Goal: Task Accomplishment & Management: Manage account settings

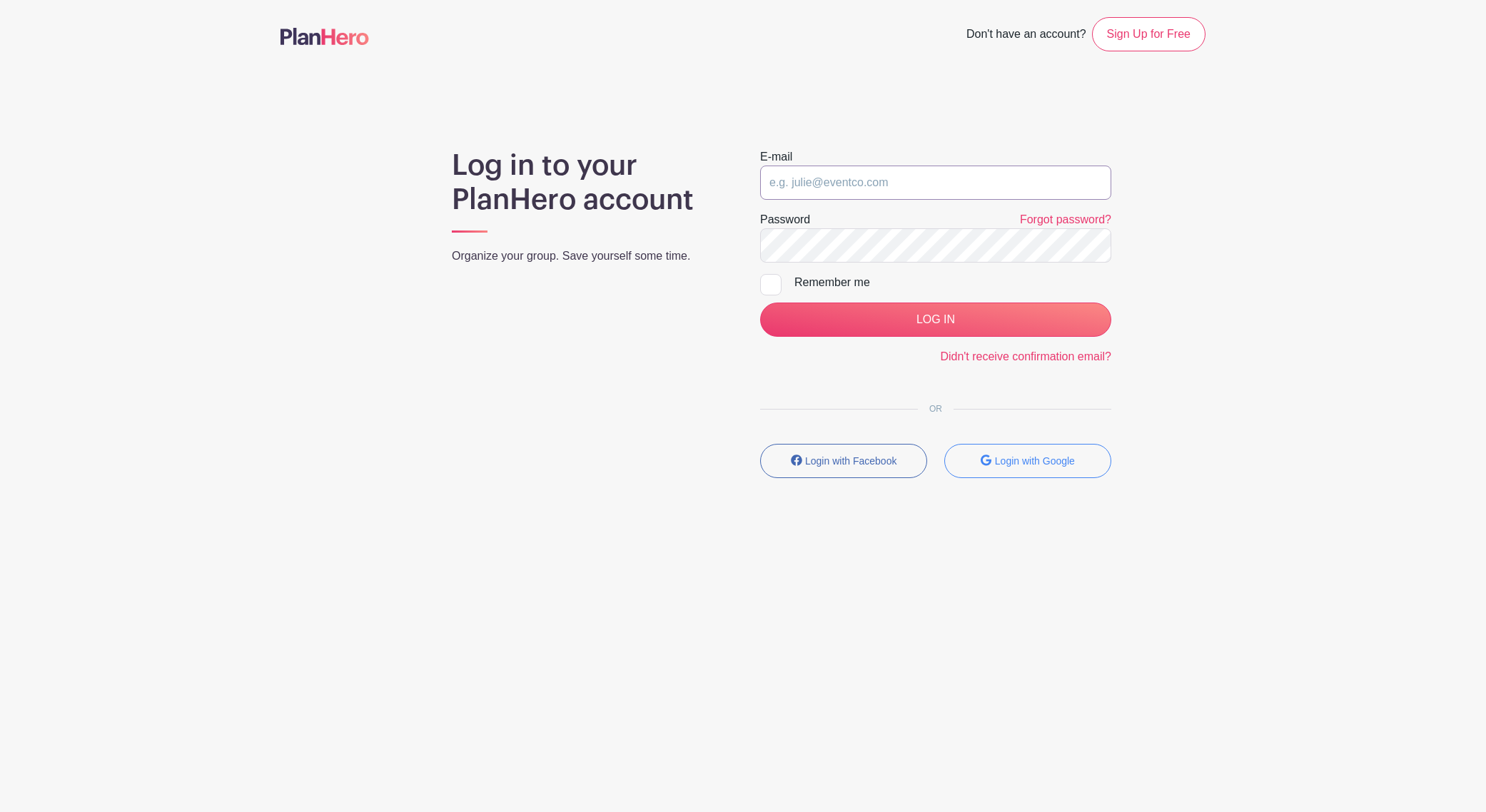
click at [852, 189] on input "email" at bounding box center [935, 182] width 351 height 34
click at [1084, 579] on com-1password-button at bounding box center [743, 579] width 1486 height 0
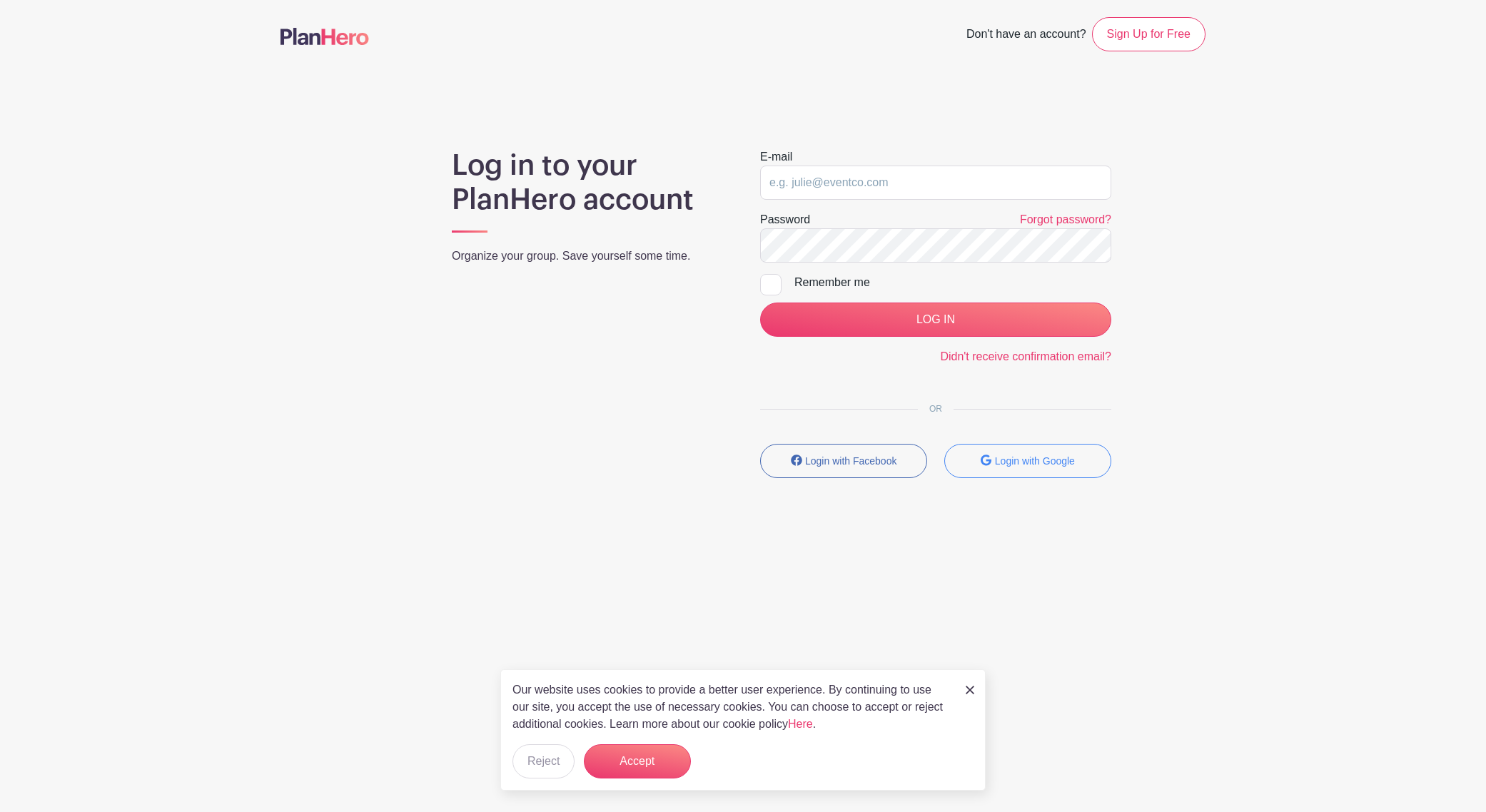
click at [619, 310] on div "Log in to your PlanHero account Organize your group. Save yourself some time." at bounding box center [588, 318] width 308 height 341
click at [822, 188] on input "email" at bounding box center [935, 182] width 351 height 34
paste input "bmartin@holyrosaryws.org"
type input "bmartin@holyrosaryws.org"
click at [1390, 70] on main "Don't have an account? Sign Up for Free Log in to your PlanHero account Organiz…" at bounding box center [743, 289] width 1486 height 579
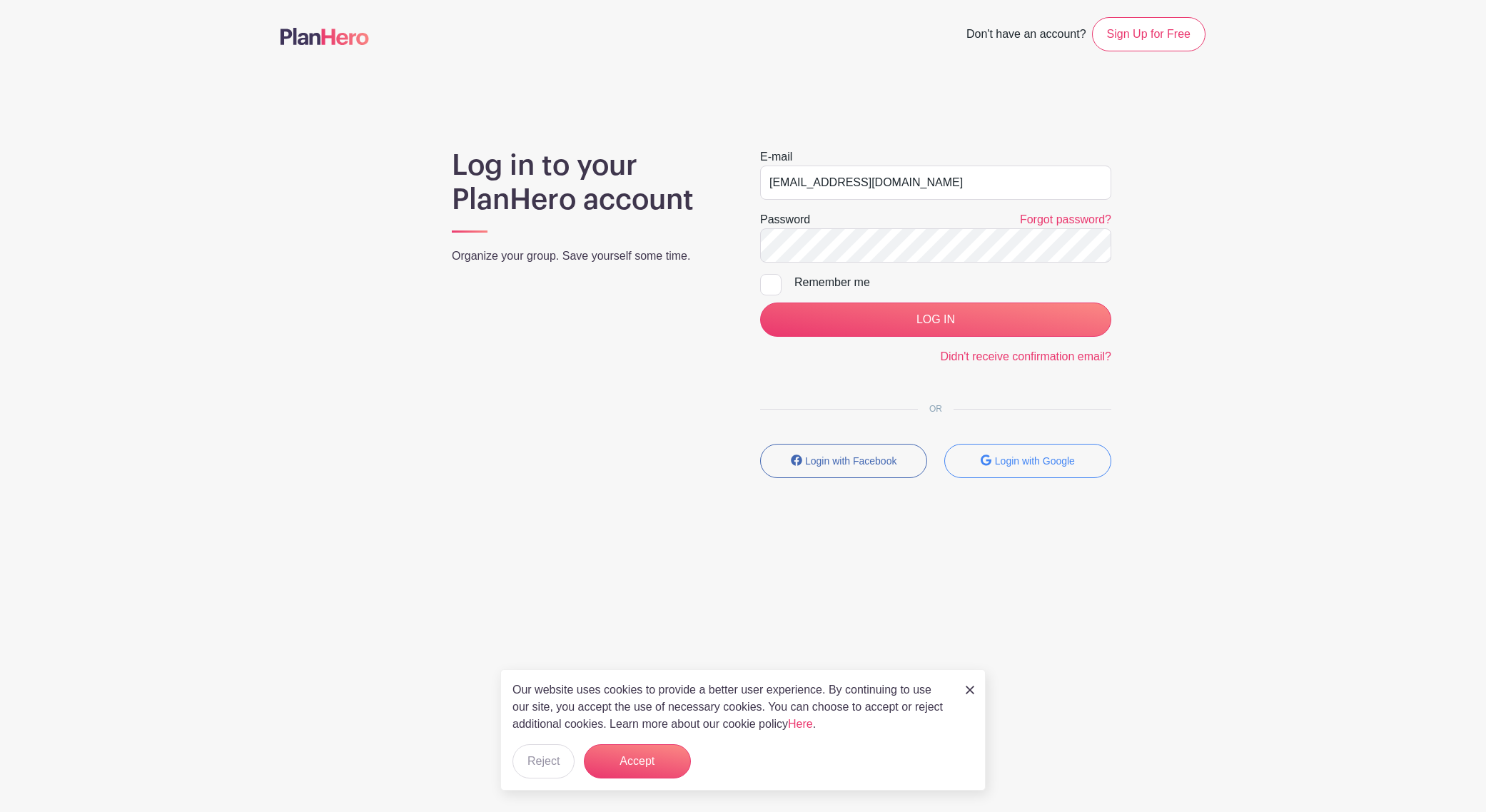
click at [765, 285] on div at bounding box center [770, 284] width 21 height 21
click at [765, 283] on input "Remember me" at bounding box center [764, 279] width 9 height 9
checkbox input "true"
click at [948, 324] on input "LOG IN" at bounding box center [935, 319] width 351 height 34
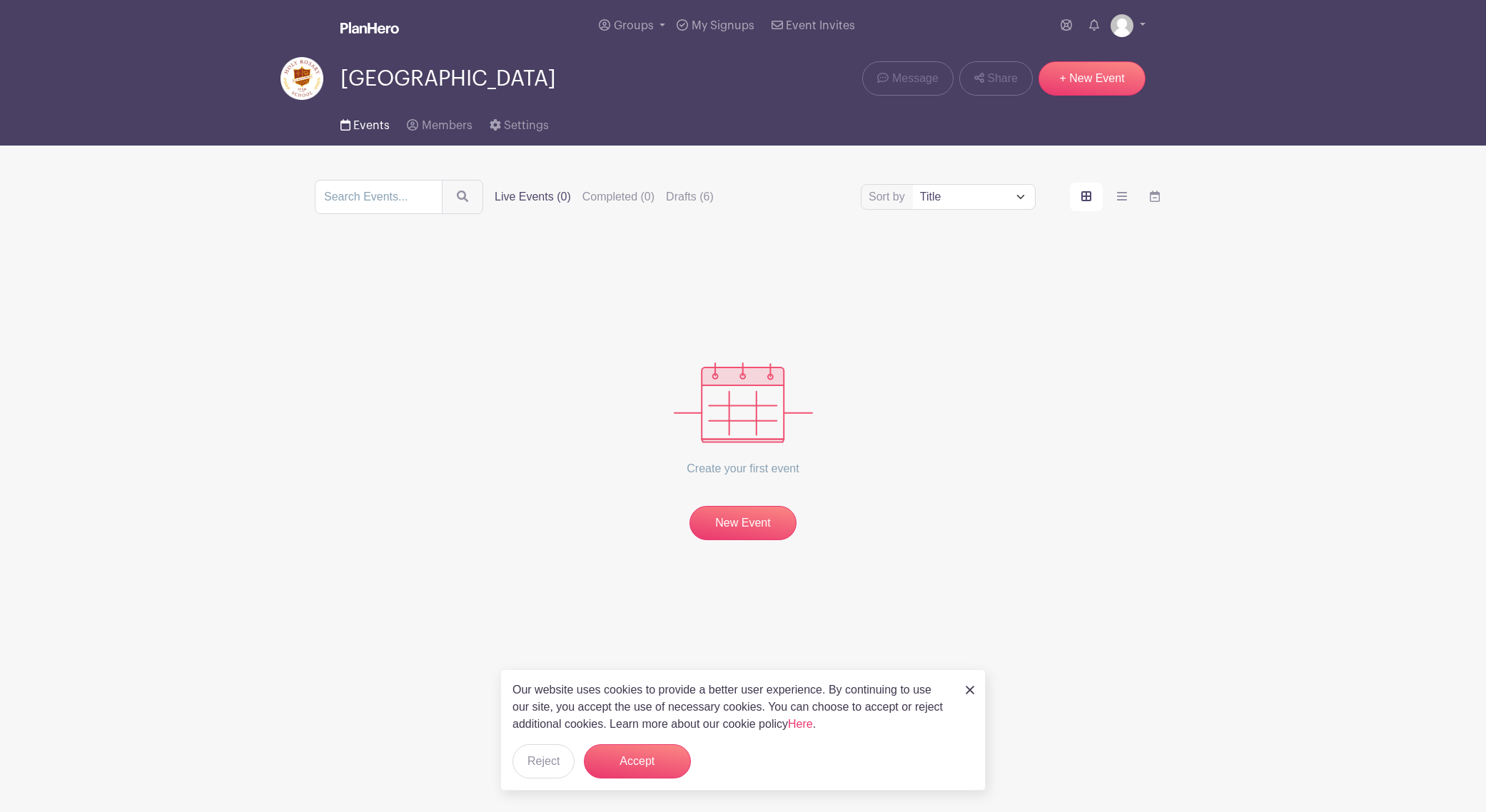
click at [356, 125] on span "Events" at bounding box center [371, 125] width 37 height 11
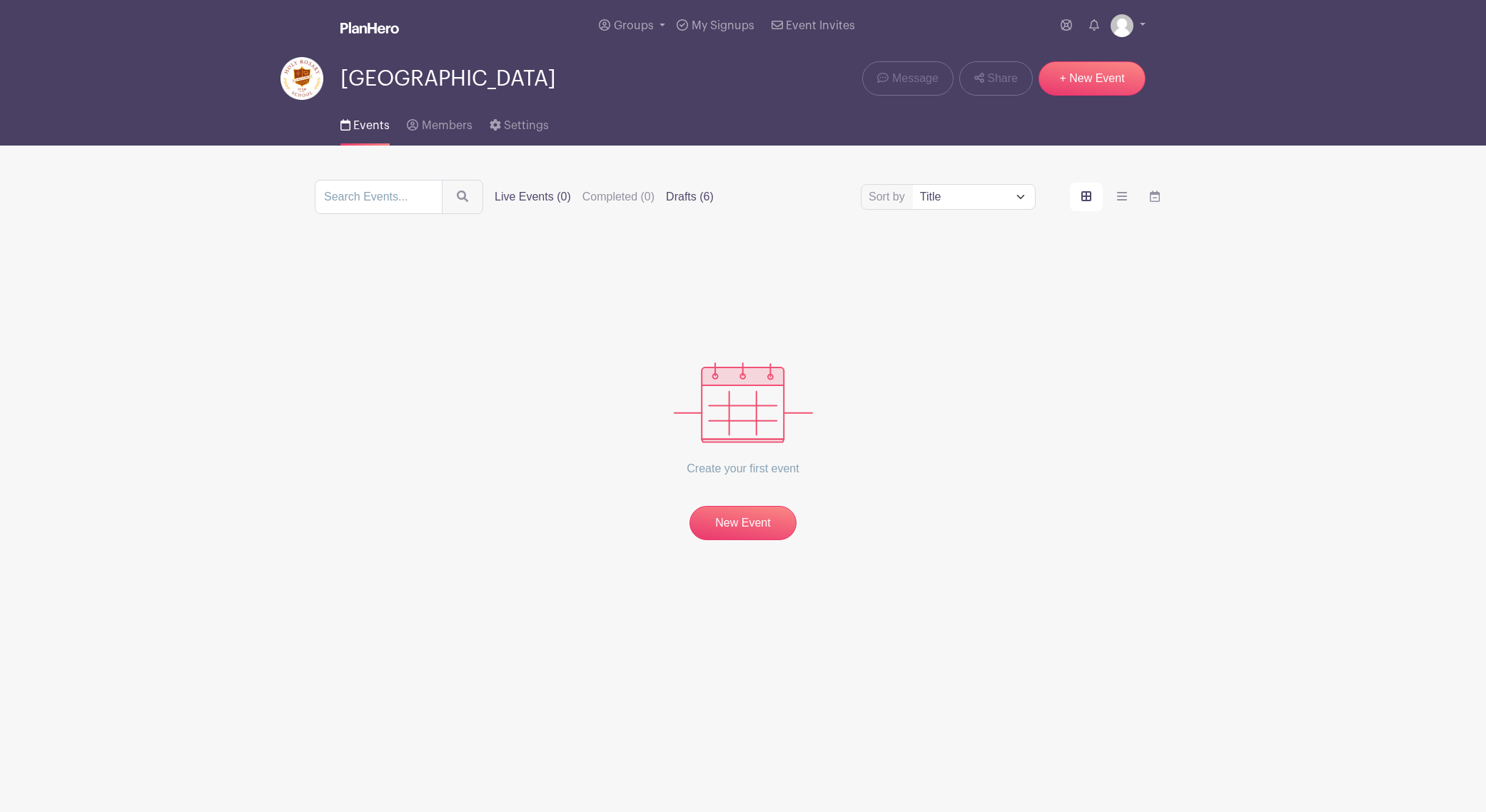
click at [674, 198] on label "Drafts (6)" at bounding box center [690, 197] width 48 height 17
click at [0, 0] on input "Drafts (6)" at bounding box center [0, 0] width 0 height 0
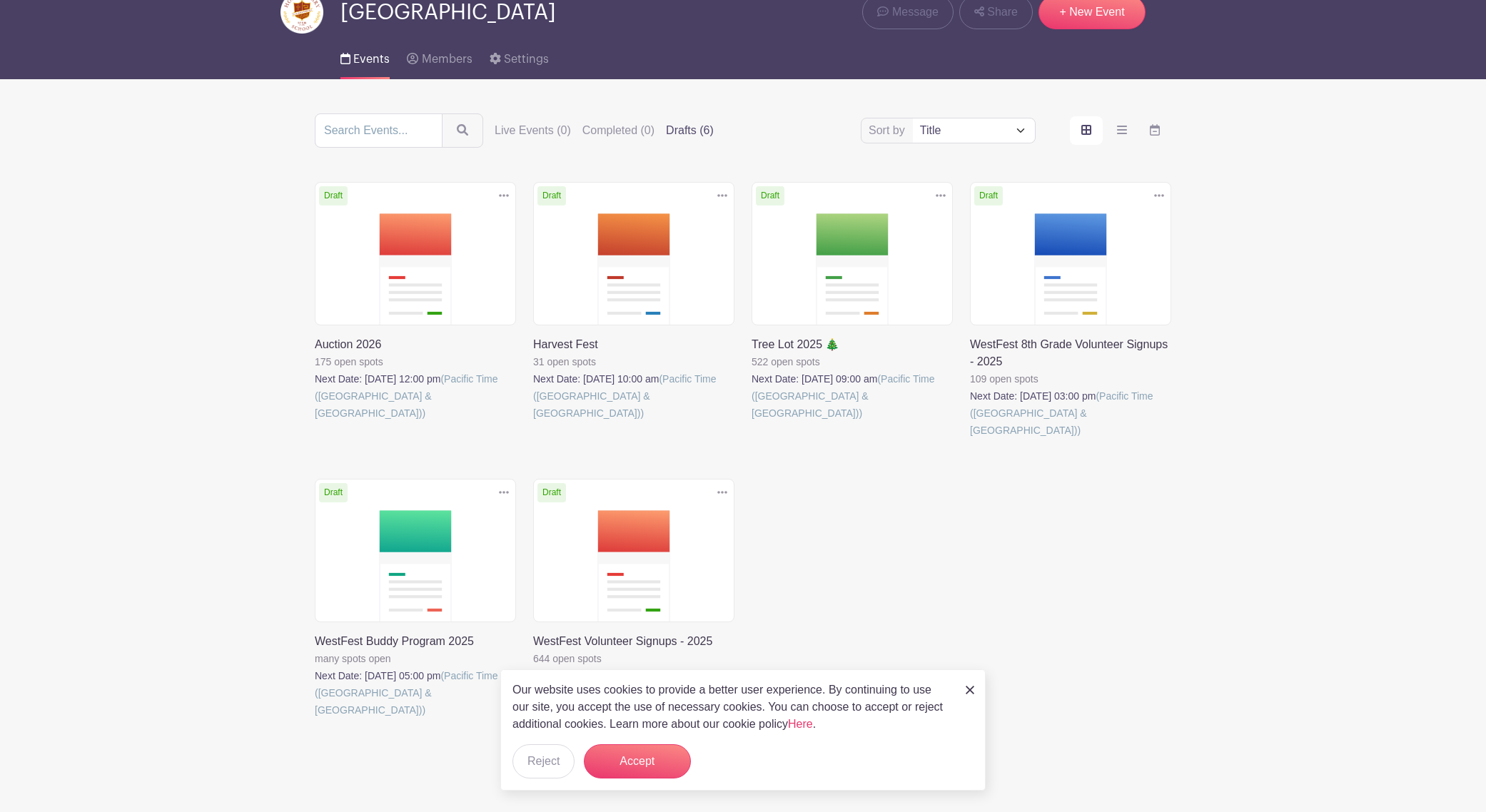
scroll to position [69, 0]
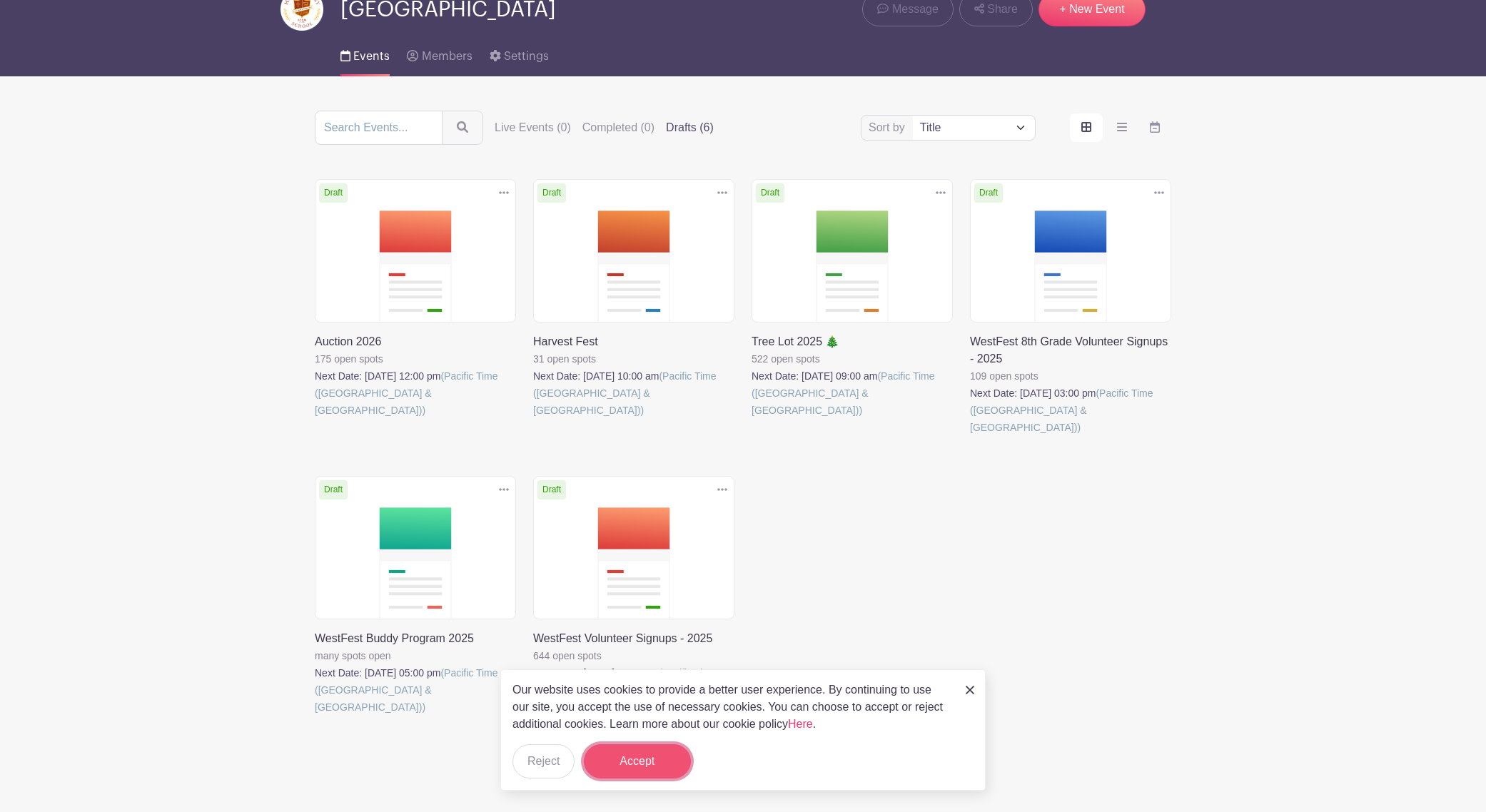
click at [628, 766] on button "Accept" at bounding box center [636, 761] width 107 height 34
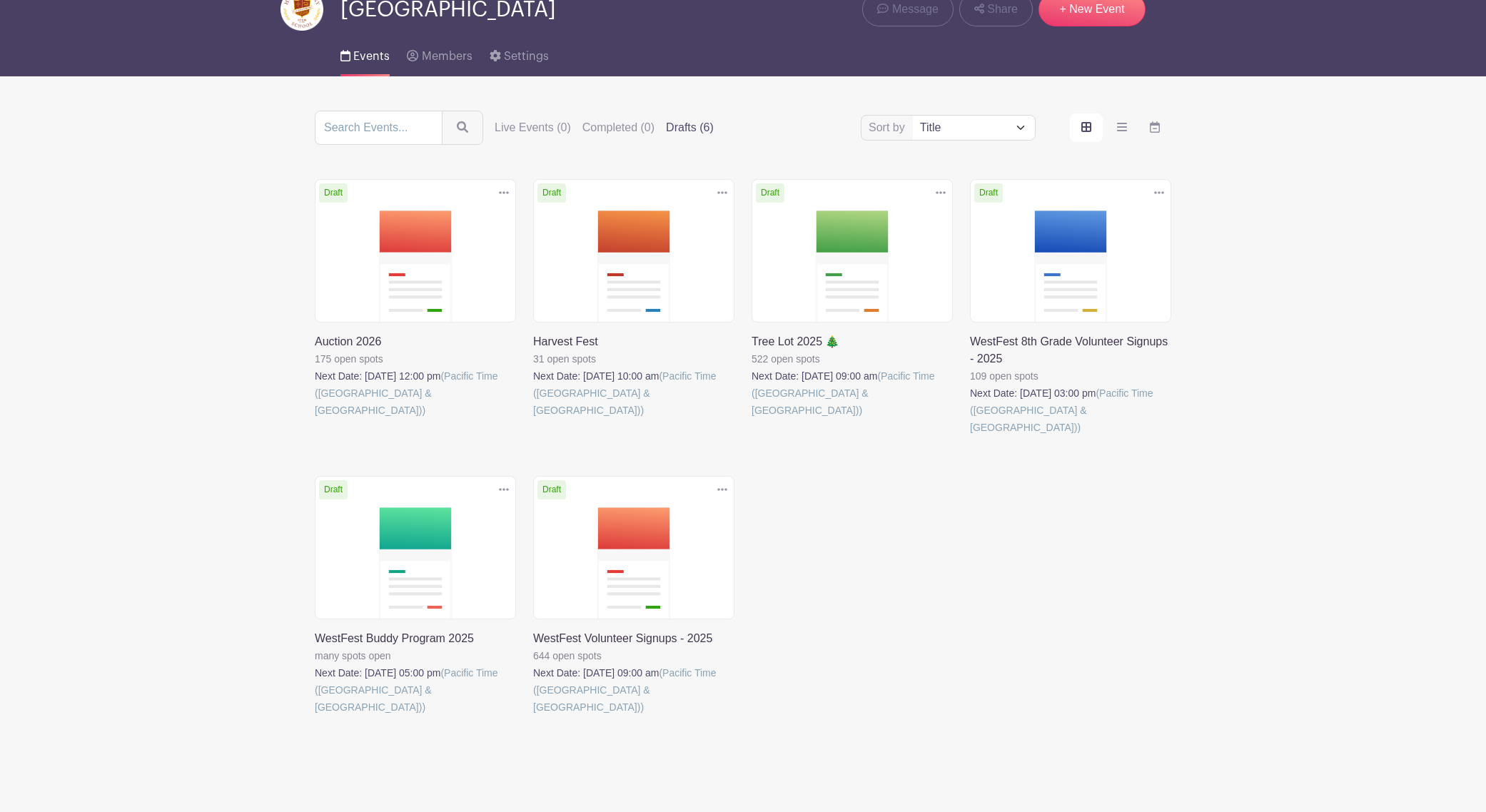
click at [533, 716] on link at bounding box center [533, 716] width 0 height 0
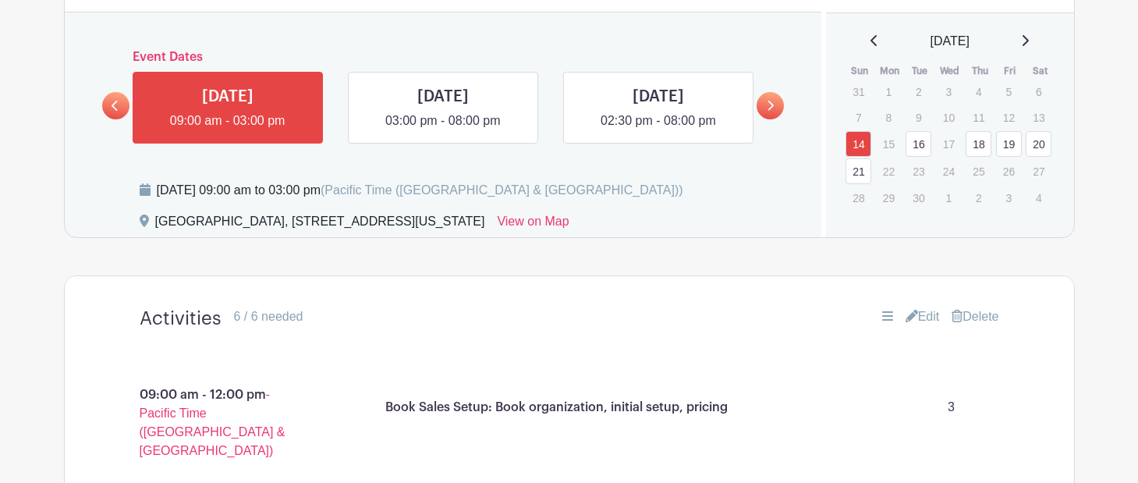
scroll to position [870, 0]
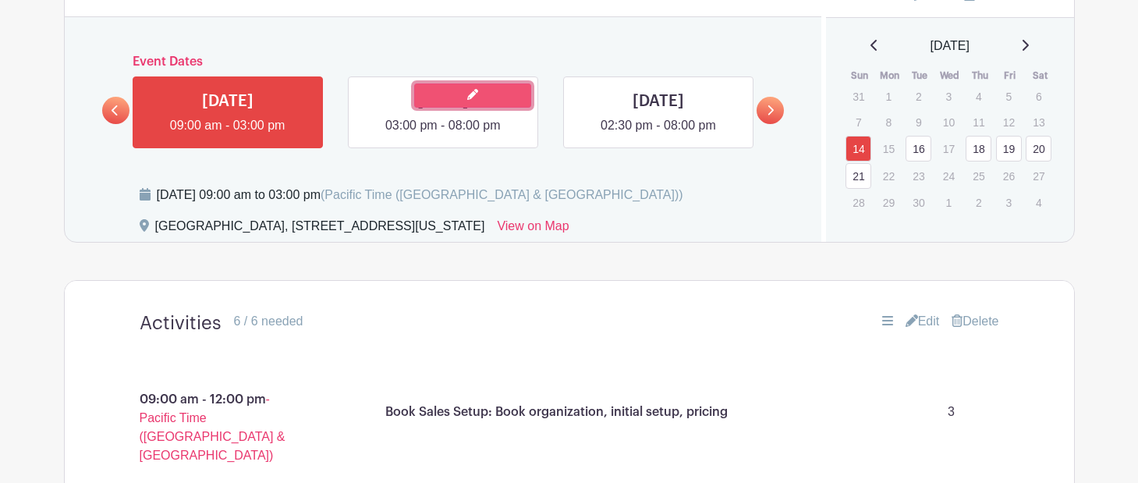
click at [462, 108] on link at bounding box center [472, 95] width 117 height 24
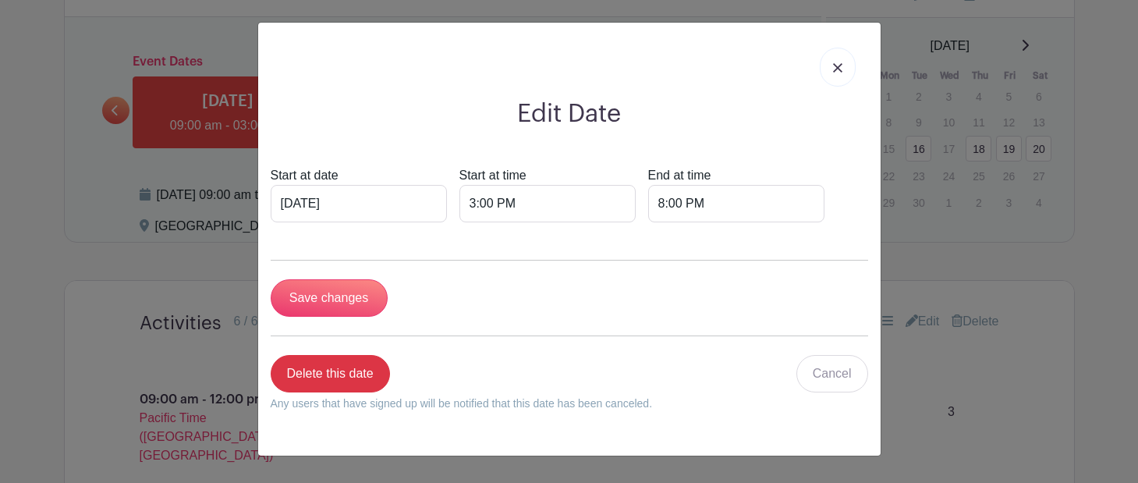
click at [840, 63] on img at bounding box center [837, 67] width 9 height 9
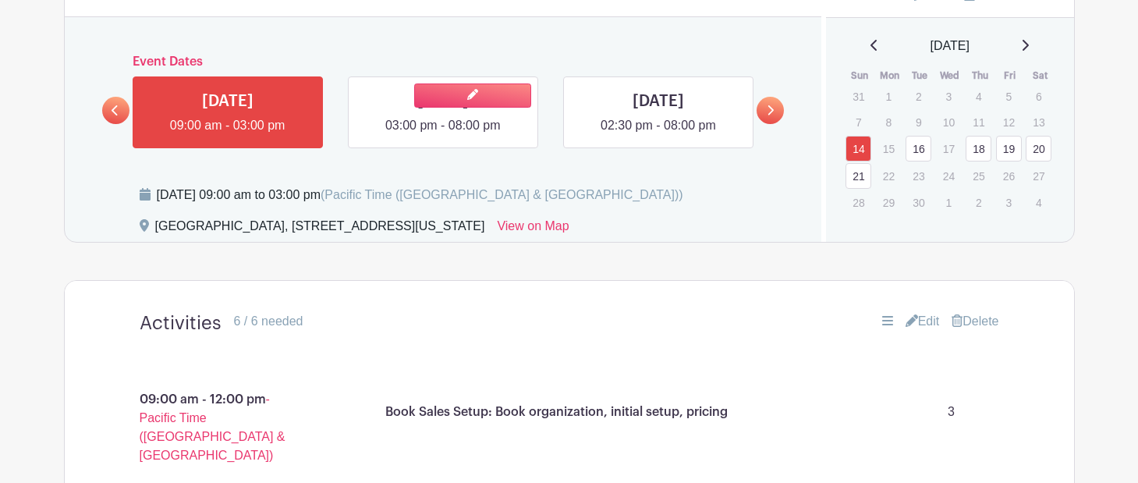
click at [443, 135] on link at bounding box center [443, 135] width 0 height 0
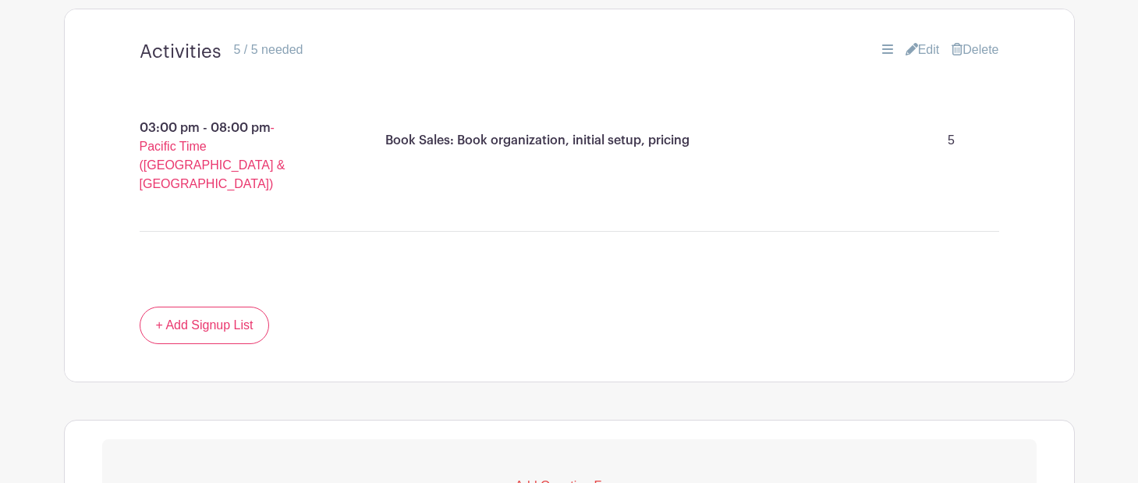
scroll to position [1144, 0]
click at [907, 48] on icon at bounding box center [912, 47] width 12 height 12
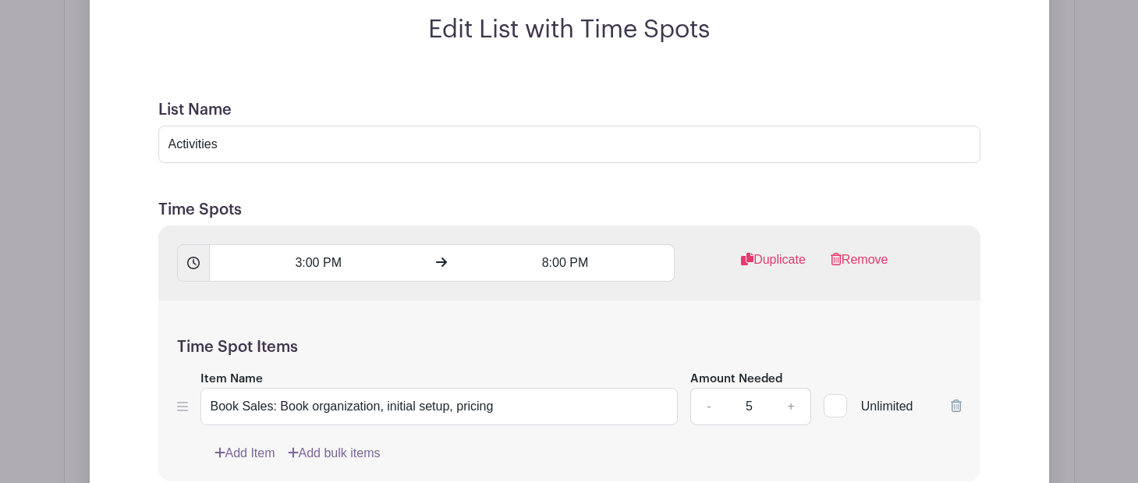
scroll to position [1278, 0]
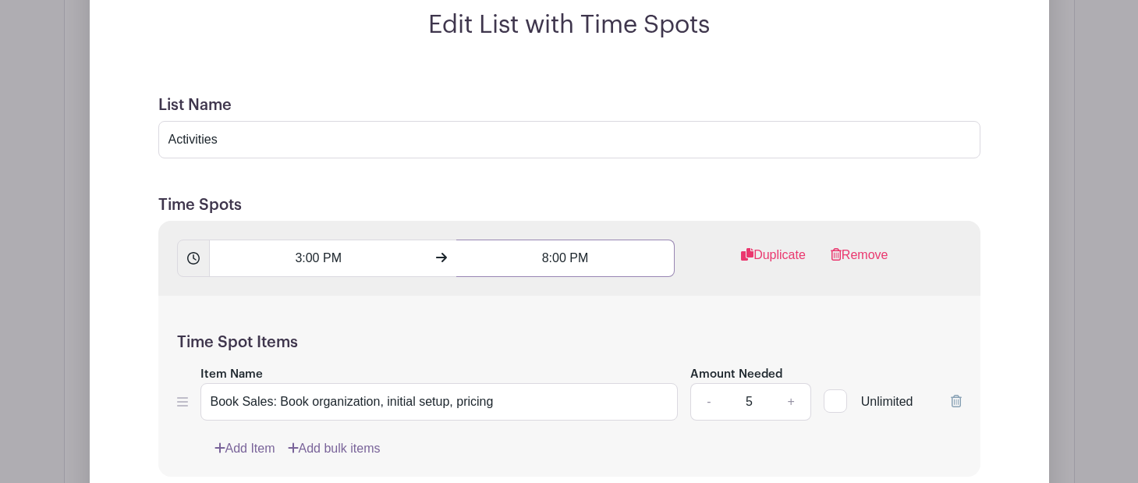
click at [547, 255] on input "8:00 PM" at bounding box center [565, 258] width 218 height 37
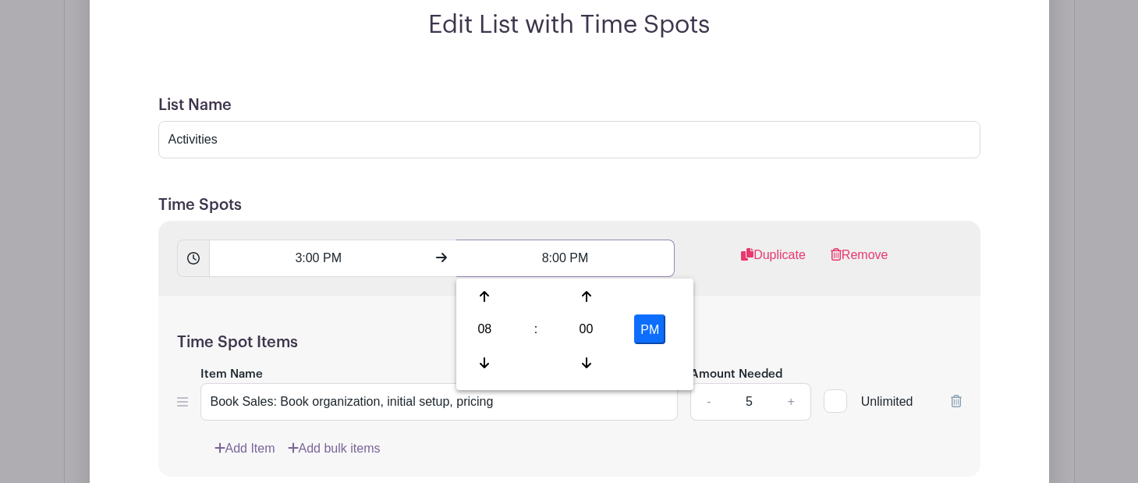
drag, startPoint x: 547, startPoint y: 255, endPoint x: 532, endPoint y: 253, distance: 15.0
click at [532, 254] on input "8:00 PM" at bounding box center [565, 258] width 218 height 37
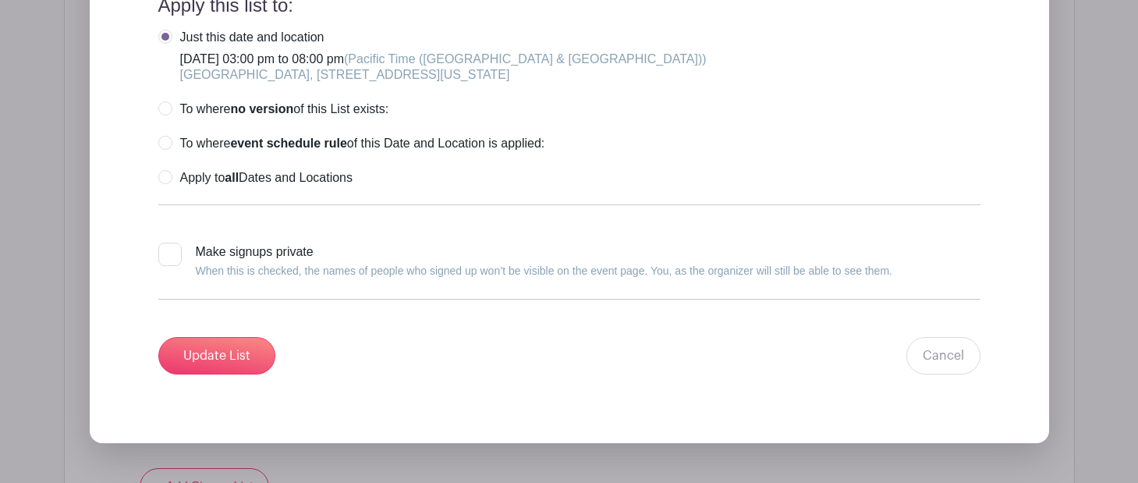
scroll to position [1844, 0]
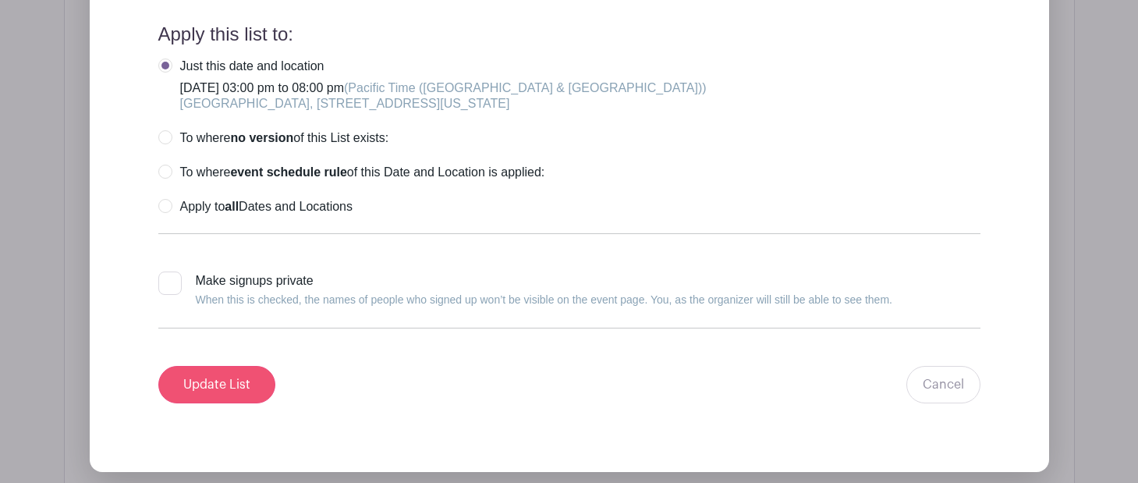
type input "6:00 PM"
click at [199, 386] on input "Update List" at bounding box center [216, 384] width 117 height 37
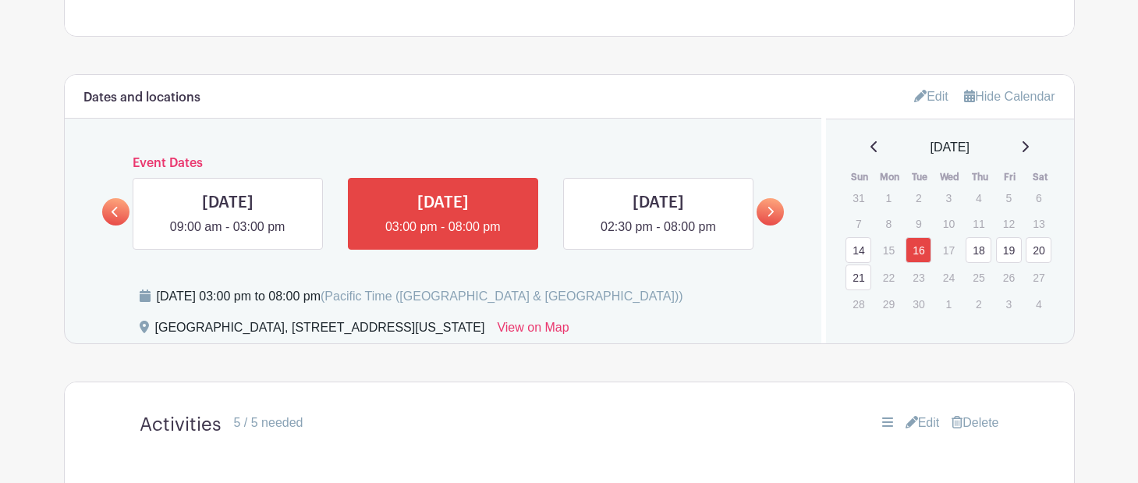
scroll to position [750, 0]
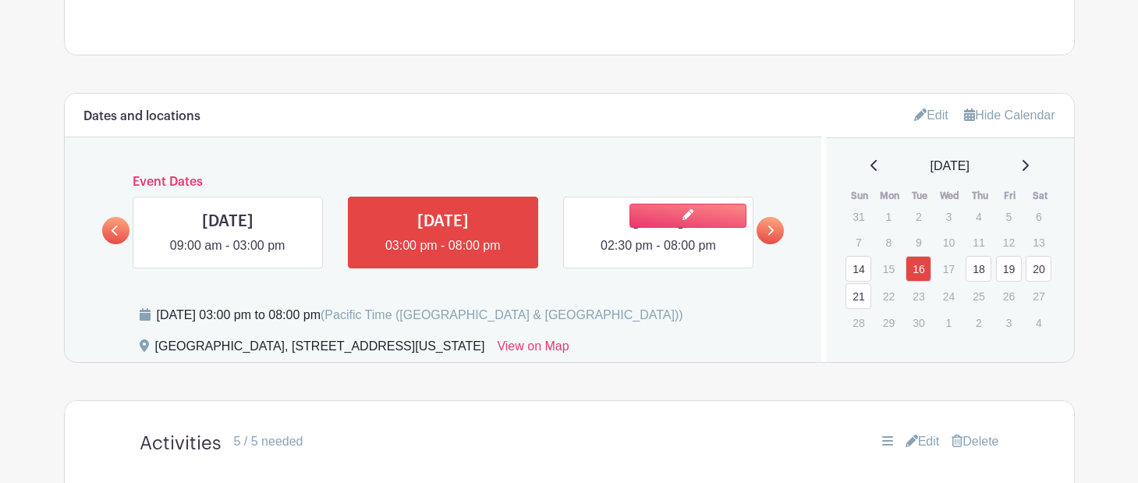
click at [659, 255] on link at bounding box center [659, 255] width 0 height 0
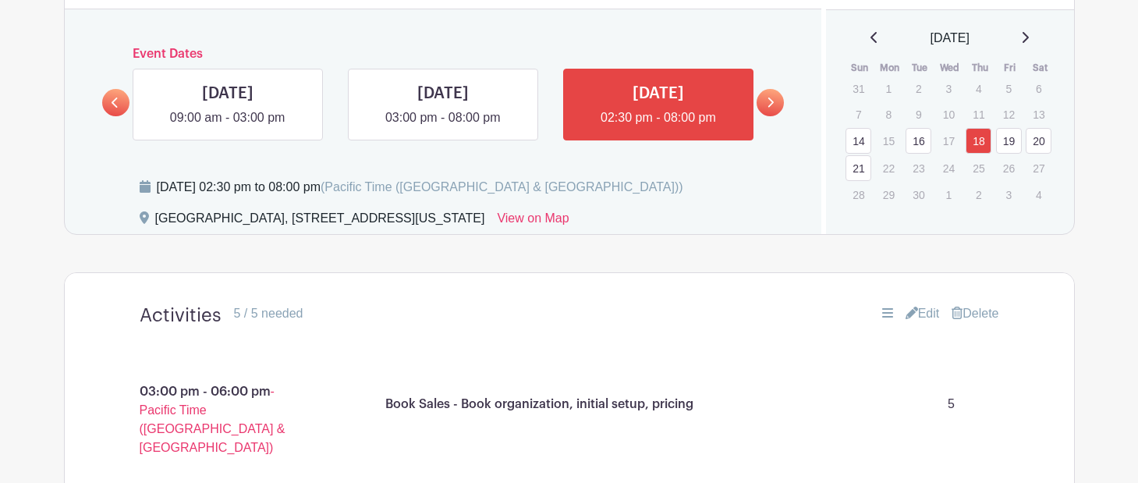
scroll to position [876, 0]
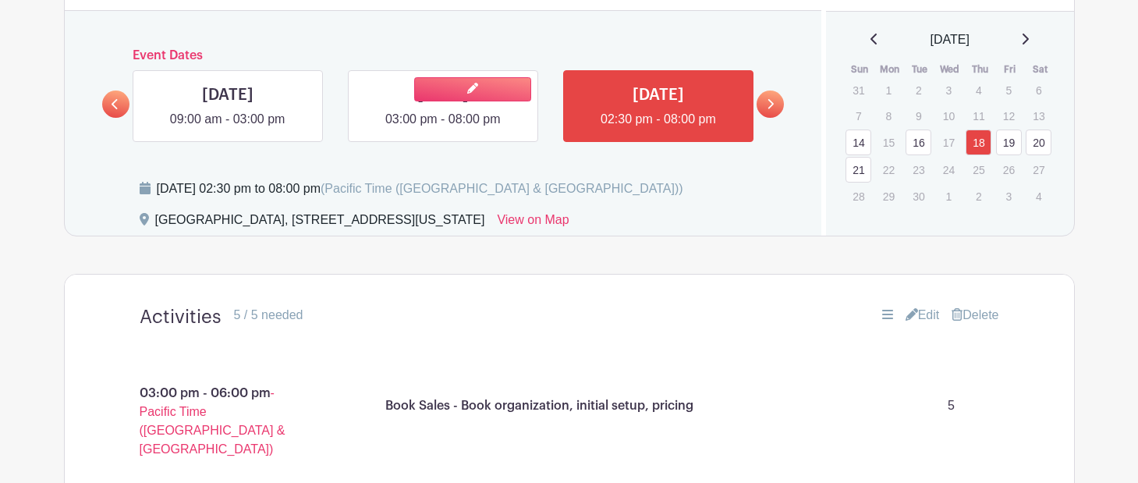
click at [443, 129] on link at bounding box center [443, 129] width 0 height 0
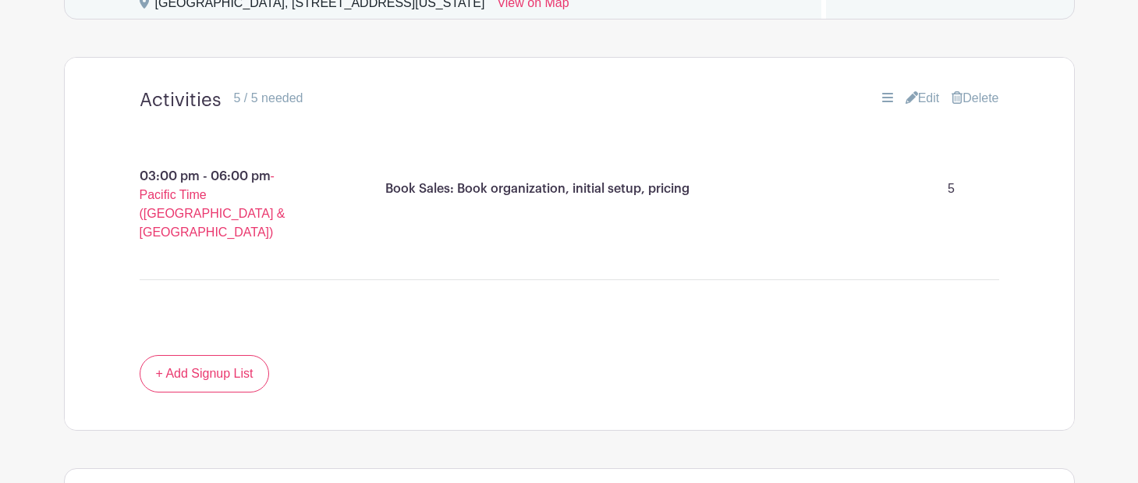
scroll to position [1094, 0]
click at [915, 97] on link "Edit" at bounding box center [923, 97] width 34 height 19
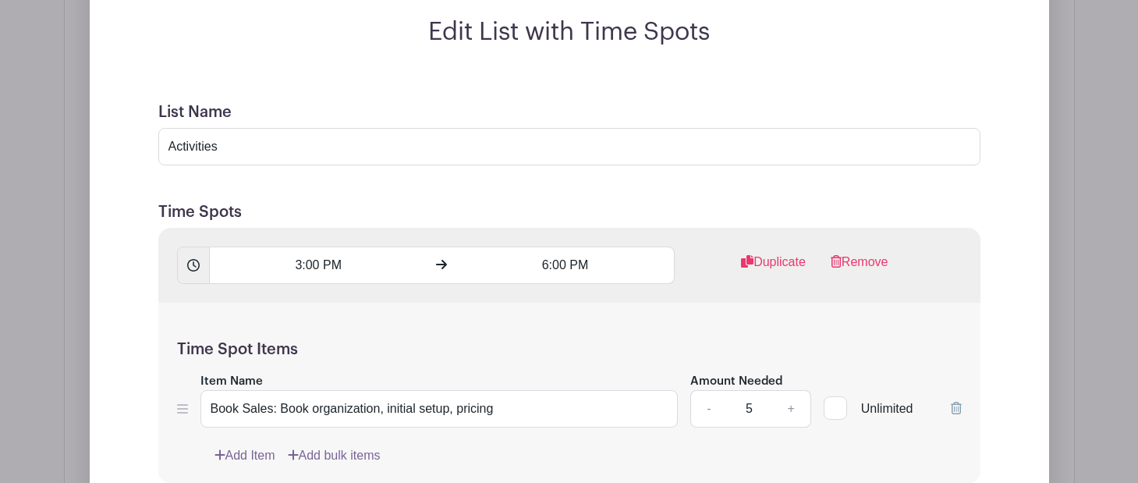
scroll to position [1328, 0]
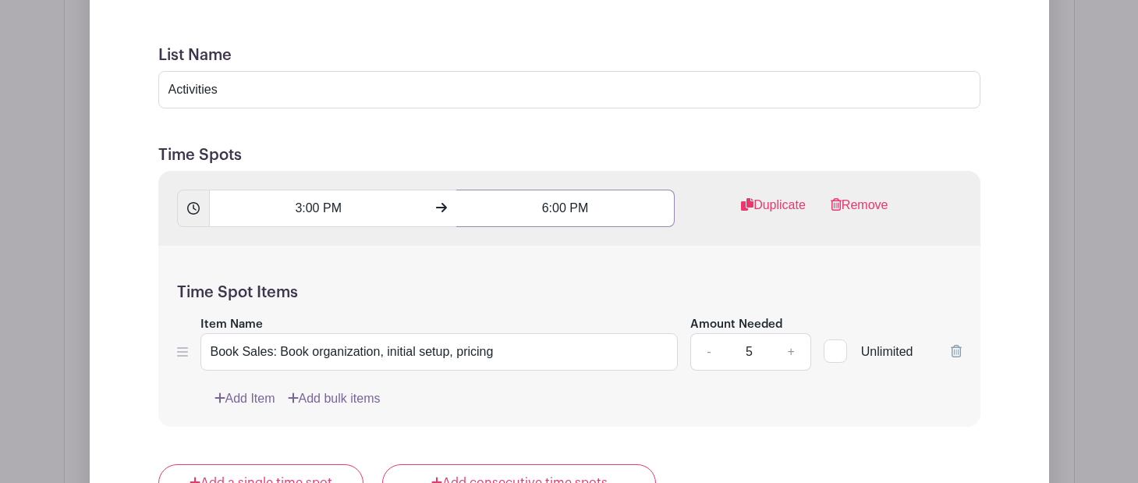
click at [547, 206] on input "6:00 PM" at bounding box center [565, 208] width 218 height 37
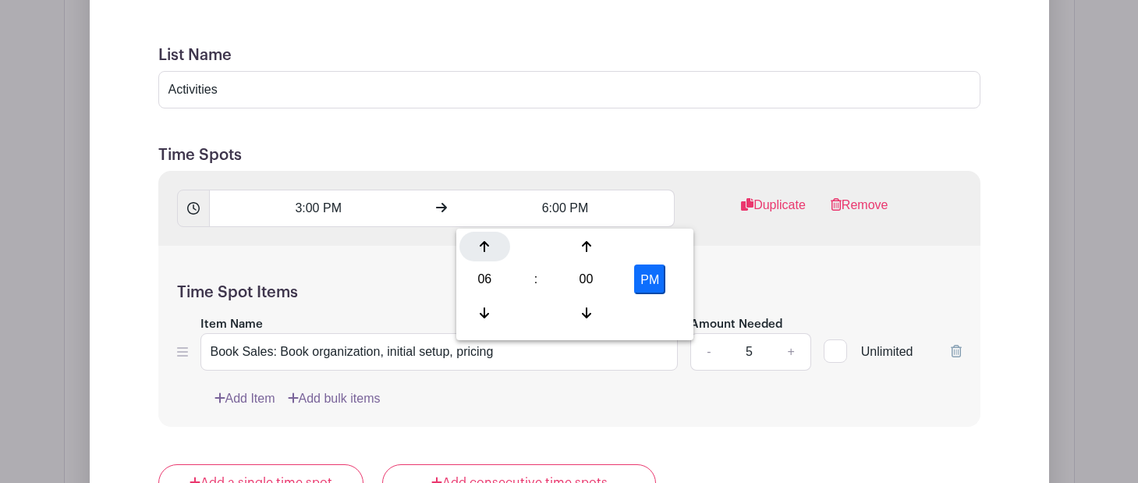
click at [492, 246] on div at bounding box center [485, 247] width 51 height 30
type input "8:00 PM"
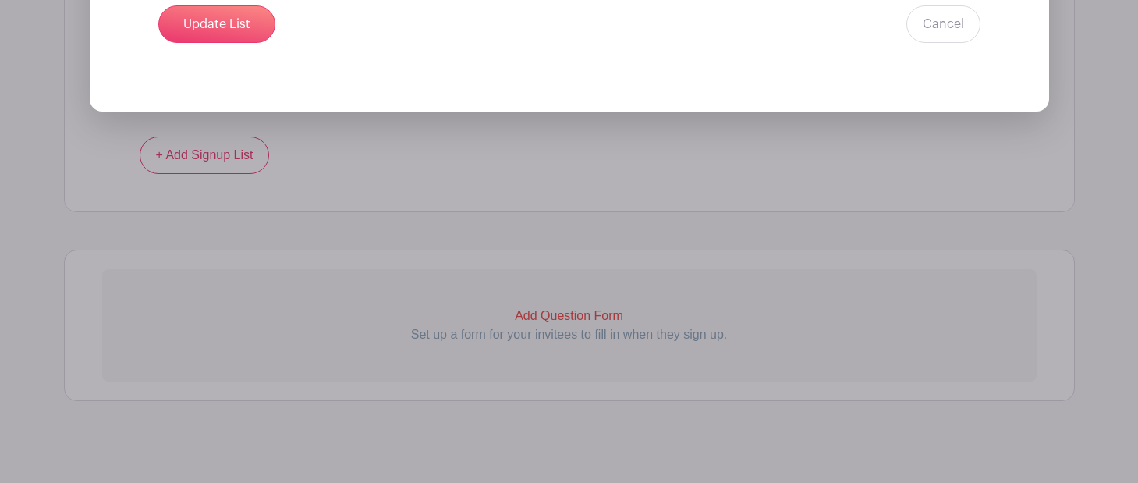
scroll to position [2222, 0]
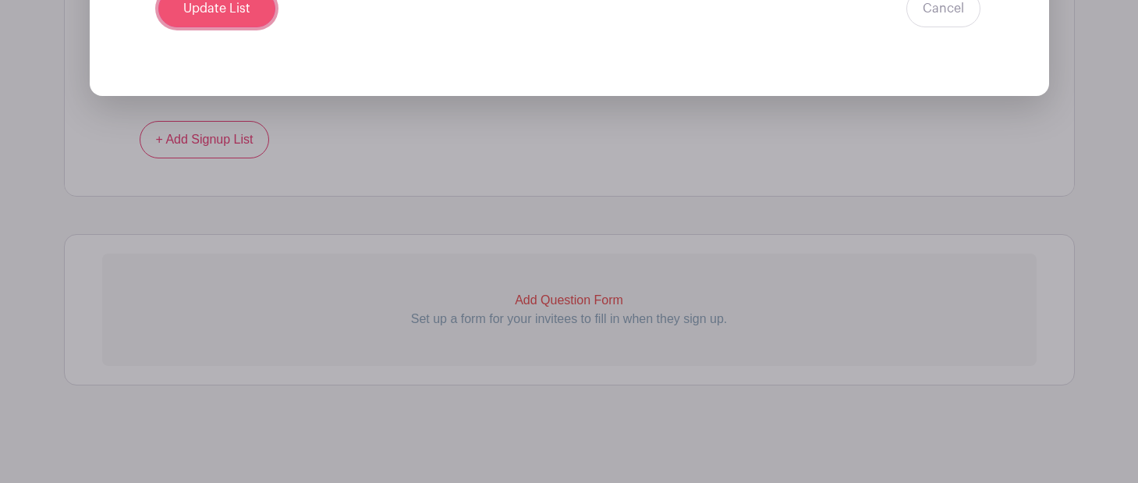
click at [194, 25] on input "Update List" at bounding box center [216, 8] width 117 height 37
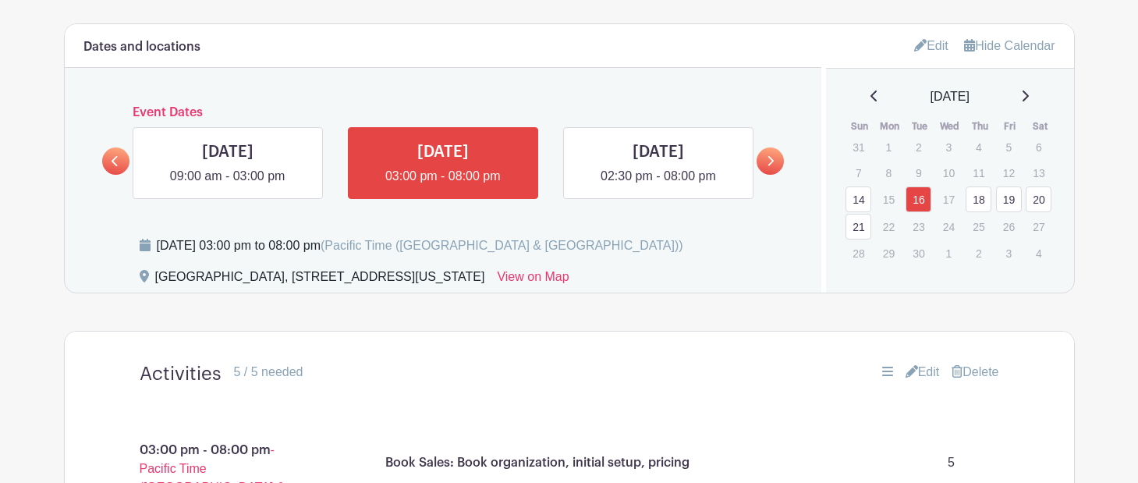
scroll to position [858, 0]
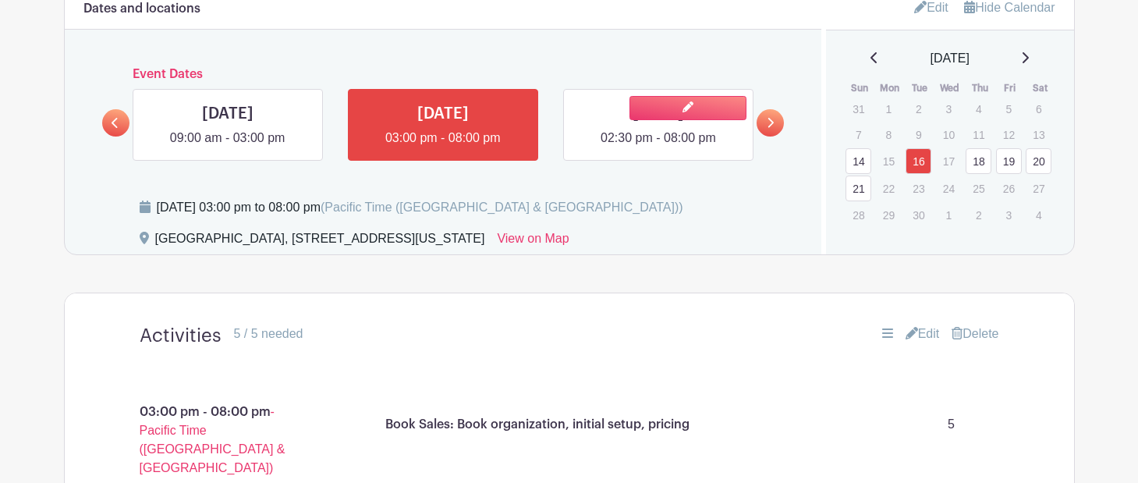
click at [659, 147] on link at bounding box center [659, 147] width 0 height 0
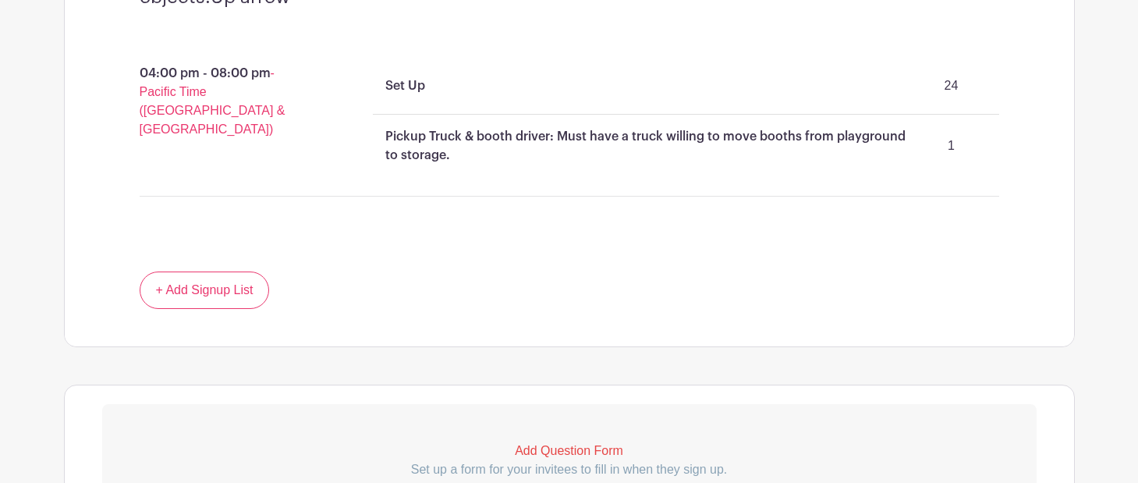
scroll to position [1829, 0]
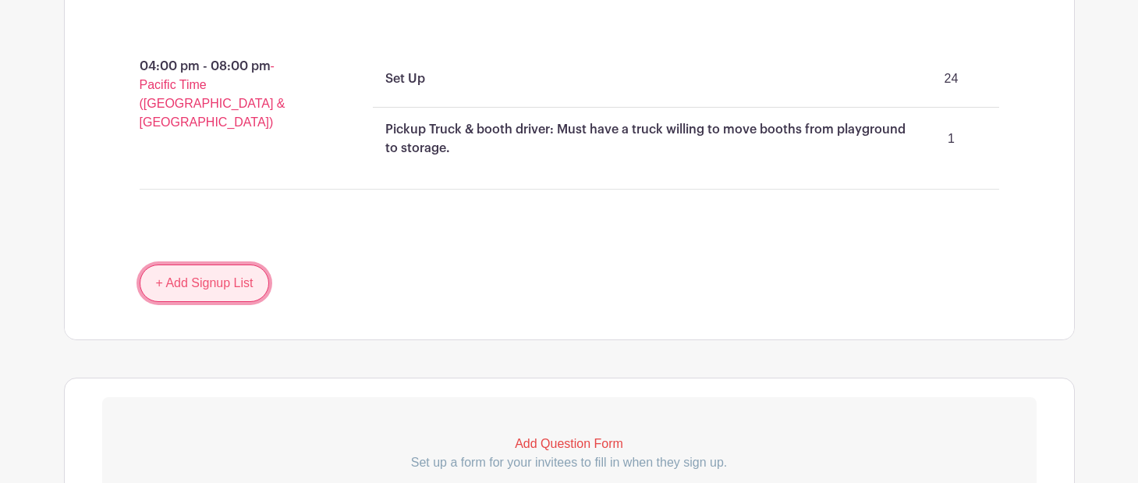
click at [208, 265] on link "+ Add Signup List" at bounding box center [205, 283] width 130 height 37
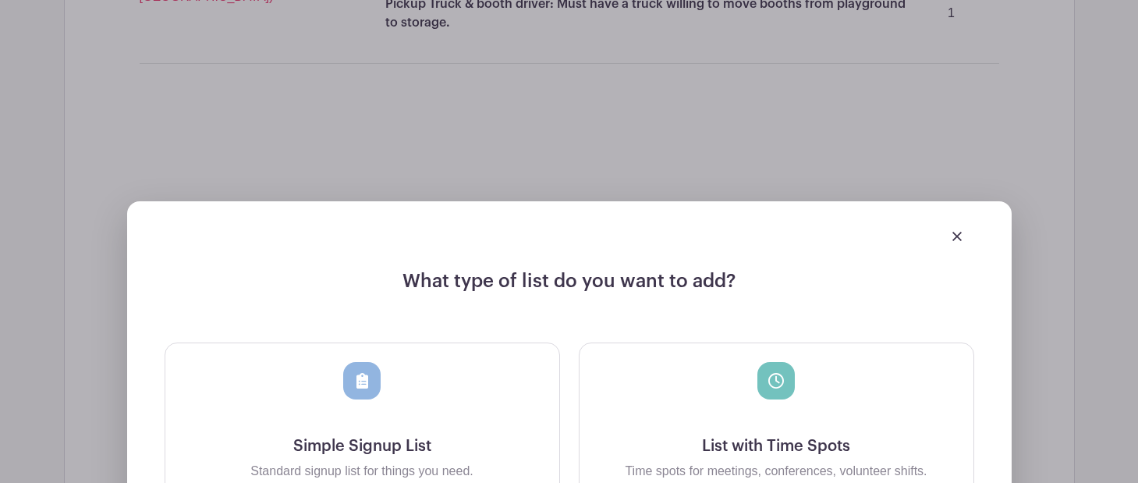
scroll to position [1946, 0]
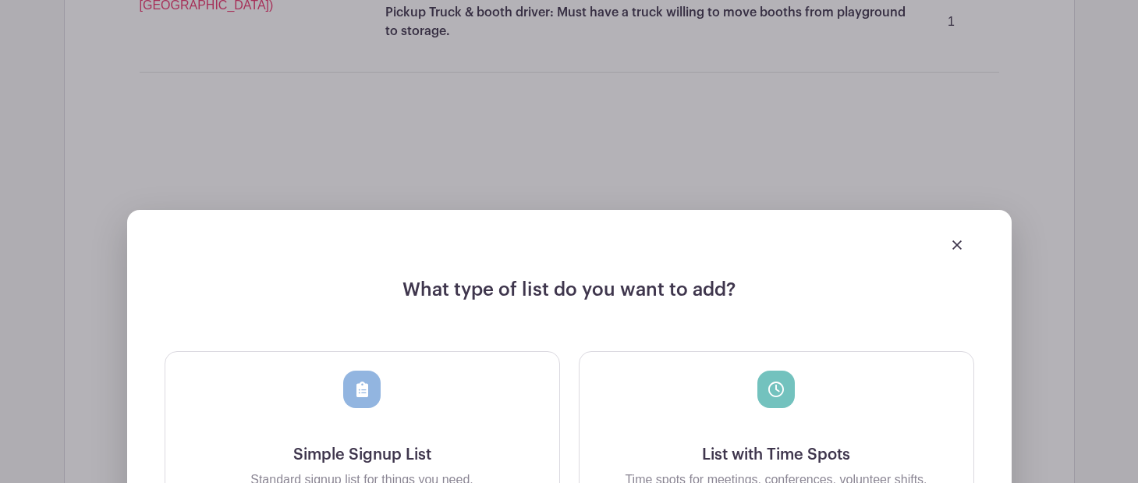
click at [959, 240] on img at bounding box center [957, 244] width 9 height 9
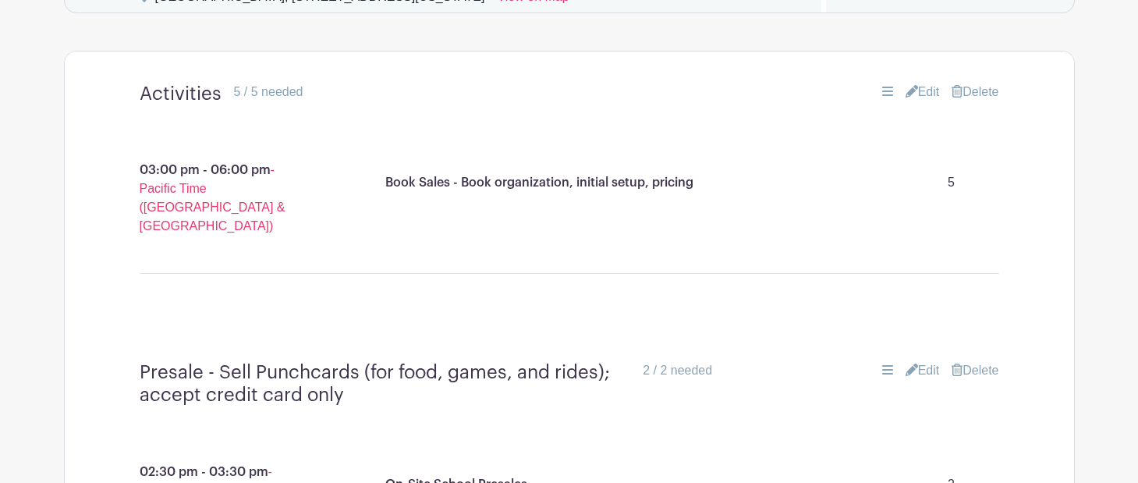
scroll to position [1099, 0]
click at [776, 186] on div "Book Sales - Book organization, initial setup, pricing 5" at bounding box center [686, 184] width 614 height 44
click at [918, 92] on link "Edit" at bounding box center [923, 92] width 34 height 19
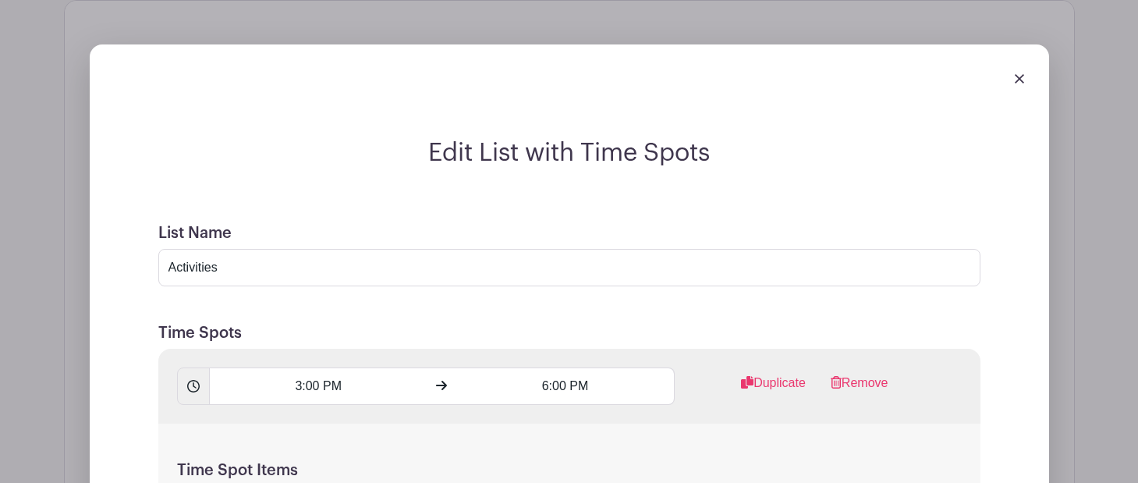
scroll to position [1142, 0]
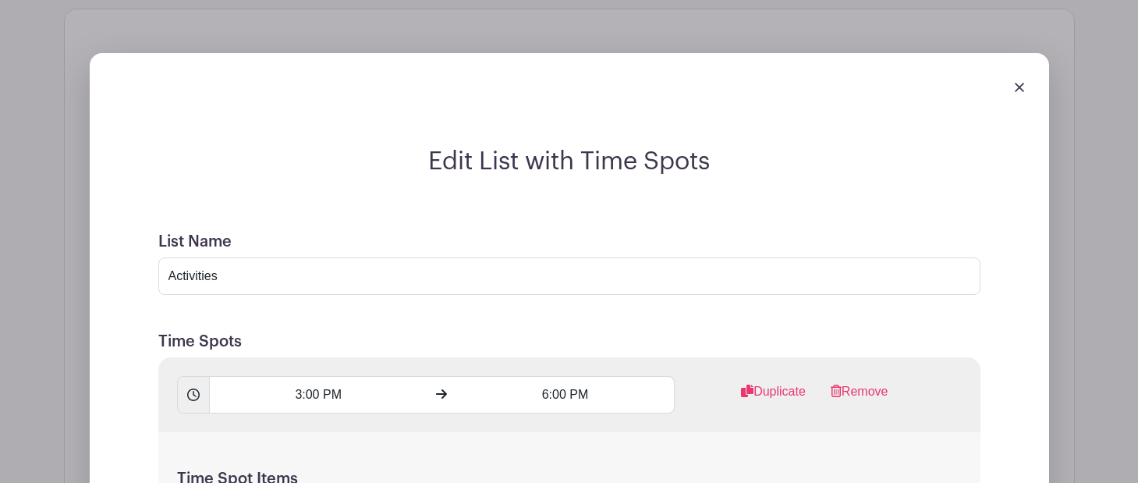
click at [1023, 86] on img at bounding box center [1019, 87] width 9 height 9
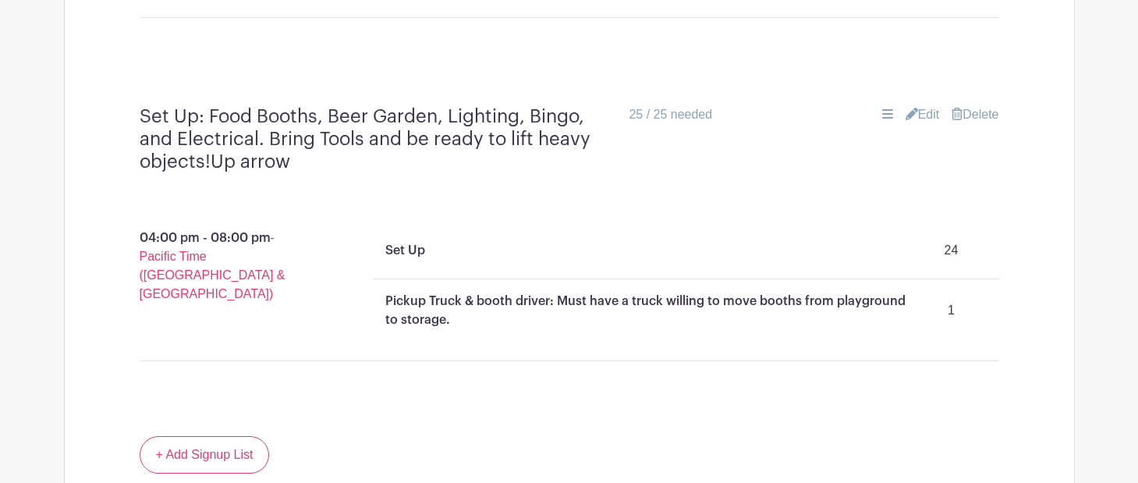
scroll to position [1660, 0]
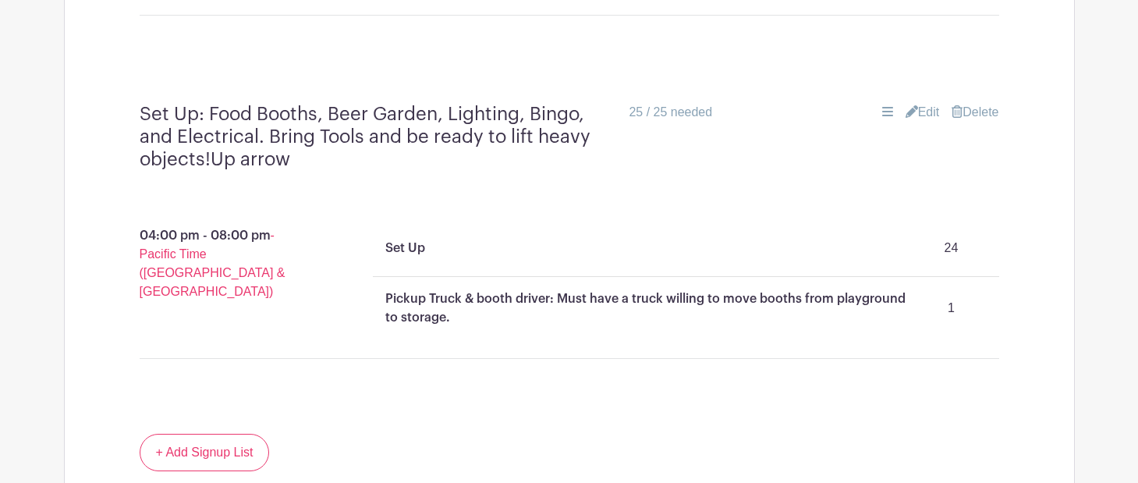
click at [916, 103] on link "Edit" at bounding box center [923, 112] width 34 height 19
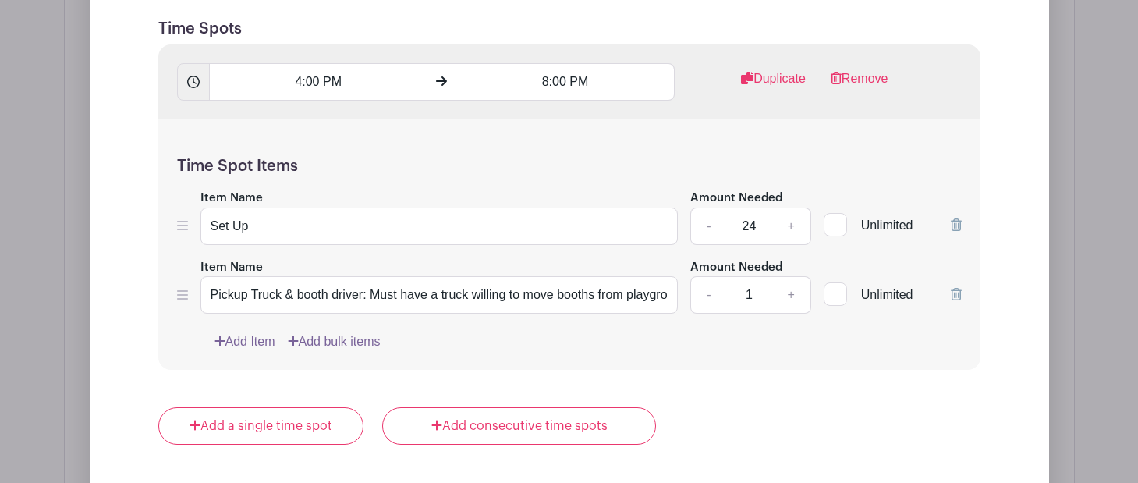
scroll to position [2040, 0]
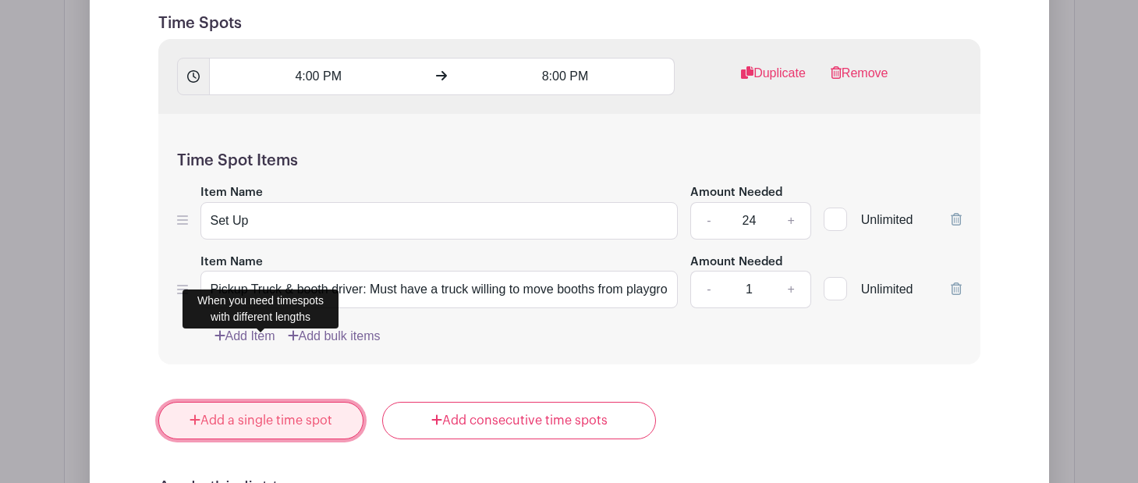
click at [300, 402] on link "Add a single time spot" at bounding box center [261, 420] width 206 height 37
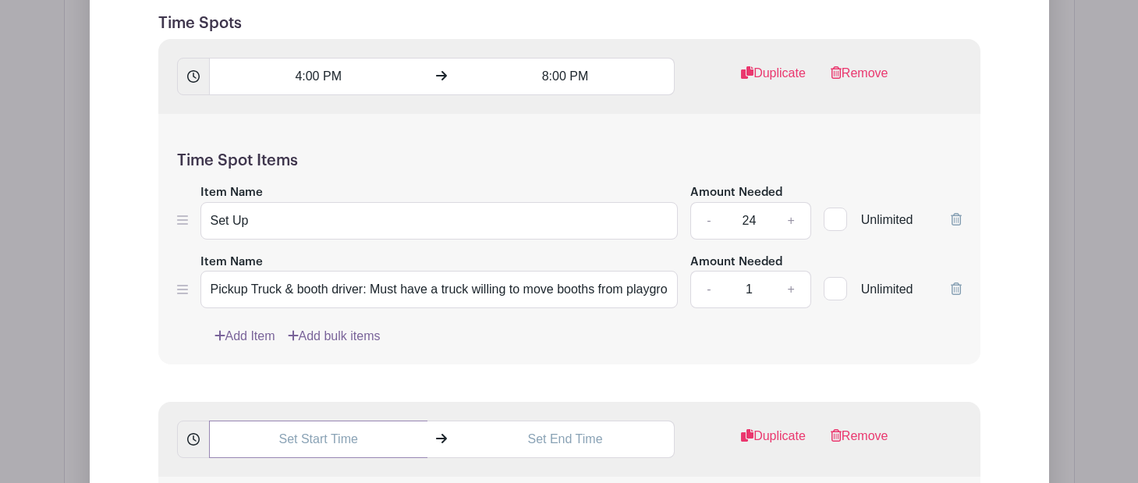
click at [391, 421] on input "text" at bounding box center [318, 439] width 218 height 37
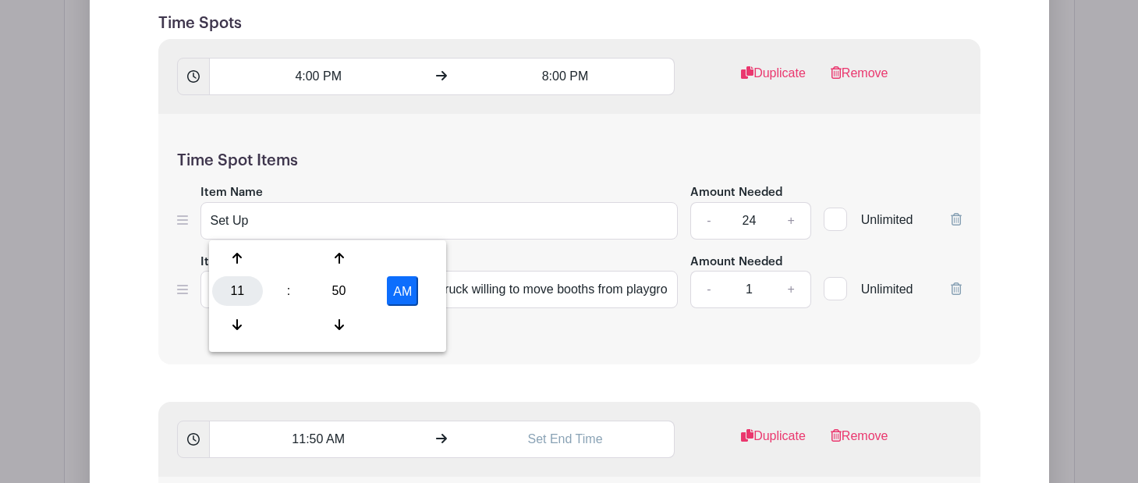
click at [239, 288] on div "11" at bounding box center [237, 291] width 51 height 30
click at [421, 257] on div "03" at bounding box center [411, 258] width 52 height 30
click at [313, 421] on input "3:50 AM" at bounding box center [318, 439] width 218 height 37
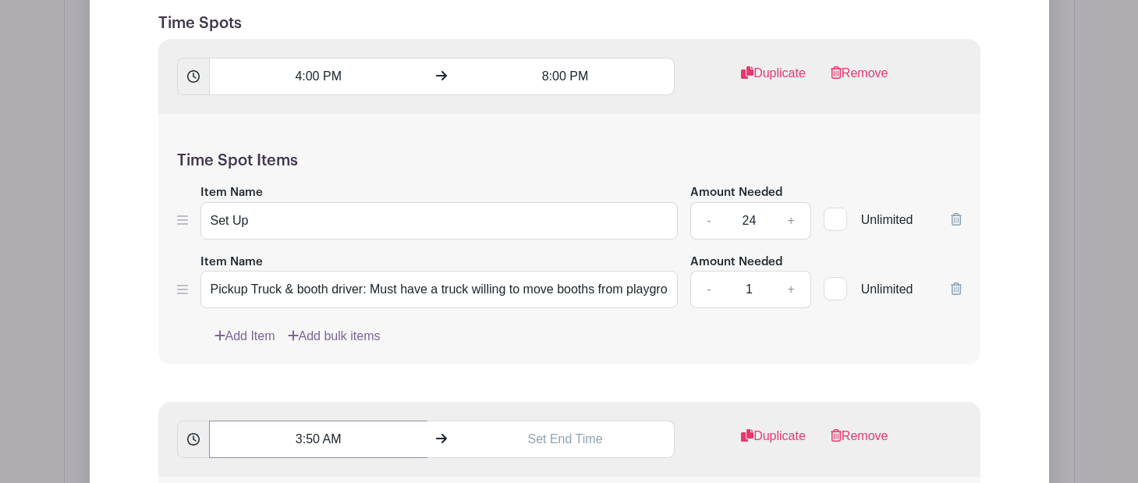
click at [321, 421] on input "3:50 AM" at bounding box center [318, 439] width 218 height 37
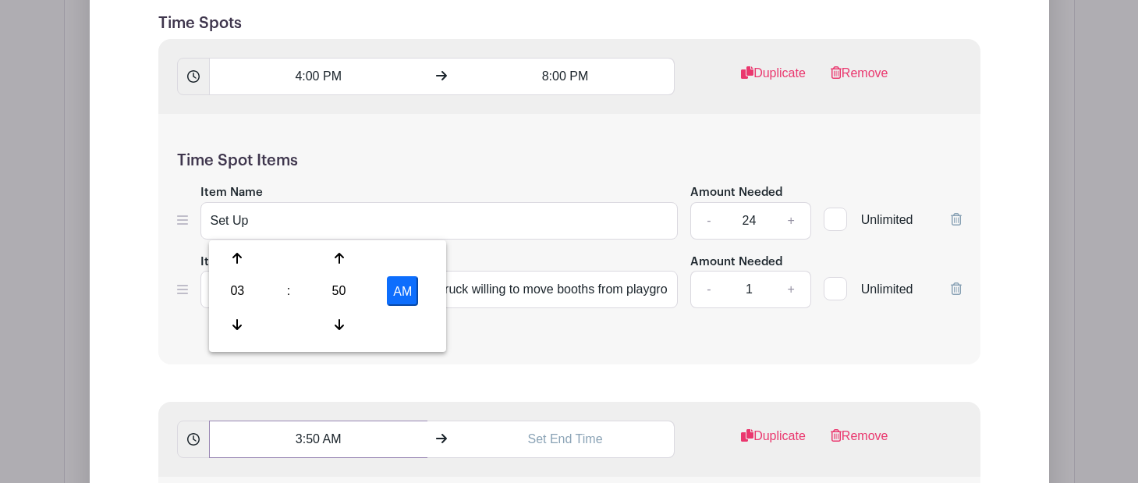
drag, startPoint x: 321, startPoint y: 371, endPoint x: 310, endPoint y: 371, distance: 10.9
click at [310, 421] on input "3:50 AM" at bounding box center [318, 439] width 218 height 37
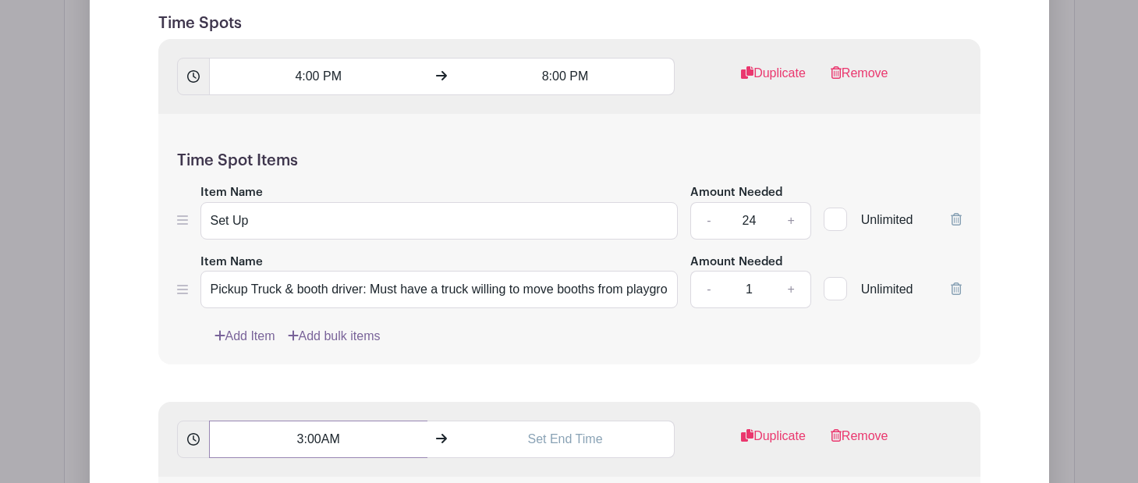
click at [328, 421] on input "3:00AM" at bounding box center [318, 439] width 218 height 37
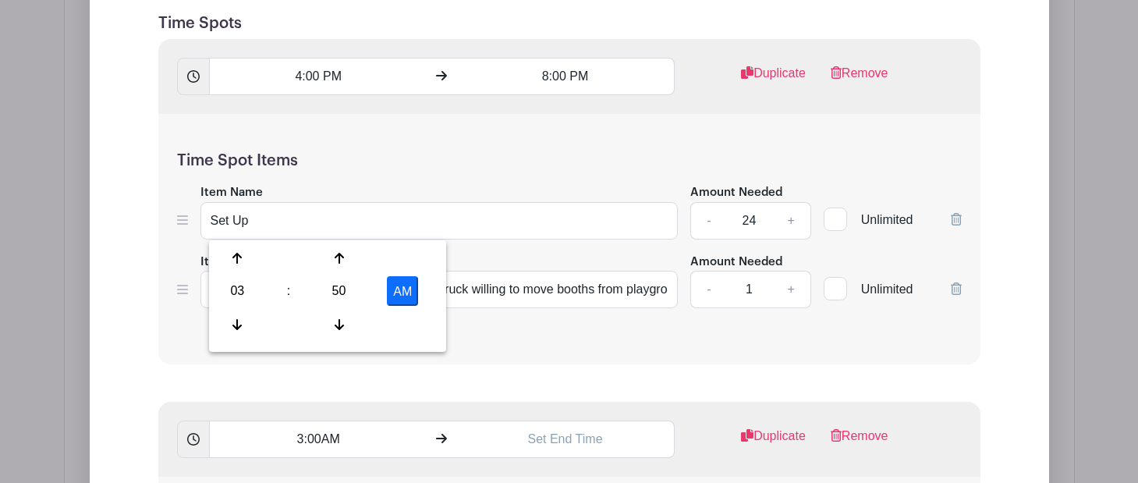
click at [403, 289] on button "AM" at bounding box center [402, 291] width 31 height 30
type input "3:50 PM"
click at [563, 421] on input "text" at bounding box center [565, 439] width 218 height 37
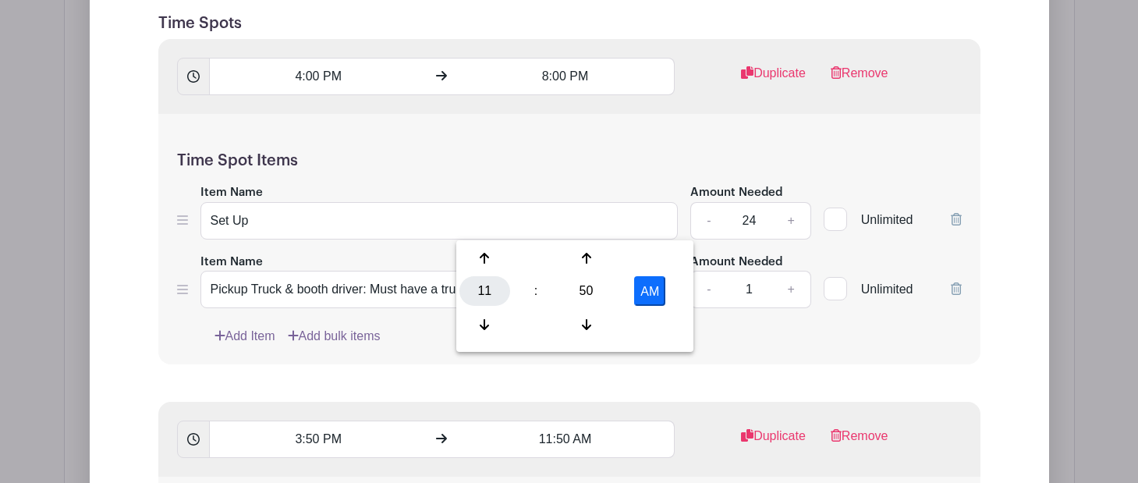
click at [492, 282] on div "11" at bounding box center [485, 291] width 51 height 30
click at [605, 284] on div "06" at bounding box center [601, 291] width 52 height 30
click at [578, 286] on div "50" at bounding box center [586, 291] width 51 height 30
click at [471, 255] on div "00" at bounding box center [486, 258] width 52 height 30
click at [584, 421] on input "6:00 AM" at bounding box center [565, 439] width 218 height 37
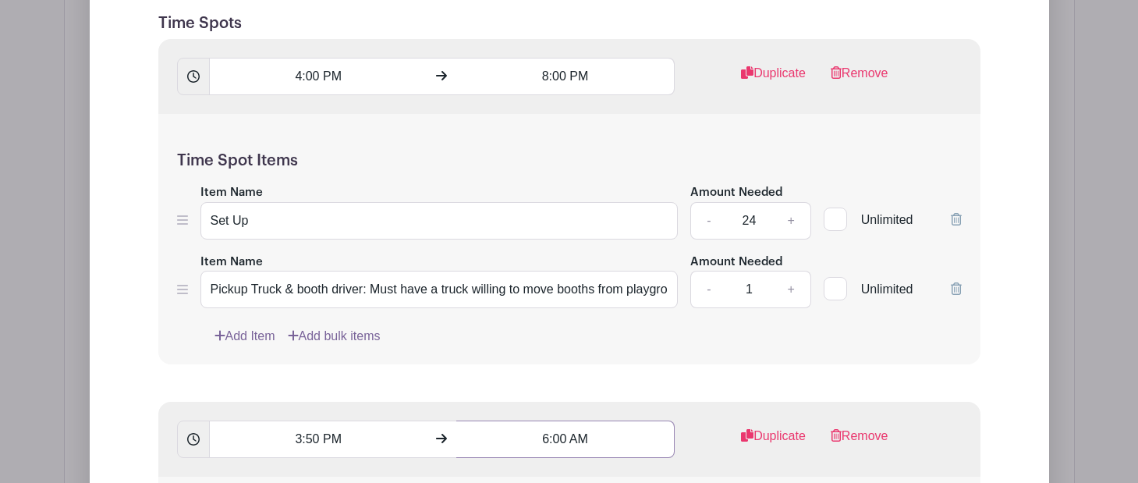
click at [581, 421] on input "6:00 AM" at bounding box center [565, 439] width 218 height 37
click at [645, 288] on button "AM" at bounding box center [649, 291] width 31 height 30
type input "6:00 PM"
click at [676, 402] on div "3:50 PM 6:00 PM Duplicate Remove" at bounding box center [569, 439] width 822 height 75
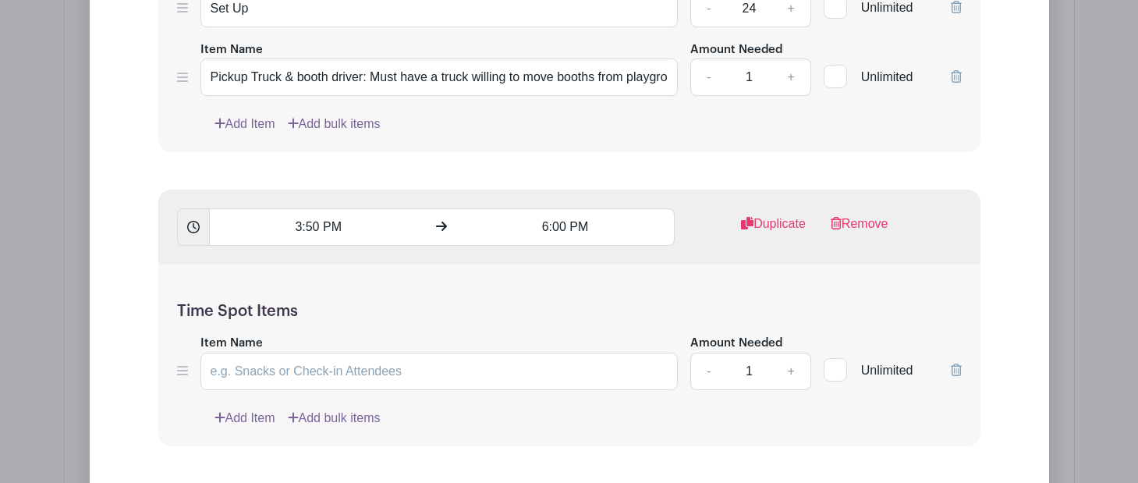
scroll to position [2257, 0]
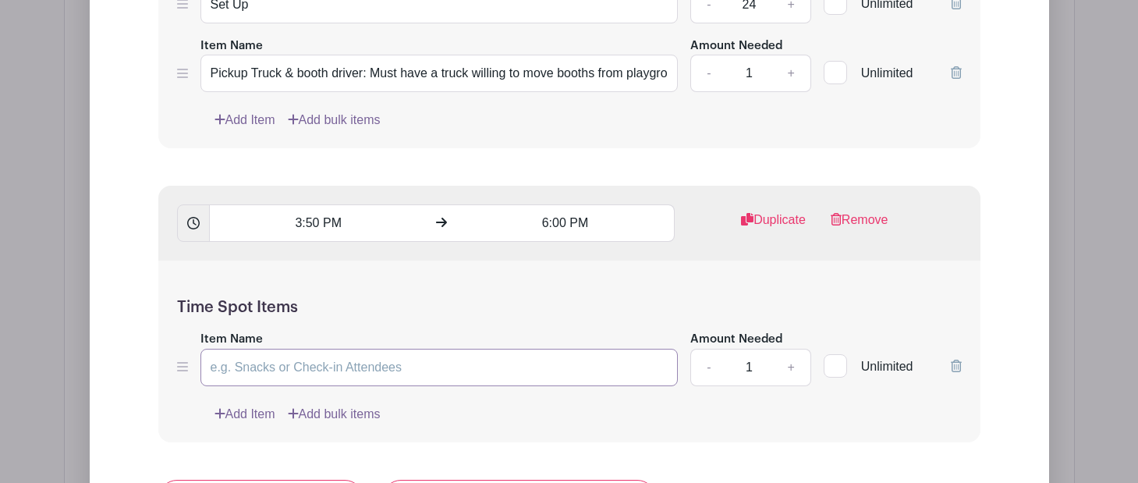
click at [262, 349] on input "Item Name" at bounding box center [440, 367] width 478 height 37
paste input "Set Up: purchase refreshments, snacks, and pizza for set up crew. Set up dinner…"
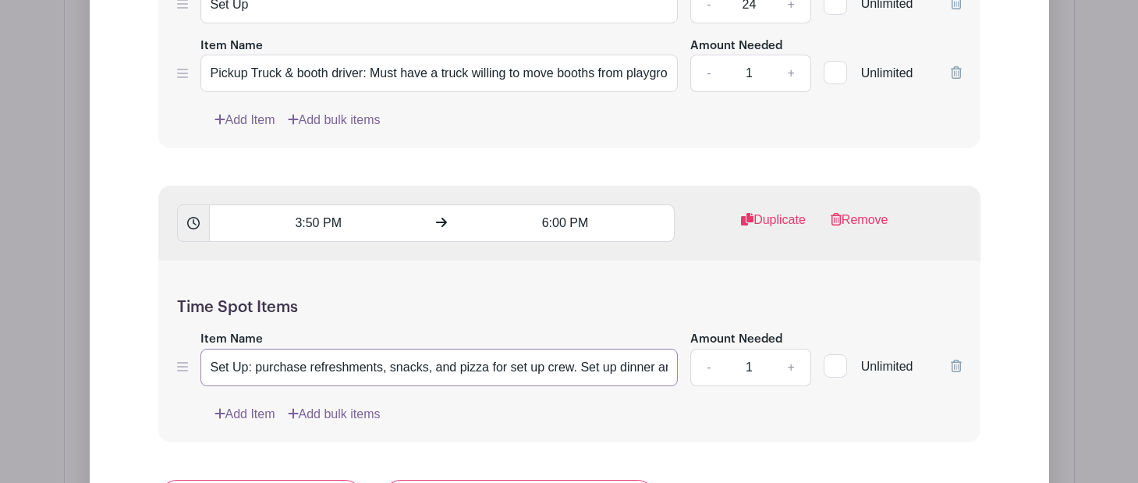
scroll to position [0, 257]
type input "Set Up: purchase refreshments, snacks, and pizza for set up crew. Set up dinner…"
click at [791, 349] on link "+" at bounding box center [791, 367] width 39 height 37
type input "2"
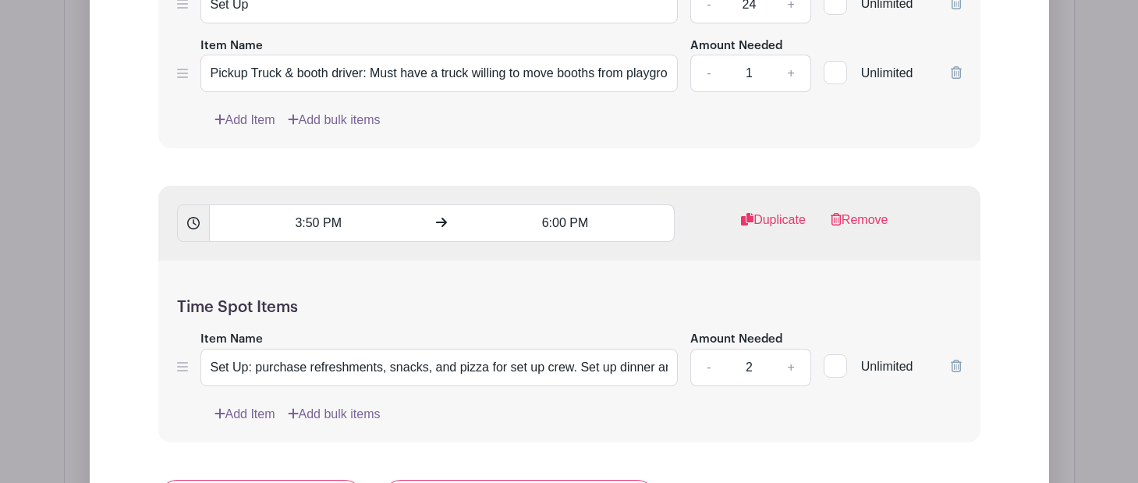
click at [820, 393] on form "List Name Set Up: Food Booths, Beer Garden, Lighting, Bingo, and Electrical. Br…" at bounding box center [570, 315] width 860 height 1273
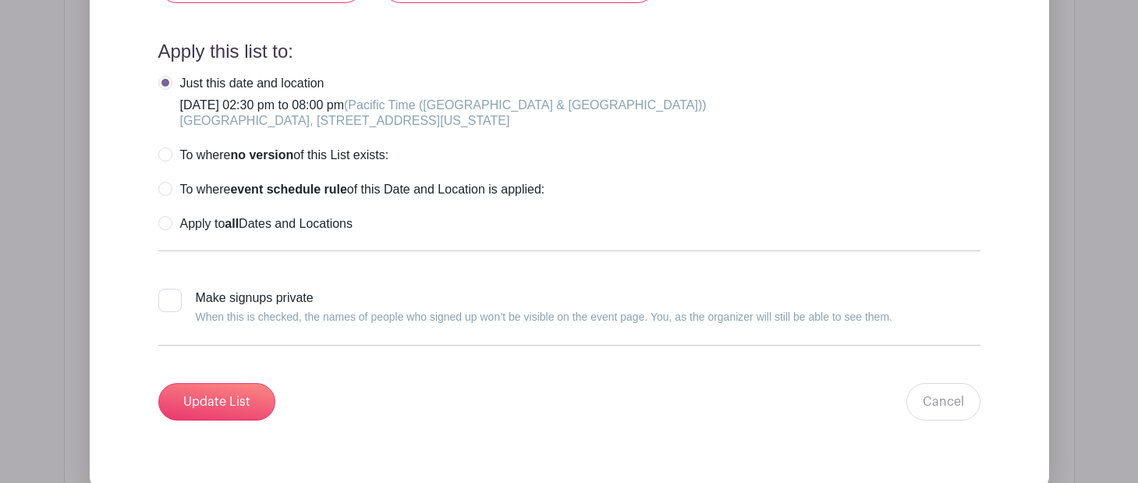
scroll to position [2772, 0]
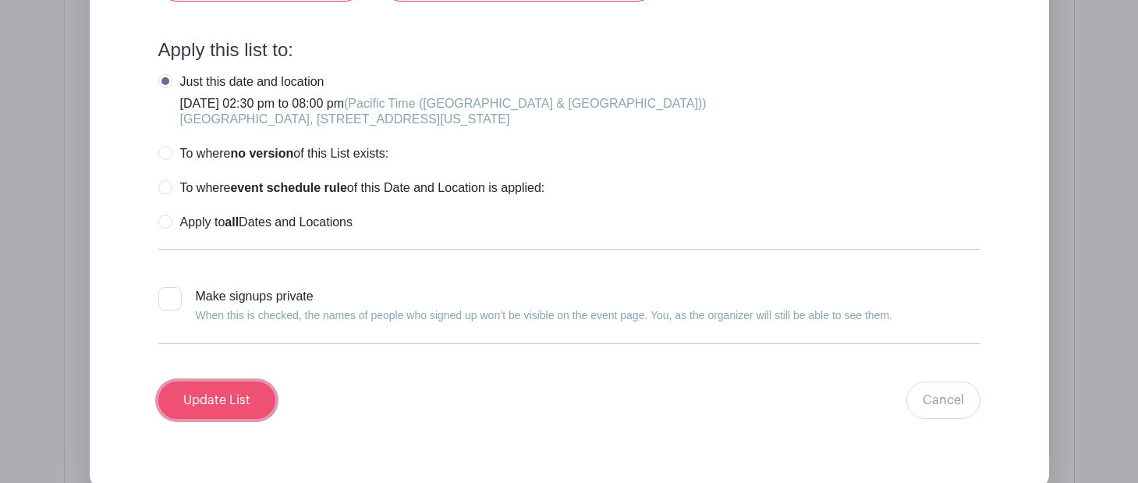
click at [249, 382] on input "Update List" at bounding box center [216, 400] width 117 height 37
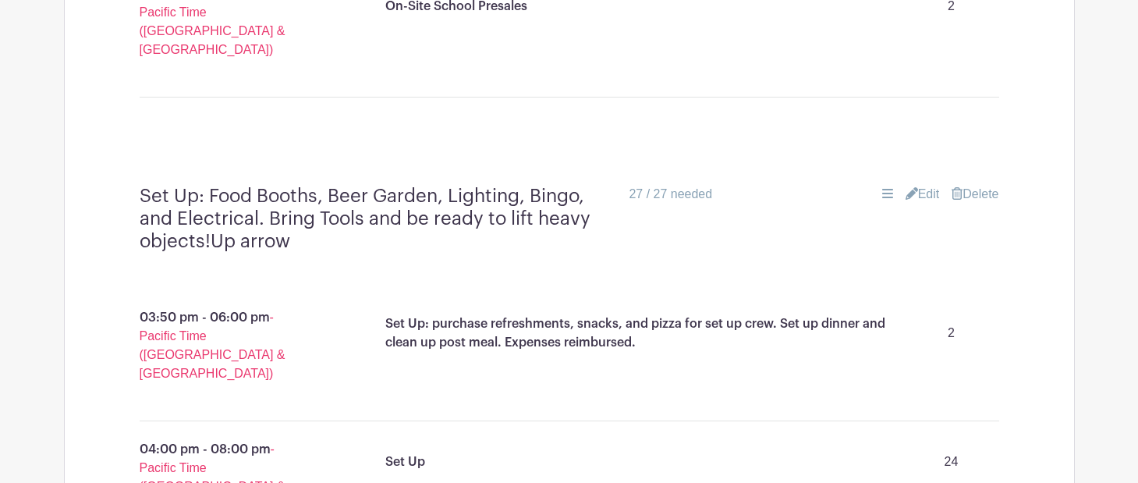
scroll to position [1584, 0]
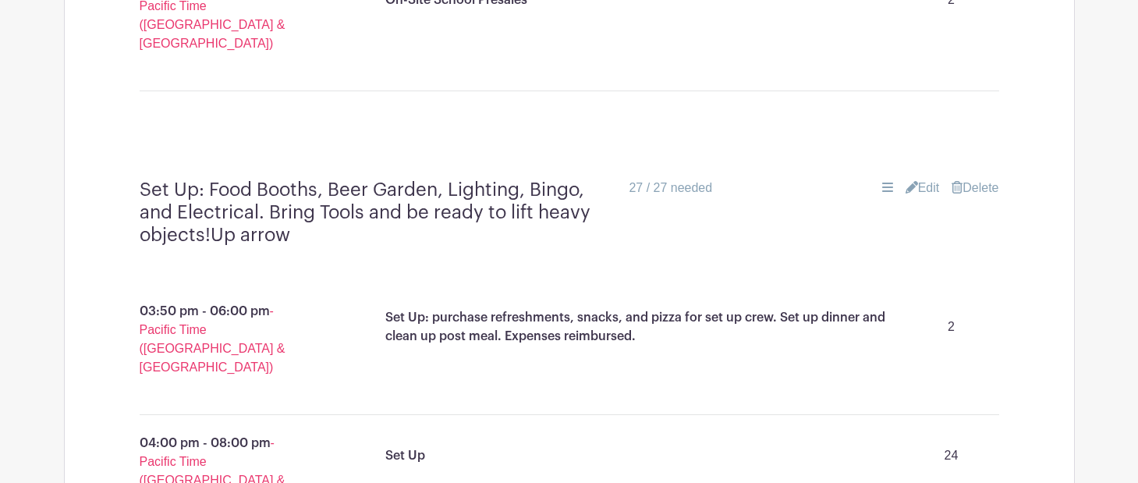
click at [921, 179] on link "Edit" at bounding box center [923, 188] width 34 height 19
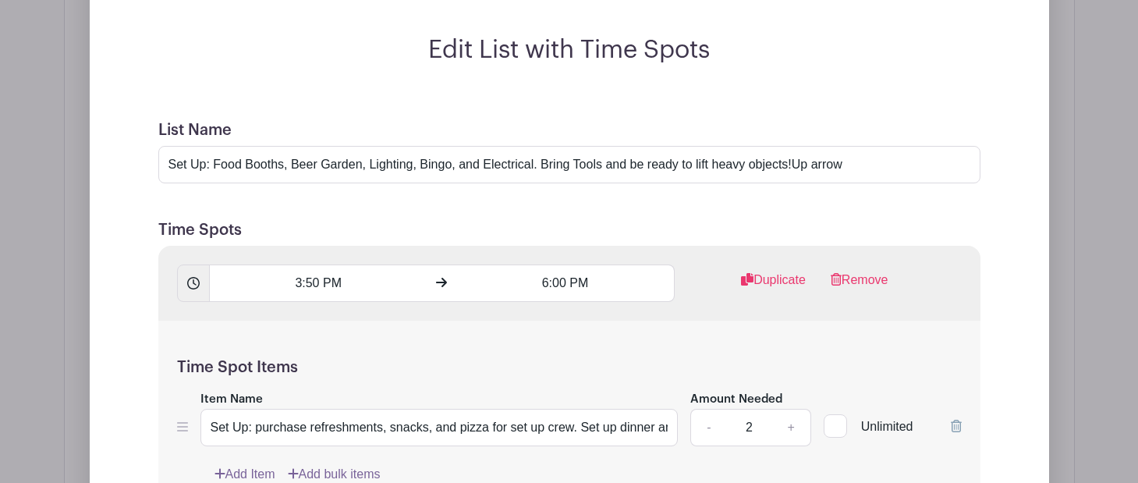
scroll to position [1843, 0]
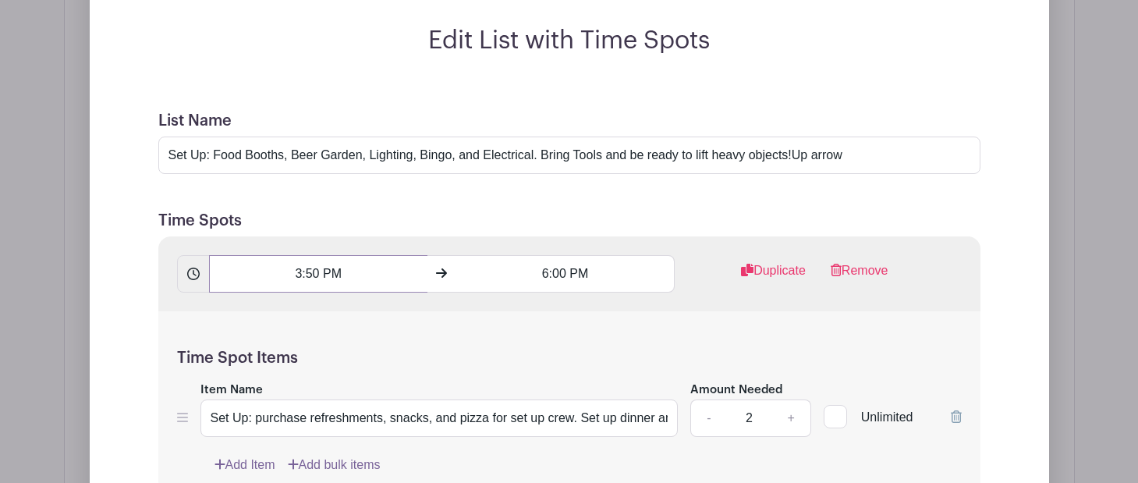
click at [324, 255] on input "3:50 PM" at bounding box center [318, 273] width 218 height 37
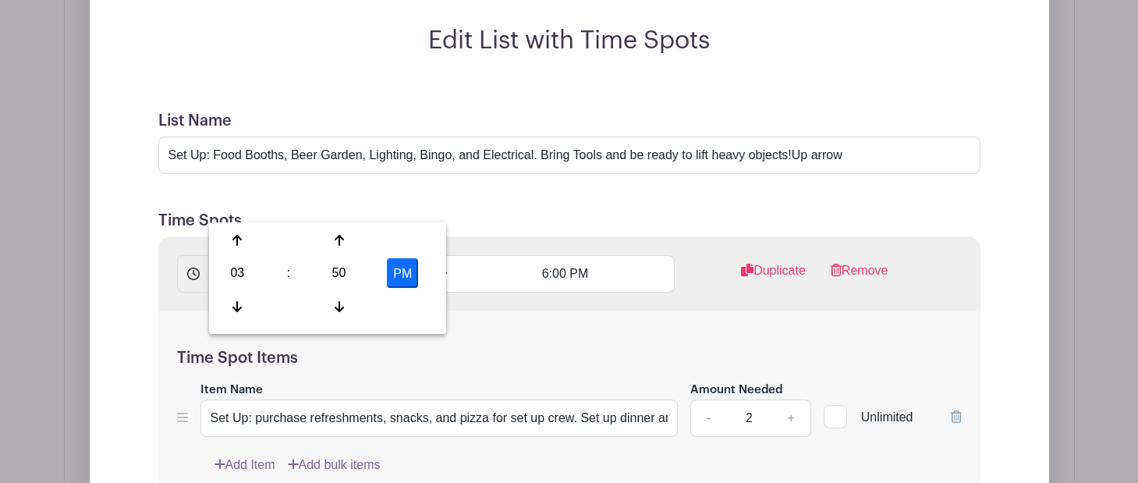
click at [318, 255] on input "3:50 PM" at bounding box center [318, 273] width 218 height 37
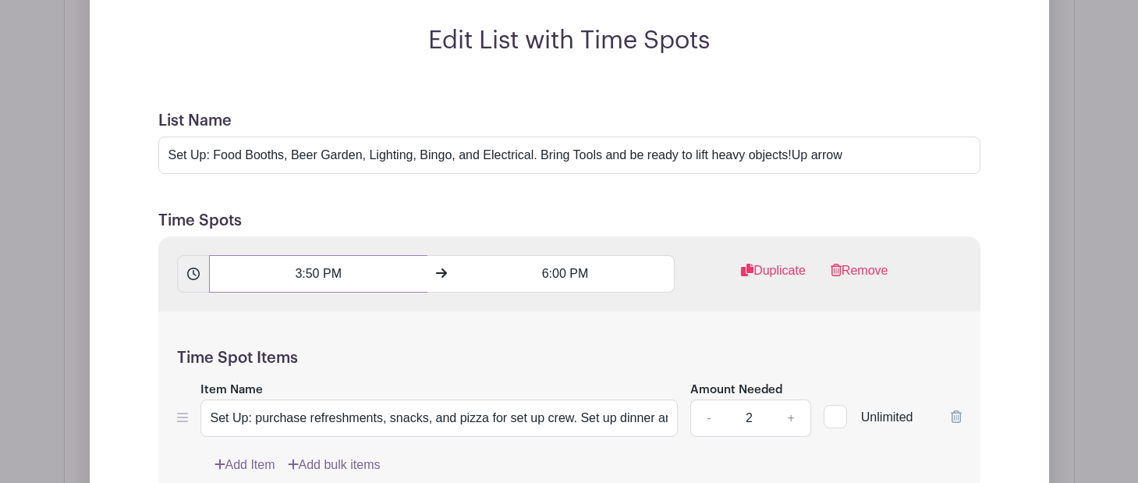
click at [314, 255] on input "3:50 PM" at bounding box center [318, 273] width 218 height 37
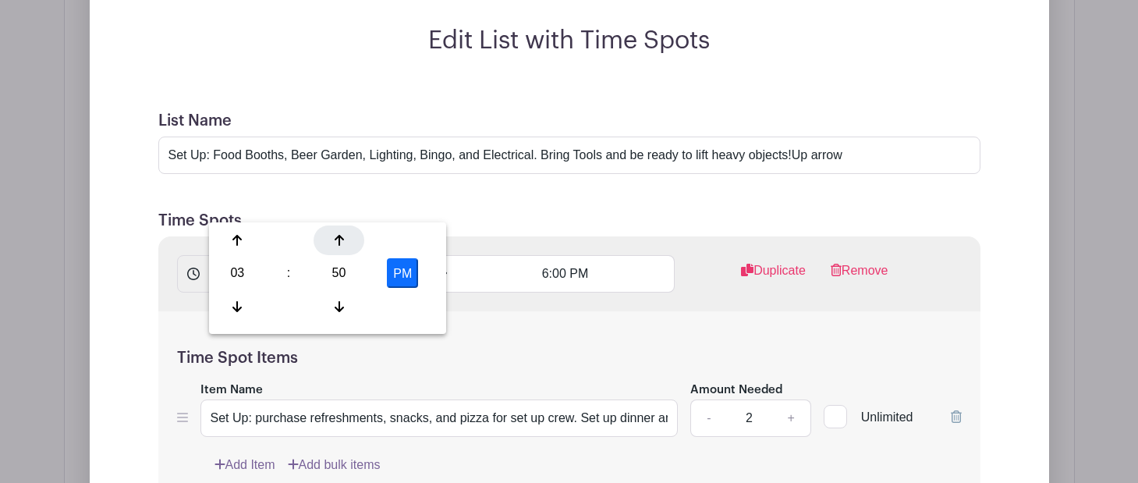
click at [338, 245] on icon at bounding box center [339, 240] width 9 height 11
click at [339, 249] on div at bounding box center [339, 241] width 51 height 30
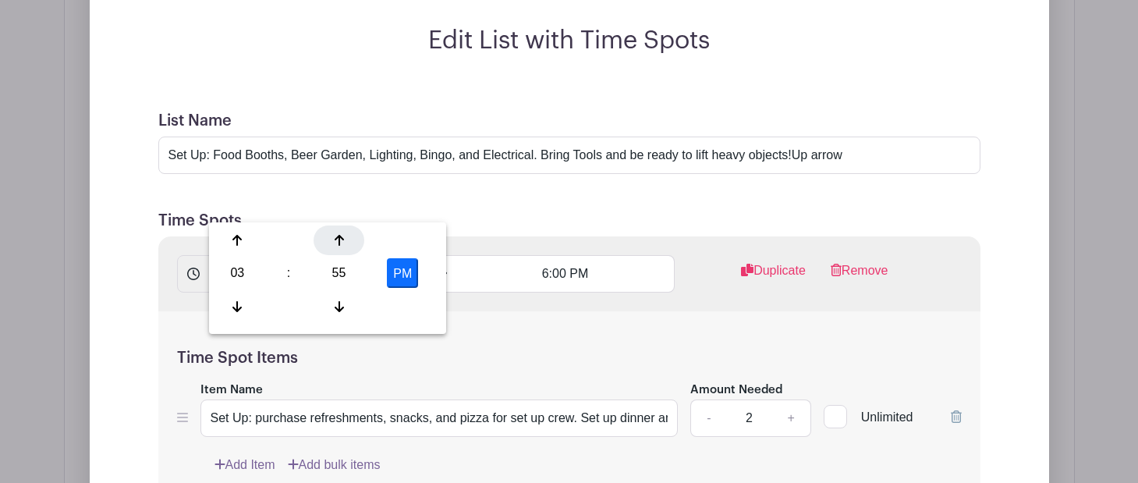
click at [339, 249] on div at bounding box center [339, 241] width 51 height 30
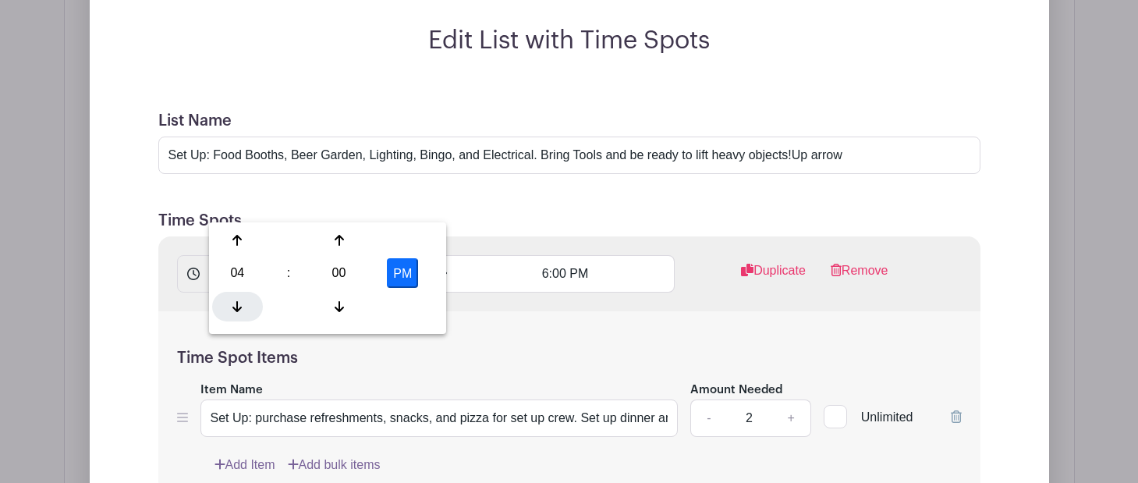
click at [243, 311] on div at bounding box center [237, 307] width 51 height 30
type input "3:00 PM"
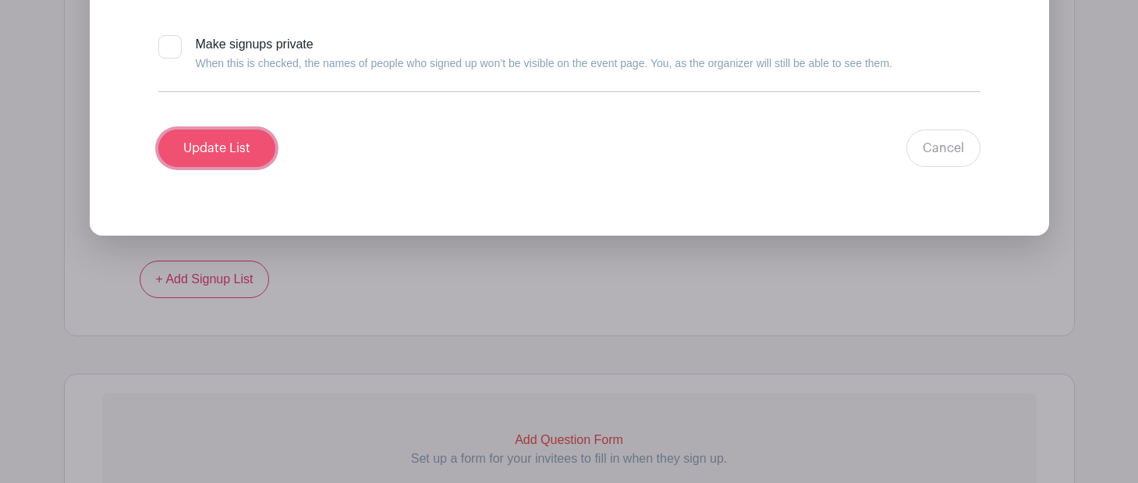
click at [219, 130] on input "Update List" at bounding box center [216, 148] width 117 height 37
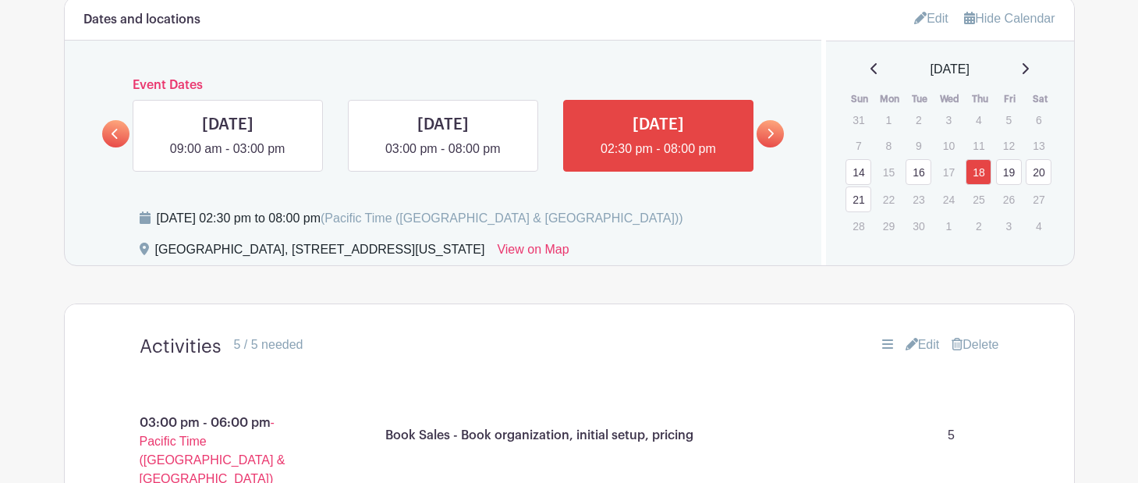
scroll to position [840, 0]
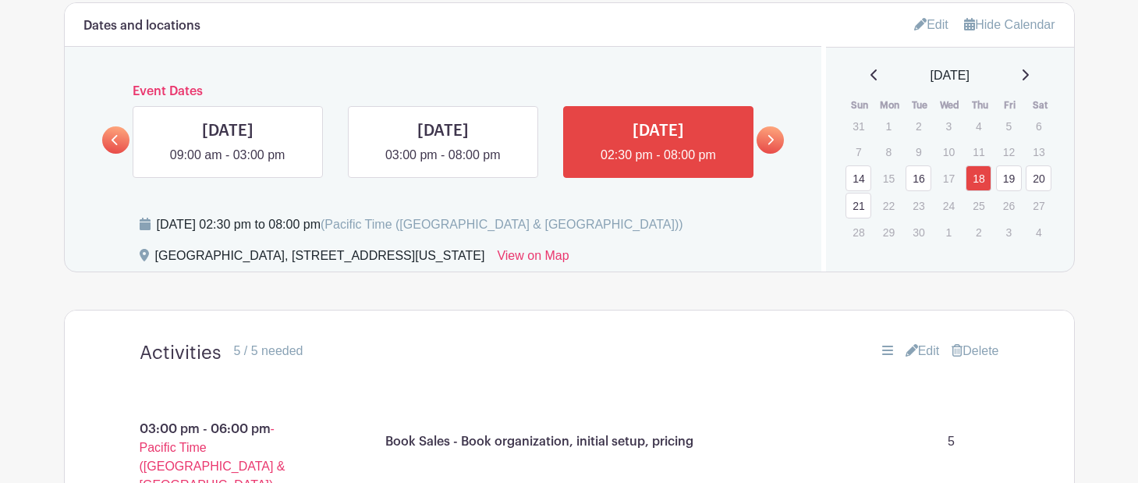
click at [768, 137] on icon at bounding box center [770, 140] width 7 height 12
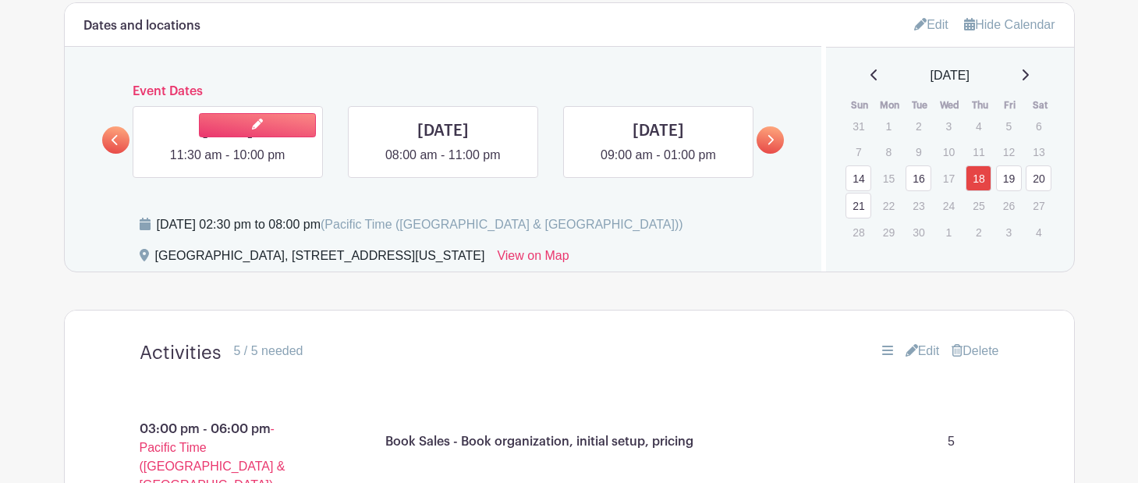
click at [228, 165] on link at bounding box center [228, 165] width 0 height 0
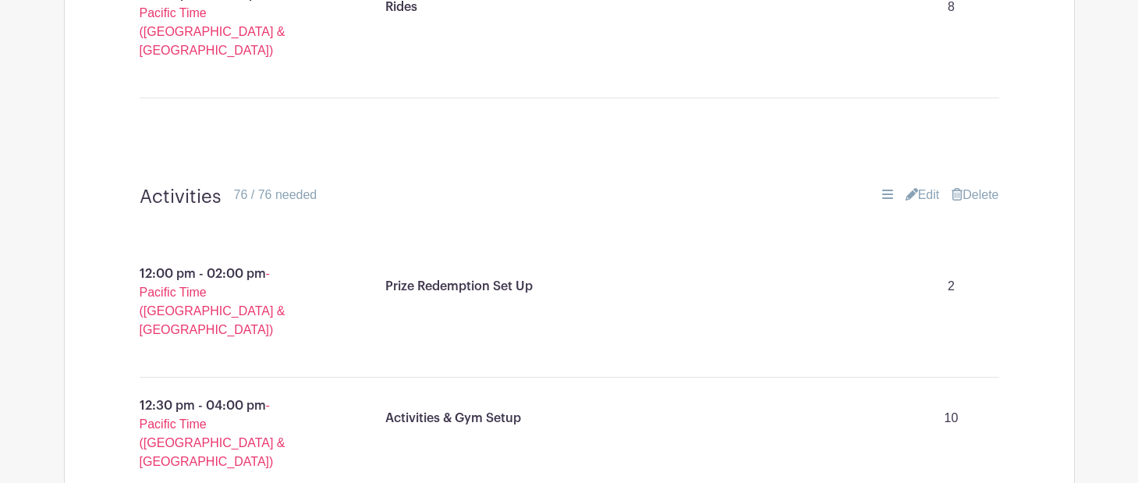
scroll to position [1834, 0]
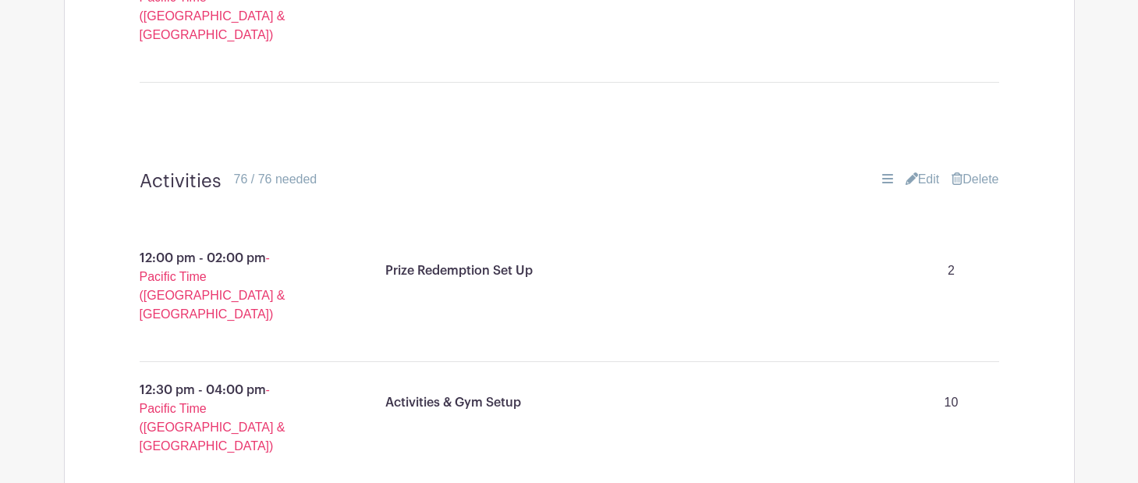
click at [919, 170] on link "Edit" at bounding box center [923, 179] width 34 height 19
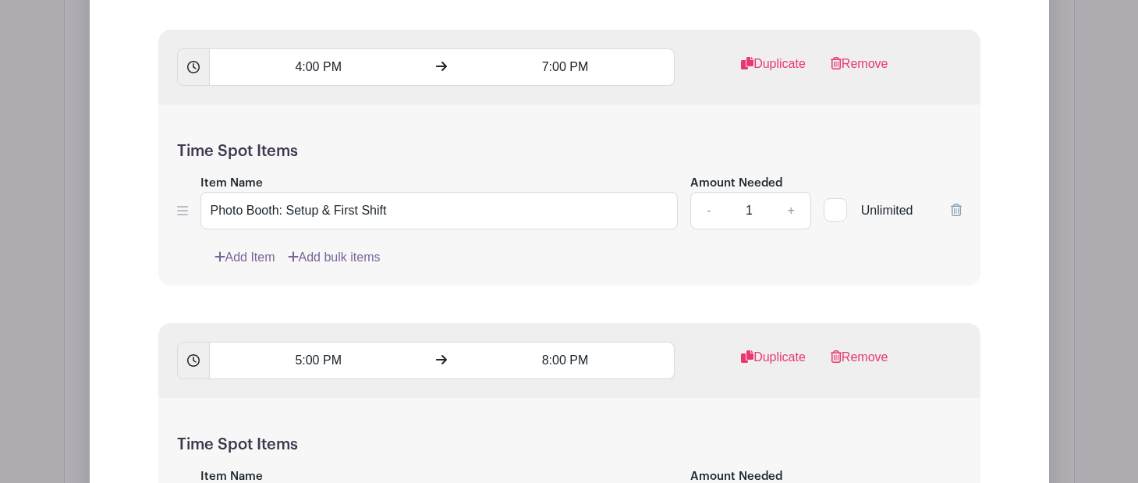
scroll to position [3468, 0]
drag, startPoint x: 414, startPoint y: 66, endPoint x: 323, endPoint y: 68, distance: 91.3
click at [323, 191] on input "Photo Booth: Setup & First Shift" at bounding box center [440, 209] width 478 height 37
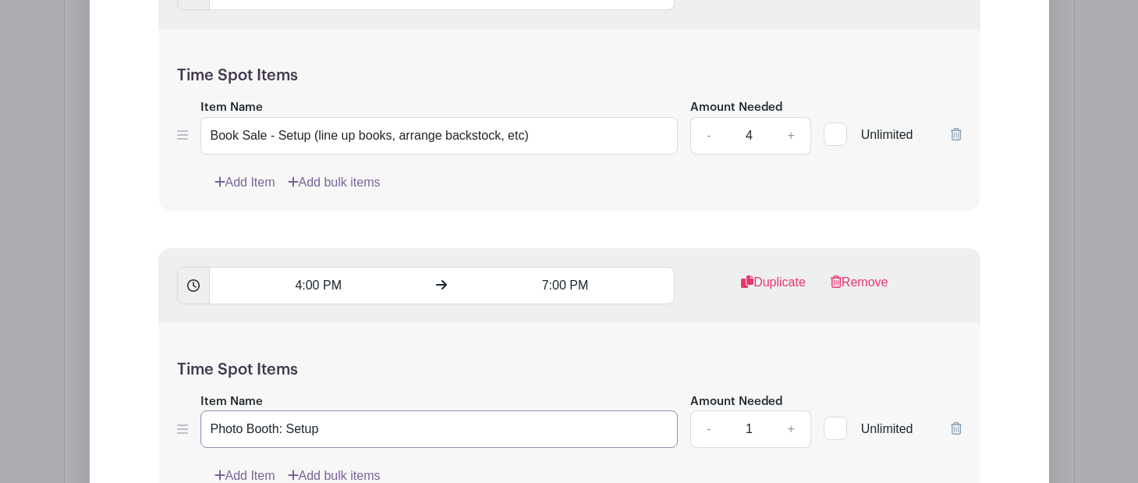
scroll to position [3249, 0]
type input "Photo Booth: Setup"
click at [304, 266] on input "4:00 PM" at bounding box center [318, 284] width 218 height 37
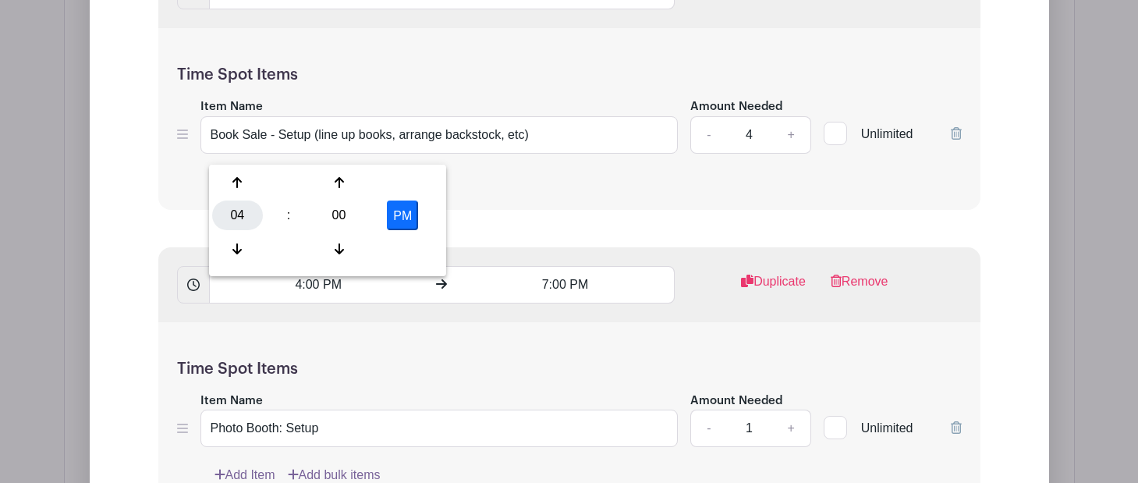
click at [234, 216] on div "04" at bounding box center [237, 216] width 51 height 30
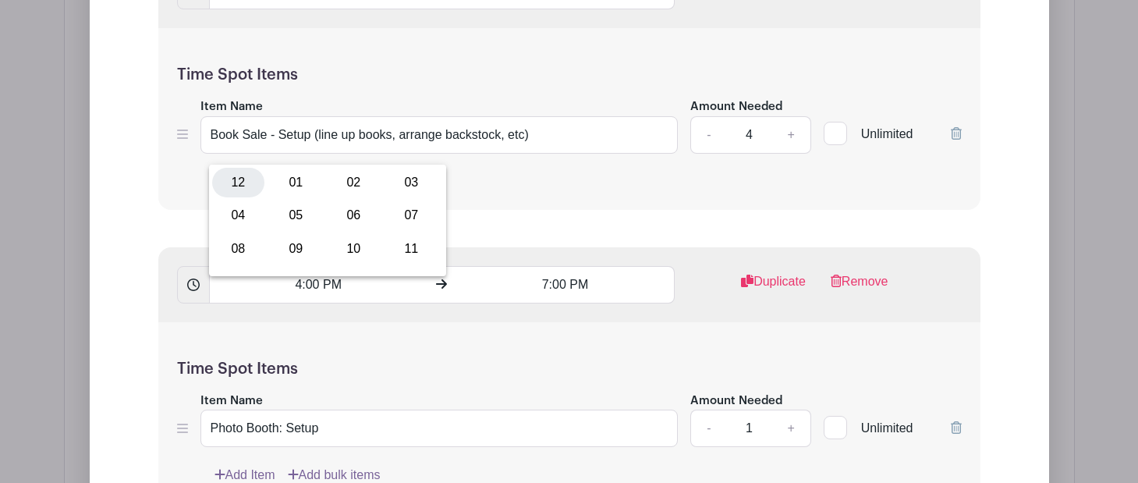
click at [238, 179] on div "12" at bounding box center [238, 183] width 52 height 30
type input "12:00 PM"
click at [559, 266] on input "7:00 PM" at bounding box center [565, 284] width 218 height 37
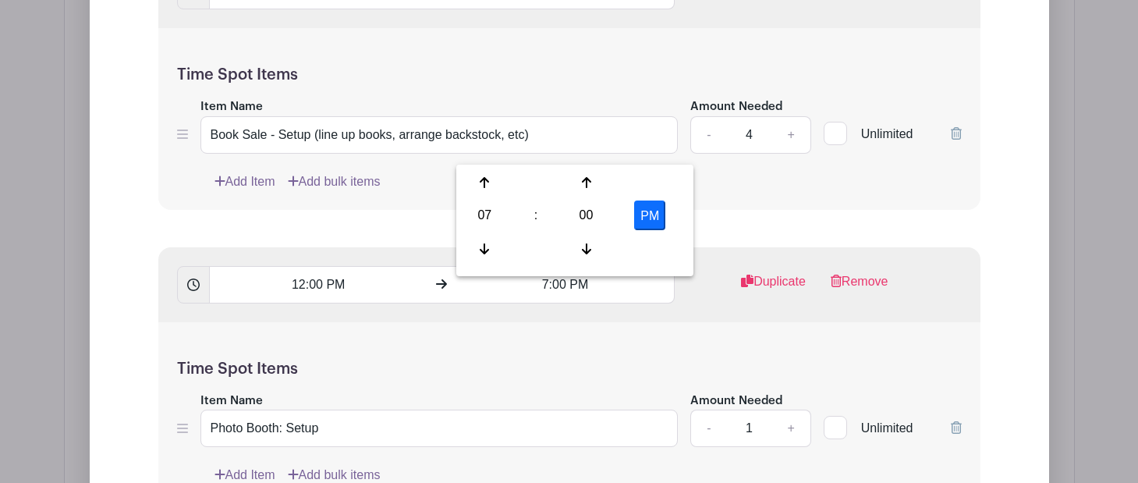
click at [488, 211] on div "07" at bounding box center [485, 216] width 51 height 30
click at [604, 179] on div "02" at bounding box center [601, 183] width 52 height 30
type input "2:00 PM"
click at [416, 322] on div "Time Spot Items Item Name Photo Booth: Setup Amount Needed - 1 + Unlimited Add …" at bounding box center [569, 413] width 822 height 182
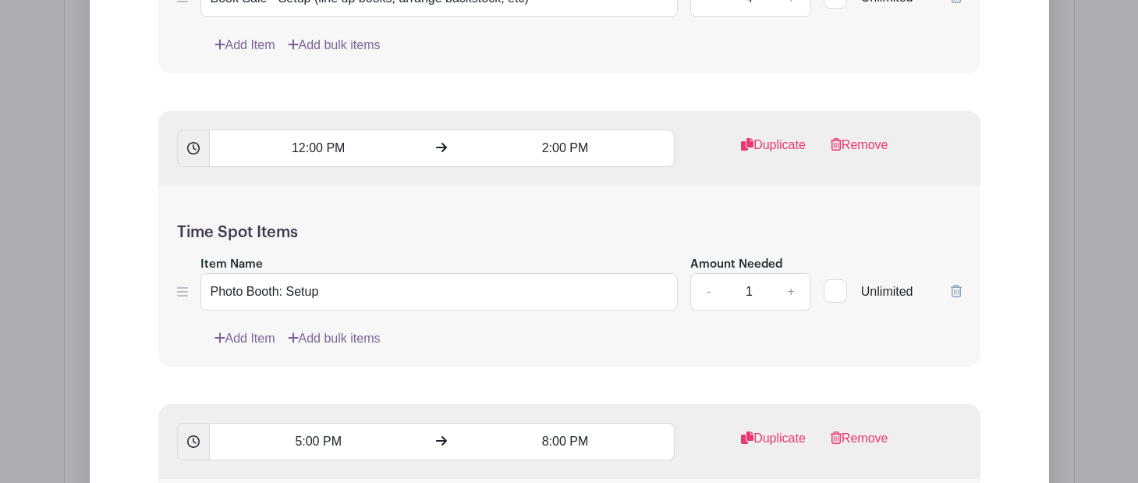
scroll to position [3387, 0]
click at [600, 215] on div "Time Spot Items Item Name Photo Booth: Setup Amount Needed - 1 + Unlimited Add …" at bounding box center [569, 275] width 822 height 182
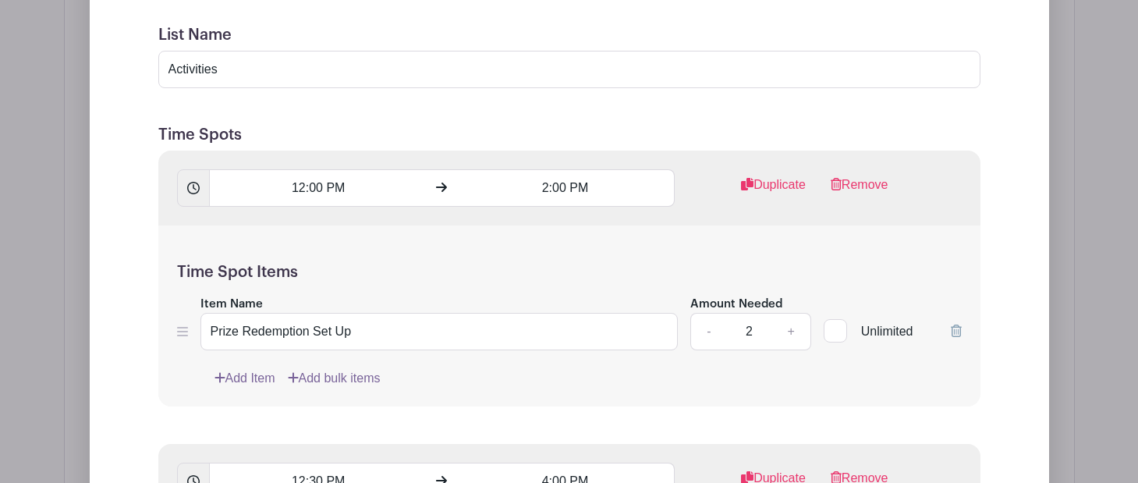
scroll to position [2173, 0]
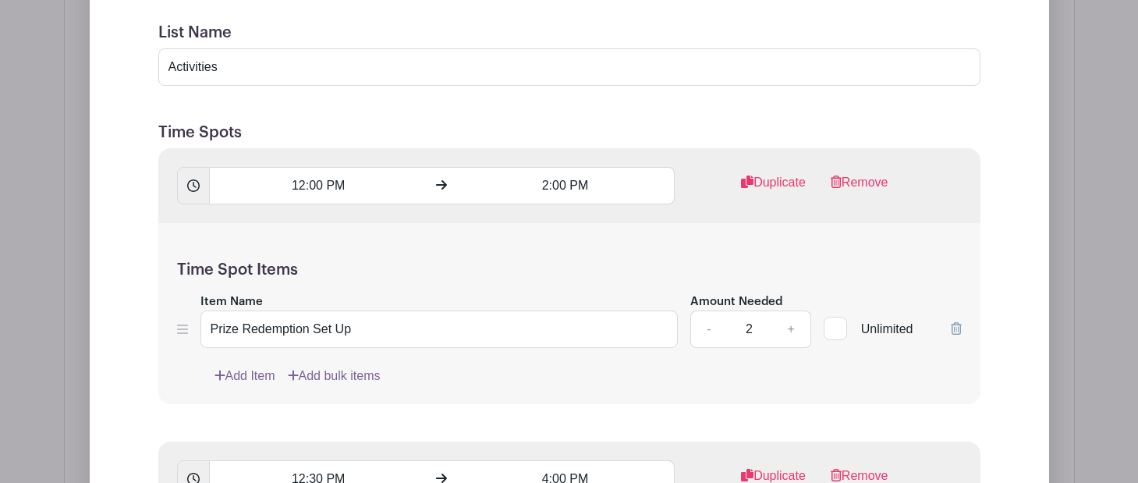
click at [254, 367] on link "Add Item" at bounding box center [245, 376] width 61 height 19
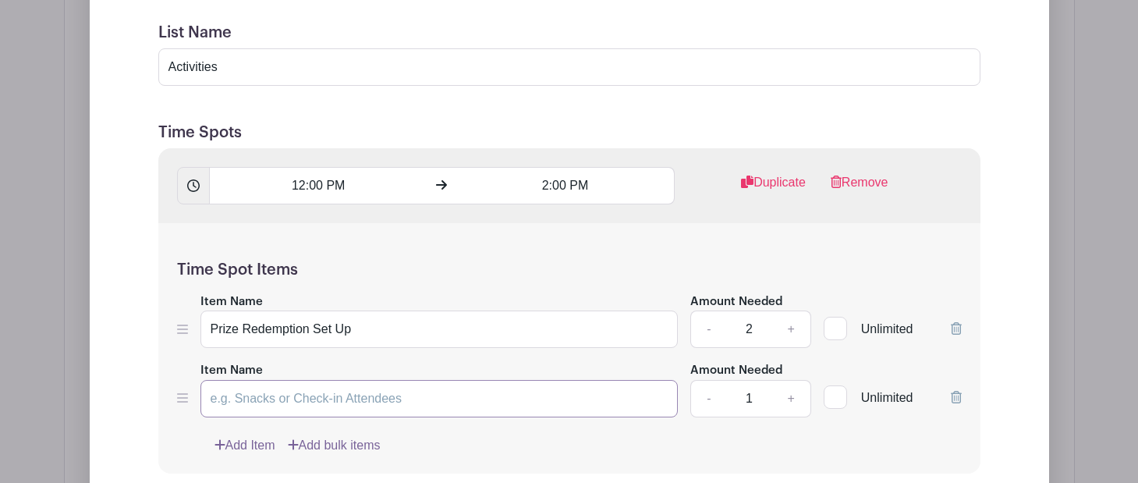
click at [292, 380] on input "Item Name" at bounding box center [440, 398] width 478 height 37
type input "Photo Booth Set Up"
click at [648, 436] on div "Add Item Add bulk items" at bounding box center [589, 445] width 748 height 19
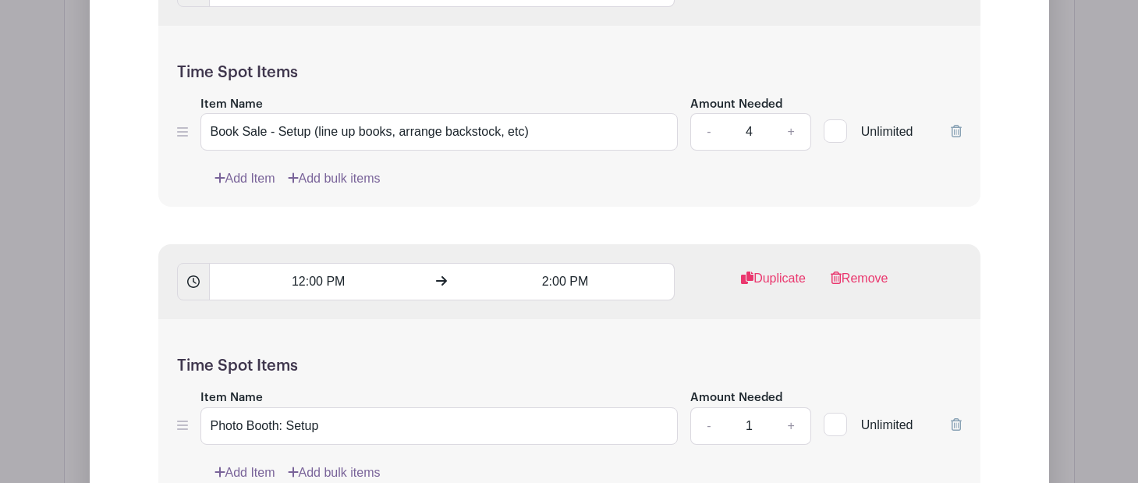
scroll to position [3322, 0]
click at [874, 268] on link "Remove" at bounding box center [860, 283] width 58 height 31
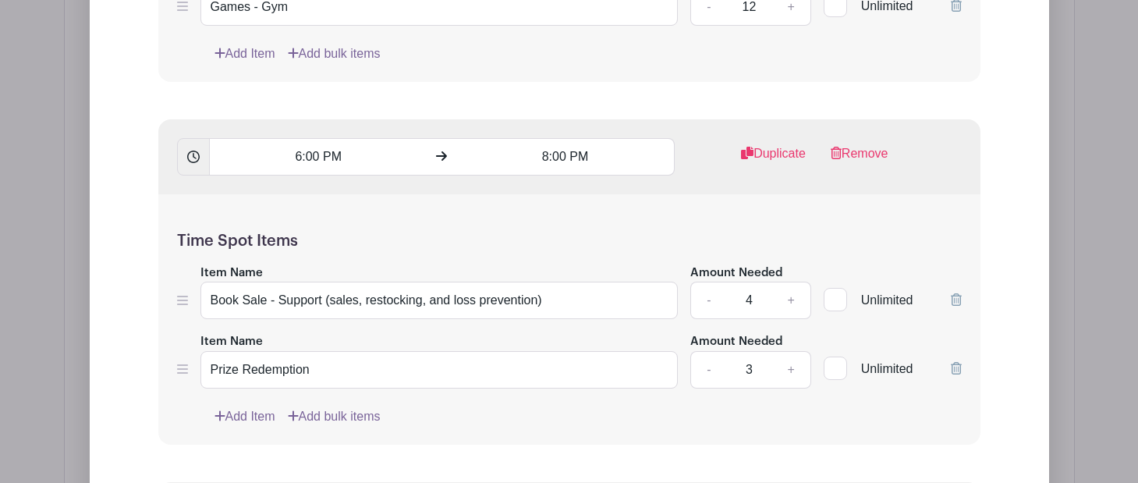
scroll to position [3884, 0]
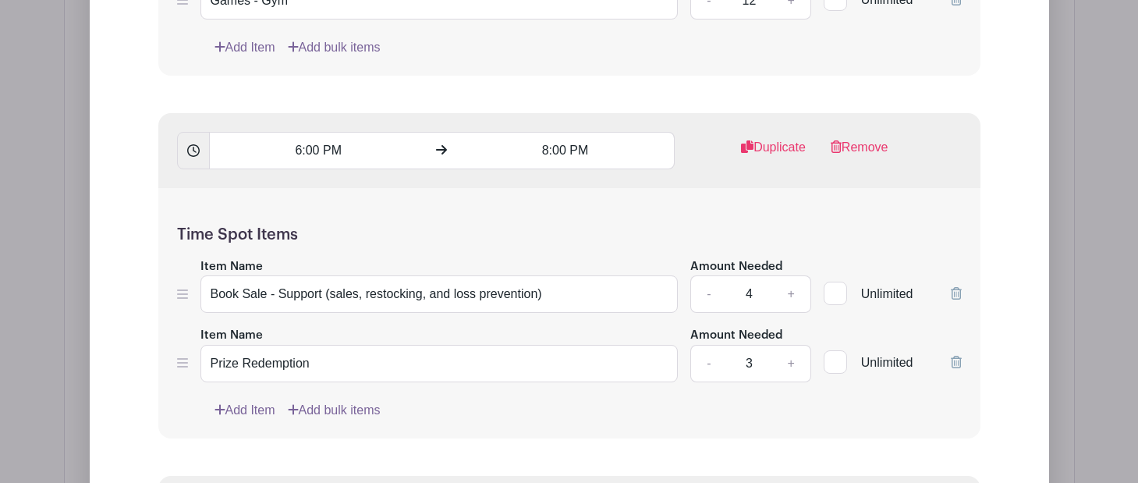
click at [250, 401] on link "Add Item" at bounding box center [245, 410] width 61 height 19
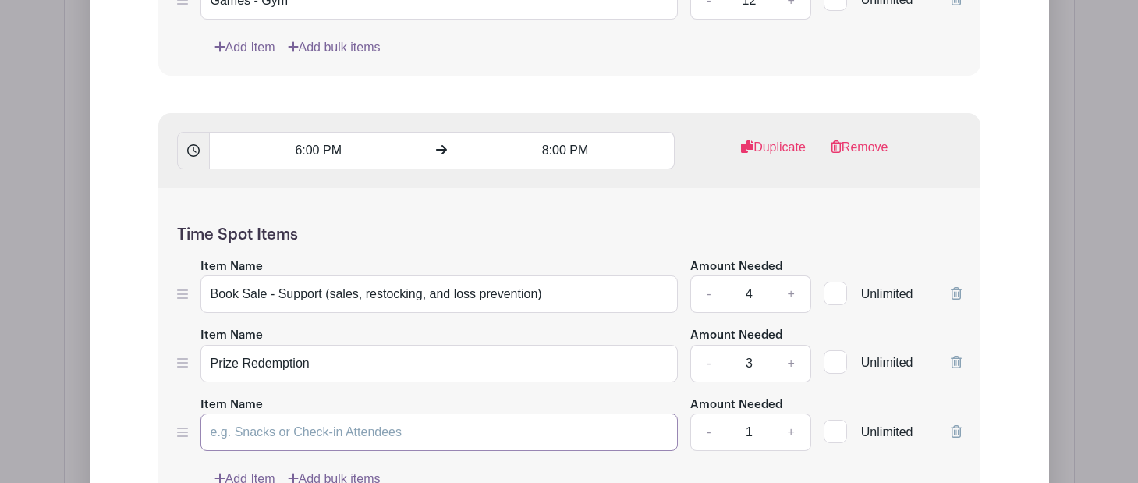
click at [275, 414] on input "Item Name" at bounding box center [440, 432] width 478 height 37
type input "Photo Booth"
click at [620, 375] on form "List Name Activities Time Spots 12:00 PM 2:00 PM Duplicate Remove Time Spot Ite…" at bounding box center [570, 304] width 860 height 4021
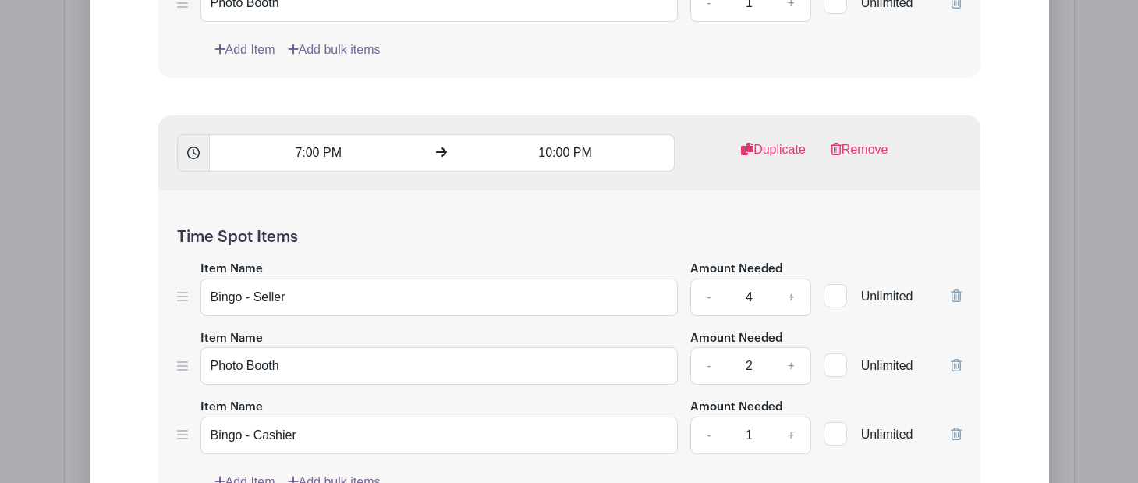
scroll to position [4316, 0]
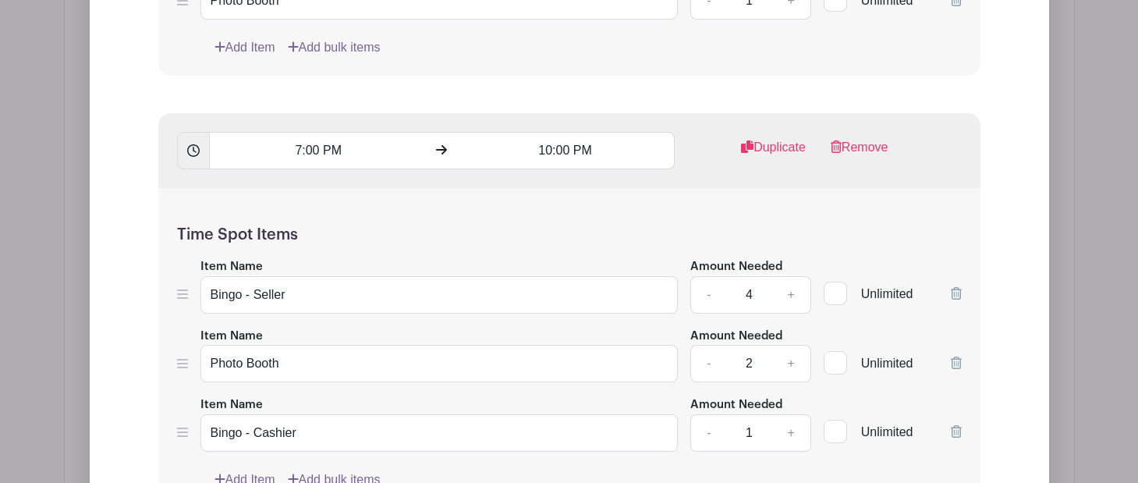
click at [958, 357] on icon at bounding box center [956, 363] width 11 height 12
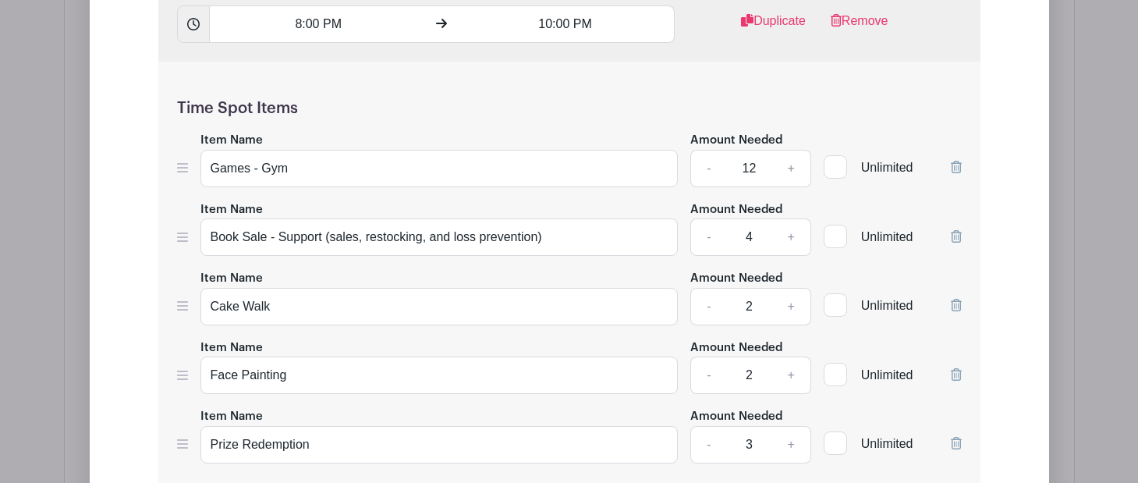
scroll to position [4811, 0]
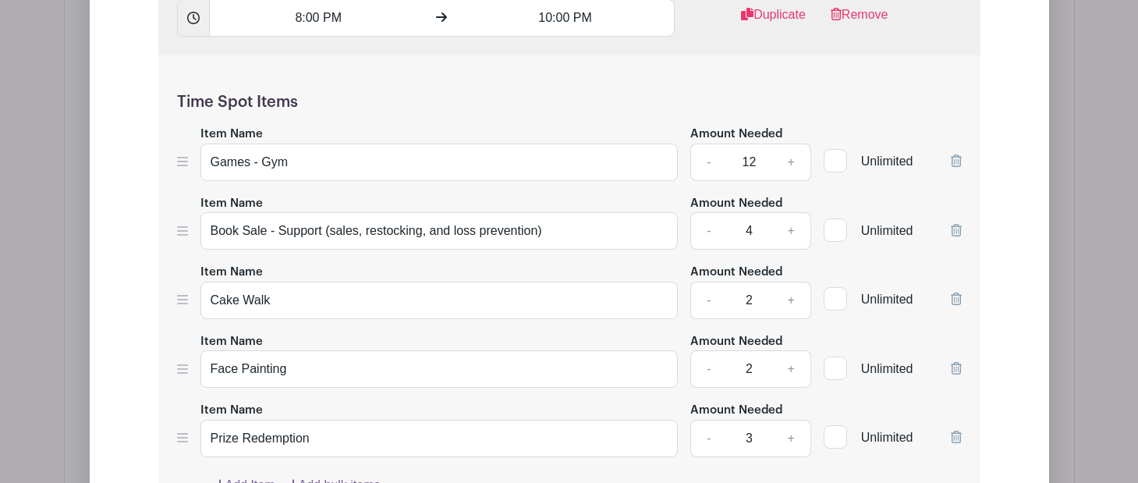
click at [251, 476] on link "Add Item" at bounding box center [245, 485] width 61 height 19
type input "Photo Booth"
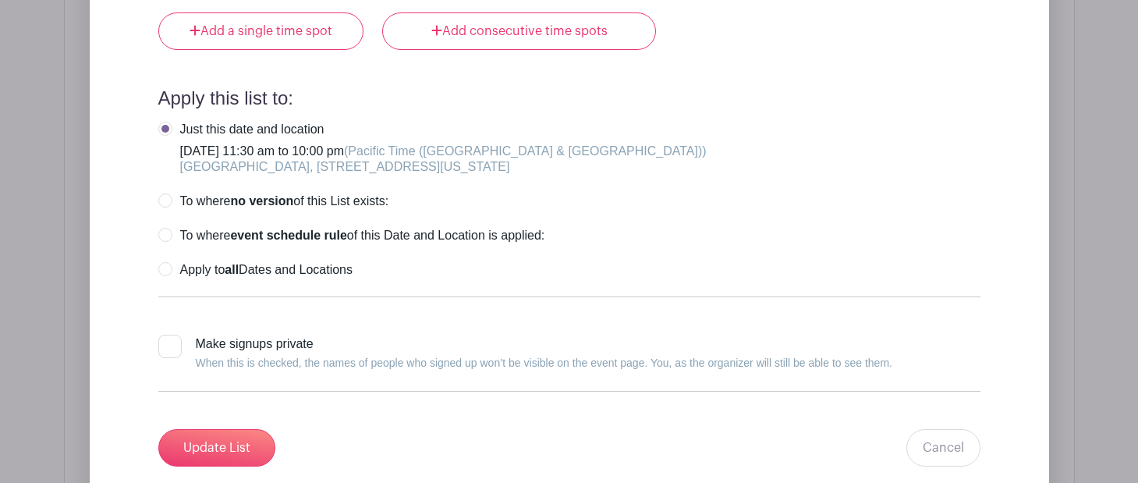
scroll to position [5723, 0]
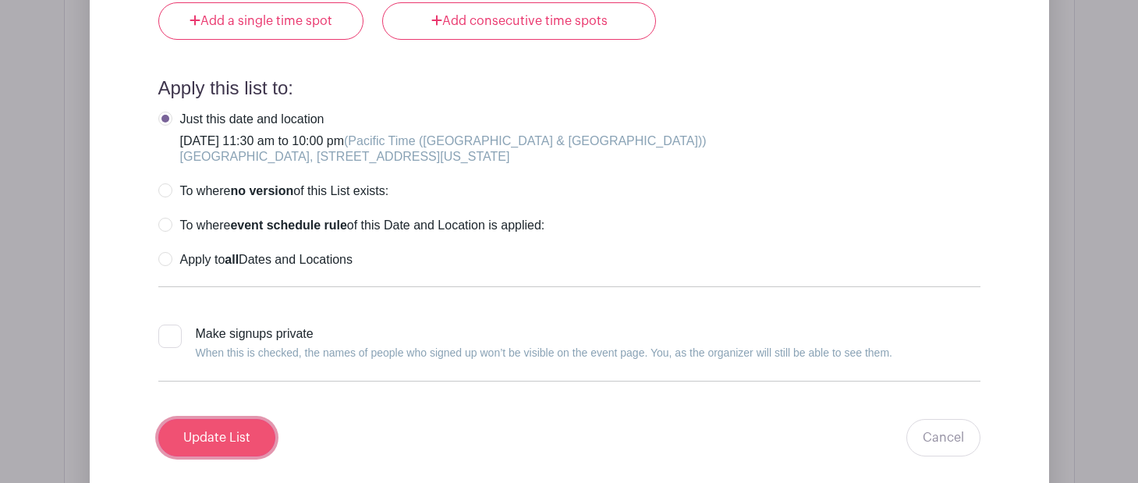
click at [222, 419] on input "Update List" at bounding box center [216, 437] width 117 height 37
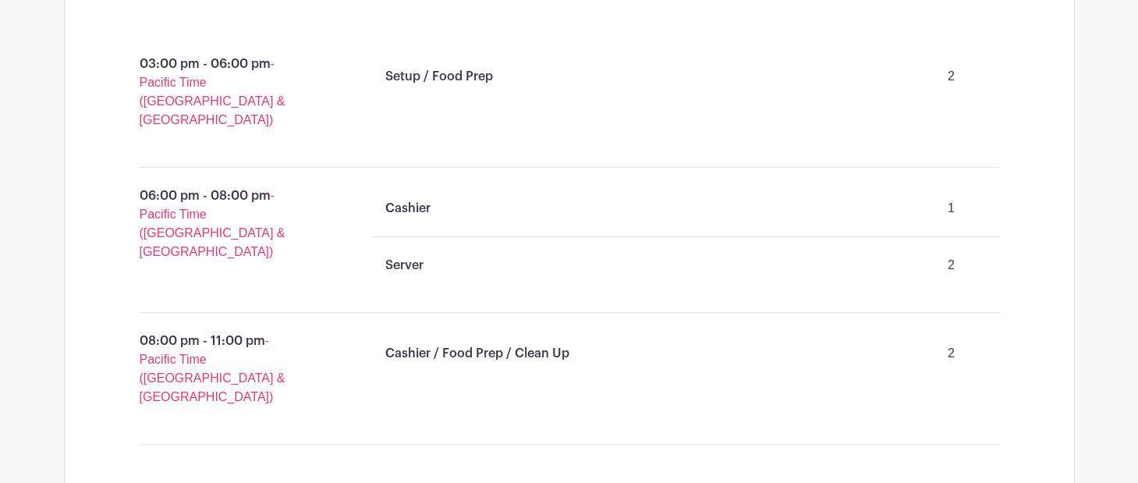
scroll to position [5794, 0]
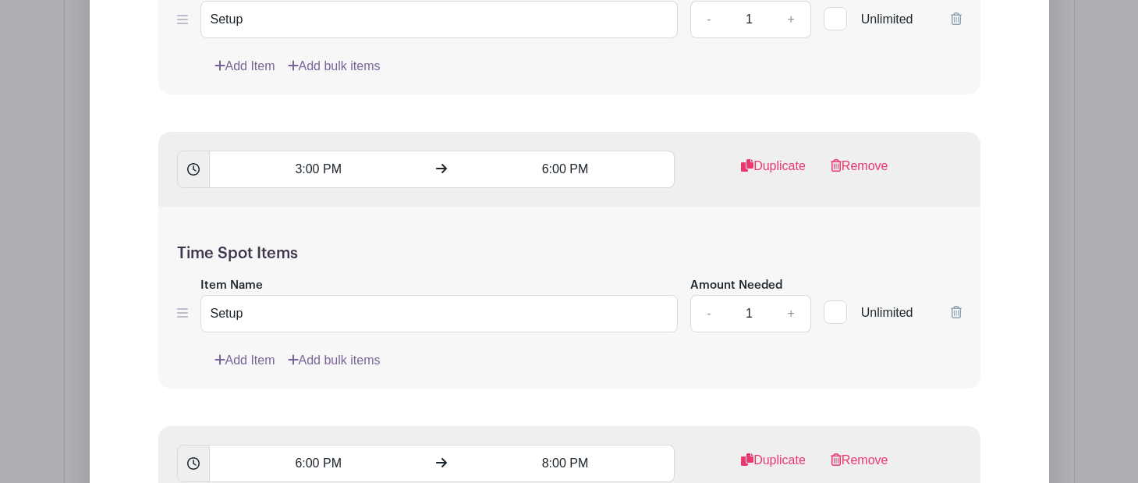
scroll to position [6823, 0]
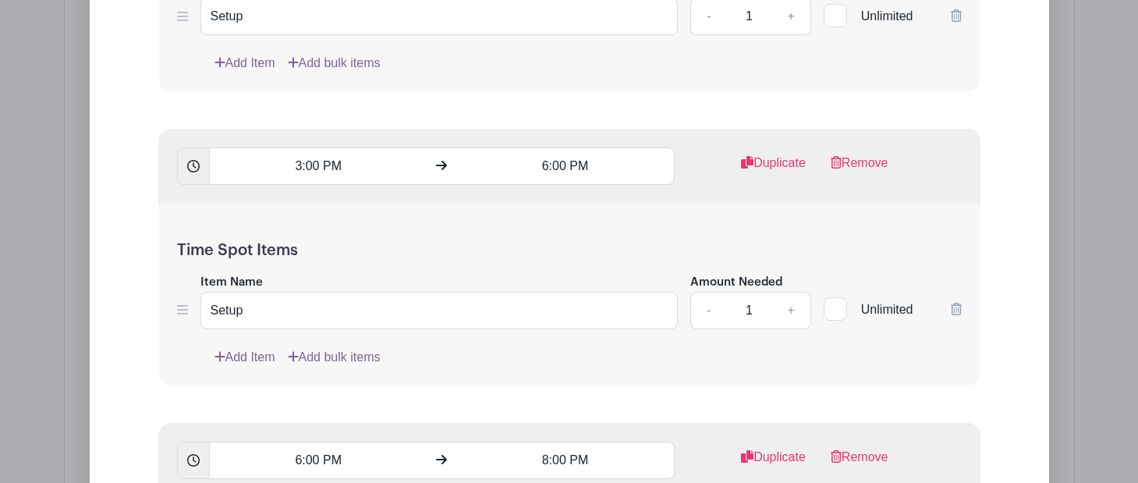
drag, startPoint x: 799, startPoint y: 242, endPoint x: 780, endPoint y: 217, distance: 31.2
type input "2"
type input "1"
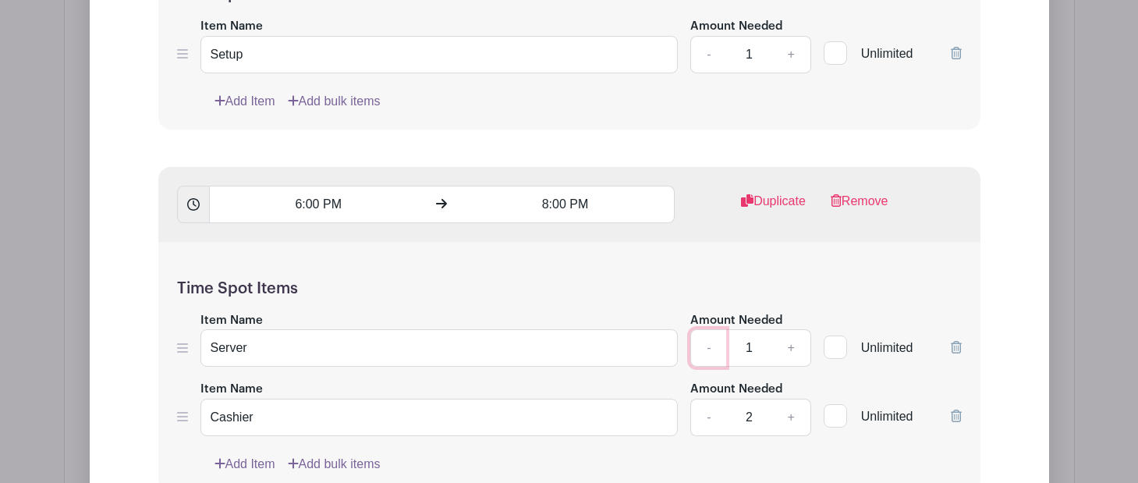
scroll to position [7087, 0]
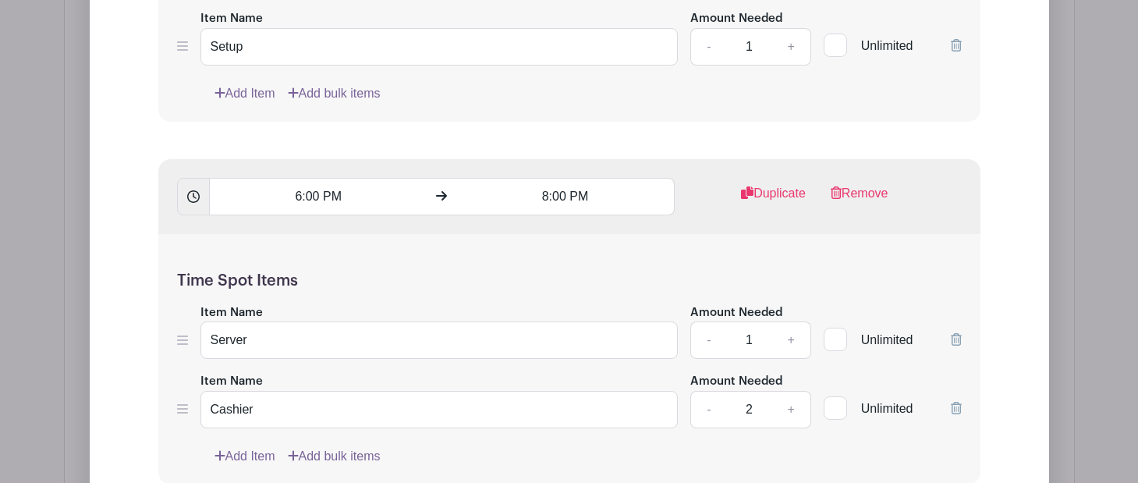
type input "2"
type input "1"
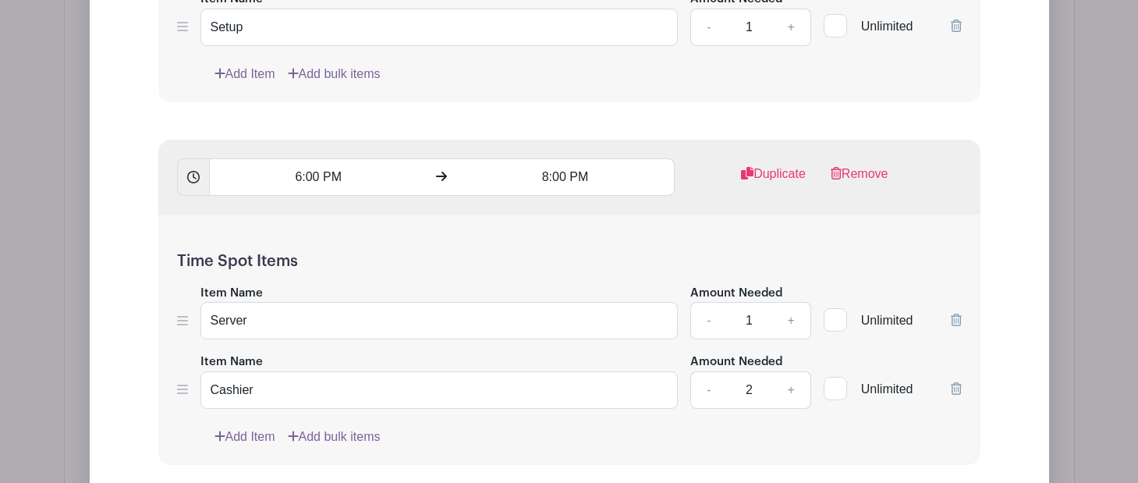
scroll to position [7138, 0]
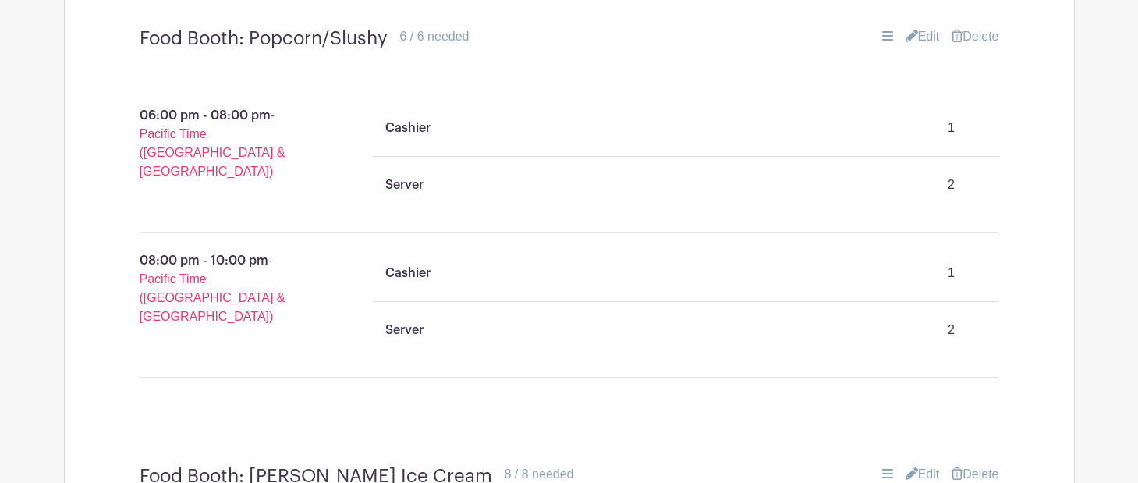
scroll to position [4880, 0]
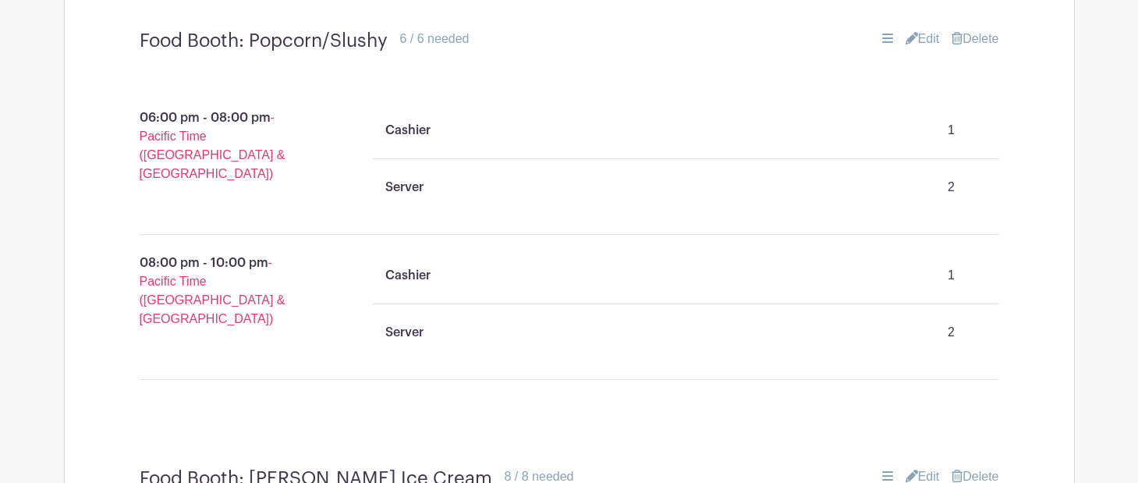
click at [922, 467] on link "Edit" at bounding box center [923, 476] width 34 height 19
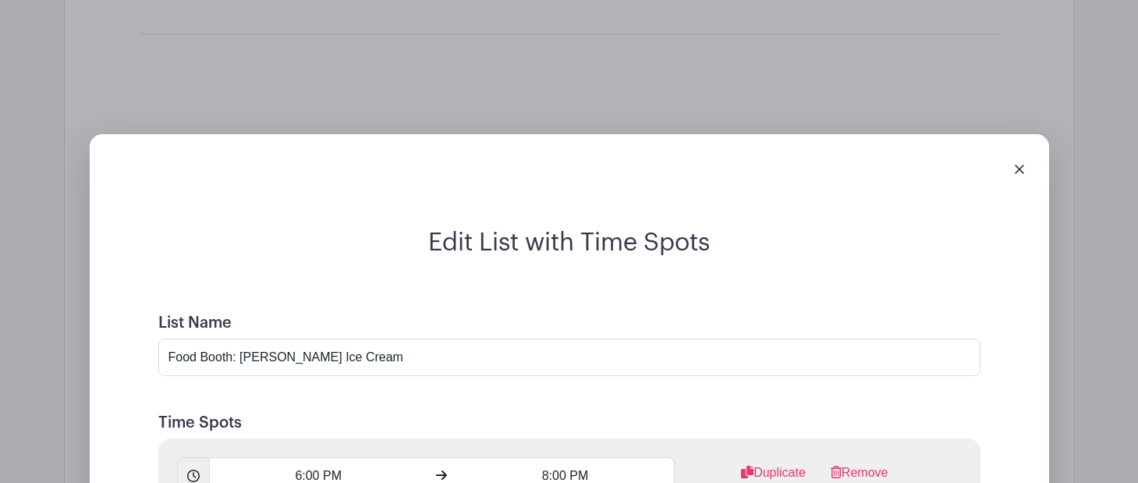
scroll to position [5228, 0]
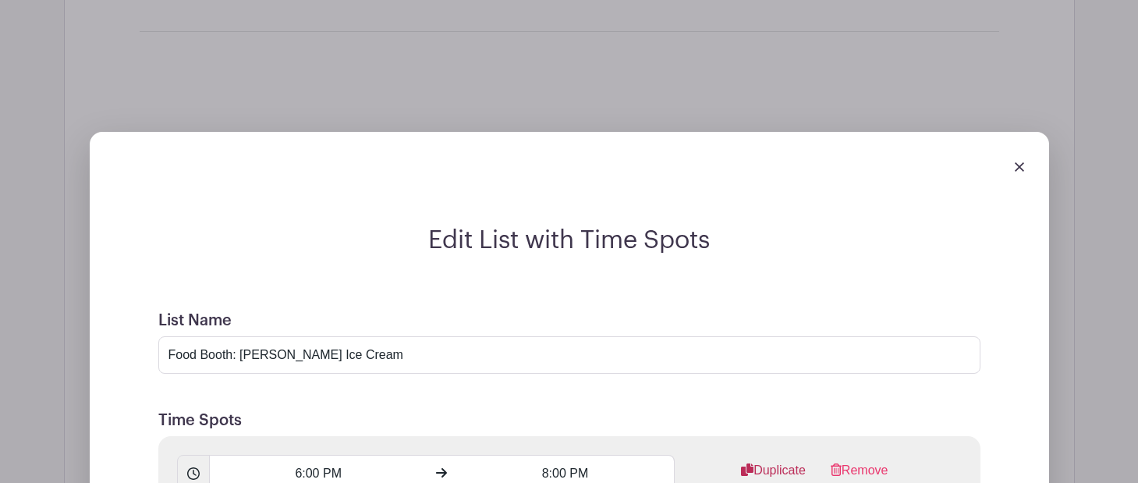
click at [777, 461] on link "Duplicate" at bounding box center [773, 476] width 65 height 31
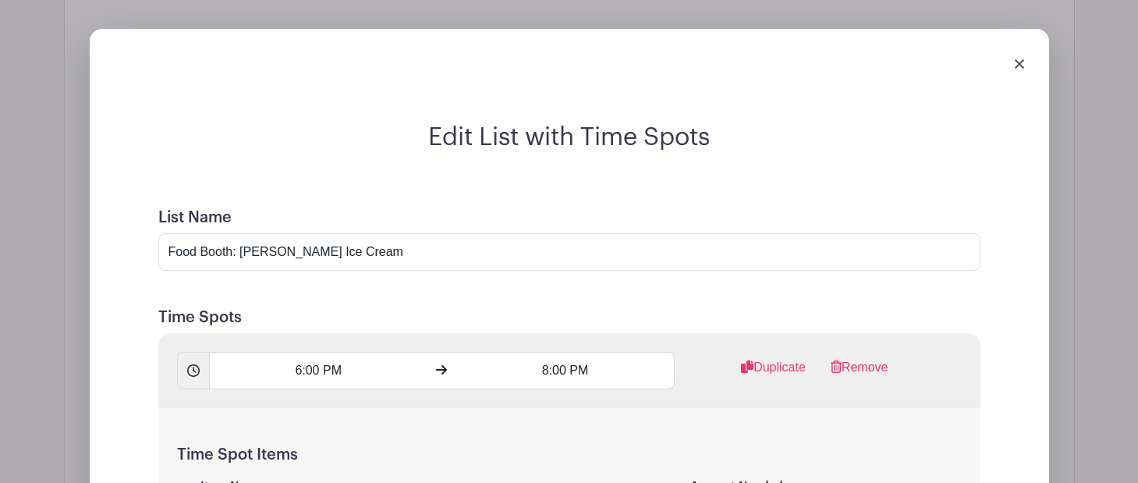
scroll to position [5334, 0]
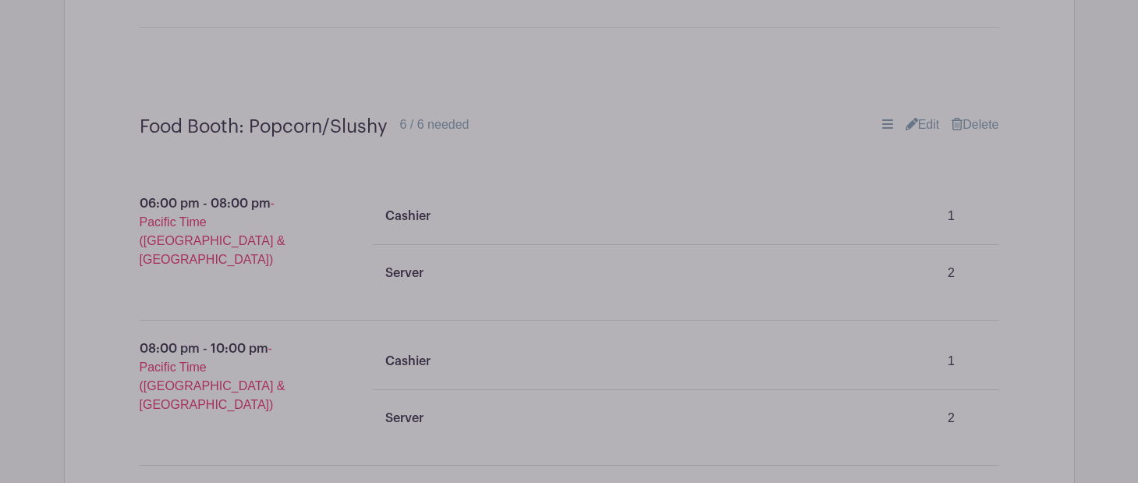
scroll to position [4787, 0]
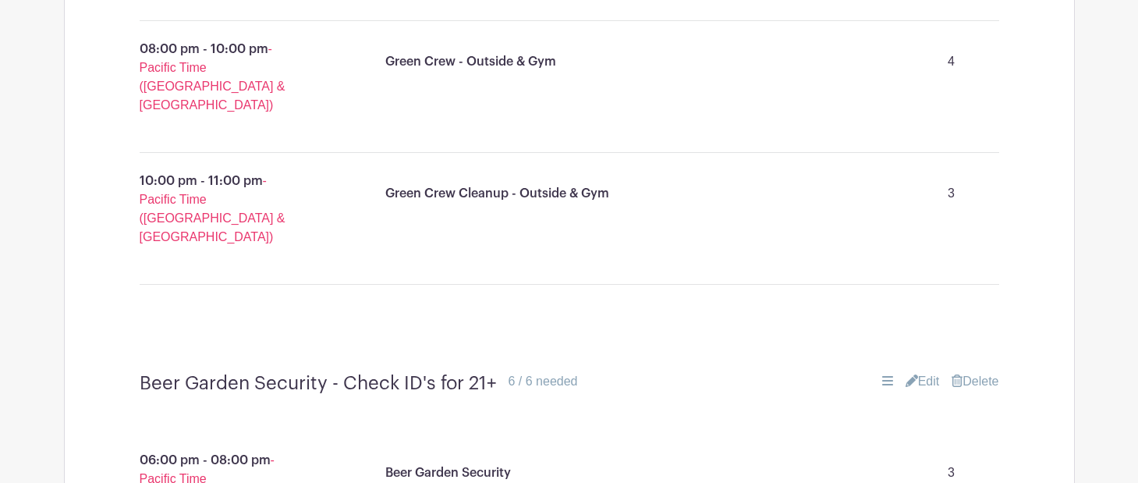
scroll to position [9241, 0]
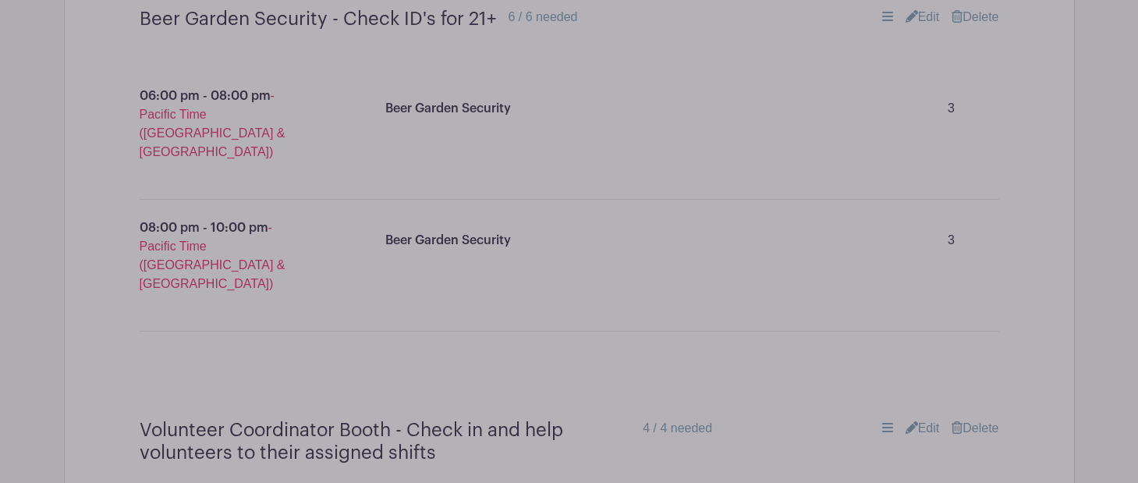
scroll to position [9621, 0]
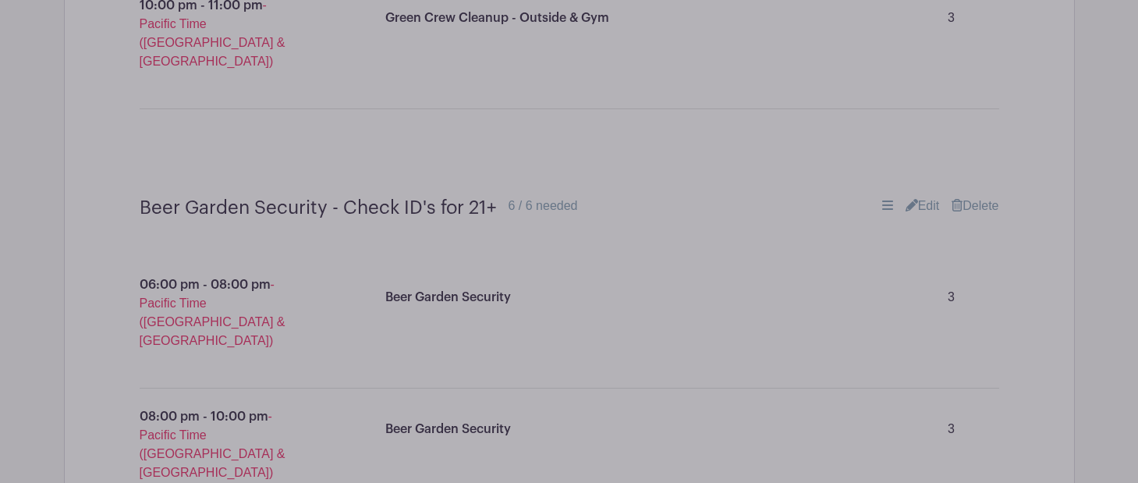
scroll to position [9544, 0]
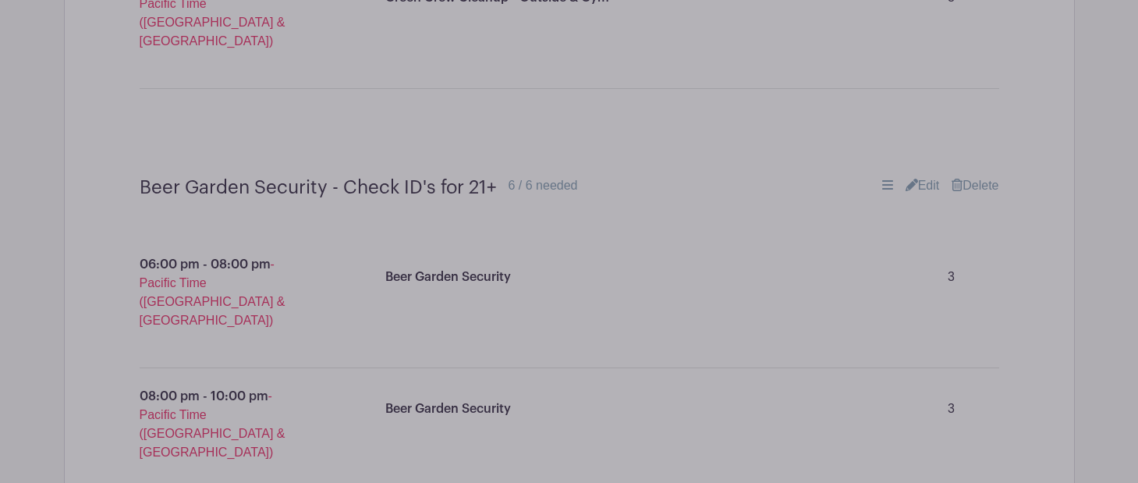
scroll to position [9577, 0]
type input "G"
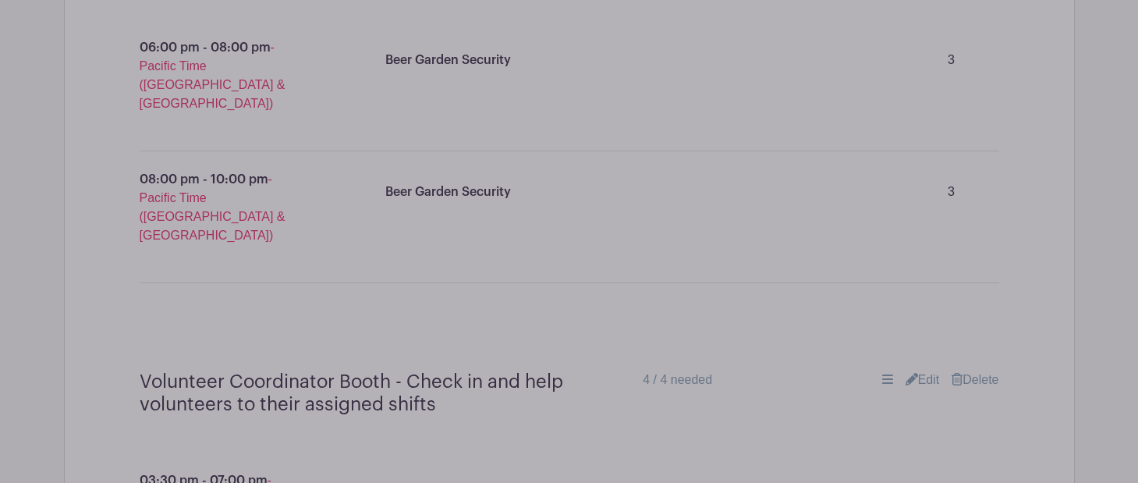
scroll to position [9796, 0]
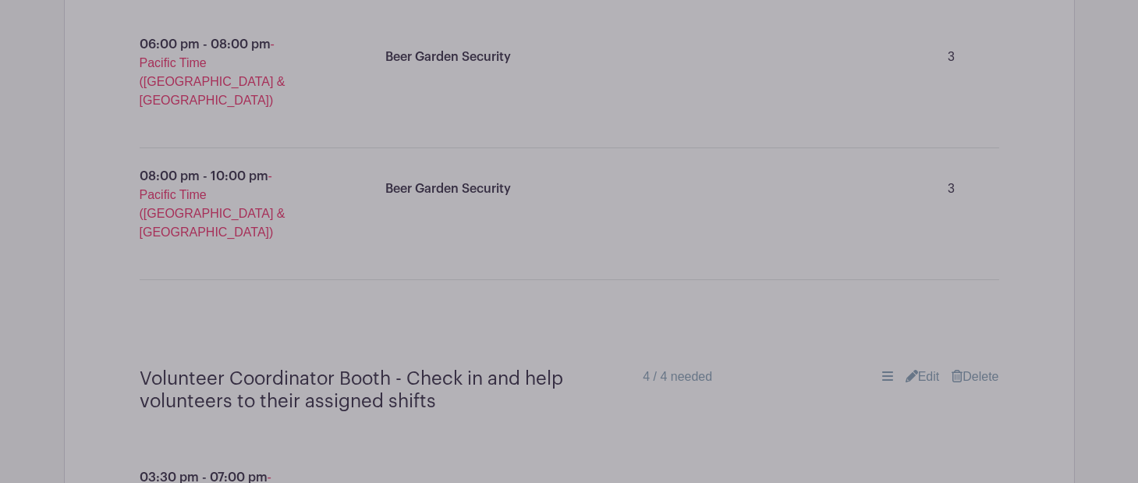
type input "Food Booth: Beer Garden"
paste input "Fry and serve snacks in the beer garden"
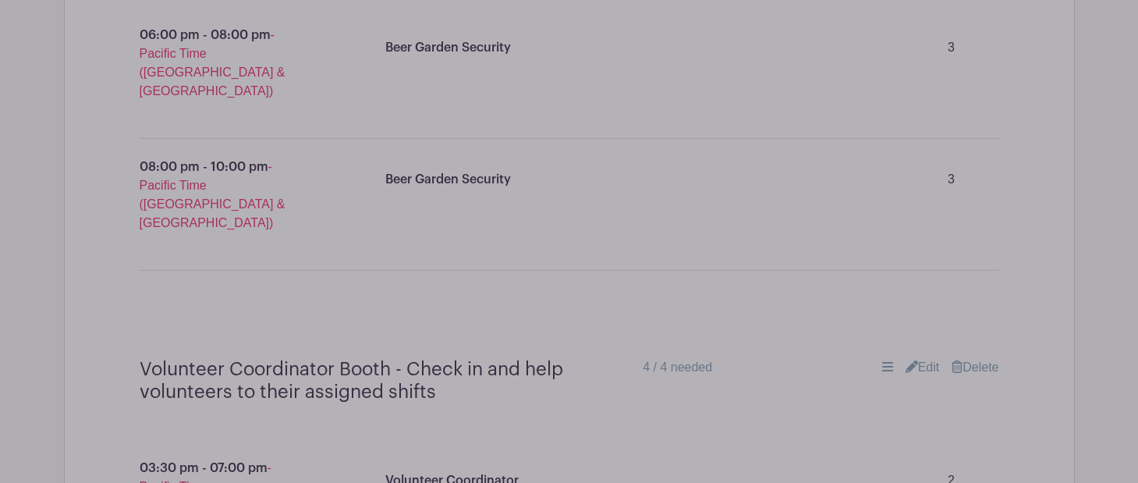
scroll to position [9808, 0]
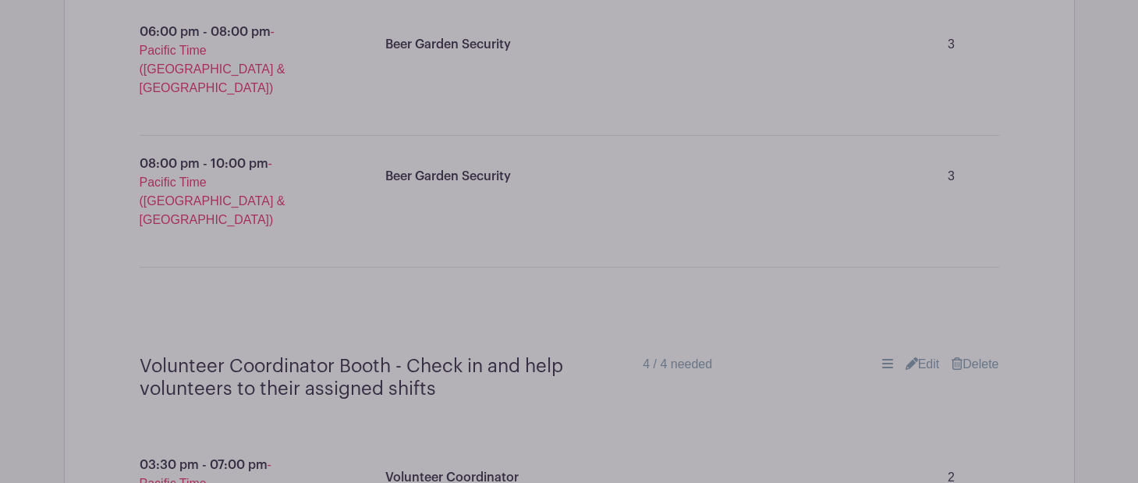
type input "Fry and serve snacks in the beer garden"
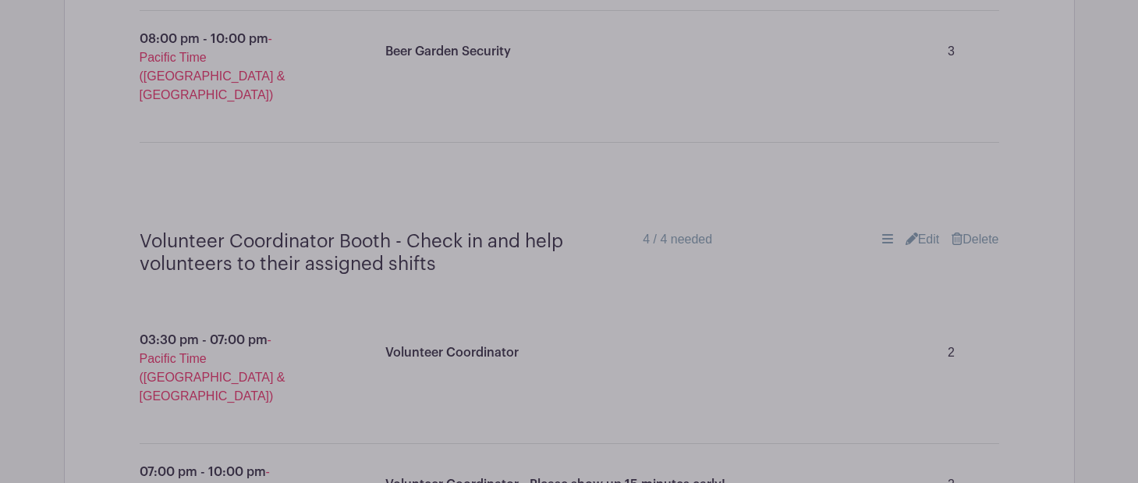
scroll to position [9683, 0]
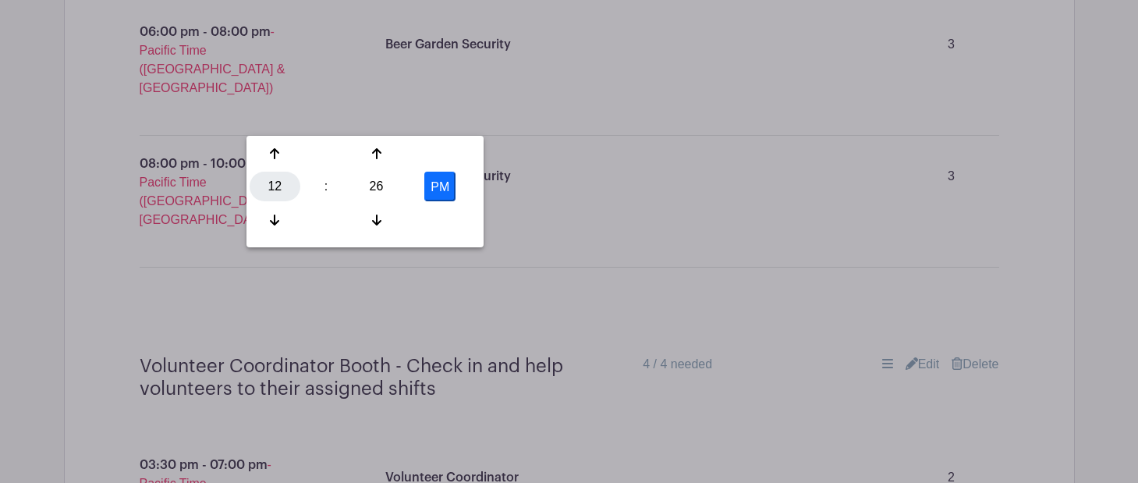
click at [275, 179] on div "12" at bounding box center [275, 187] width 51 height 30
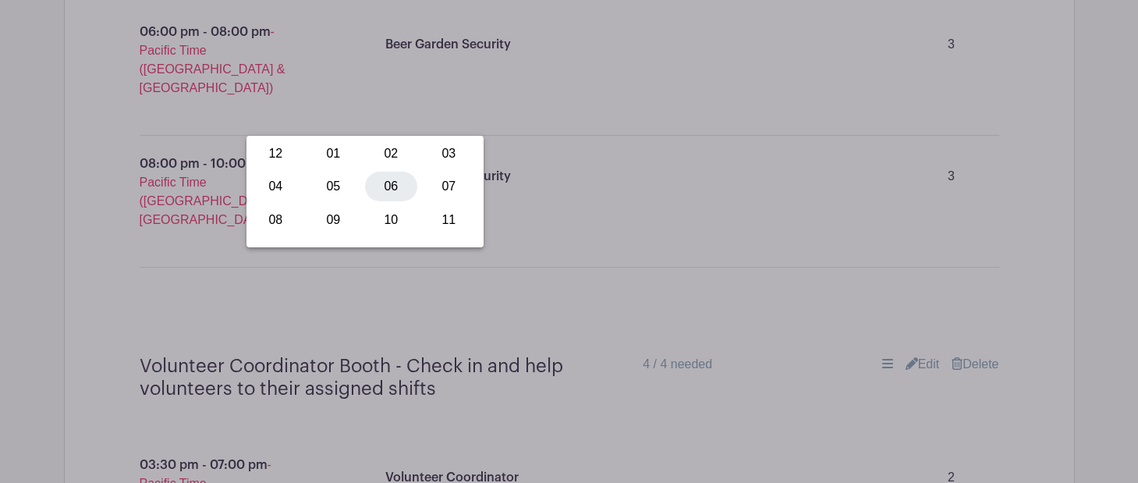
click at [388, 183] on div "06" at bounding box center [391, 187] width 52 height 30
click at [368, 181] on div "26" at bounding box center [376, 187] width 51 height 30
click at [280, 152] on div "00" at bounding box center [276, 154] width 52 height 30
type input "6:00 PM"
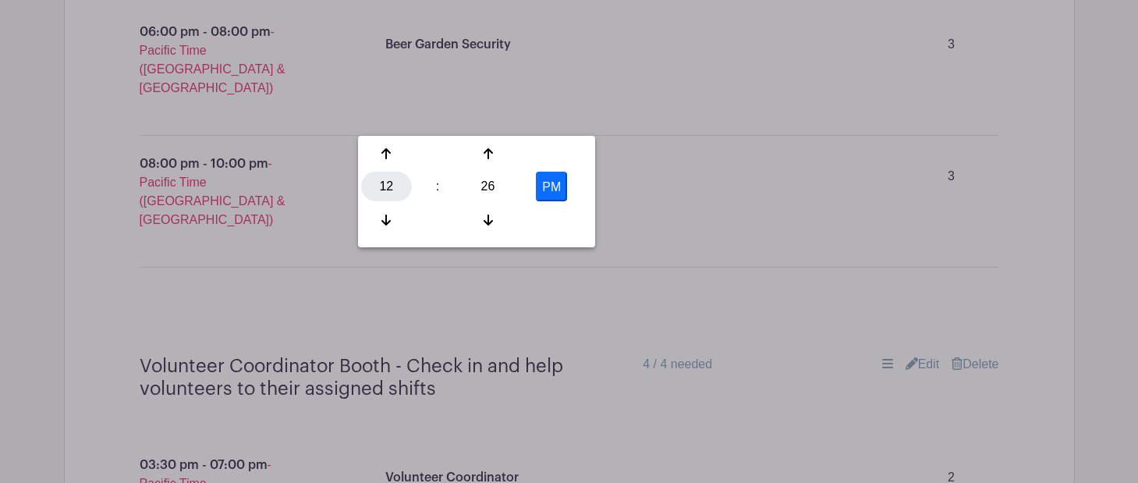
click at [383, 187] on div "12" at bounding box center [386, 187] width 51 height 30
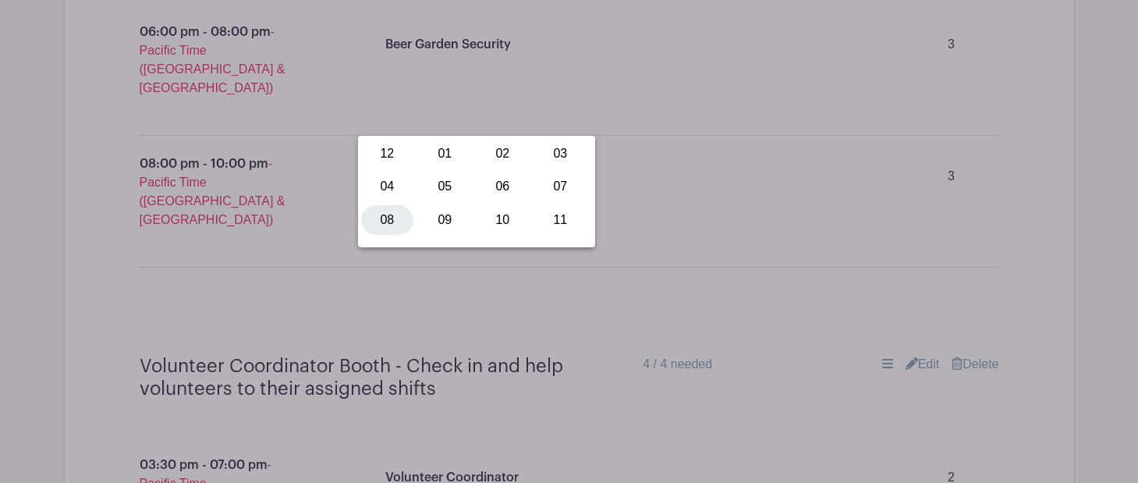
click at [388, 218] on div "08" at bounding box center [387, 220] width 52 height 30
click at [495, 183] on div "26" at bounding box center [488, 187] width 51 height 30
click at [388, 154] on div "00" at bounding box center [387, 154] width 52 height 30
type input "8:00 PM"
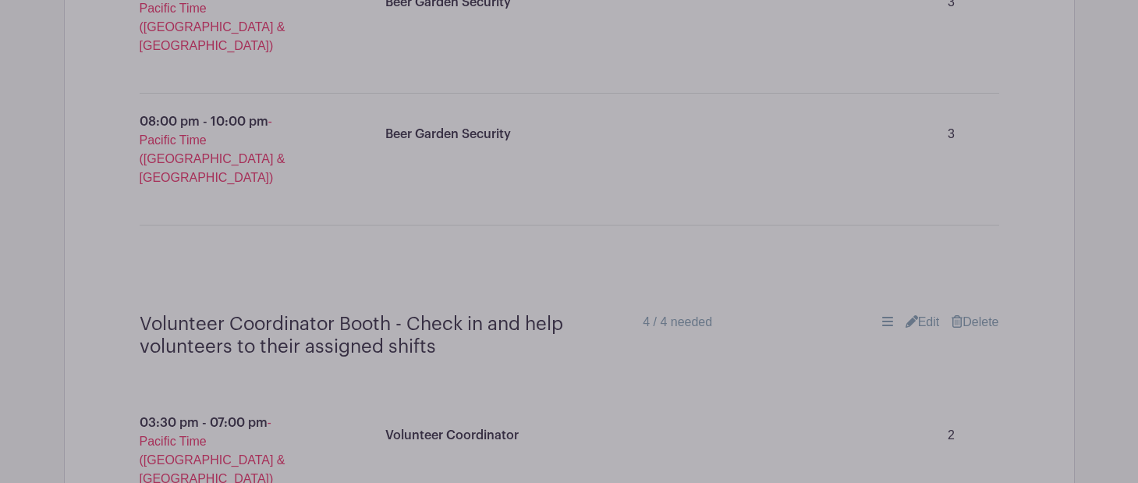
scroll to position [9726, 0]
type input "2"
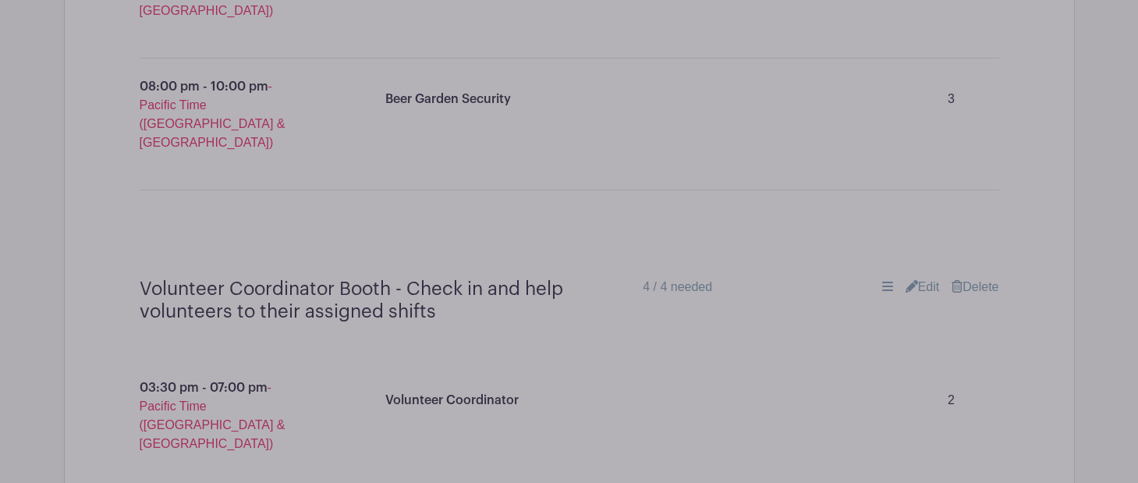
scroll to position [9764, 0]
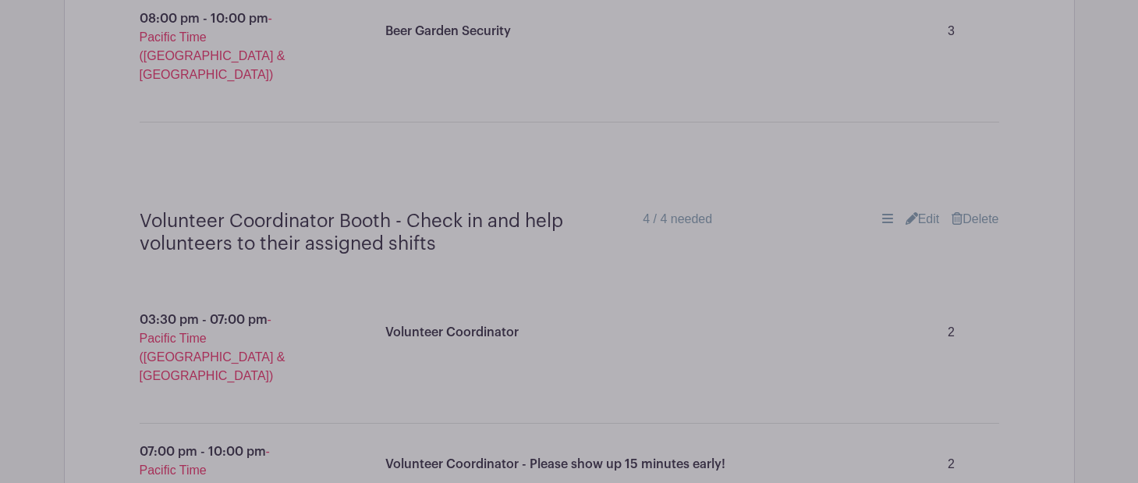
scroll to position [9846, 0]
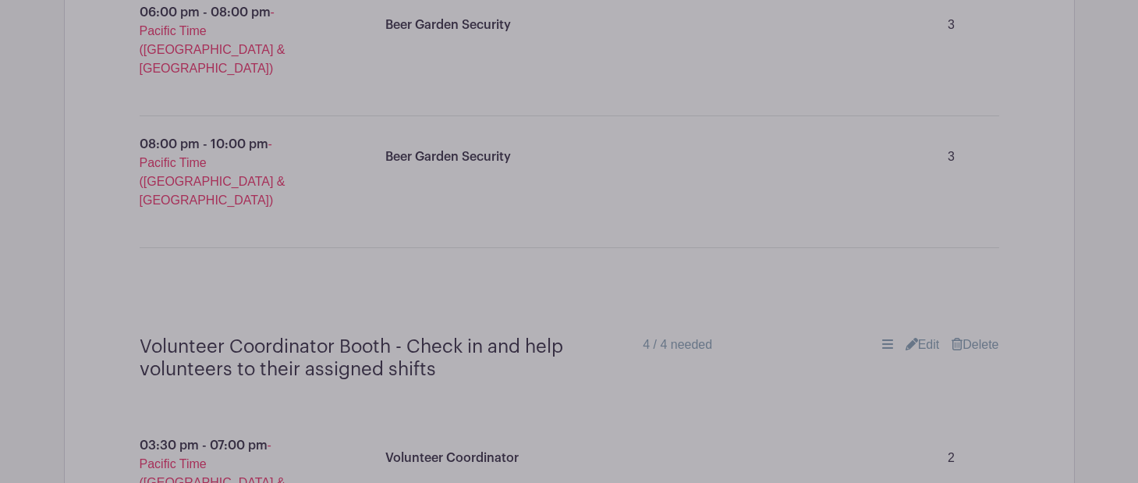
scroll to position [9699, 0]
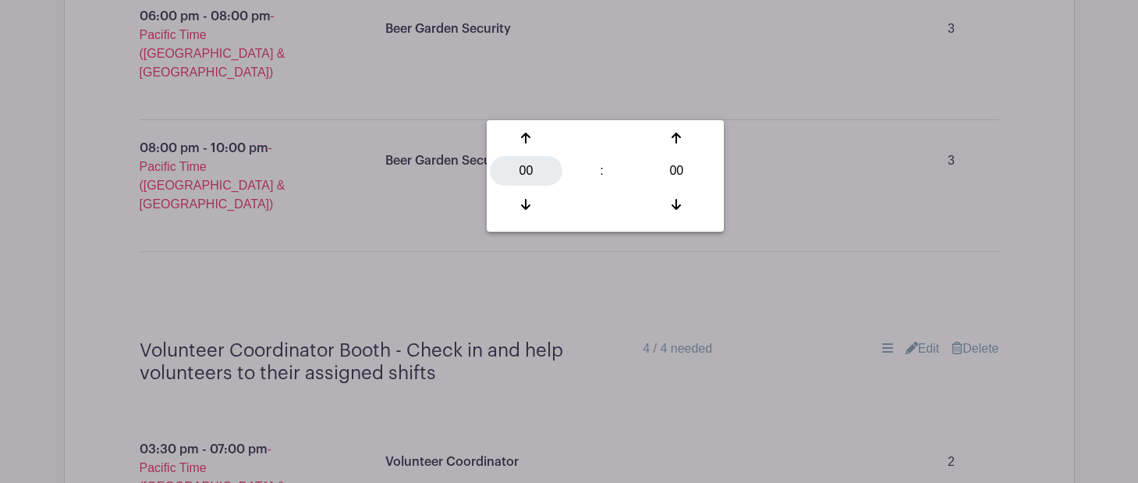
click at [532, 168] on div "00" at bounding box center [526, 171] width 73 height 30
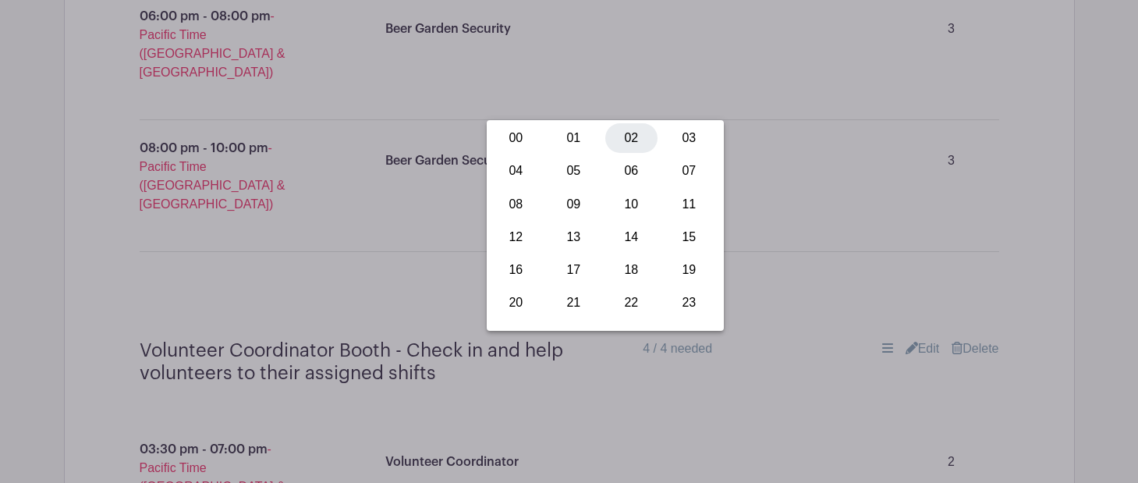
click at [630, 139] on div "02" at bounding box center [631, 138] width 52 height 30
type input "02:00"
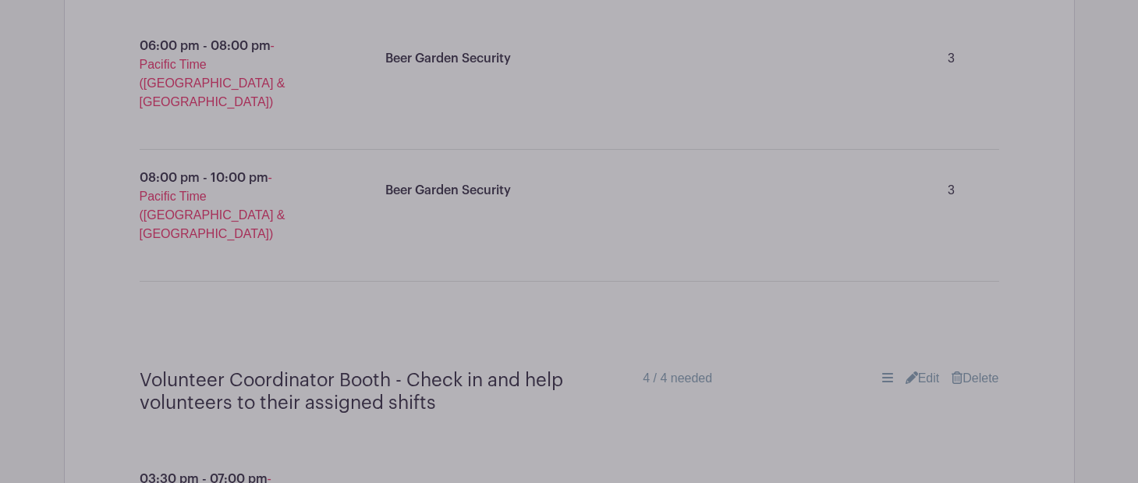
scroll to position [9666, 0]
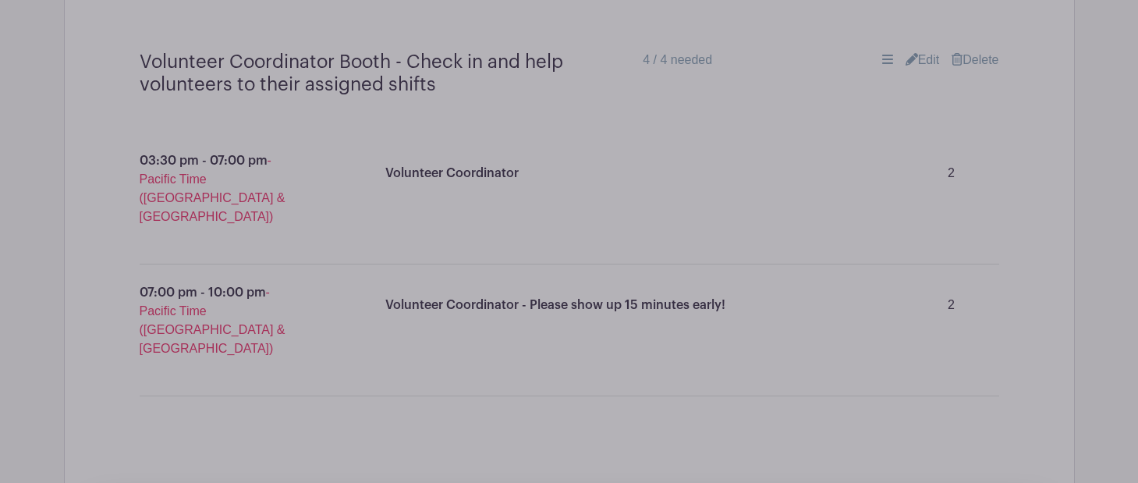
scroll to position [9992, 0]
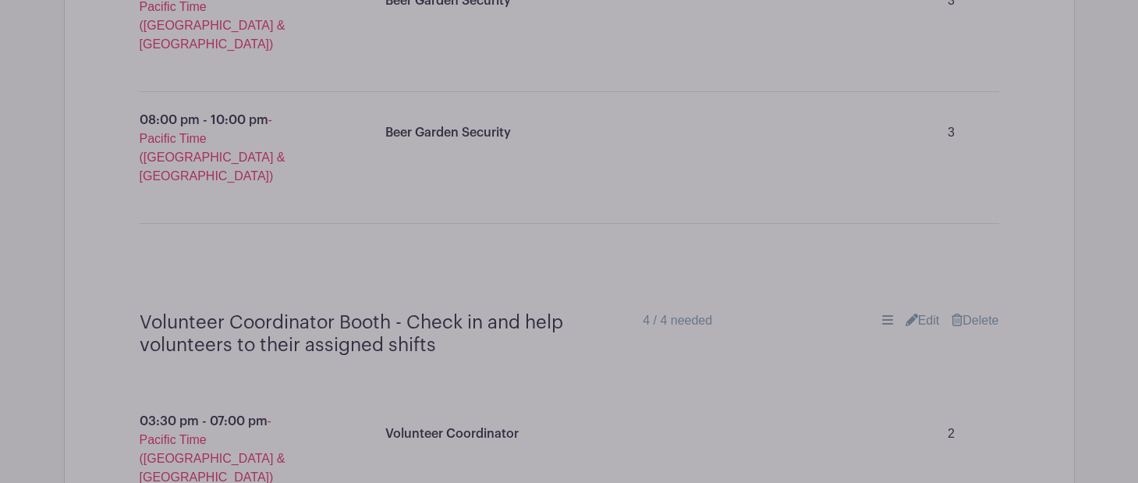
scroll to position [9733, 0]
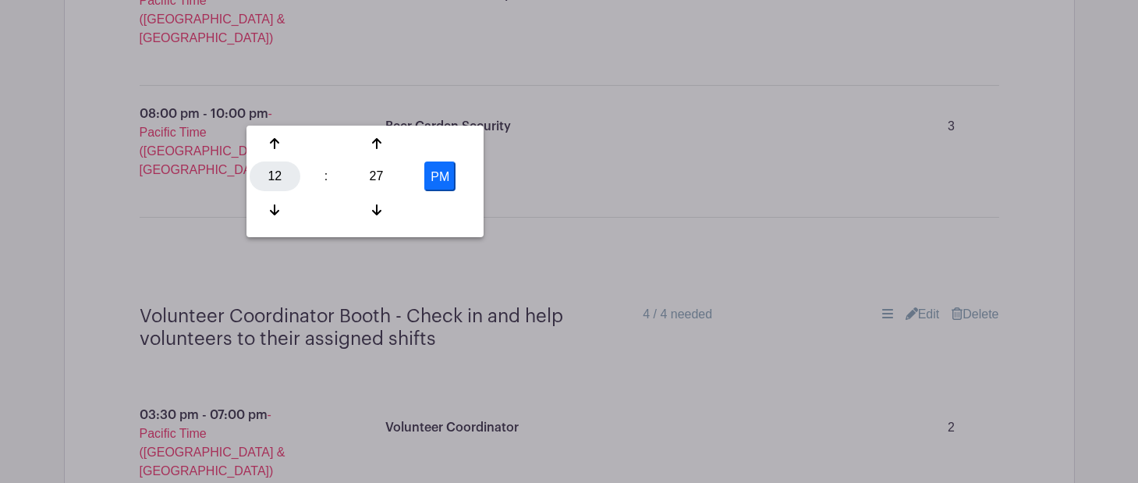
click at [282, 165] on div "12" at bounding box center [275, 177] width 51 height 30
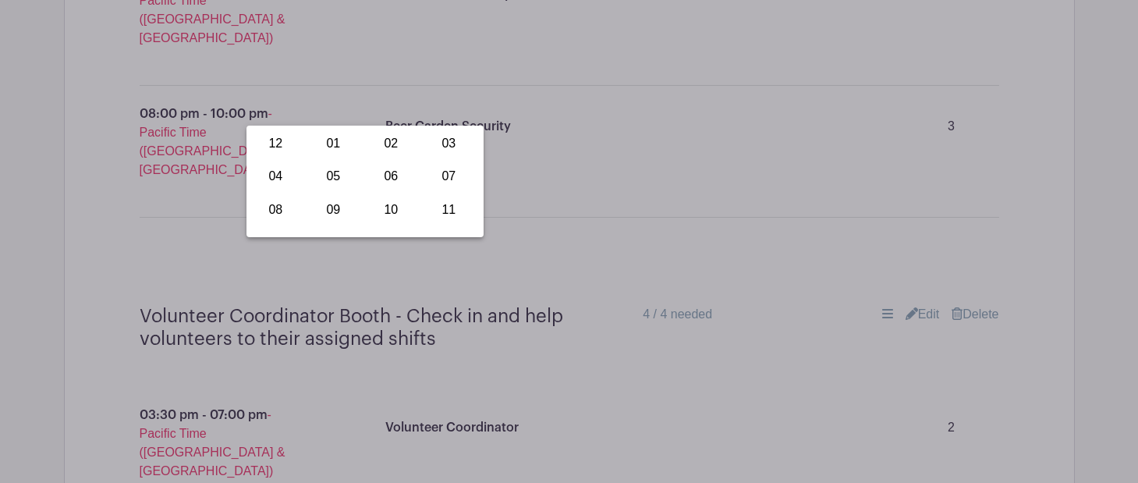
click at [401, 172] on div "06" at bounding box center [391, 177] width 52 height 30
type input "6:27 PM"
type input "12:27 PM"
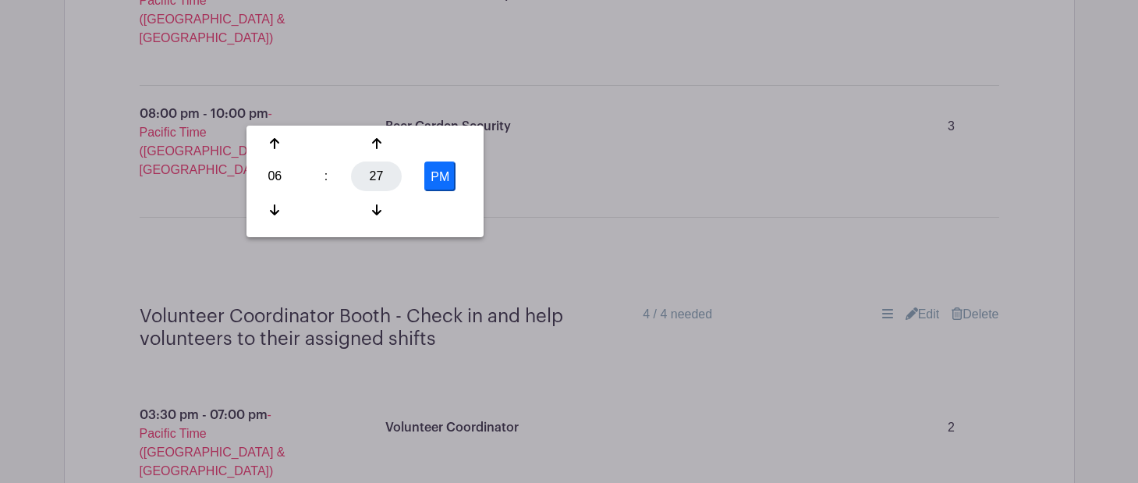
click at [368, 167] on div "27" at bounding box center [376, 177] width 51 height 30
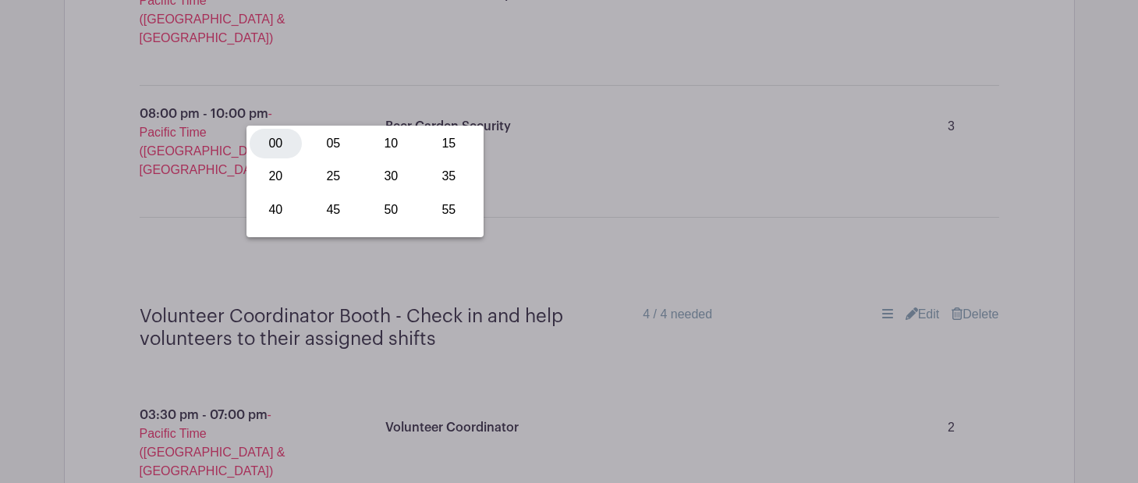
click at [273, 151] on div "00" at bounding box center [276, 144] width 52 height 30
type input "6:00 PM"
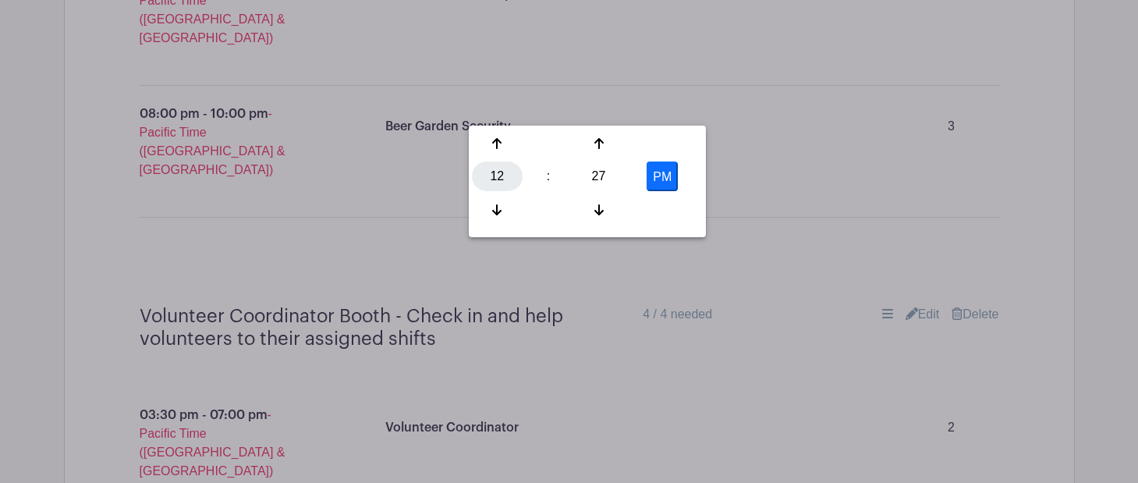
click at [499, 176] on div "12" at bounding box center [497, 177] width 51 height 30
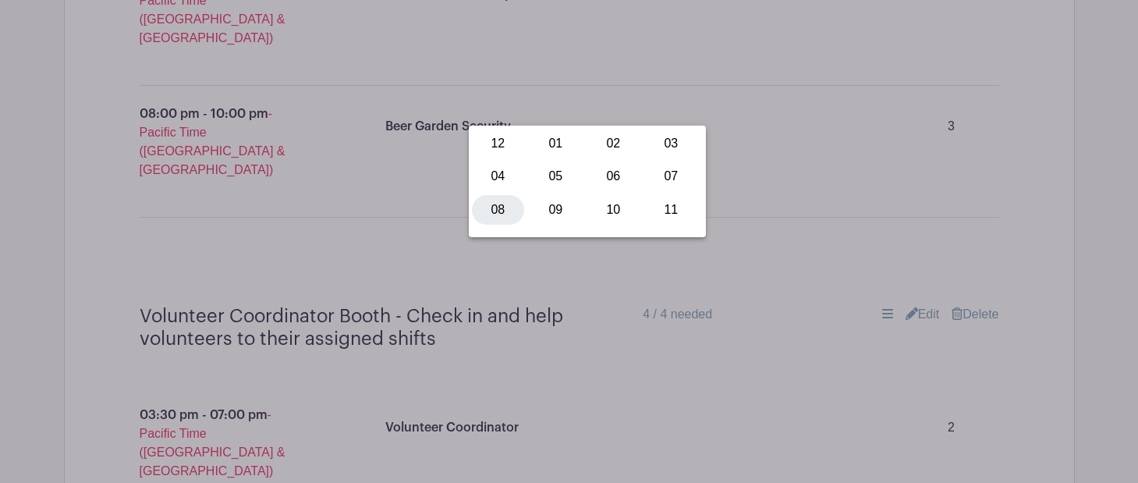
click at [482, 212] on div "08" at bounding box center [498, 210] width 52 height 30
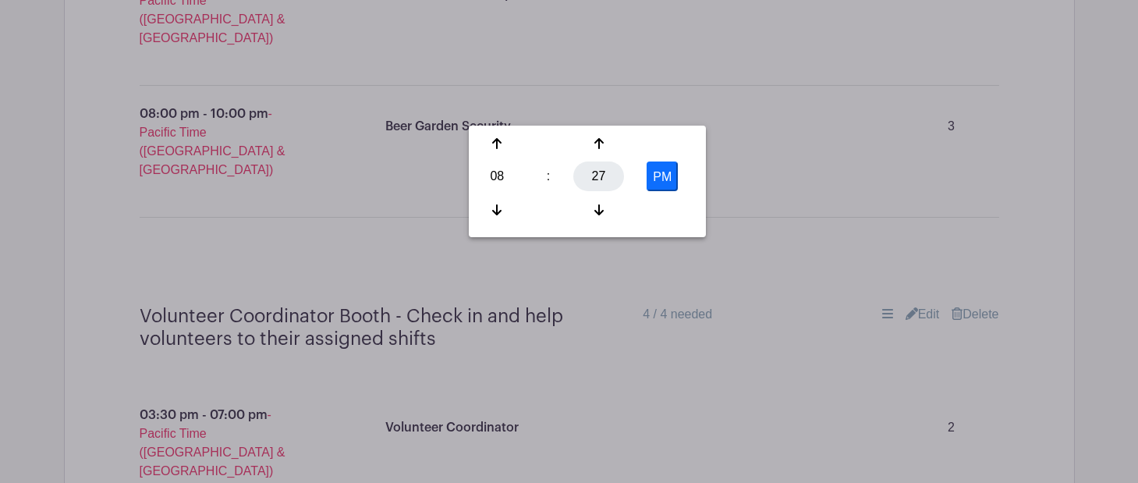
click at [591, 164] on div "27" at bounding box center [599, 177] width 51 height 30
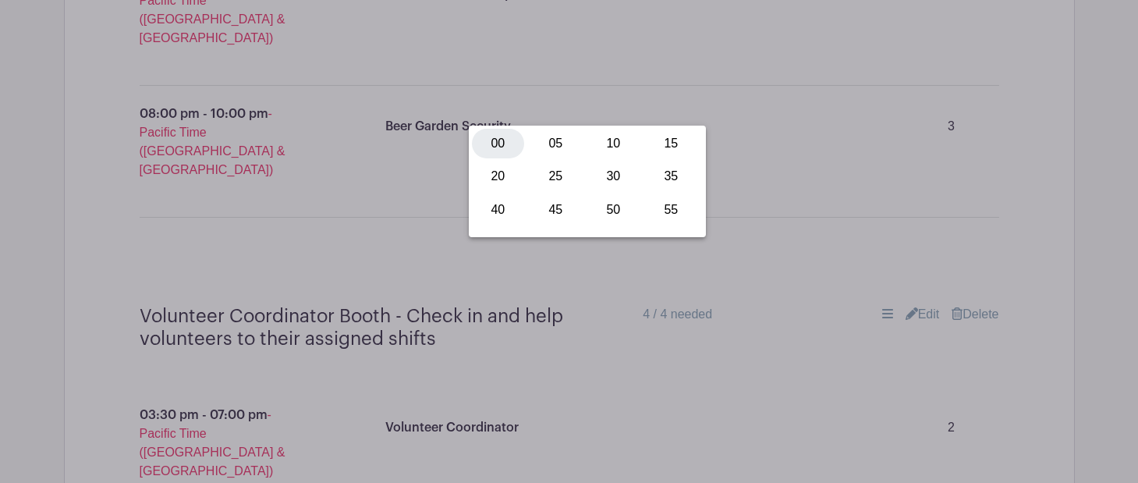
click at [510, 136] on div "00" at bounding box center [498, 144] width 52 height 30
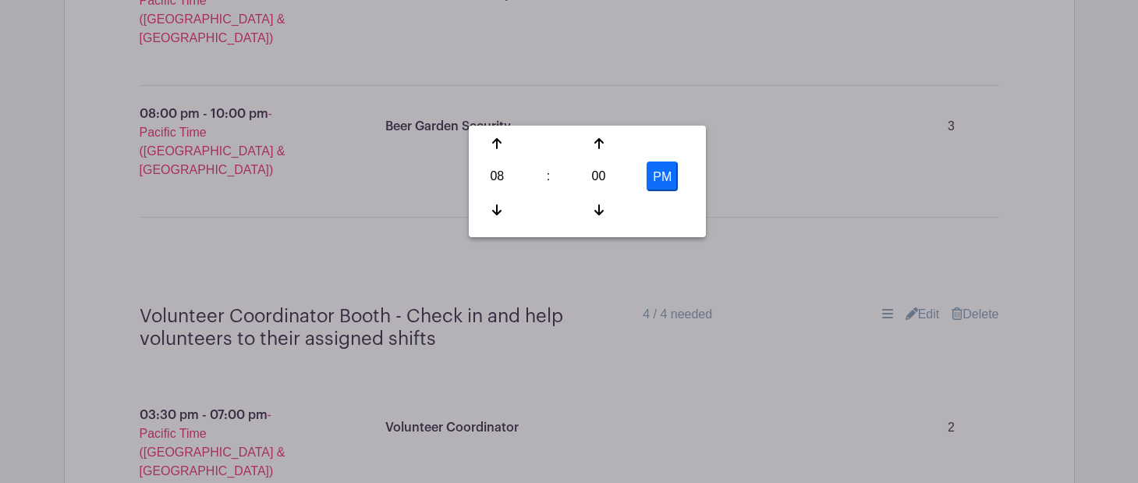
click at [665, 175] on button "PM" at bounding box center [662, 177] width 31 height 30
click at [654, 173] on button "AM" at bounding box center [662, 177] width 31 height 30
type input "8:00 PM"
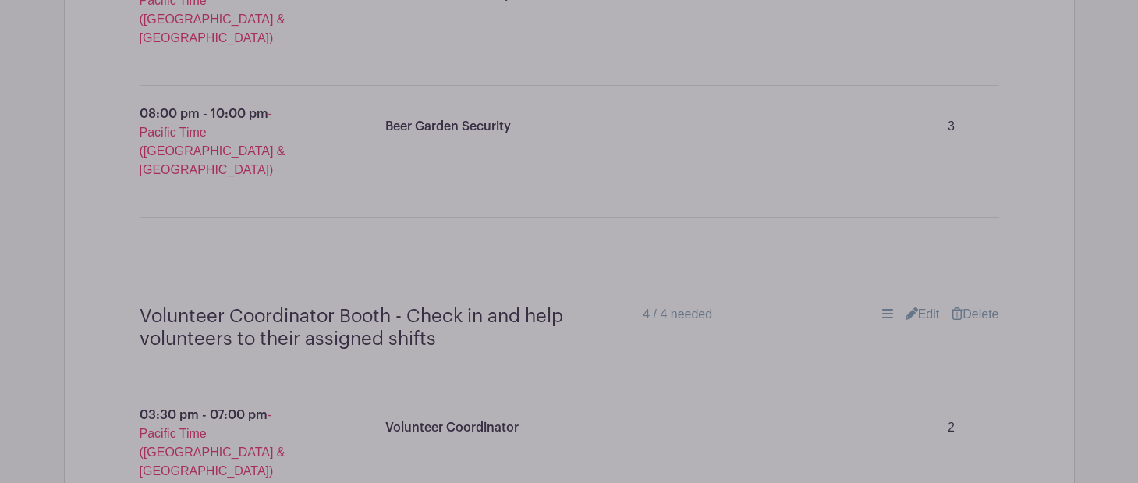
paste input "Fry and serve snacks in the beer garden"
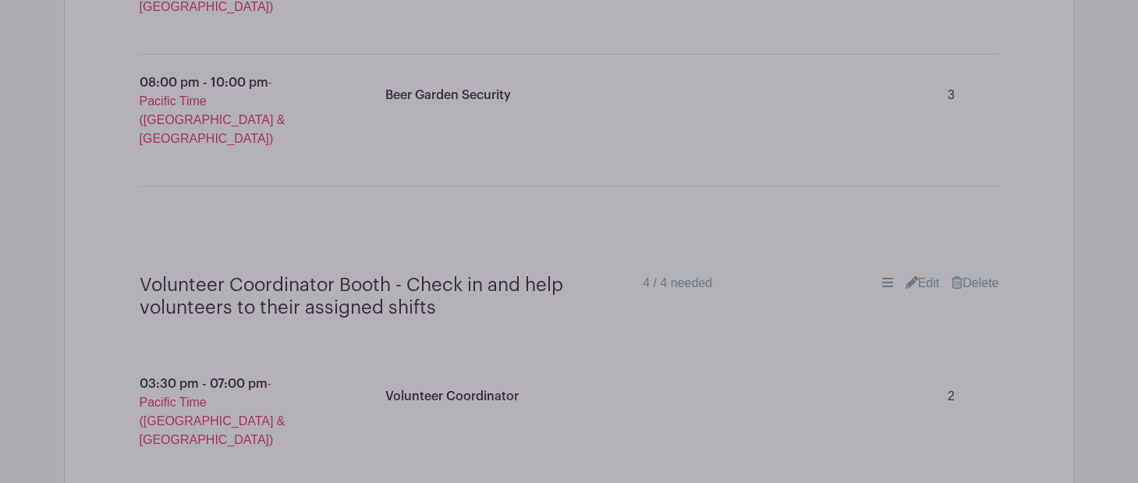
scroll to position [9772, 0]
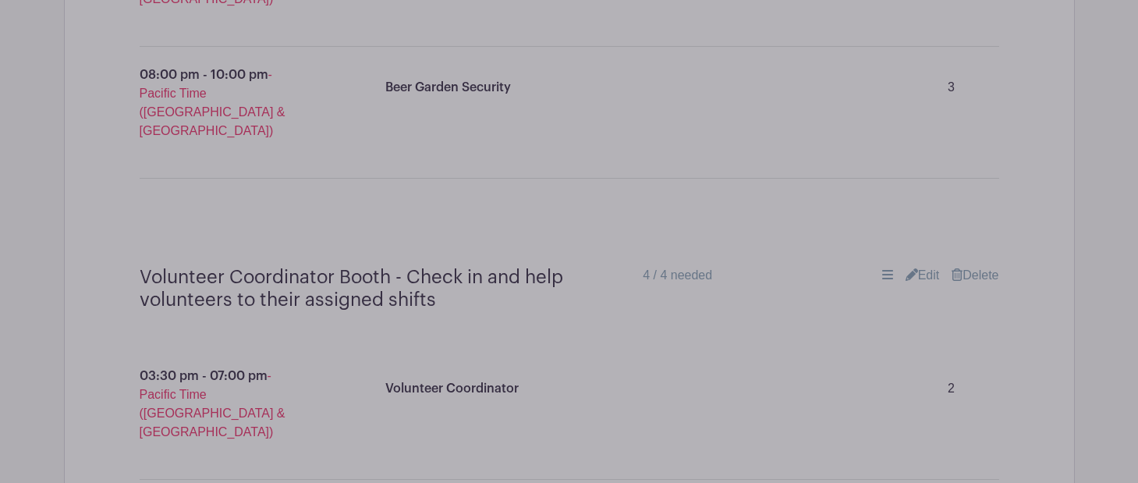
type input "Fry and serve snacks in the beer garden"
type input "2"
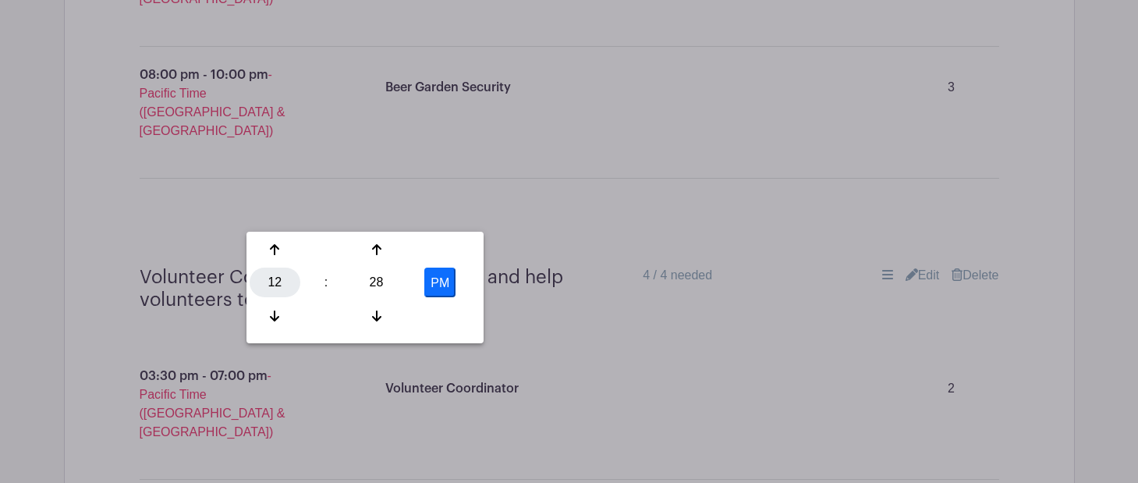
click at [279, 279] on div "12" at bounding box center [275, 283] width 51 height 30
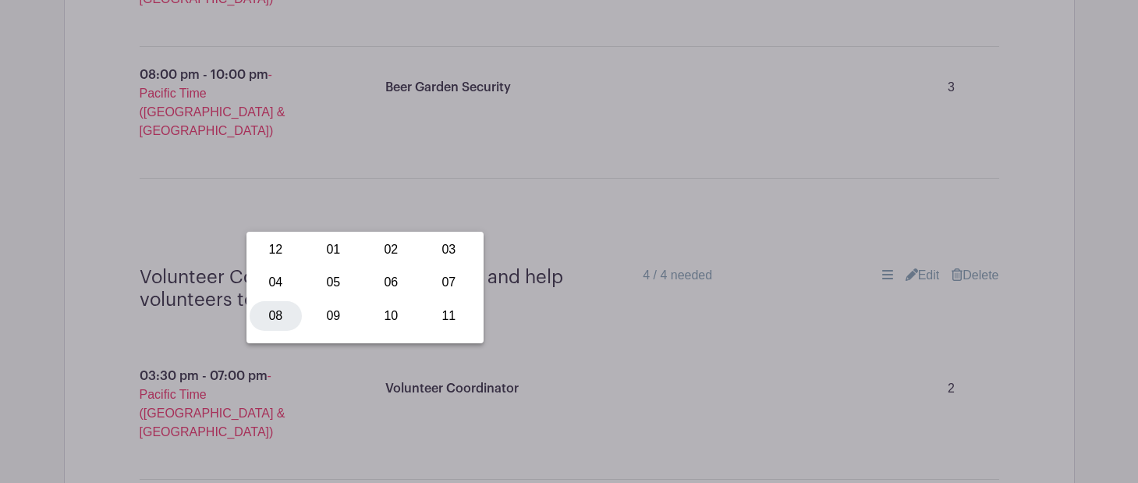
click at [289, 314] on div "08" at bounding box center [276, 316] width 52 height 30
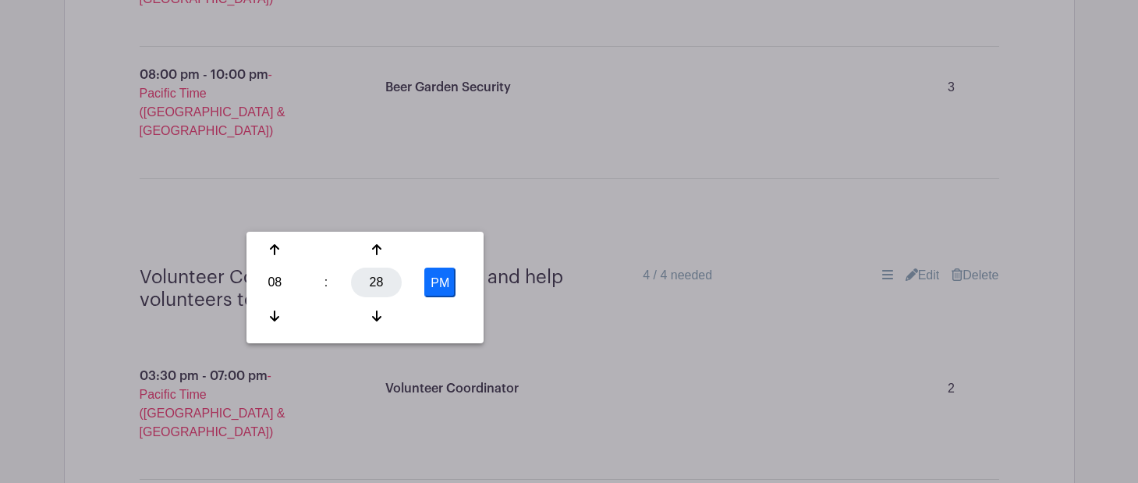
click at [375, 282] on div "28" at bounding box center [376, 283] width 51 height 30
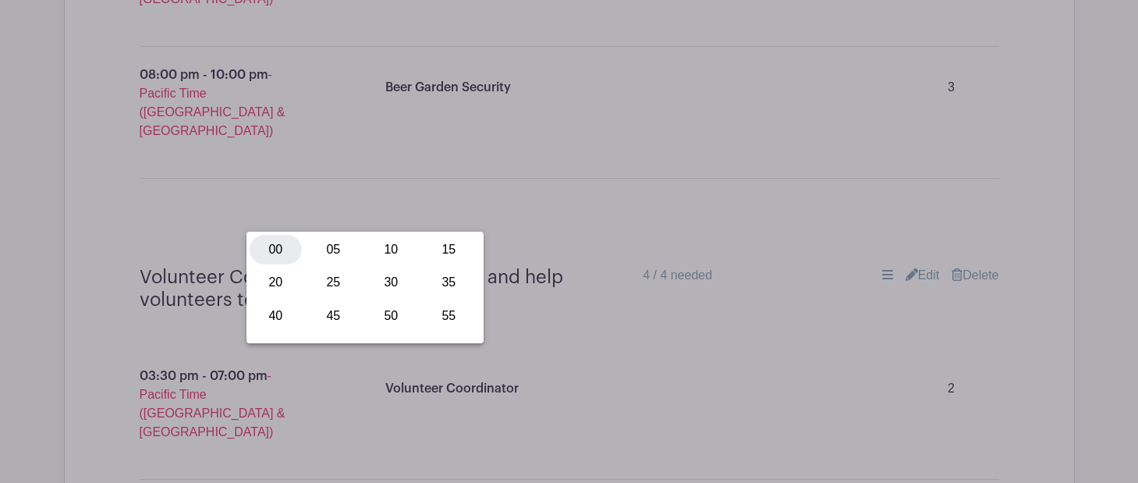
click at [268, 256] on div "00" at bounding box center [276, 250] width 52 height 30
type input "8:00 PM"
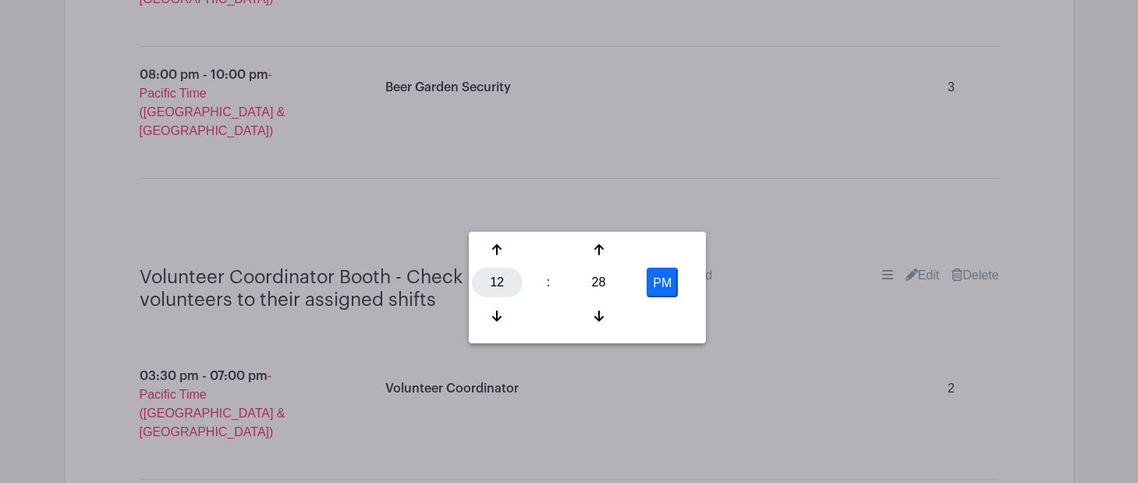
click at [510, 285] on div "12" at bounding box center [497, 283] width 51 height 30
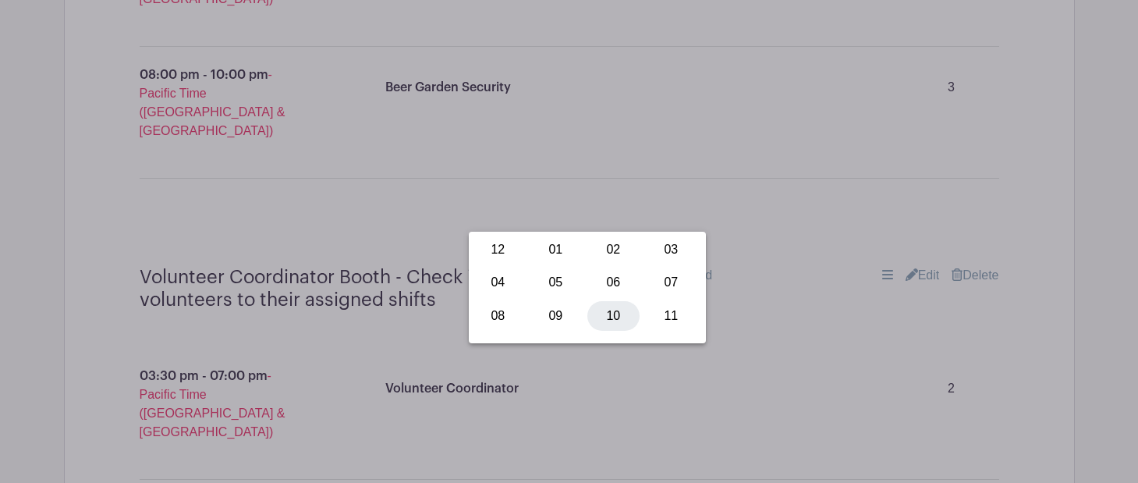
click at [601, 316] on div "10" at bounding box center [614, 316] width 52 height 30
click at [601, 283] on div "28" at bounding box center [599, 283] width 51 height 30
click at [498, 252] on div "00" at bounding box center [498, 250] width 52 height 30
type input "10:00 PM"
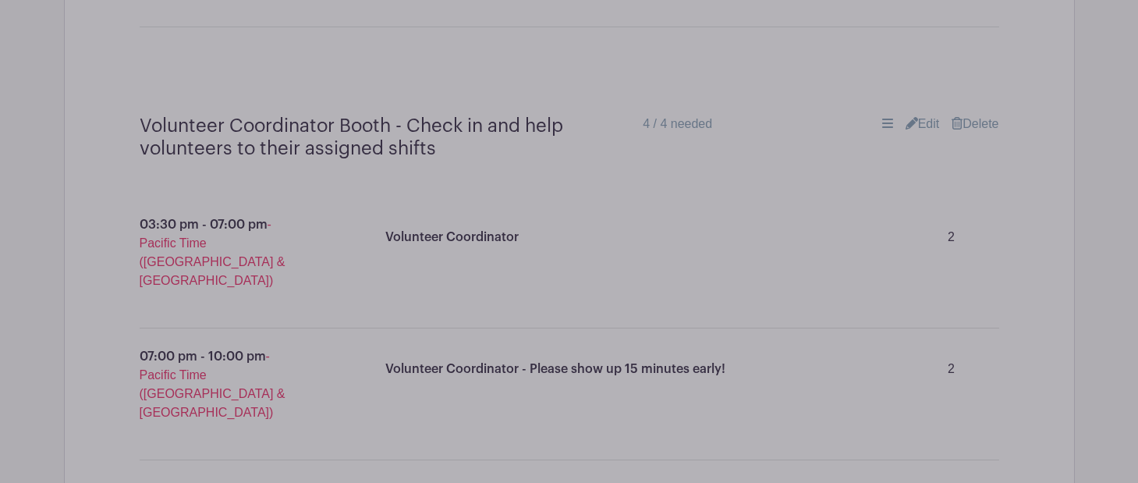
scroll to position [9922, 0]
drag, startPoint x: 485, startPoint y: 59, endPoint x: 204, endPoint y: 62, distance: 280.9
paste input "Fry and serve snacks in the beer garden"
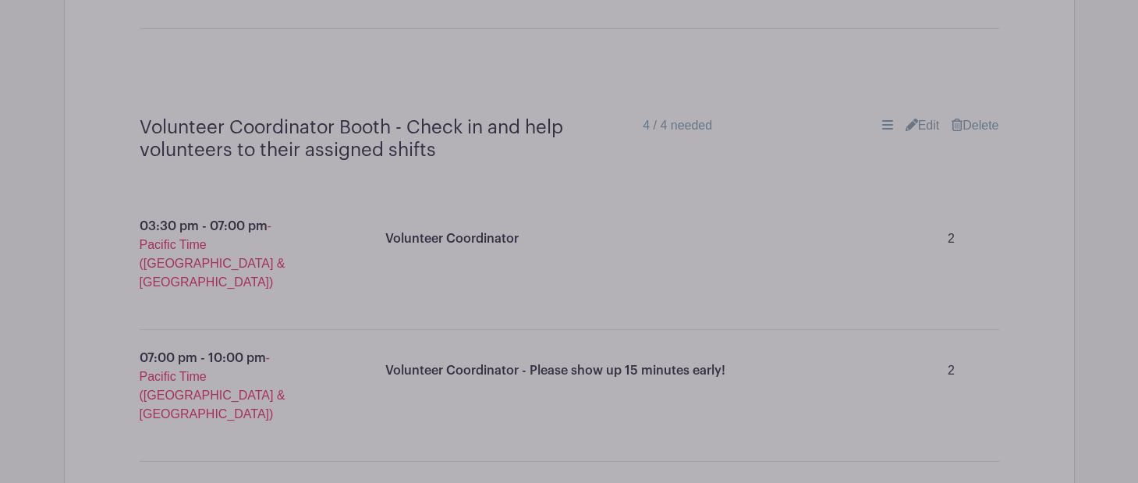
type input "Fry and serve snacks in the beer garden"
type input "2"
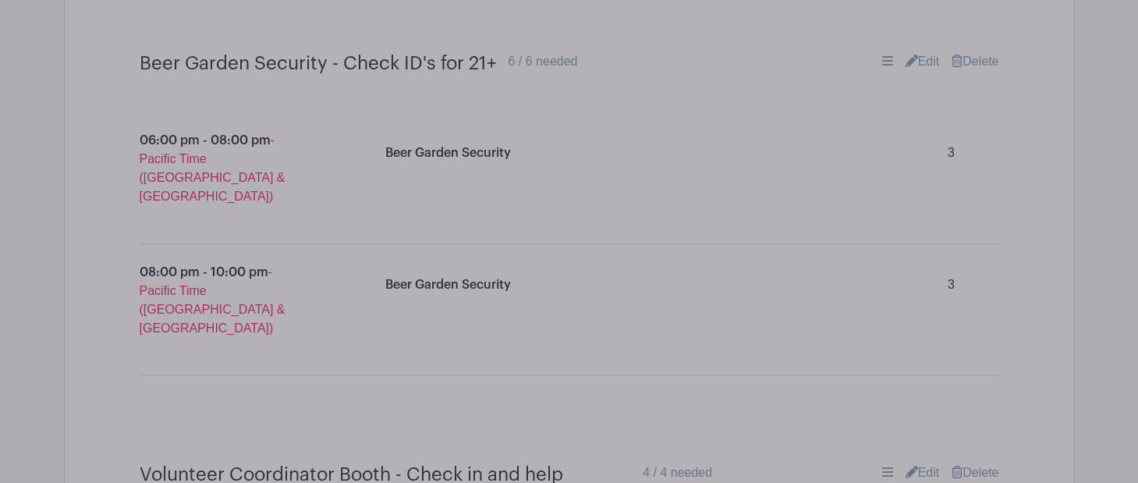
scroll to position [9681, 0]
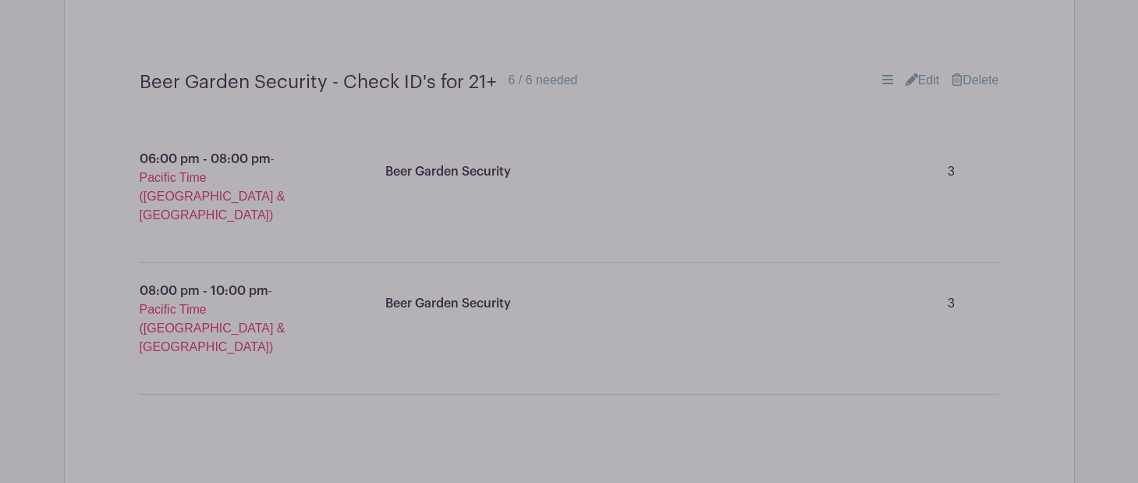
paste input "Food Booth: Beer Garden Bar Snacks Booth"
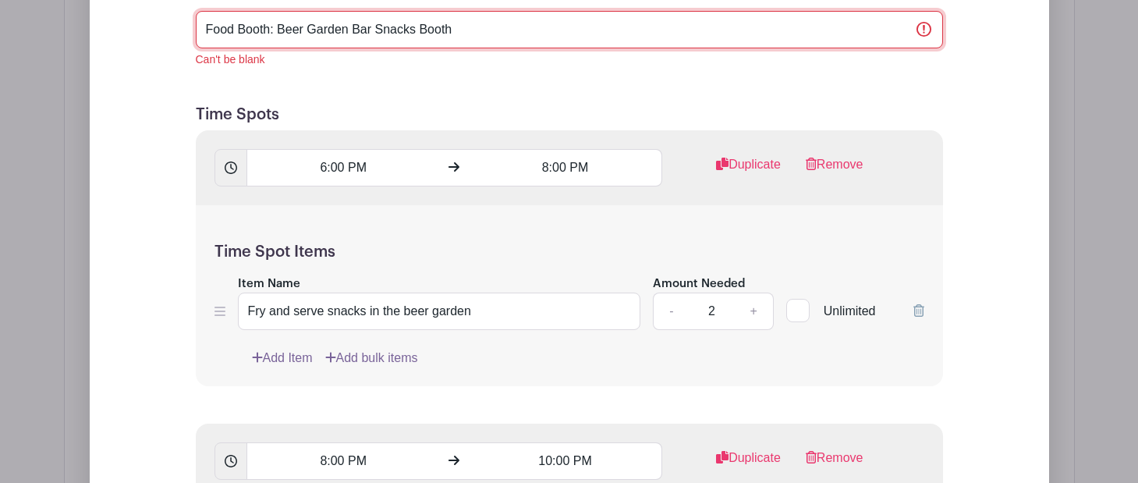
scroll to position [10818, 0]
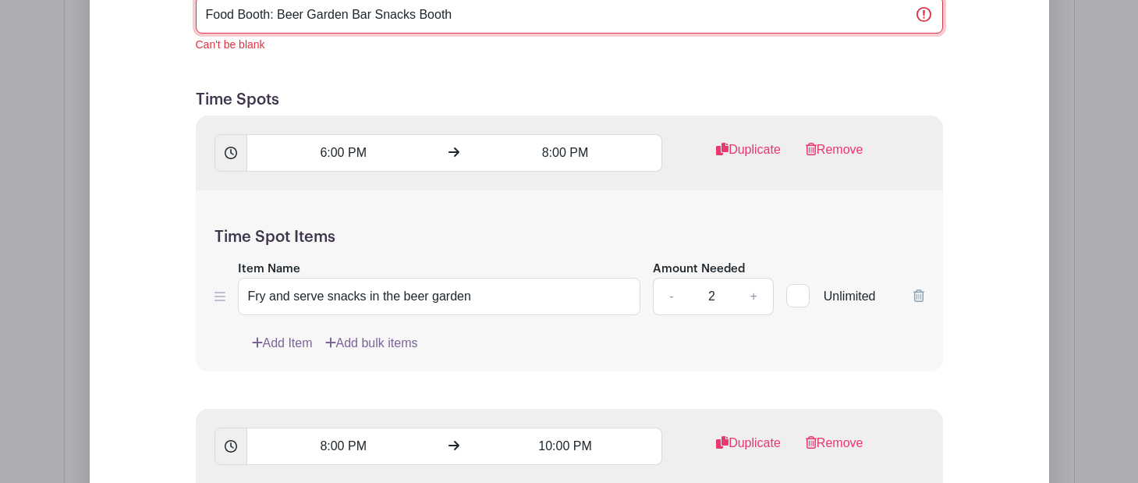
type input "Food Booth: Beer Garden Bar Snacks Booth"
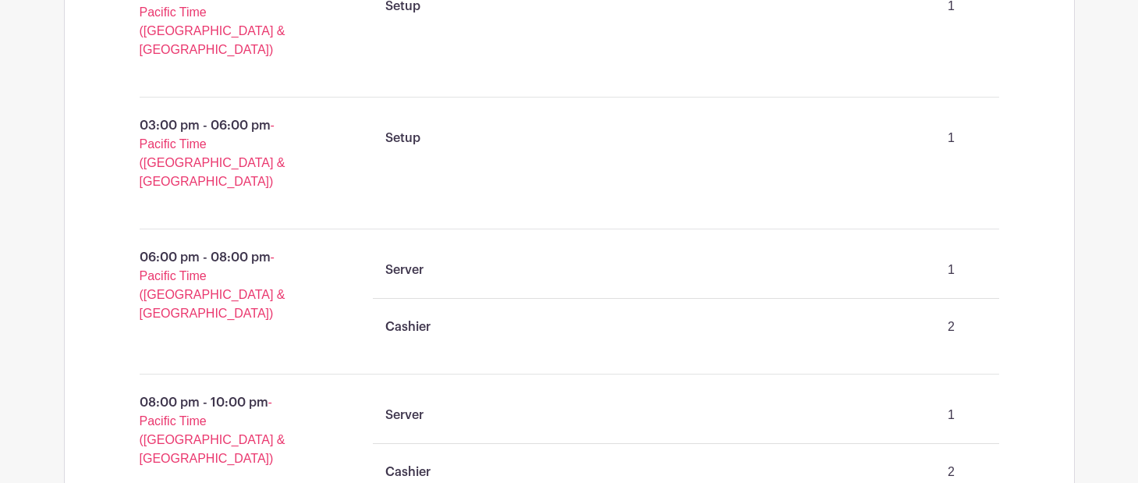
scroll to position [6434, 0]
click at [676, 39] on div "12:00 pm - 03:00 pm - Pacific Time (US & Canada) Setup 1 03:00 pm - 06:00 pm - …" at bounding box center [569, 268] width 935 height 654
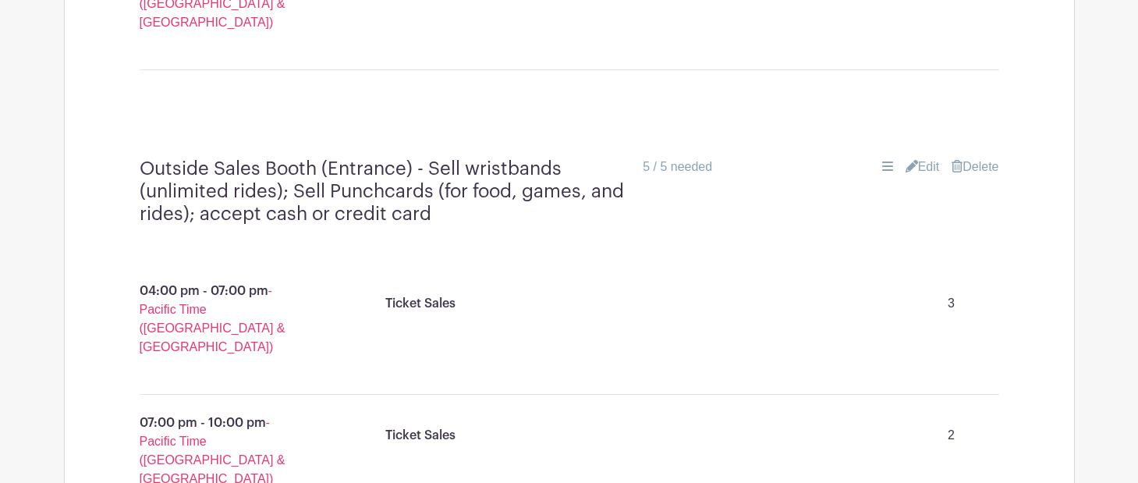
scroll to position [3667, 0]
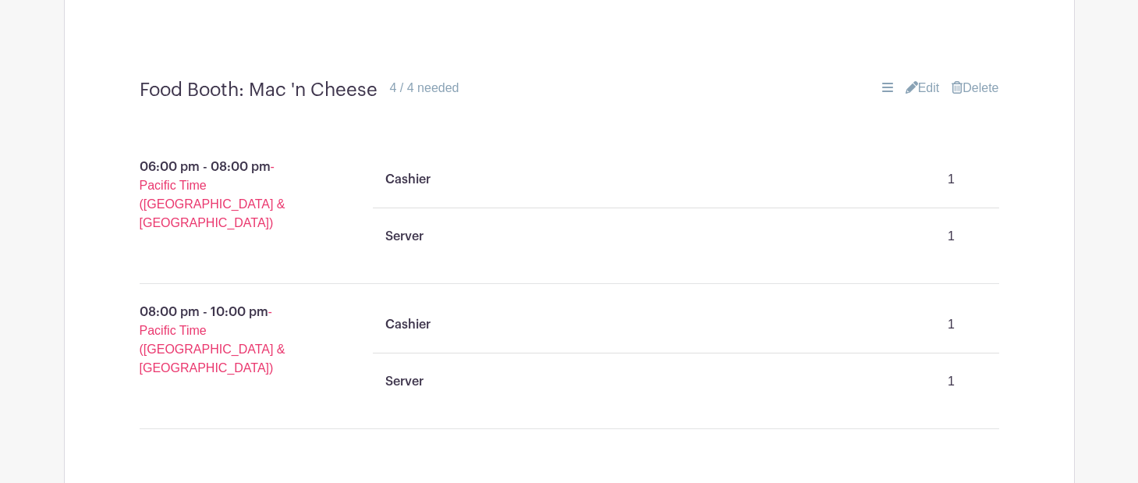
click at [782, 196] on div "06:00 pm - 08:00 pm - Pacific Time (US & Canada) Cashier 1 Server 1 08:00 pm - …" at bounding box center [569, 309] width 935 height 390
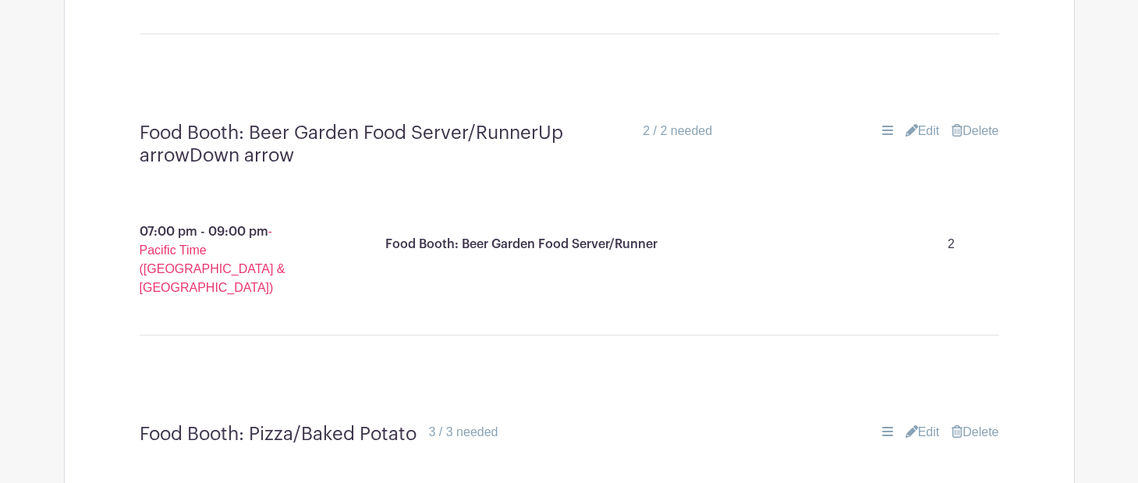
scroll to position [4054, 0]
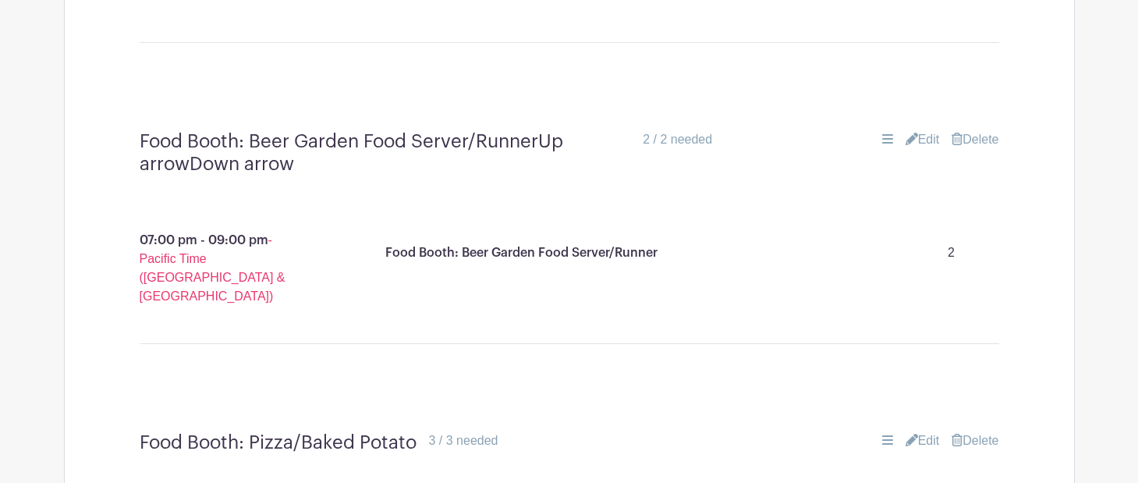
click at [918, 431] on link "Edit" at bounding box center [923, 440] width 34 height 19
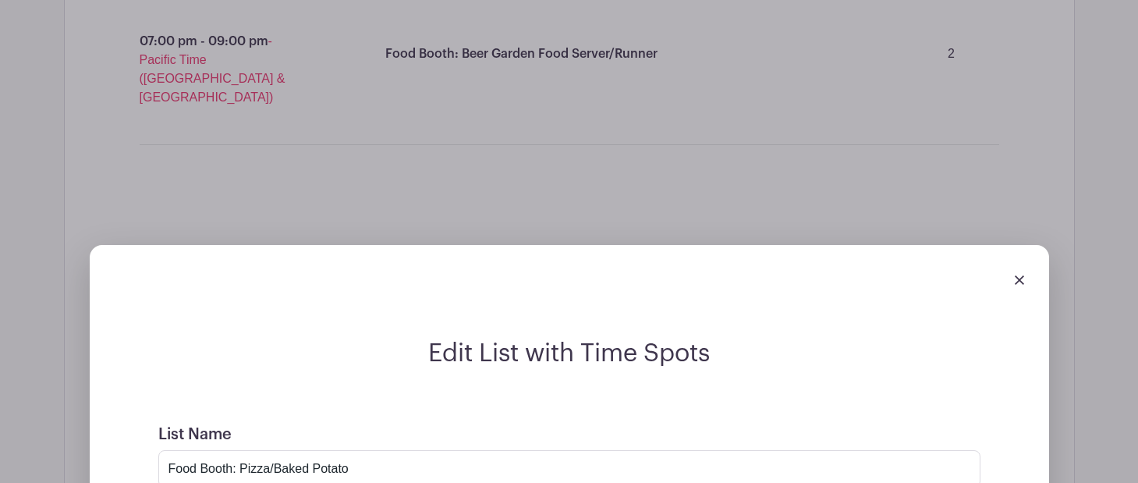
scroll to position [4257, 0]
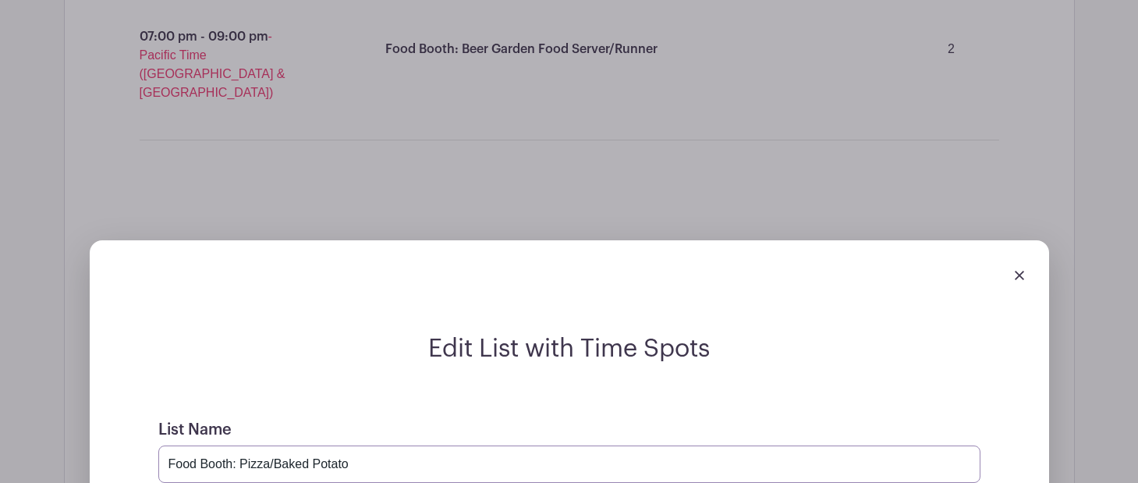
drag, startPoint x: 364, startPoint y: 144, endPoint x: 269, endPoint y: 140, distance: 94.5
click at [269, 446] on input "Food Booth: Pizza/Baked Potato" at bounding box center [569, 464] width 822 height 37
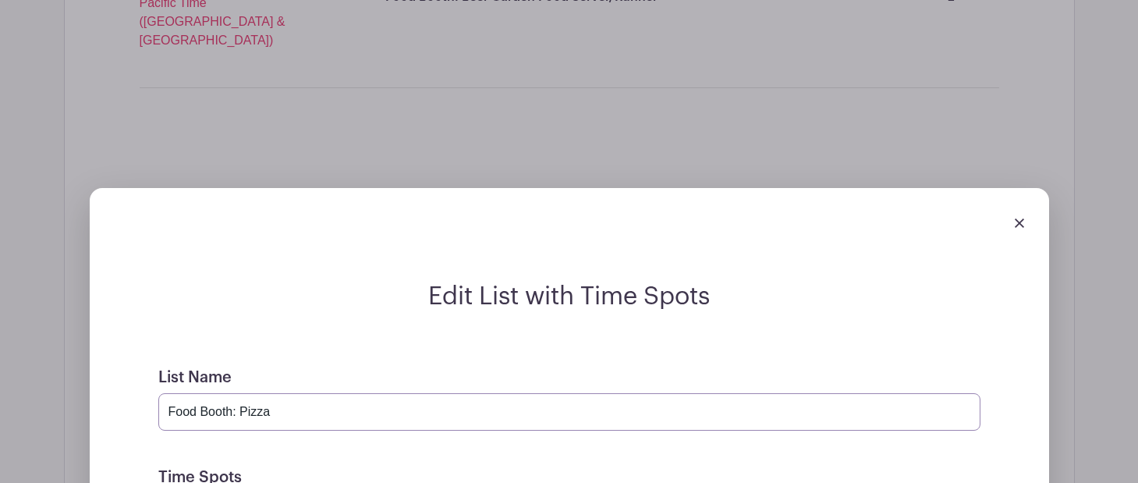
scroll to position [4309, 0]
type input "Food Booth: Pizza"
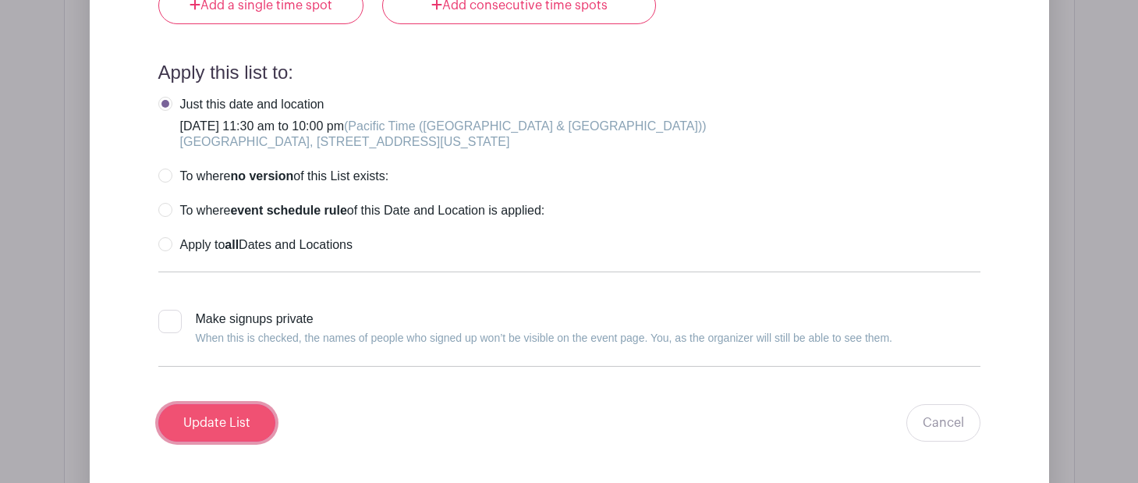
click at [242, 404] on input "Update List" at bounding box center [216, 422] width 117 height 37
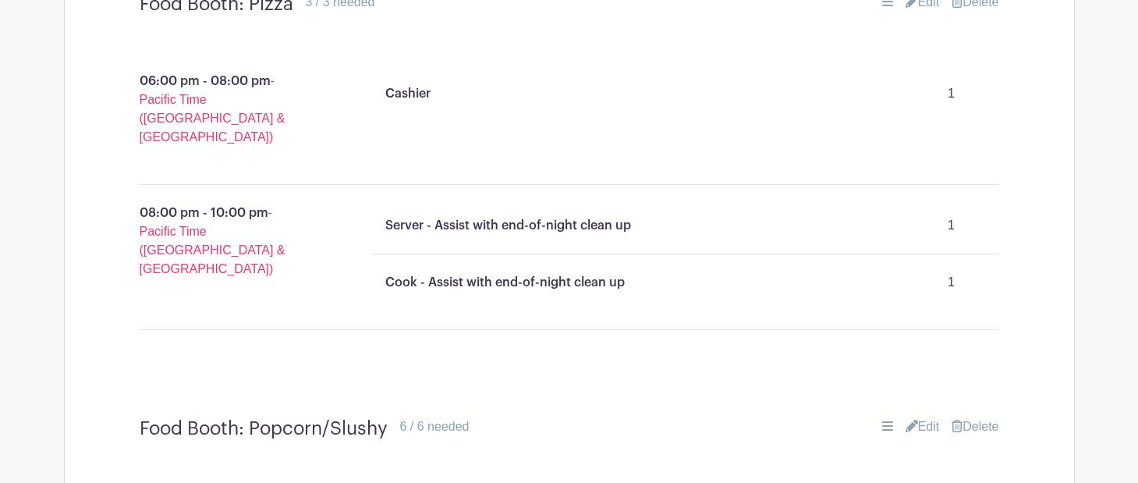
scroll to position [4487, 0]
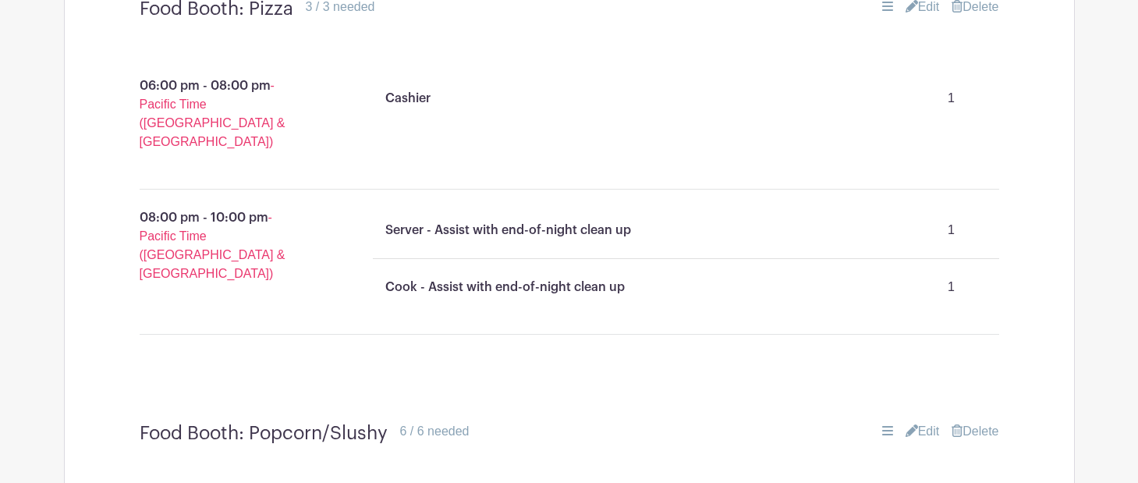
click at [925, 422] on link "Edit" at bounding box center [923, 431] width 34 height 19
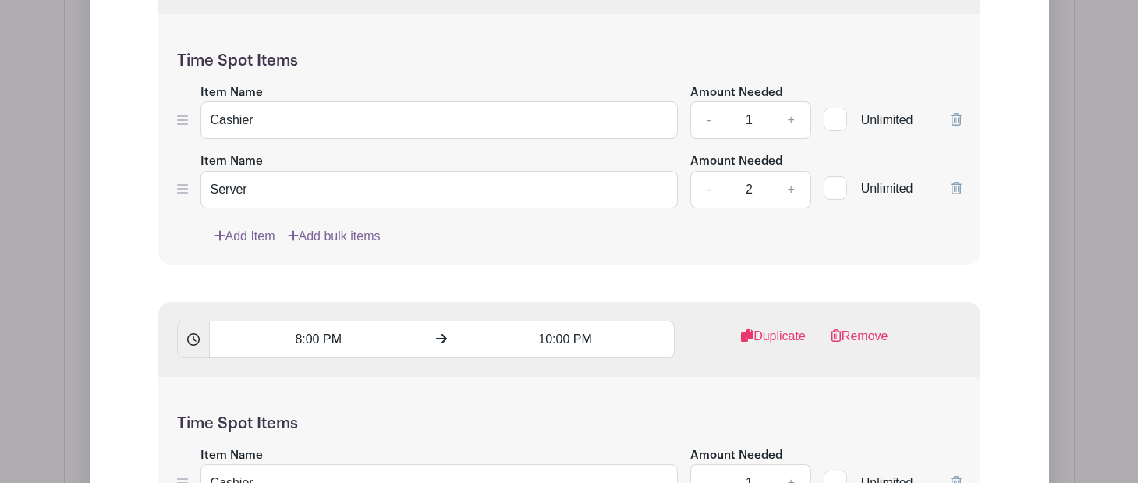
scroll to position [5293, 0]
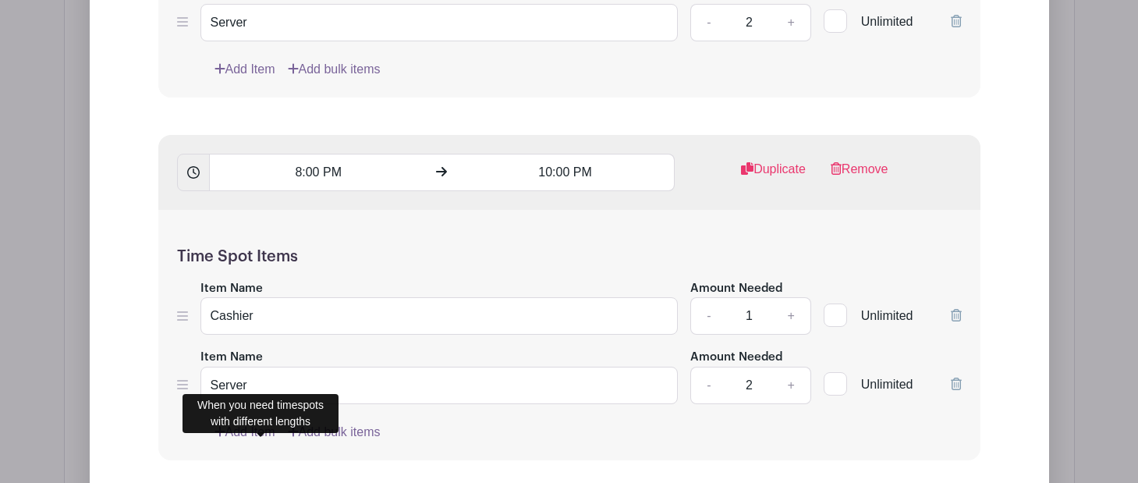
scroll to position [5477, 0]
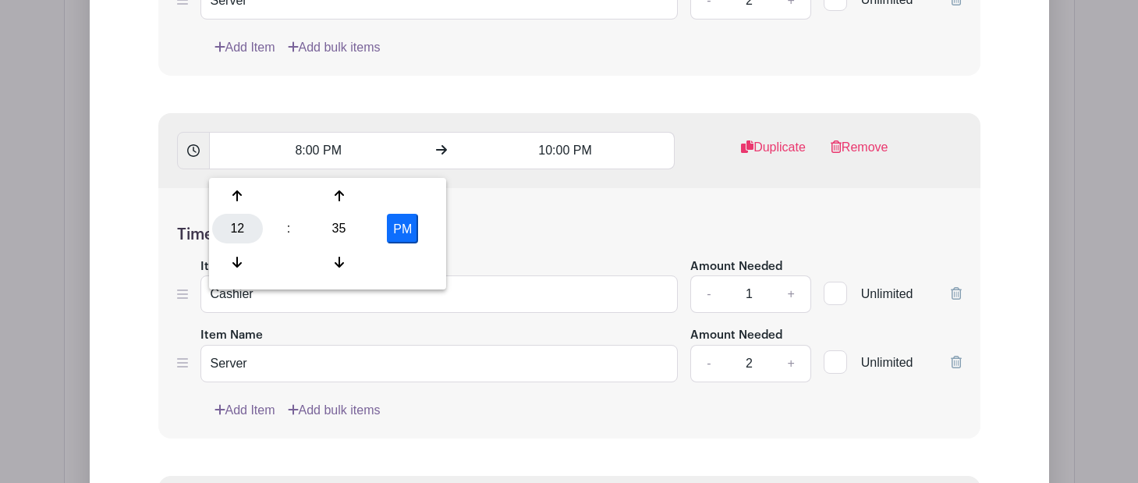
click at [233, 231] on div "12" at bounding box center [237, 229] width 51 height 30
click at [235, 230] on div "04" at bounding box center [238, 229] width 52 height 30
click at [330, 222] on div "35" at bounding box center [339, 229] width 51 height 30
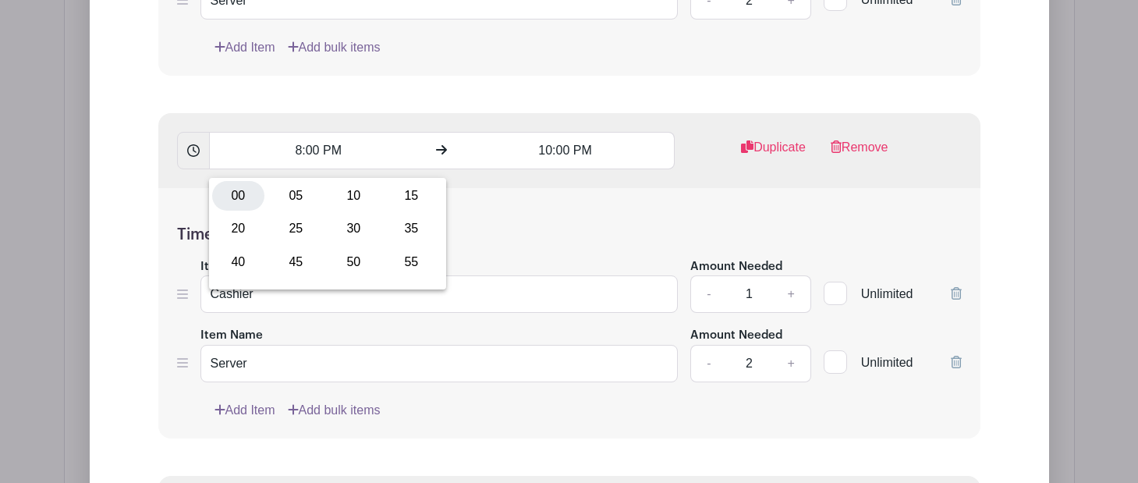
click at [243, 190] on div "00" at bounding box center [238, 196] width 52 height 30
type input "4:00 PM"
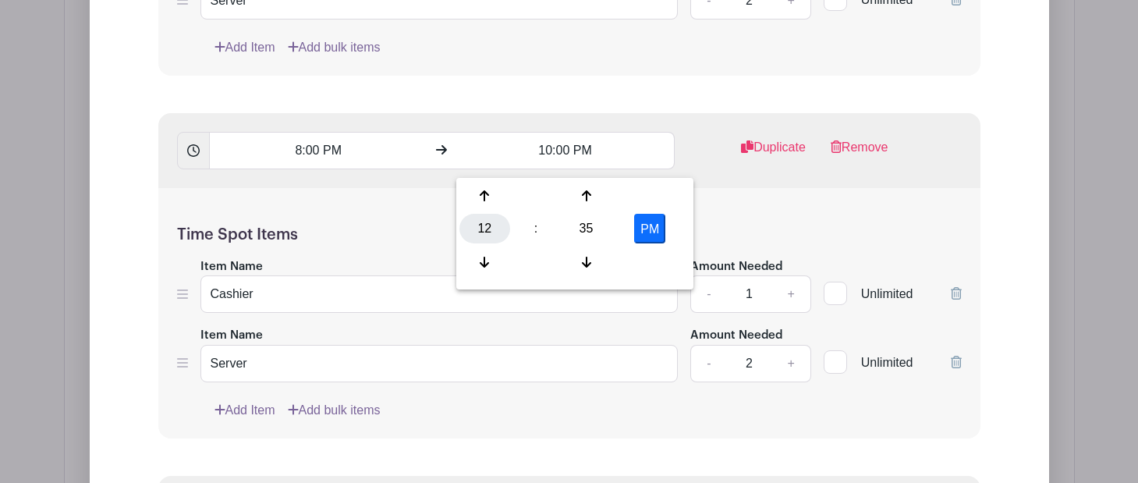
click at [492, 227] on div "12" at bounding box center [485, 229] width 51 height 30
click at [593, 230] on div "06" at bounding box center [601, 229] width 52 height 30
click at [587, 218] on div "35" at bounding box center [586, 229] width 51 height 30
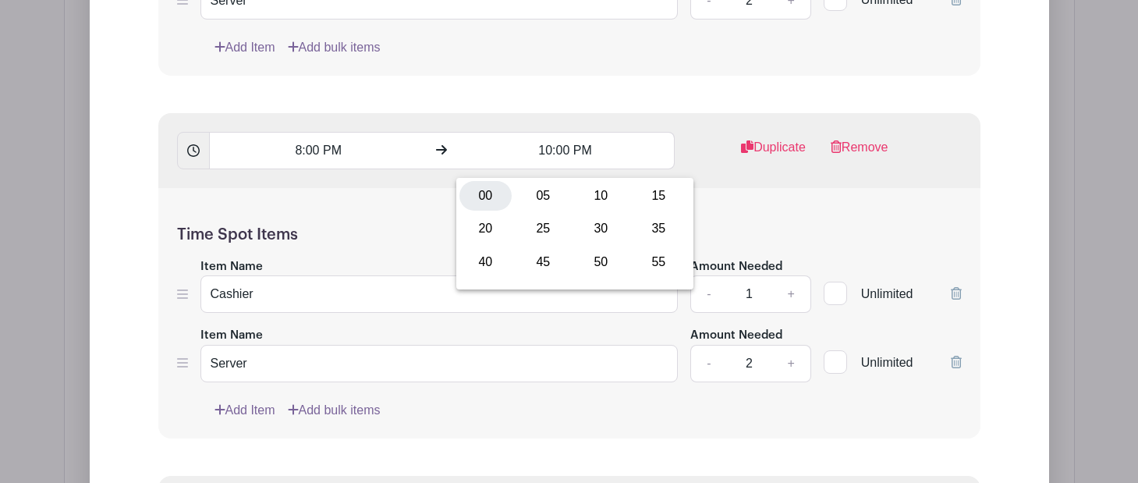
click at [492, 201] on div "00" at bounding box center [486, 196] width 52 height 30
type input "6:00 PM"
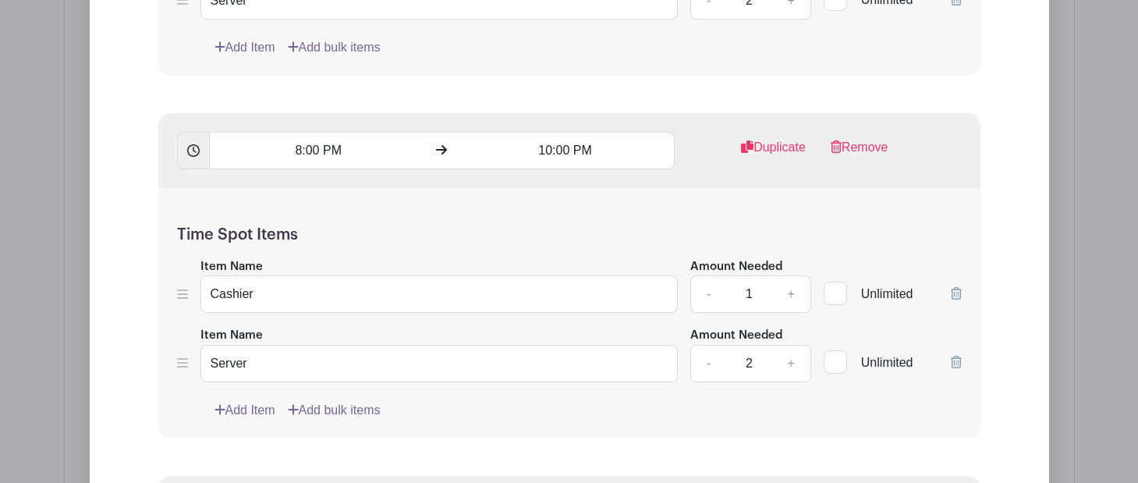
type input "Set Up"
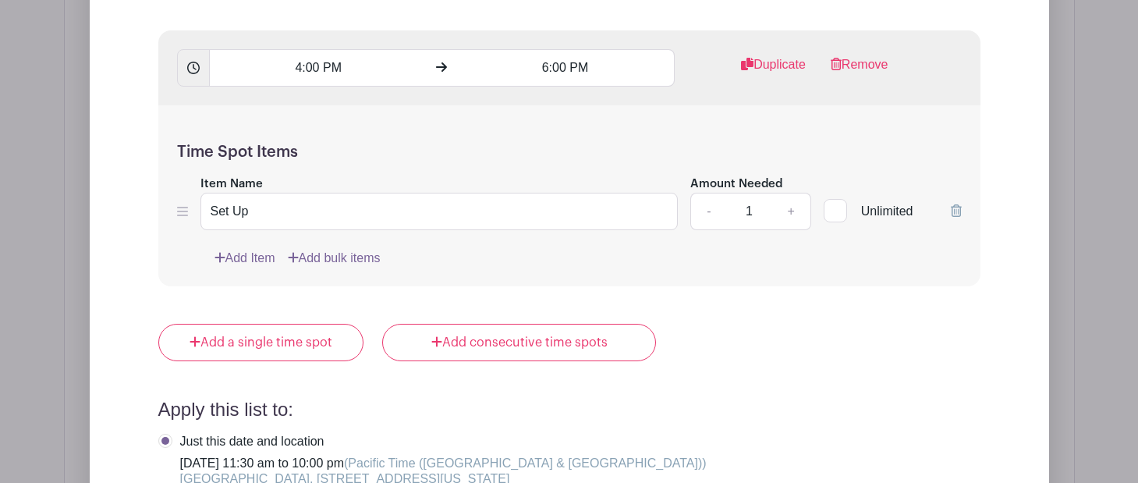
scroll to position [5934, 0]
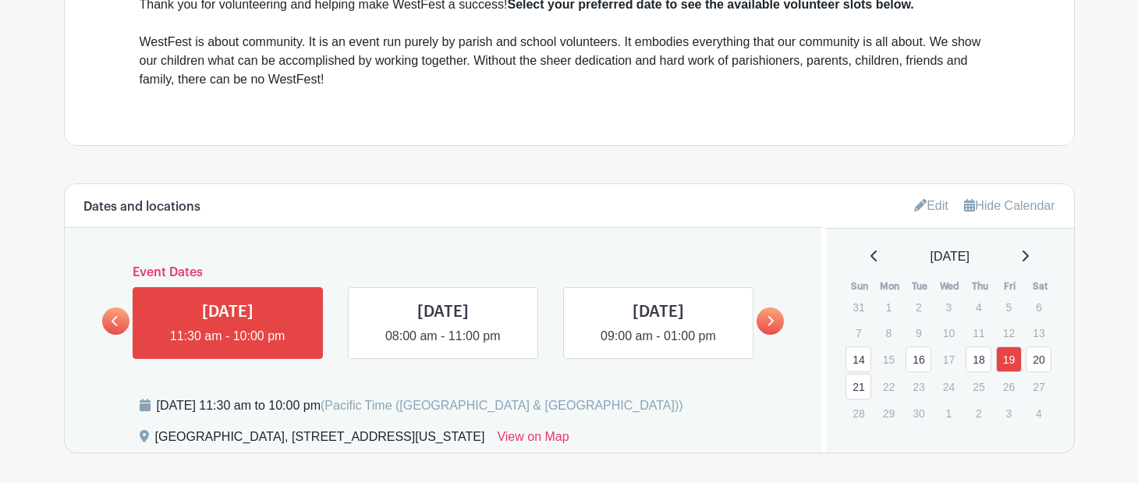
scroll to position [688, 0]
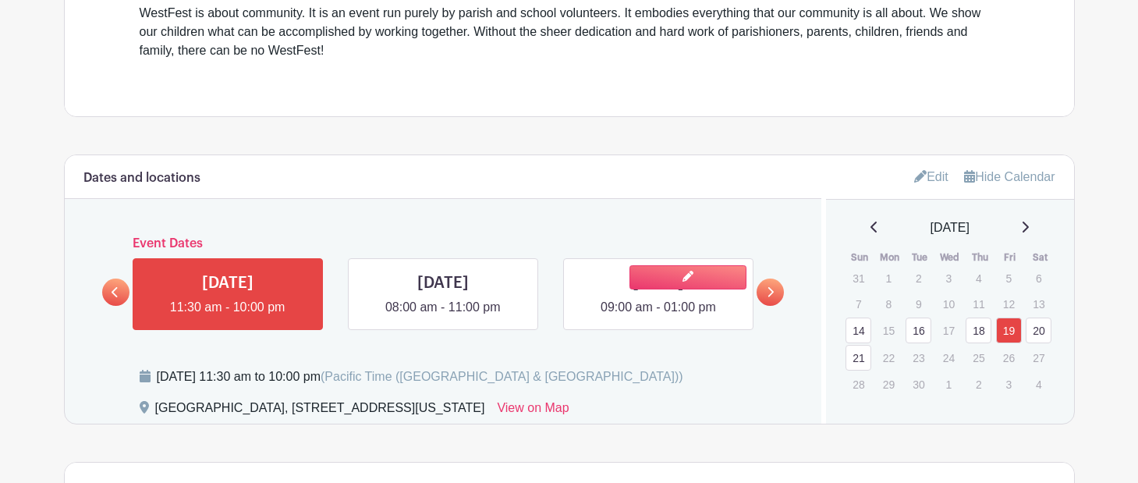
click at [659, 317] on link at bounding box center [659, 317] width 0 height 0
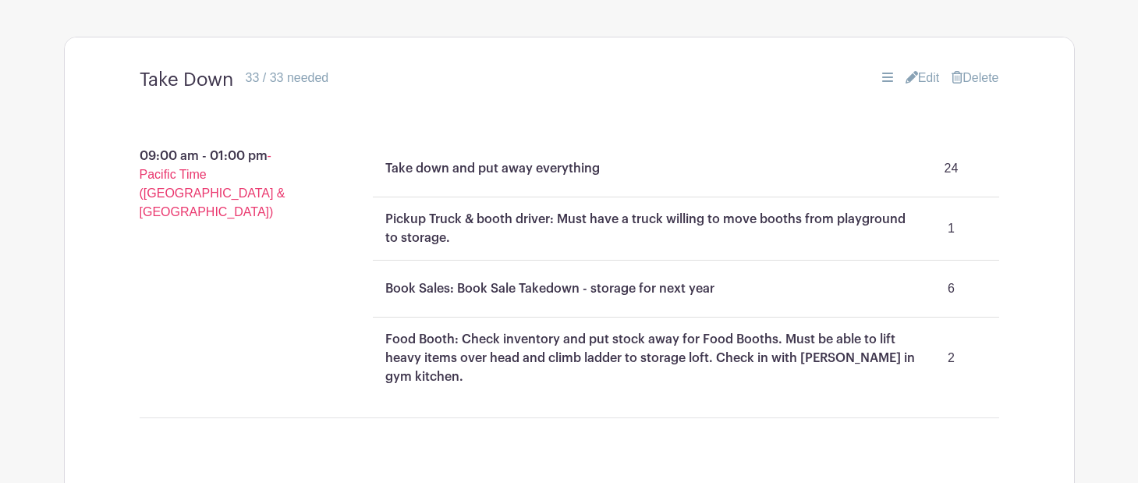
scroll to position [1109, 0]
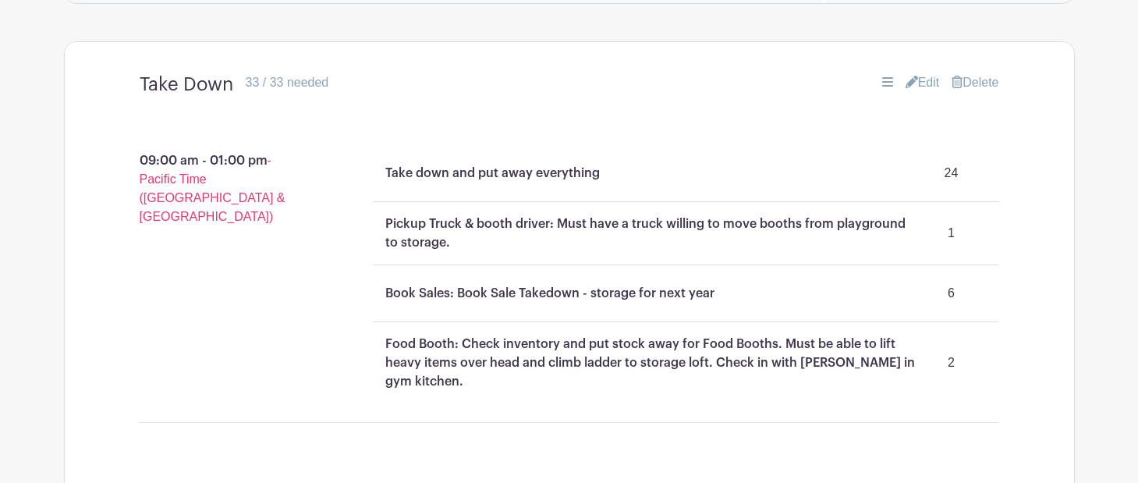
click at [925, 83] on link "Edit" at bounding box center [923, 82] width 34 height 19
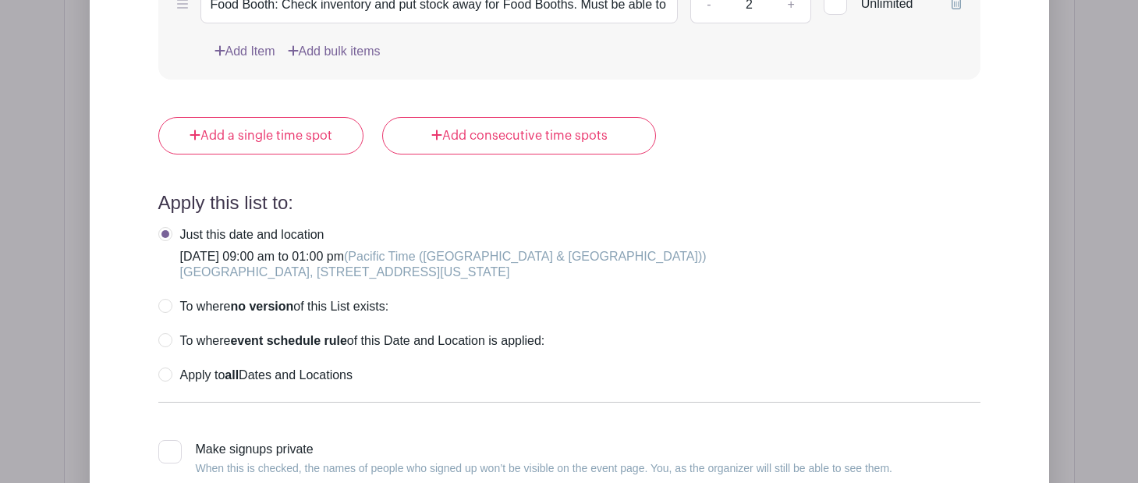
scroll to position [1925, 0]
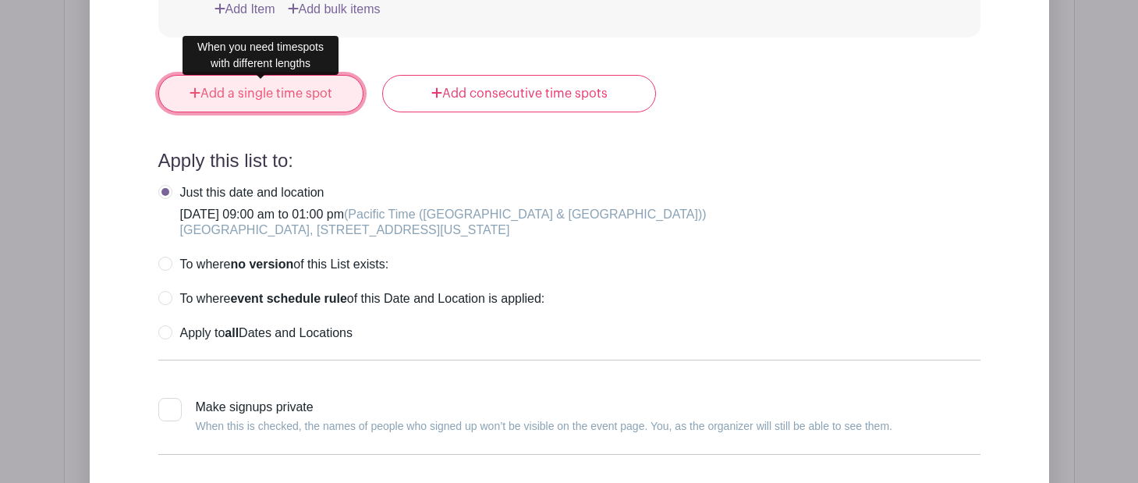
click at [282, 104] on link "Add a single time spot" at bounding box center [261, 93] width 206 height 37
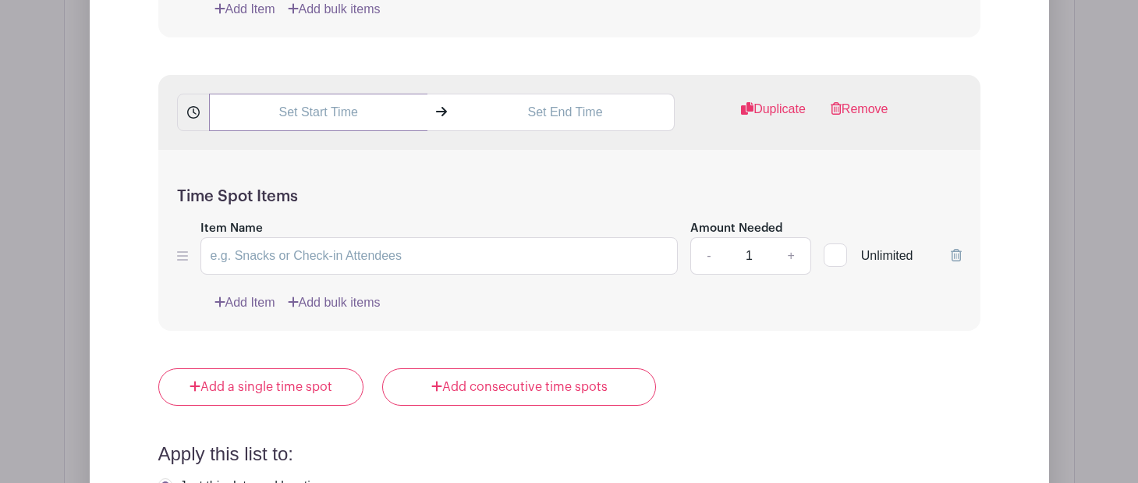
click at [300, 119] on input "text" at bounding box center [318, 112] width 218 height 37
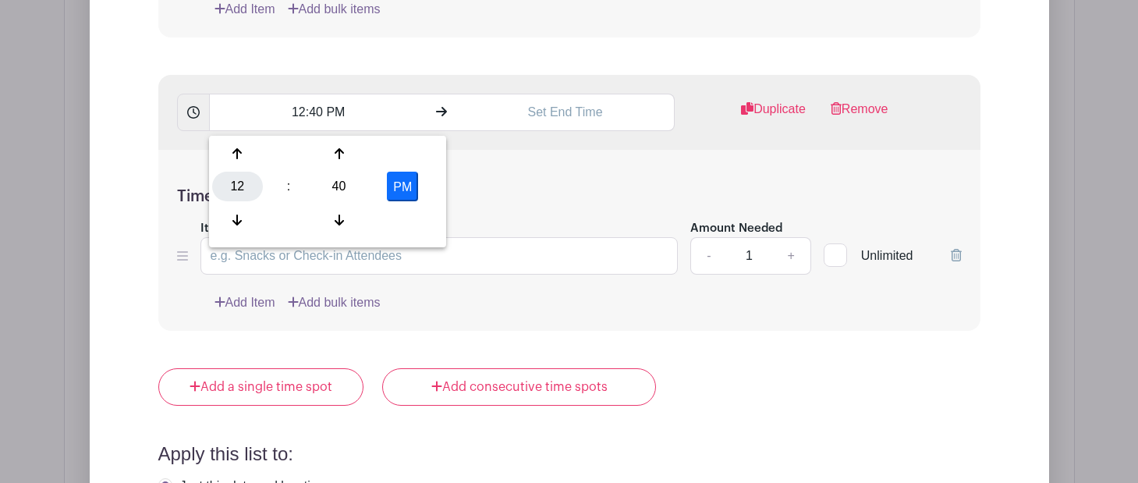
click at [236, 182] on div "12" at bounding box center [237, 187] width 51 height 30
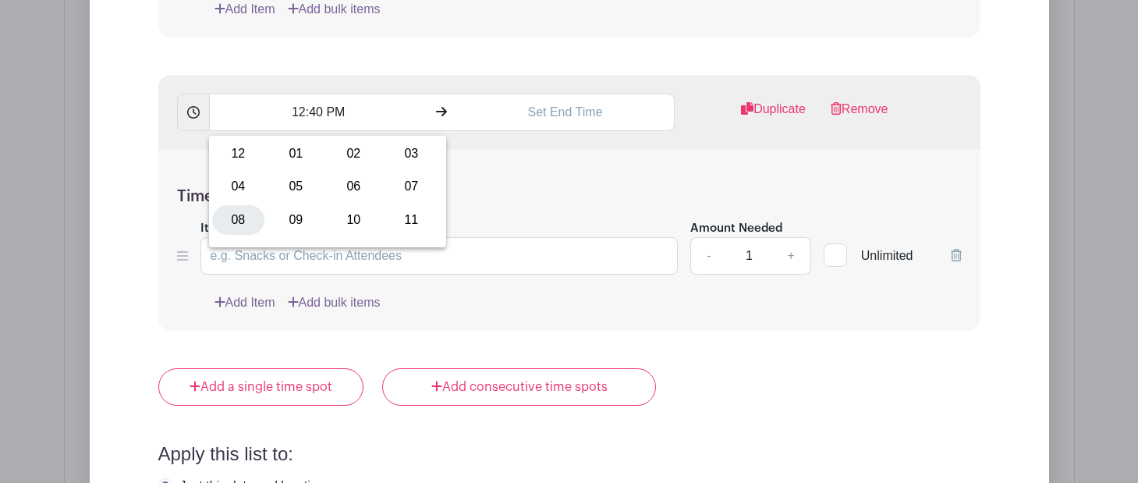
click at [236, 222] on div "08" at bounding box center [238, 220] width 52 height 30
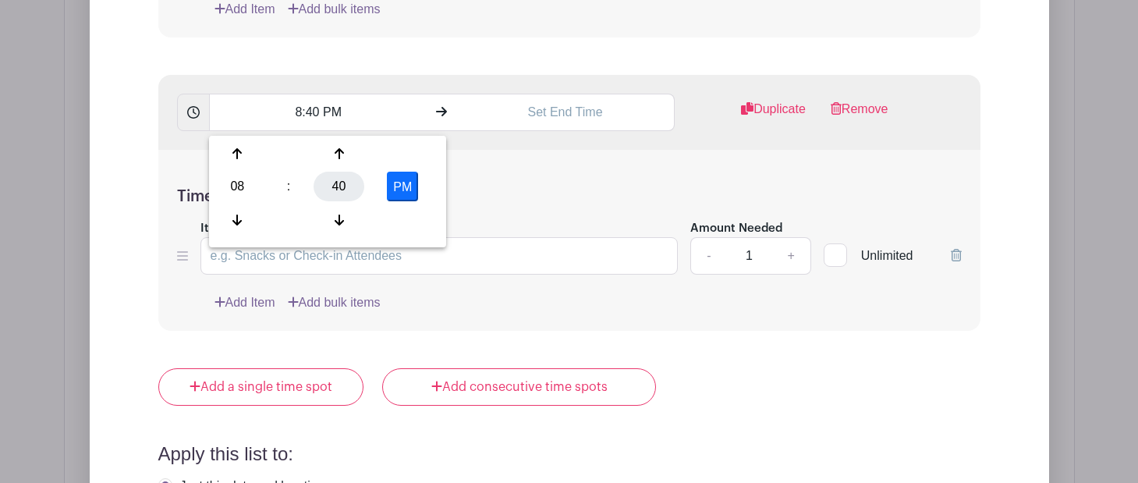
click at [336, 180] on div "40" at bounding box center [339, 187] width 51 height 30
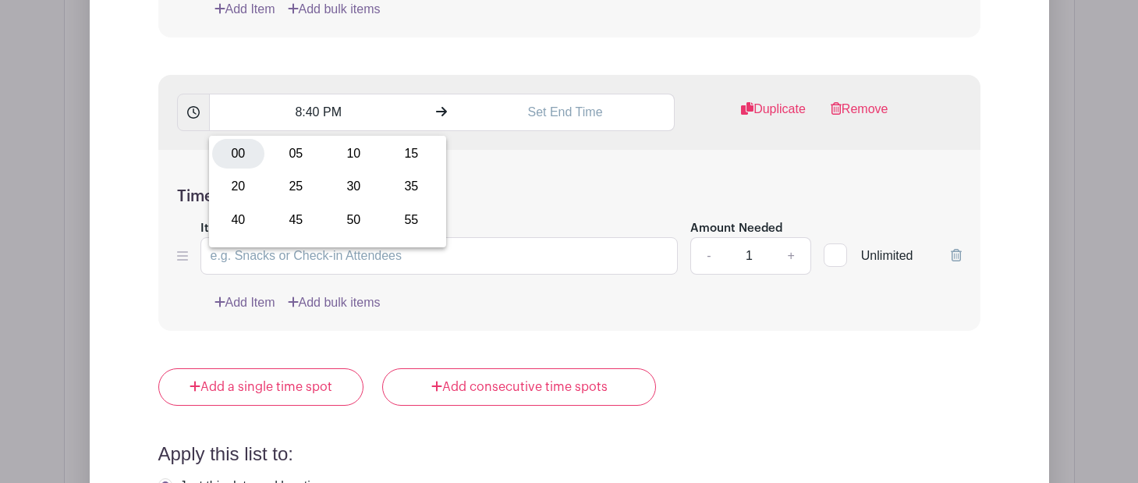
click at [243, 154] on div "00" at bounding box center [238, 154] width 52 height 30
click at [407, 183] on button "PM" at bounding box center [402, 187] width 31 height 30
type input "8:00 AM"
click at [524, 129] on input "text" at bounding box center [565, 112] width 218 height 37
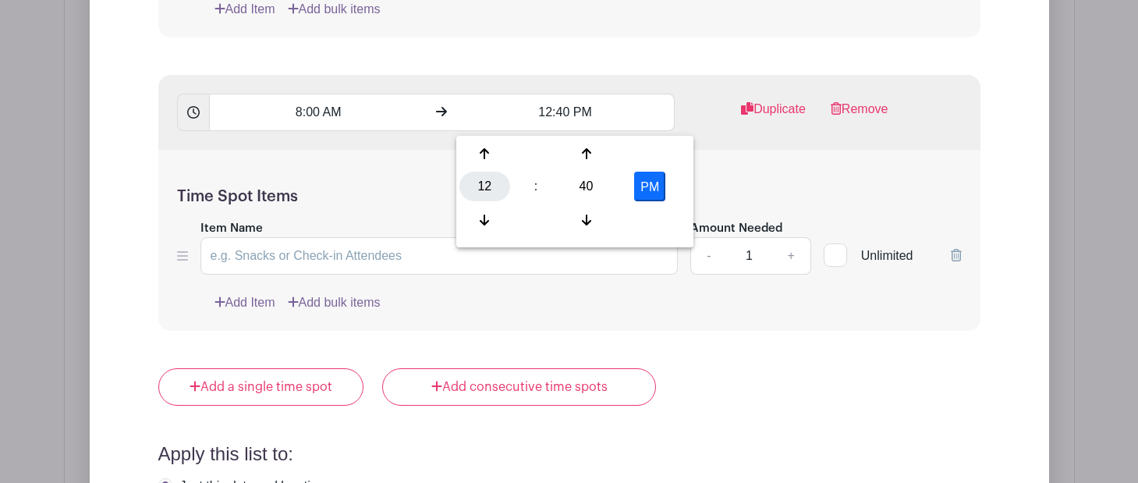
click at [492, 184] on div "12" at bounding box center [485, 187] width 51 height 30
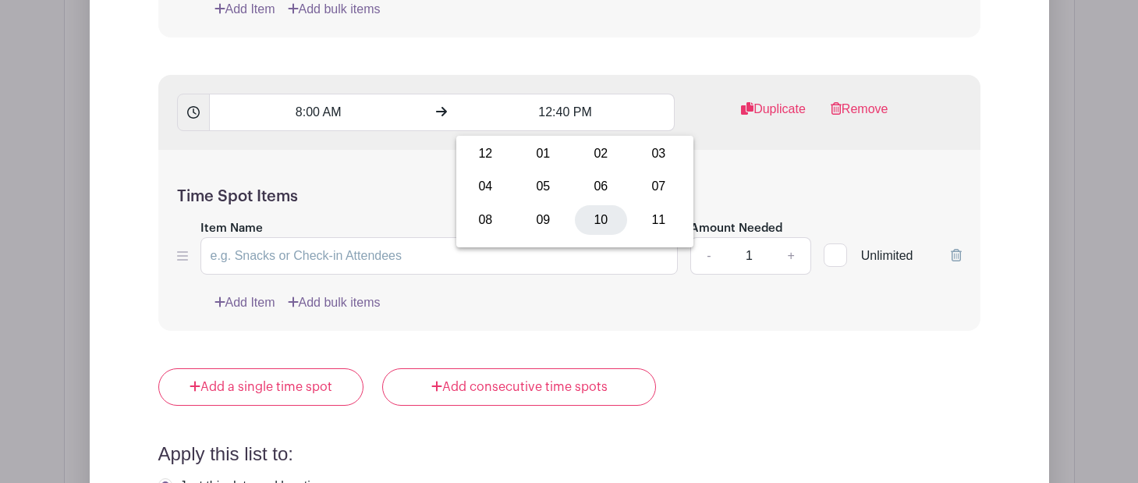
click at [596, 222] on div "10" at bounding box center [601, 220] width 52 height 30
click at [586, 191] on div "40" at bounding box center [586, 187] width 51 height 30
click at [475, 154] on div "00" at bounding box center [486, 154] width 52 height 30
click at [648, 189] on button "PM" at bounding box center [649, 187] width 31 height 30
type input "10:00 AM"
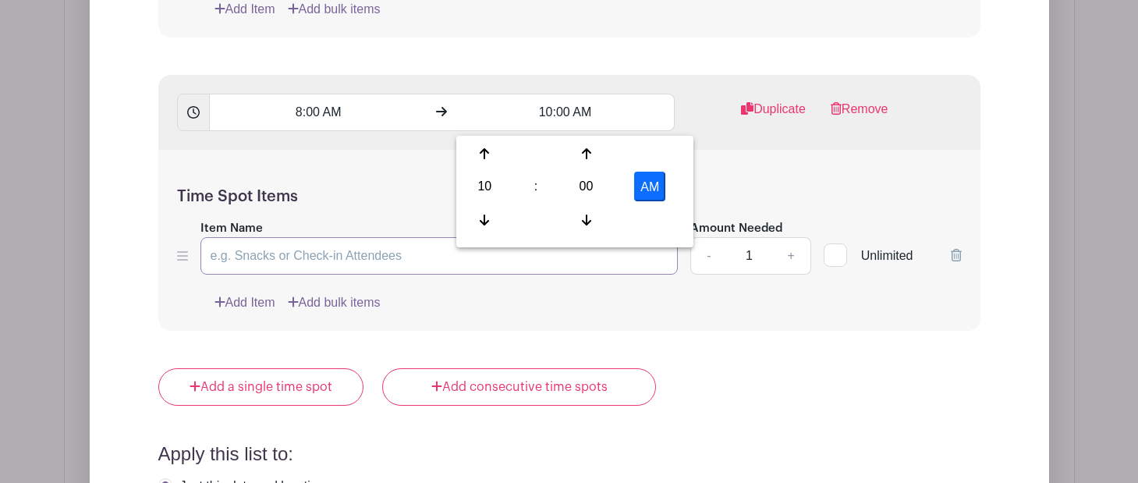
click at [570, 275] on input "Item Name" at bounding box center [440, 255] width 478 height 37
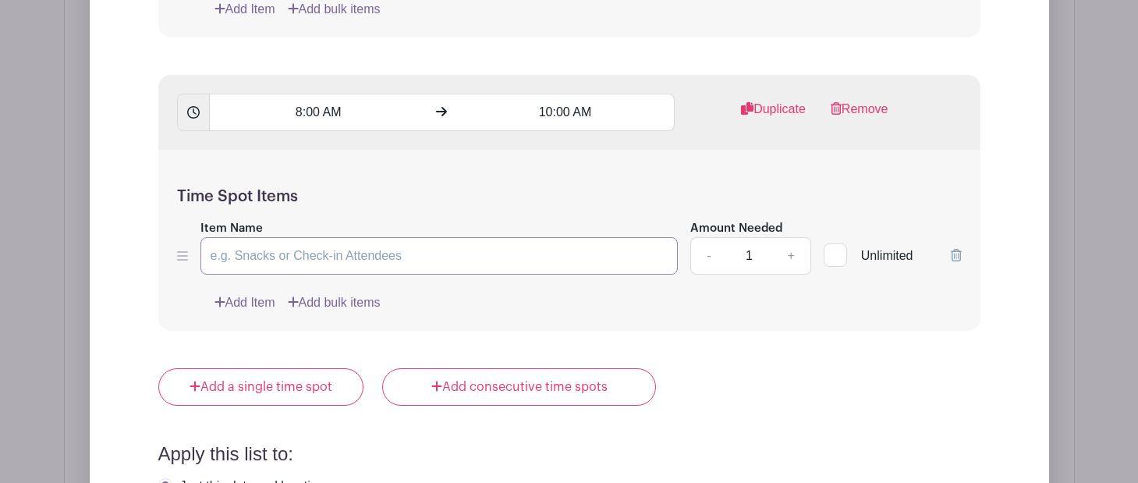
click at [370, 267] on input "Item Name" at bounding box center [440, 255] width 478 height 37
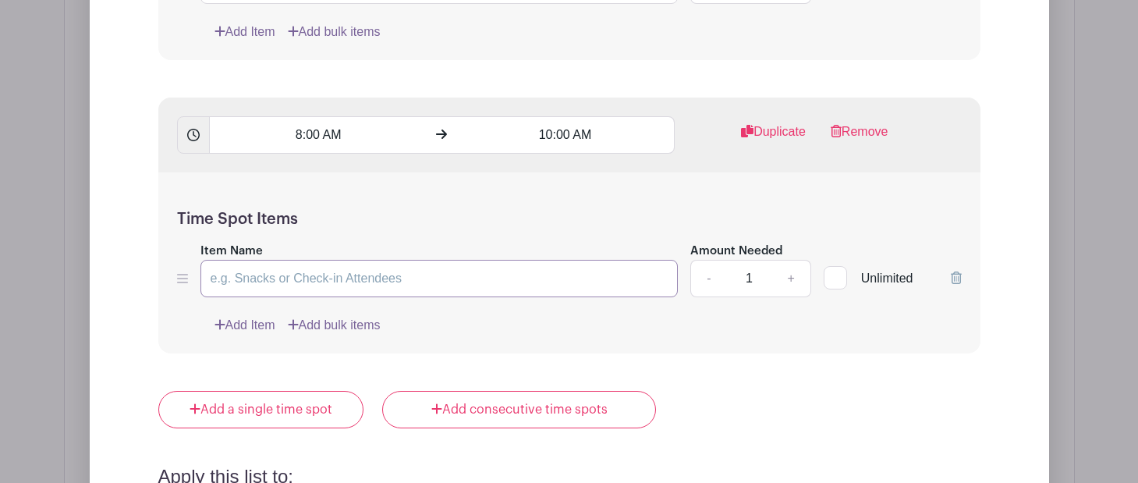
scroll to position [1919, 0]
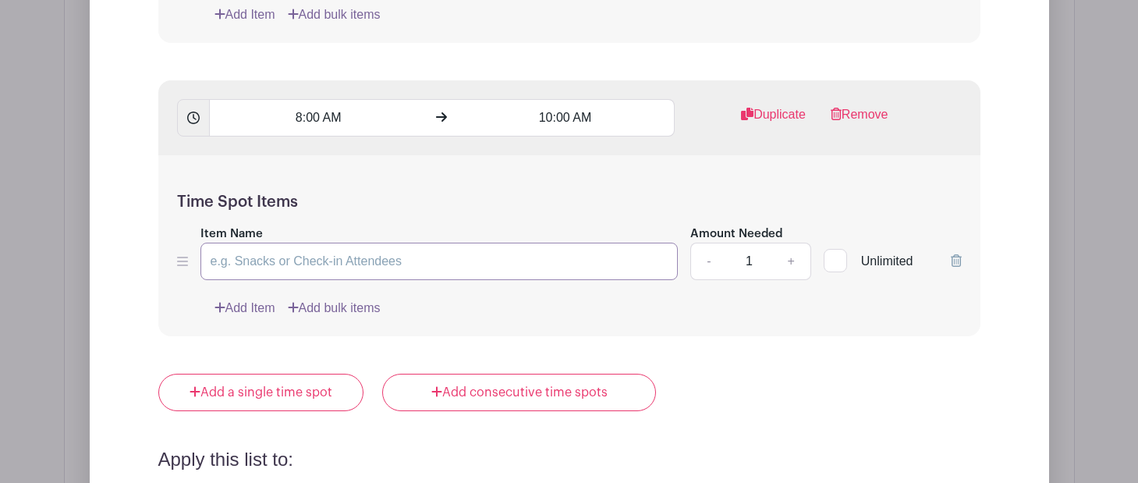
click at [294, 272] on input "Item Name" at bounding box center [440, 261] width 478 height 37
paste input "Take inventory, organize and store food booth-related items(See Melissa Ardales)"
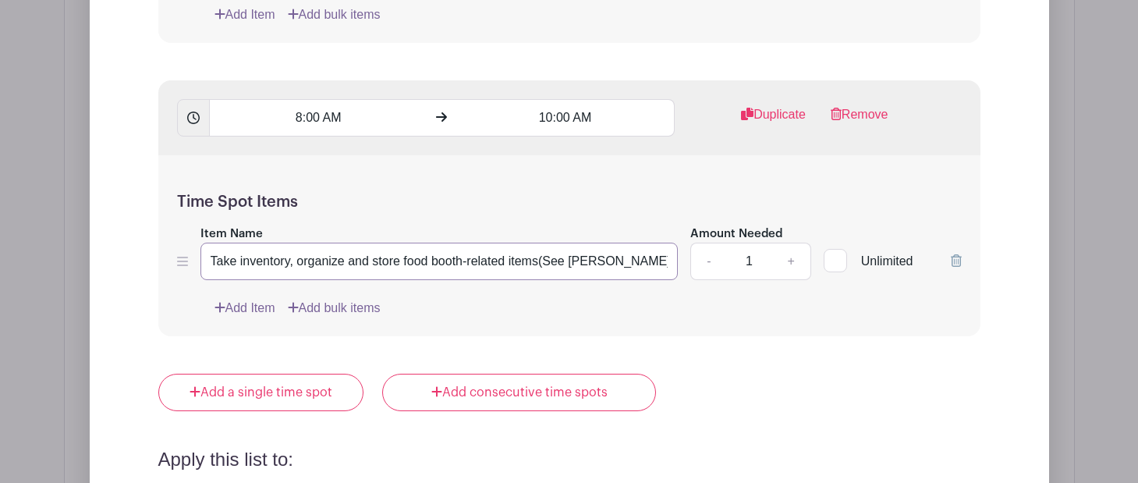
click at [215, 267] on input "Take inventory, organize and store food booth-related items(See Melissa Ardales)" at bounding box center [440, 261] width 478 height 37
click at [211, 268] on input "Take inventory, organize and store food booth-related items(See Melissa Ardales)" at bounding box center [440, 261] width 478 height 37
type input "Food Booth Wrap Up: Take inventory, organize and store food booth-related items…"
click at [549, 330] on div "Time Spot Items Item Name Food Booth Wrap Up: Take inventory, organize and stor…" at bounding box center [569, 246] width 822 height 182
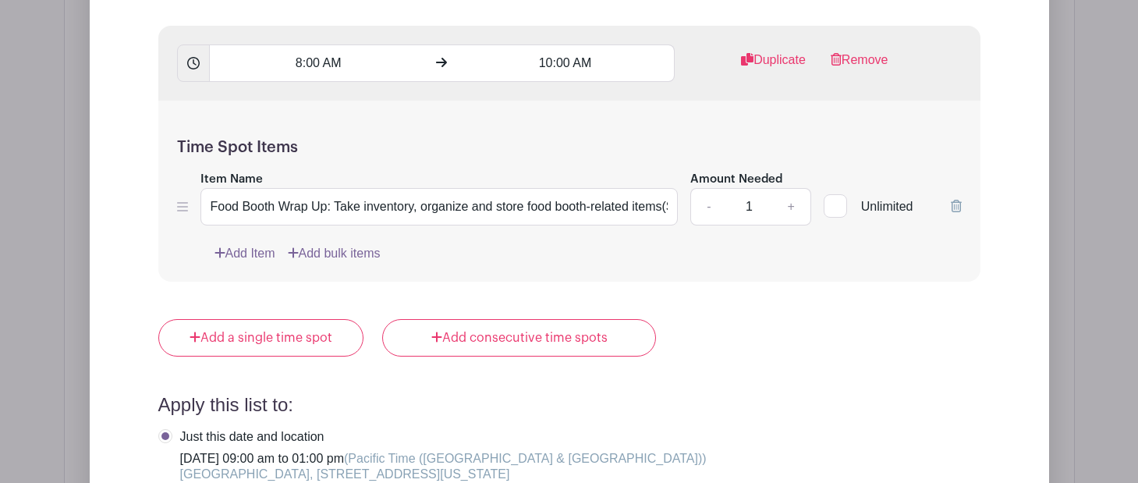
scroll to position [1975, 0]
click at [240, 257] on link "Add Item" at bounding box center [245, 252] width 61 height 19
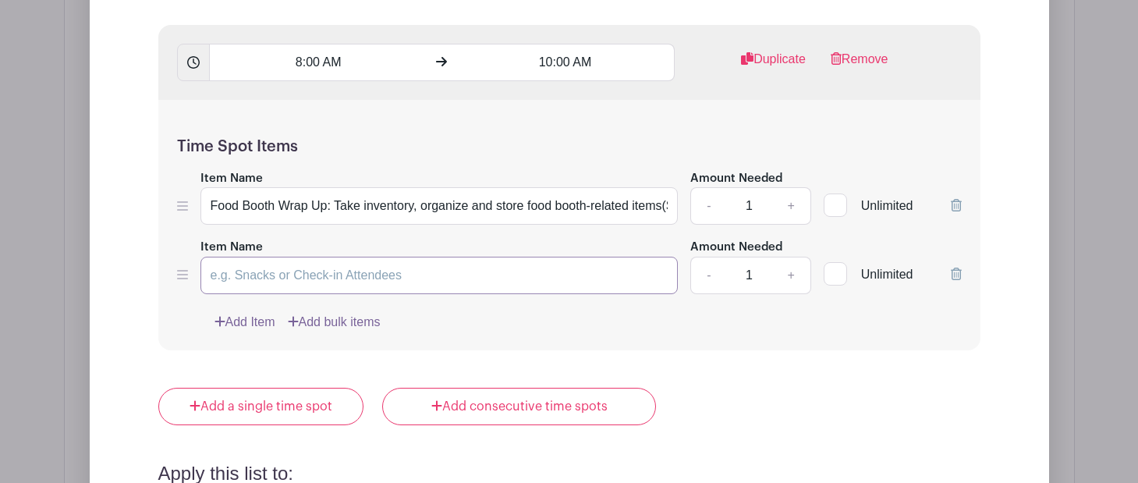
click at [239, 281] on input "Item Name" at bounding box center [440, 275] width 478 height 37
click at [955, 276] on icon at bounding box center [956, 274] width 11 height 12
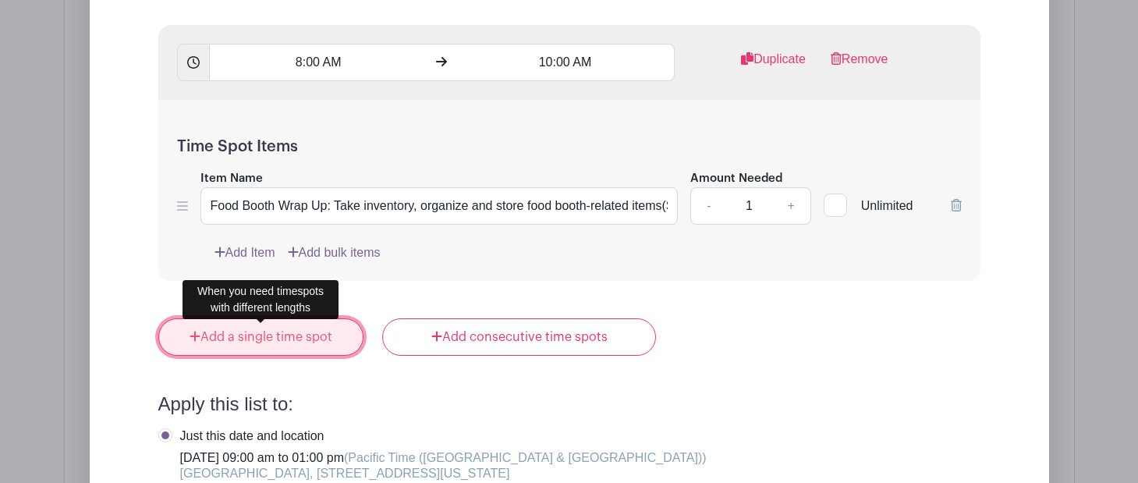
click at [240, 345] on link "Add a single time spot" at bounding box center [261, 336] width 206 height 37
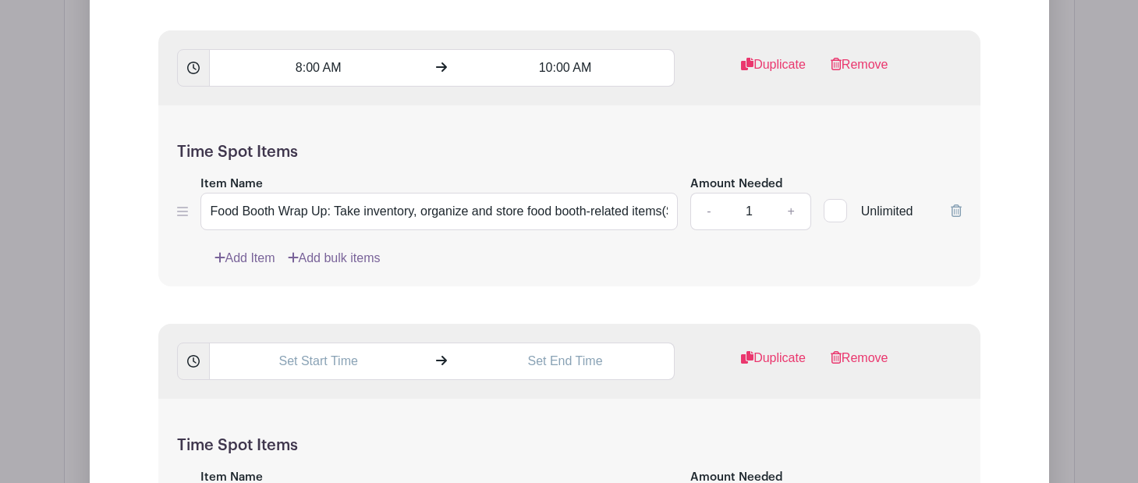
scroll to position [1968, 0]
click at [317, 73] on input "8:00 AM" at bounding box center [318, 69] width 218 height 37
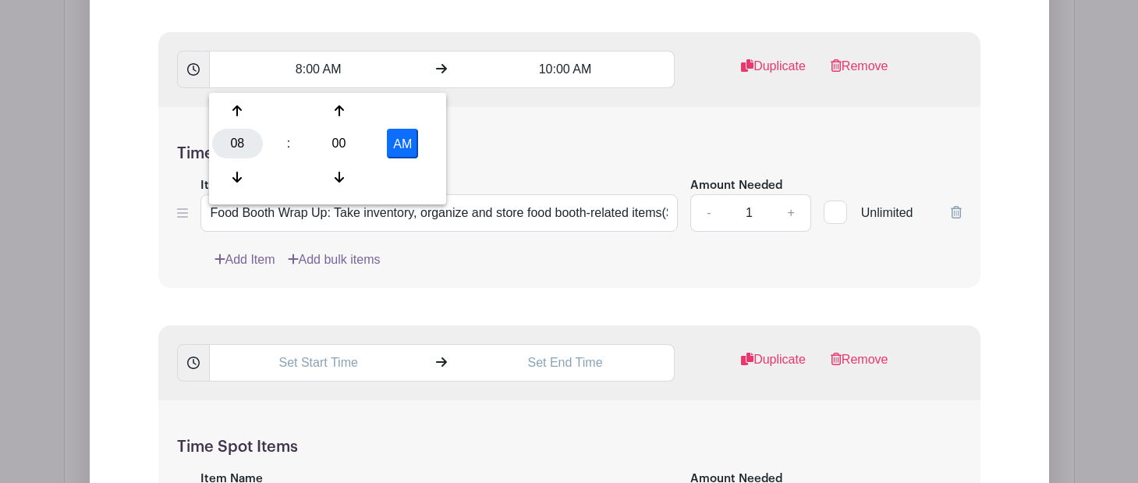
click at [238, 140] on div "08" at bounding box center [237, 144] width 51 height 30
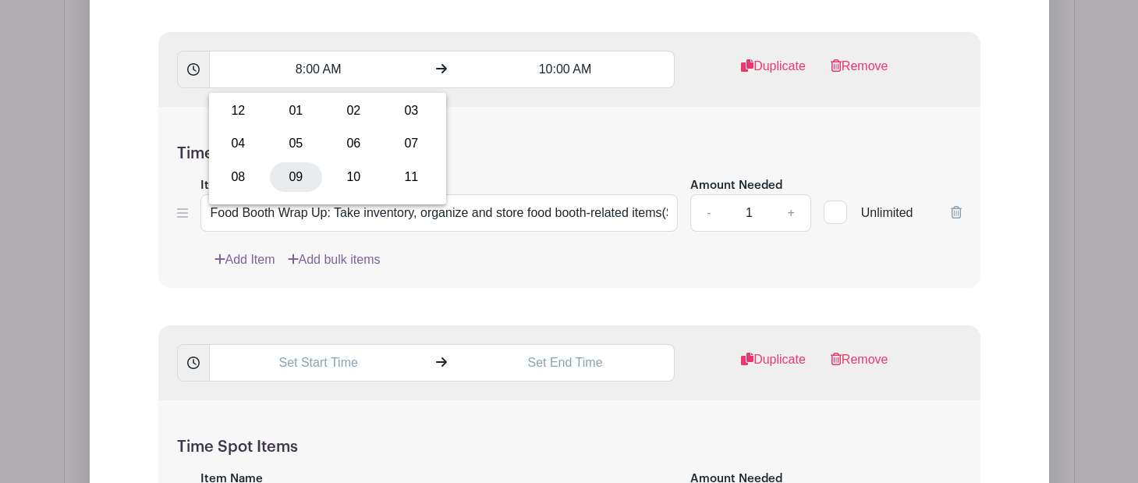
click at [284, 176] on div "09" at bounding box center [296, 177] width 52 height 30
type input "9:00 AM"
click at [574, 77] on input "10:00 AM" at bounding box center [565, 69] width 218 height 37
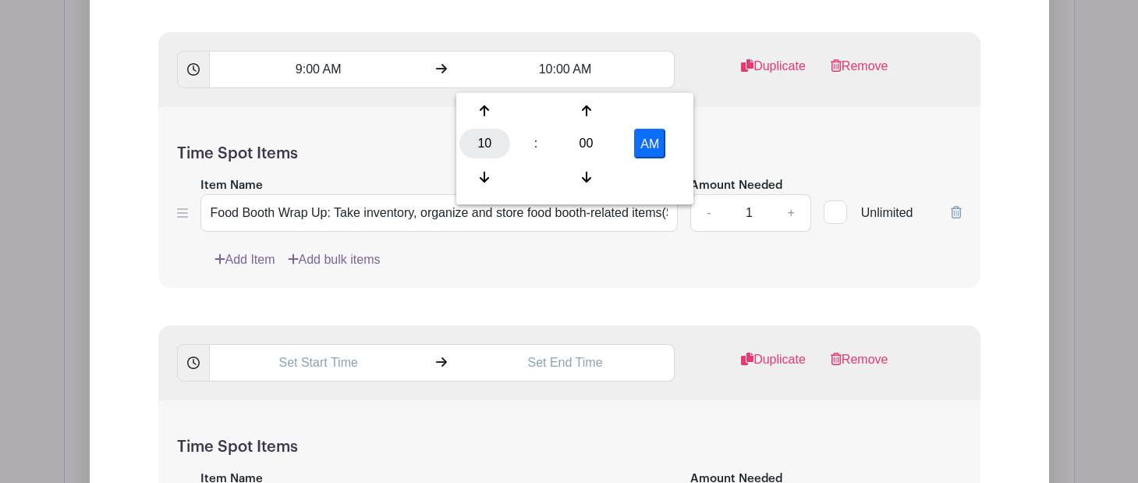
click at [492, 144] on div "10" at bounding box center [485, 144] width 51 height 30
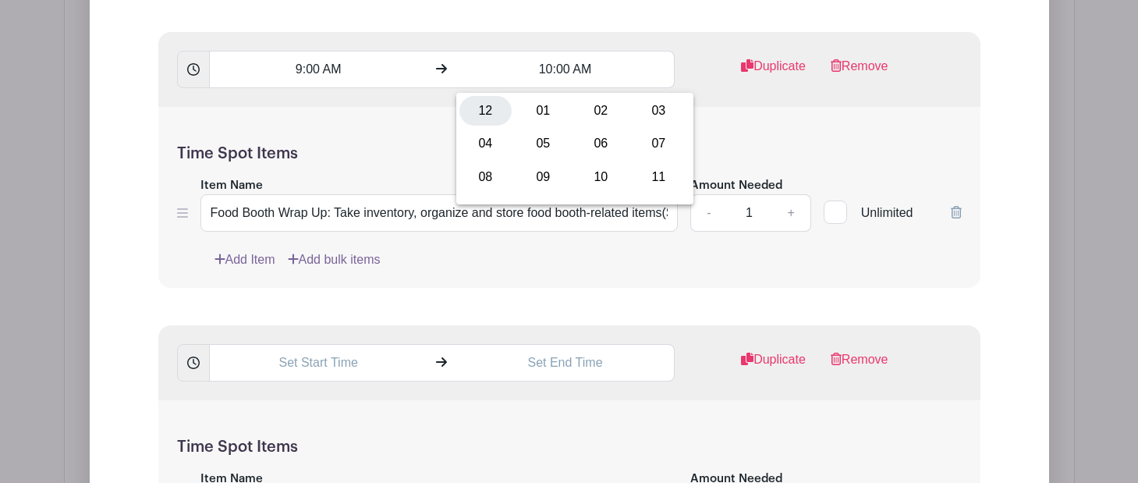
click at [495, 114] on div "12" at bounding box center [486, 111] width 52 height 30
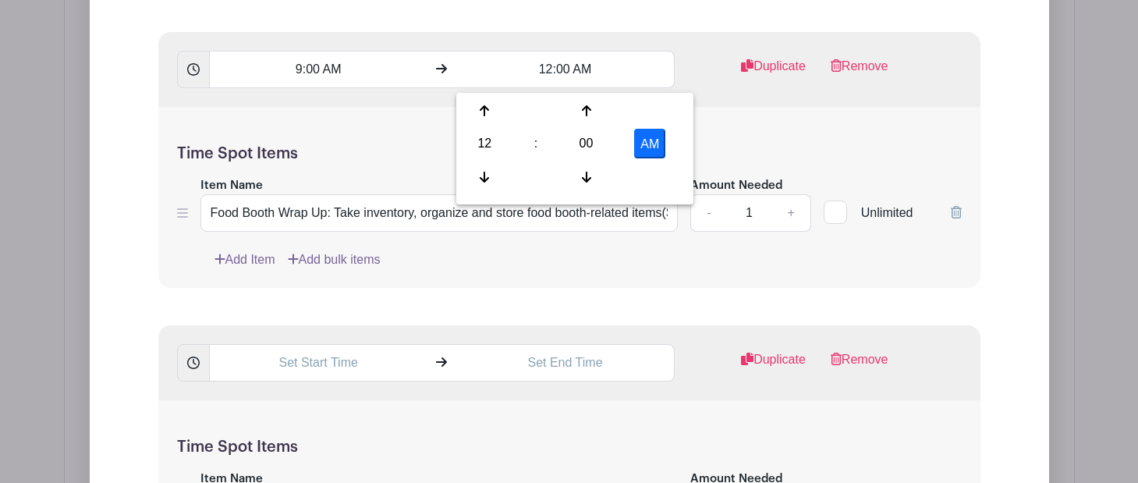
click at [648, 146] on button "AM" at bounding box center [649, 144] width 31 height 30
type input "12:00 PM"
click at [319, 378] on input "text" at bounding box center [318, 362] width 218 height 37
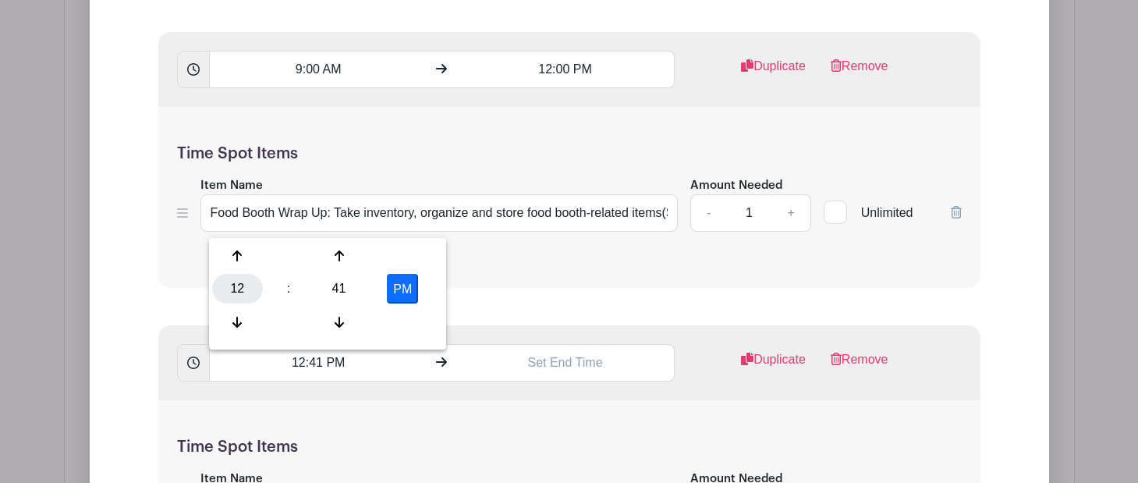
click at [242, 283] on div "12" at bounding box center [237, 289] width 51 height 30
click at [242, 321] on div "08" at bounding box center [238, 322] width 52 height 30
click at [336, 283] on div "41" at bounding box center [339, 289] width 51 height 30
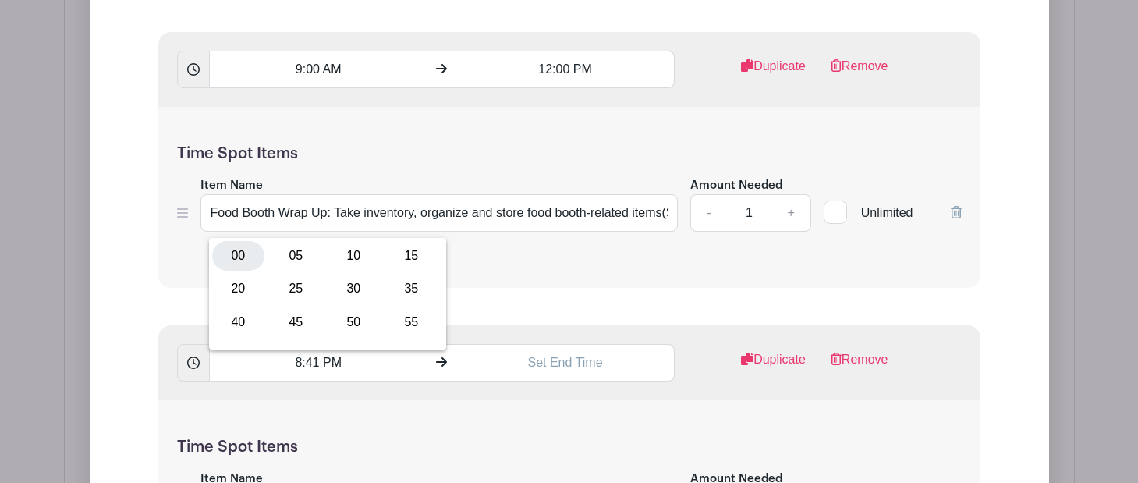
click at [242, 254] on div "00" at bounding box center [238, 256] width 52 height 30
type input "8:00 PM"
click at [576, 370] on input "text" at bounding box center [565, 362] width 218 height 37
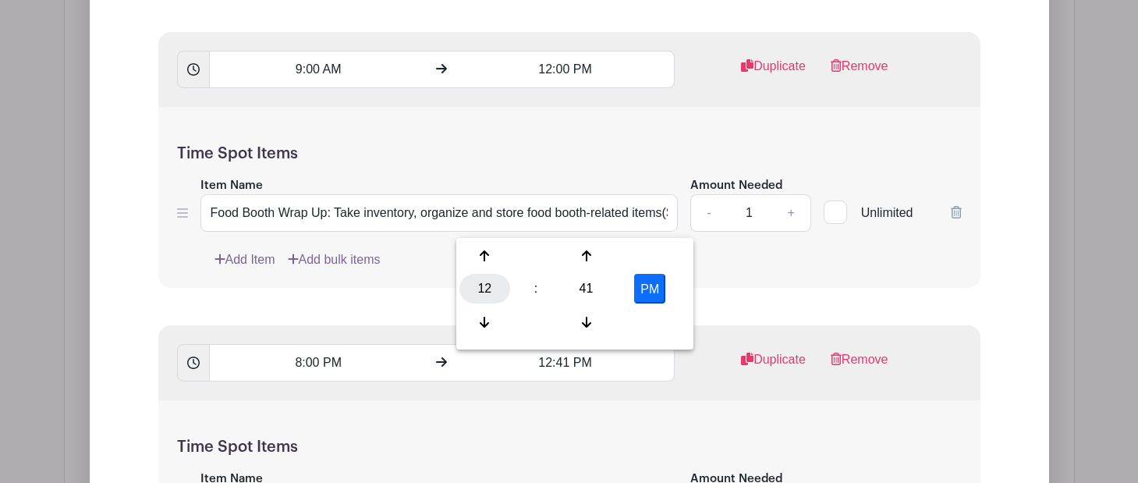
click at [495, 284] on div "12" at bounding box center [485, 289] width 51 height 30
click at [595, 327] on div "10" at bounding box center [601, 322] width 52 height 30
click at [595, 294] on div "41" at bounding box center [586, 289] width 51 height 30
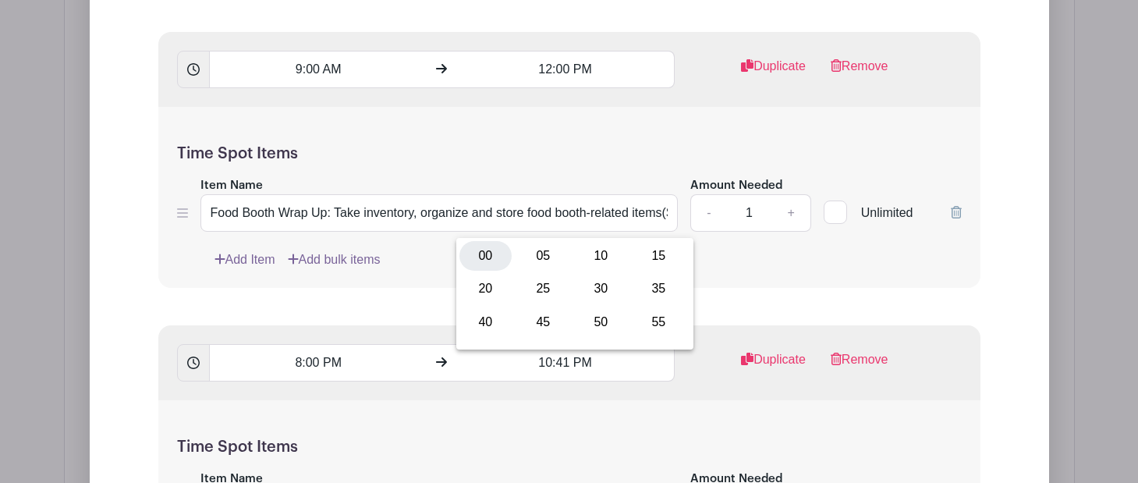
click at [478, 258] on div "00" at bounding box center [486, 256] width 52 height 30
type input "10:00 PM"
click at [570, 394] on div "8:00 PM 10:00 PM Duplicate Remove" at bounding box center [569, 362] width 822 height 75
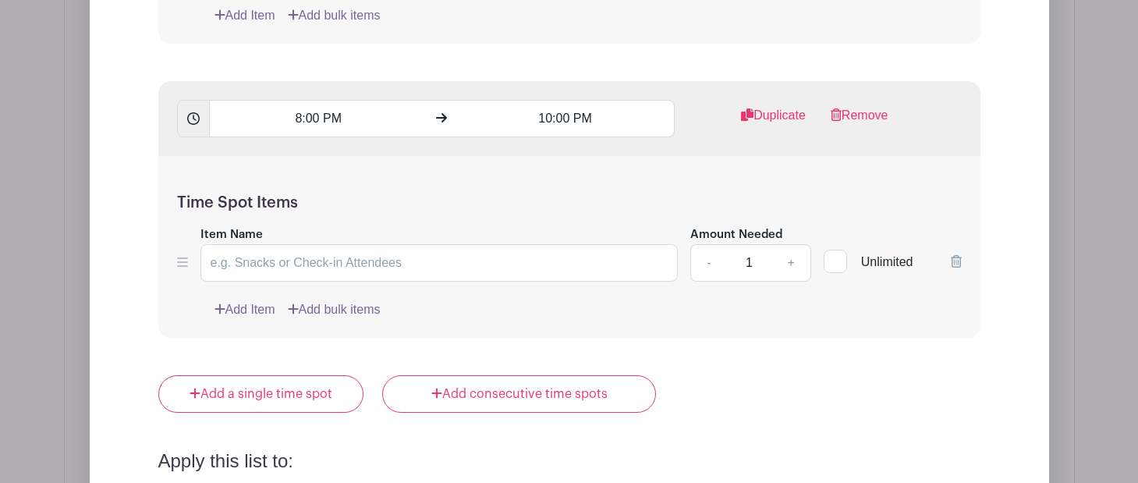
scroll to position [2226, 0]
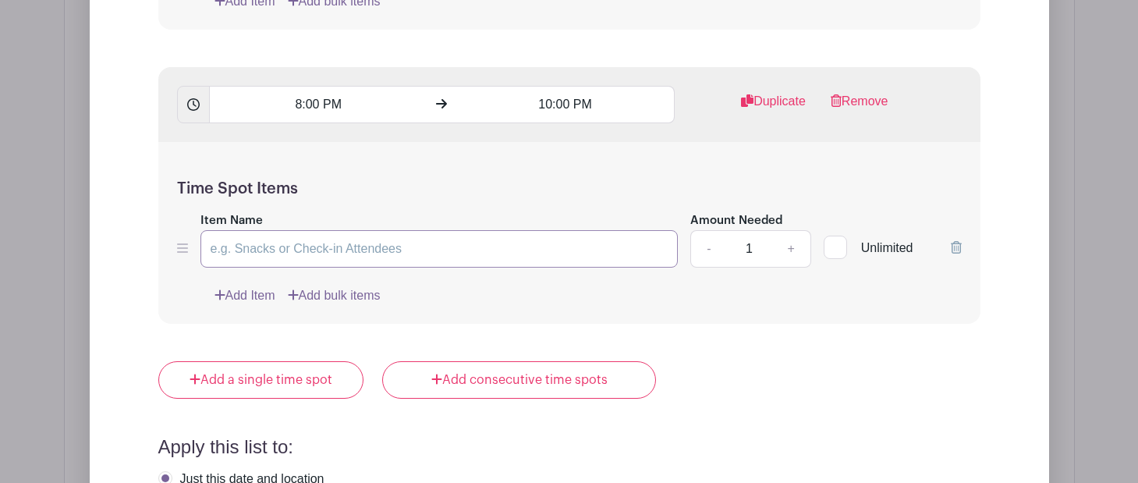
click at [409, 254] on input "Item Name" at bounding box center [440, 248] width 478 height 37
paste input "Purchase refreshments and snacks for take down crew. Set up food. Expenses reim…"
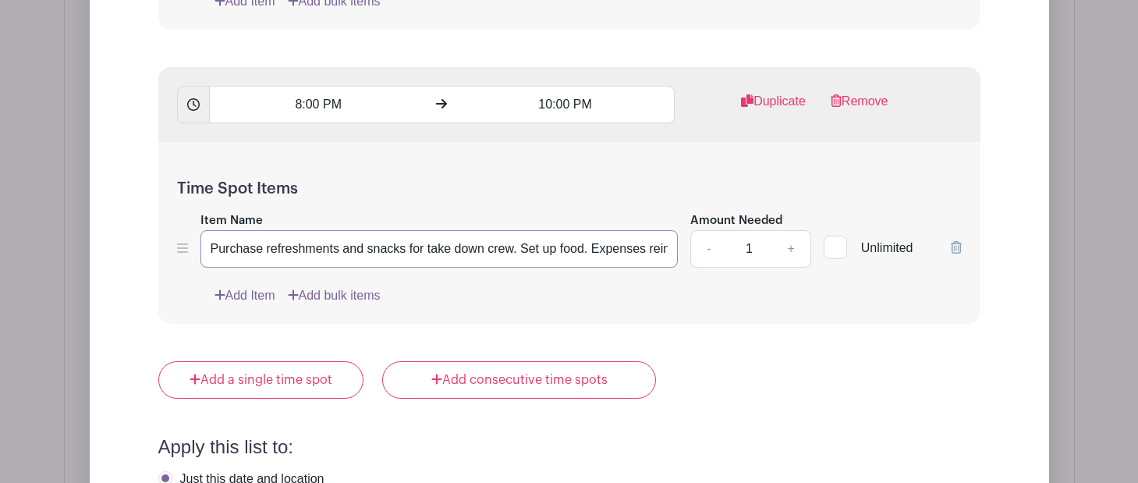
scroll to position [0, 53]
type input "Purchase refreshments and snacks for take down crew. Set up food. Expenses reim…"
click at [787, 256] on link "+" at bounding box center [791, 248] width 39 height 37
type input "2"
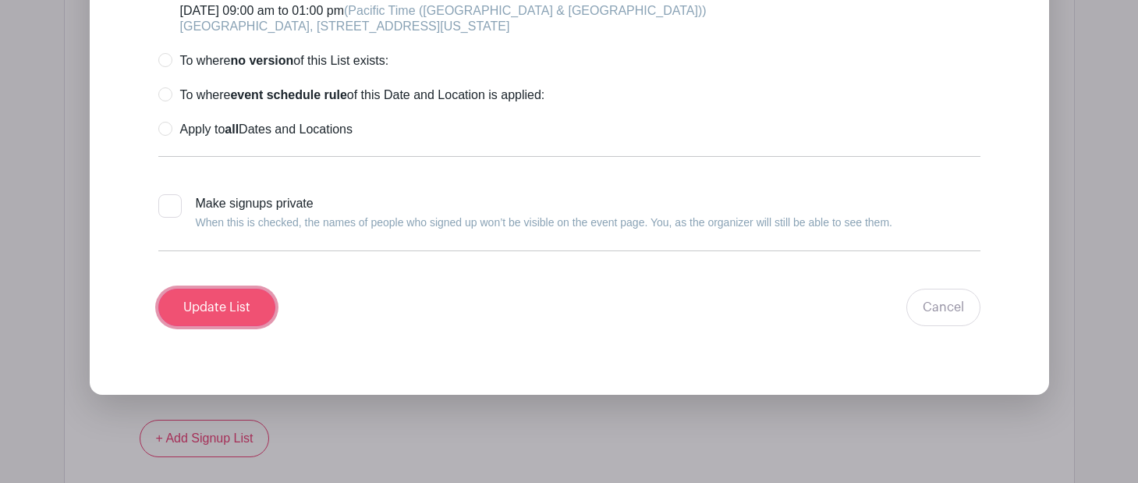
click at [246, 314] on input "Update List" at bounding box center [216, 307] width 117 height 37
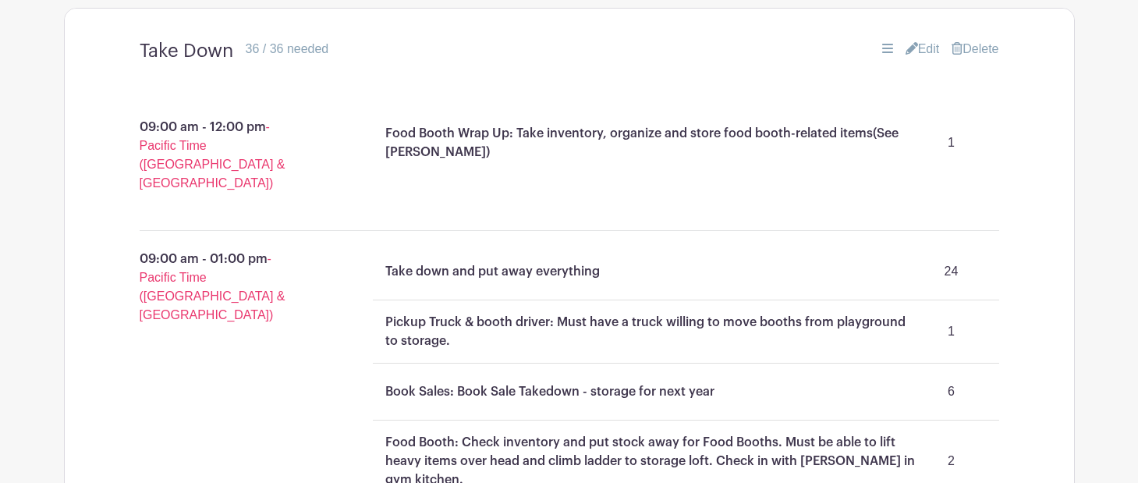
scroll to position [1138, 0]
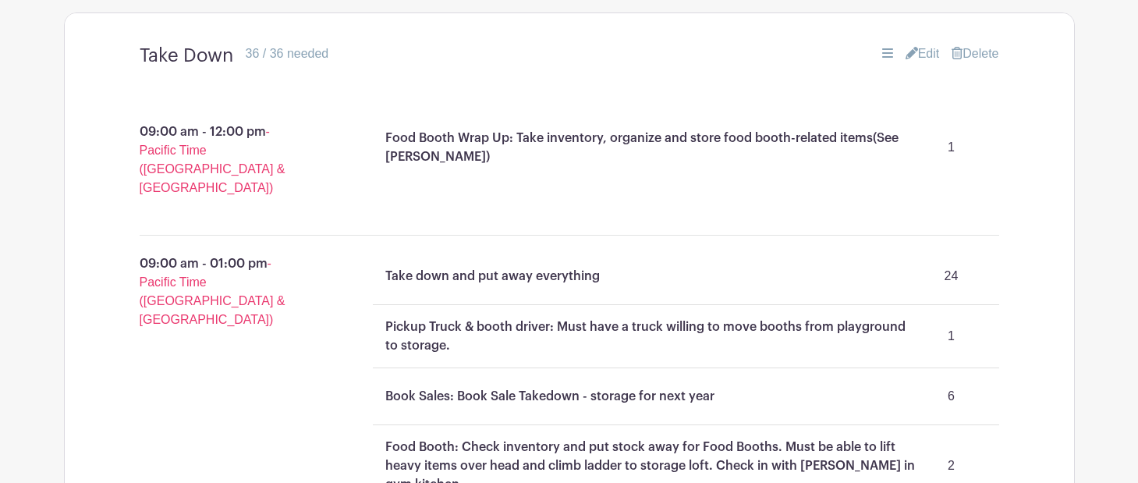
click at [924, 55] on link "Edit" at bounding box center [923, 53] width 34 height 19
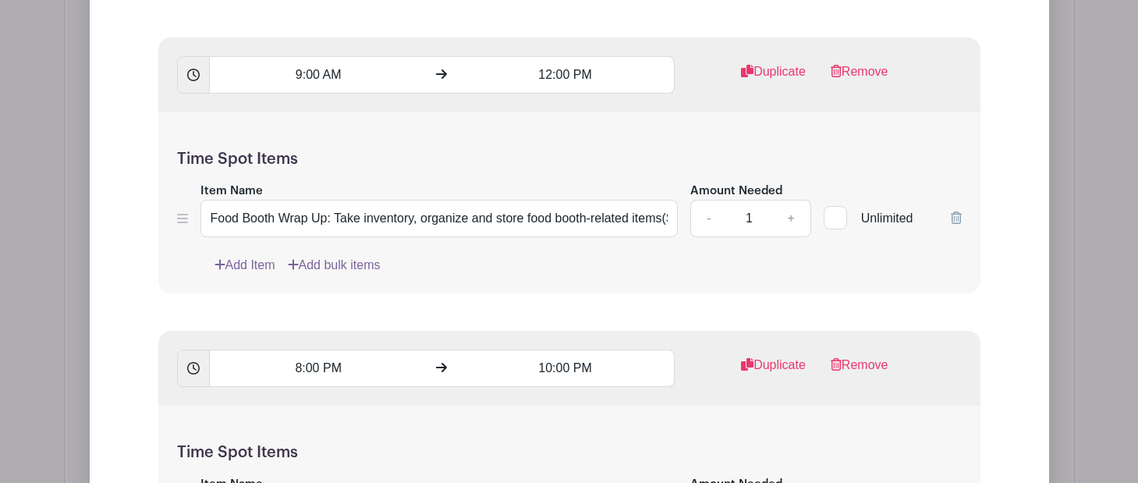
scroll to position [1970, 0]
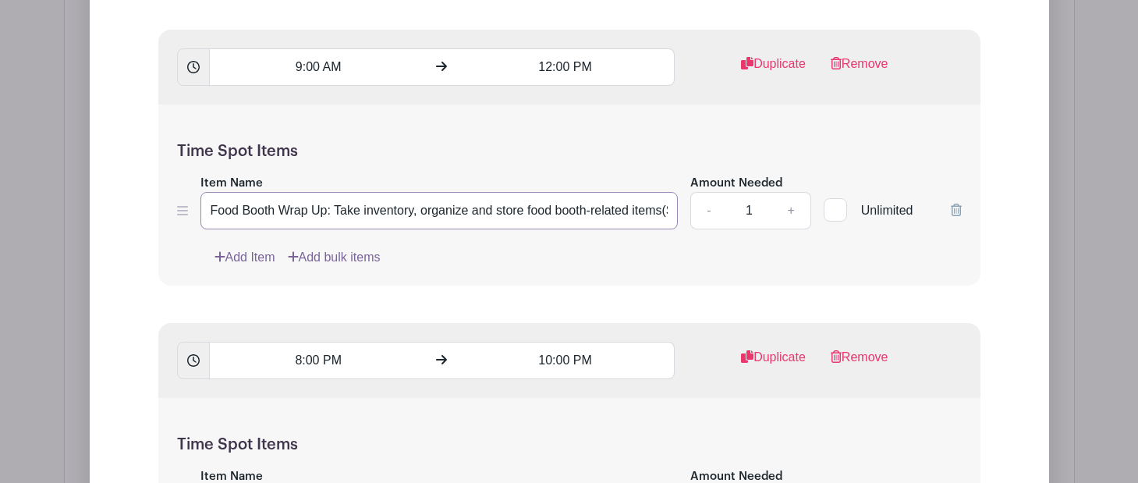
click at [621, 223] on input "Food Booth Wrap Up: Take inventory, organize and store food booth-related items…" at bounding box center [440, 210] width 478 height 37
drag, startPoint x: 666, startPoint y: 215, endPoint x: 547, endPoint y: 215, distance: 118.6
click at [547, 215] on input "Food Booth Wrap Up: Take inventory, organize and store food booth-related items…" at bounding box center [440, 210] width 478 height 37
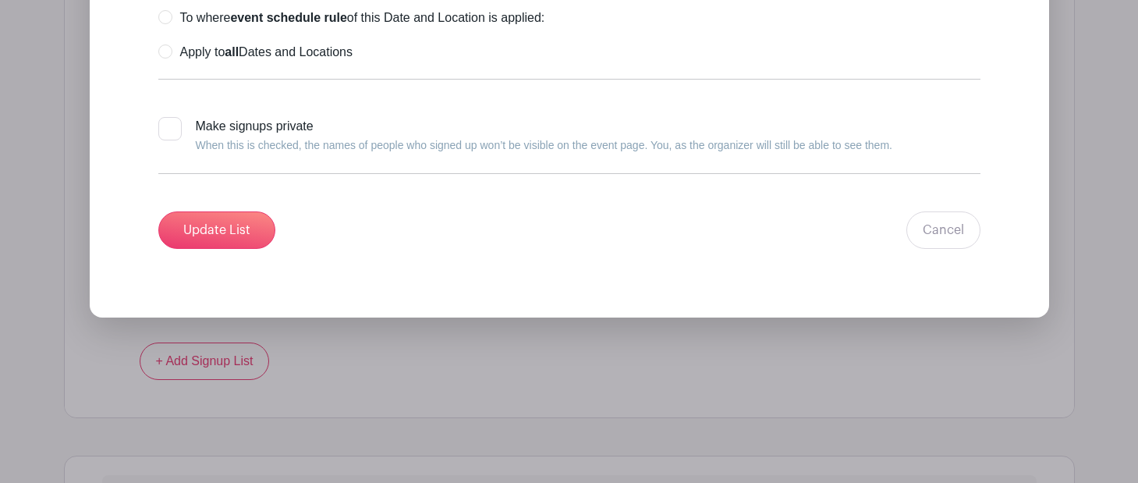
scroll to position [2822, 0]
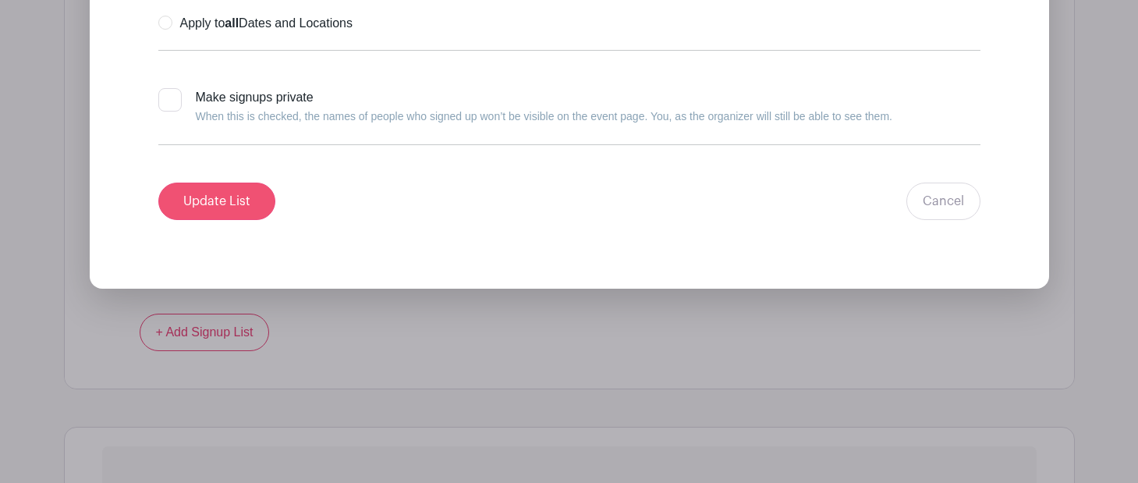
type input "Food Booth Wrap Up: Take inventory, organize and store food booth-related items"
click at [208, 210] on input "Update List" at bounding box center [216, 201] width 117 height 37
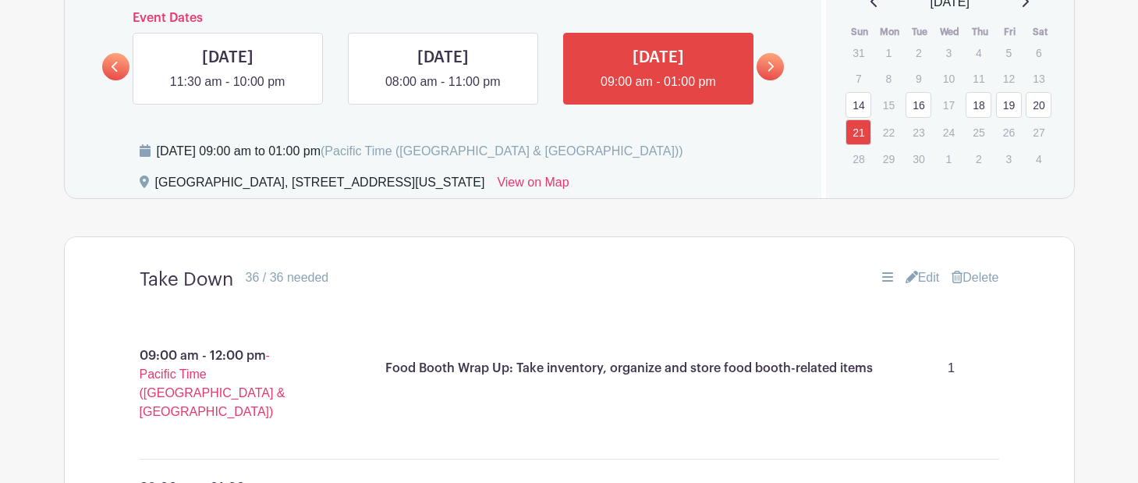
scroll to position [918, 0]
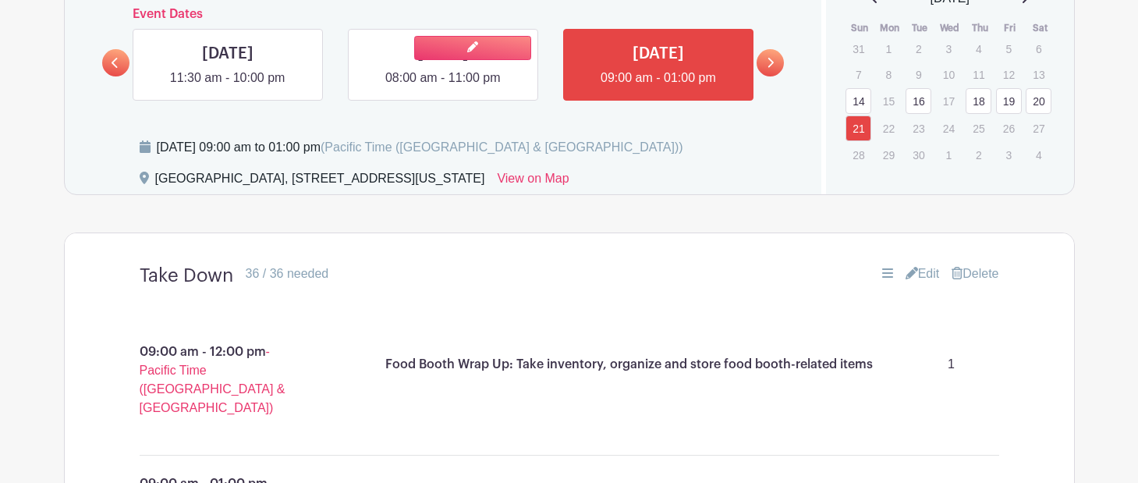
click at [443, 87] on link at bounding box center [443, 87] width 0 height 0
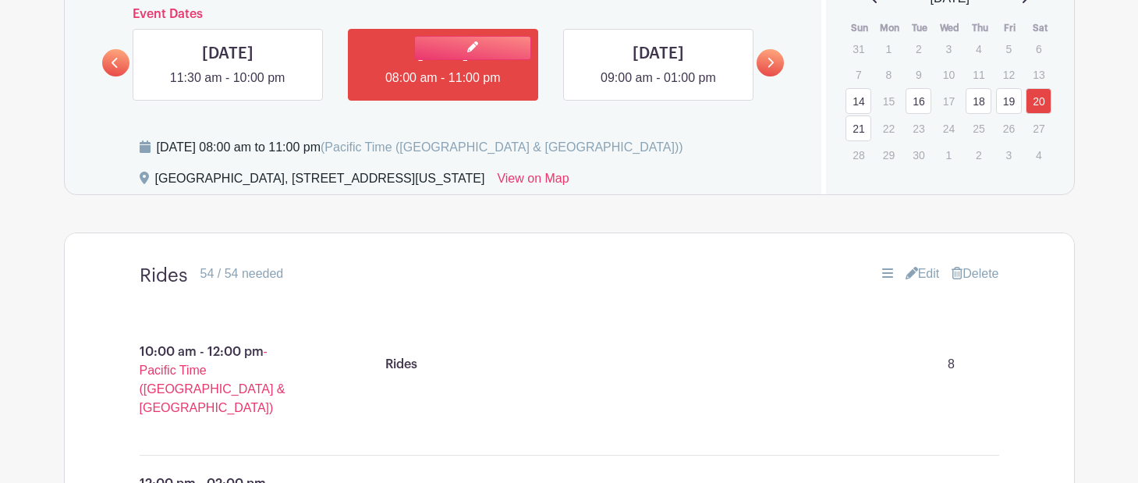
click at [443, 87] on link at bounding box center [443, 87] width 0 height 0
click at [471, 119] on div "Dates and locations Event Dates SUN Sep 14, 2025 09:00 am - 03:00 pm TUE Sep 16…" at bounding box center [444, 60] width 758 height 268
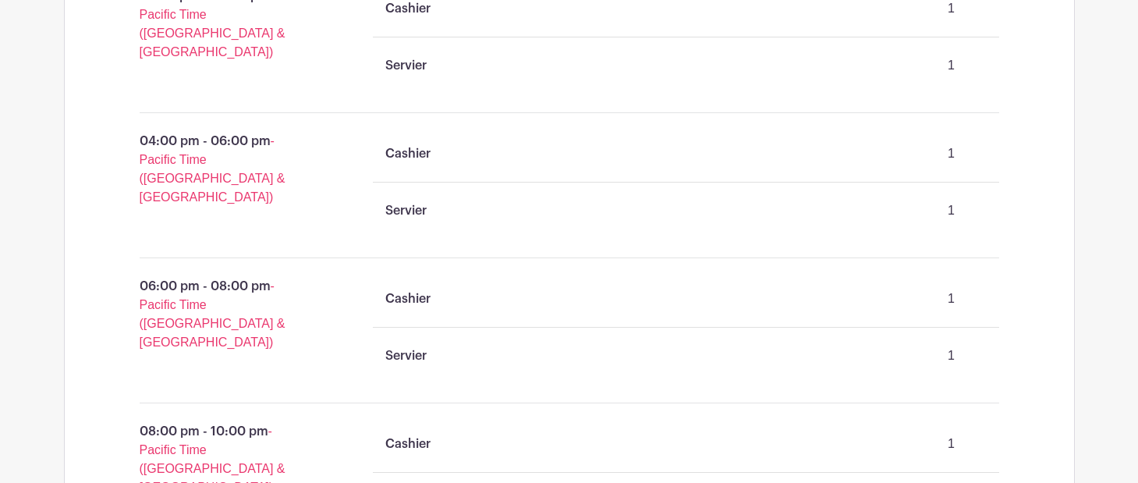
scroll to position [7080, 0]
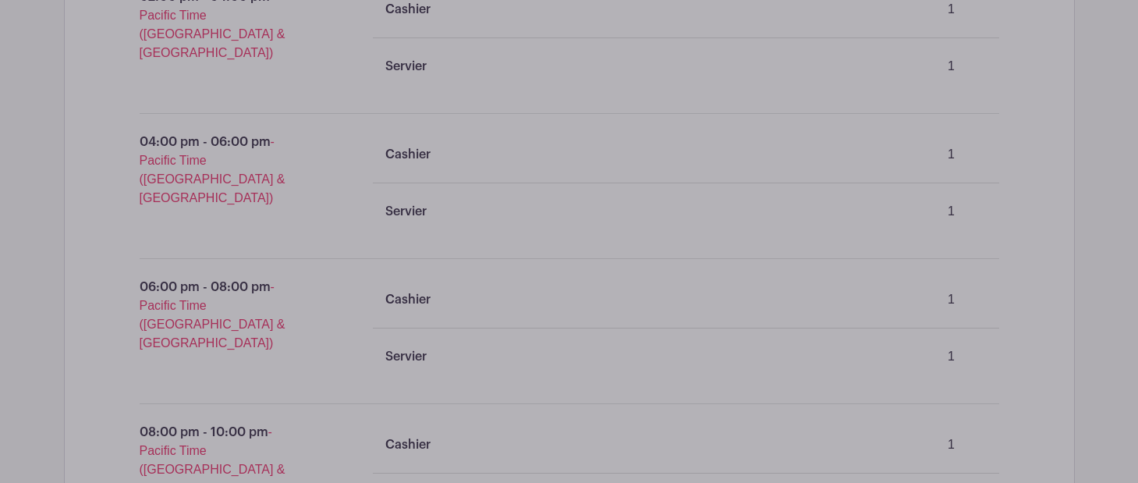
drag, startPoint x: 357, startPoint y: 305, endPoint x: 272, endPoint y: 295, distance: 86.4
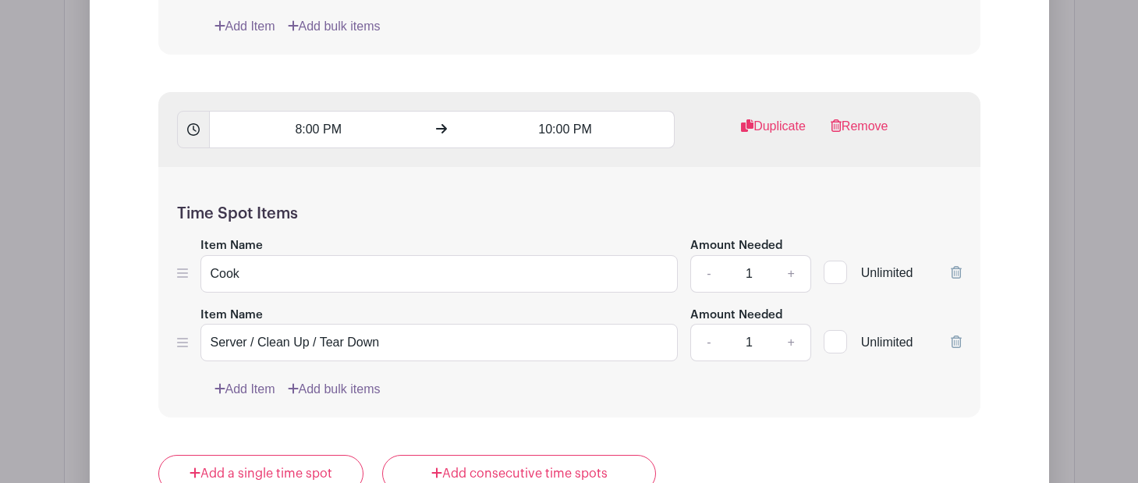
scroll to position [10220, 0]
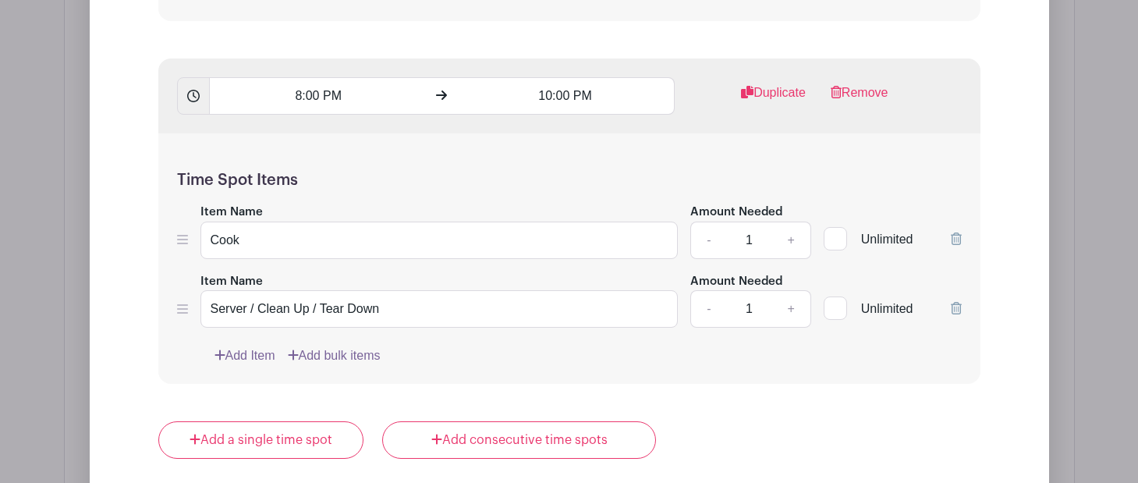
type input "Food Booth: Pizza"
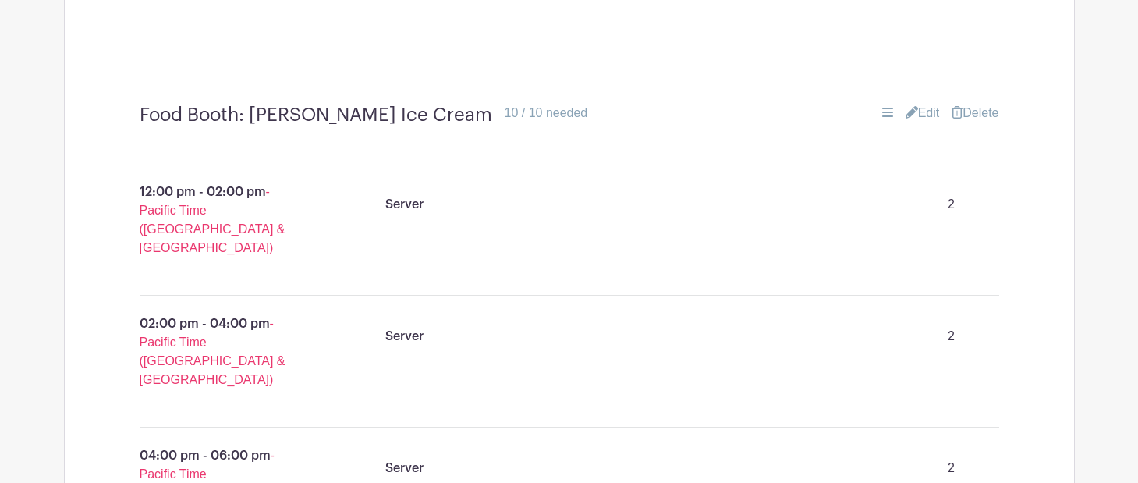
scroll to position [11100, 0]
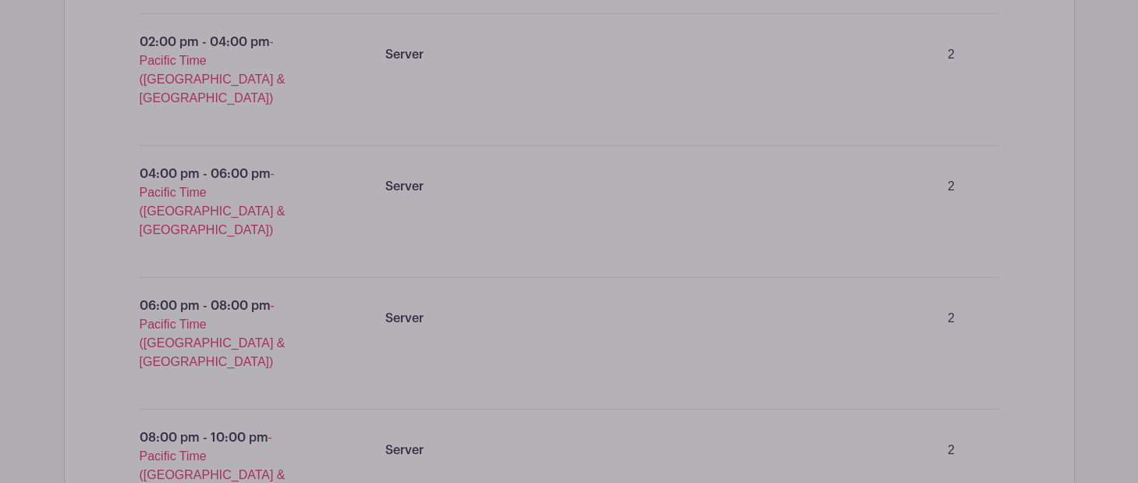
scroll to position [11426, 0]
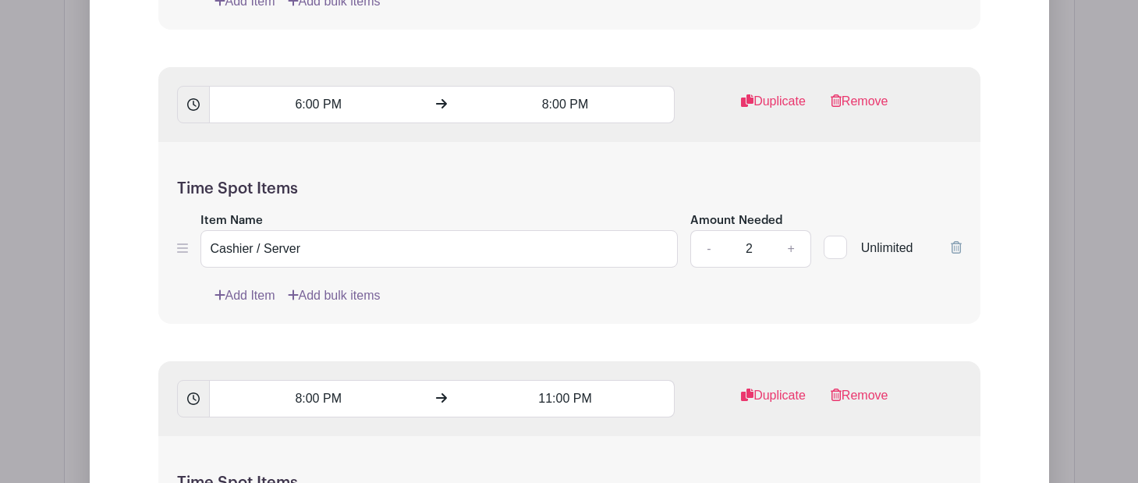
type input "Cashier / Server / Food Prep"
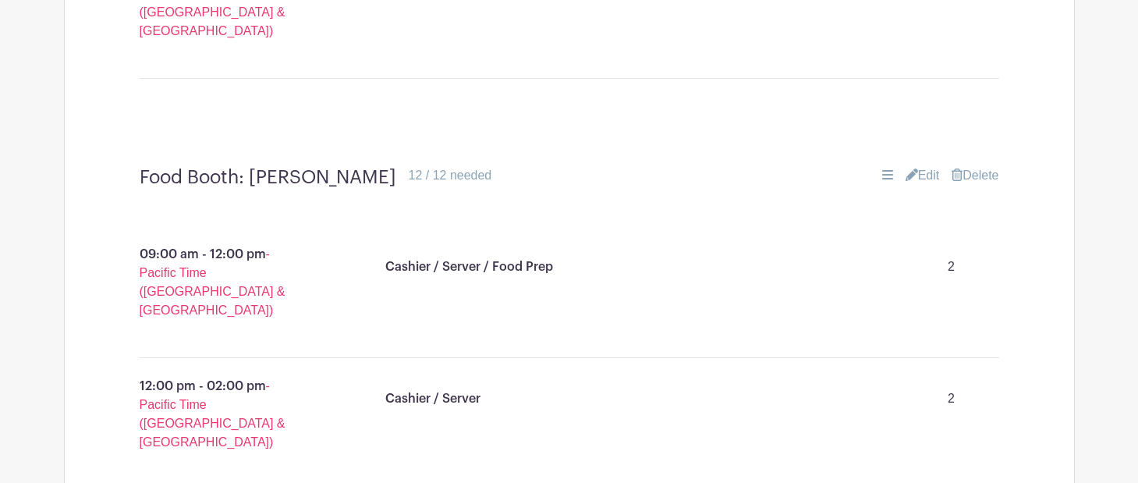
scroll to position [11838, 0]
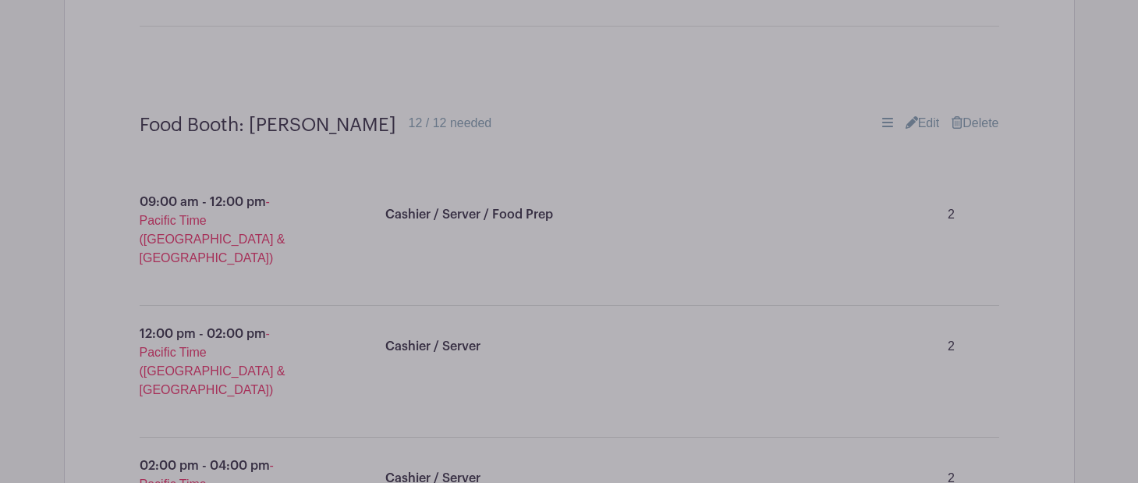
scroll to position [11904, 0]
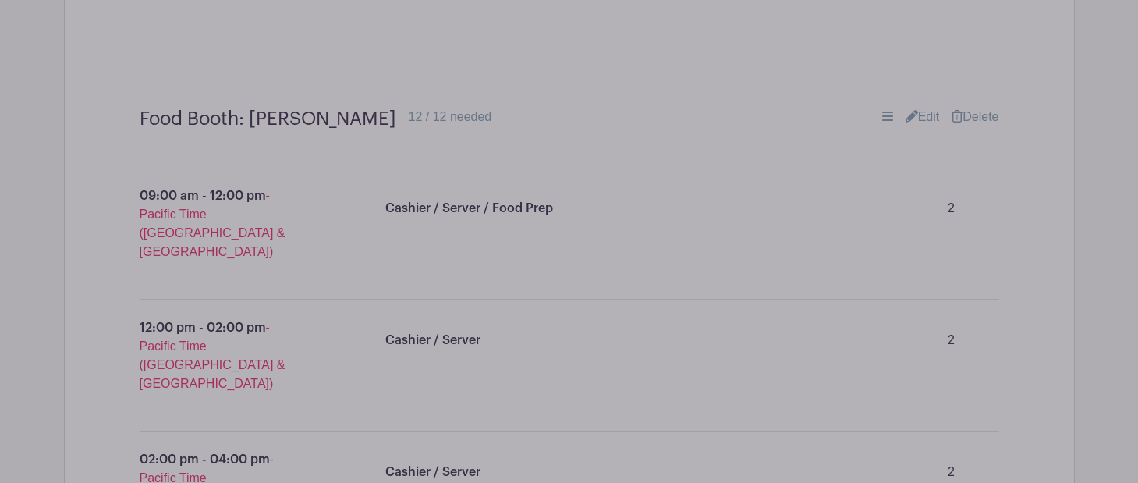
drag, startPoint x: 430, startPoint y: 245, endPoint x: 954, endPoint y: 240, distance: 524.4
drag, startPoint x: 434, startPoint y: 244, endPoint x: 1006, endPoint y: 246, distance: 571.9
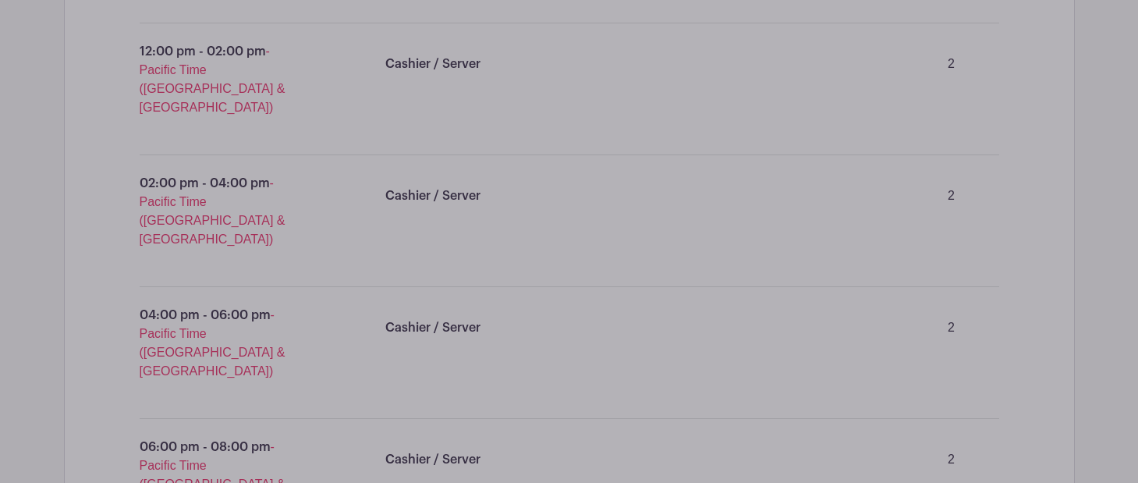
scroll to position [12215, 0]
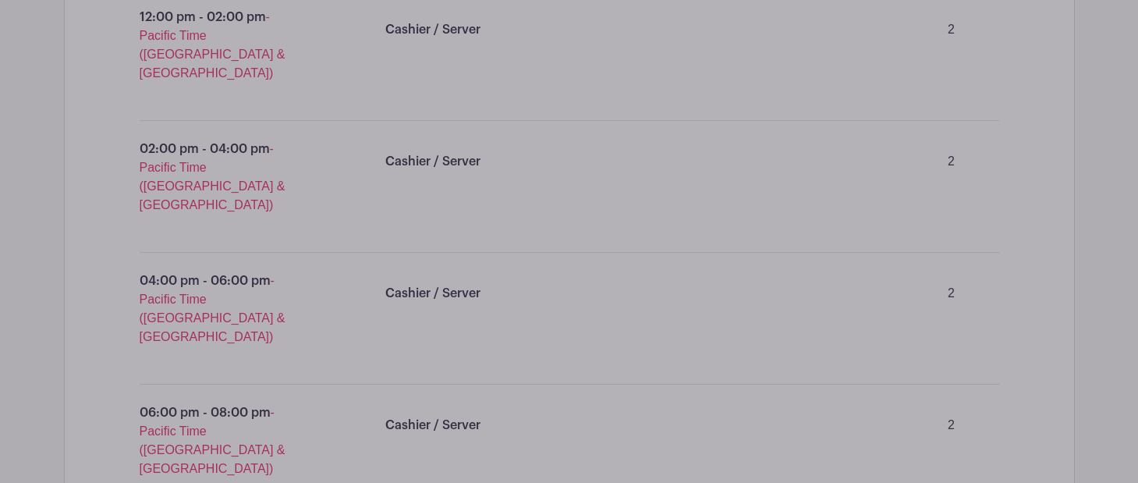
type input "Food Booth: Beer Garden Food Server/Runner"
drag, startPoint x: 481, startPoint y: 199, endPoint x: 377, endPoint y: 210, distance: 104.4
paste input "Take food orders from Beer Garden patrons and run those orders to the food boot…"
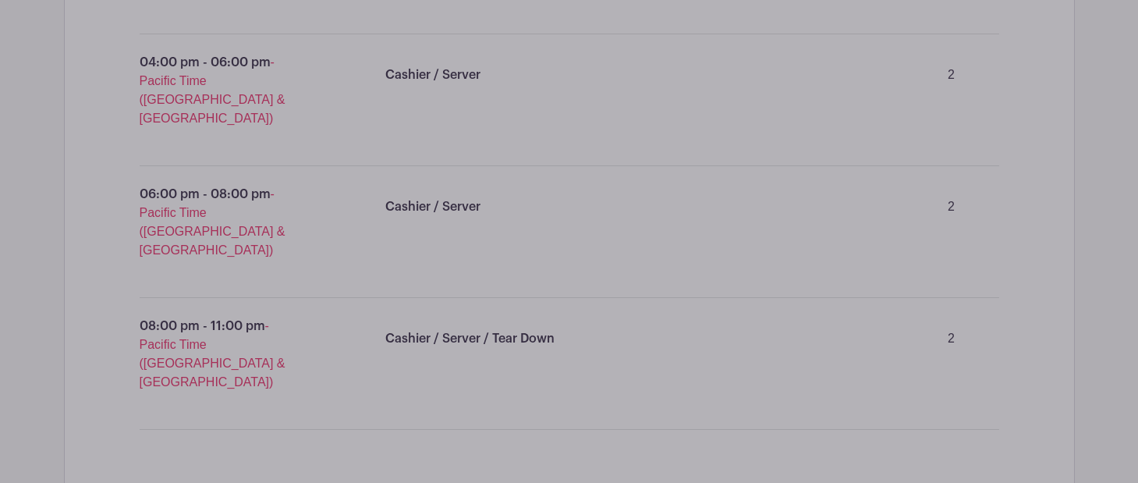
scroll to position [12468, 0]
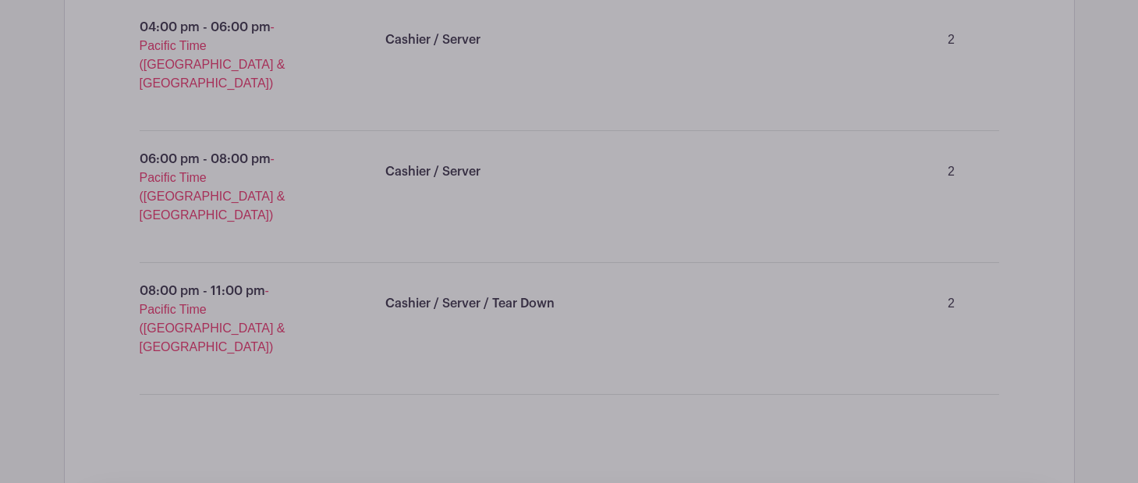
type input "Take food orders from Beer Garden patrons and run those orders to the food boot…"
drag, startPoint x: 480, startPoint y: 243, endPoint x: 293, endPoint y: 237, distance: 187.4
paste input "Take food orders from Beer Garden patrons and run those orders to the food boot…"
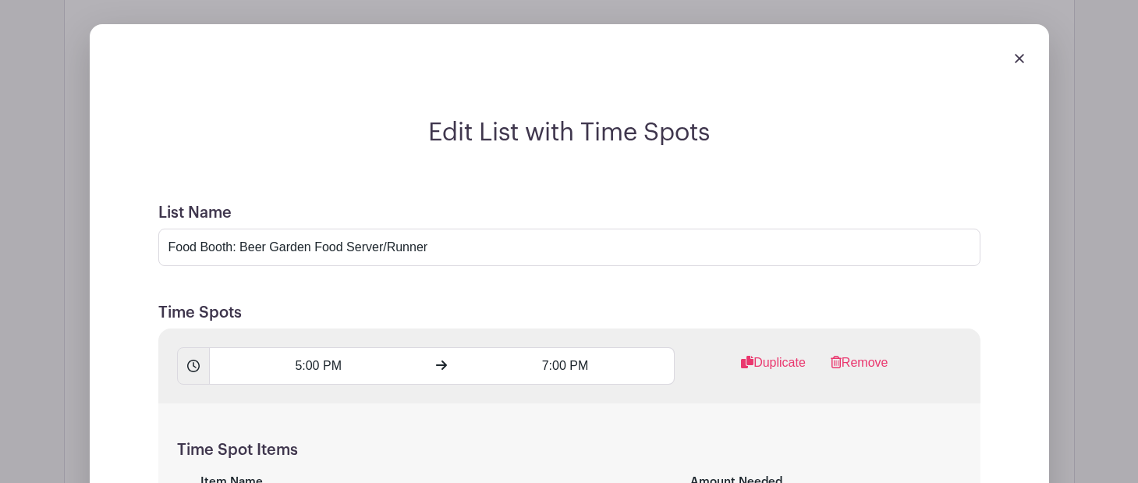
scroll to position [12948, 0]
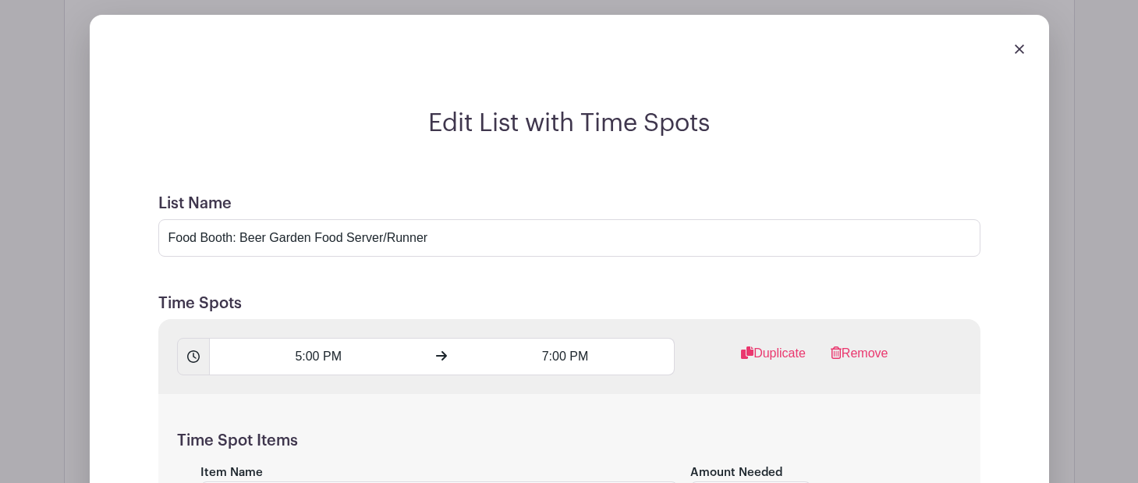
type input "Take food orders from Beer Garden patrons and run those orders to the food boot…"
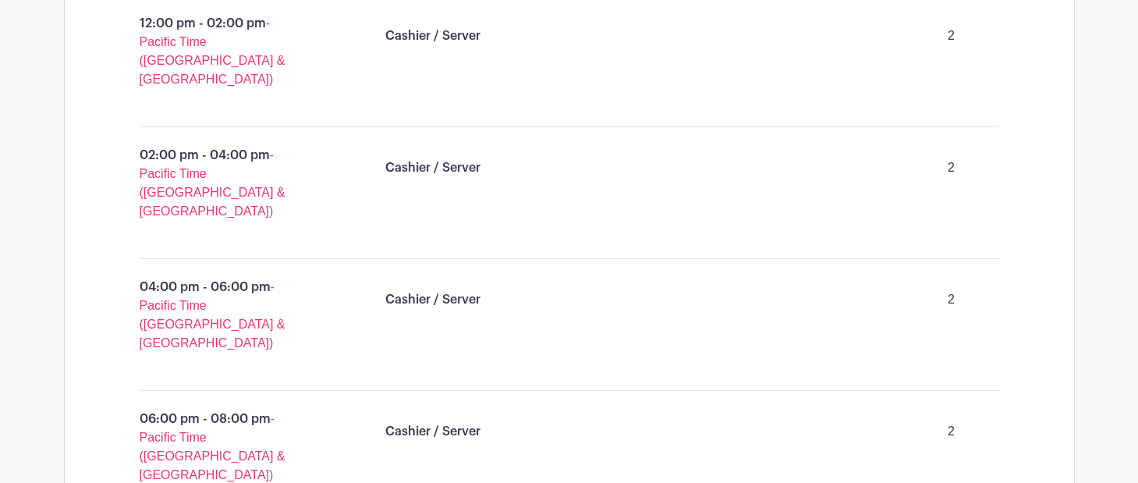
scroll to position [12207, 0]
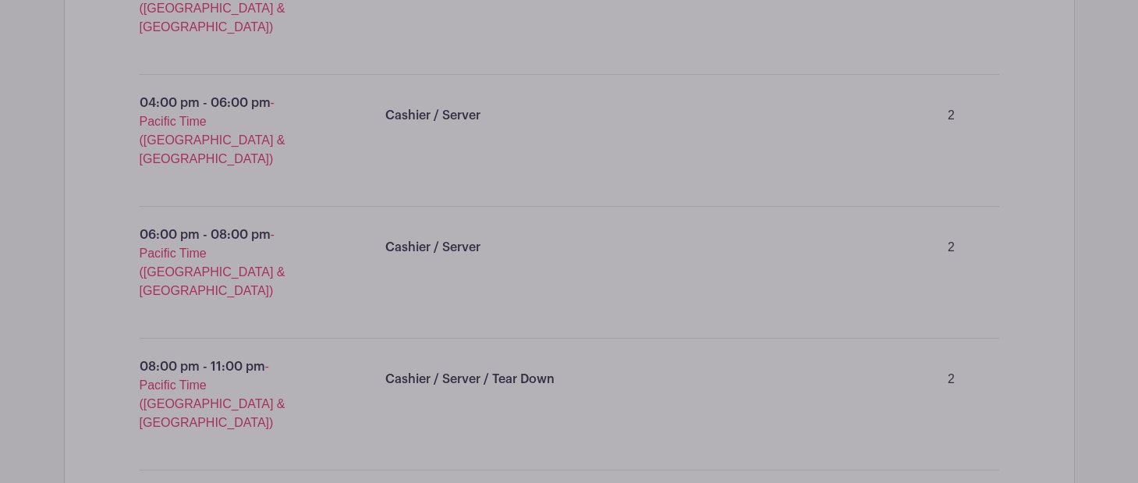
scroll to position [0, 374]
drag, startPoint x: 373, startPoint y: 92, endPoint x: 1013, endPoint y: 99, distance: 639.9
type input "Food Booth: Food Booth Shopper"
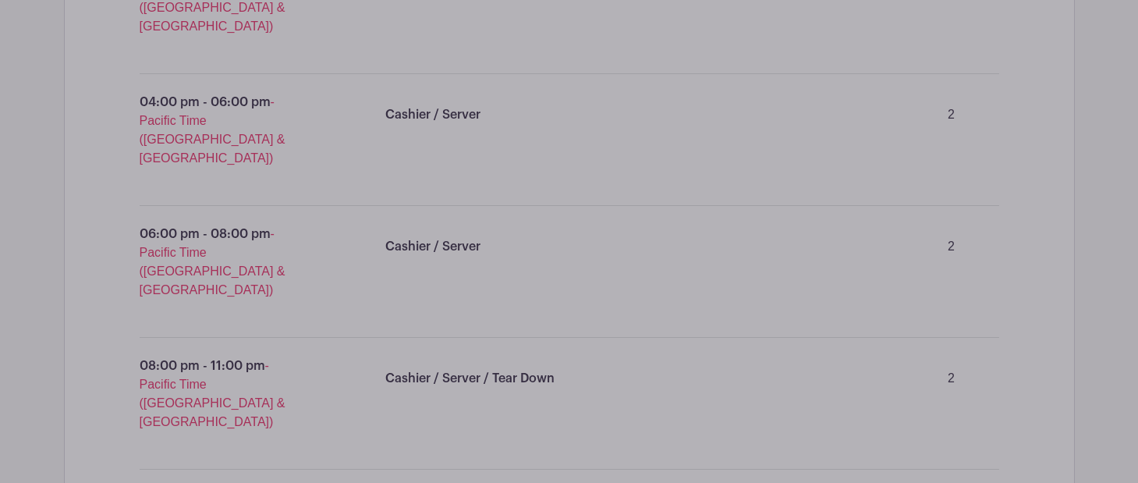
paste input "Car needed. Shop for additional grocery supplies for food booths within West Se…"
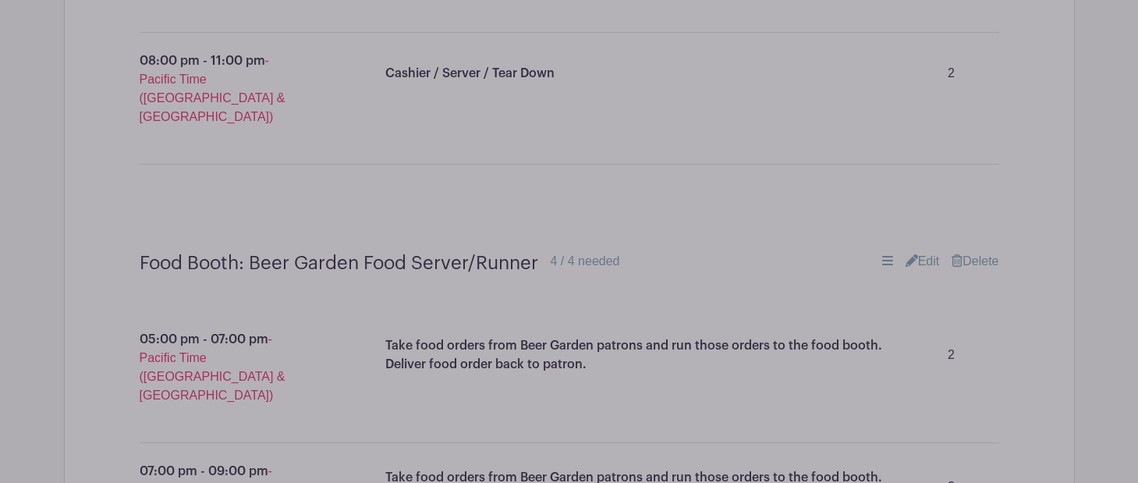
scroll to position [12702, 0]
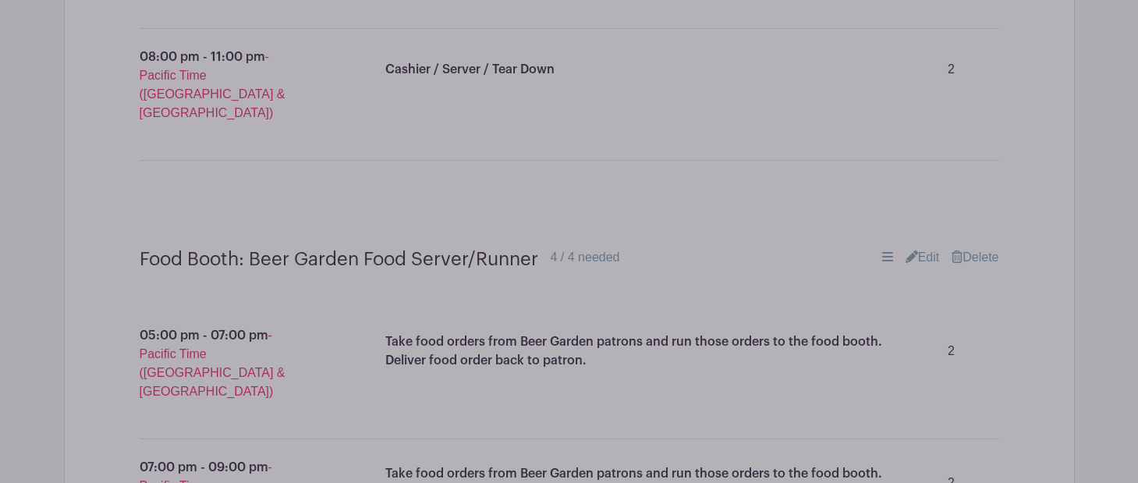
type input "Food Booth Shopper | Car needed. Shop for additional grocery supplies for food …"
paste input "Car needed. Shop for additional grocery supplies for food booths within West Se…"
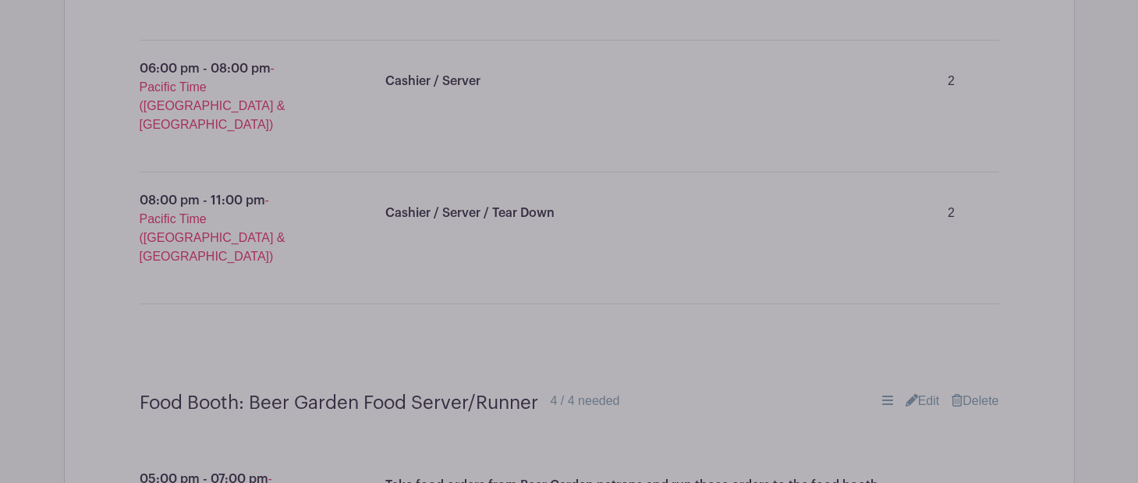
scroll to position [12556, 0]
type input "Food Booth Shopper |Car needed. Shop for additional grocery supplies for food b…"
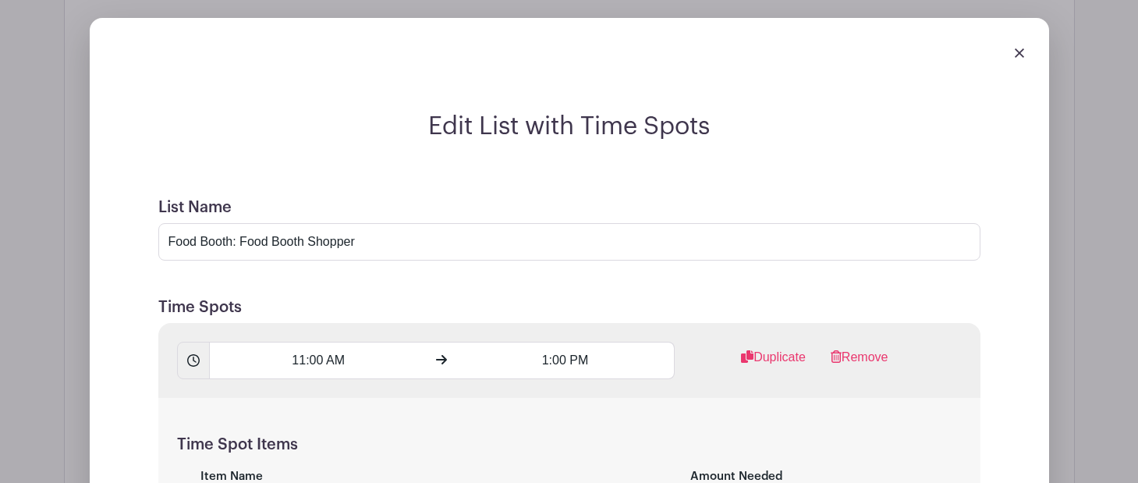
scroll to position [13359, 0]
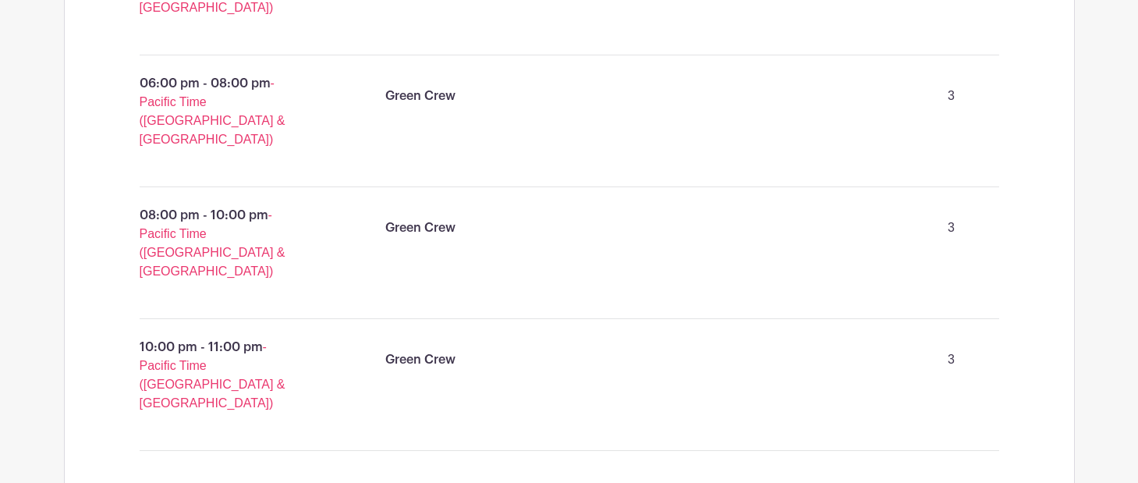
scroll to position [16365, 0]
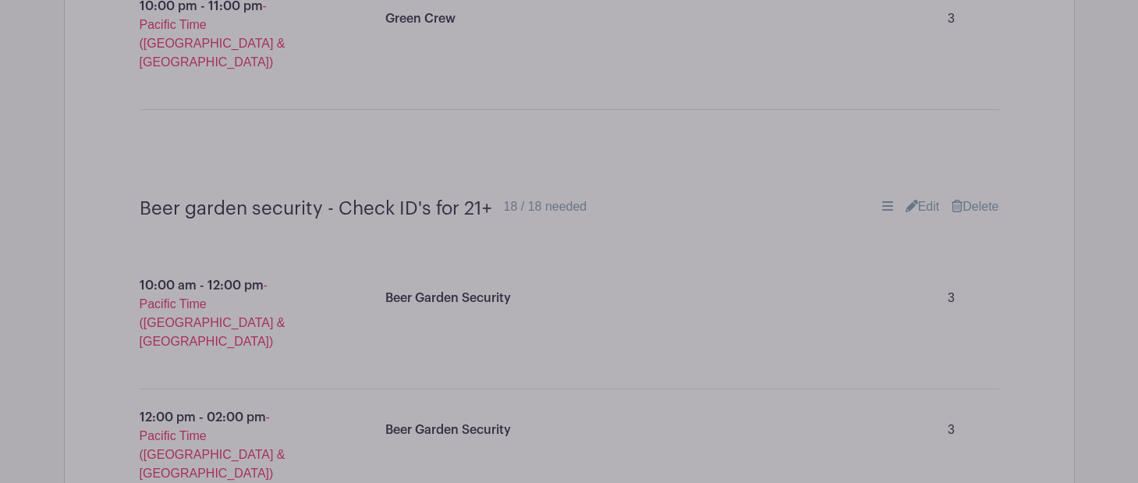
scroll to position [16565, 0]
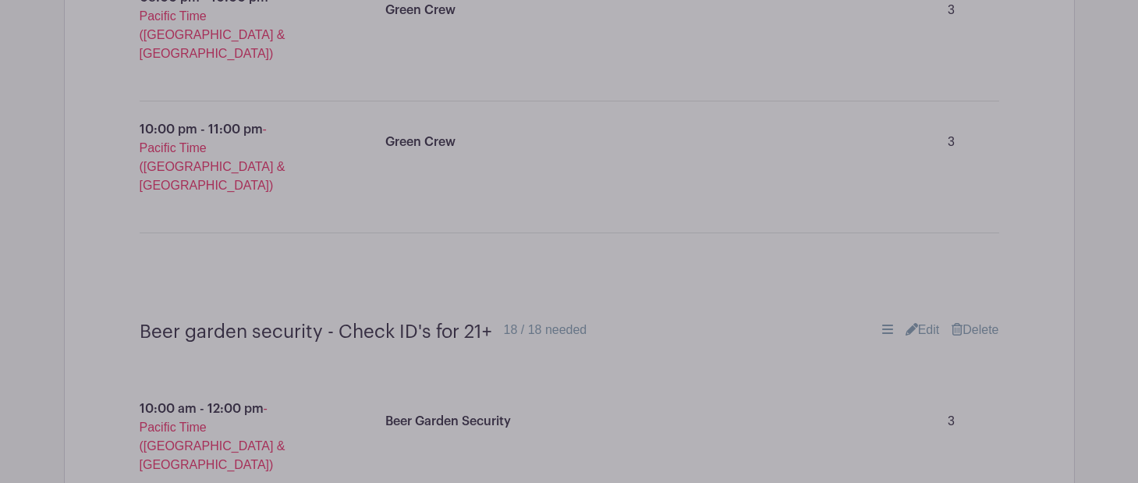
scroll to position [16689, 0]
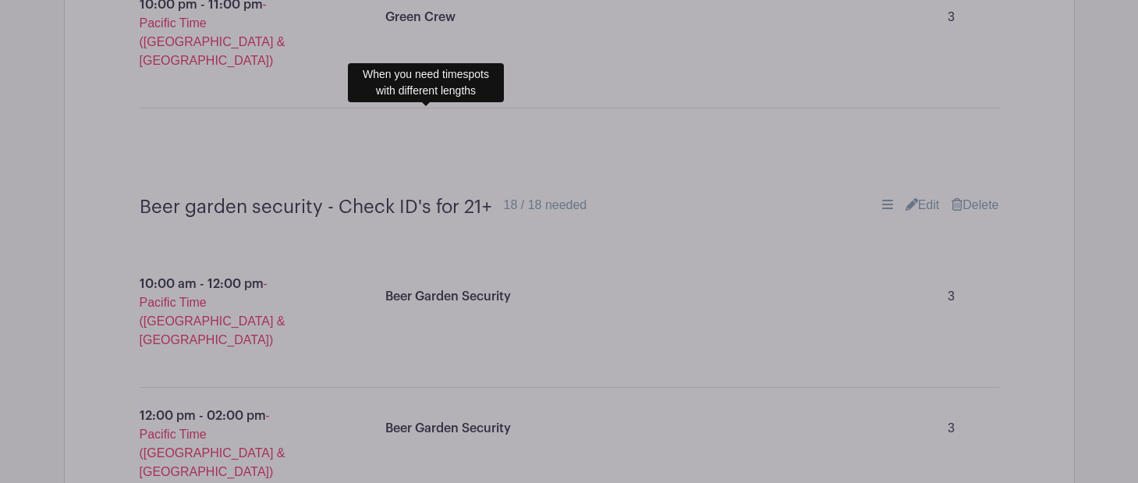
type input "Food Booth: Beer Garden Snacks Bar"
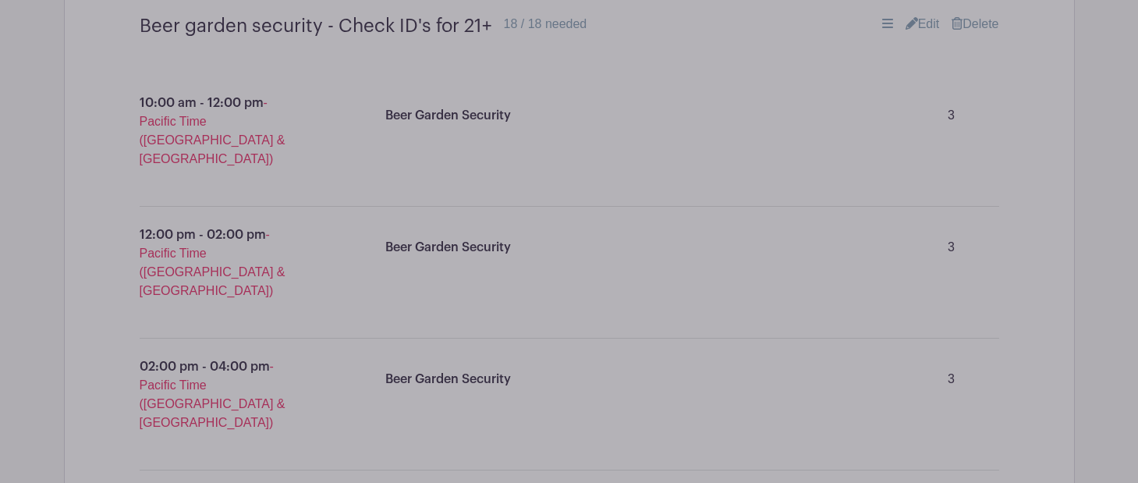
scroll to position [16875, 0]
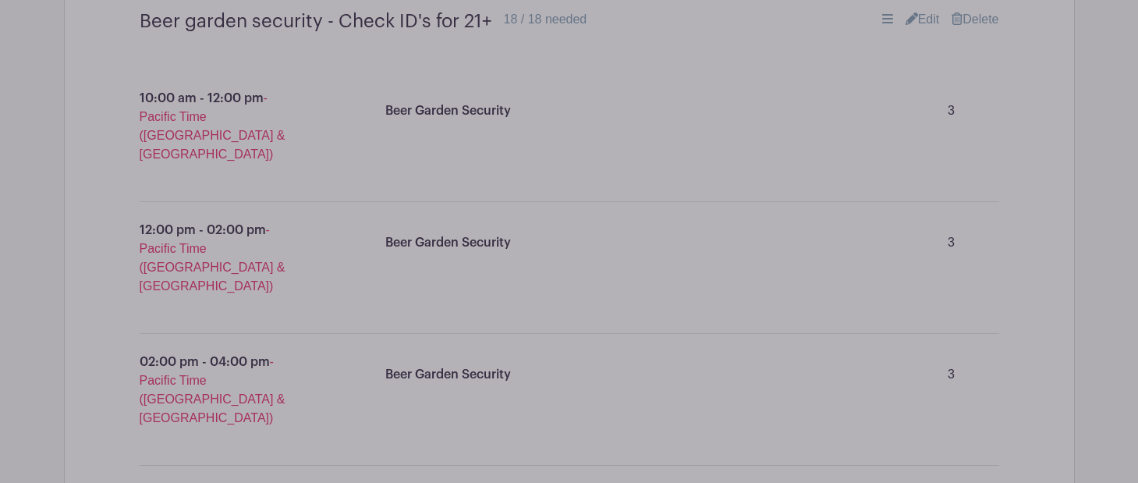
paste input "Fry and serve snacks in the beer garden"
type input "Fry and serve snacks in the beer garden"
type input "2"
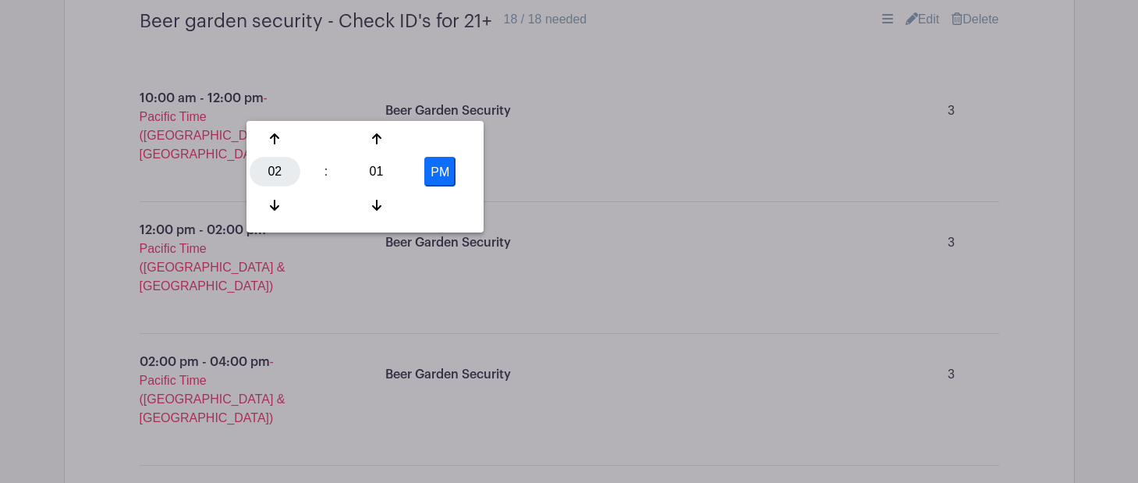
click at [278, 173] on div "02" at bounding box center [275, 172] width 51 height 30
click at [278, 173] on div "04" at bounding box center [276, 172] width 52 height 30
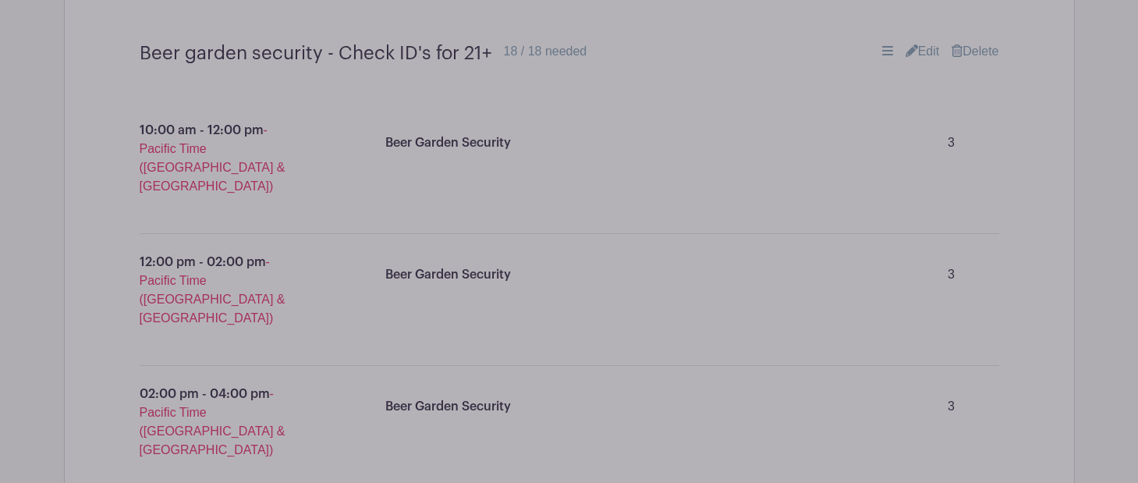
scroll to position [16847, 0]
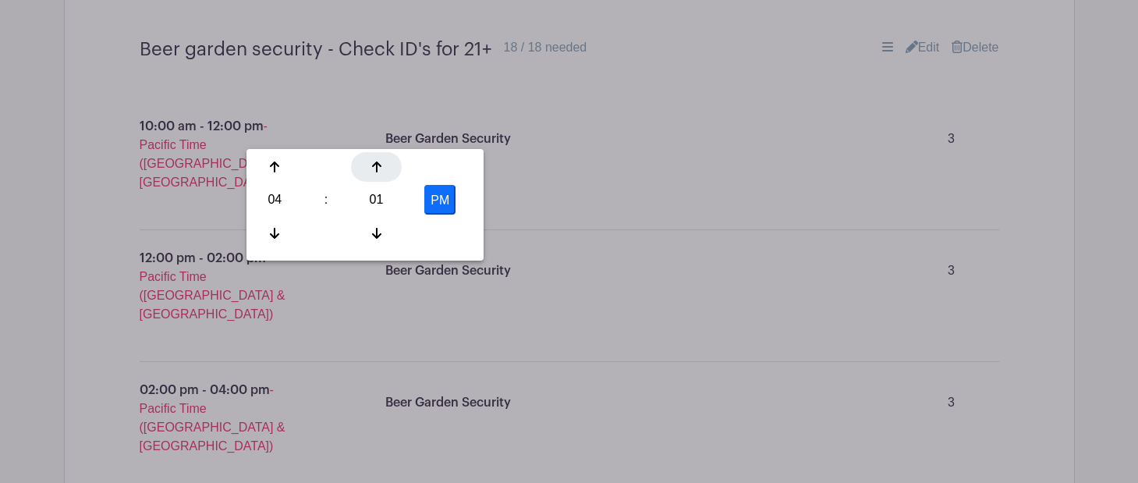
click at [375, 164] on icon at bounding box center [376, 167] width 9 height 11
click at [382, 232] on div at bounding box center [376, 233] width 51 height 30
type input "4:00 PM"
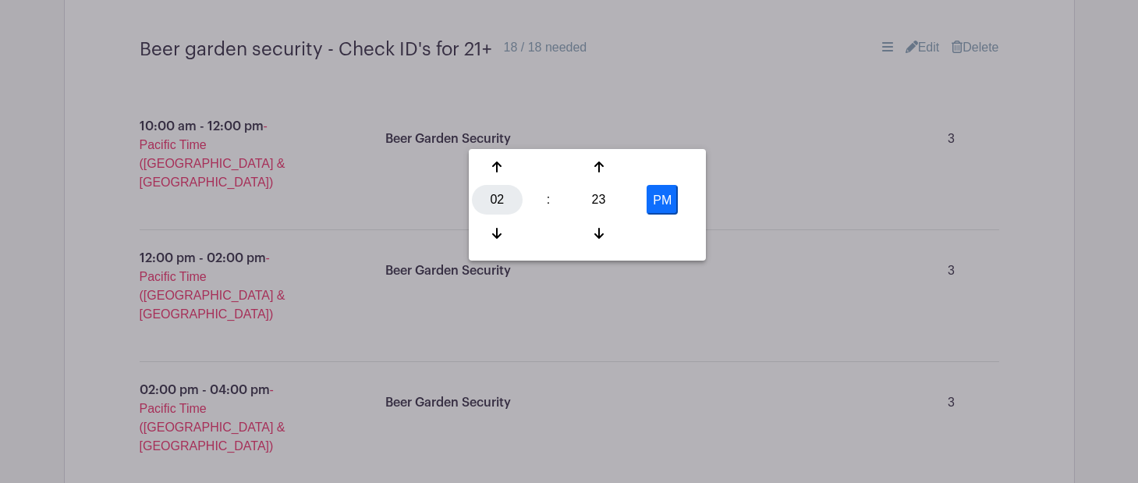
click at [505, 200] on div "02" at bounding box center [497, 200] width 51 height 30
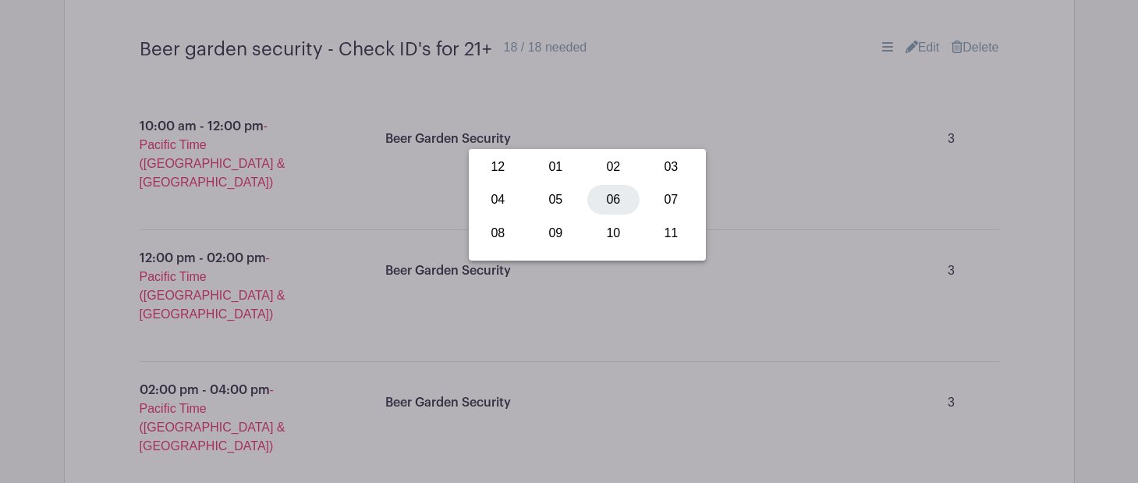
click at [615, 197] on div "06" at bounding box center [614, 200] width 52 height 30
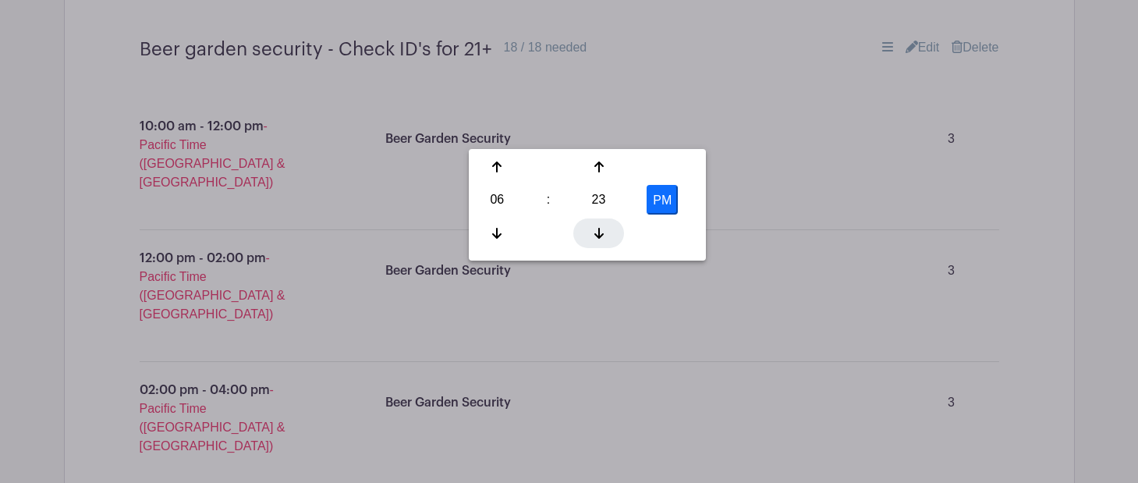
click at [598, 237] on icon at bounding box center [599, 233] width 9 height 11
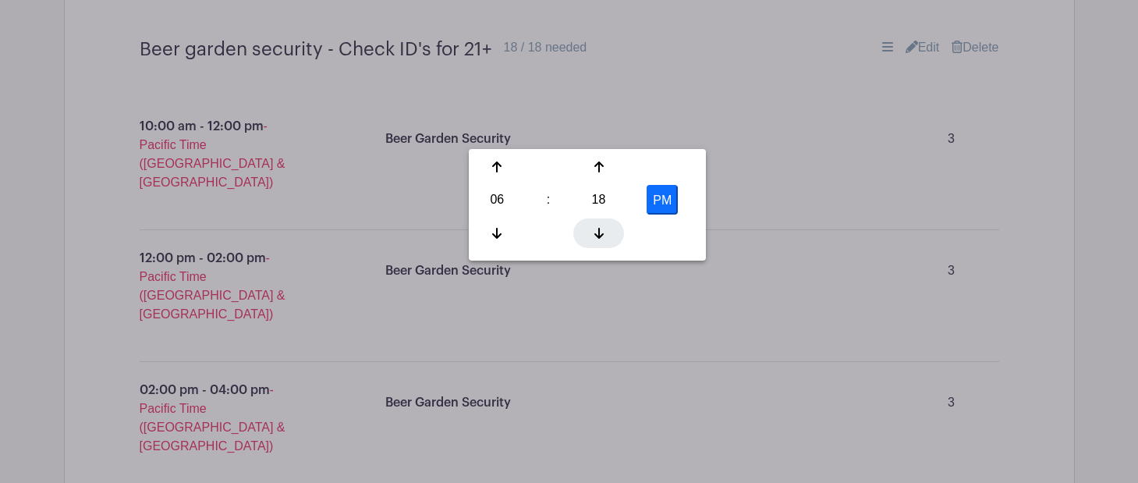
click at [598, 237] on icon at bounding box center [599, 233] width 9 height 11
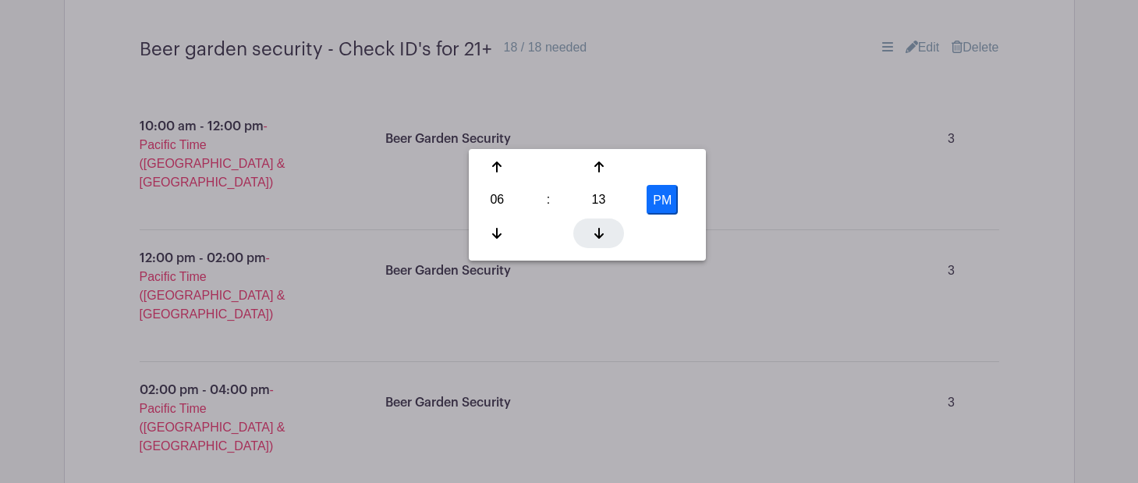
click at [598, 237] on icon at bounding box center [599, 233] width 9 height 11
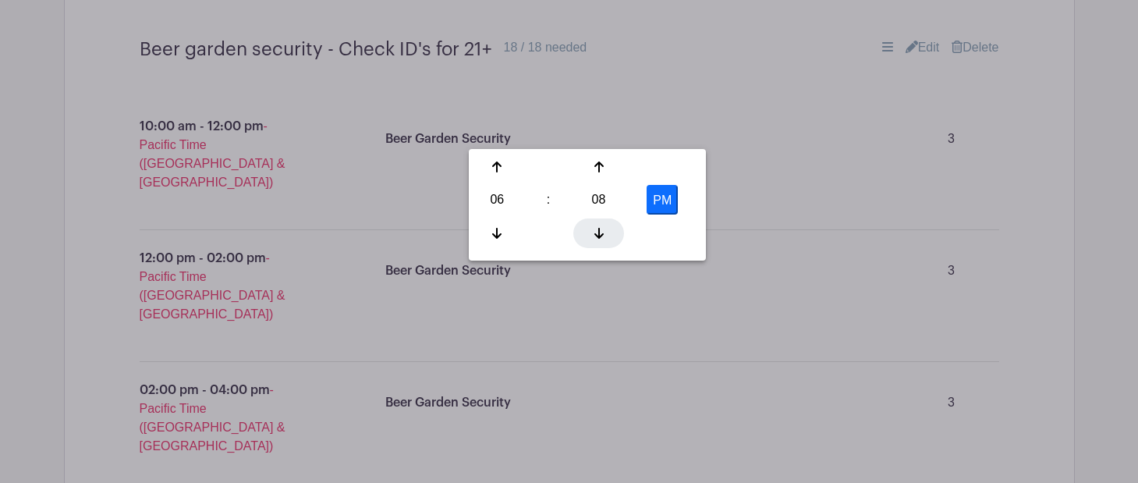
click at [598, 237] on icon at bounding box center [599, 233] width 9 height 11
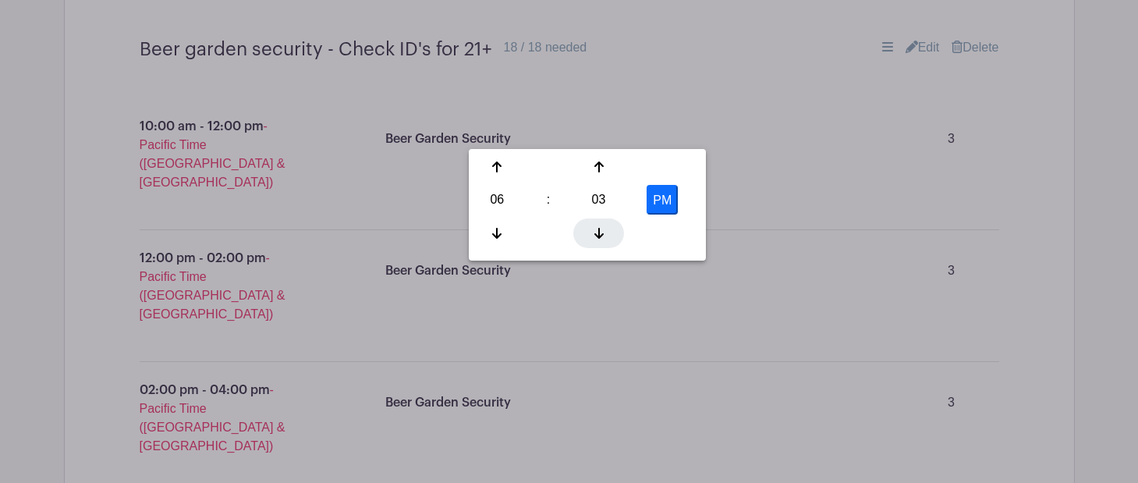
click at [598, 237] on icon at bounding box center [599, 233] width 9 height 11
click at [658, 204] on button "PM" at bounding box center [662, 200] width 31 height 30
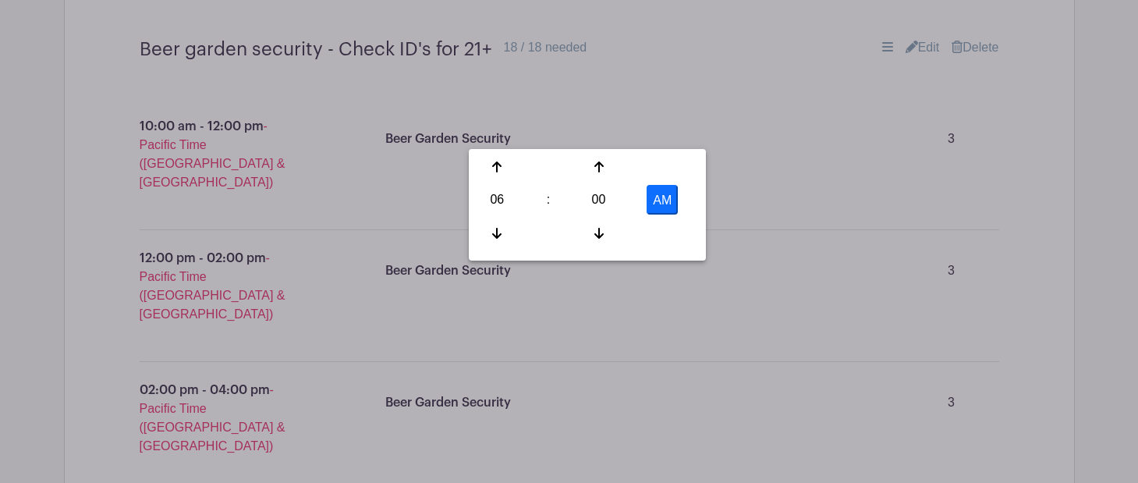
click at [661, 192] on button "AM" at bounding box center [662, 200] width 31 height 30
type input "6:00 PM"
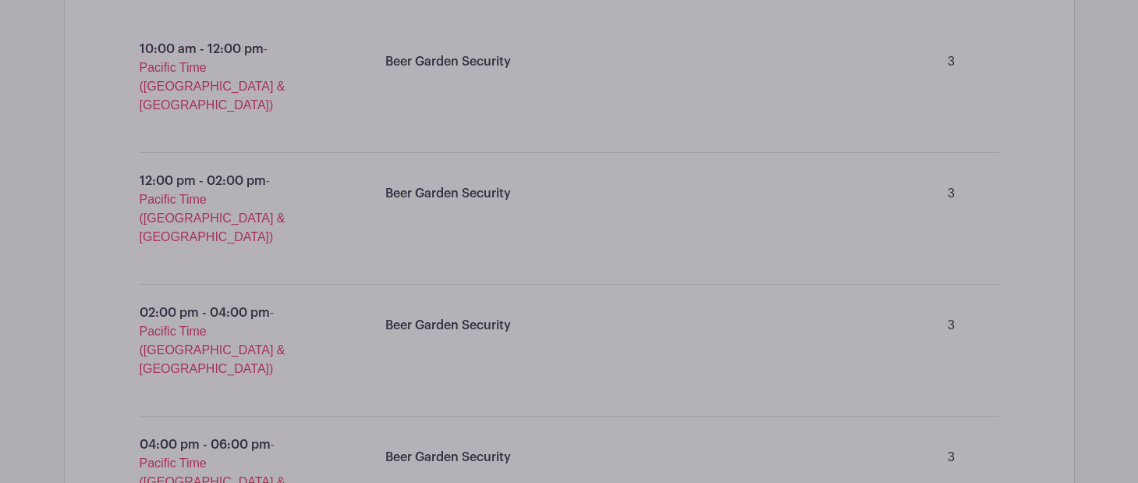
scroll to position [16954, 0]
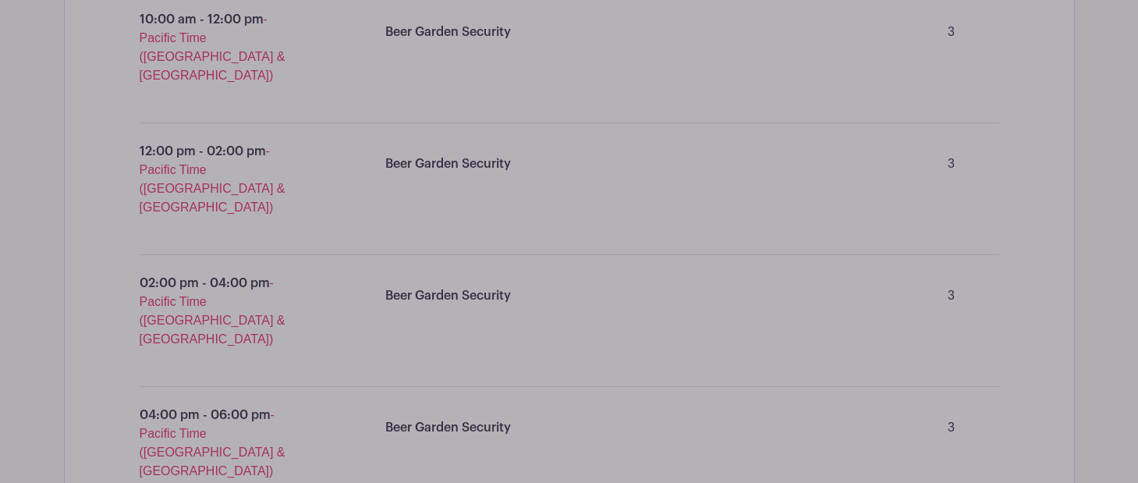
drag, startPoint x: 495, startPoint y: 168, endPoint x: 218, endPoint y: 166, distance: 277.0
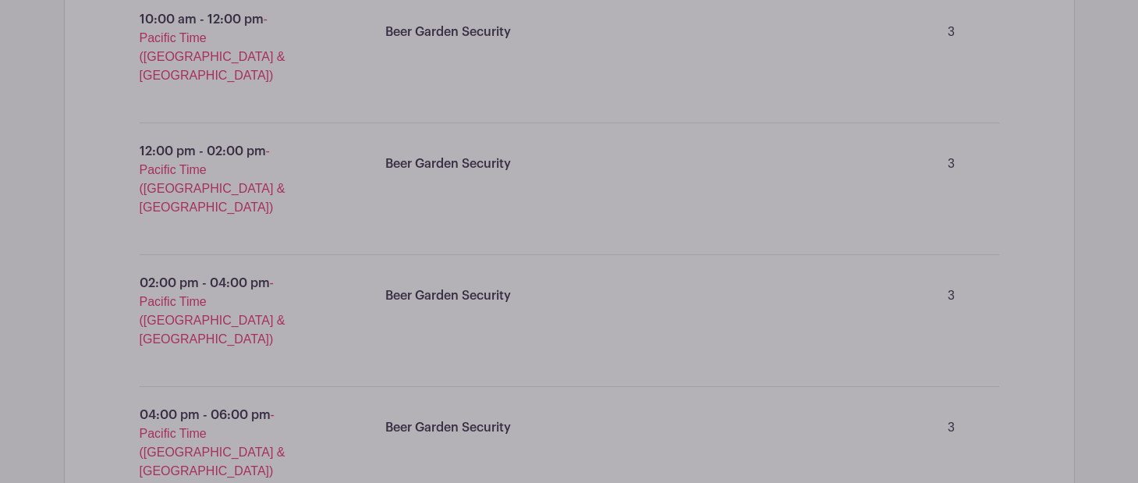
paste input "Fry and serve snacks in the beer garden"
type input "Fry and serve snacks in the beer garden"
type input "2"
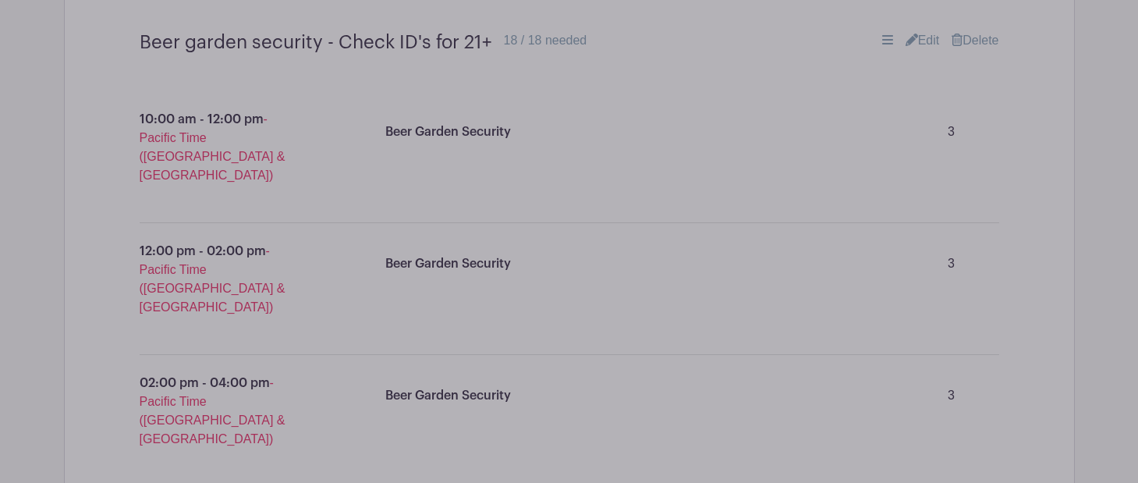
scroll to position [16707, 0]
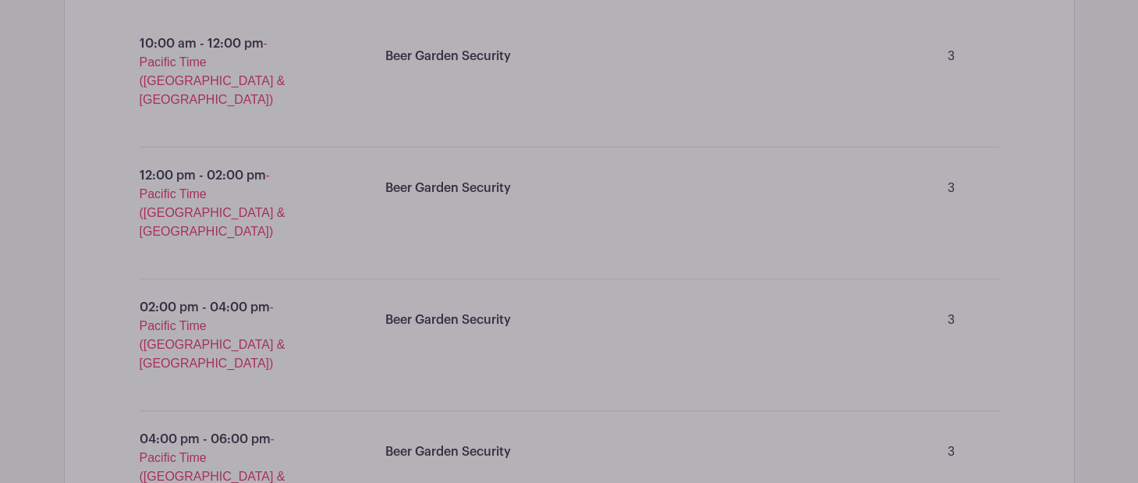
scroll to position [16814, 0]
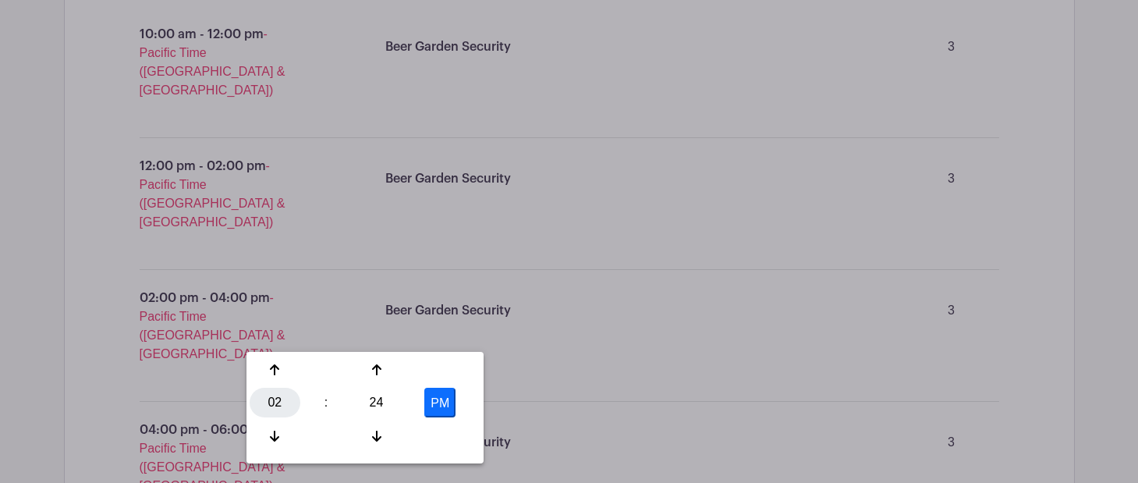
click at [272, 400] on div "02" at bounding box center [275, 403] width 51 height 30
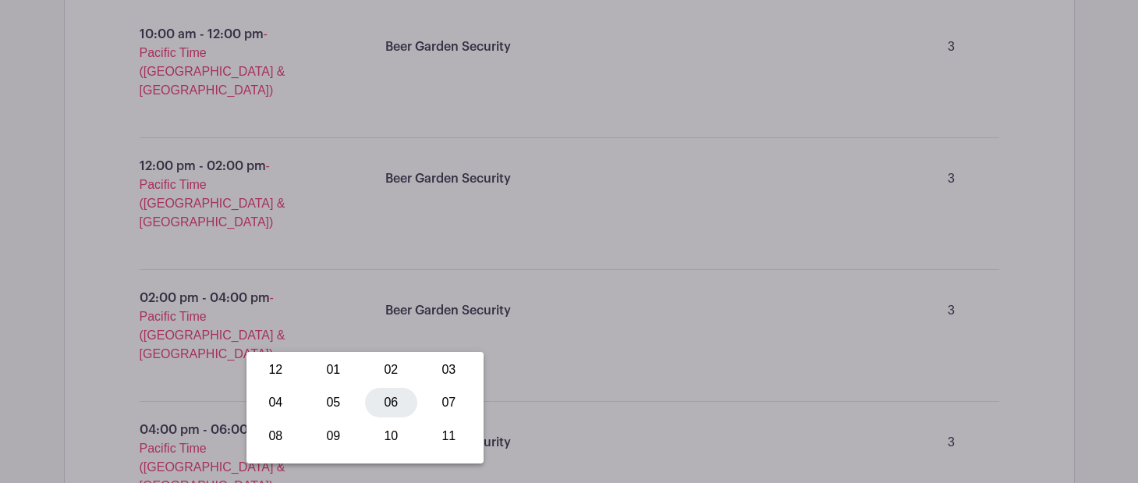
click at [392, 402] on div "06" at bounding box center [391, 403] width 52 height 30
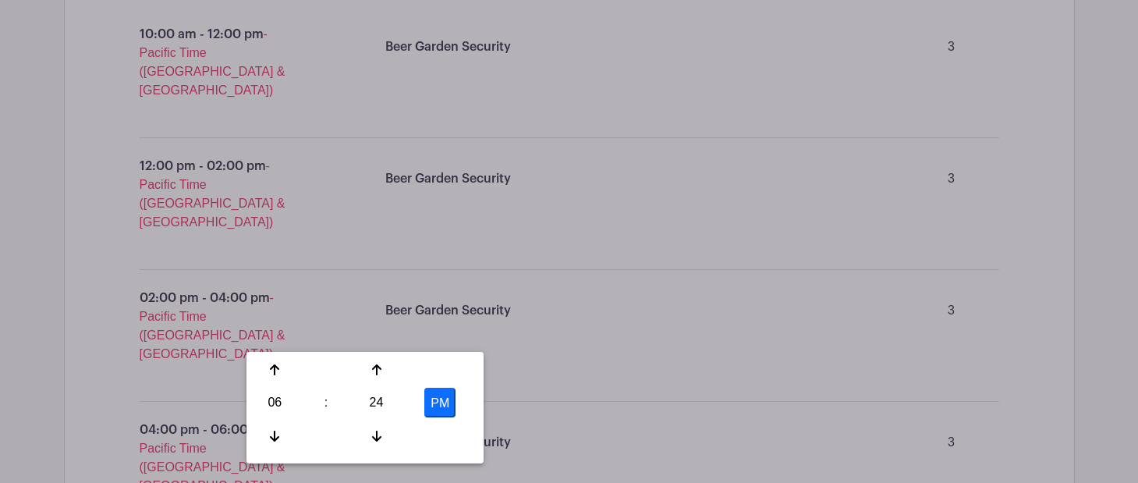
type input "6:00 PM"
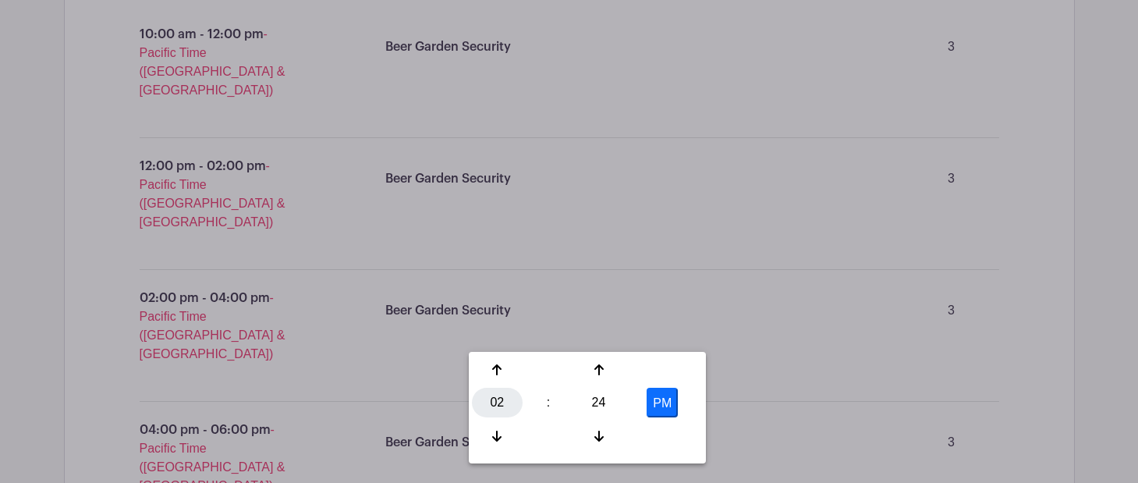
click at [500, 396] on div "02" at bounding box center [497, 403] width 51 height 30
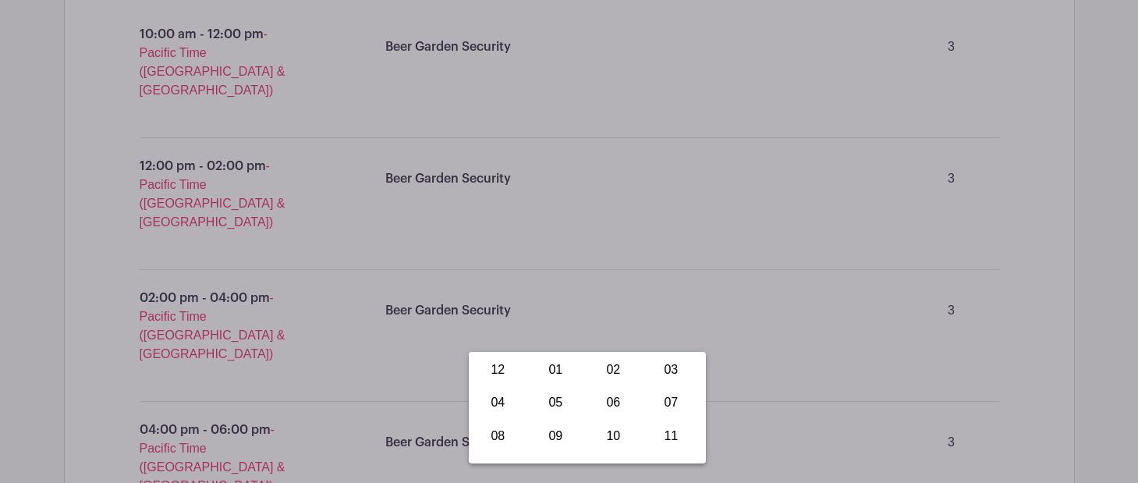
drag, startPoint x: 503, startPoint y: 432, endPoint x: 574, endPoint y: 392, distance: 81.1
click at [504, 432] on div "08" at bounding box center [498, 436] width 52 height 30
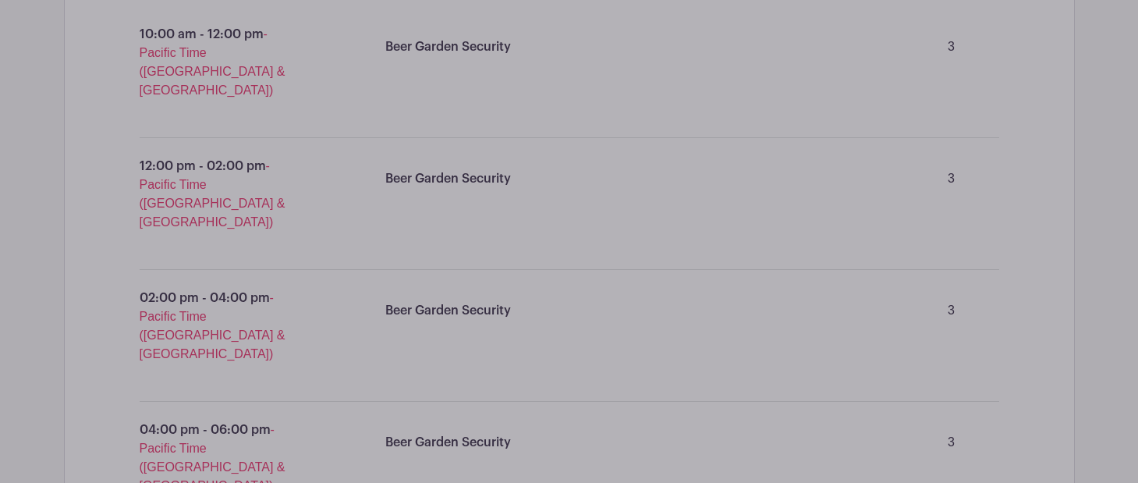
type input "8:00 PM"
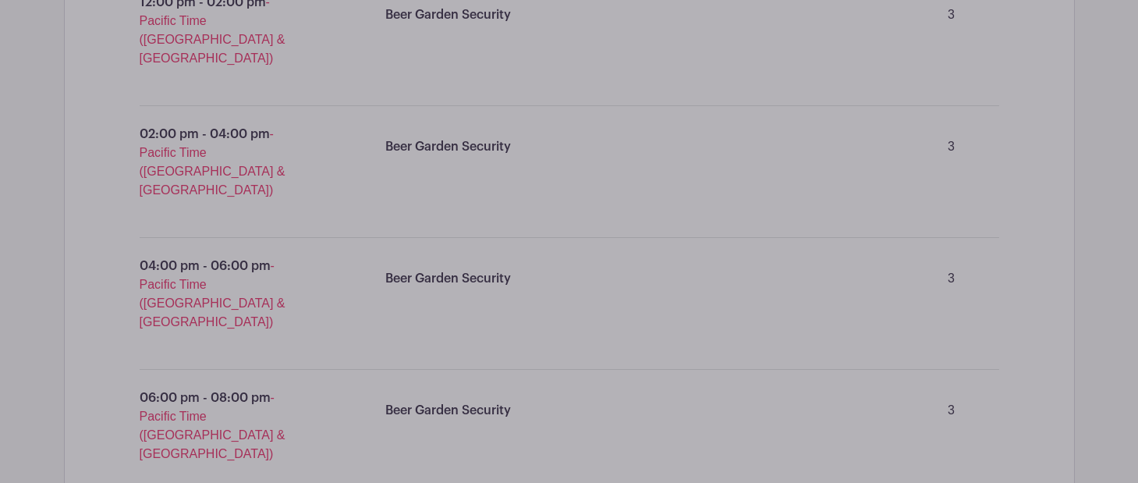
scroll to position [16967, 0]
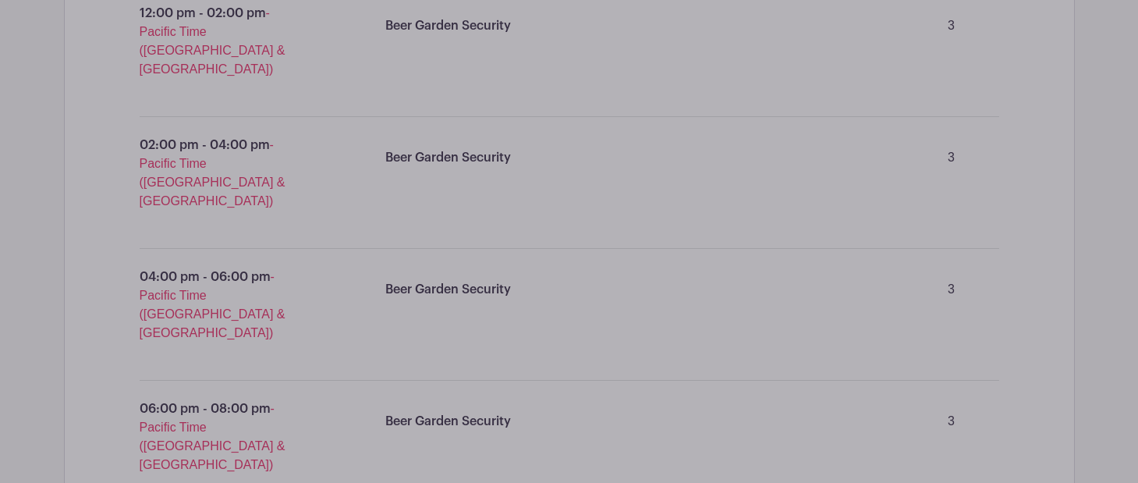
drag, startPoint x: 485, startPoint y: 34, endPoint x: 238, endPoint y: 35, distance: 246.6
paste input "Fry and serve snacks in the beer garden"
type input "Fry and serve snacks in the beer garden"
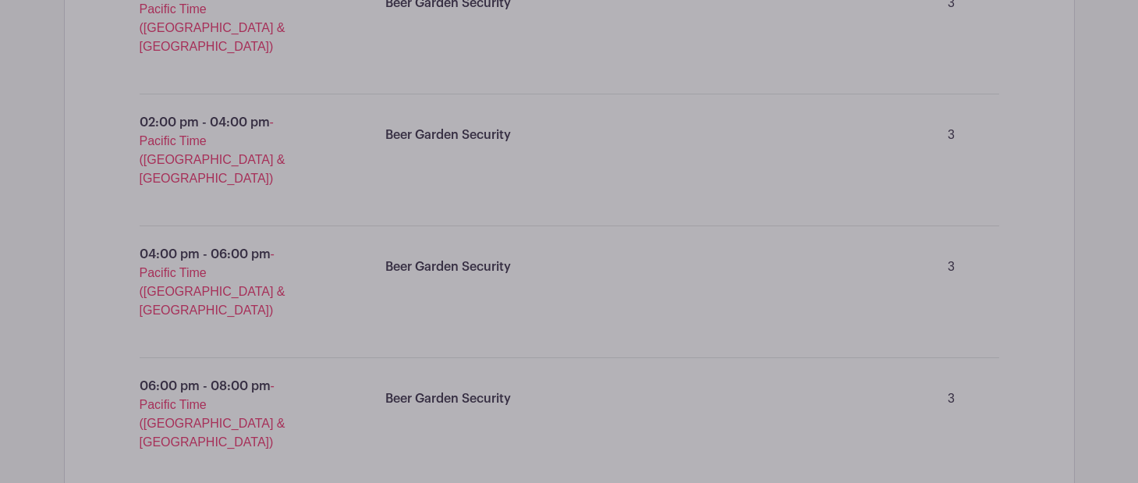
scroll to position [16993, 0]
type input "2"
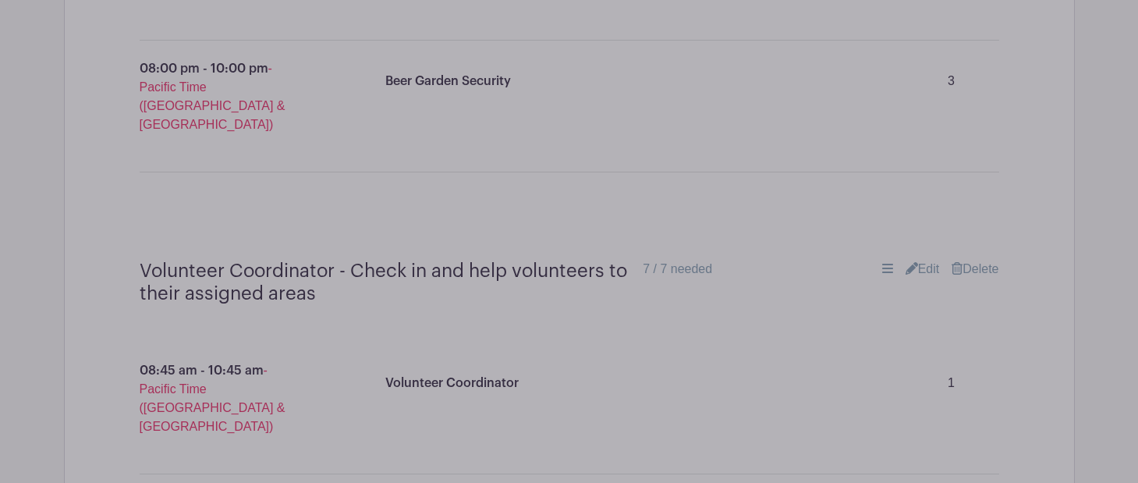
scroll to position [17441, 0]
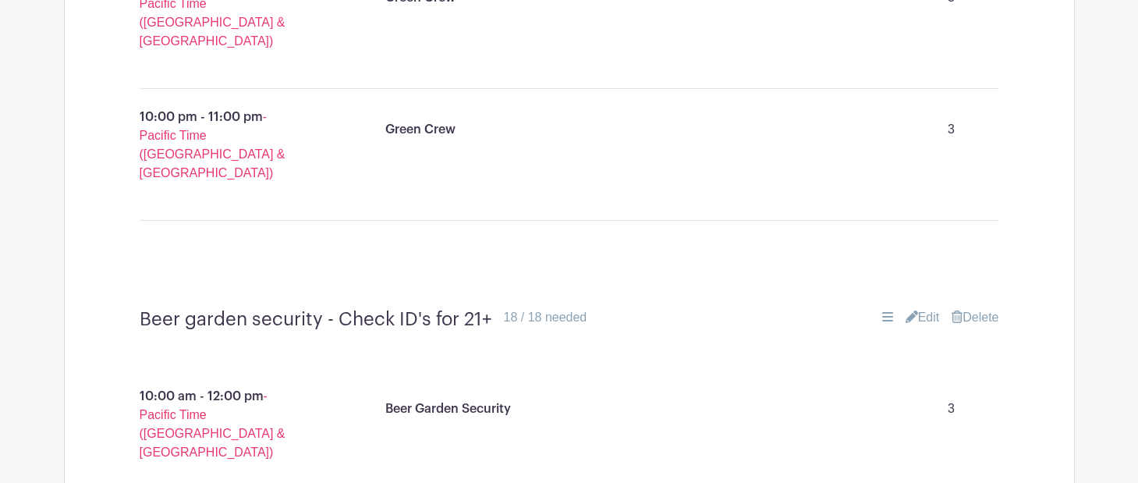
scroll to position [16449, 0]
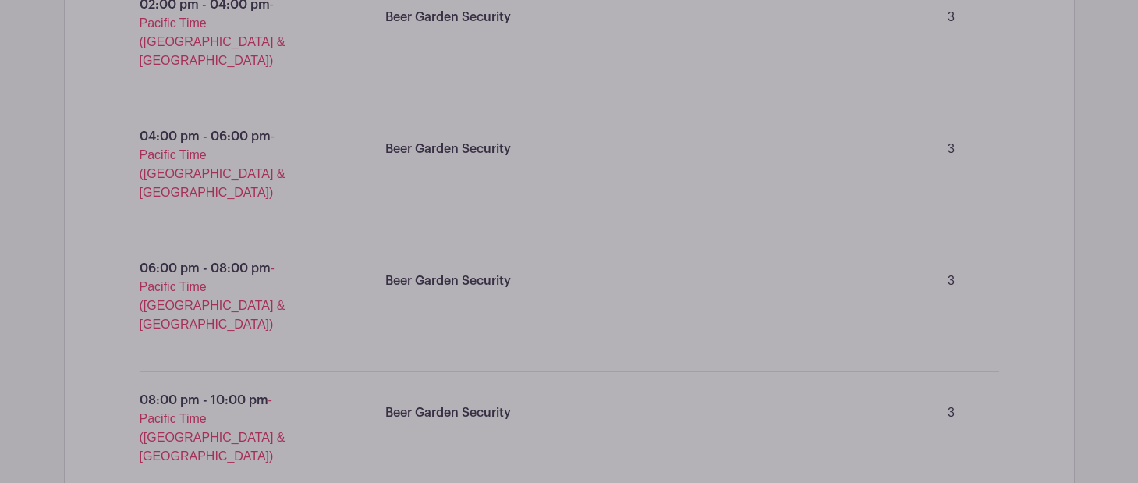
scroll to position [17126, 0]
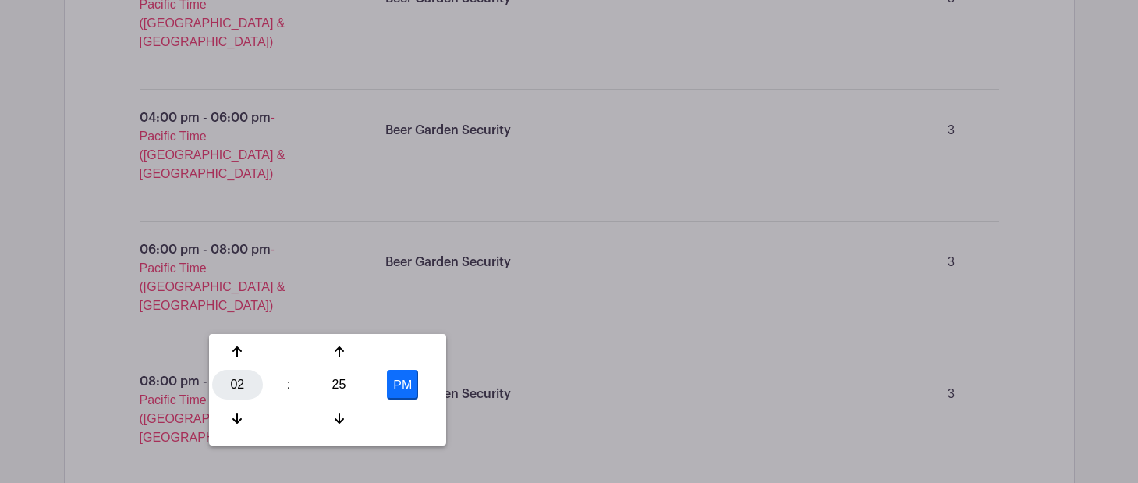
click at [237, 389] on div "02" at bounding box center [237, 385] width 51 height 30
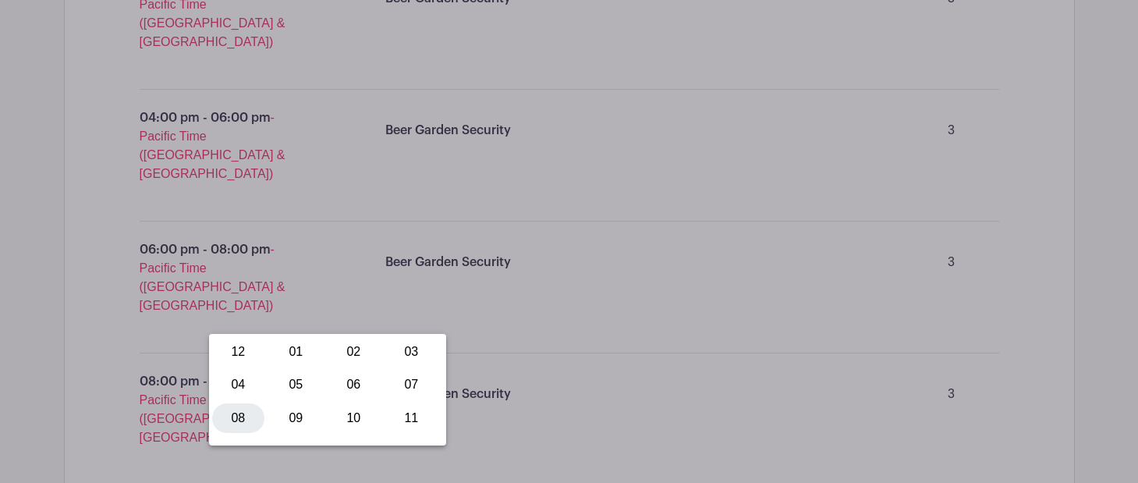
click at [240, 421] on div "08" at bounding box center [238, 418] width 52 height 30
click at [340, 387] on div "25" at bounding box center [339, 385] width 51 height 30
click at [259, 355] on div "00" at bounding box center [238, 352] width 52 height 30
type input "8:00 PM"
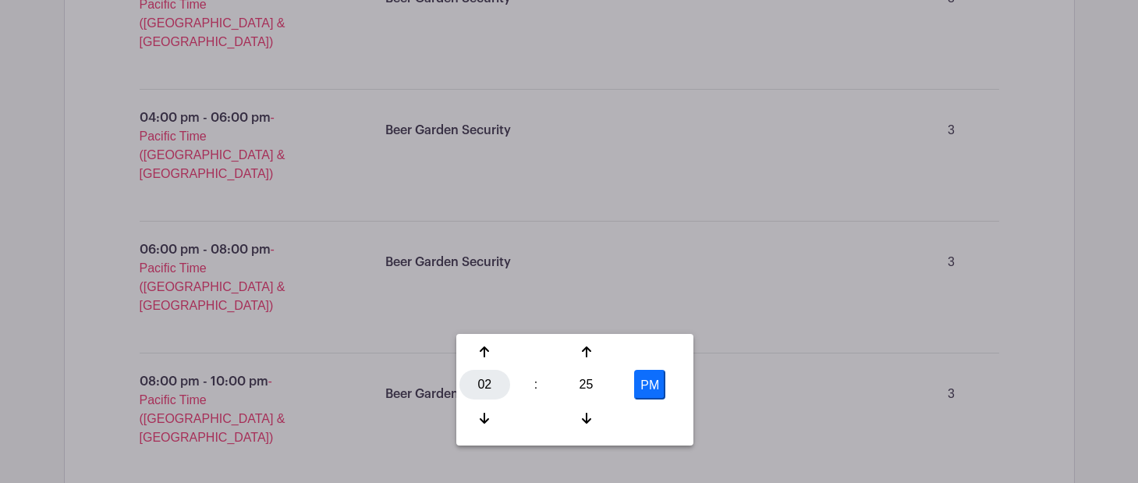
click at [492, 385] on div "02" at bounding box center [485, 385] width 51 height 30
click at [605, 423] on div "10" at bounding box center [601, 418] width 52 height 30
click at [589, 382] on div "25" at bounding box center [586, 385] width 51 height 30
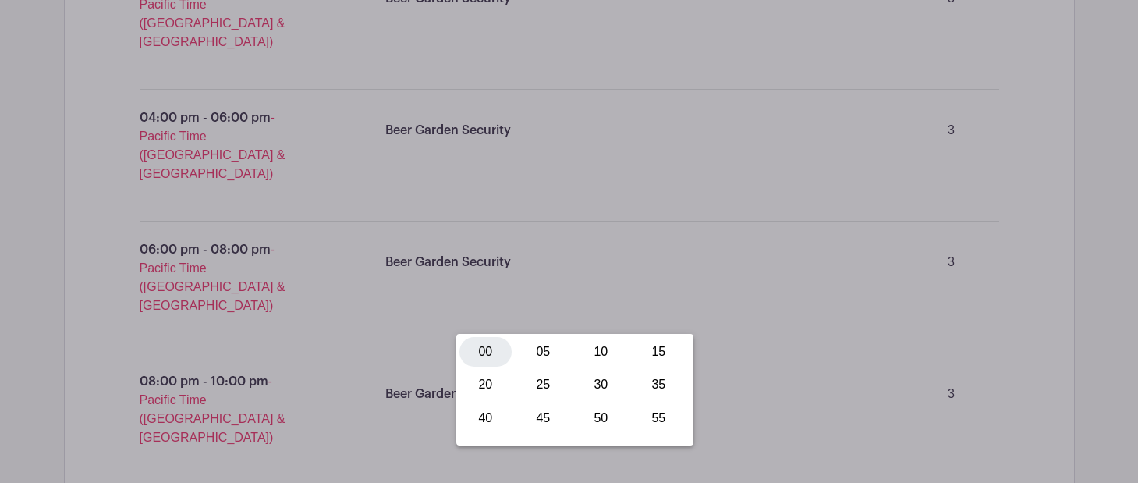
click at [483, 357] on div "00" at bounding box center [486, 352] width 52 height 30
type input "10:00 PM"
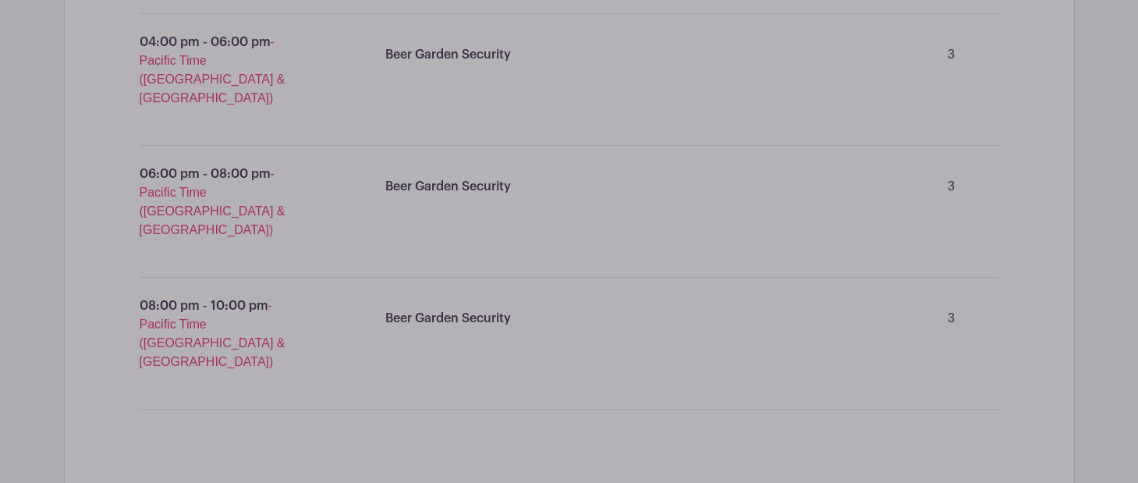
scroll to position [17204, 0]
drag, startPoint x: 461, startPoint y: 86, endPoint x: 261, endPoint y: 136, distance: 206.7
paste input "Fry and serve snacks in the beer garden"
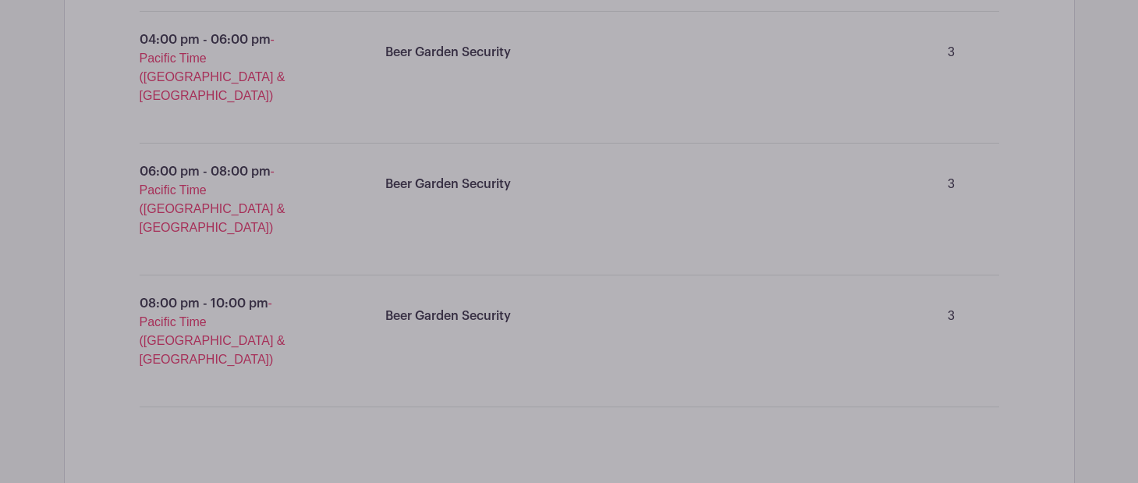
type input "Fry and serve snacks in the beer garden"
type input "2"
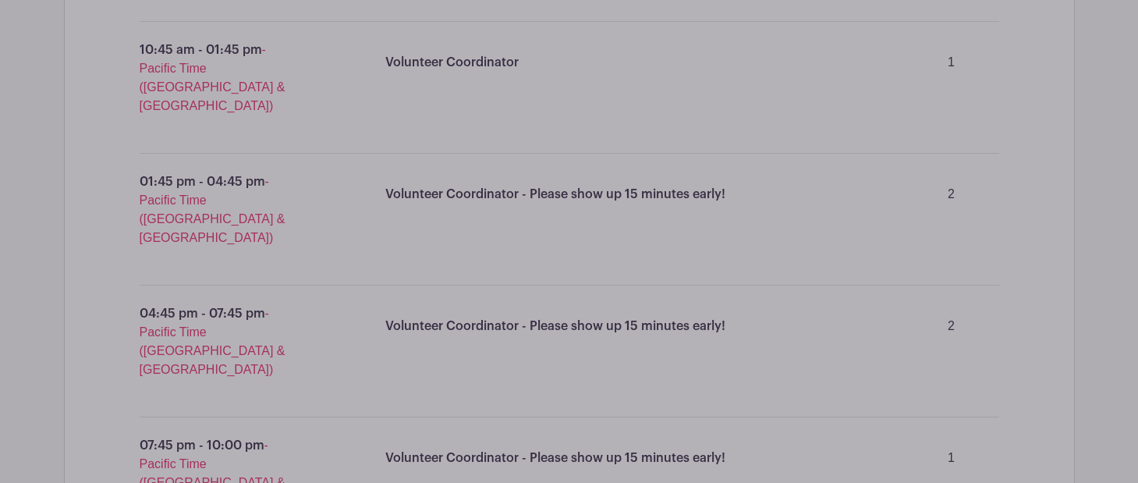
scroll to position [17929, 0]
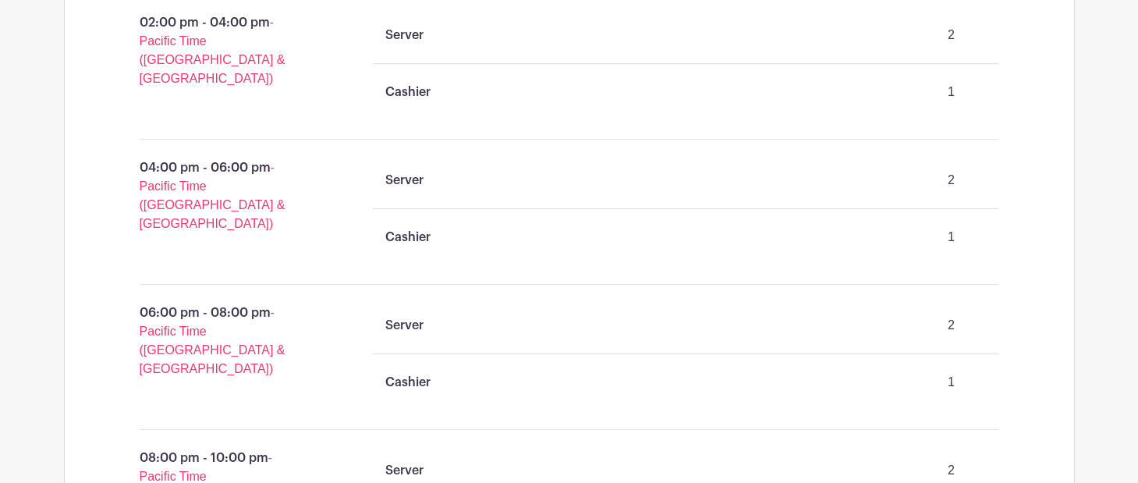
scroll to position [10496, 0]
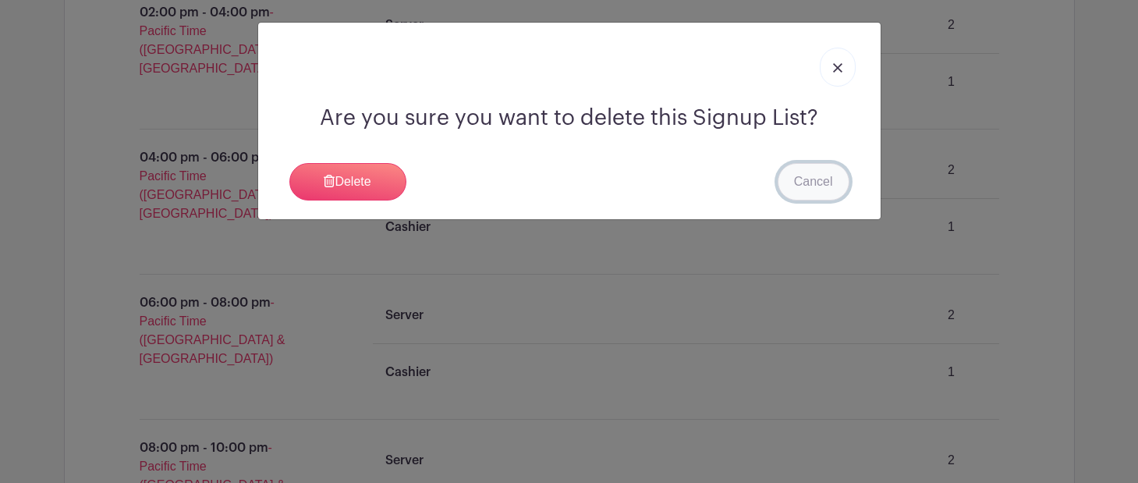
click at [830, 177] on link "Cancel" at bounding box center [814, 181] width 72 height 37
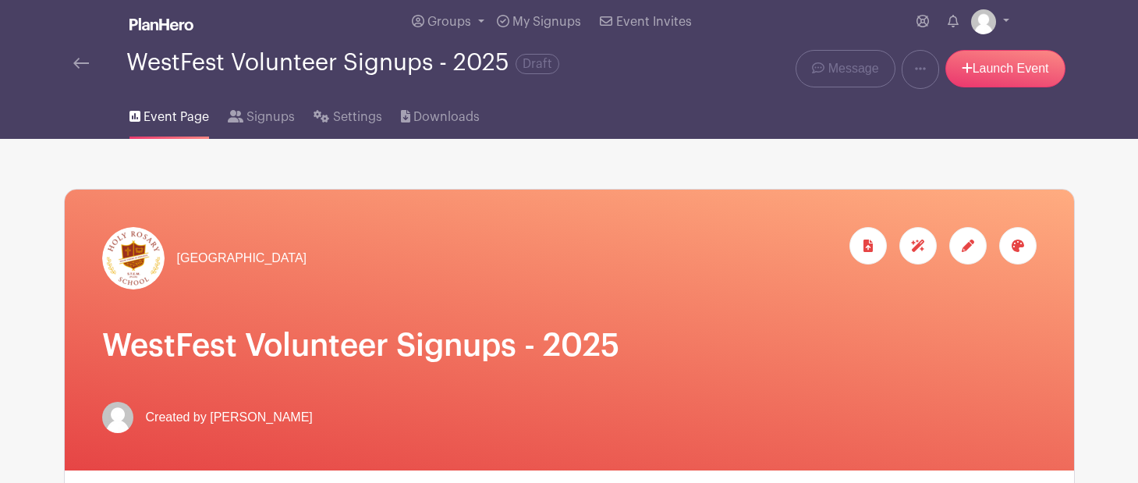
scroll to position [0, 0]
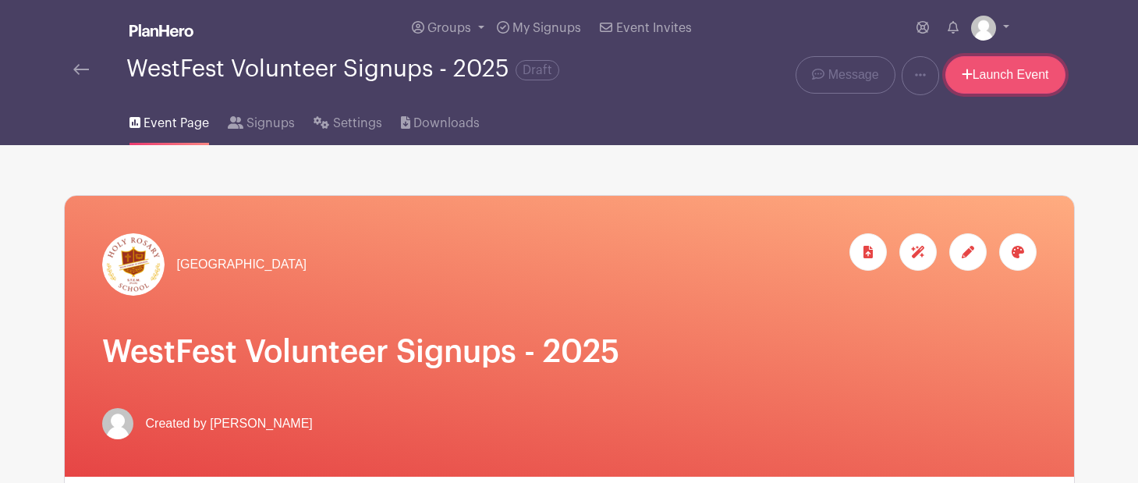
click at [991, 77] on link "Launch Event" at bounding box center [1006, 74] width 120 height 37
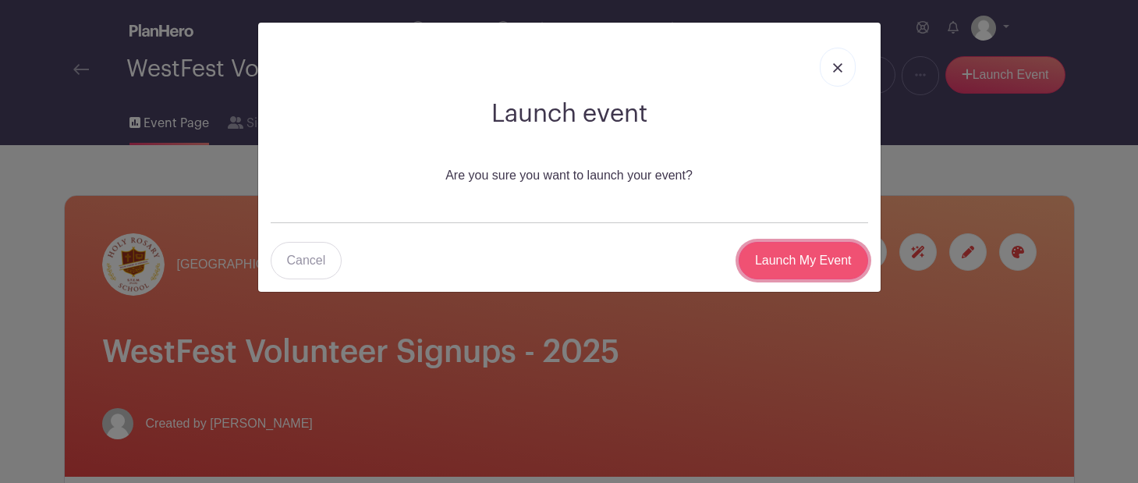
click at [810, 263] on input "Launch My Event" at bounding box center [804, 260] width 130 height 37
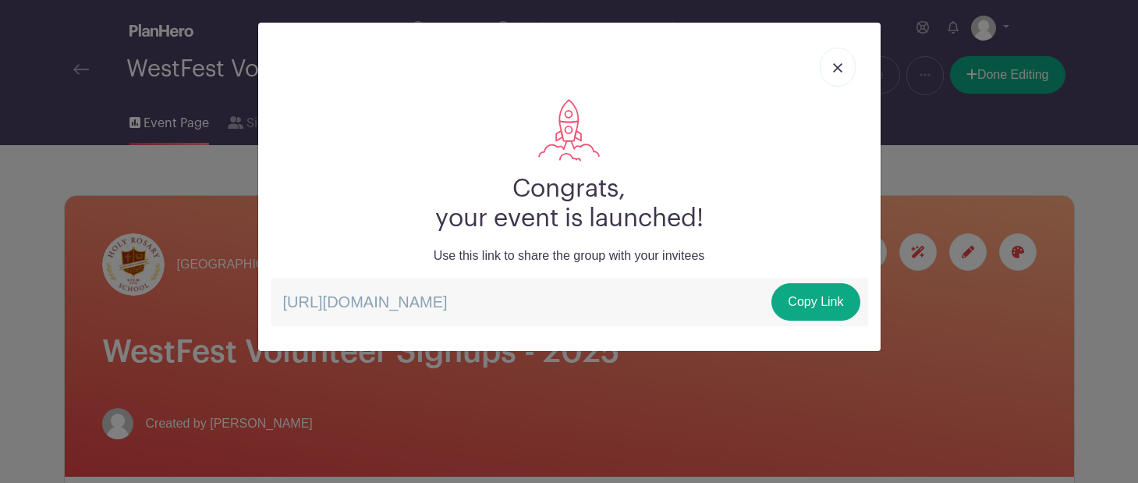
click at [546, 300] on p "https://schedule.planhero.com/events/306de1c3c/westfest-volunteer-signups-2025 …" at bounding box center [570, 302] width 598 height 48
click at [816, 310] on link "Copy Link" at bounding box center [816, 301] width 88 height 37
click at [653, 300] on span "https://schedule.planhero.com/events/306de1c3c/westfest-volunteer-signups-2025" at bounding box center [693, 293] width 115 height 12
click at [810, 301] on link "Copy Link" at bounding box center [816, 301] width 88 height 37
click at [842, 300] on link "Copy Link" at bounding box center [816, 301] width 88 height 37
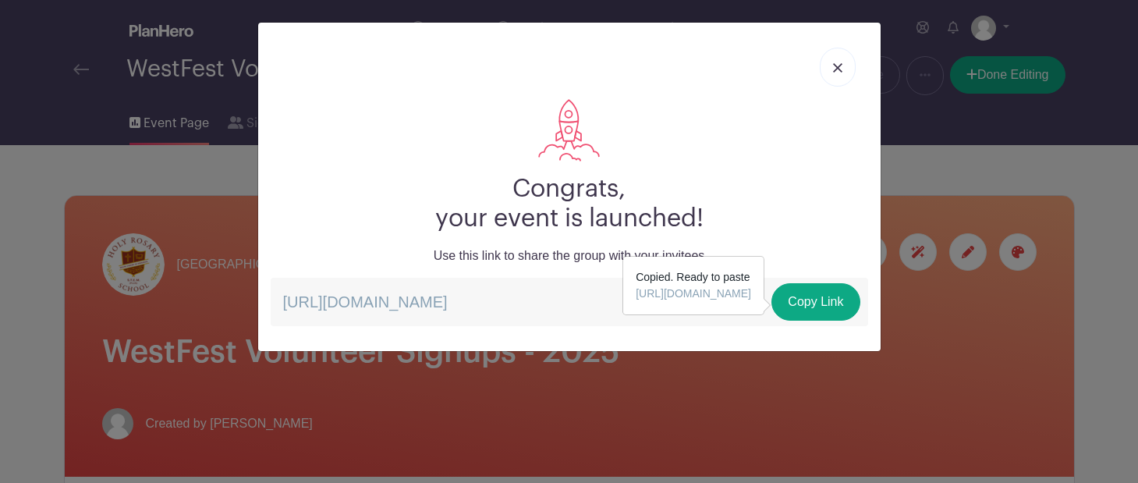
click at [838, 69] on img at bounding box center [837, 67] width 9 height 9
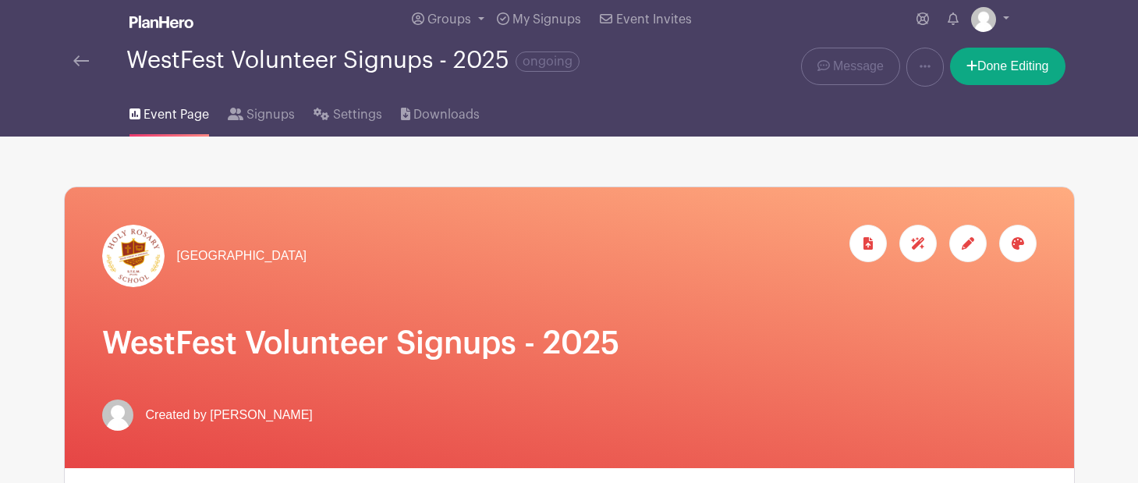
scroll to position [12, 0]
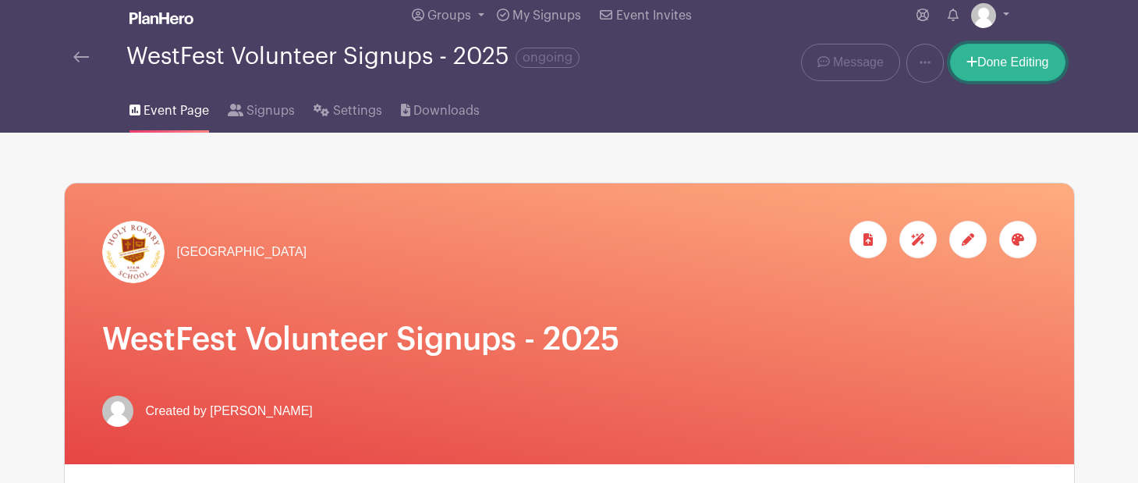
click at [1003, 67] on link "Done Editing" at bounding box center [1007, 62] width 115 height 37
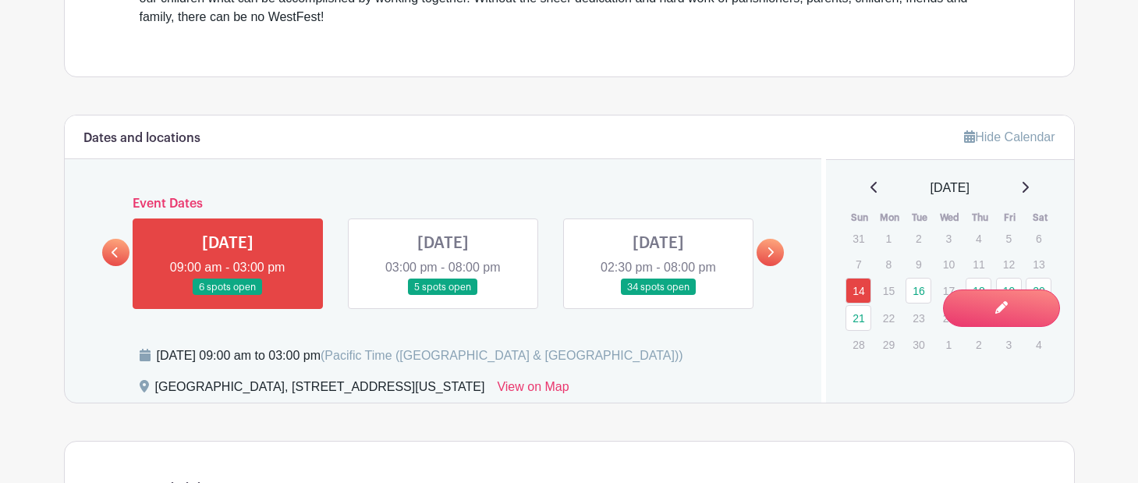
scroll to position [680, 0]
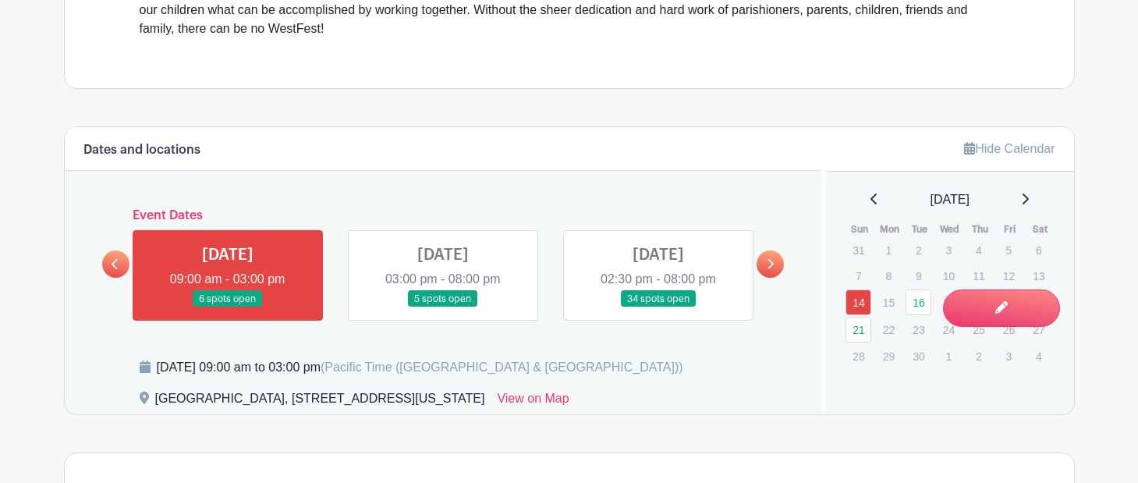
click at [777, 261] on link at bounding box center [770, 263] width 27 height 27
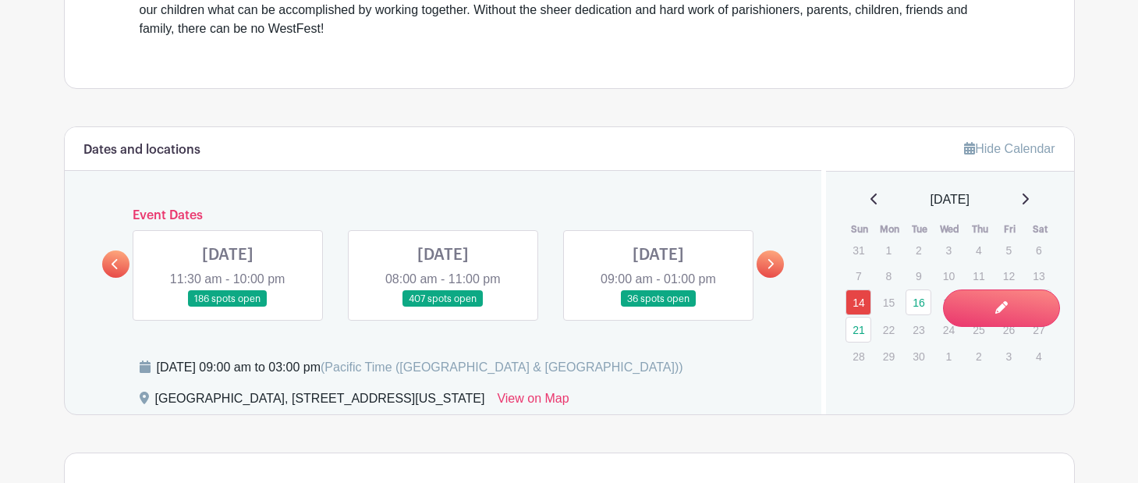
click at [228, 307] on link at bounding box center [228, 307] width 0 height 0
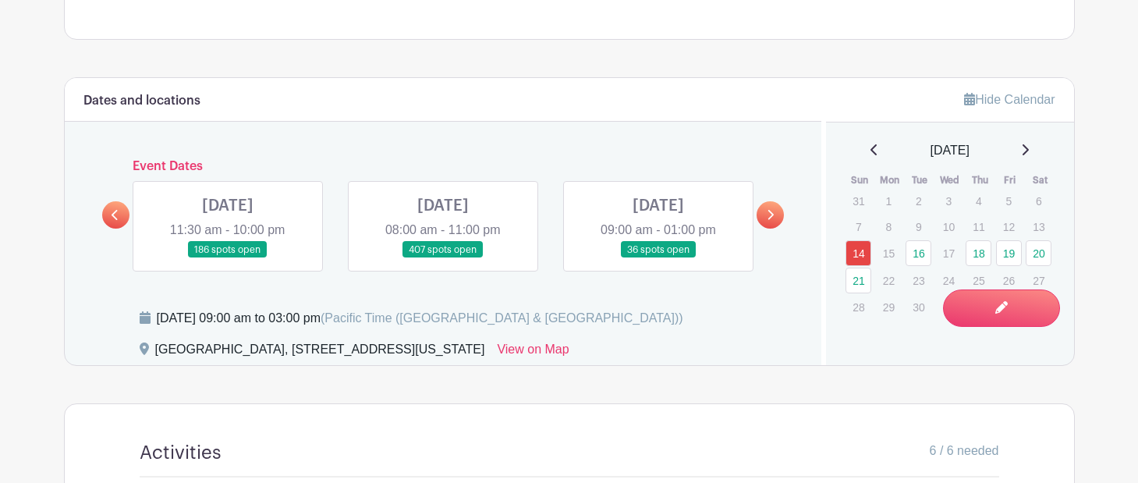
scroll to position [741, 0]
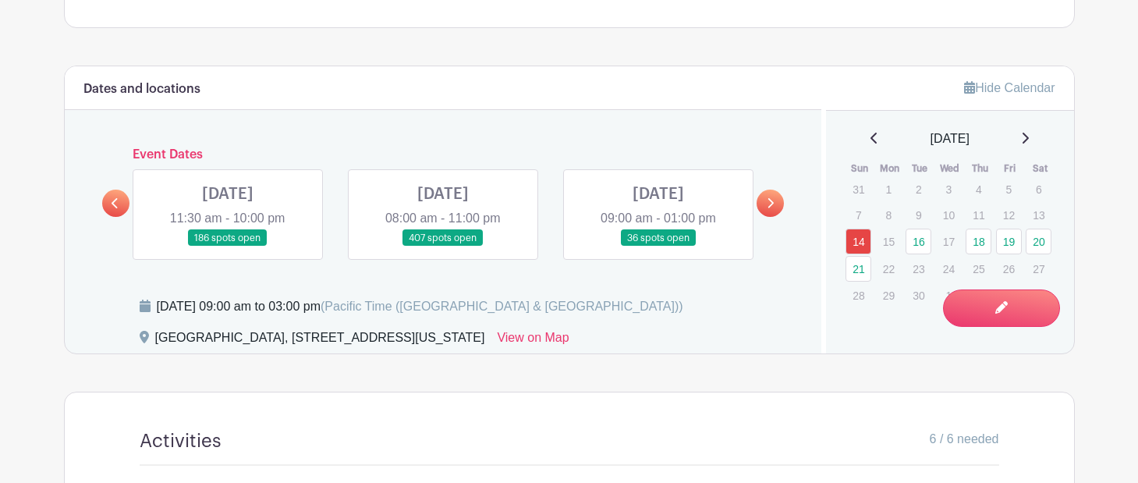
click at [228, 247] on link at bounding box center [228, 247] width 0 height 0
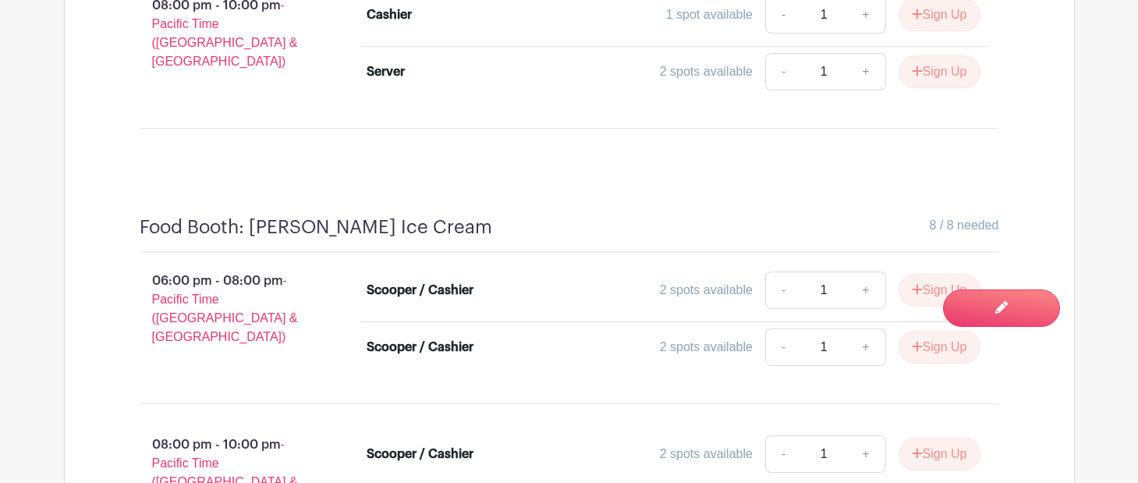
scroll to position [5407, 0]
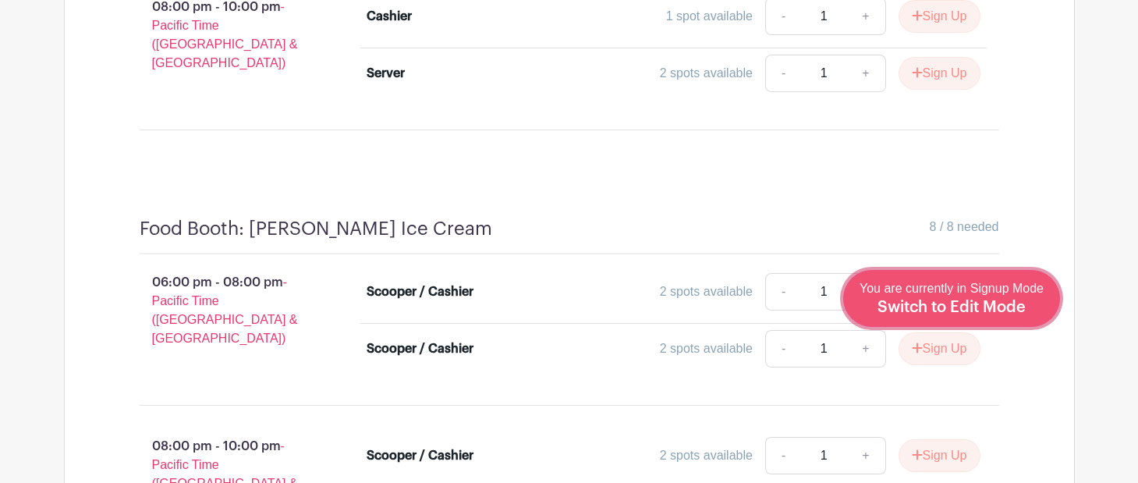
click at [997, 297] on div "You are currently in Signup Mode Switch to Edit Mode" at bounding box center [952, 298] width 184 height 38
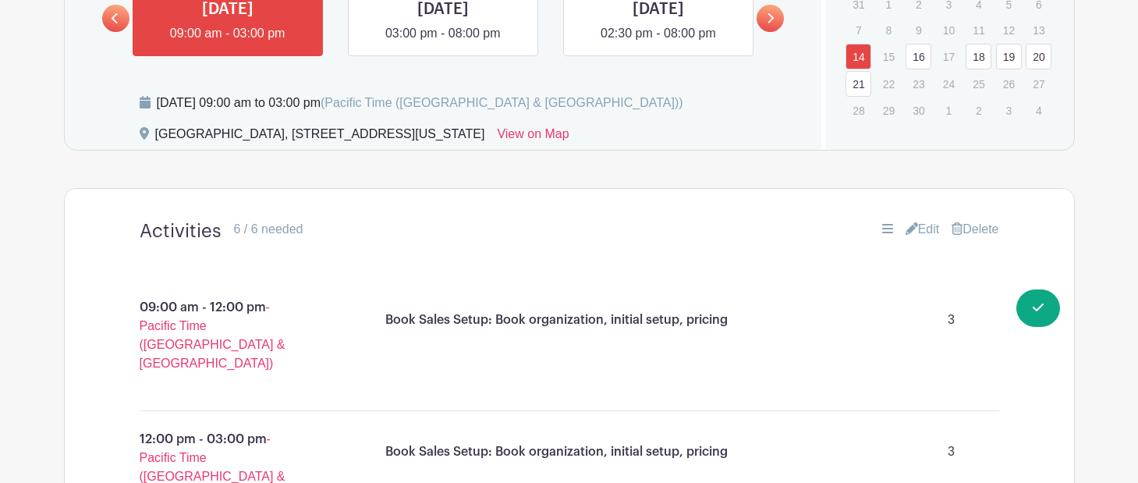
scroll to position [761, 0]
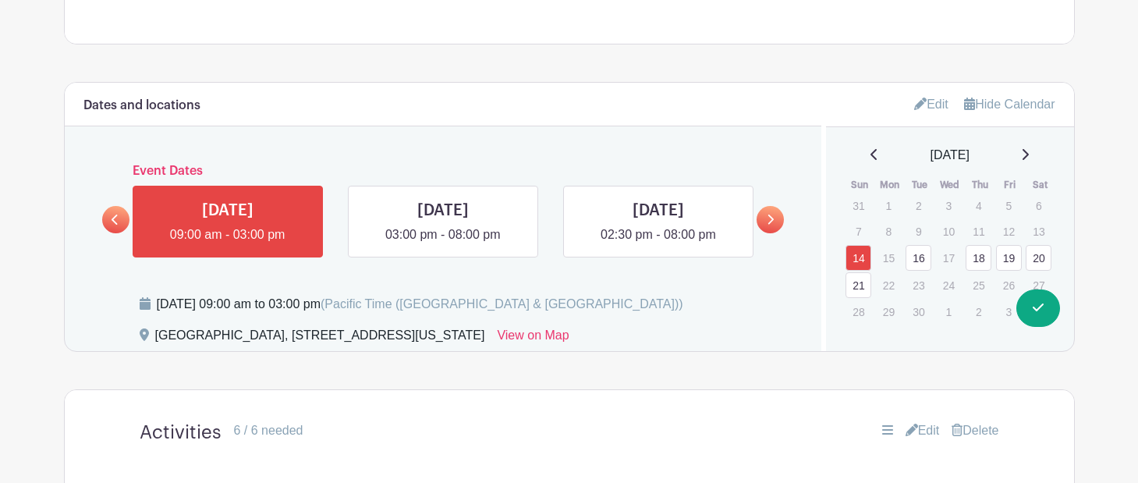
click at [1014, 254] on link "19" at bounding box center [1009, 258] width 26 height 26
click at [1014, 260] on link "19" at bounding box center [1009, 258] width 26 height 26
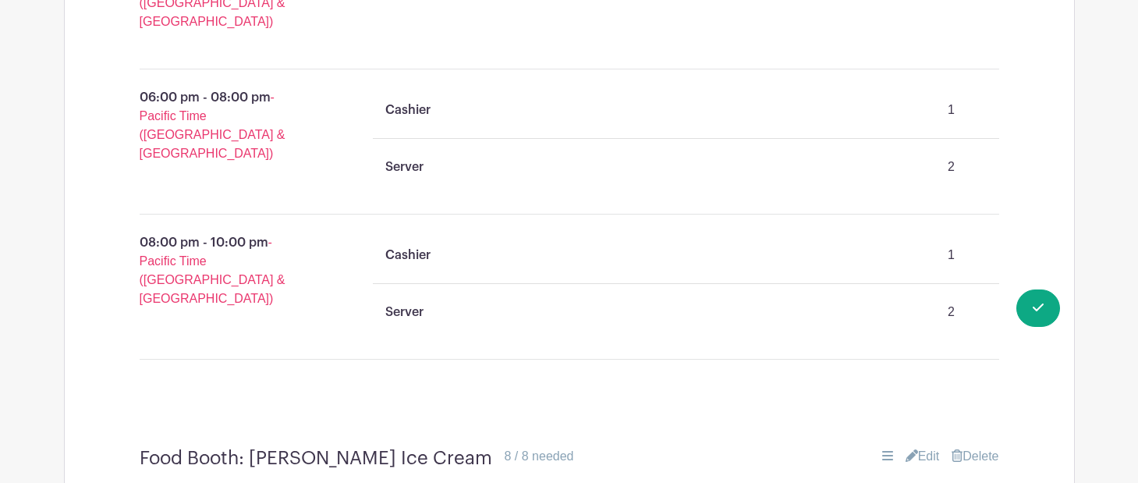
scroll to position [5034, 0]
click at [972, 445] on link "Delete" at bounding box center [975, 454] width 47 height 19
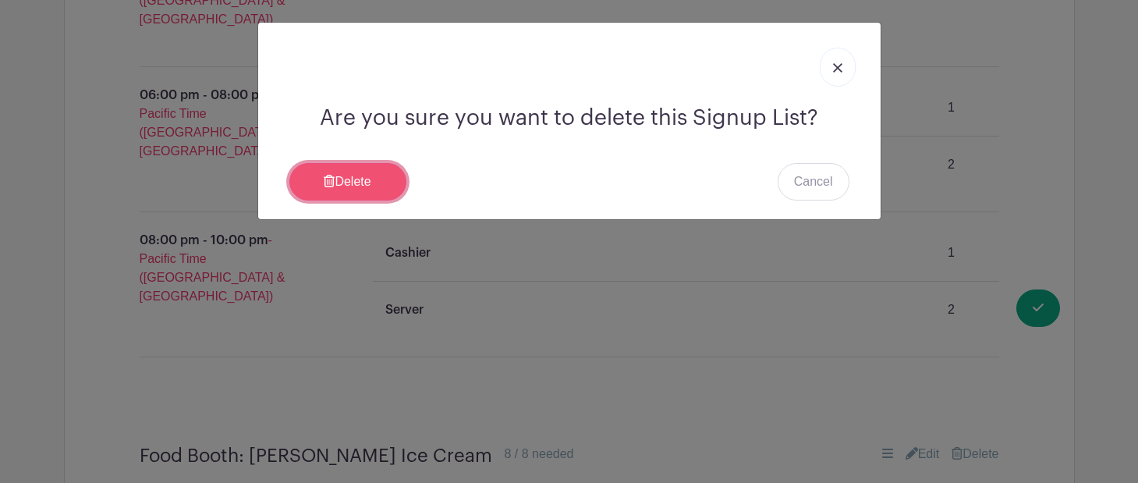
click at [371, 183] on link "Delete" at bounding box center [347, 181] width 117 height 37
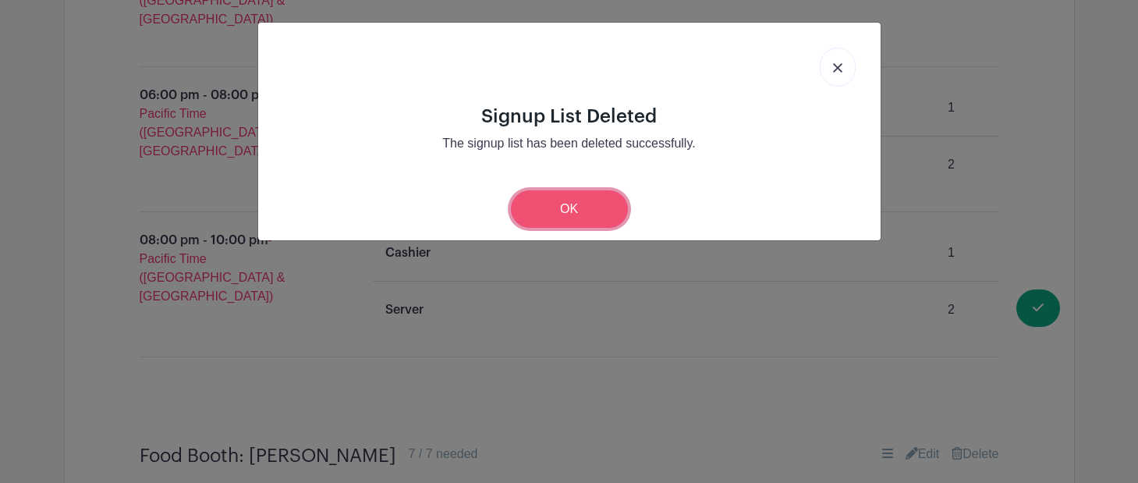
click at [542, 215] on link "OK" at bounding box center [569, 208] width 117 height 37
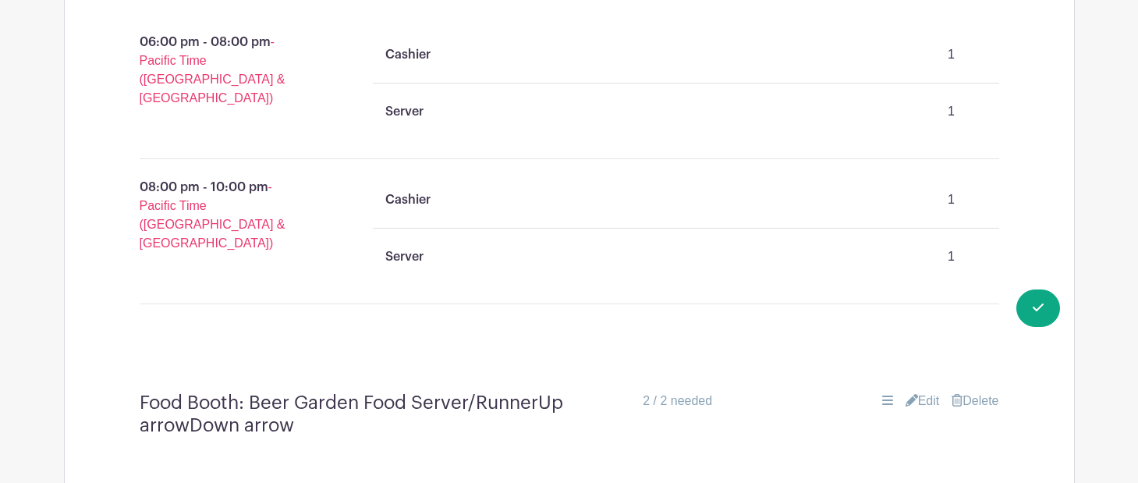
scroll to position [3771, 0]
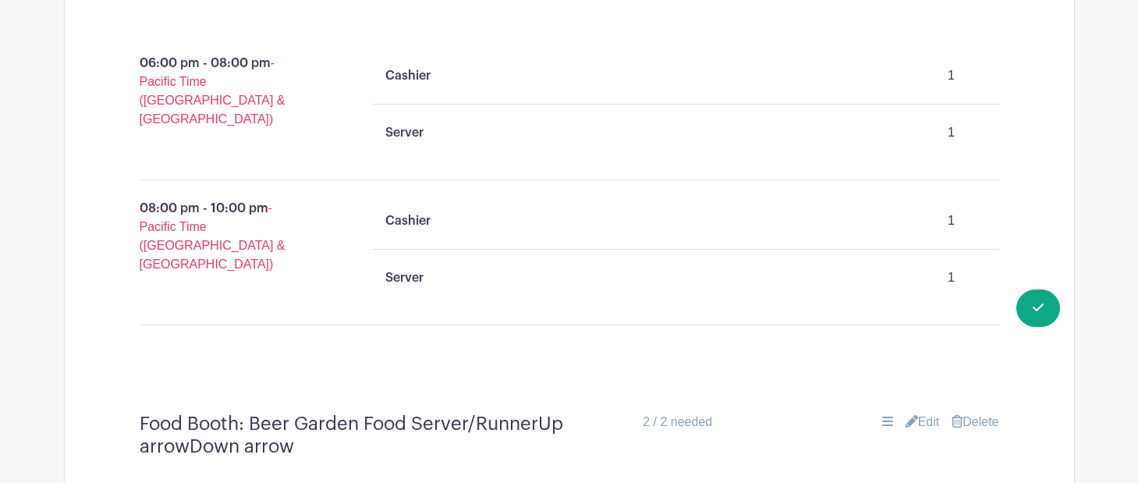
click at [924, 413] on link "Edit" at bounding box center [923, 422] width 34 height 19
click at [925, 413] on link "Edit" at bounding box center [923, 422] width 34 height 19
click at [924, 413] on link "Edit" at bounding box center [923, 422] width 34 height 19
click at [911, 413] on link "Edit" at bounding box center [923, 422] width 34 height 19
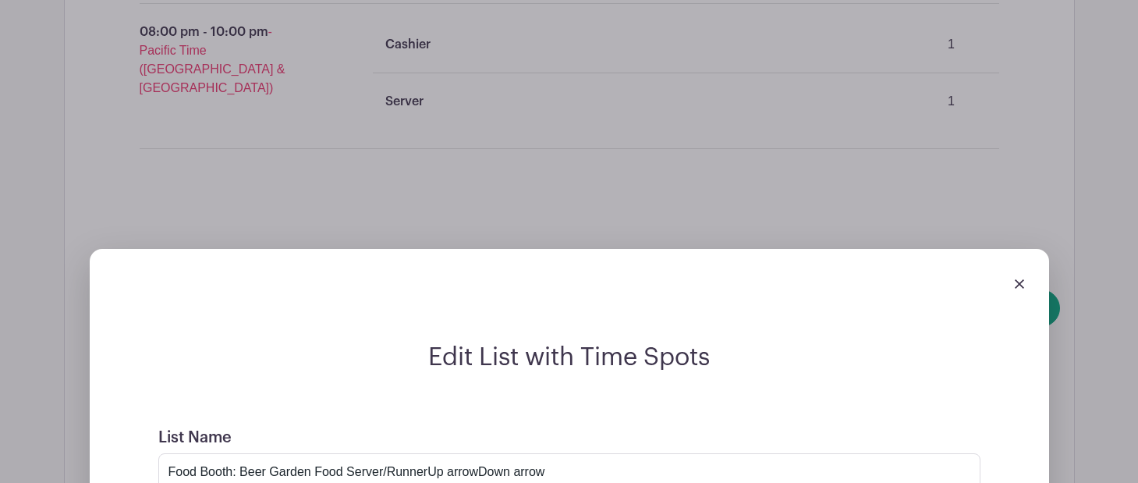
scroll to position [3951, 0]
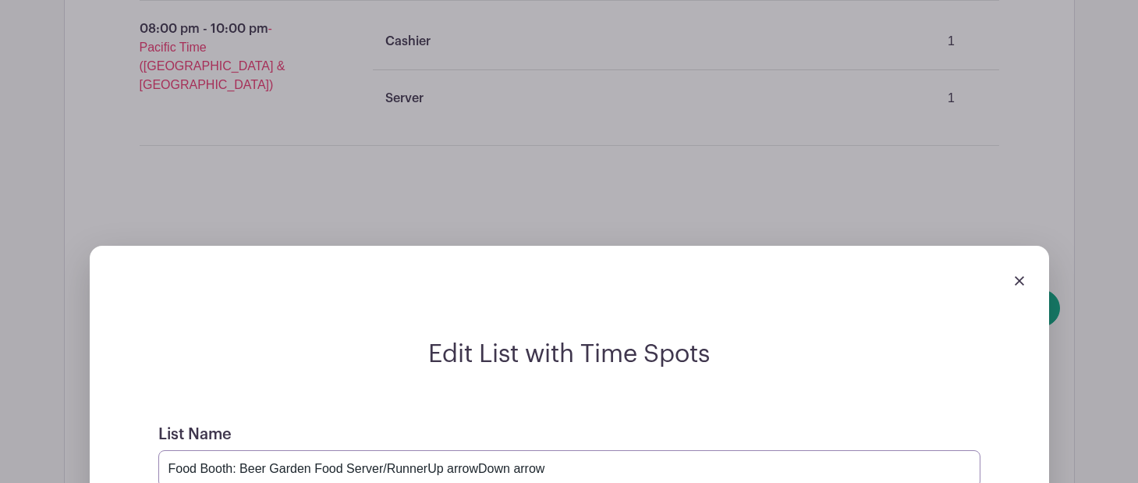
drag, startPoint x: 567, startPoint y: 183, endPoint x: 450, endPoint y: 183, distance: 117.0
click at [449, 450] on input "Food Booth: Beer Garden Food Server/RunnerUp arrowDown arrow" at bounding box center [569, 468] width 822 height 37
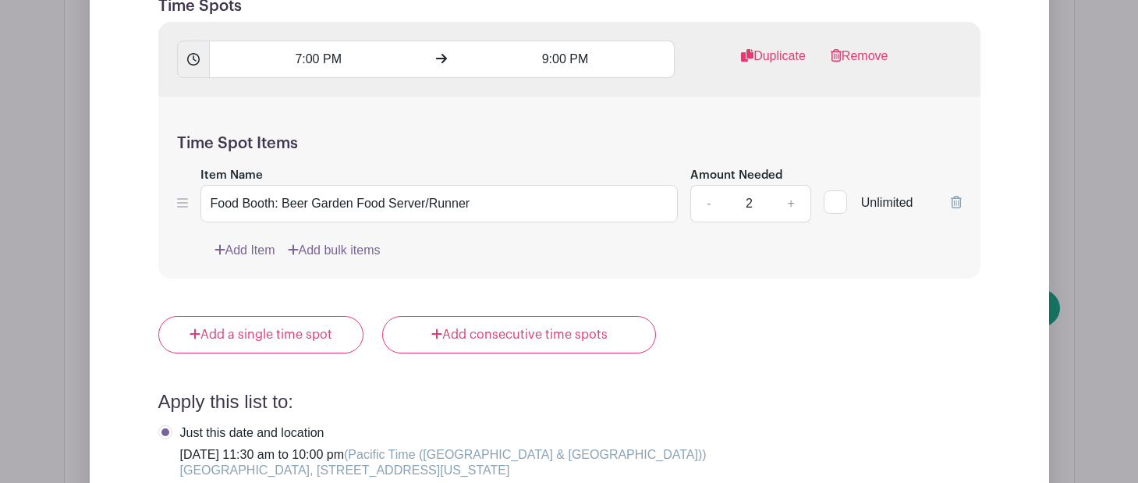
scroll to position [4517, 0]
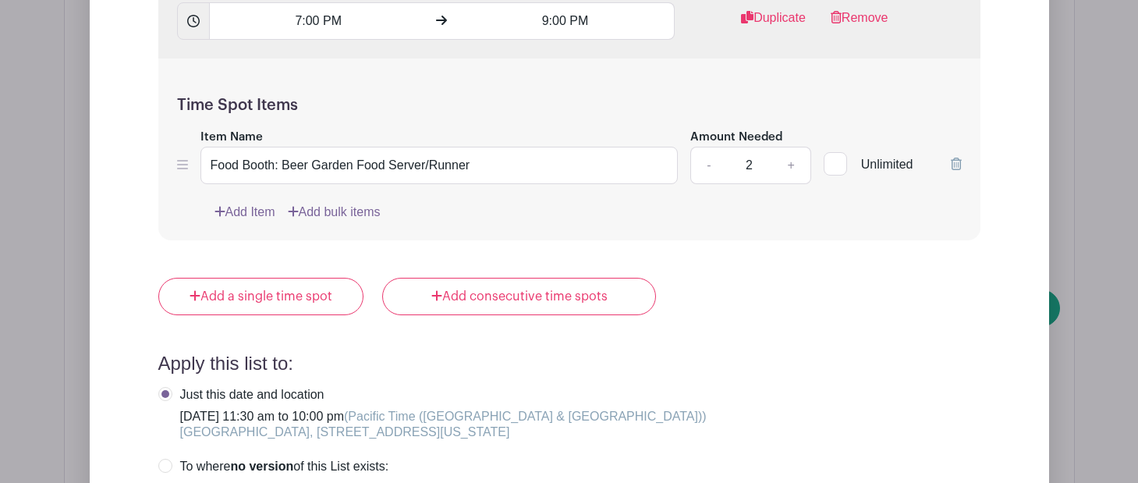
type input "Food Booth: Beer Garden Food Server/RunnerUp"
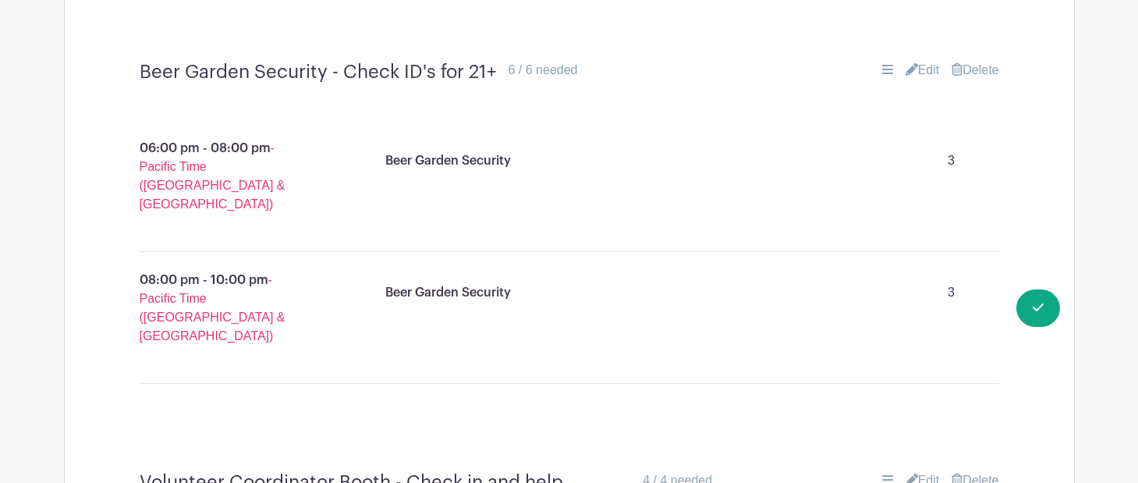
scroll to position [9239, 0]
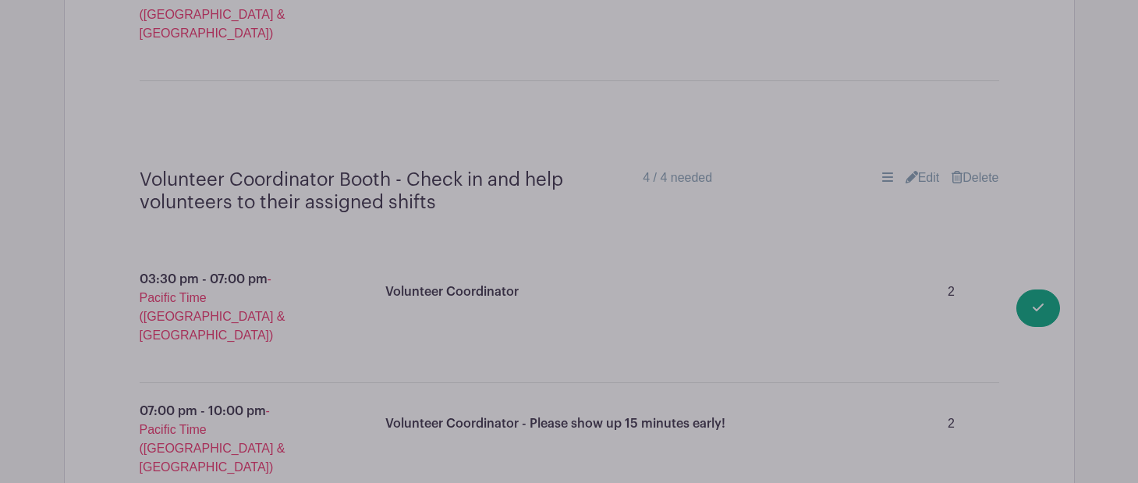
type input "Food Booth Shopper"
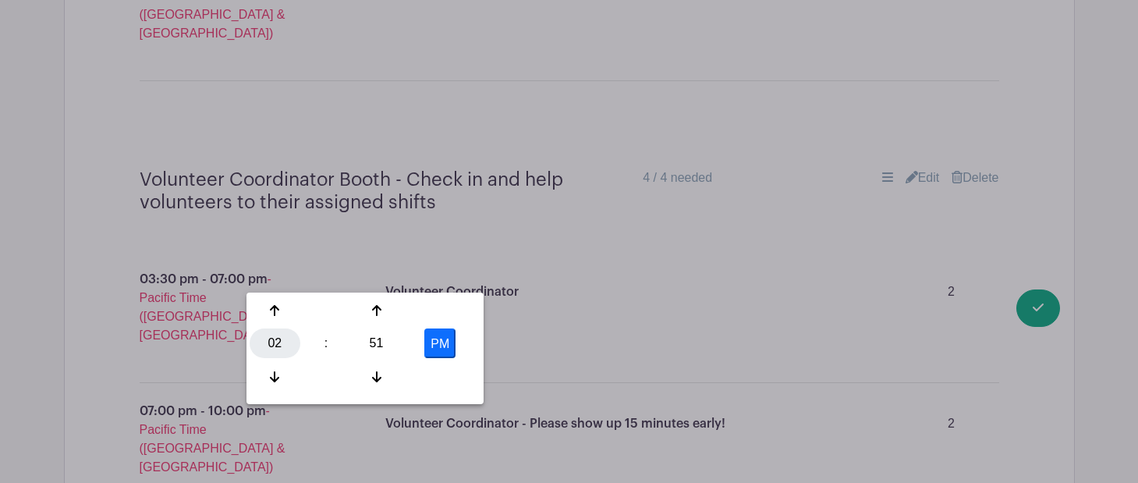
click at [279, 346] on div "02" at bounding box center [275, 343] width 51 height 30
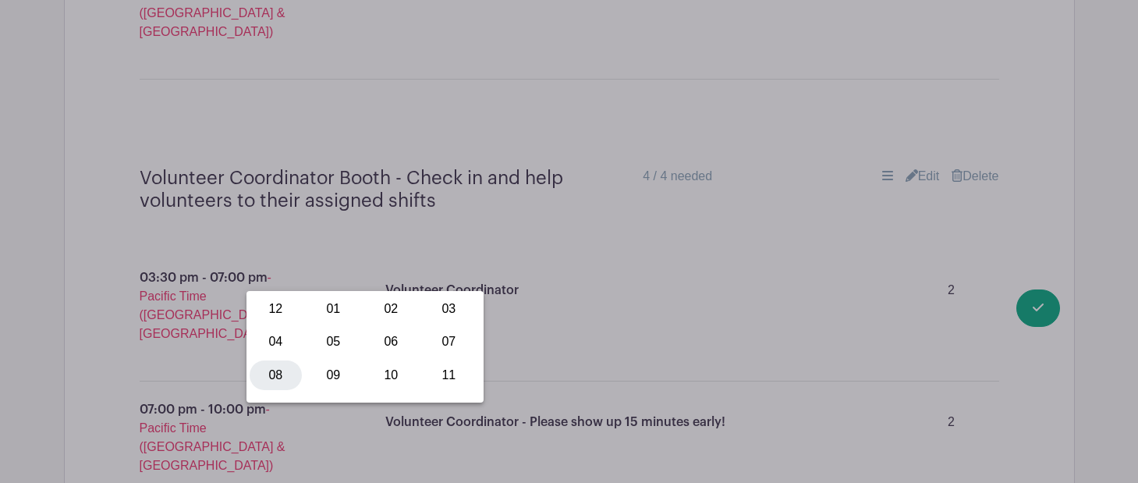
scroll to position [9669, 0]
click at [273, 379] on div "08" at bounding box center [276, 374] width 52 height 30
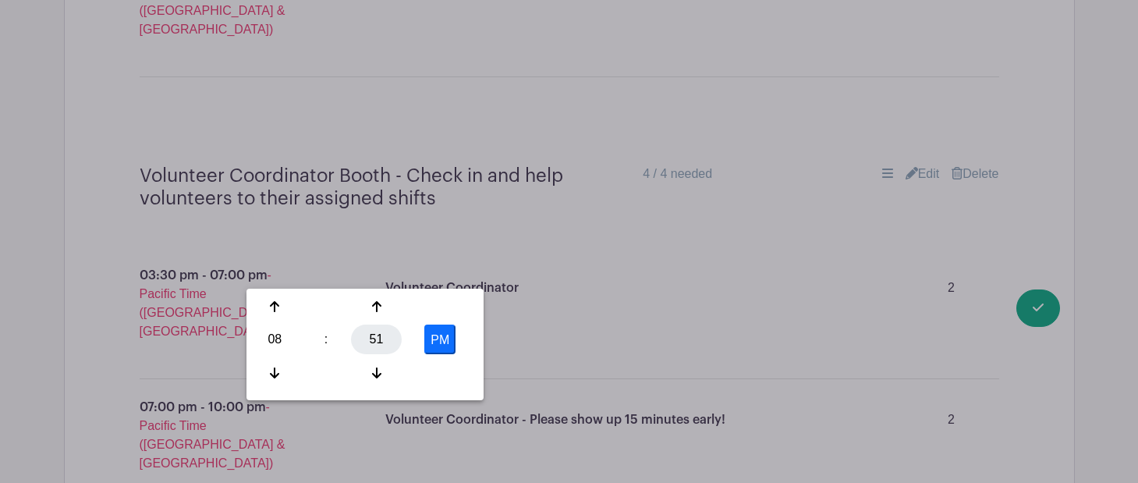
click at [373, 338] on div "51" at bounding box center [376, 340] width 51 height 30
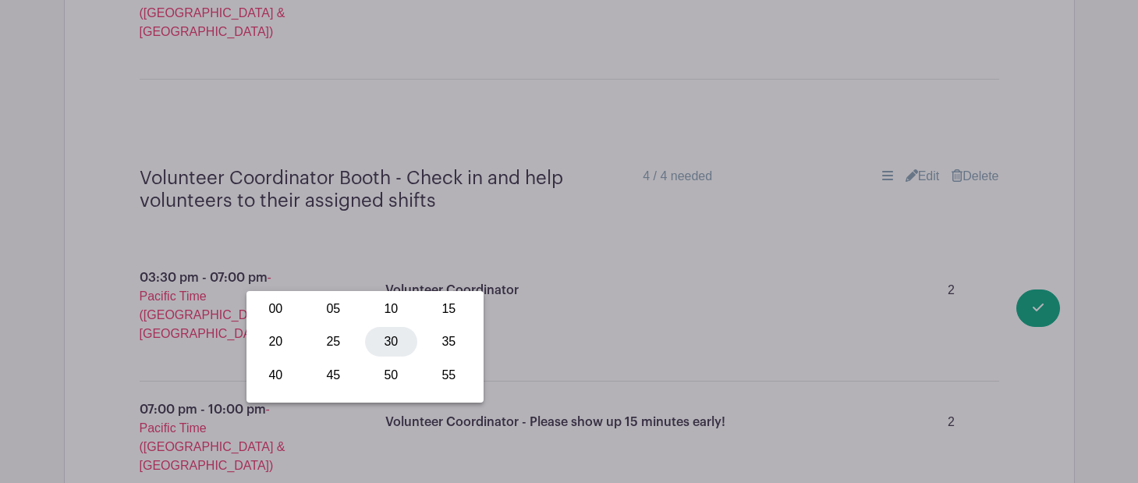
click at [371, 337] on div "30" at bounding box center [391, 342] width 52 height 30
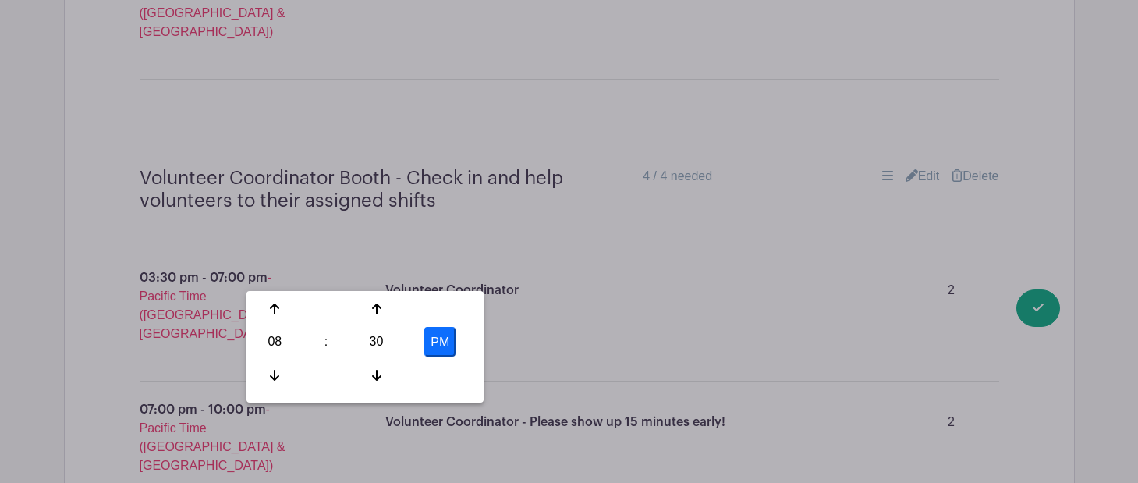
click at [443, 350] on button "PM" at bounding box center [439, 342] width 31 height 30
type input "8:30 AM"
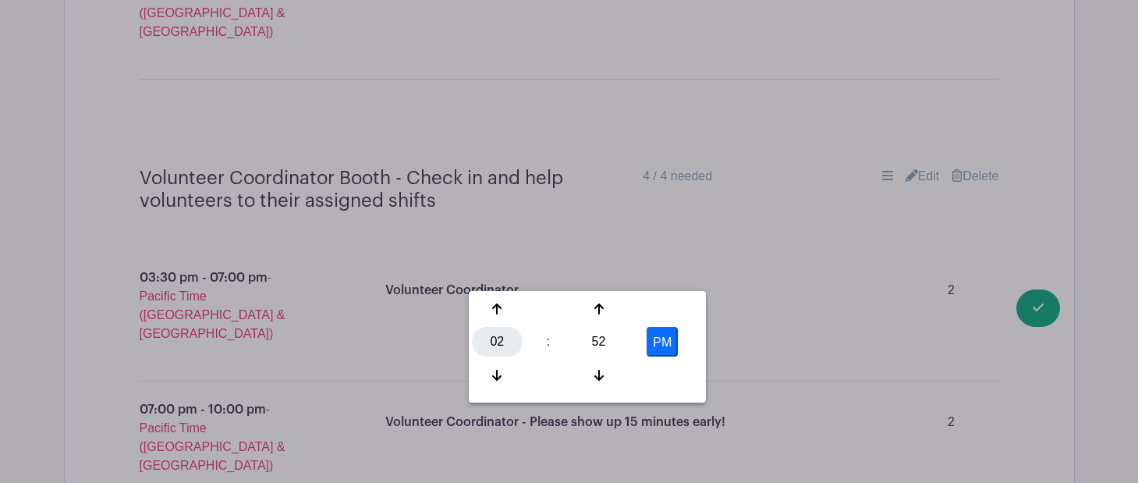
click at [502, 346] on div "02" at bounding box center [497, 342] width 51 height 30
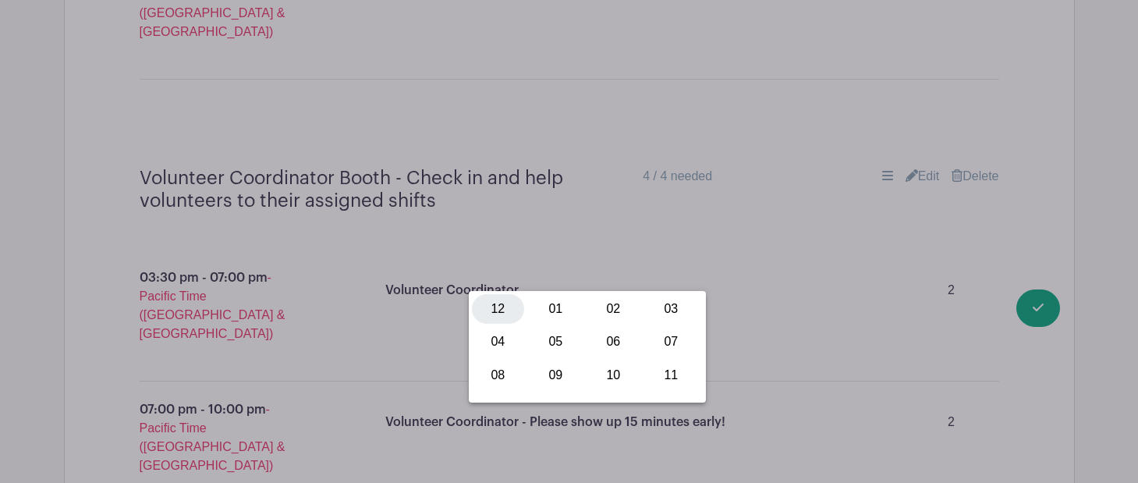
click at [488, 311] on div "12" at bounding box center [498, 309] width 52 height 30
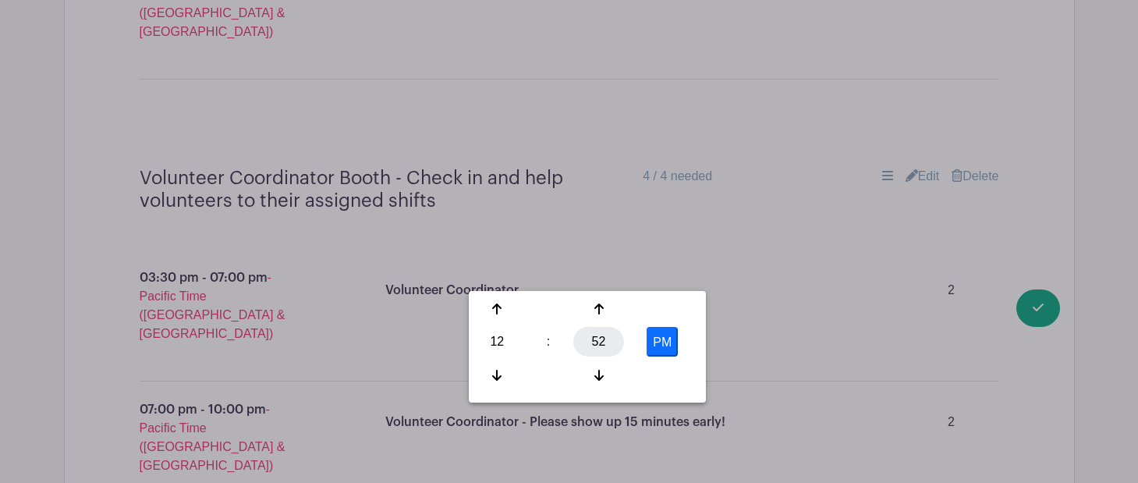
click at [596, 336] on div "52" at bounding box center [599, 342] width 51 height 30
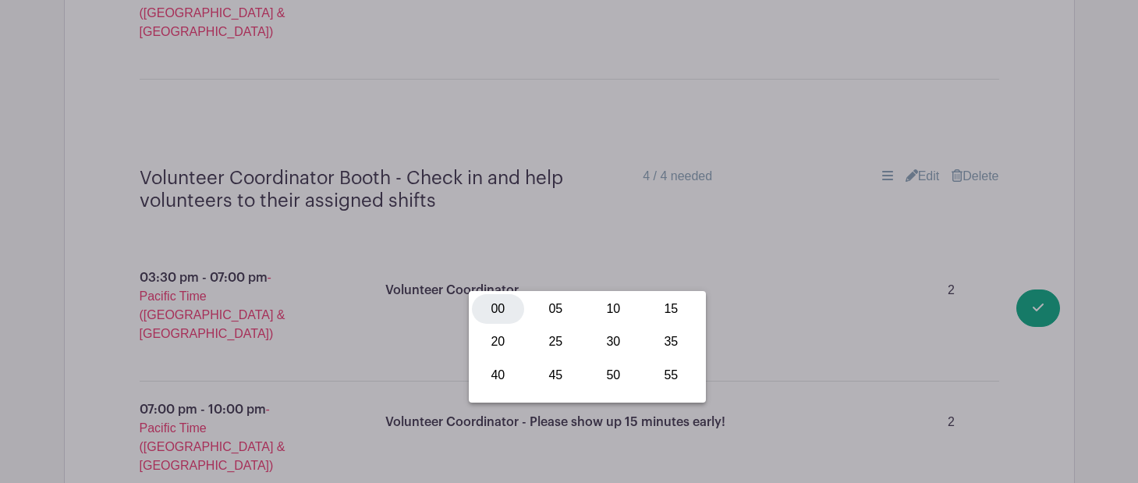
click at [496, 303] on div "00" at bounding box center [498, 309] width 52 height 30
type input "12:00 PM"
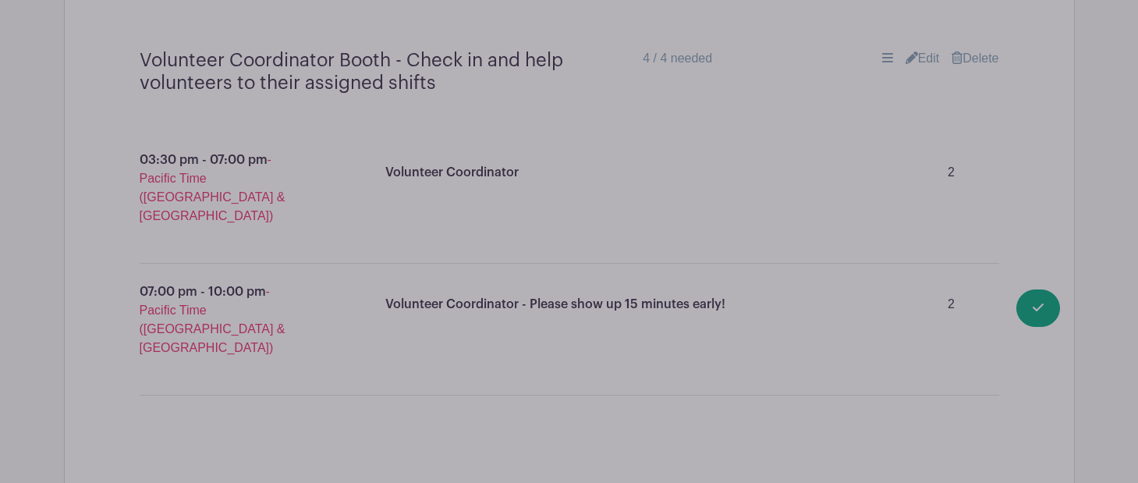
scroll to position [9788, 0]
paste input "Shop and pick up food order from Chef's Store, organize and distribute orders t…"
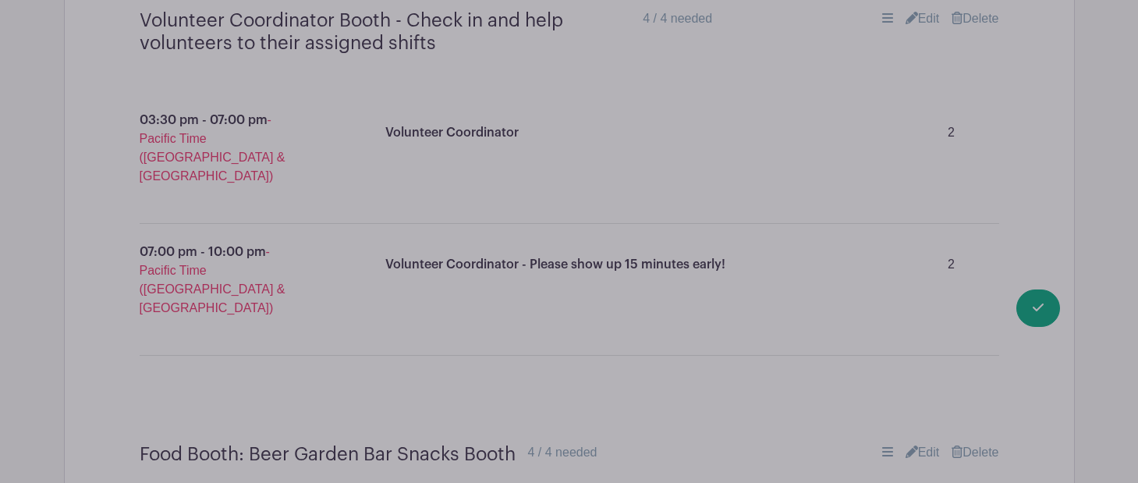
scroll to position [9830, 0]
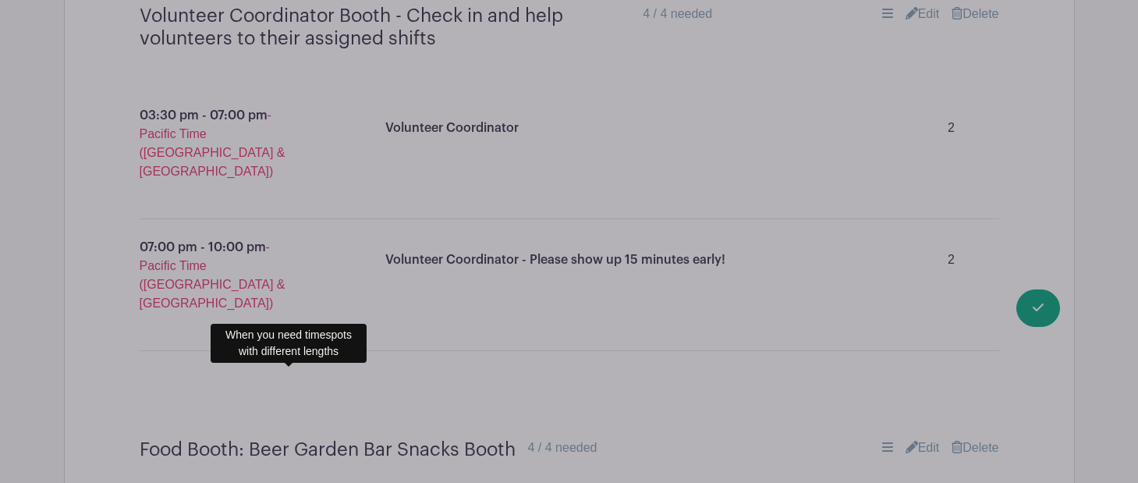
type input "Shop and pick up food order from Chef's Store, organize and distribute orders t…"
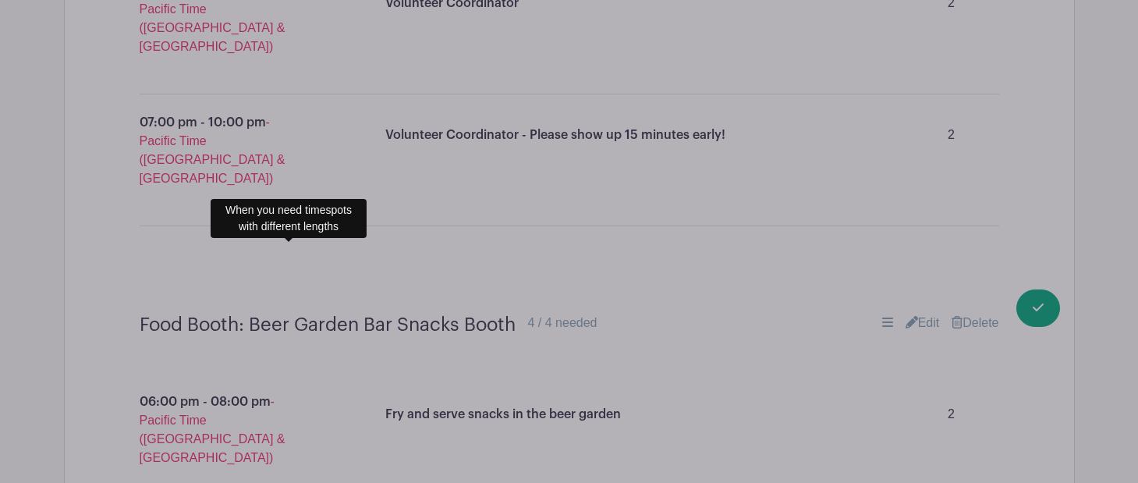
scroll to position [9705, 0]
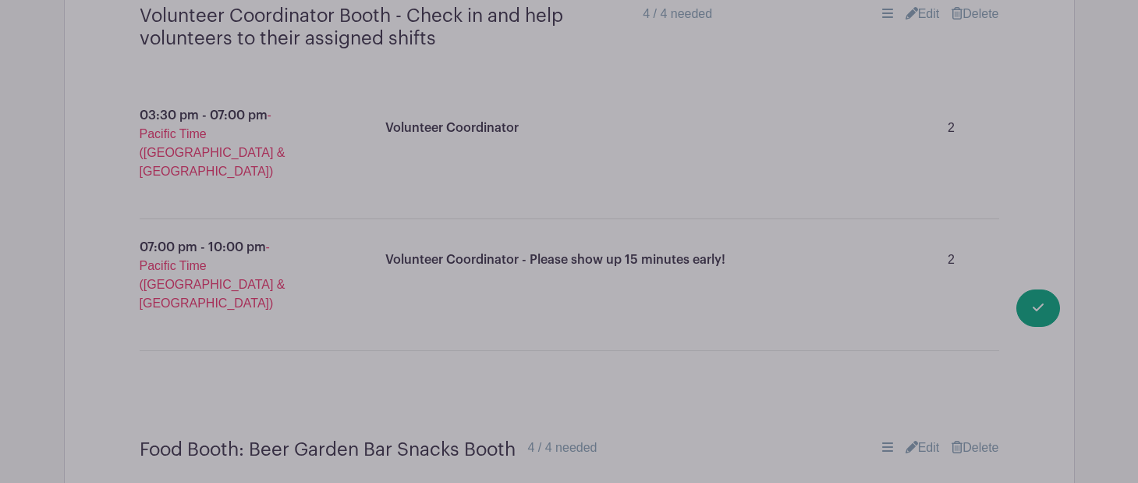
type input "2"
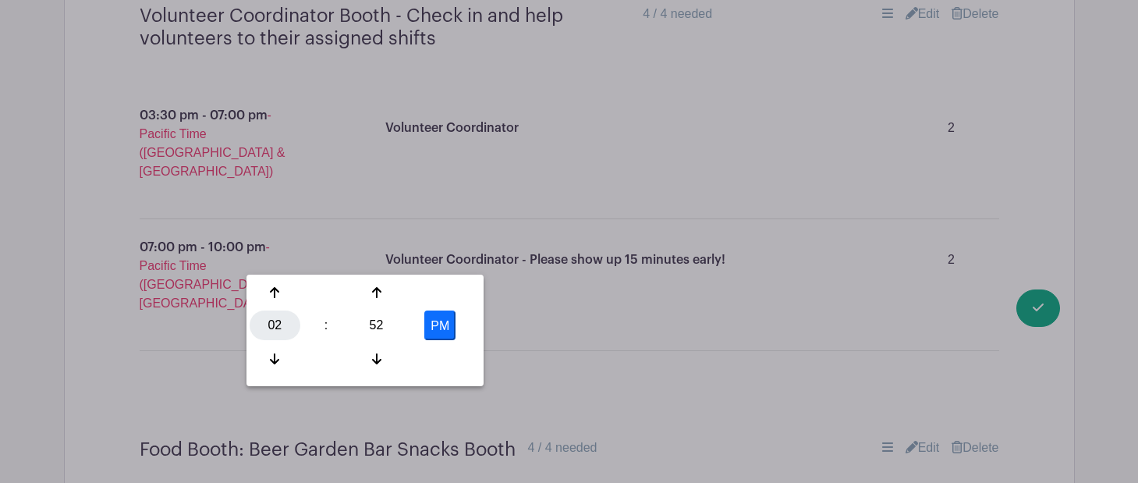
click at [283, 320] on div "02" at bounding box center [275, 326] width 51 height 30
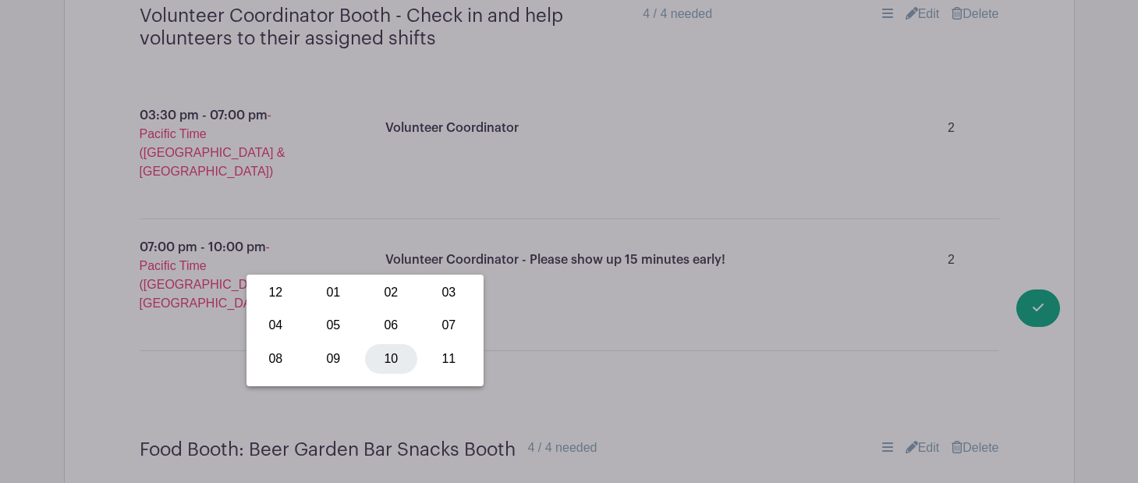
click at [386, 363] on div "10" at bounding box center [391, 359] width 52 height 30
click at [378, 331] on div "52" at bounding box center [376, 326] width 51 height 30
click at [266, 293] on div "00" at bounding box center [276, 293] width 52 height 30
type input "10:00 PM"
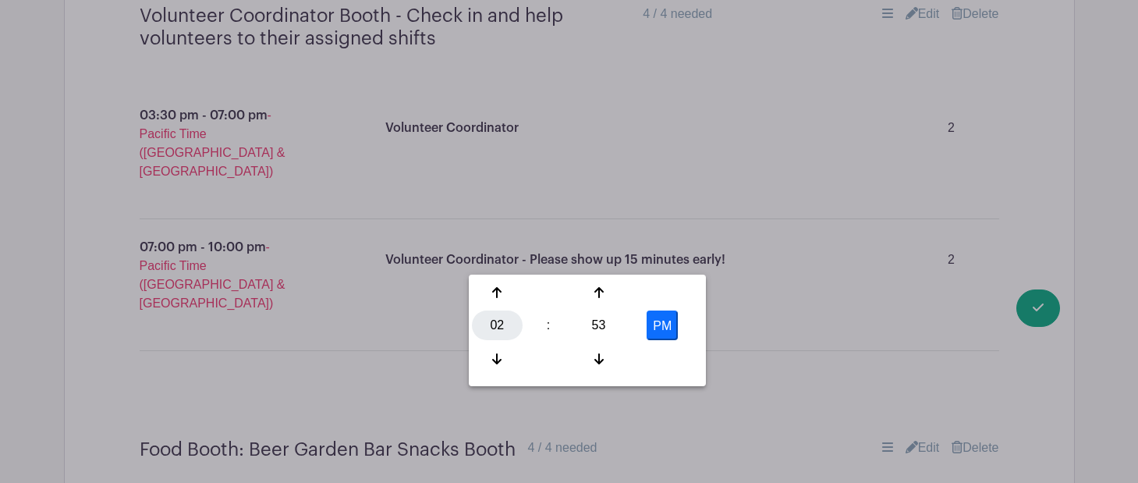
click at [496, 323] on div "02" at bounding box center [497, 326] width 51 height 30
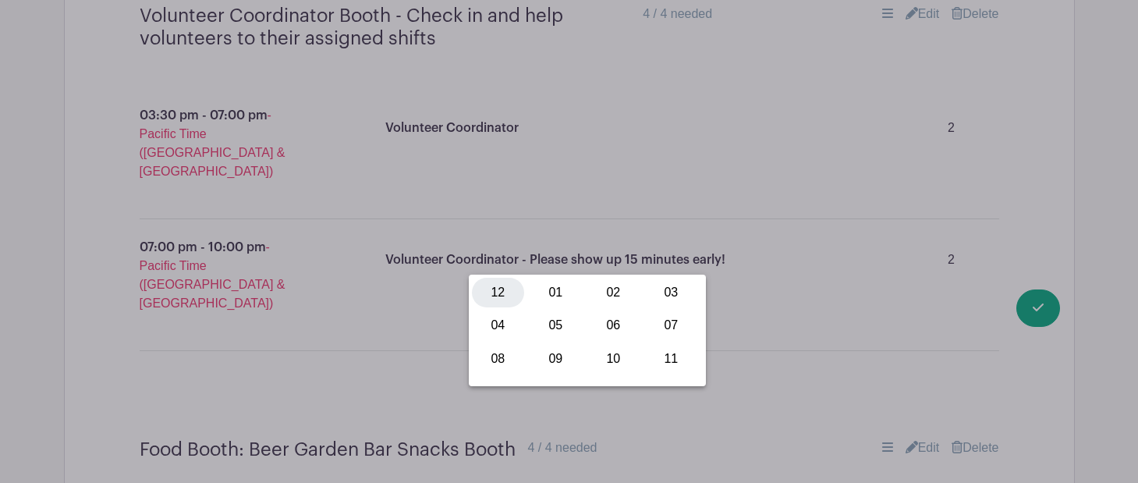
click at [494, 283] on div "12" at bounding box center [498, 293] width 52 height 30
drag, startPoint x: 575, startPoint y: 316, endPoint x: 586, endPoint y: 321, distance: 11.9
click at [578, 318] on div "53" at bounding box center [599, 326] width 51 height 30
click at [498, 291] on div "00" at bounding box center [498, 293] width 52 height 30
type input "12:00 PM"
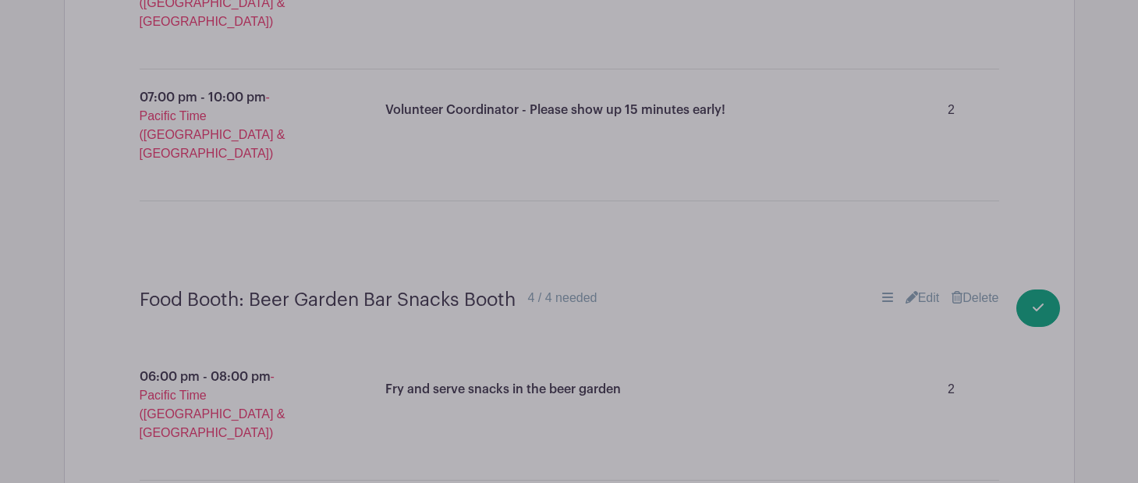
scroll to position [9857, 0]
paste input "Shop at Costco Tukwila, organize and distribute orders to booths (will contact …"
type input "Shop at Costco Tukwila, organize and distribute orders to booths (will contact …"
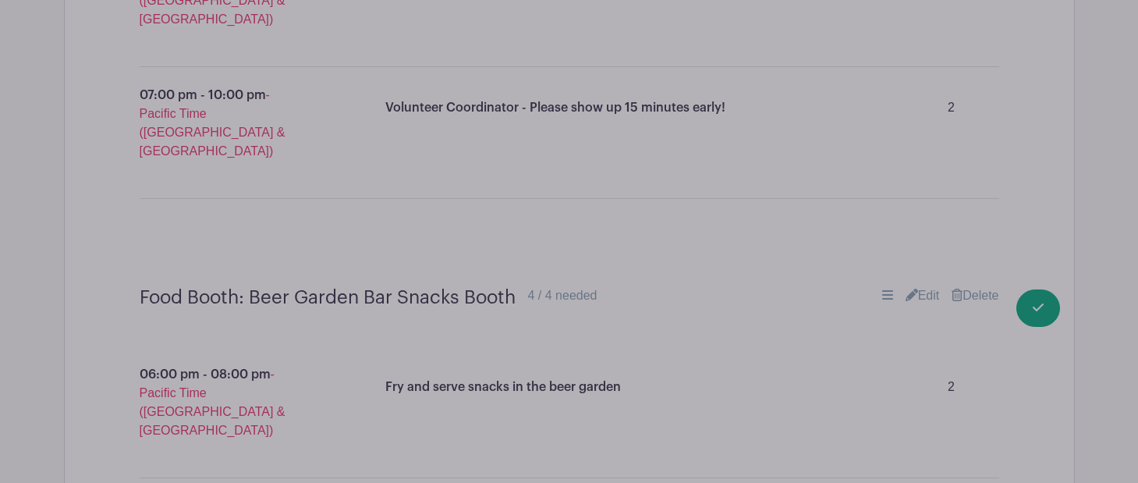
scroll to position [0, 0]
type input "2"
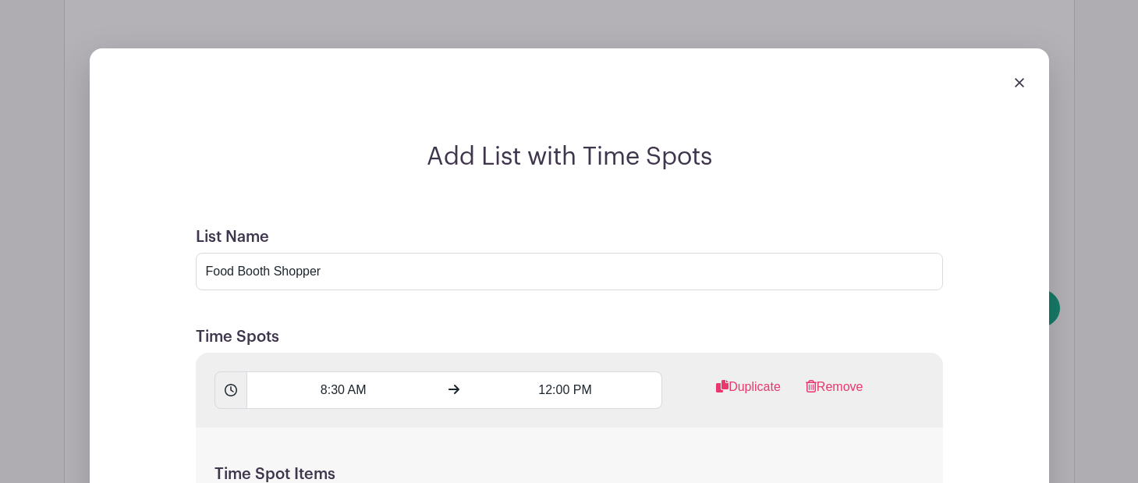
scroll to position [10521, 0]
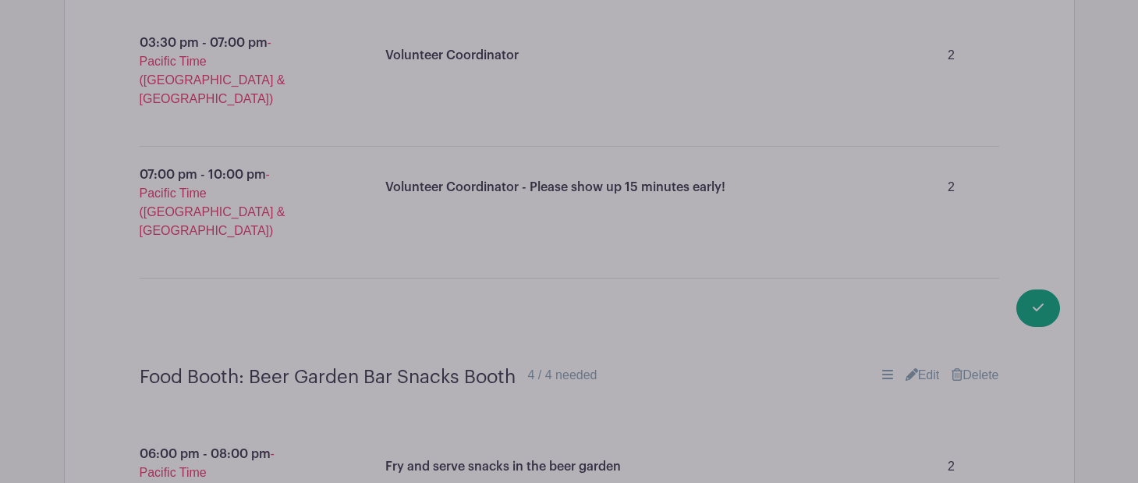
scroll to position [9757, 0]
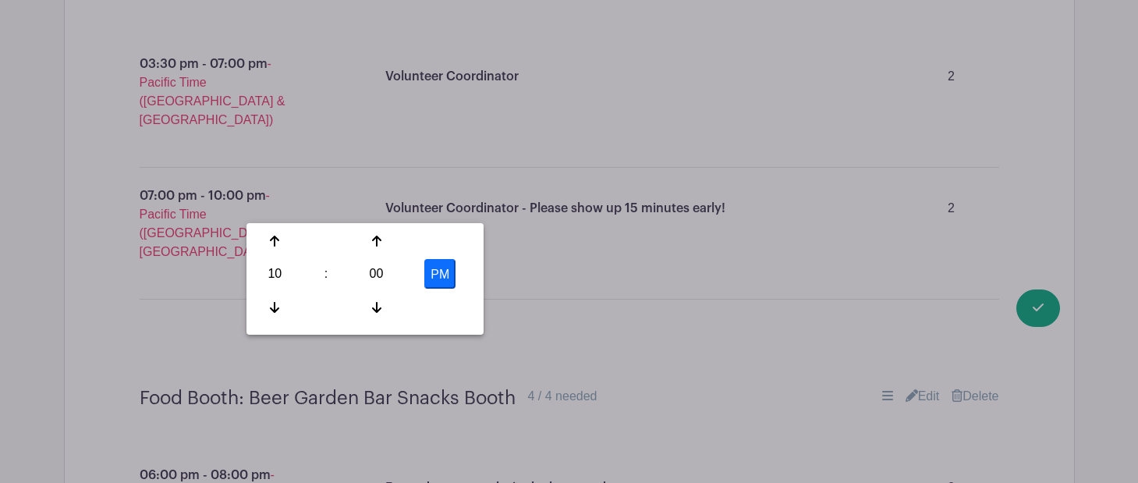
click at [453, 273] on button "PM" at bounding box center [439, 274] width 31 height 30
type input "10:00 AM"
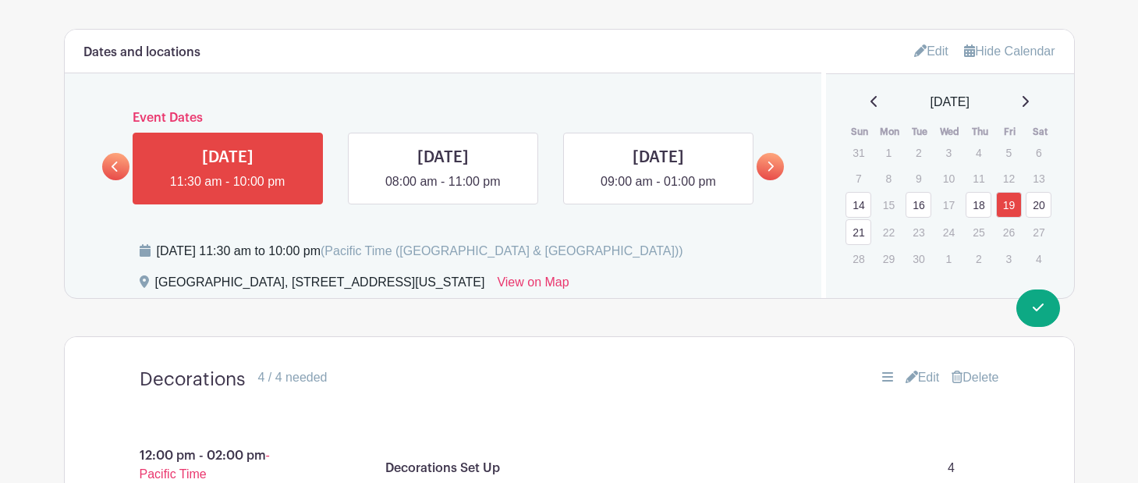
scroll to position [815, 0]
click at [851, 226] on link "21" at bounding box center [859, 231] width 26 height 26
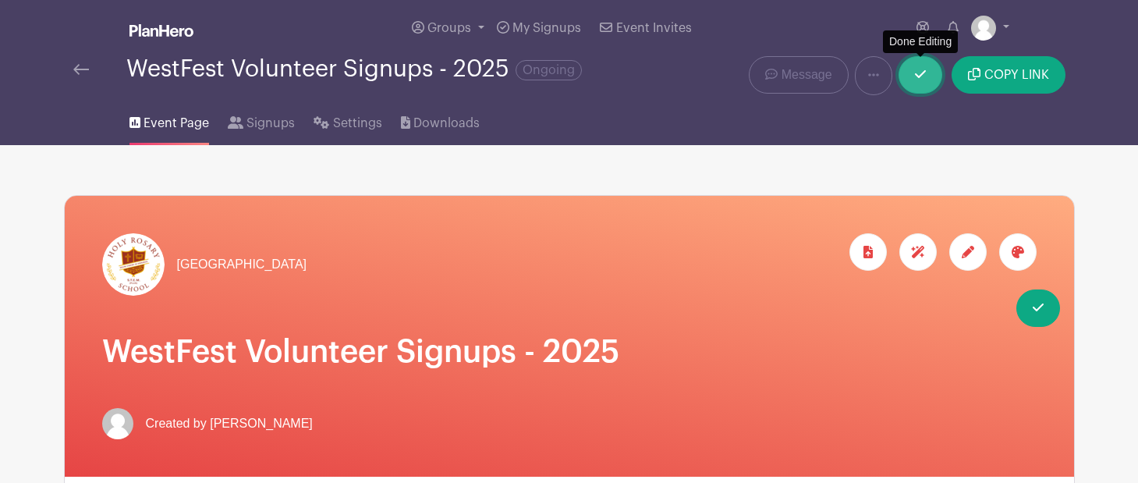
click at [917, 80] on icon at bounding box center [920, 74] width 11 height 12
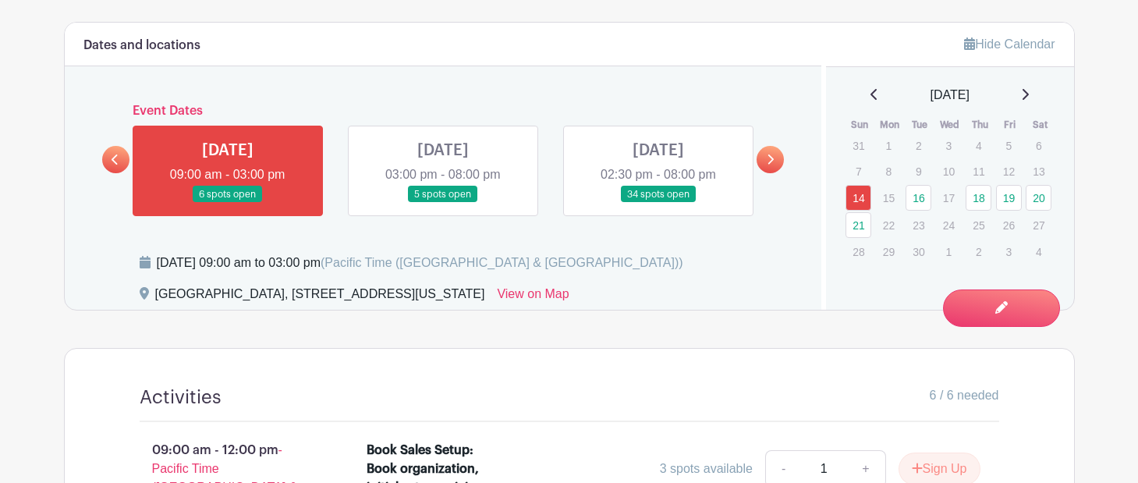
scroll to position [765, 0]
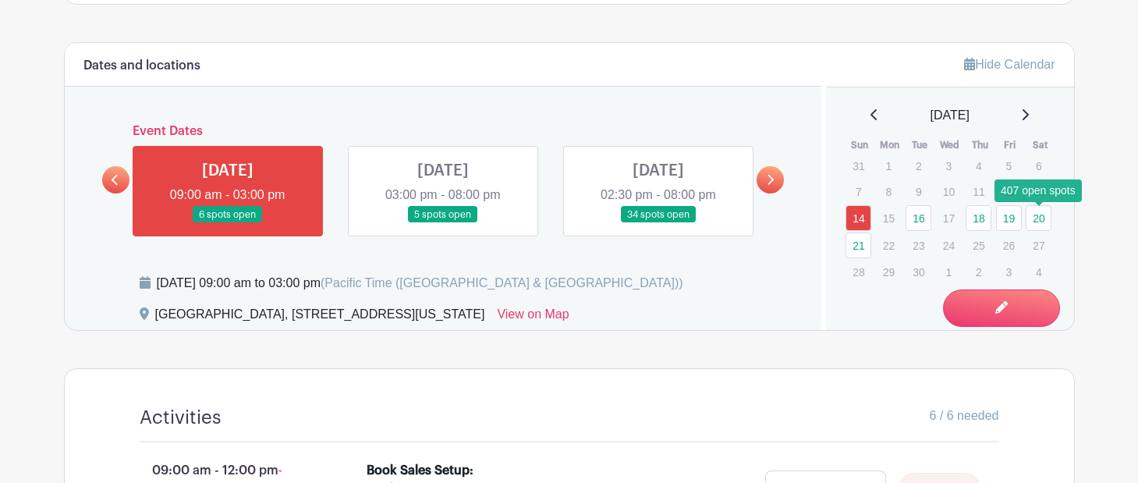
click at [1041, 222] on link "20" at bounding box center [1039, 218] width 26 height 26
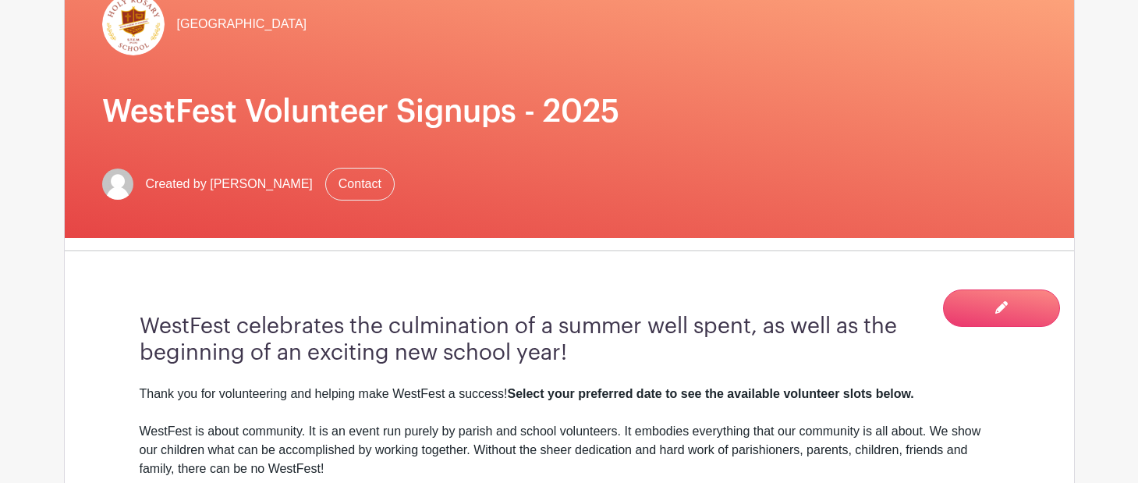
scroll to position [294, 0]
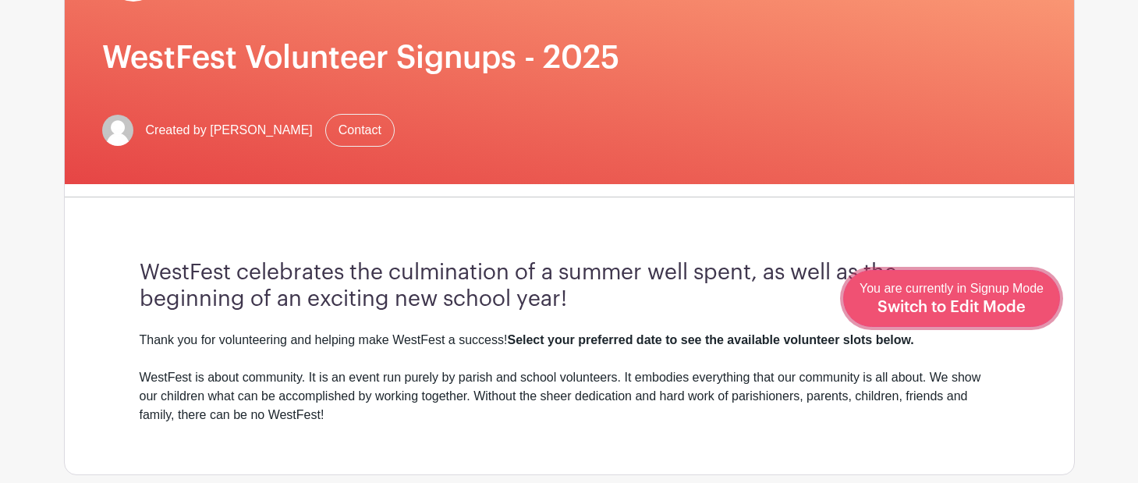
click at [987, 307] on span "Switch to Edit Mode" at bounding box center [952, 308] width 148 height 16
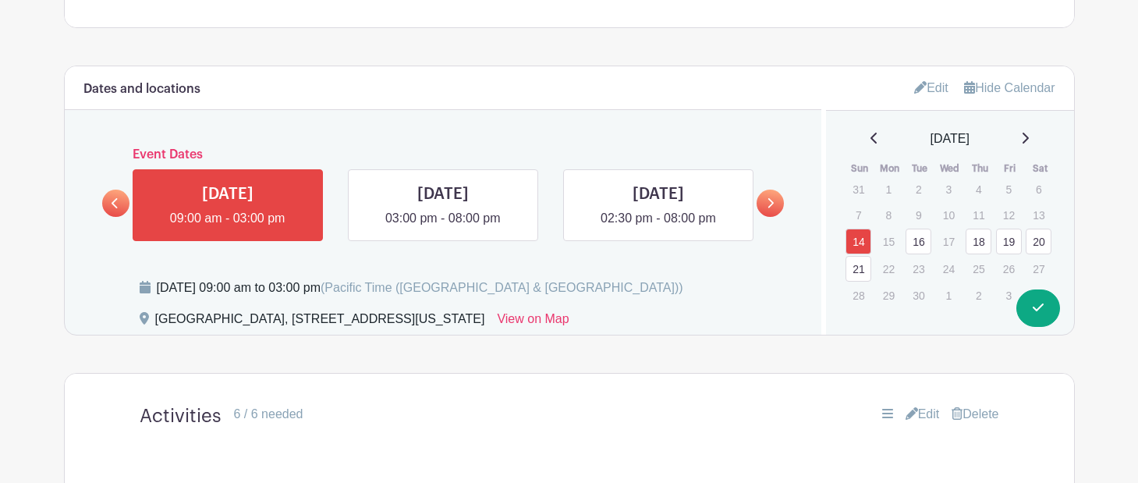
scroll to position [791, 0]
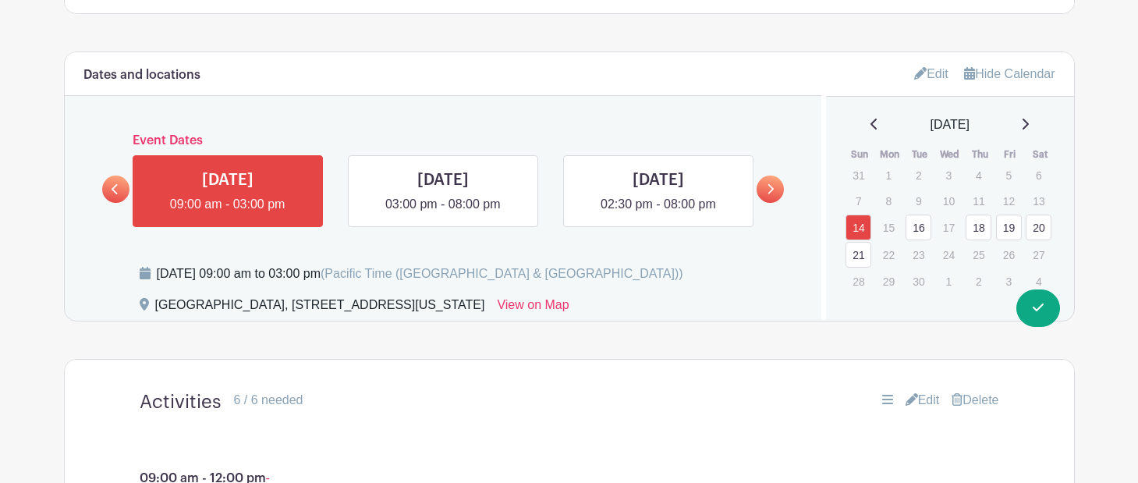
click at [1037, 227] on link "20" at bounding box center [1039, 228] width 26 height 26
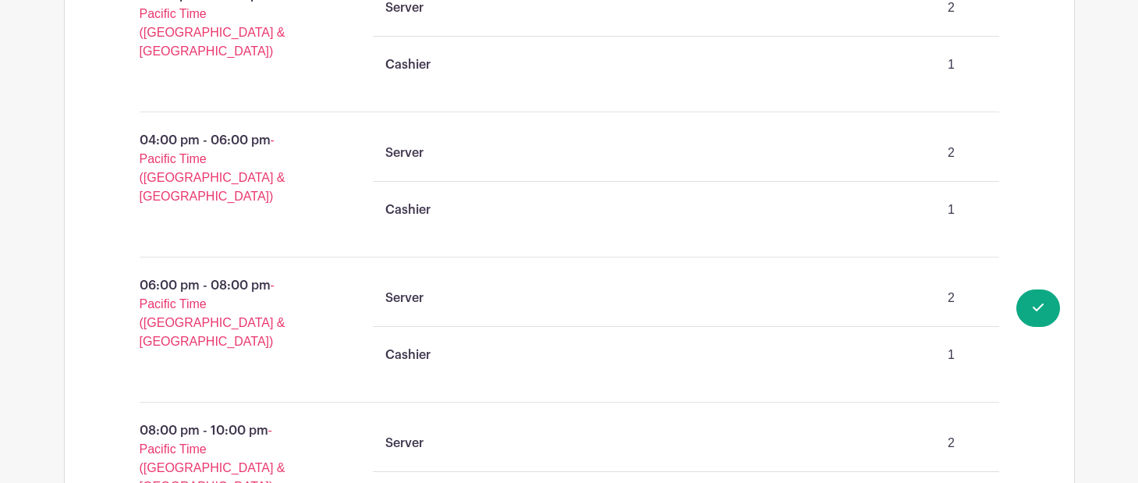
scroll to position [10477, 0]
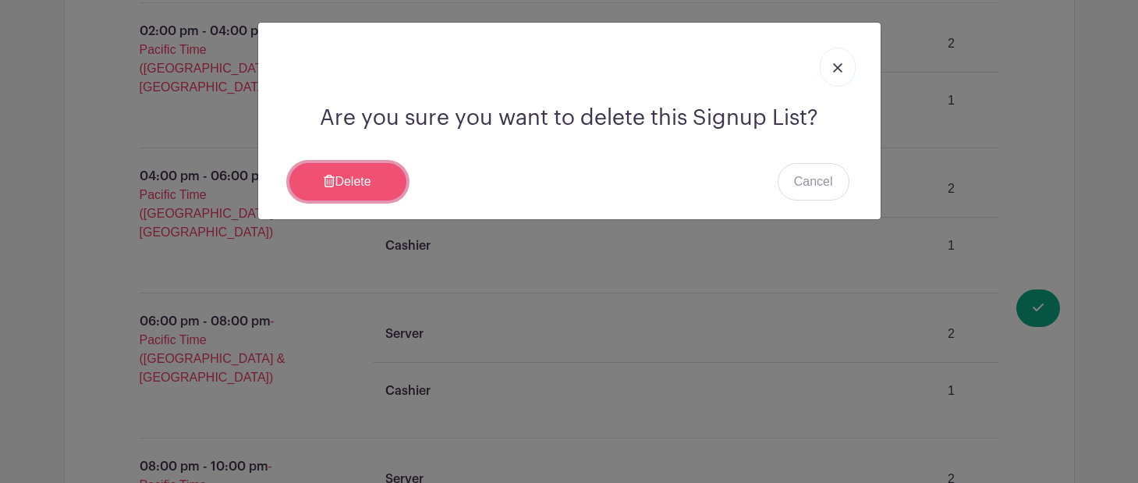
click at [348, 185] on link "Delete" at bounding box center [347, 181] width 117 height 37
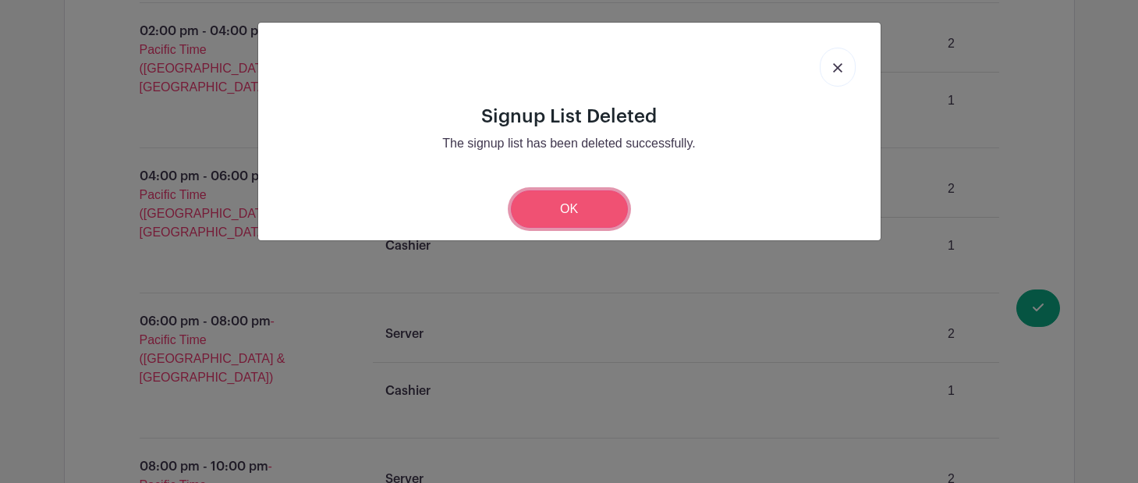
click at [576, 210] on link "OK" at bounding box center [569, 208] width 117 height 37
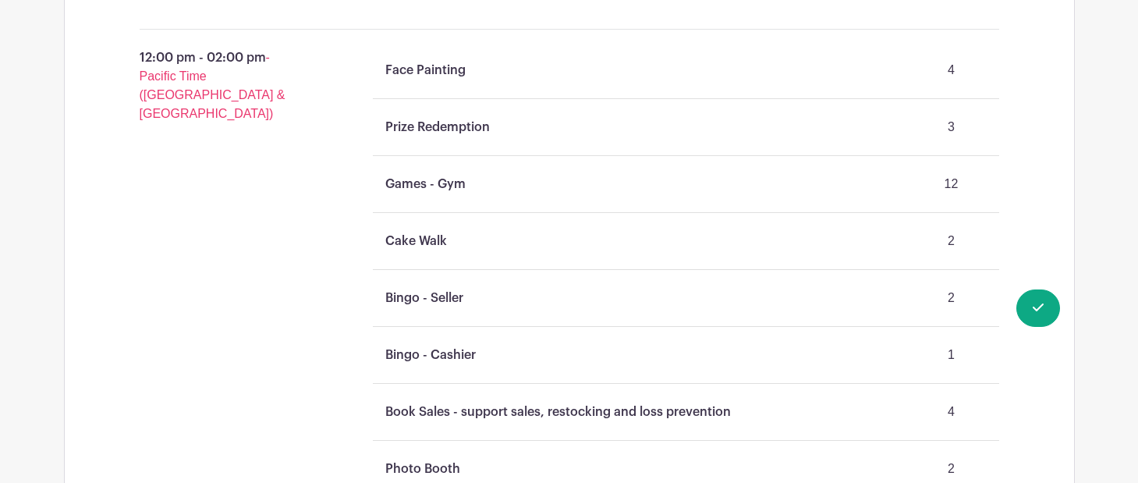
scroll to position [0, 0]
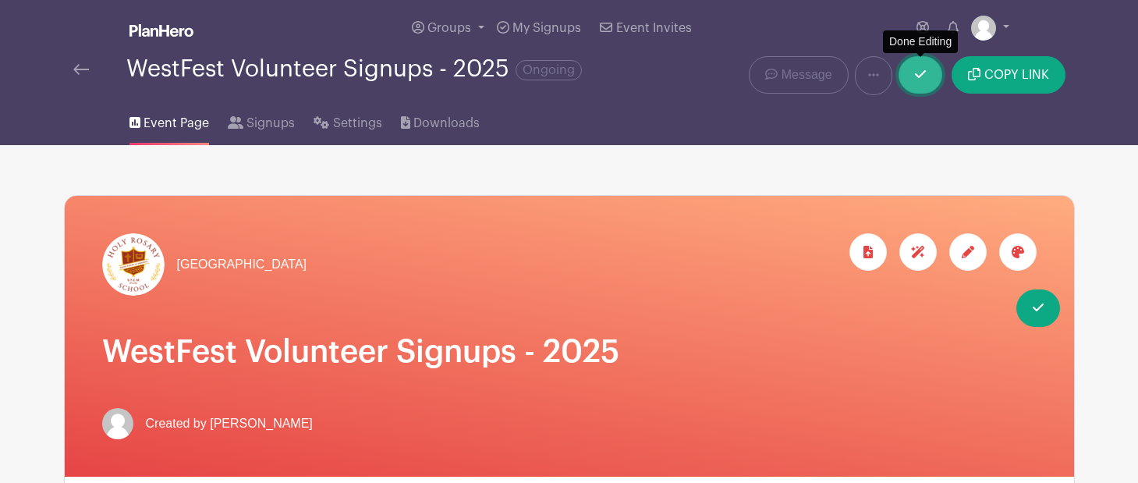
click at [919, 78] on icon at bounding box center [920, 74] width 11 height 8
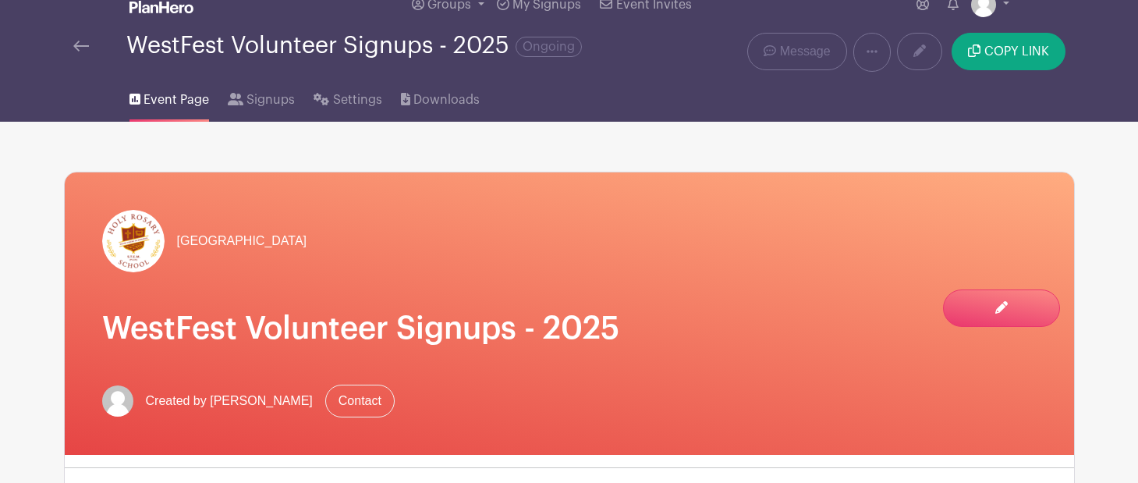
scroll to position [16, 0]
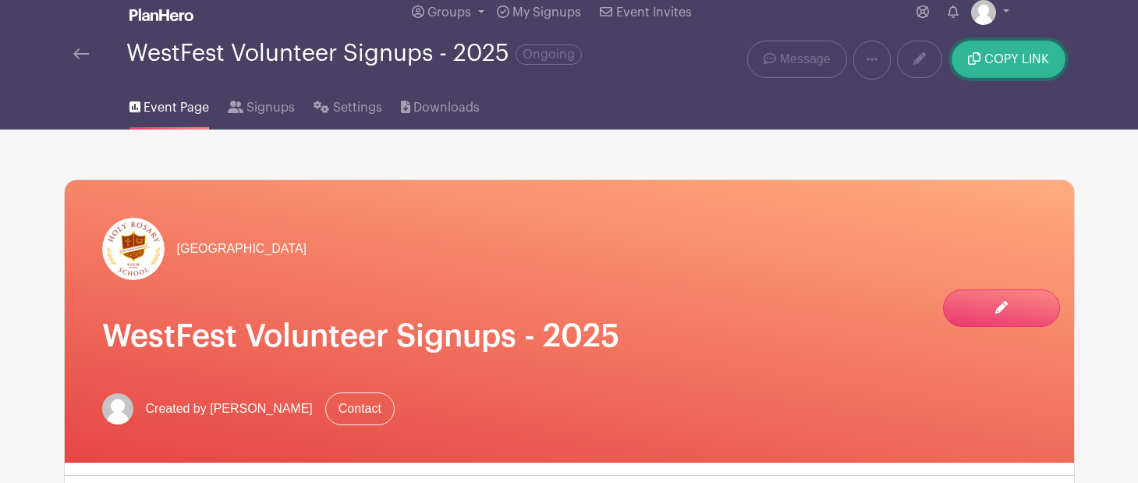
click at [1029, 55] on span "COPY LINK" at bounding box center [1017, 59] width 65 height 12
click at [1040, 66] on span "COPY LINK" at bounding box center [1017, 59] width 65 height 12
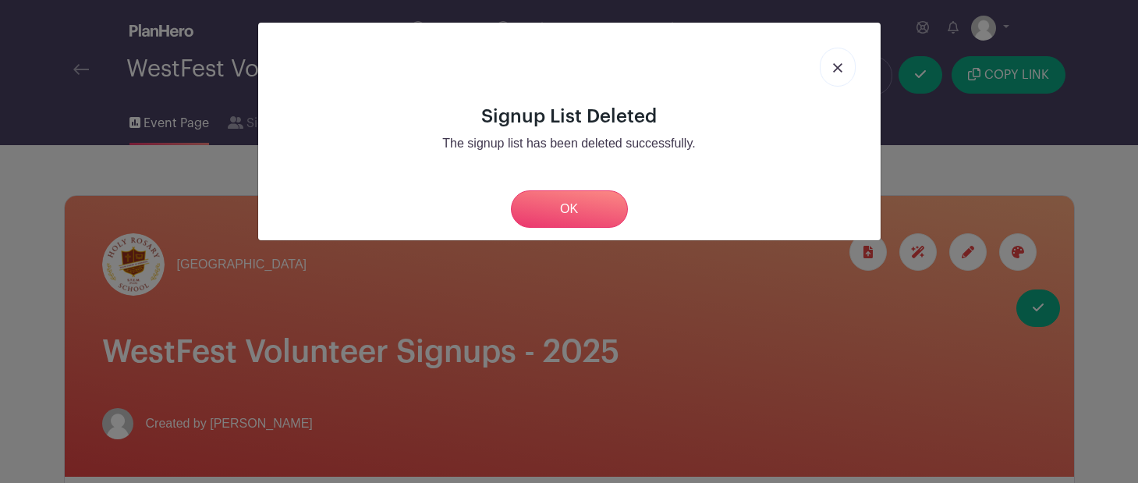
click at [991, 57] on div "Signup List Deleted The signup list has been deleted successfully. OK" at bounding box center [569, 241] width 1138 height 483
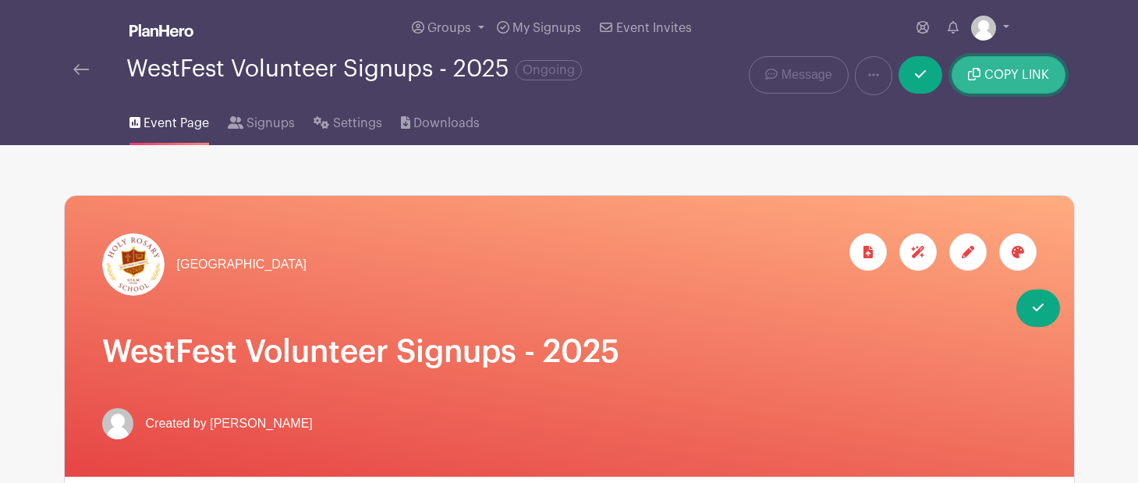
click at [985, 76] on span "COPY LINK" at bounding box center [1017, 75] width 65 height 12
click at [805, 76] on div "Copied. Ready to paste https://schedule.planhero.com/events/306de1c3c/westfest-…" at bounding box center [875, 60] width 140 height 58
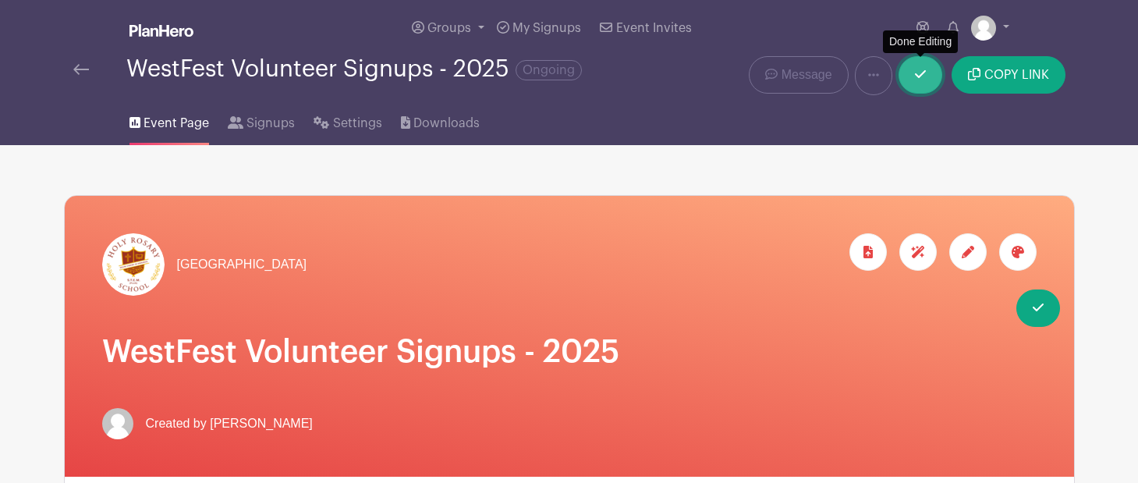
click at [927, 79] on link at bounding box center [921, 74] width 44 height 37
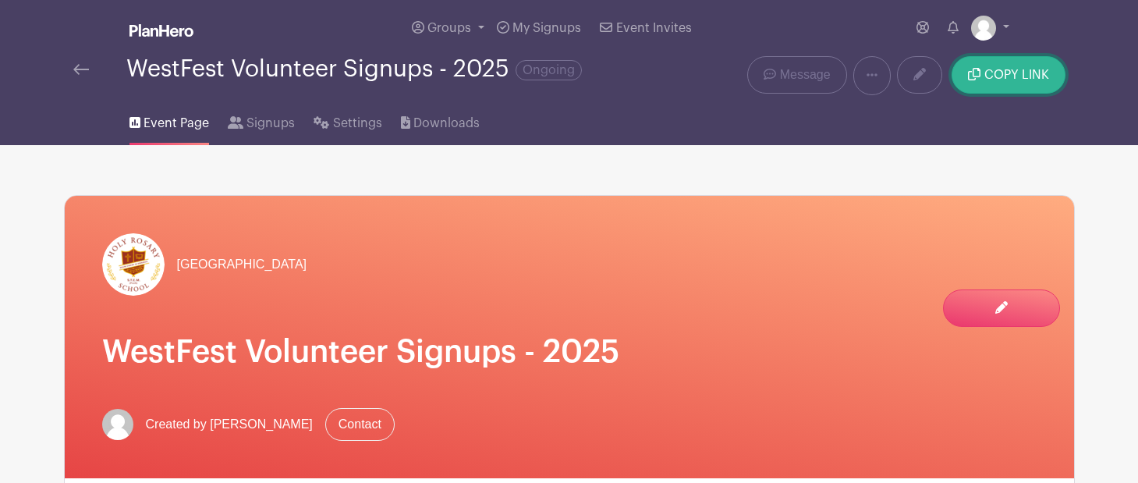
click at [984, 87] on button "COPY LINK" at bounding box center [1008, 74] width 113 height 37
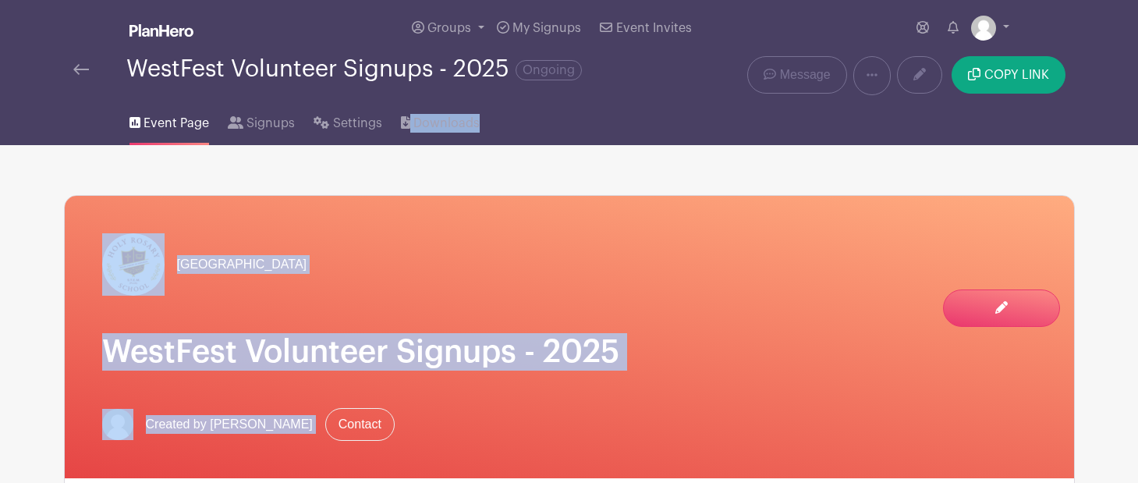
drag, startPoint x: 821, startPoint y: 105, endPoint x: 797, endPoint y: 95, distance: 26.2
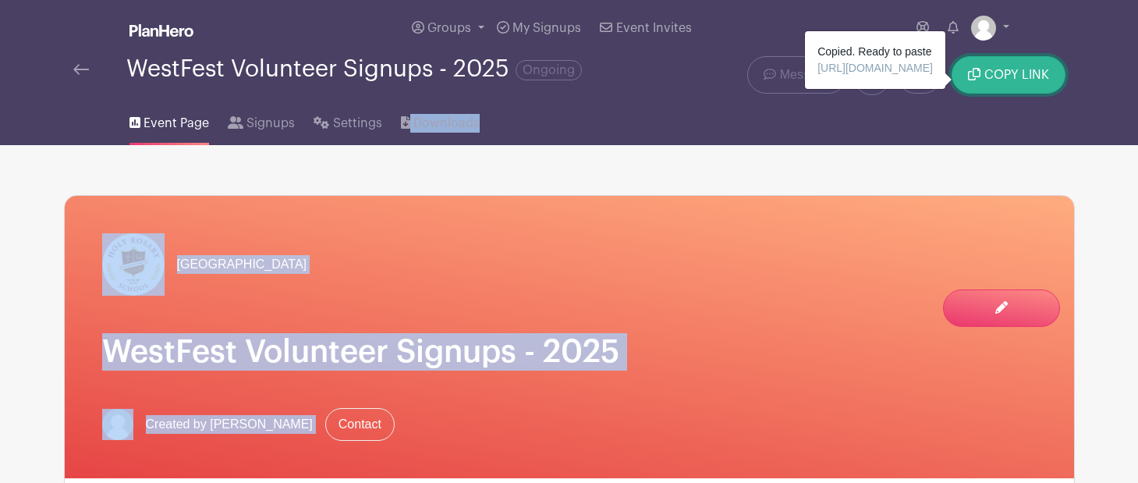
click at [1001, 81] on span "COPY LINK" at bounding box center [1017, 75] width 65 height 12
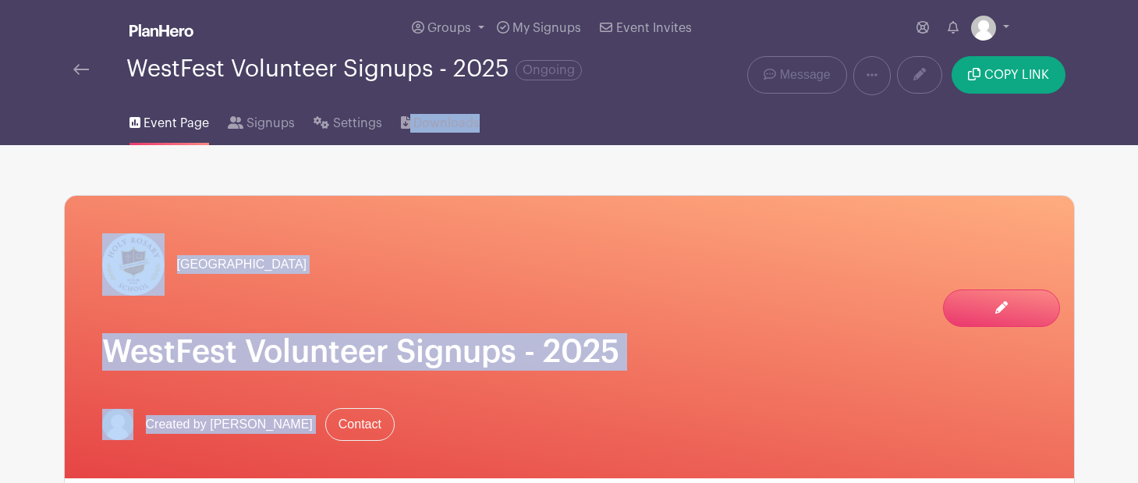
copy span "volunteer"
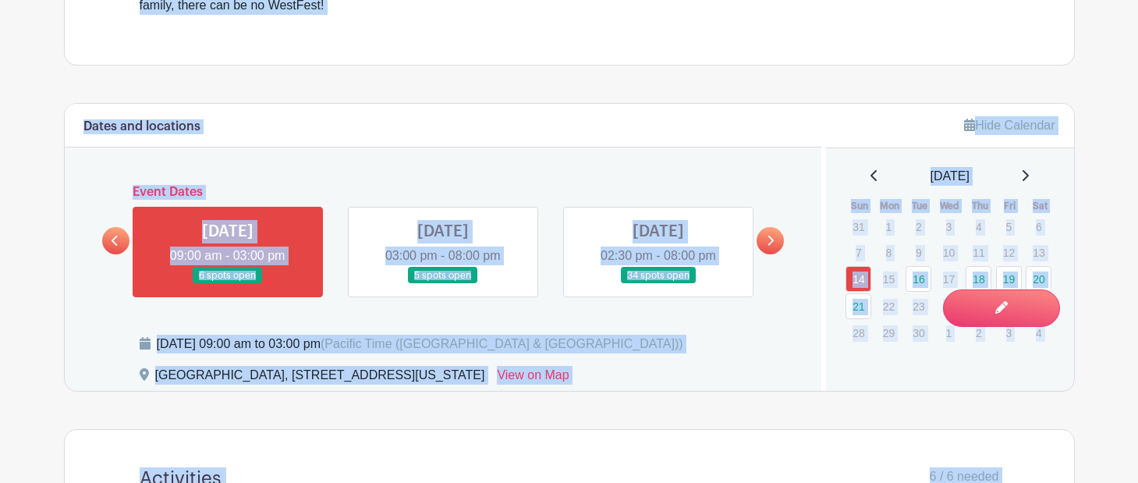
scroll to position [692, 0]
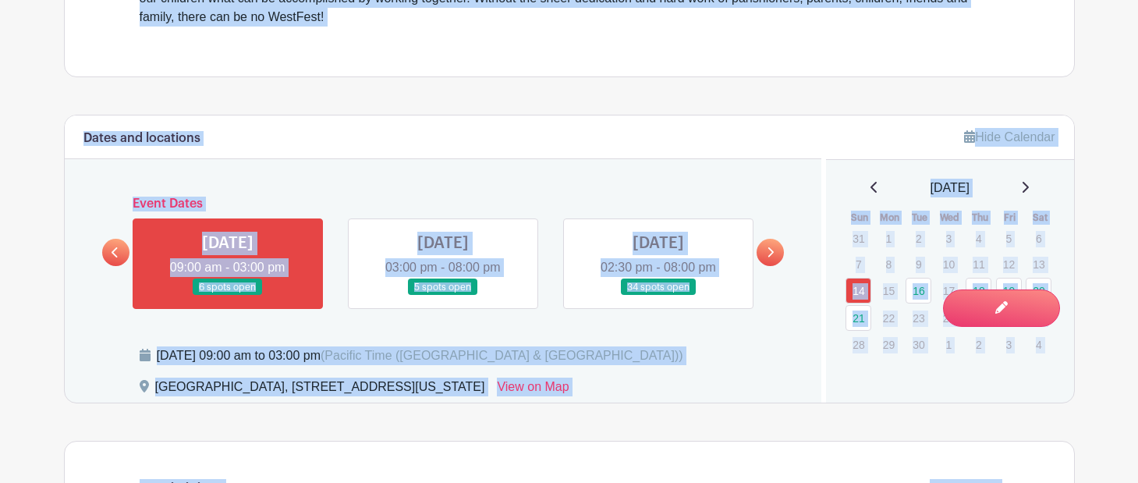
click at [443, 296] on link at bounding box center [443, 296] width 0 height 0
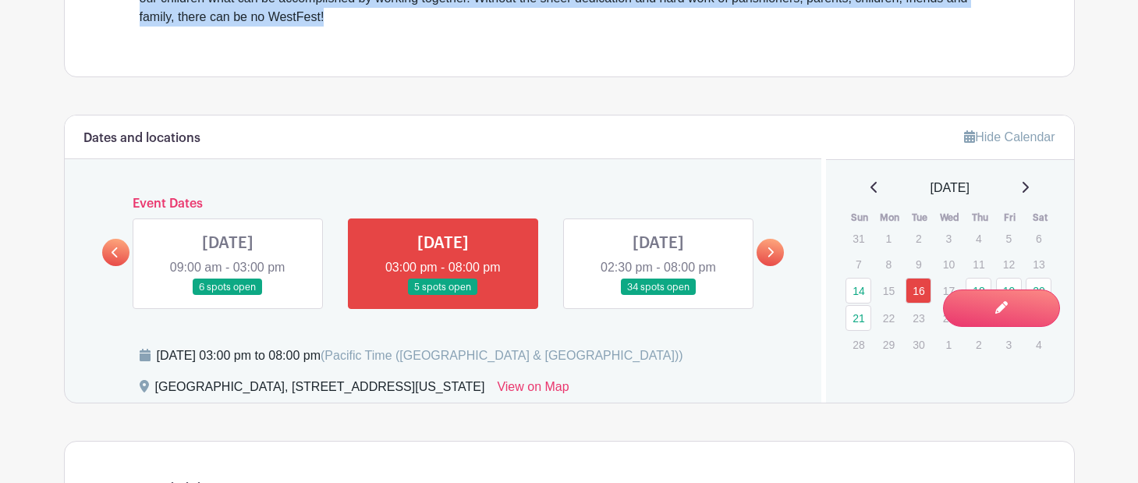
click at [659, 296] on link at bounding box center [659, 296] width 0 height 0
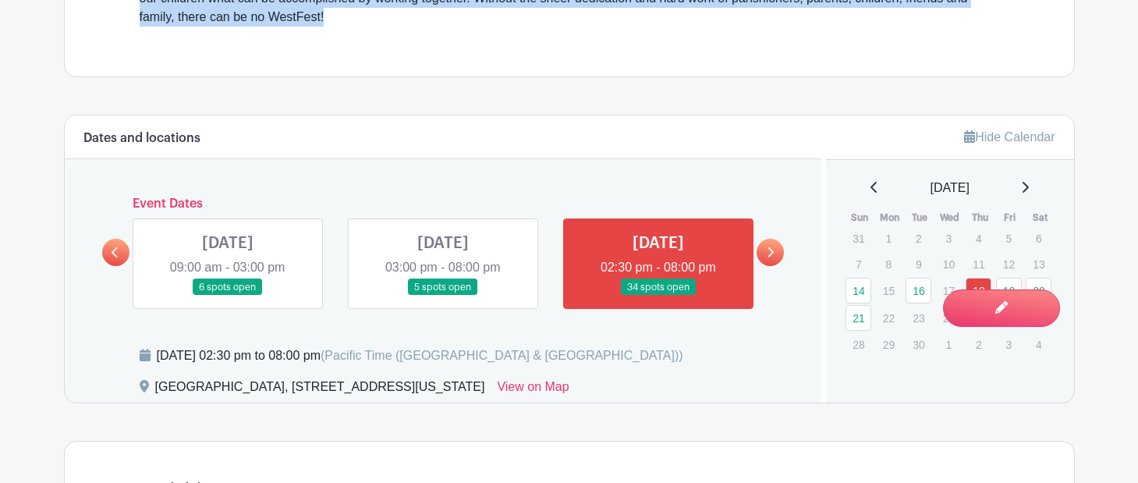
click at [659, 296] on link at bounding box center [659, 296] width 0 height 0
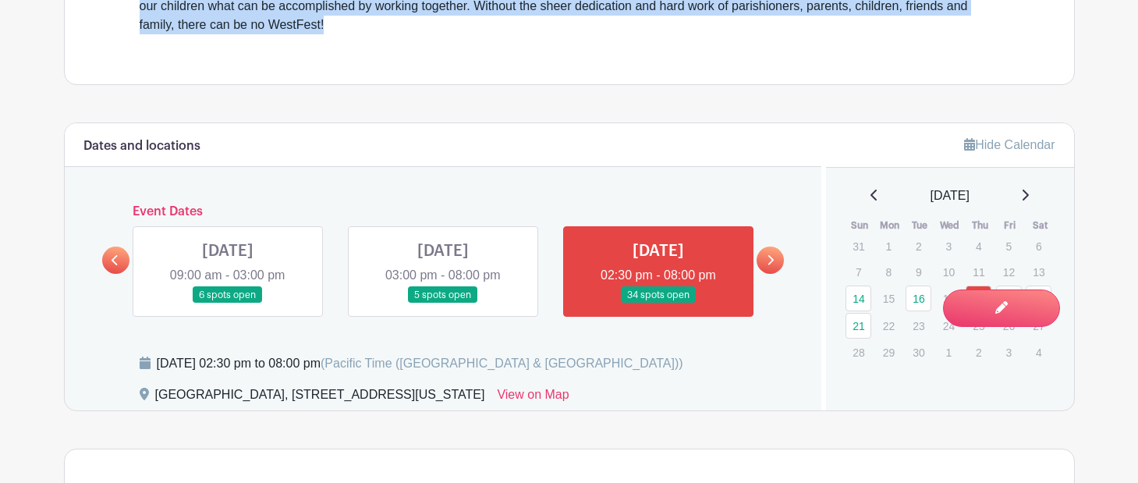
scroll to position [708, 0]
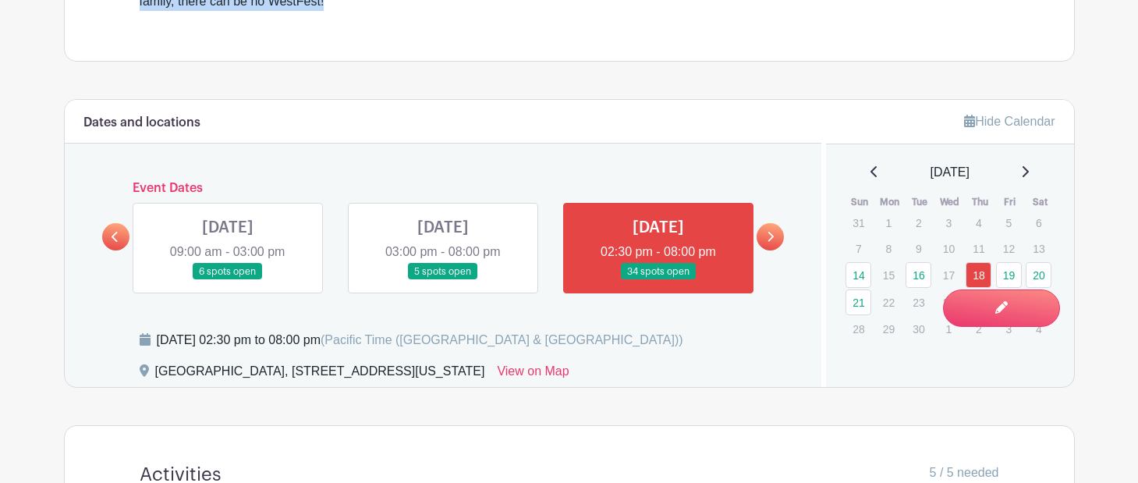
click at [776, 239] on link at bounding box center [770, 236] width 27 height 27
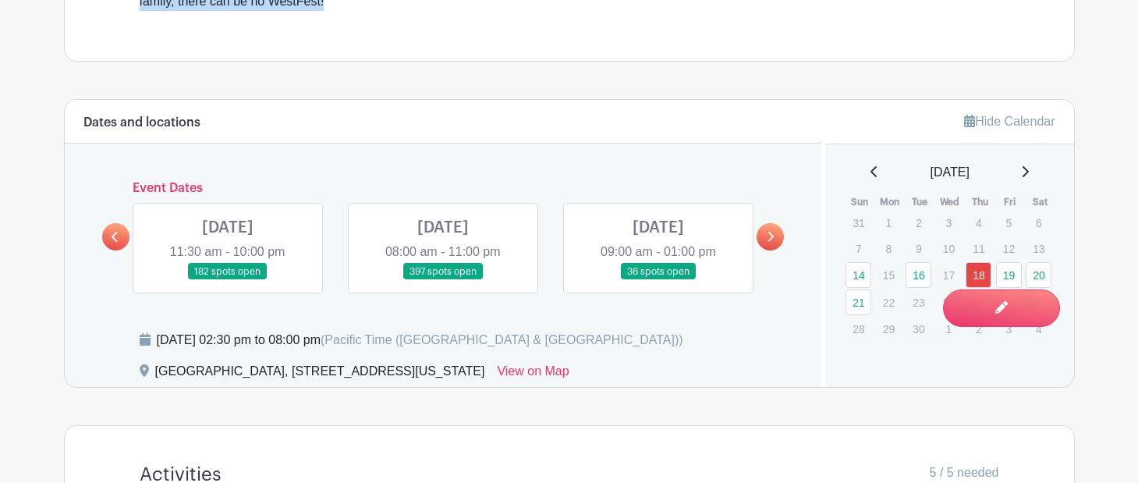
click at [228, 280] on link at bounding box center [228, 280] width 0 height 0
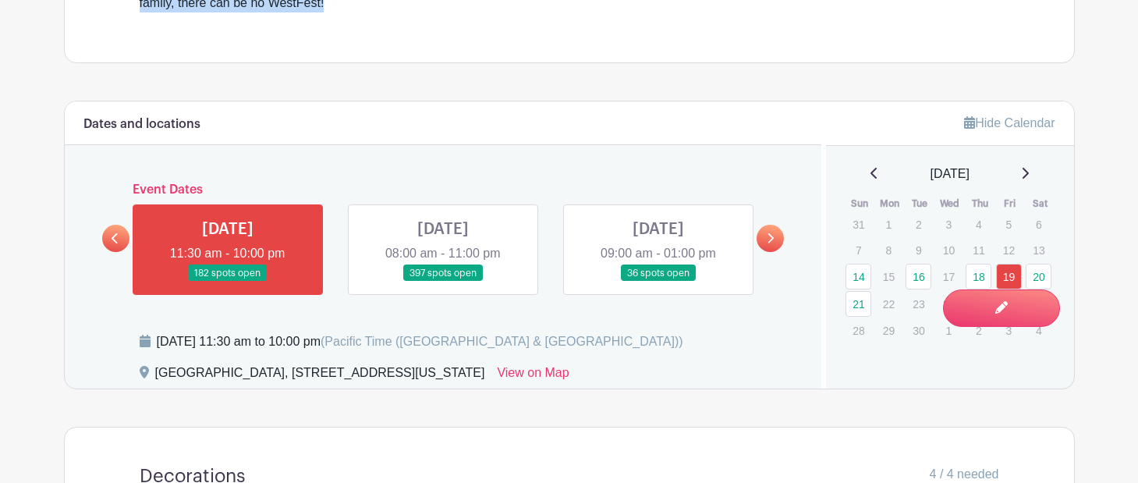
scroll to position [847, 0]
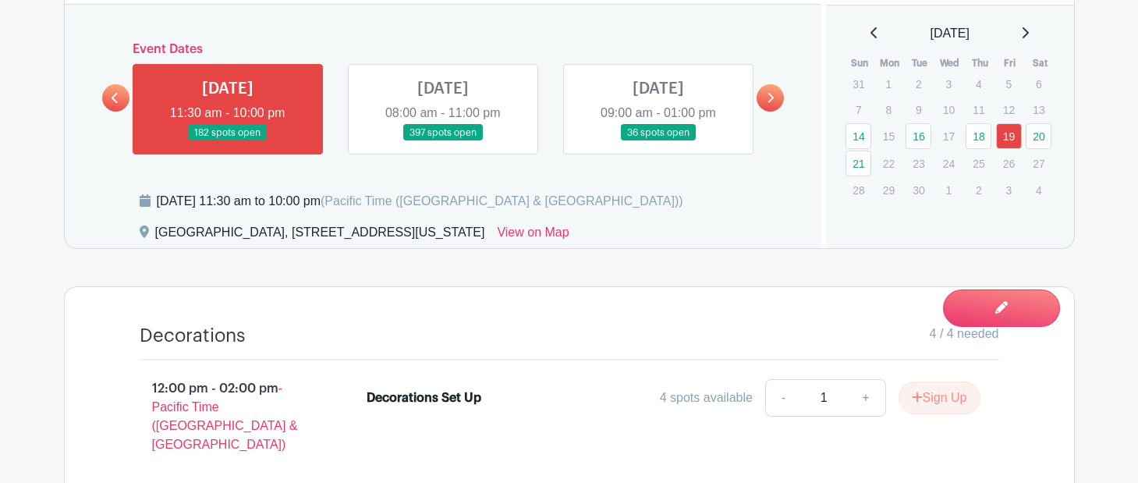
click at [777, 98] on link at bounding box center [770, 97] width 27 height 27
click at [775, 98] on link at bounding box center [770, 97] width 27 height 27
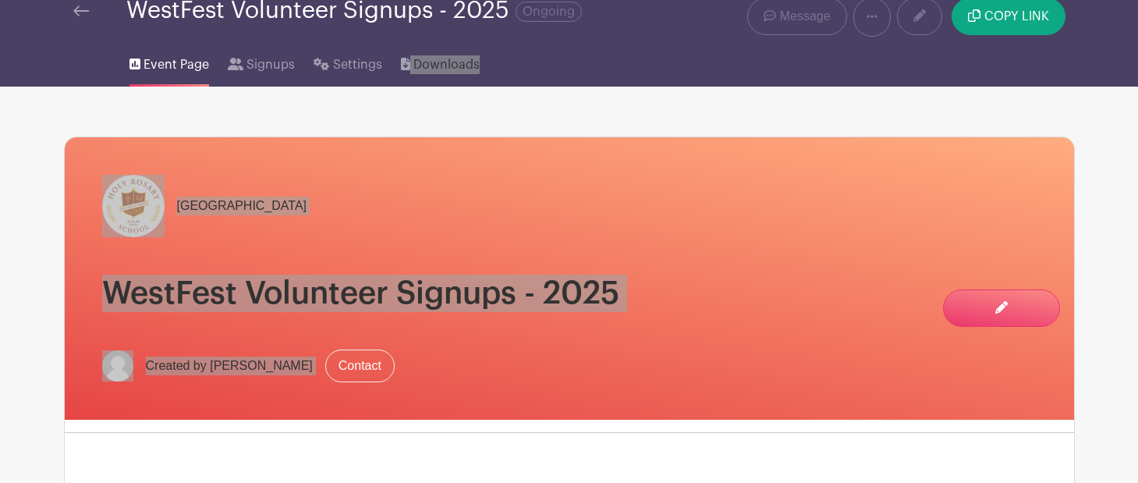
scroll to position [0, 0]
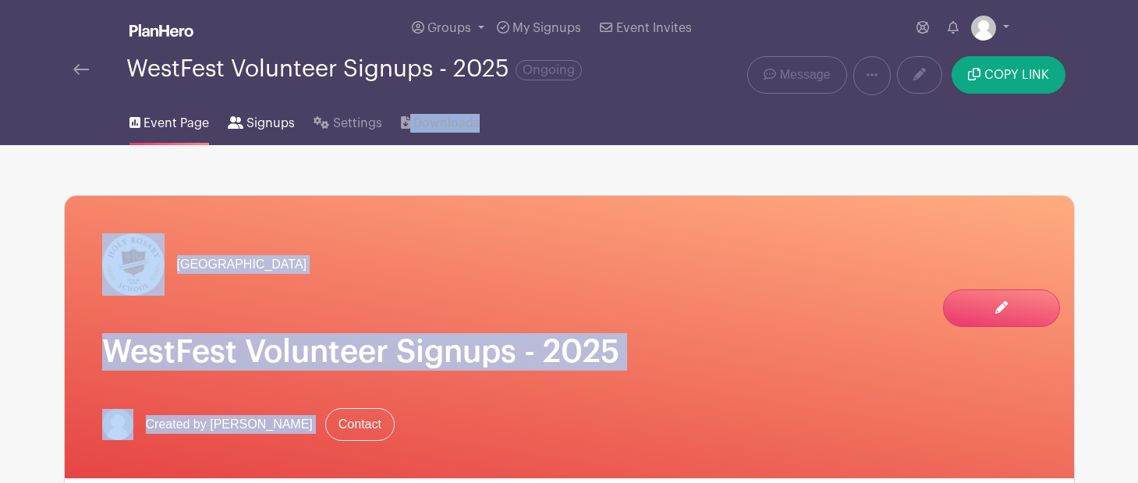
click at [271, 126] on span "Signups" at bounding box center [271, 123] width 48 height 19
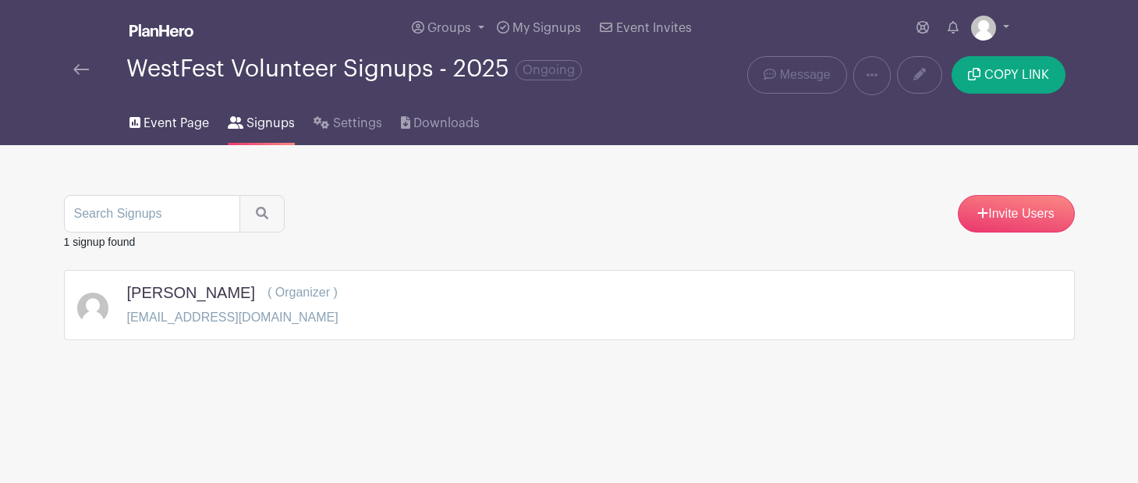
click at [178, 122] on span "Event Page" at bounding box center [177, 123] width 66 height 19
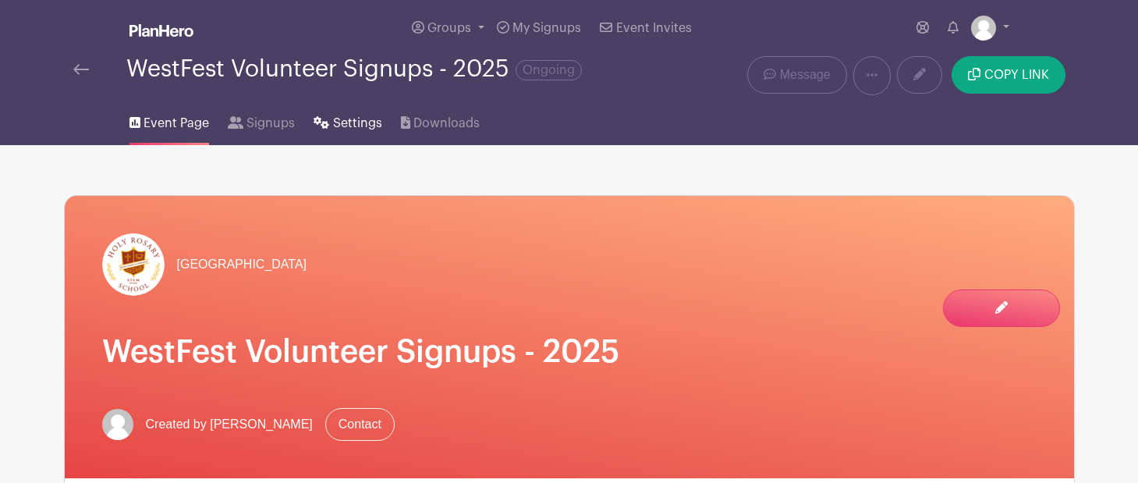
click at [356, 122] on span "Settings" at bounding box center [357, 123] width 49 height 19
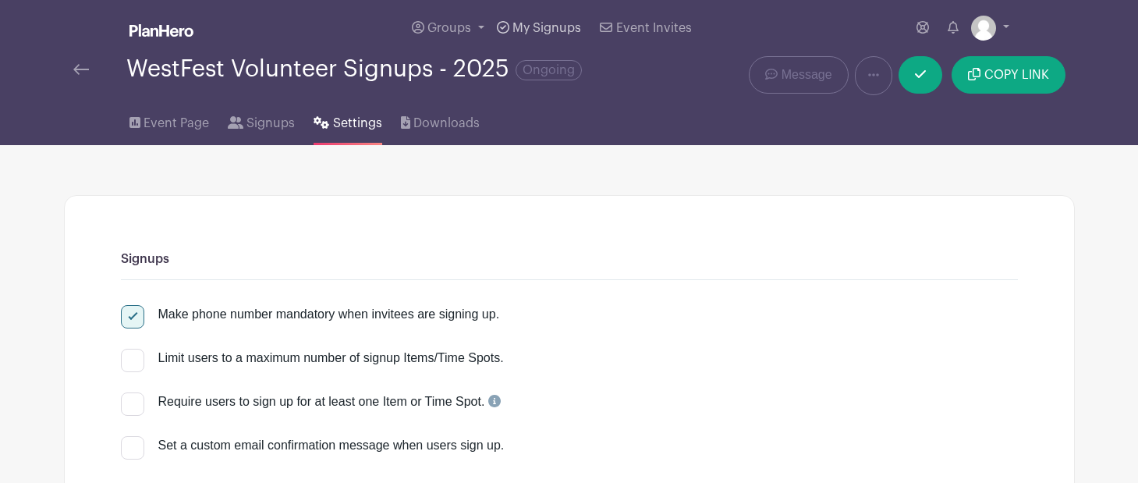
click at [532, 26] on span "My Signups" at bounding box center [547, 28] width 69 height 12
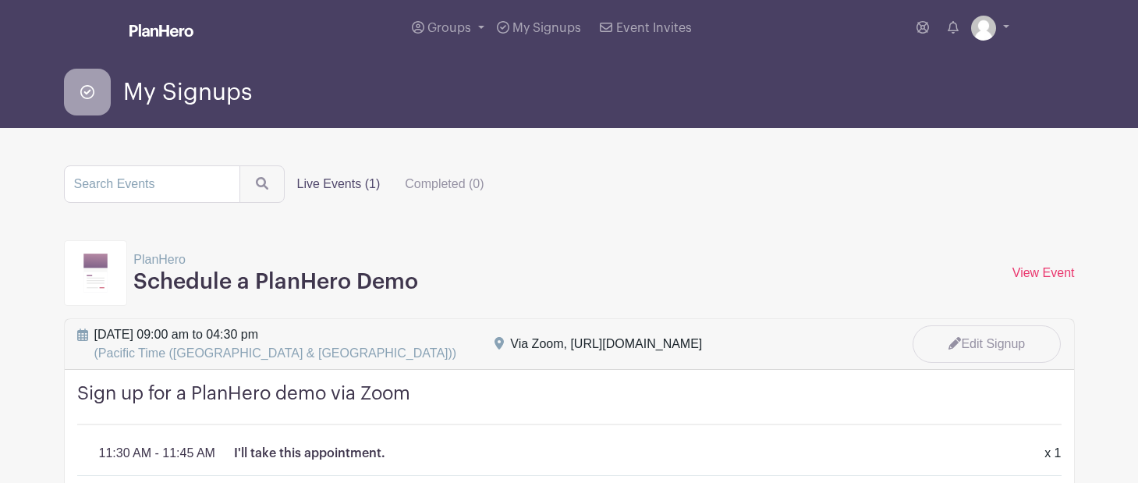
click at [166, 27] on img at bounding box center [162, 30] width 64 height 12
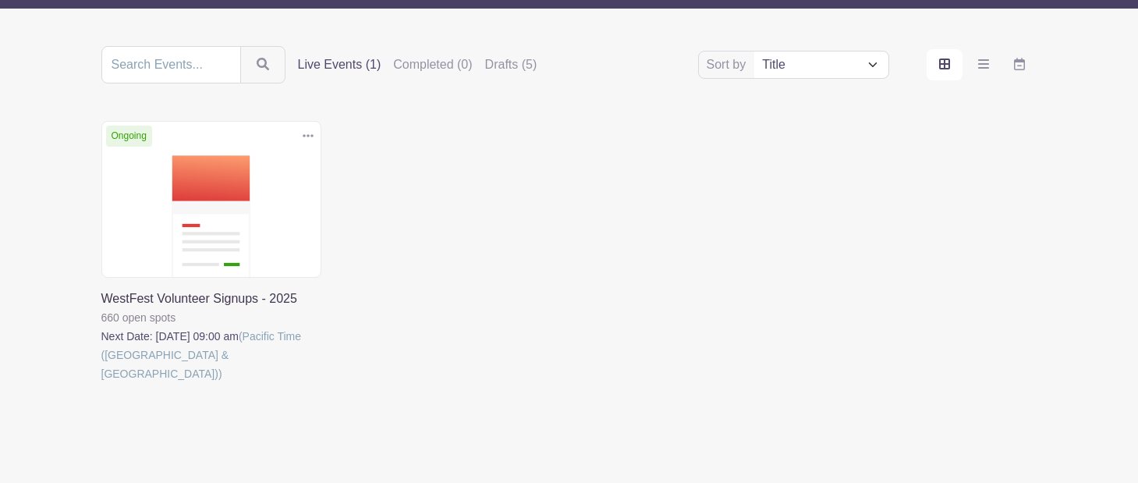
scroll to position [175, 0]
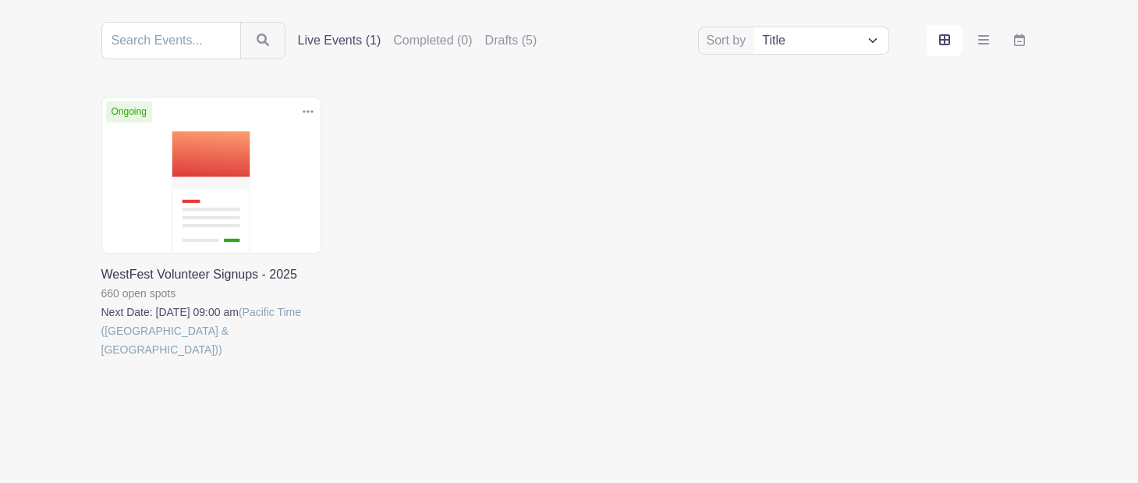
click at [101, 359] on link at bounding box center [101, 359] width 0 height 0
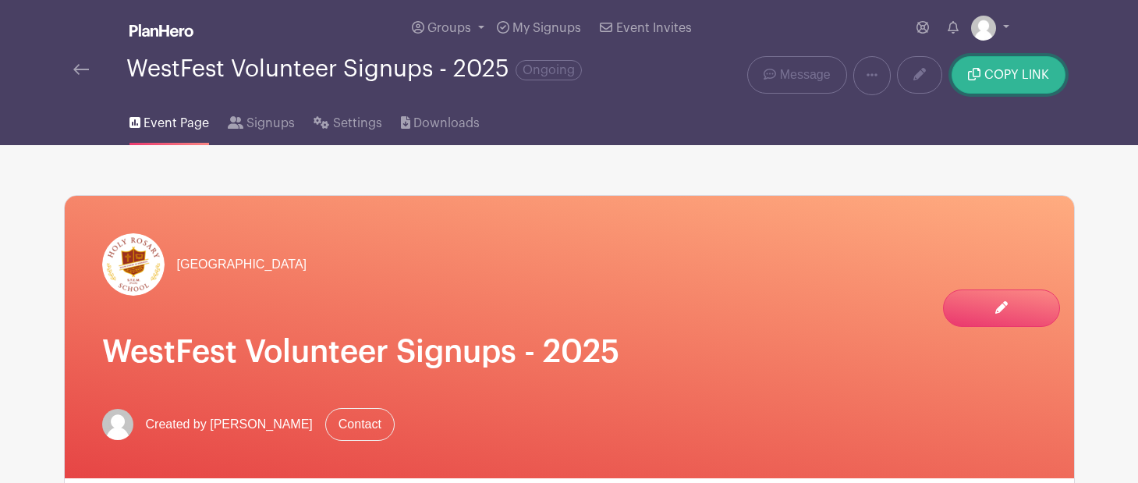
click at [1031, 69] on span "COPY LINK" at bounding box center [1017, 75] width 65 height 12
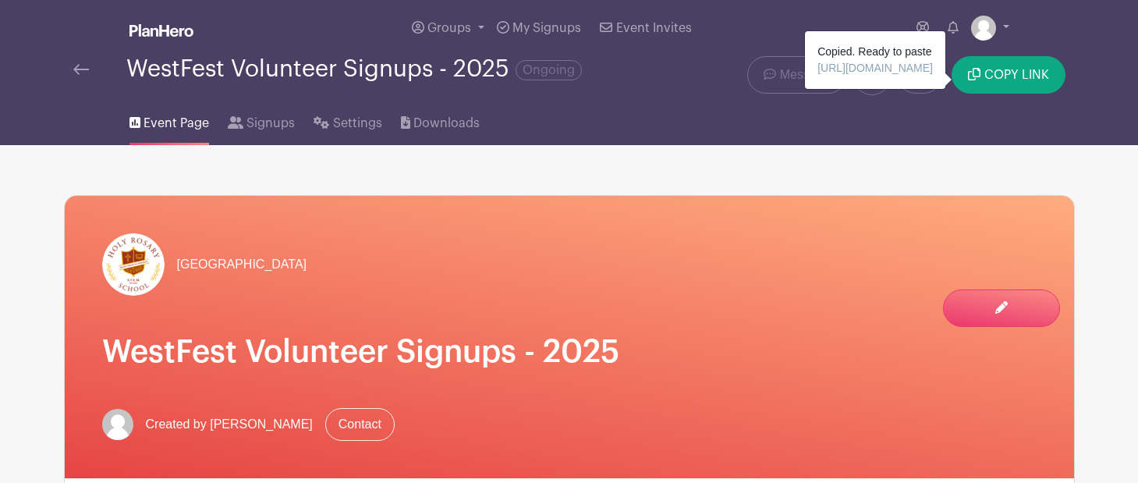
click at [873, 74] on span "https://schedule.planhero.com/events/306de1c3c/westfest-volunteer-signups-2025" at bounding box center [875, 68] width 115 height 12
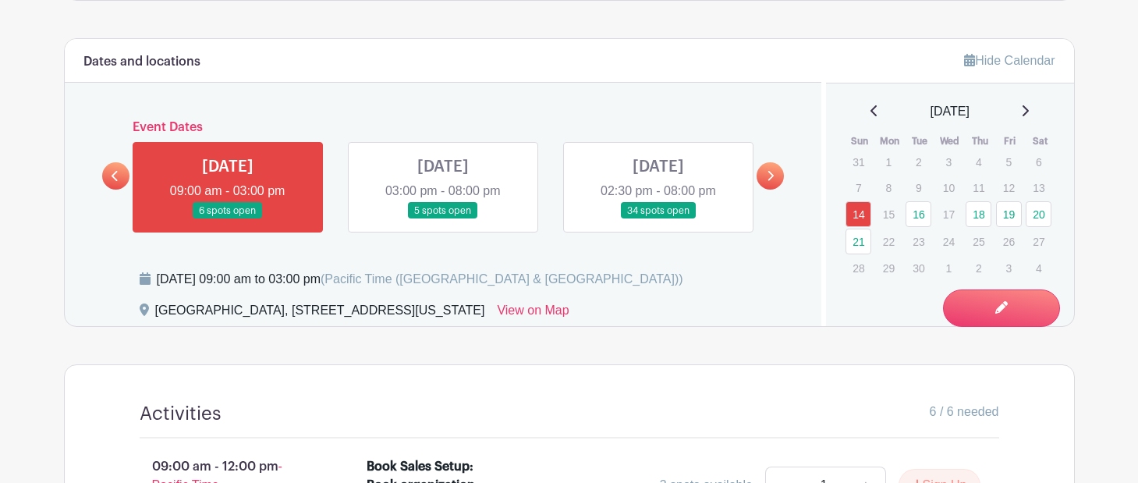
scroll to position [756, 0]
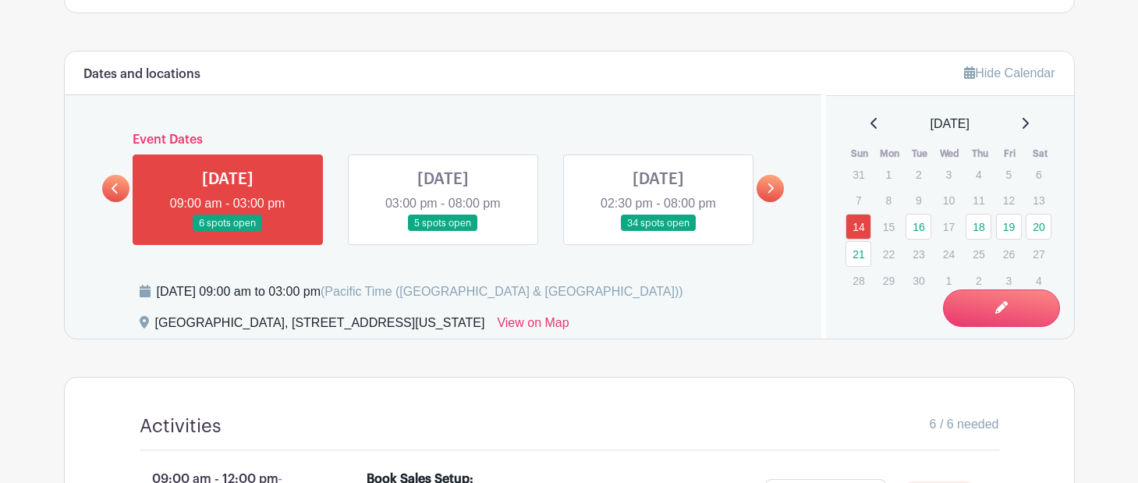
click at [776, 194] on link at bounding box center [770, 188] width 27 height 27
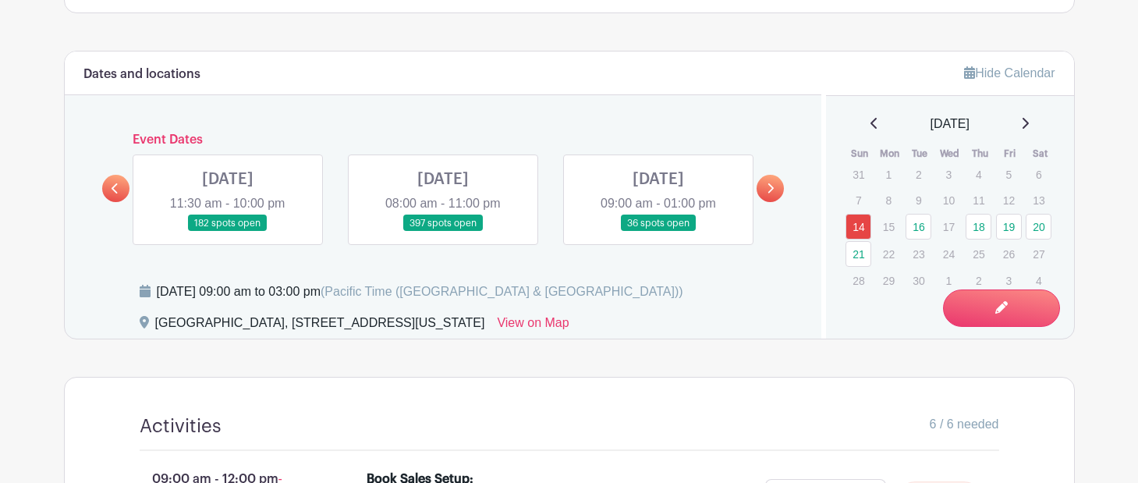
click at [443, 232] on link at bounding box center [443, 232] width 0 height 0
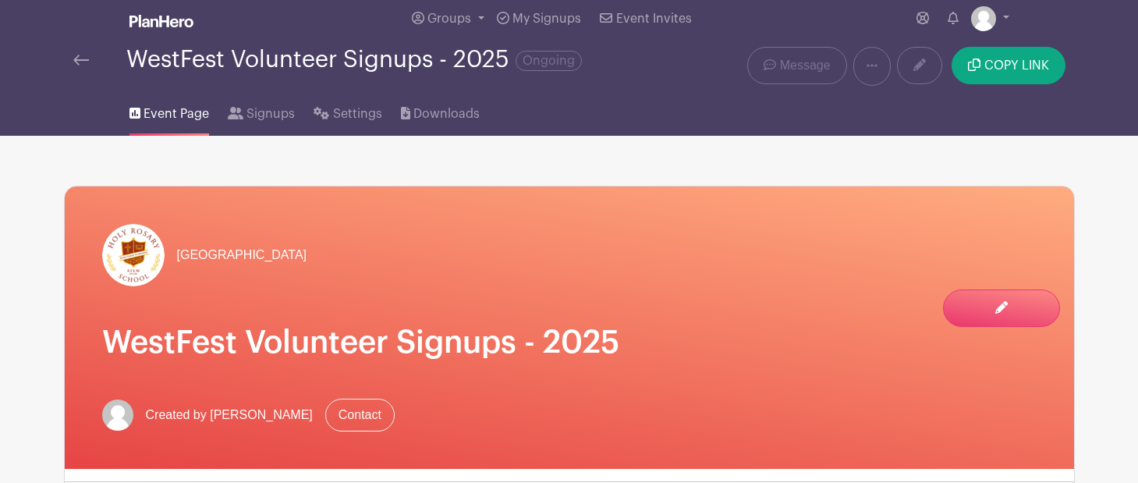
scroll to position [0, 0]
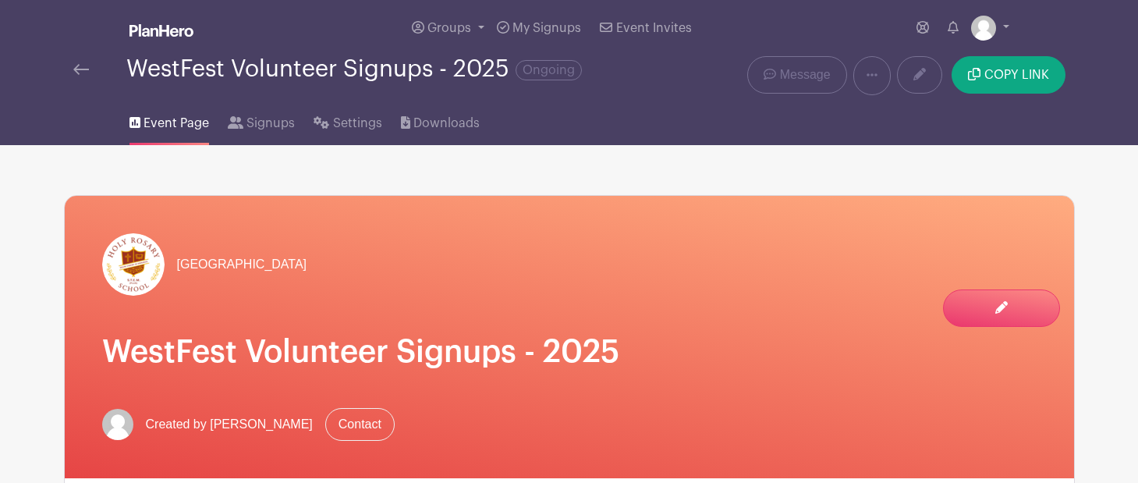
click at [82, 70] on img at bounding box center [81, 69] width 16 height 11
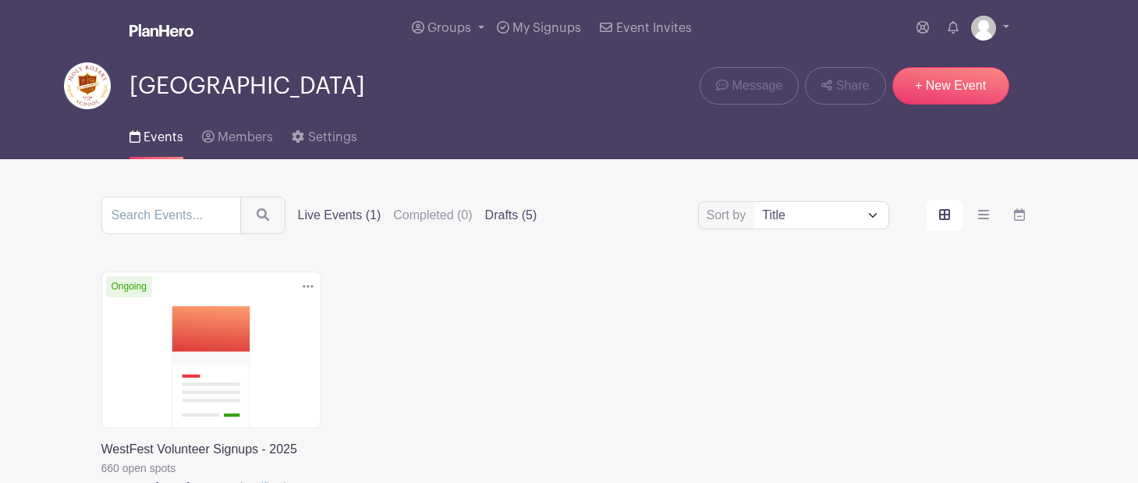
click at [499, 219] on label "Drafts (5)" at bounding box center [511, 215] width 52 height 19
click at [0, 0] on input "Drafts (5)" at bounding box center [0, 0] width 0 height 0
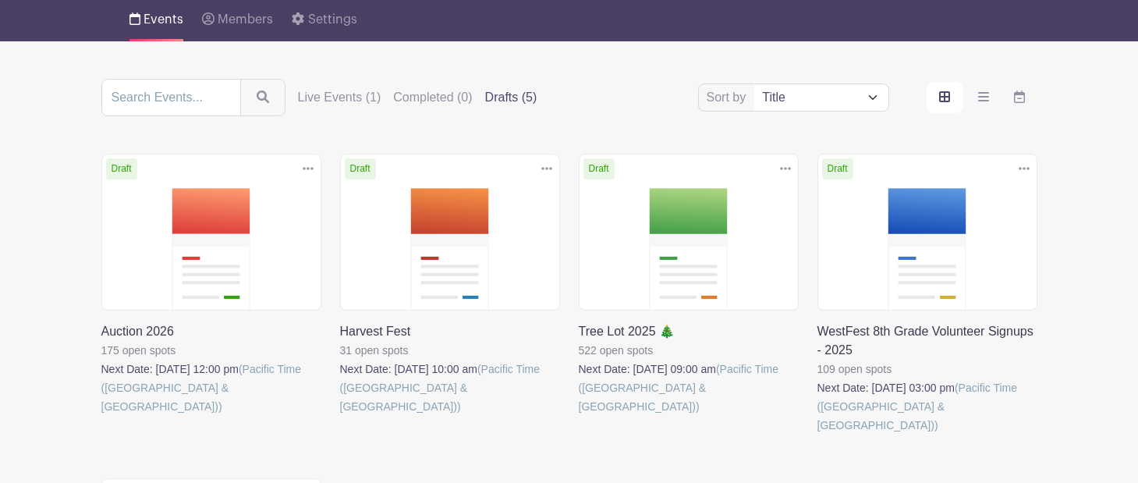
scroll to position [137, 0]
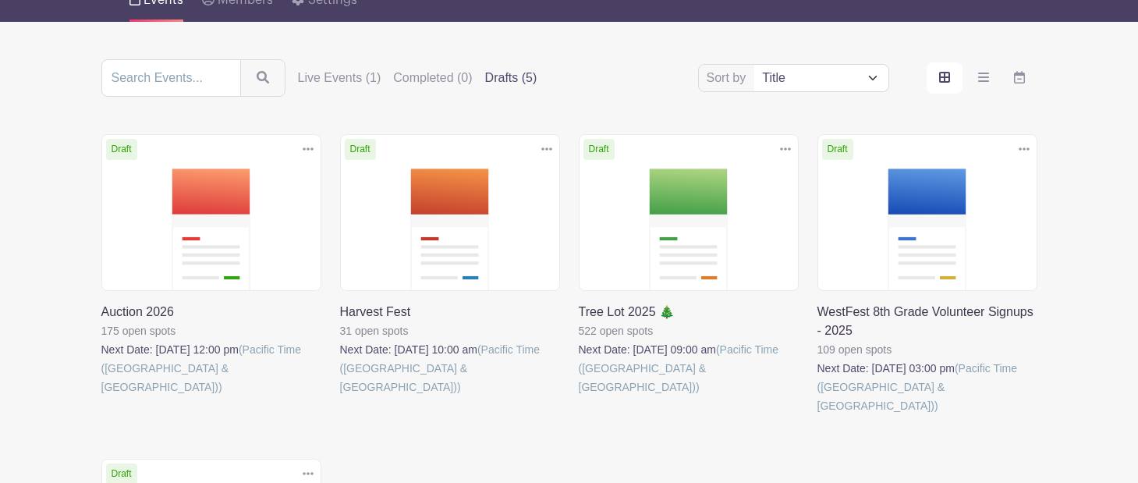
click at [818, 415] on link at bounding box center [818, 415] width 0 height 0
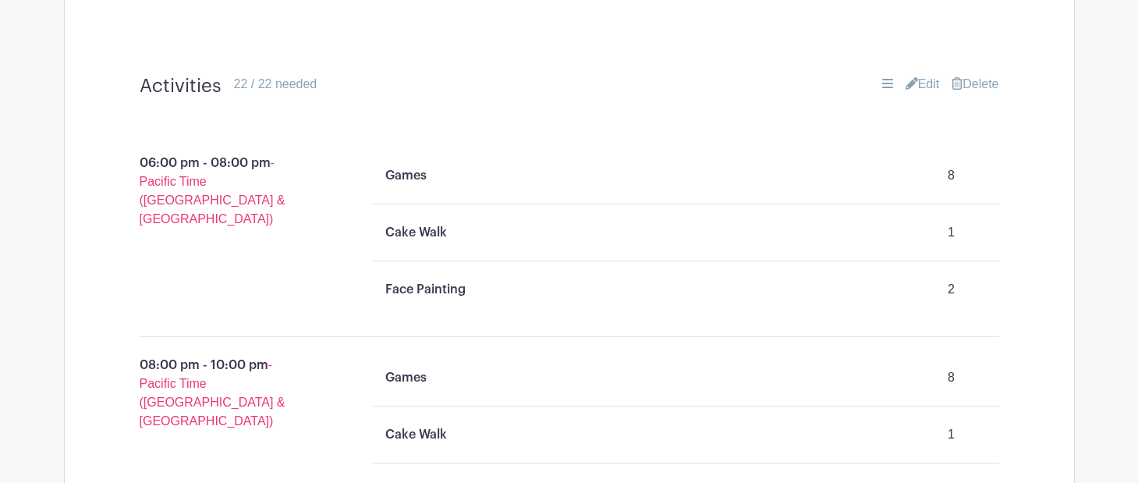
scroll to position [1317, 0]
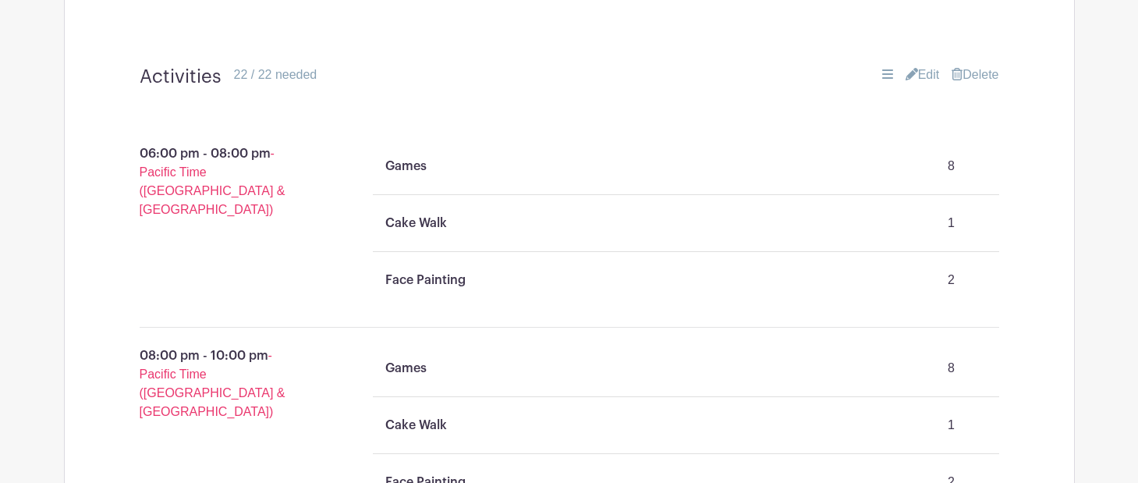
click at [923, 66] on link "Edit" at bounding box center [923, 75] width 34 height 19
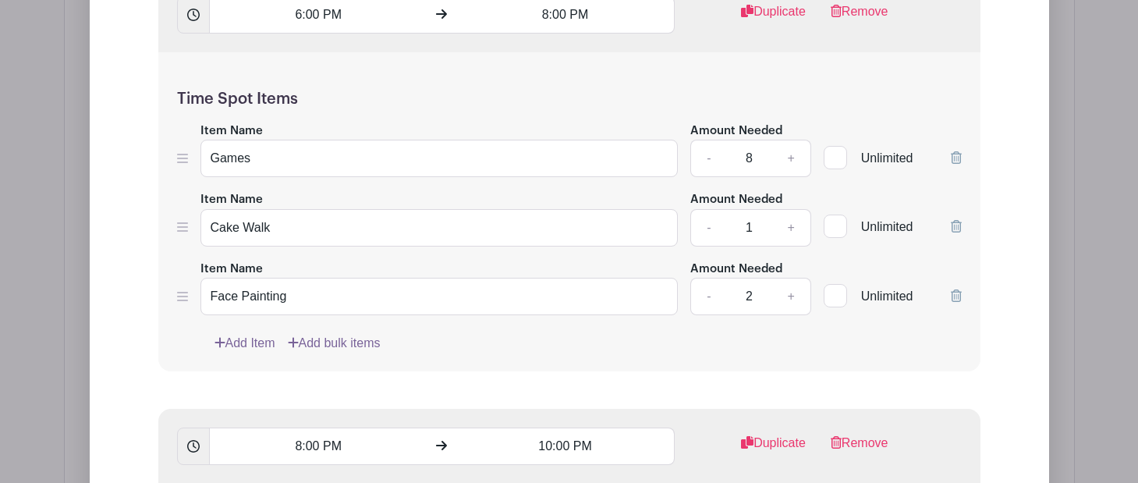
scroll to position [1718, 0]
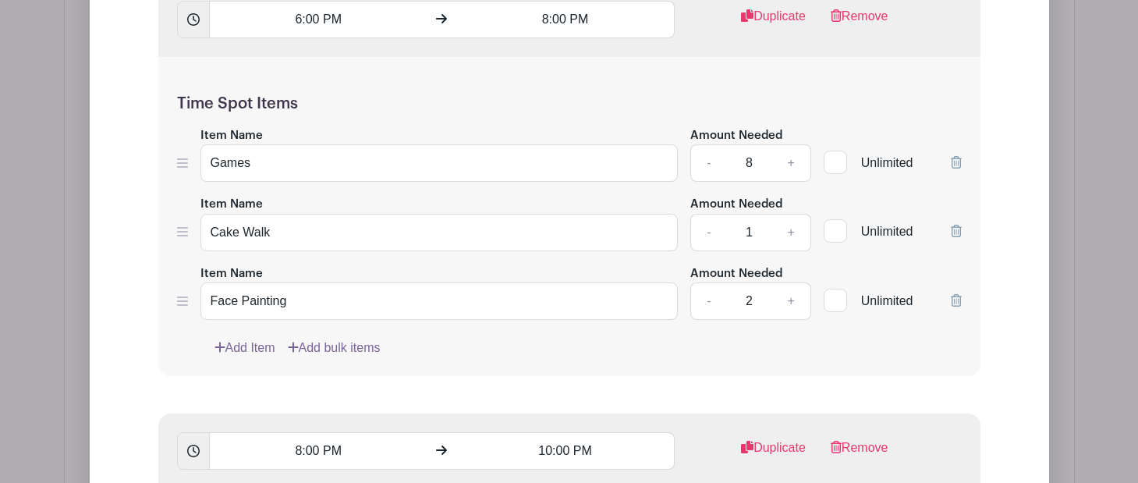
click at [240, 339] on link "Add Item" at bounding box center [245, 348] width 61 height 19
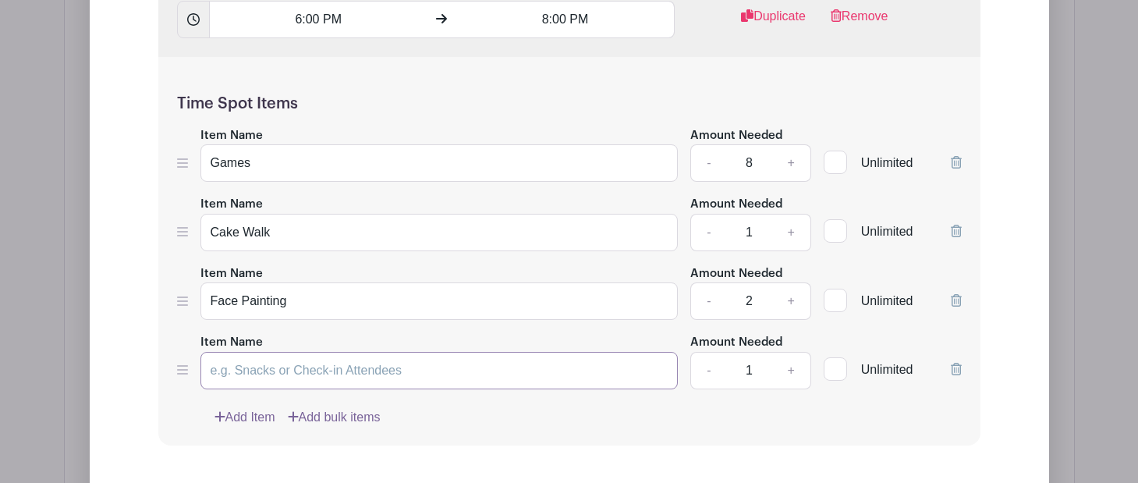
click at [238, 352] on input "Item Name" at bounding box center [440, 370] width 478 height 37
type input "Photo Both"
click at [503, 408] on div "Add Item Add bulk items" at bounding box center [589, 417] width 748 height 19
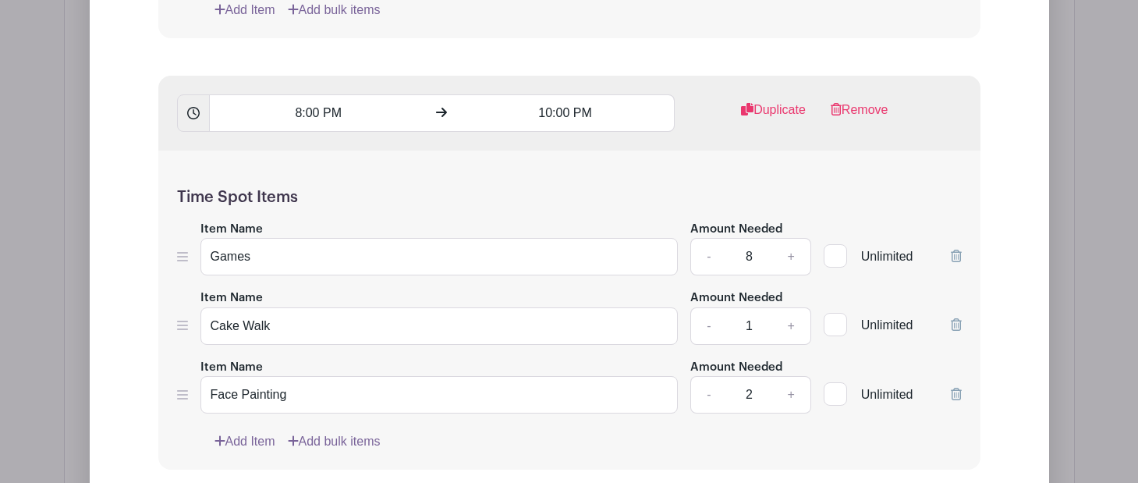
scroll to position [2168, 0]
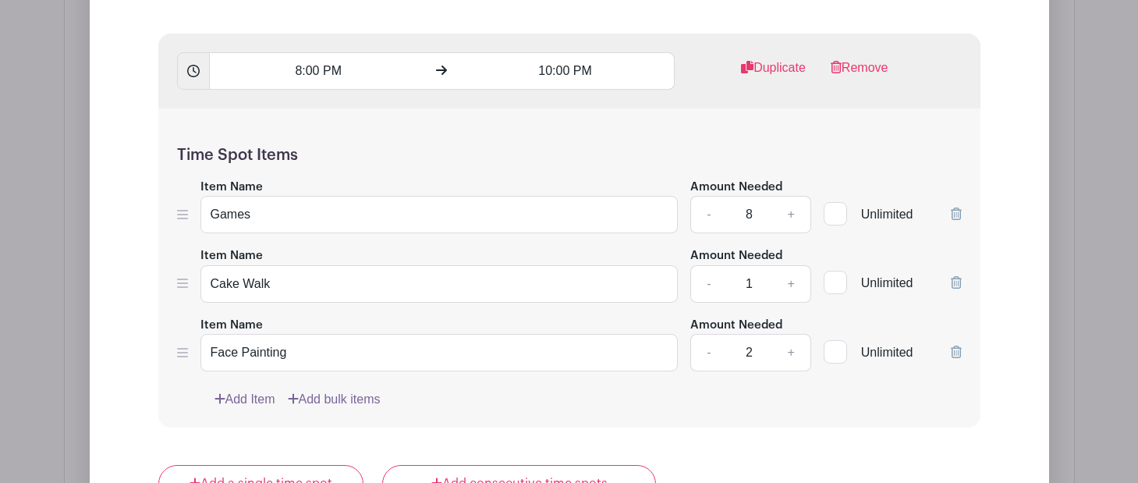
click at [246, 390] on link "Add Item" at bounding box center [245, 399] width 61 height 19
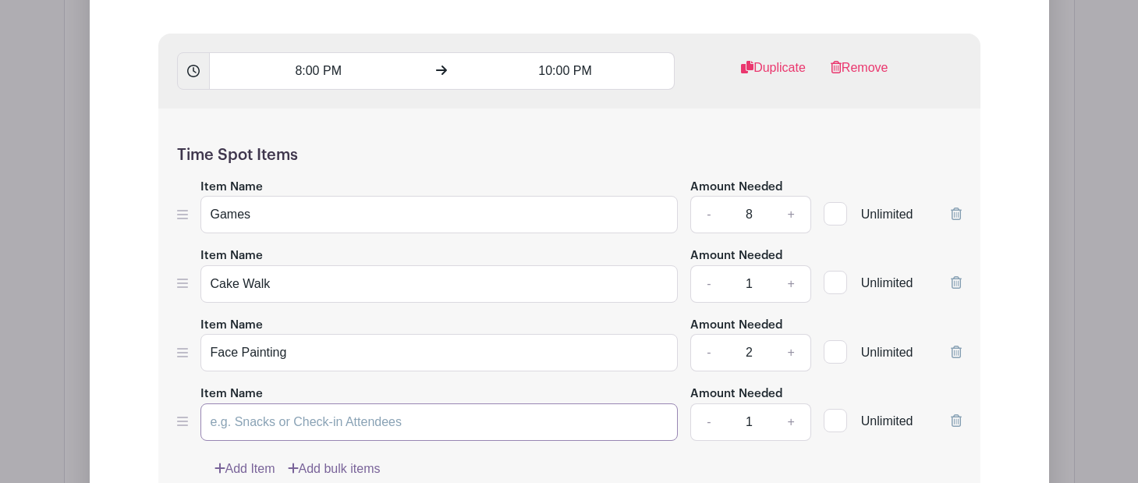
click at [270, 403] on input "Item Name" at bounding box center [440, 421] width 478 height 37
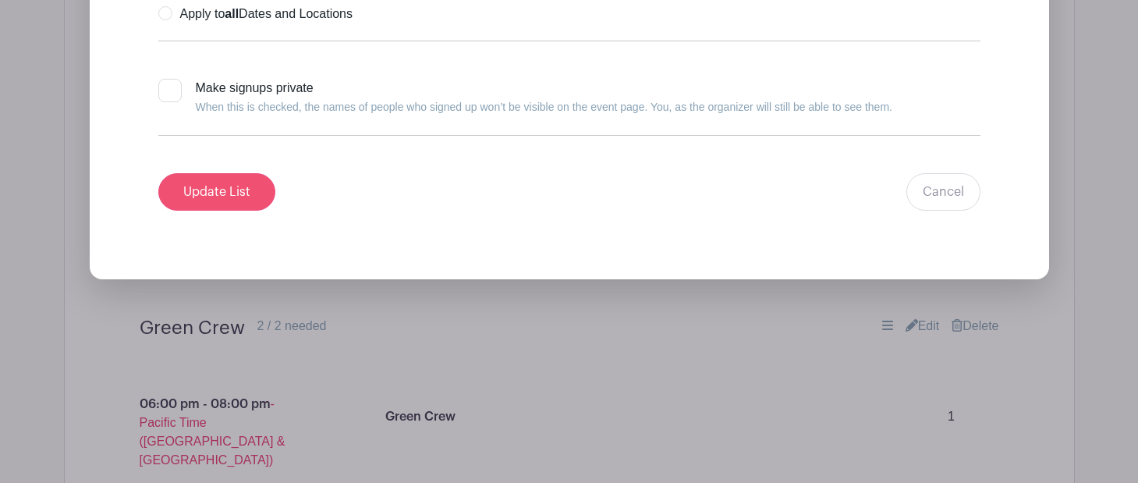
type input "Photo Booth"
click at [236, 173] on input "Update List" at bounding box center [216, 191] width 117 height 37
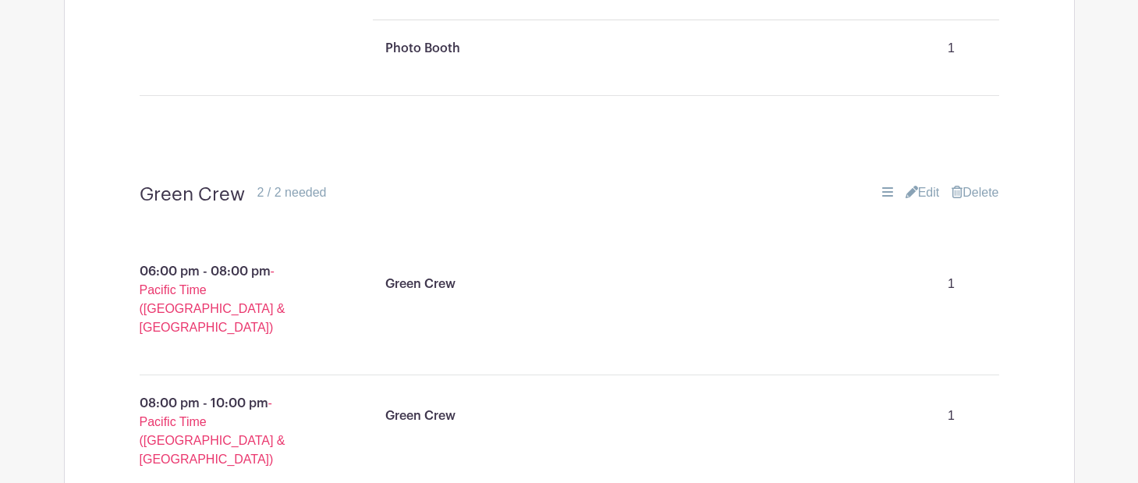
scroll to position [1822, 0]
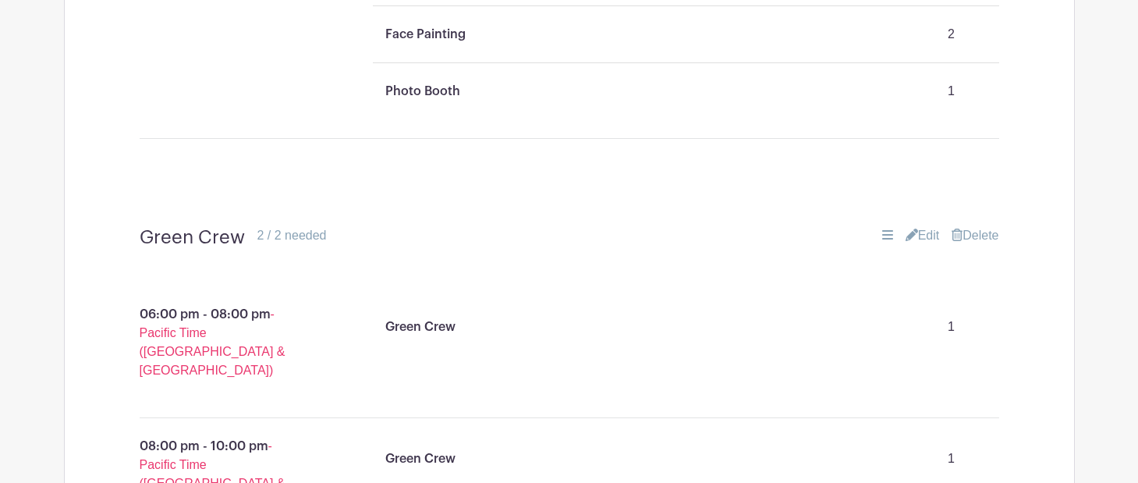
click at [882, 230] on icon at bounding box center [887, 234] width 11 height 9
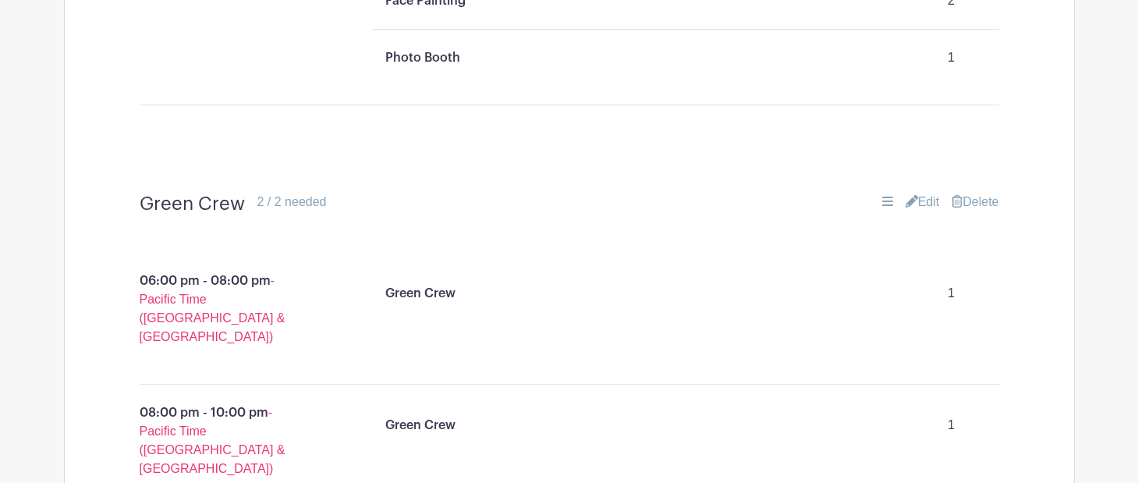
scroll to position [1874, 0]
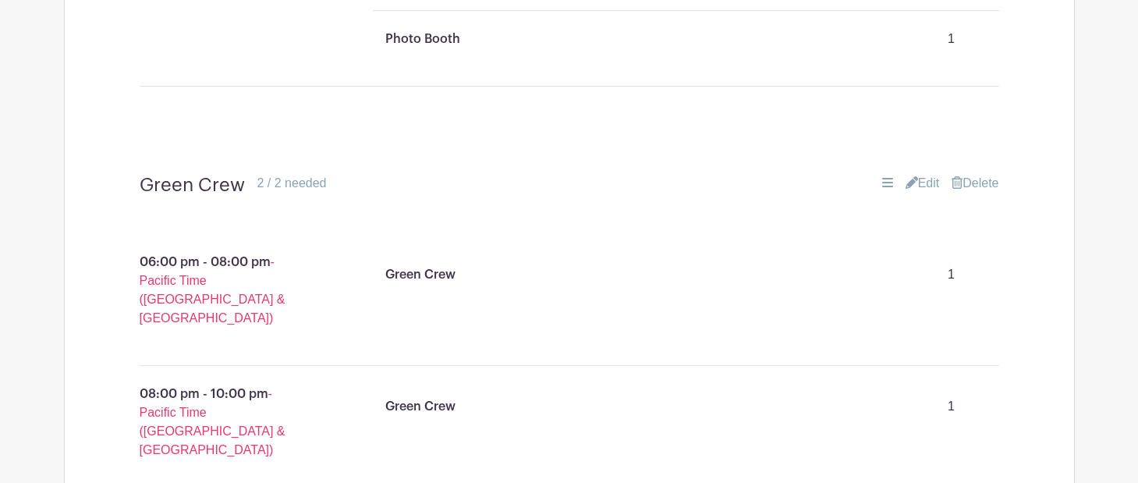
click at [921, 174] on link "Edit" at bounding box center [923, 183] width 34 height 19
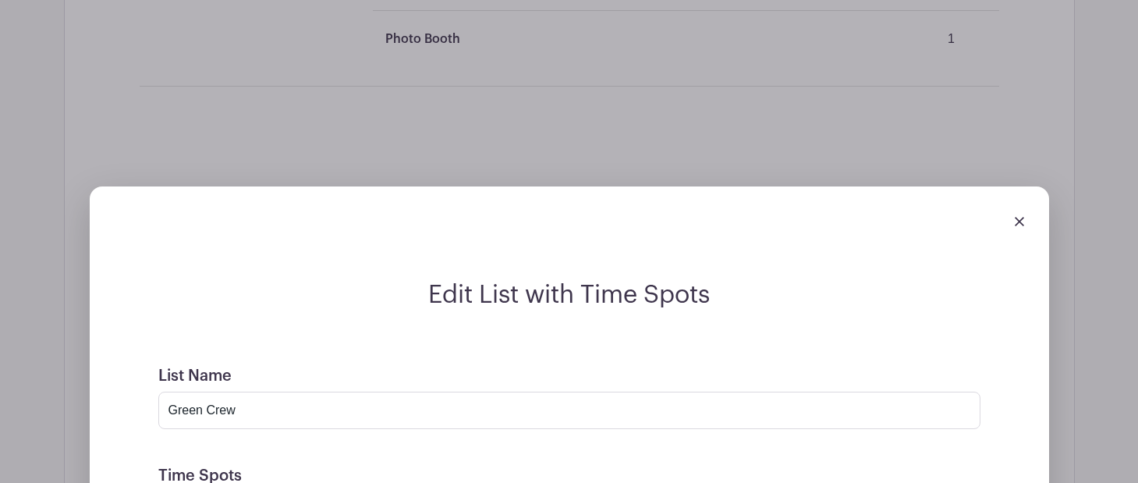
click at [1019, 217] on img at bounding box center [1019, 221] width 9 height 9
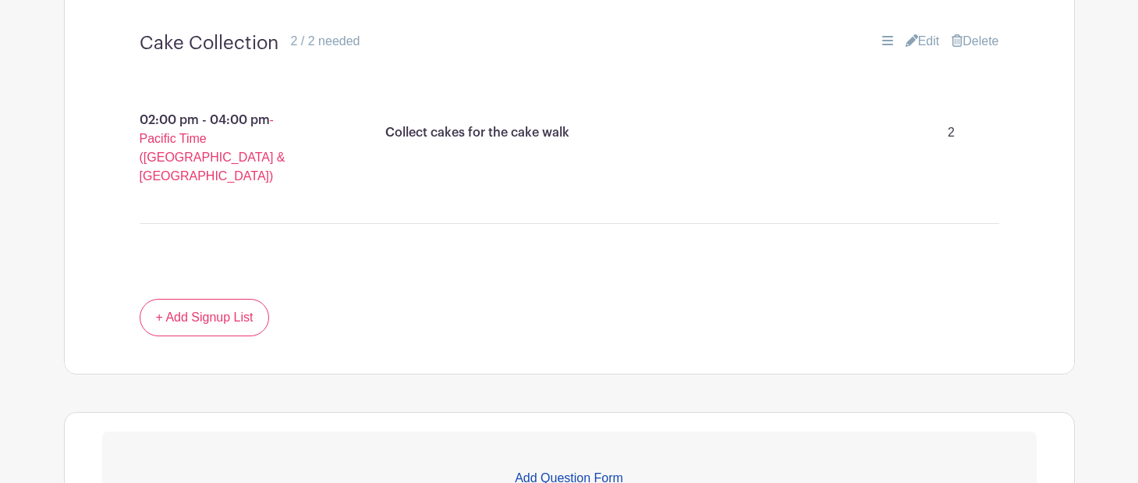
scroll to position [2706, 0]
click at [204, 300] on link "+ Add Signup List" at bounding box center [205, 318] width 130 height 37
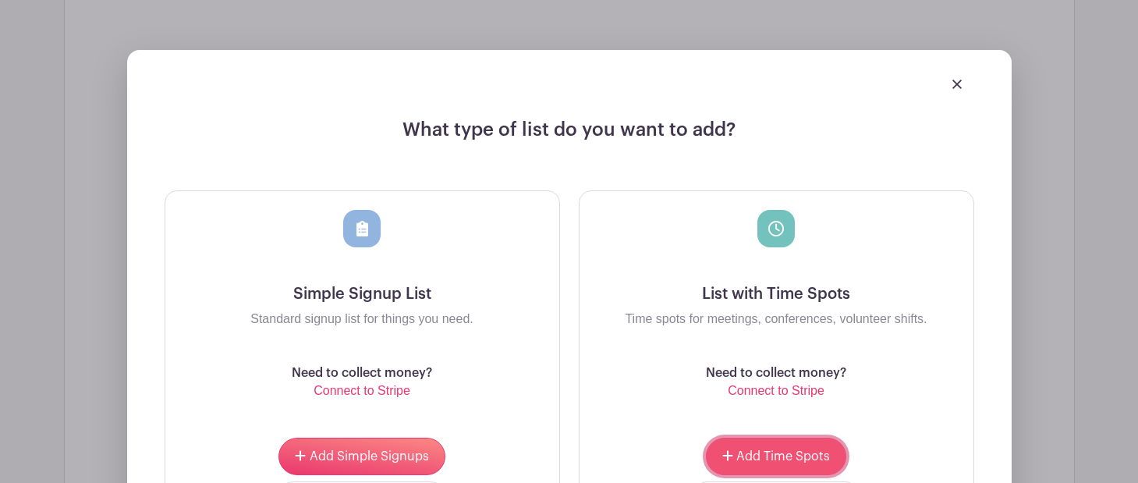
click at [775, 450] on span "Add Time Spots" at bounding box center [784, 456] width 94 height 12
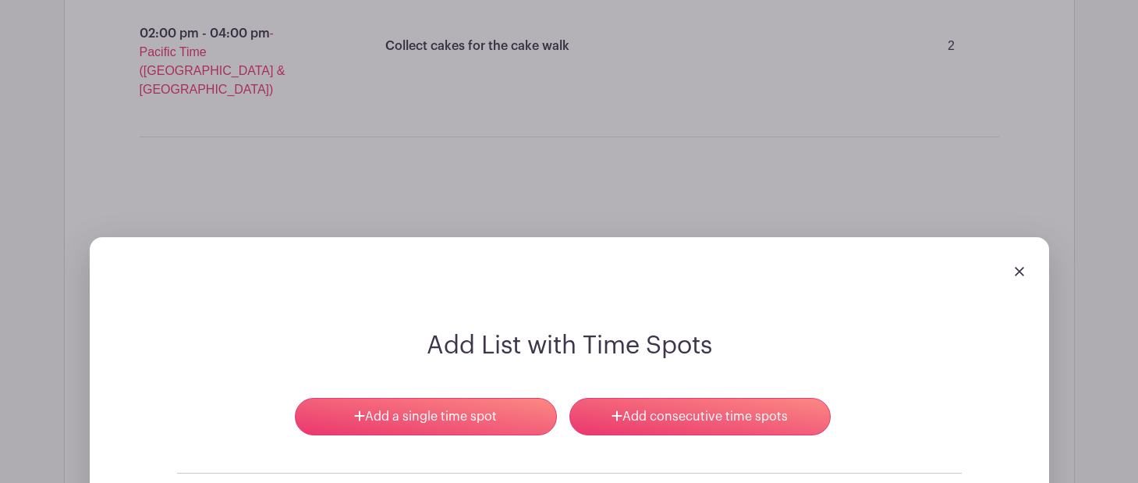
scroll to position [2864, 0]
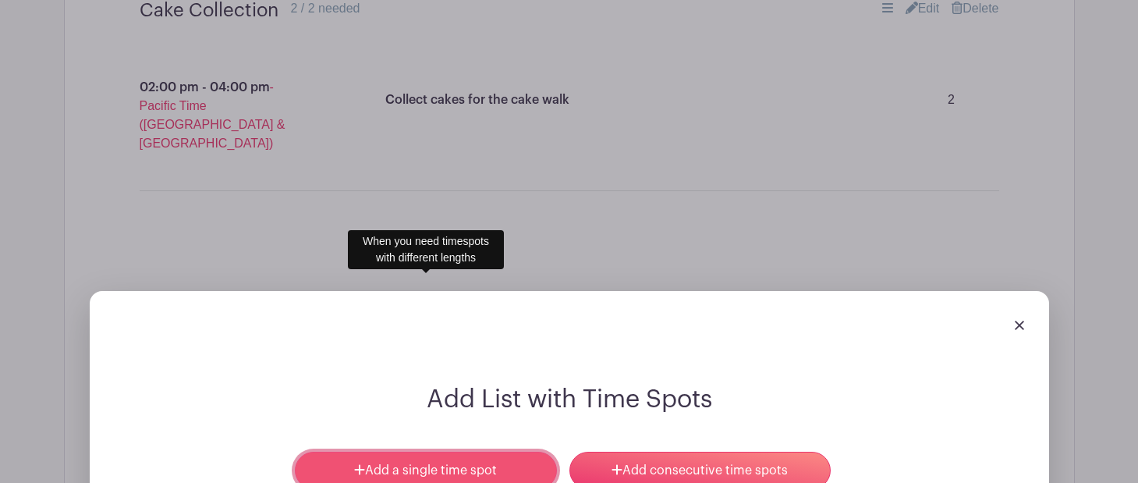
click at [434, 452] on link "Add a single time spot" at bounding box center [425, 470] width 261 height 37
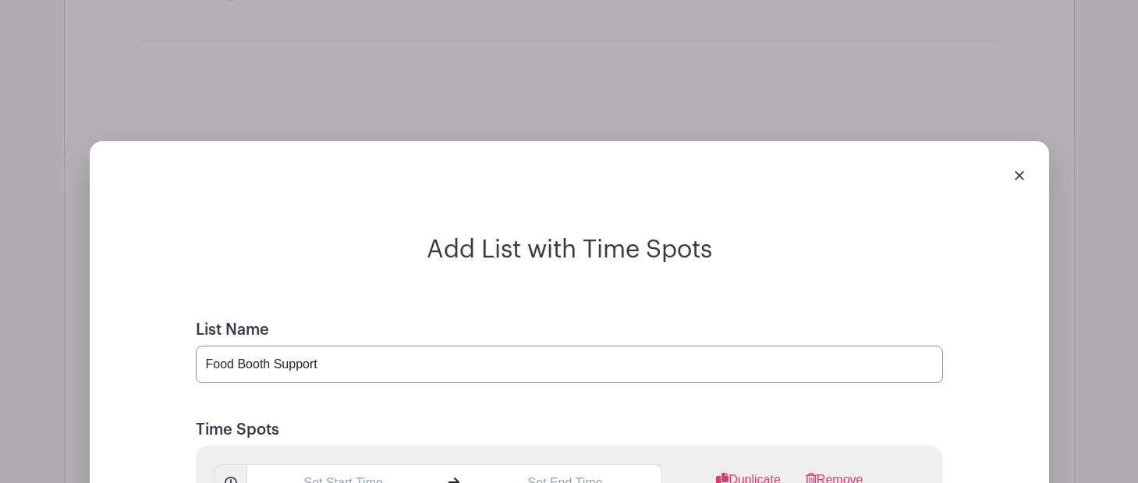
scroll to position [3051, 0]
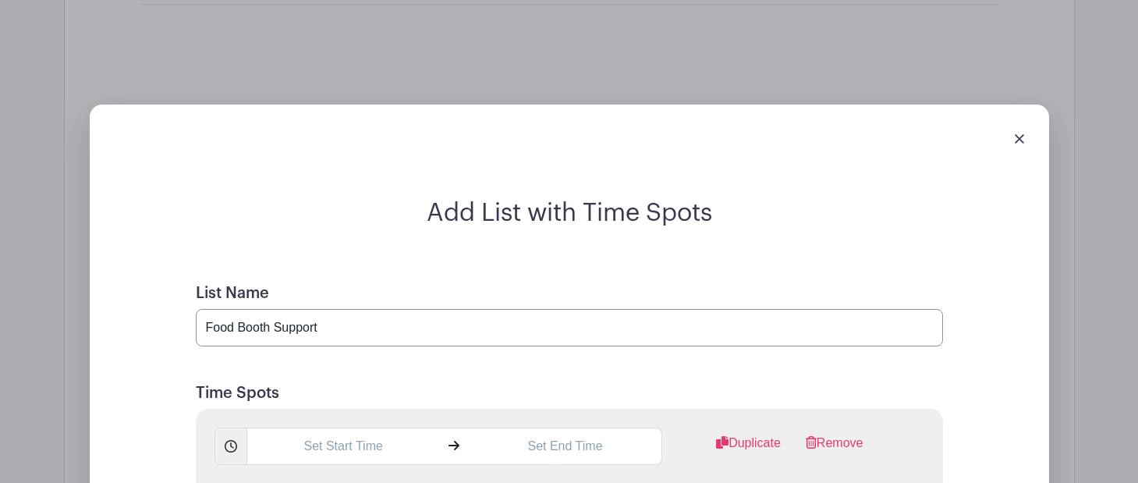
type input "Food Booth Support"
click at [345, 428] on input "text" at bounding box center [344, 446] width 194 height 37
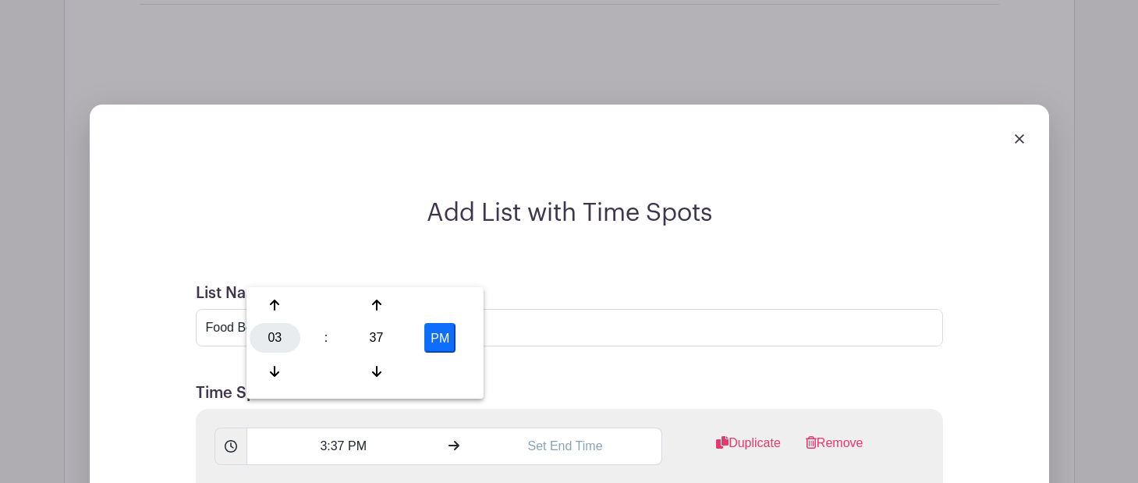
click at [271, 335] on div "03" at bounding box center [275, 338] width 51 height 30
click at [387, 339] on div "06" at bounding box center [391, 338] width 52 height 30
click at [382, 337] on div "37" at bounding box center [376, 338] width 51 height 30
click at [275, 303] on div "00" at bounding box center [276, 305] width 52 height 30
type input "6:00 PM"
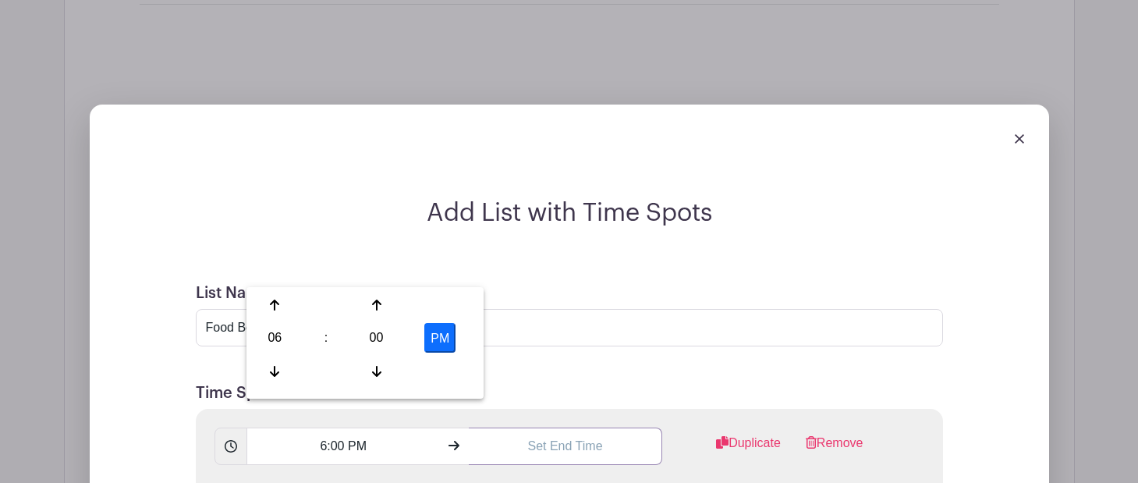
click at [534, 428] on input "text" at bounding box center [566, 446] width 194 height 37
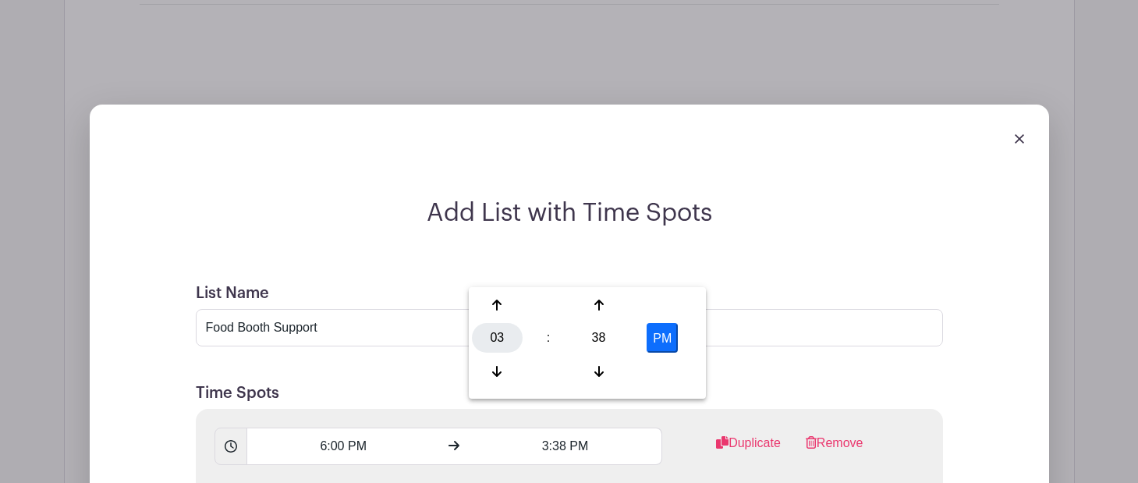
click at [501, 337] on div "03" at bounding box center [497, 338] width 51 height 30
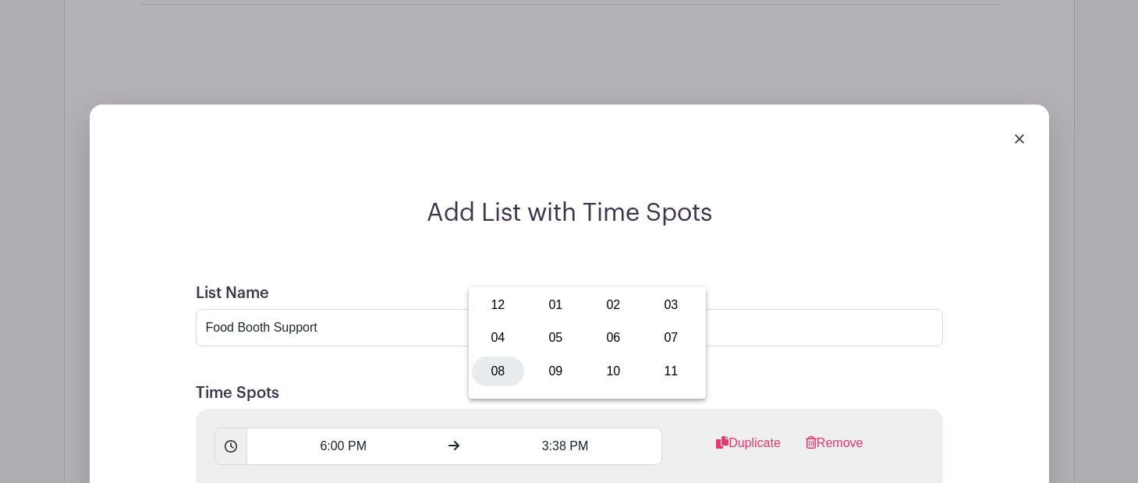
click at [506, 365] on div "08" at bounding box center [498, 372] width 52 height 30
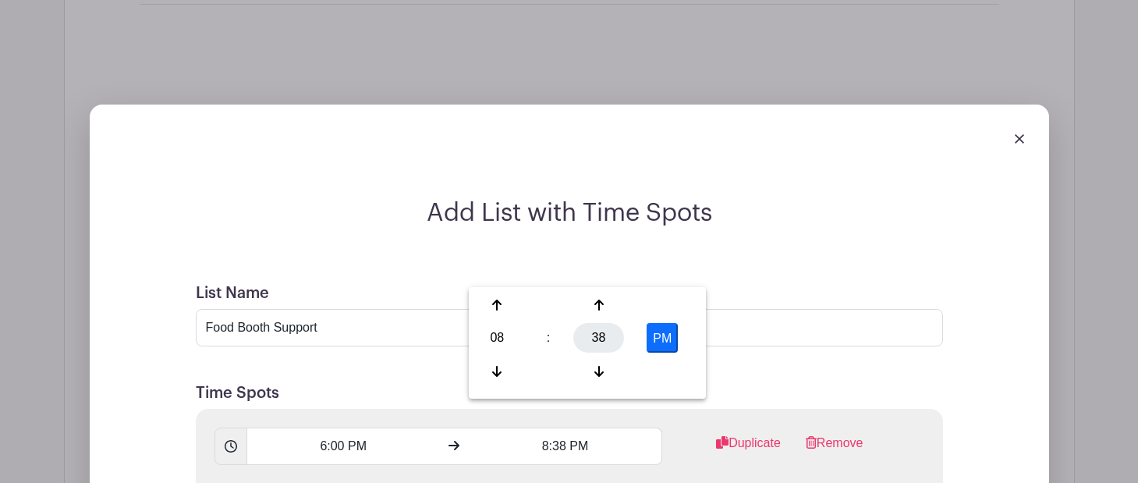
click at [602, 331] on div "38" at bounding box center [599, 338] width 51 height 30
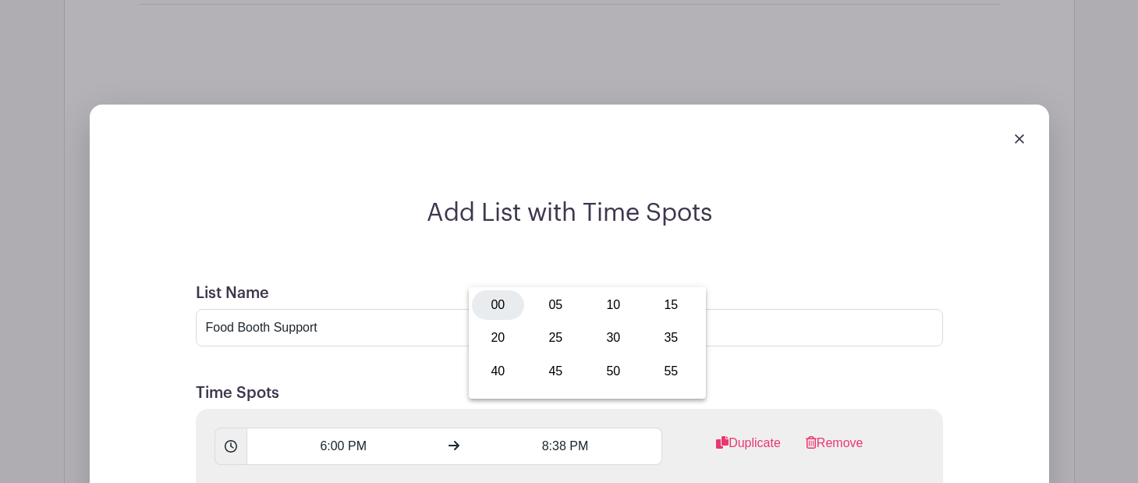
click at [505, 307] on div "00" at bounding box center [498, 305] width 52 height 30
type input "8:00 PM"
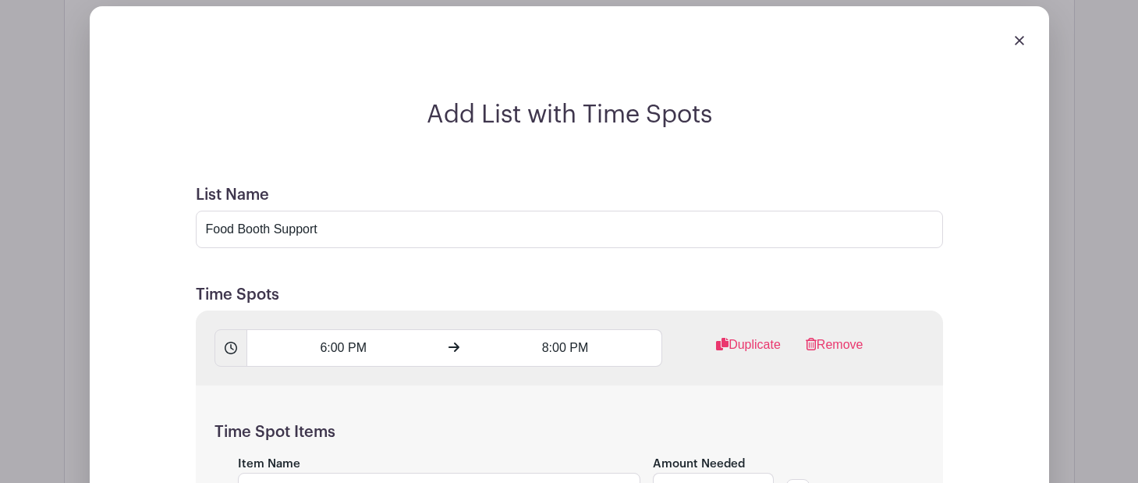
scroll to position [3153, 0]
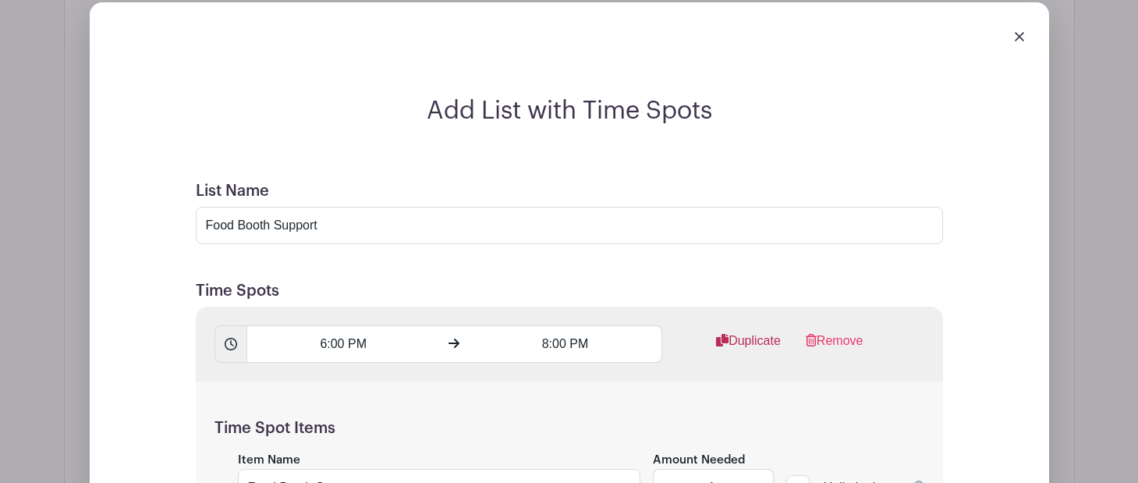
click at [738, 332] on link "Duplicate" at bounding box center [748, 347] width 65 height 31
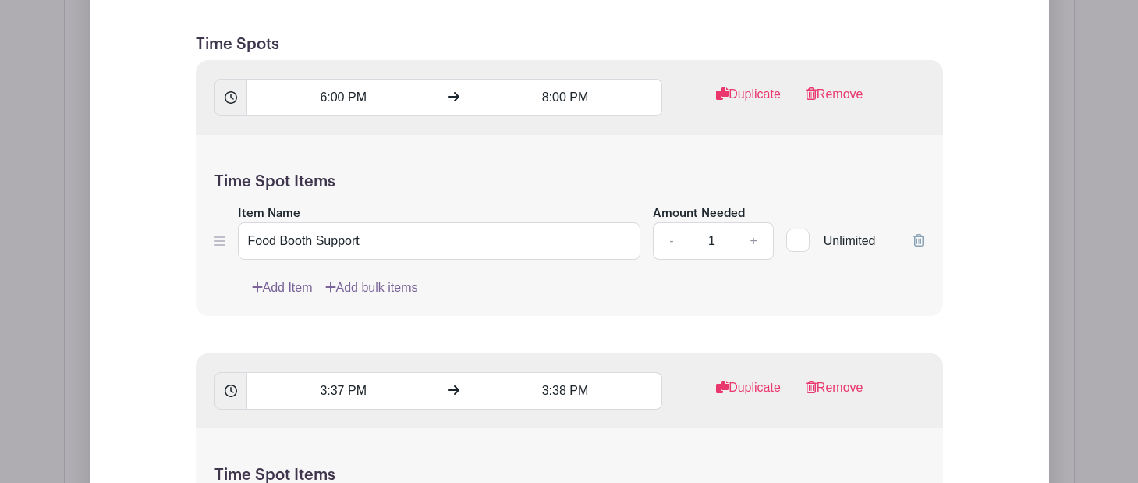
scroll to position [3407, 0]
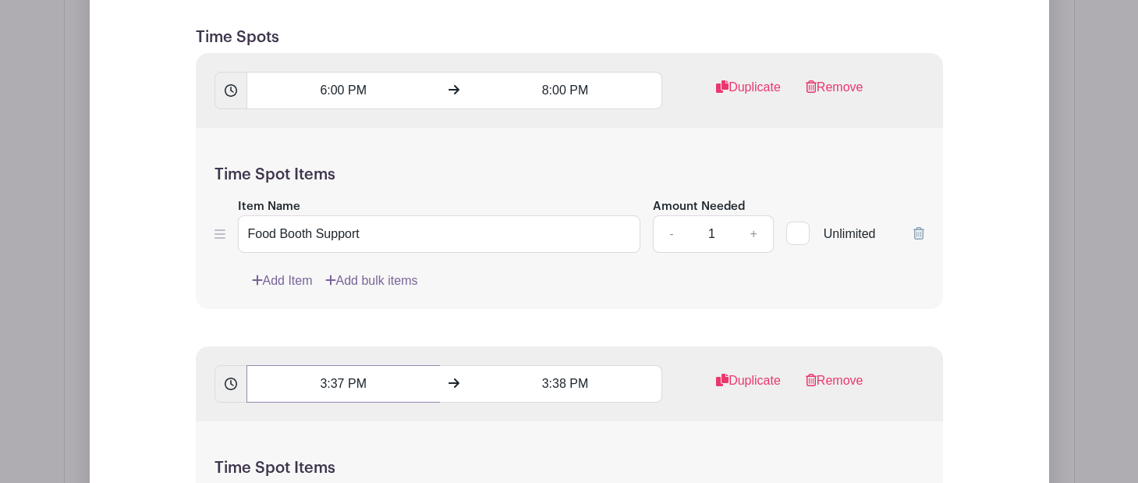
click at [335, 365] on input "3:37 PM" at bounding box center [344, 383] width 194 height 37
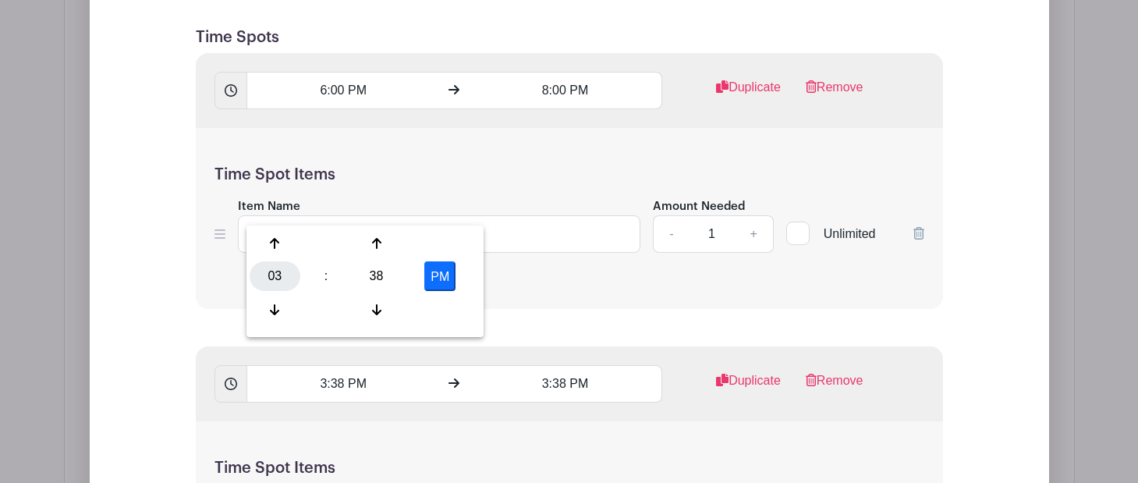
click at [277, 281] on div "03" at bounding box center [275, 276] width 51 height 30
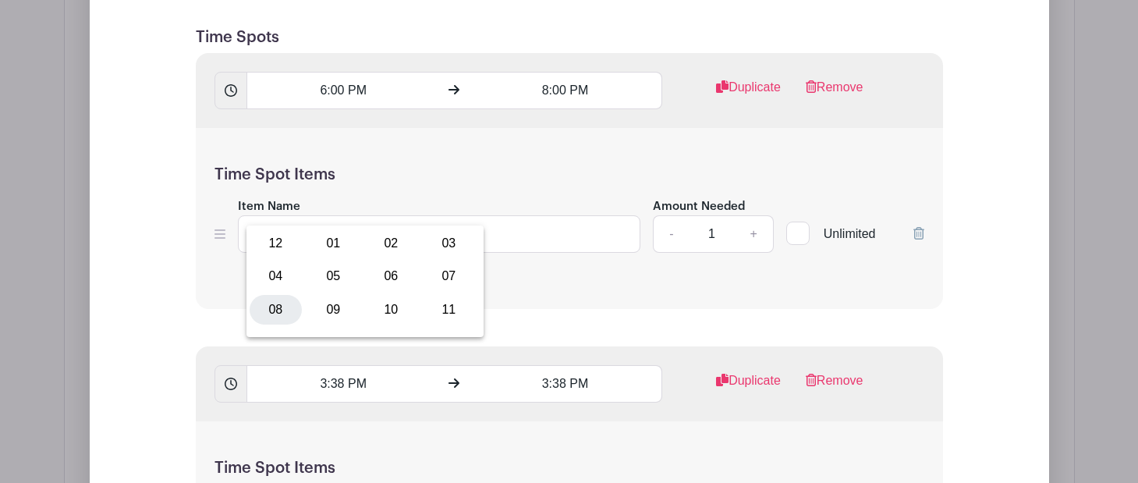
click at [277, 300] on div "08" at bounding box center [276, 310] width 52 height 30
click at [368, 274] on div "38" at bounding box center [376, 276] width 51 height 30
click at [259, 246] on div "00" at bounding box center [276, 244] width 52 height 30
type input "8:00 PM"
click at [552, 365] on input "3:38 PM" at bounding box center [566, 383] width 194 height 37
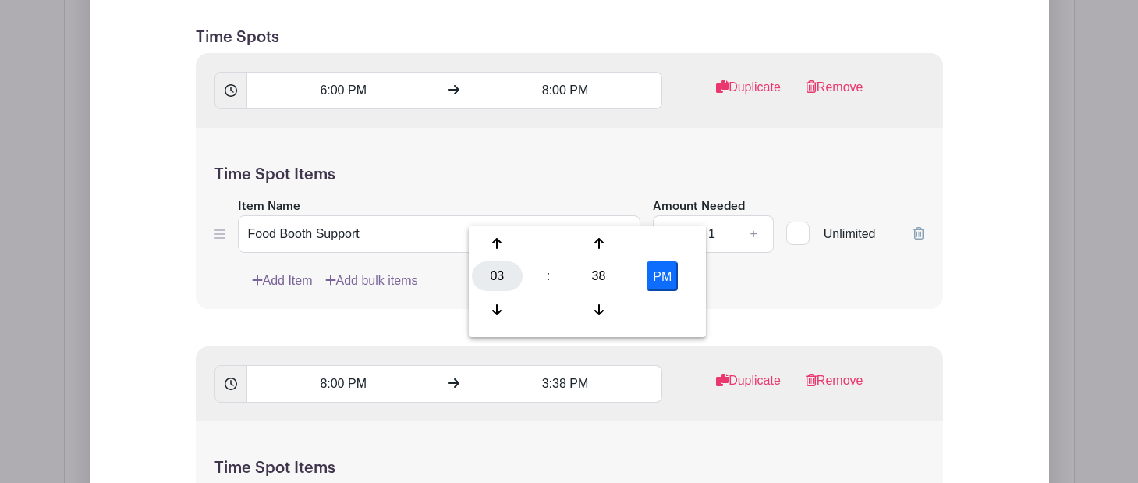
click at [500, 275] on div "03" at bounding box center [497, 276] width 51 height 30
click at [605, 307] on div "10" at bounding box center [614, 310] width 52 height 30
click at [563, 365] on input "10:38 PM" at bounding box center [566, 383] width 194 height 37
click at [570, 365] on input "10:38 PM" at bounding box center [566, 383] width 194 height 37
click at [591, 275] on div "38" at bounding box center [599, 276] width 51 height 30
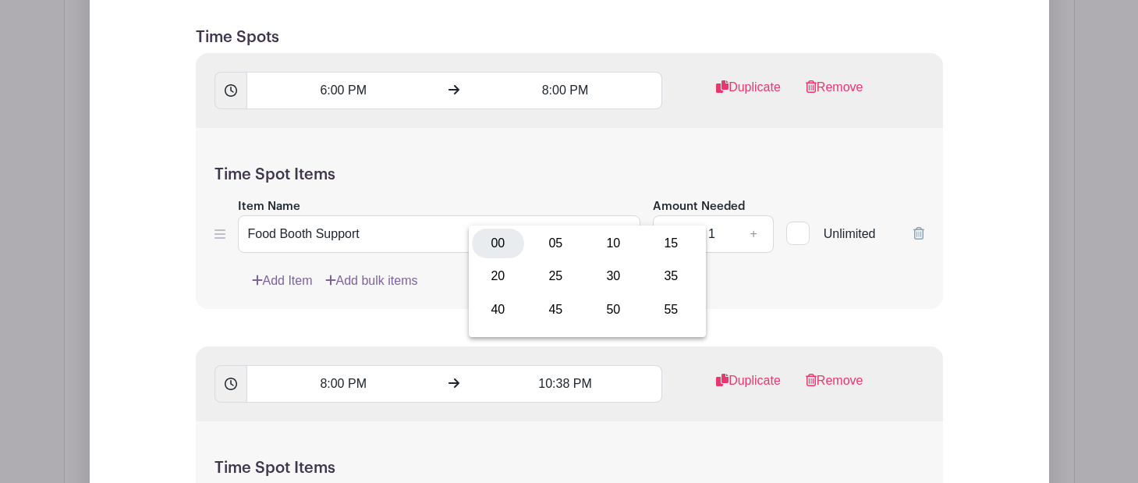
click at [503, 241] on div "00" at bounding box center [498, 244] width 52 height 30
type input "10:00 PM"
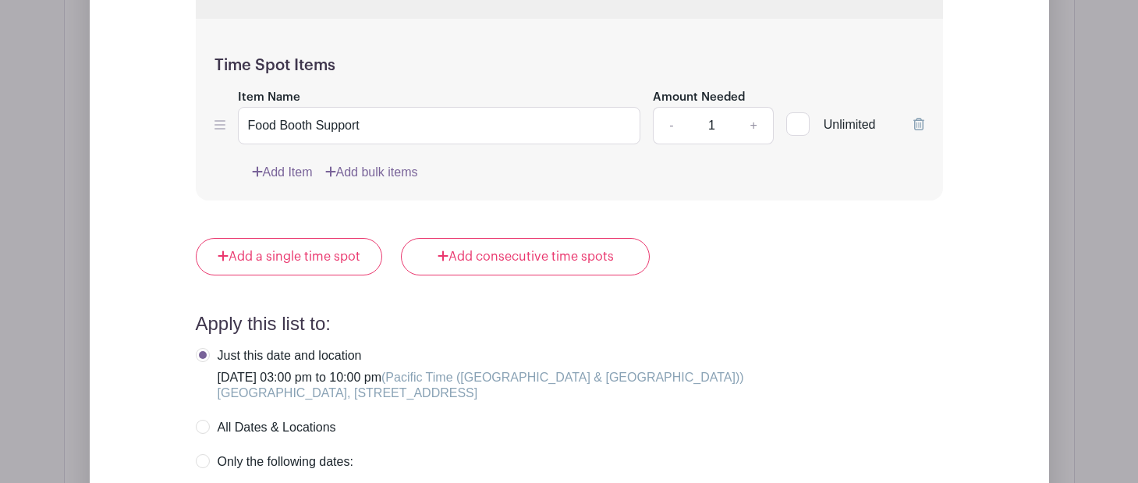
scroll to position [3808, 0]
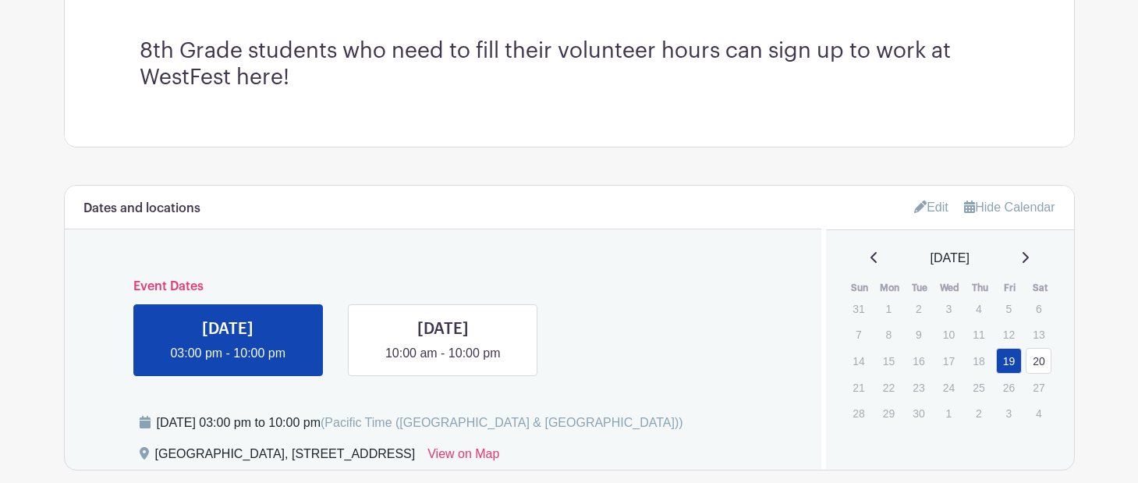
scroll to position [555, 0]
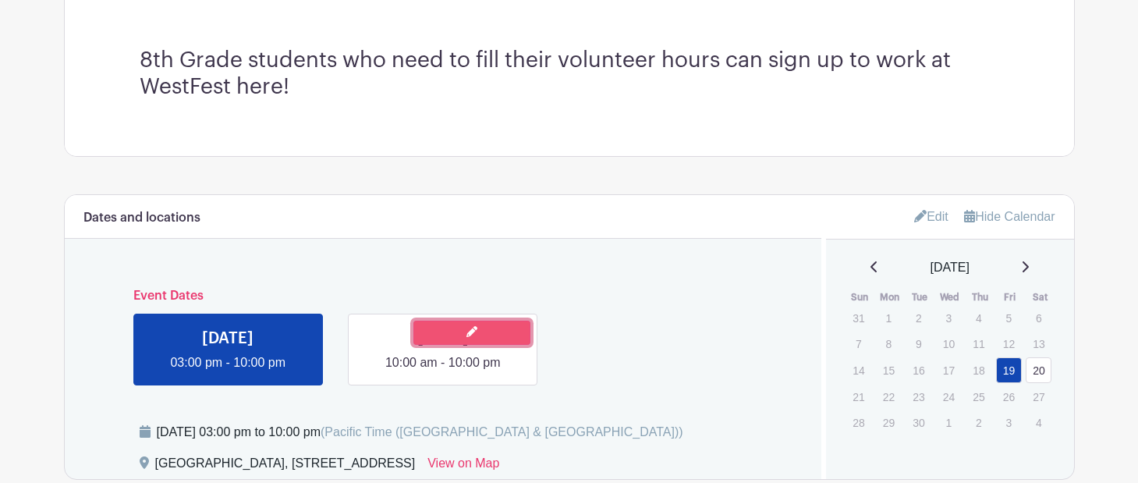
click at [487, 334] on link at bounding box center [472, 333] width 117 height 24
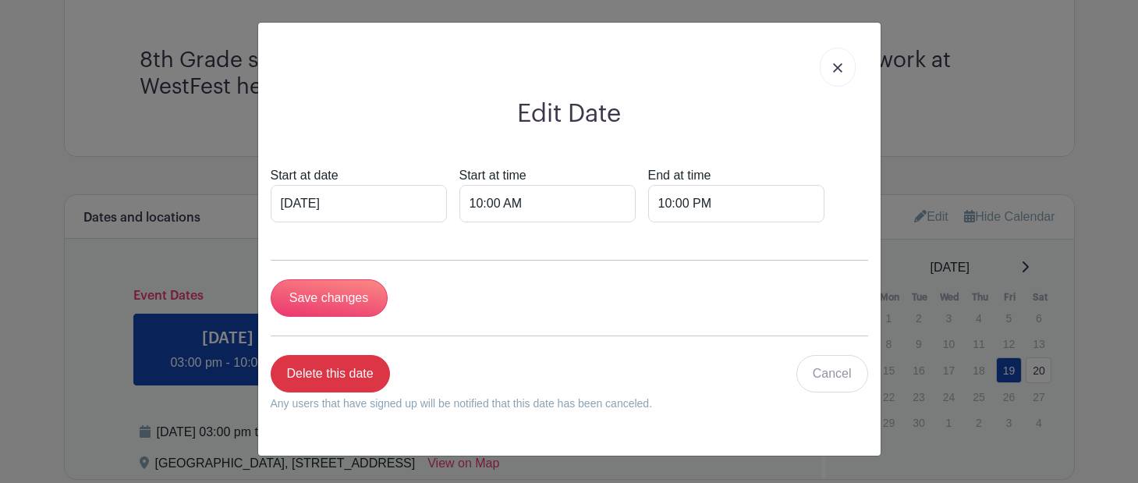
click at [848, 66] on link at bounding box center [838, 67] width 36 height 39
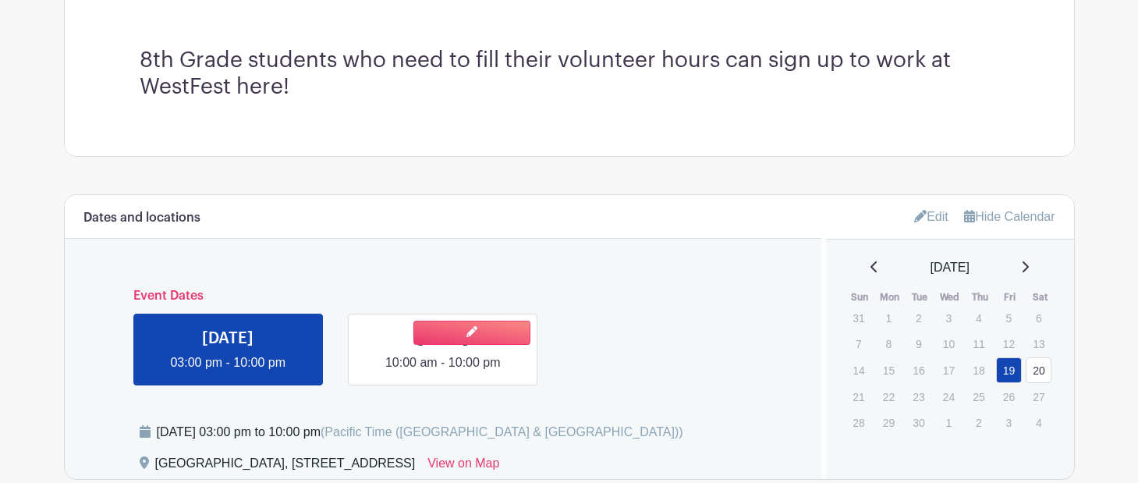
click at [443, 372] on link at bounding box center [443, 372] width 0 height 0
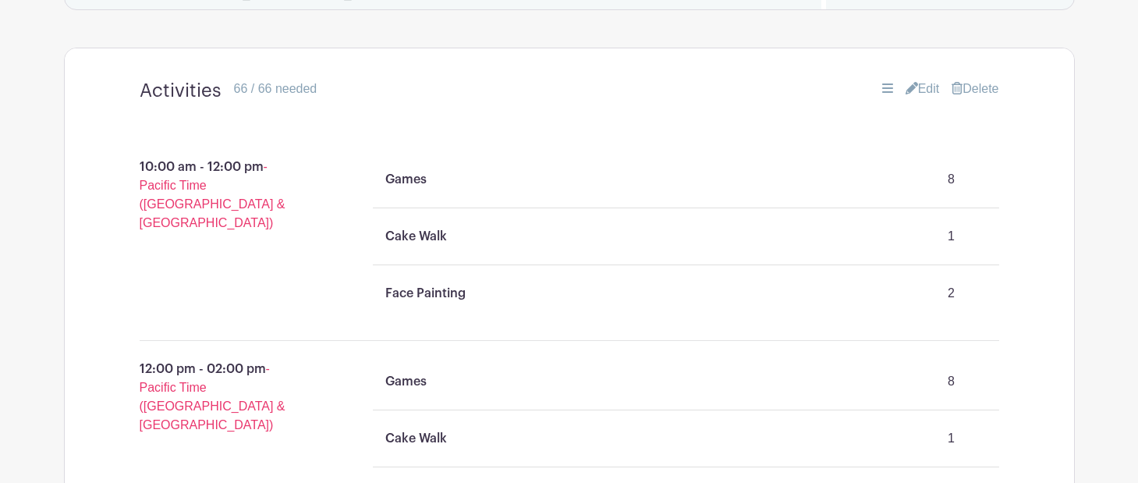
scroll to position [1023, 0]
click at [922, 91] on link "Edit" at bounding box center [923, 90] width 34 height 19
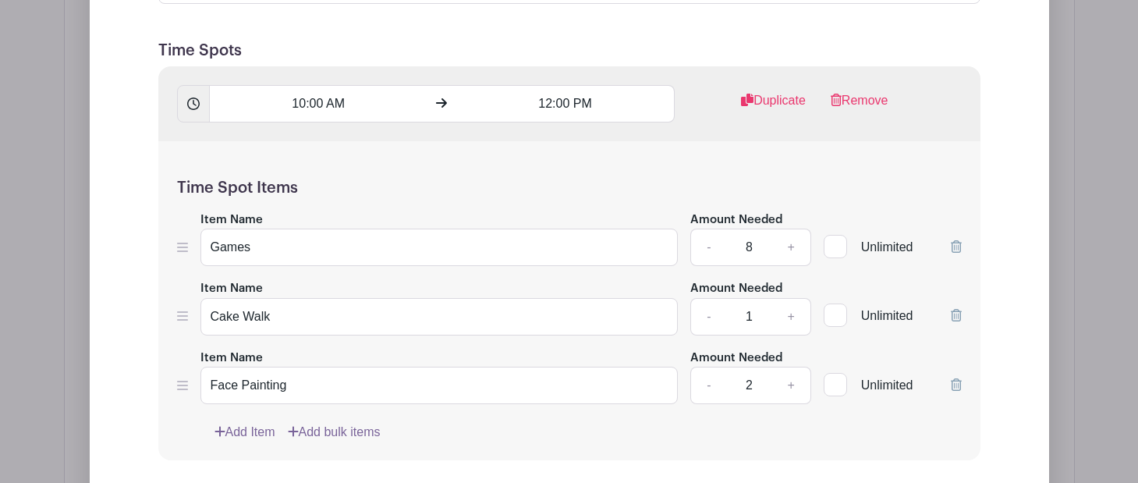
scroll to position [1450, 0]
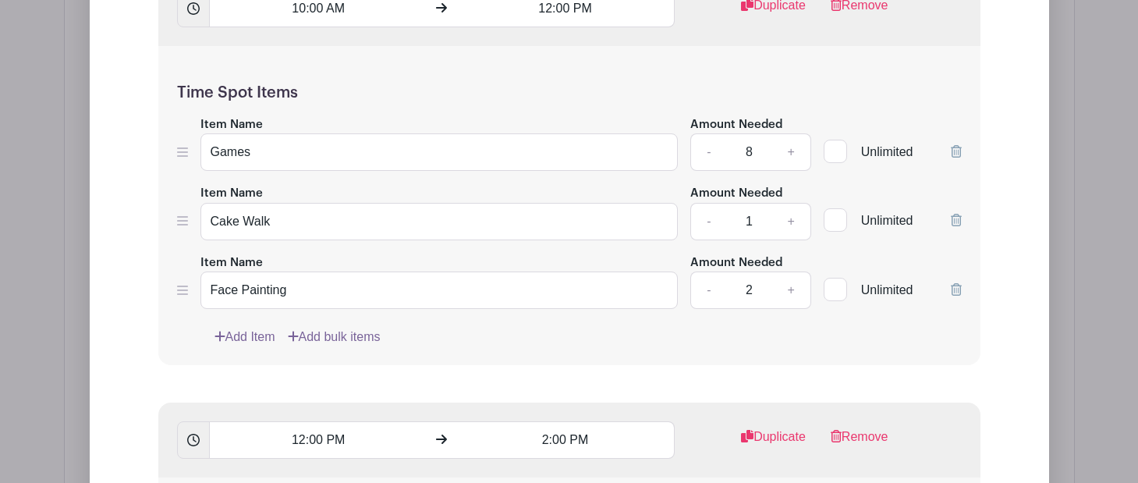
click at [259, 344] on link "Add Item" at bounding box center [245, 337] width 61 height 19
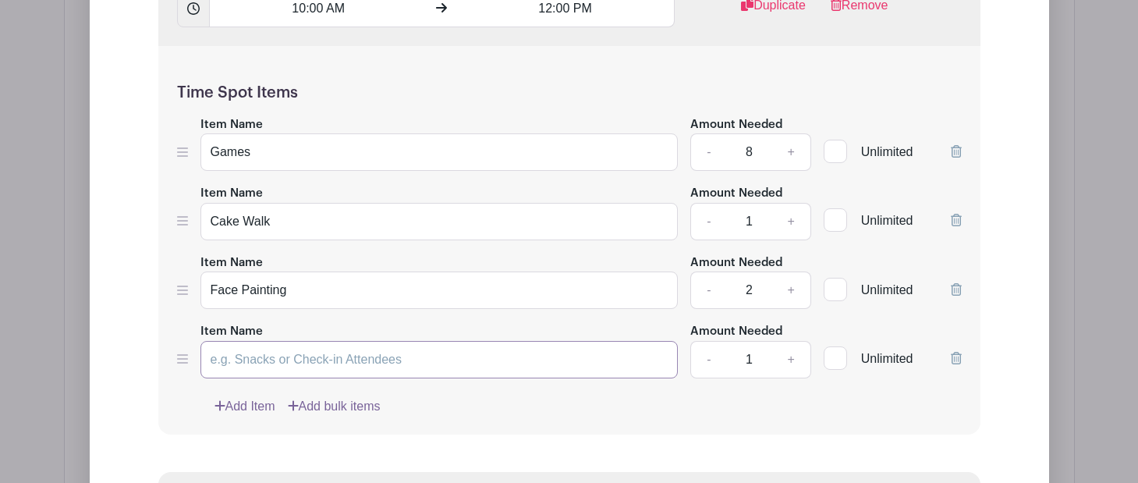
click at [259, 357] on input "Item Name" at bounding box center [440, 359] width 478 height 37
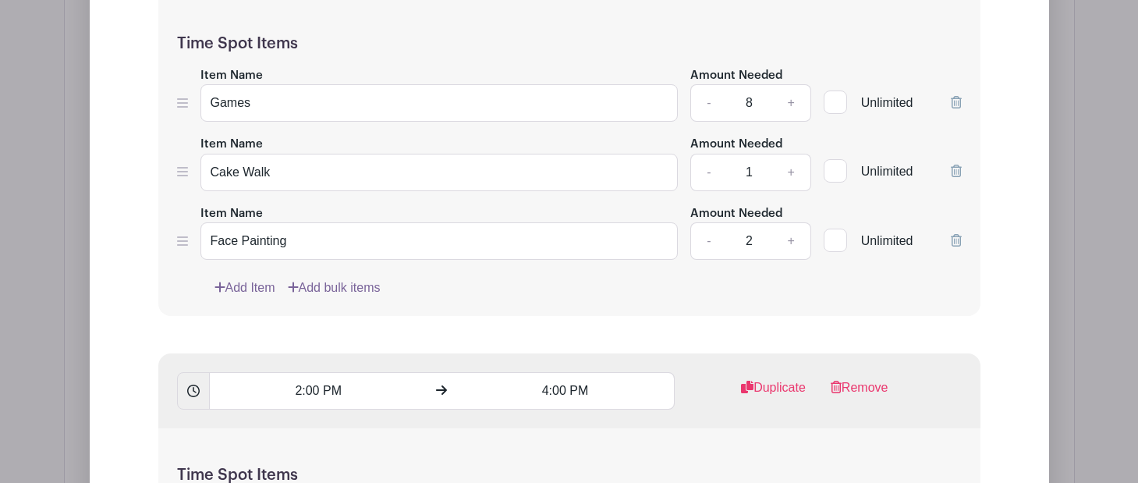
scroll to position [2017, 0]
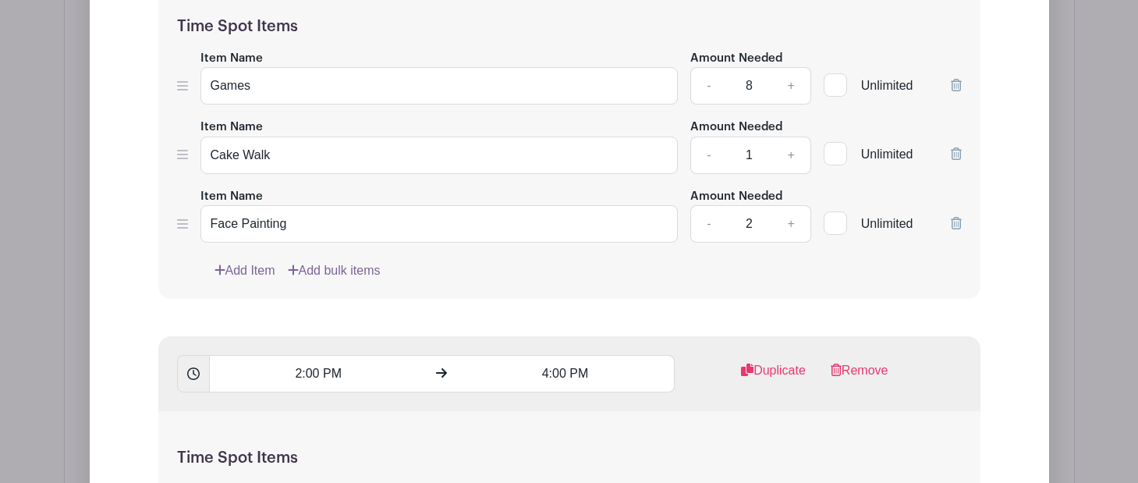
type input "Photo Booth"
click at [242, 273] on link "Add Item" at bounding box center [245, 270] width 61 height 19
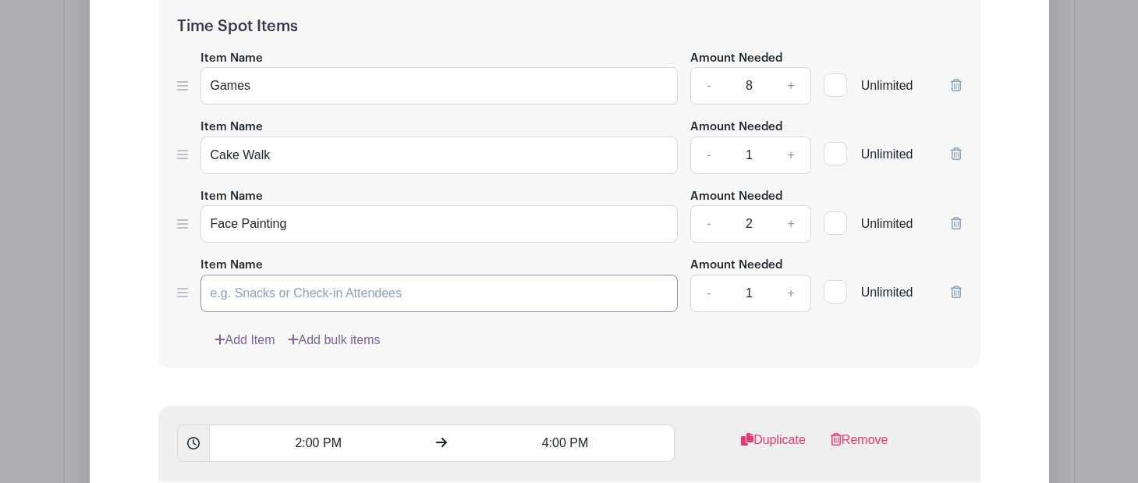
click at [246, 293] on input "Item Name" at bounding box center [440, 293] width 478 height 37
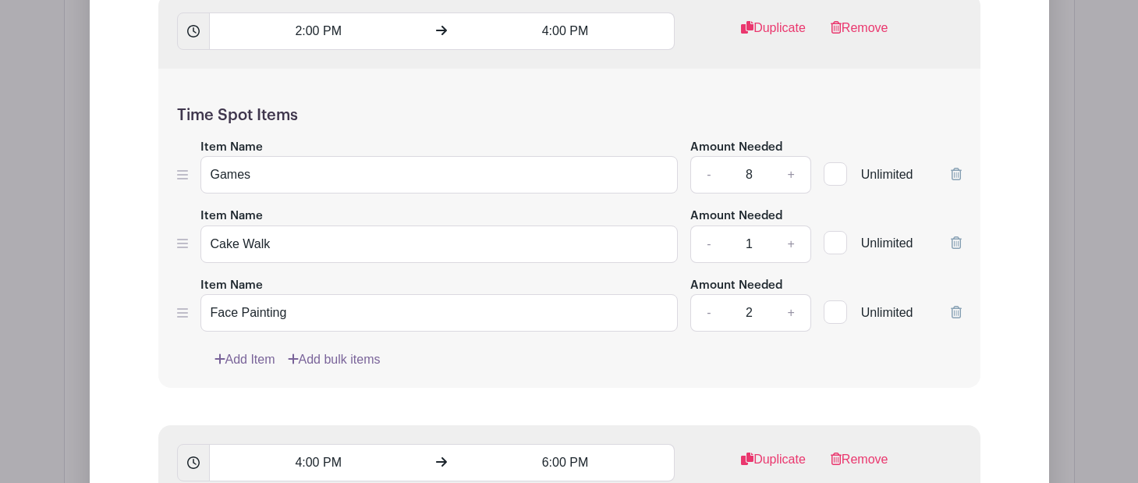
scroll to position [2509, 0]
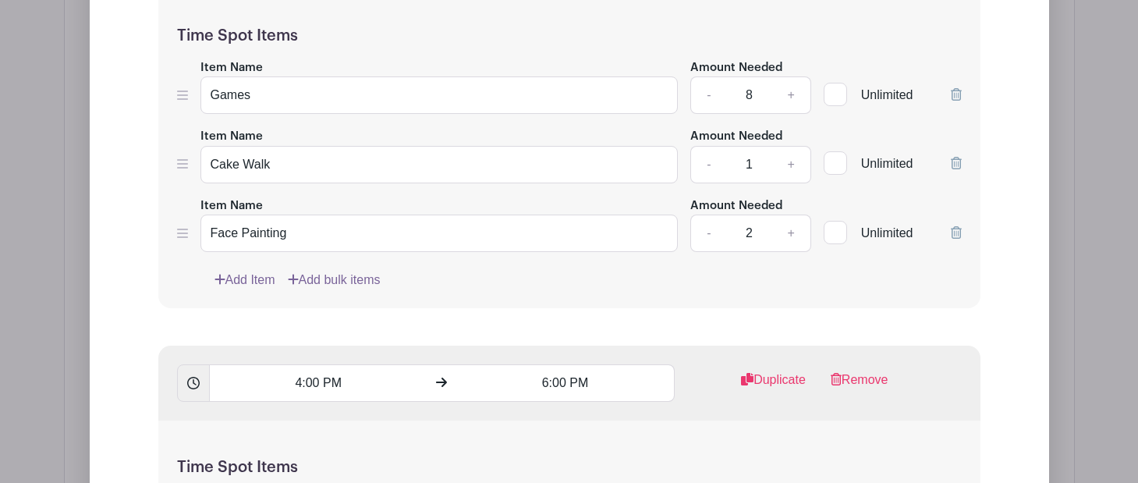
type input "Photo Booth"
click at [242, 288] on link "Add Item" at bounding box center [245, 280] width 61 height 19
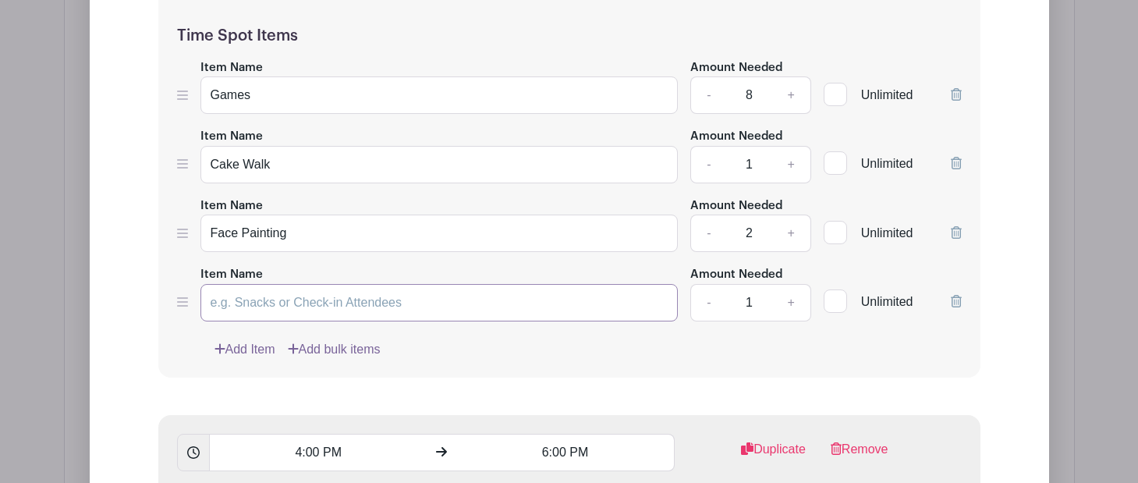
click at [266, 307] on input "Item Name" at bounding box center [440, 302] width 478 height 37
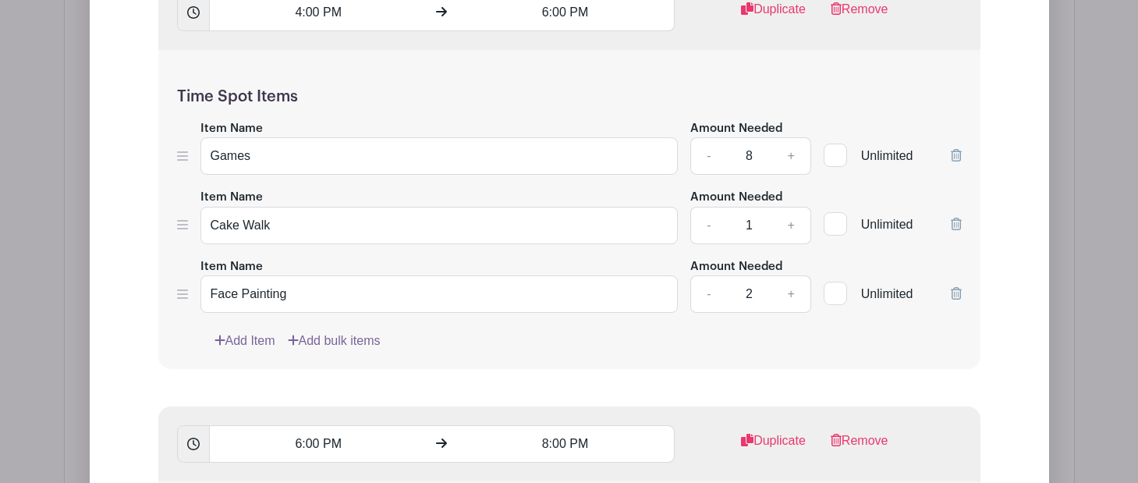
scroll to position [2955, 0]
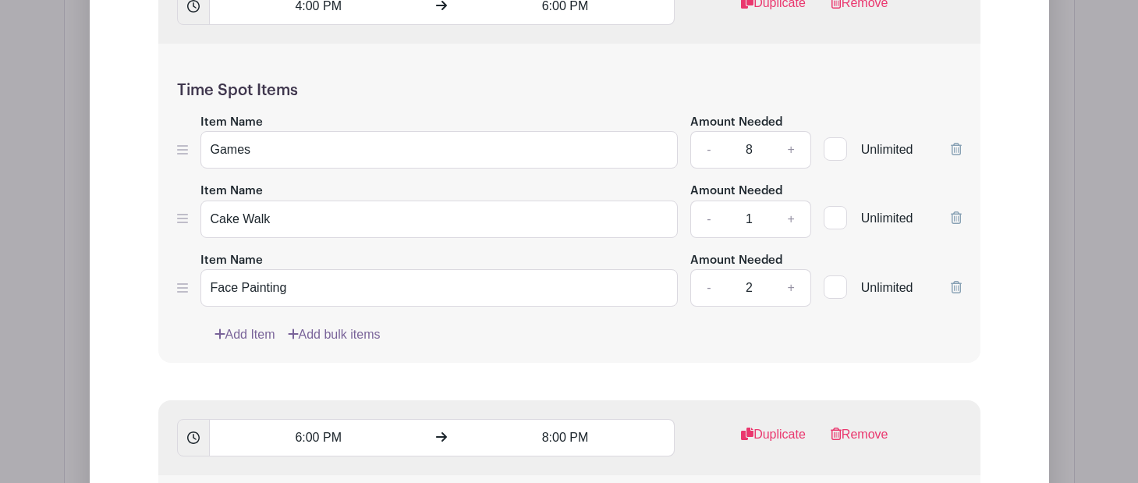
type input "Photo Booth"
click at [247, 344] on link "Add Item" at bounding box center [245, 334] width 61 height 19
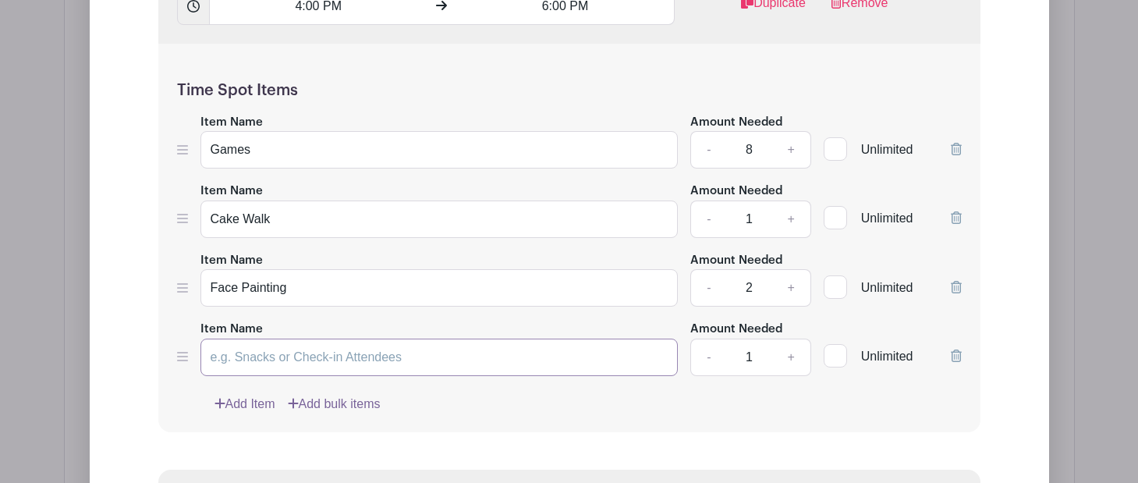
click at [245, 368] on input "Item Name" at bounding box center [440, 357] width 478 height 37
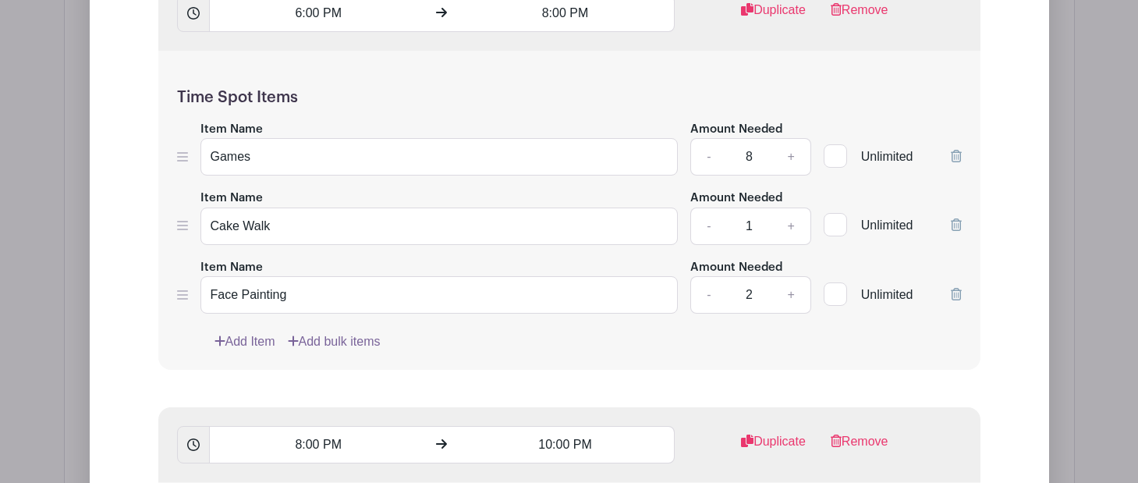
type input "Photo Booth"
drag, startPoint x: 243, startPoint y: 353, endPoint x: 251, endPoint y: 357, distance: 8.4
click at [243, 351] on link "Add Item" at bounding box center [245, 341] width 61 height 19
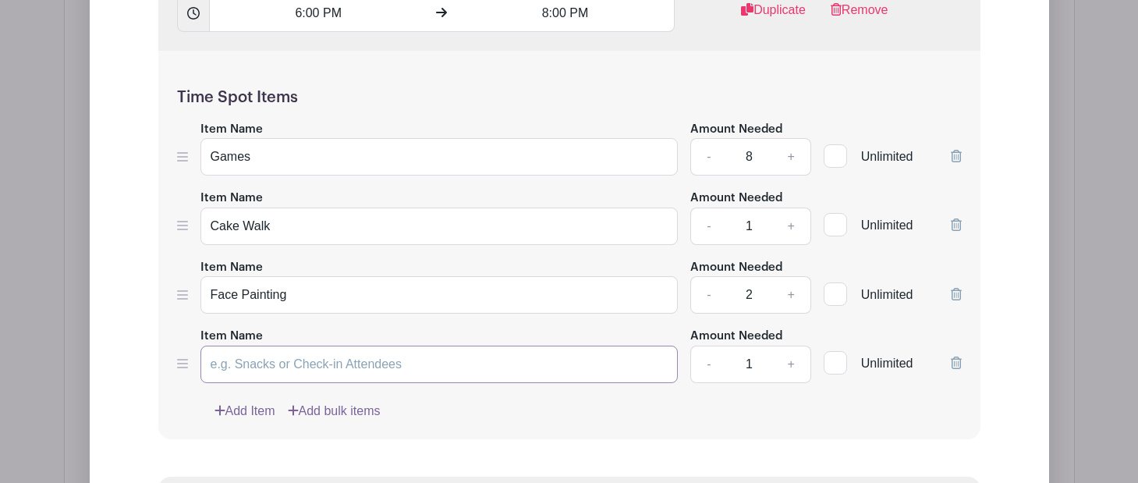
click at [338, 383] on input "Item Name" at bounding box center [440, 364] width 478 height 37
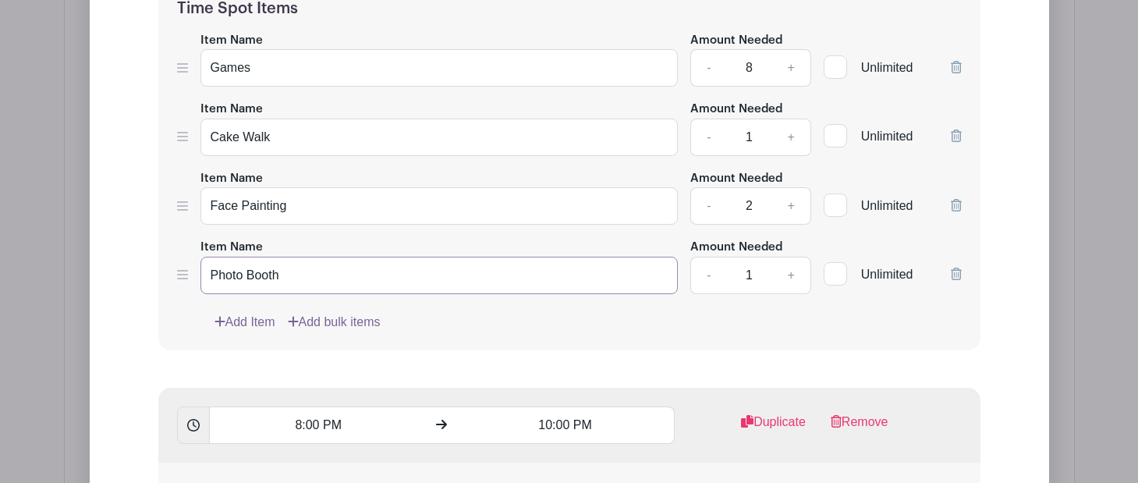
scroll to position [3545, 0]
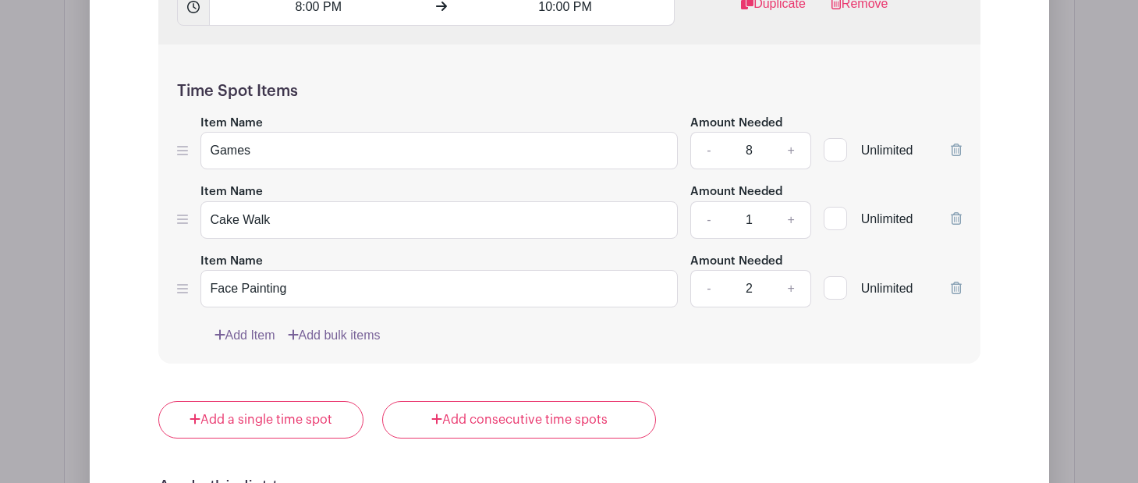
type input "Photo Booth"
click at [260, 345] on link "Add Item" at bounding box center [245, 335] width 61 height 19
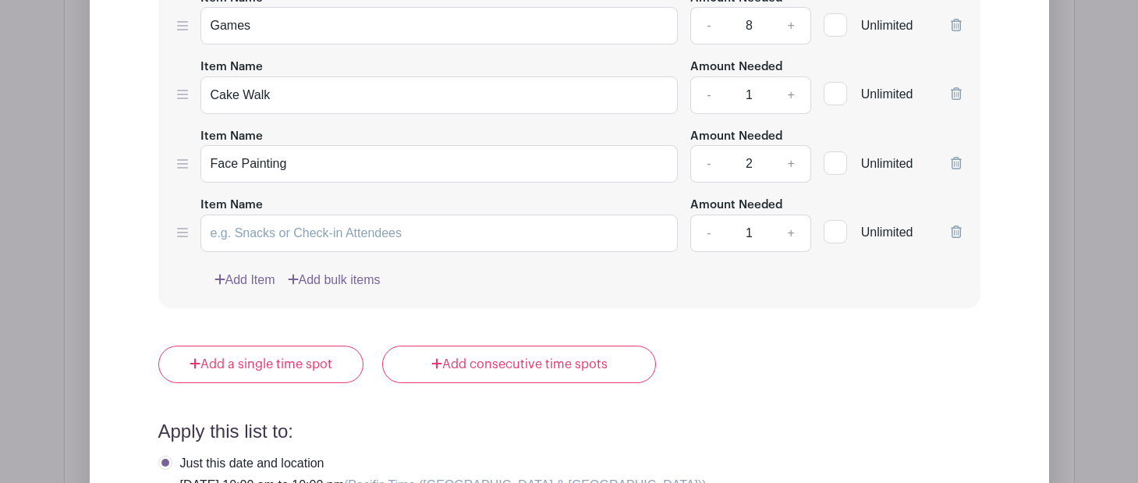
scroll to position [3956, 0]
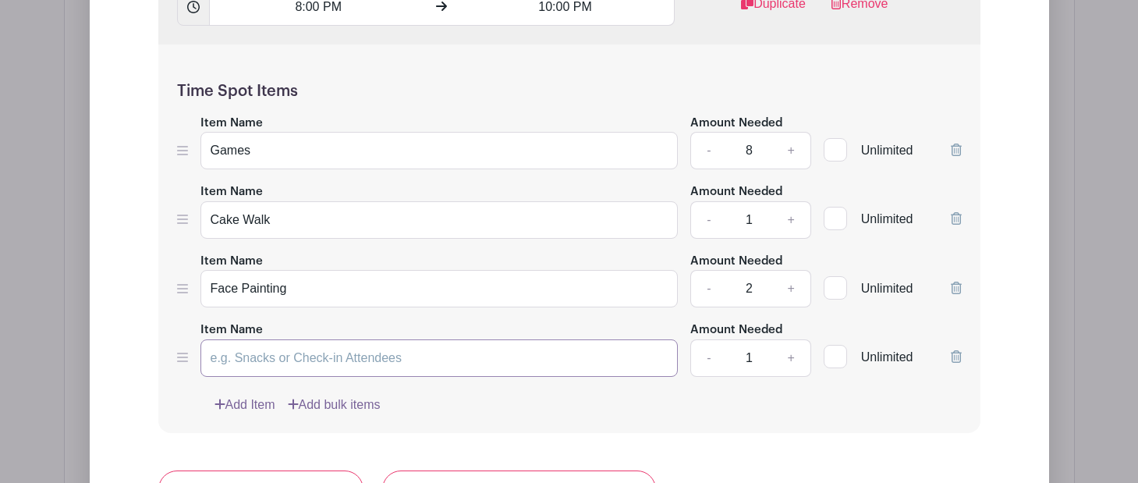
click at [265, 371] on input "Item Name" at bounding box center [440, 357] width 478 height 37
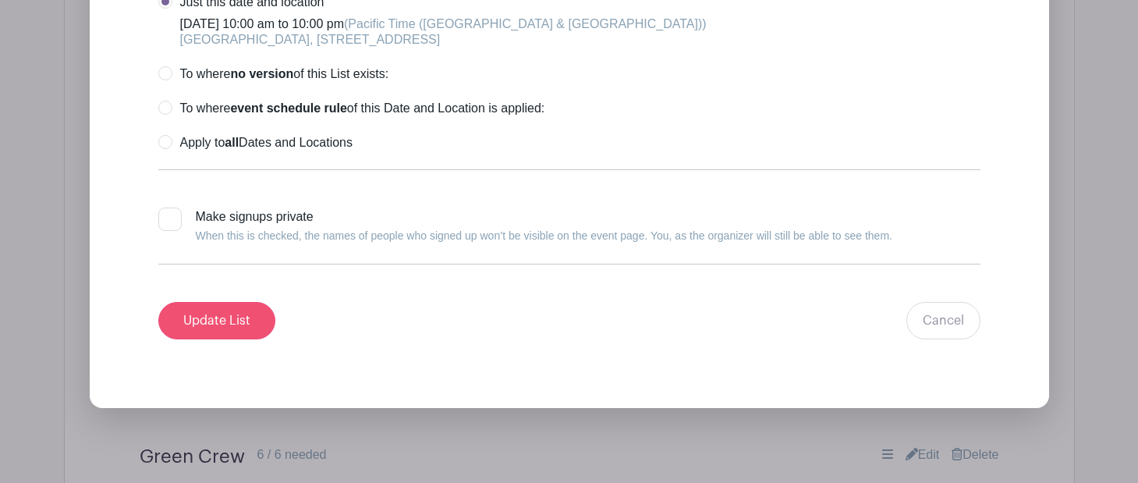
type input "Photo Booth"
click at [222, 339] on input "Update List" at bounding box center [216, 320] width 117 height 37
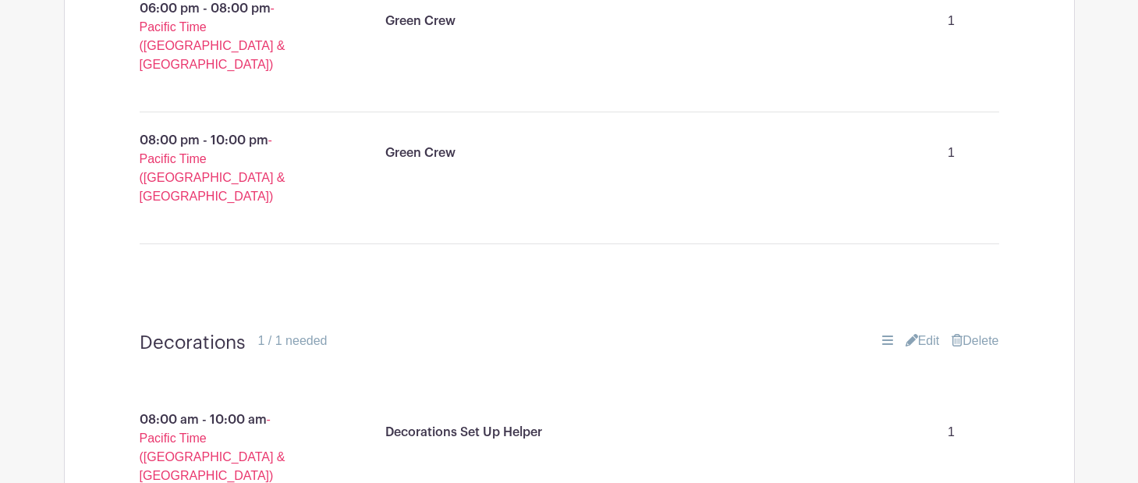
scroll to position [3432, 0]
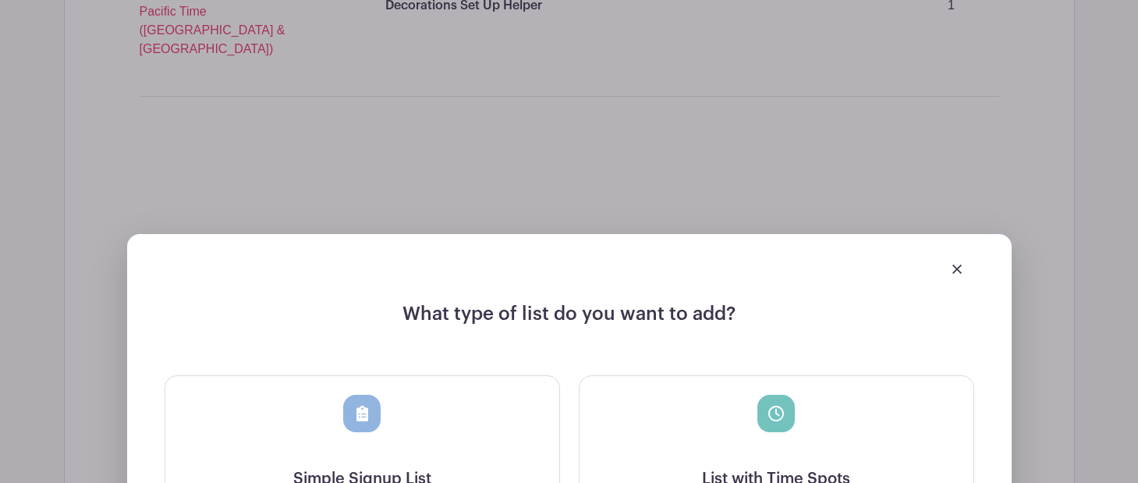
scroll to position [3863, 0]
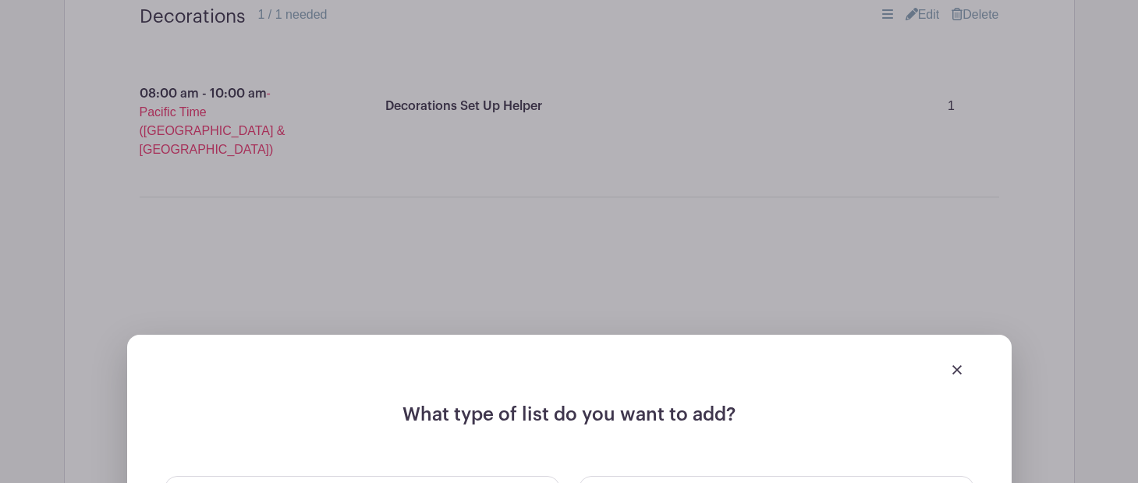
scroll to position [3988, 0]
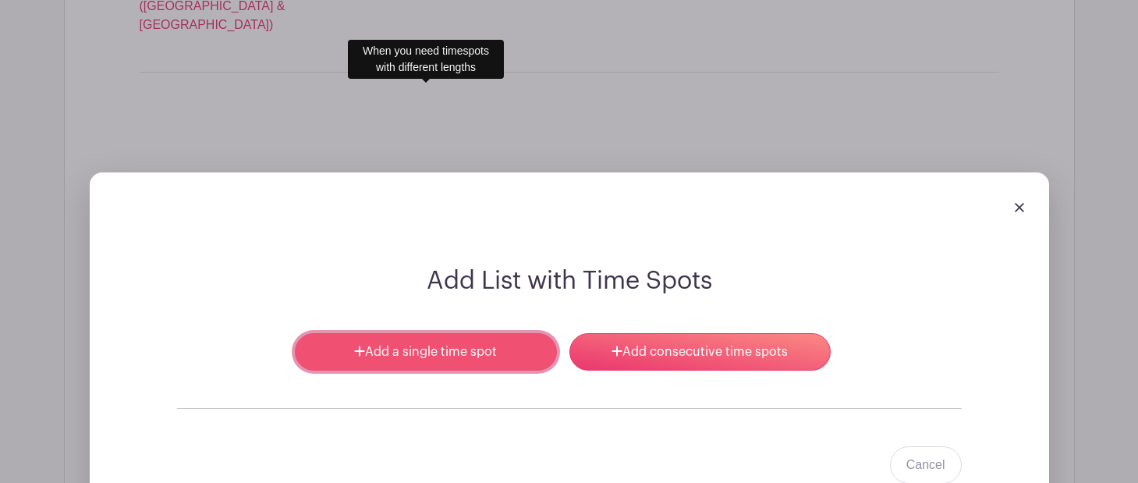
click at [461, 333] on link "Add a single time spot" at bounding box center [425, 351] width 261 height 37
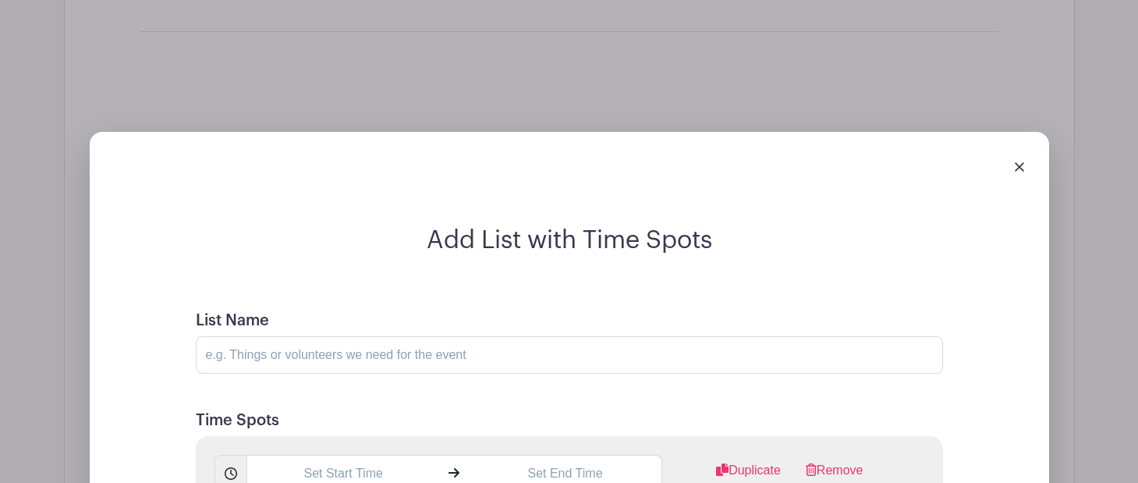
scroll to position [4029, 0]
click at [324, 336] on input "List Name" at bounding box center [570, 354] width 748 height 37
type input "G"
type input "Food Booth Support"
click at [346, 455] on input "text" at bounding box center [344, 473] width 194 height 37
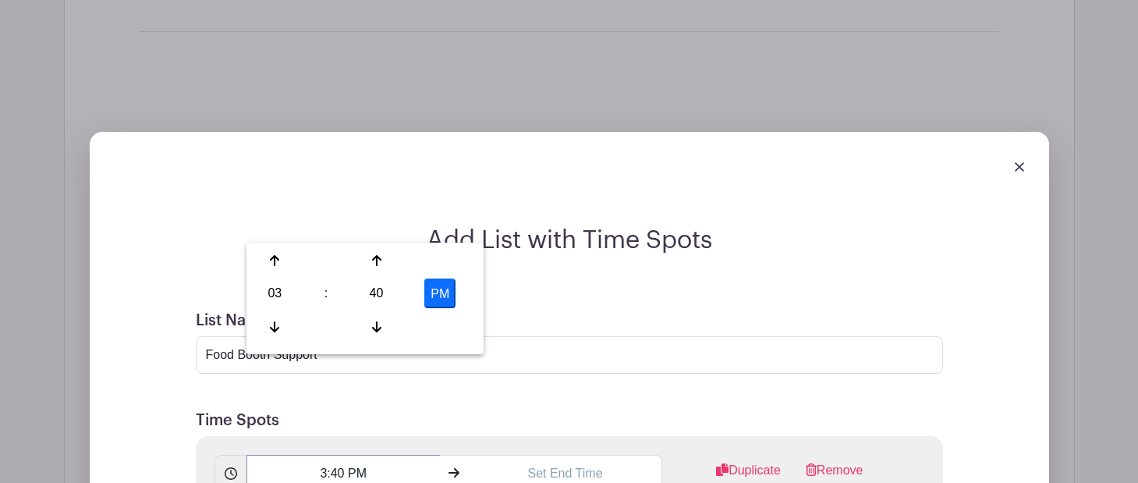
scroll to position [4026, 0]
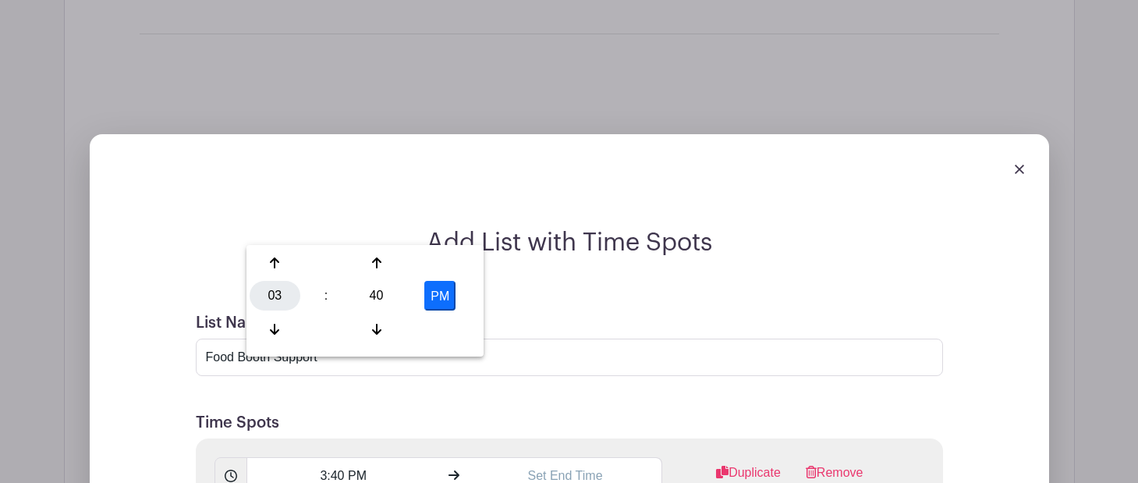
click at [278, 298] on div "03" at bounding box center [275, 296] width 51 height 30
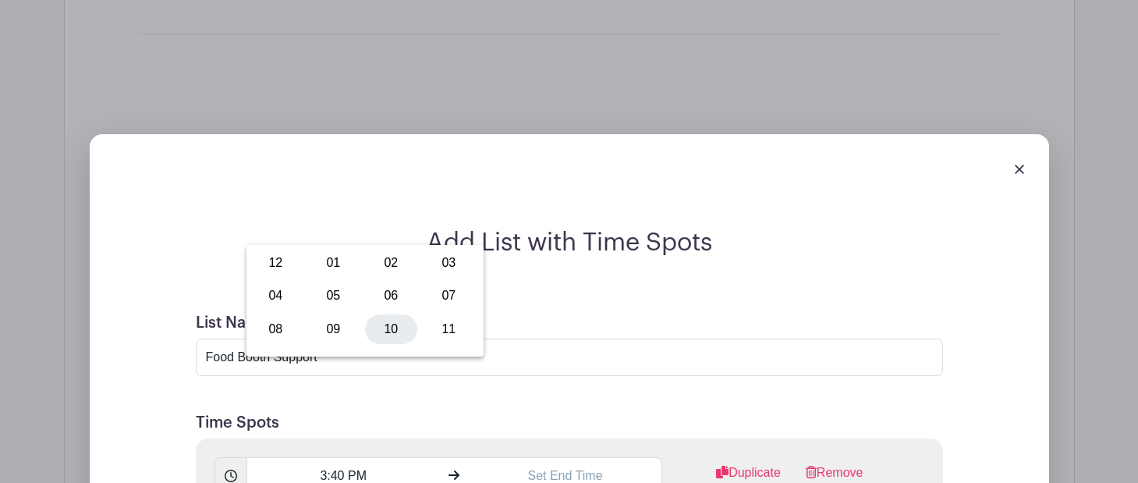
click at [402, 331] on div "10" at bounding box center [391, 329] width 52 height 30
click at [376, 298] on div "40" at bounding box center [376, 296] width 51 height 30
click at [267, 261] on div "00" at bounding box center [276, 263] width 52 height 30
type input "10:00 PM"
click at [563, 457] on input "text" at bounding box center [566, 475] width 194 height 37
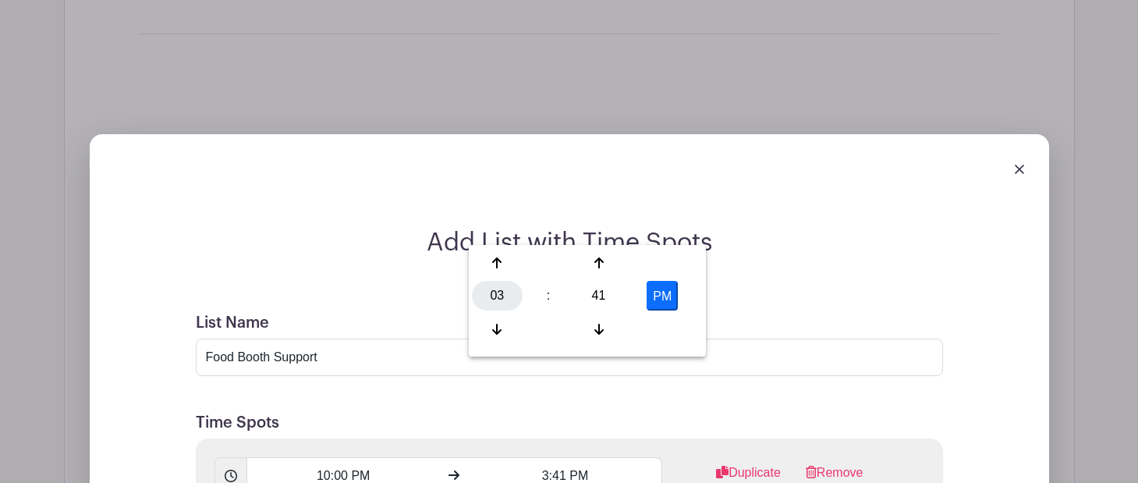
click at [502, 293] on div "03" at bounding box center [497, 296] width 51 height 30
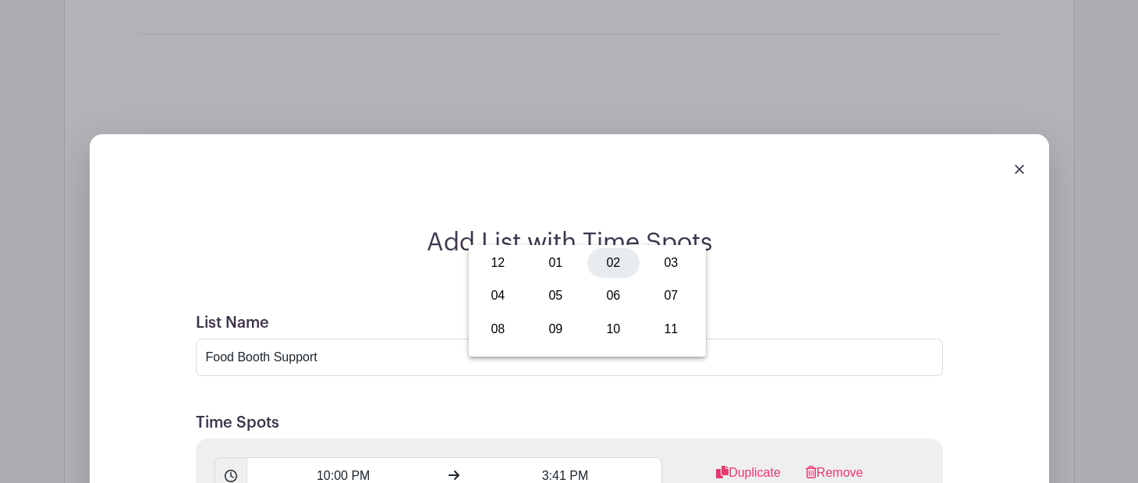
click at [609, 261] on div "02" at bounding box center [614, 263] width 52 height 30
click at [561, 457] on input "2:41 PM" at bounding box center [566, 475] width 194 height 37
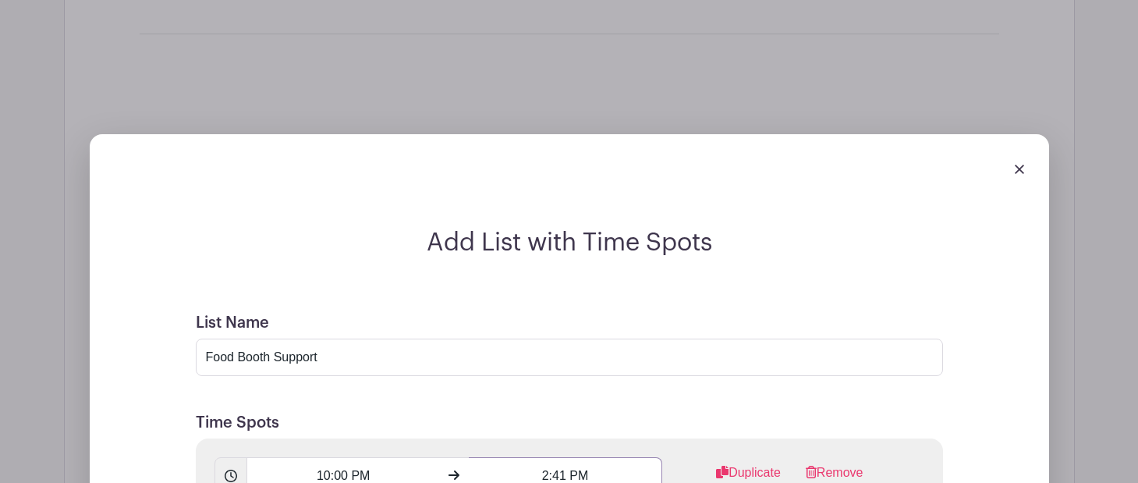
click at [566, 457] on input "2:41 PM" at bounding box center [566, 475] width 194 height 37
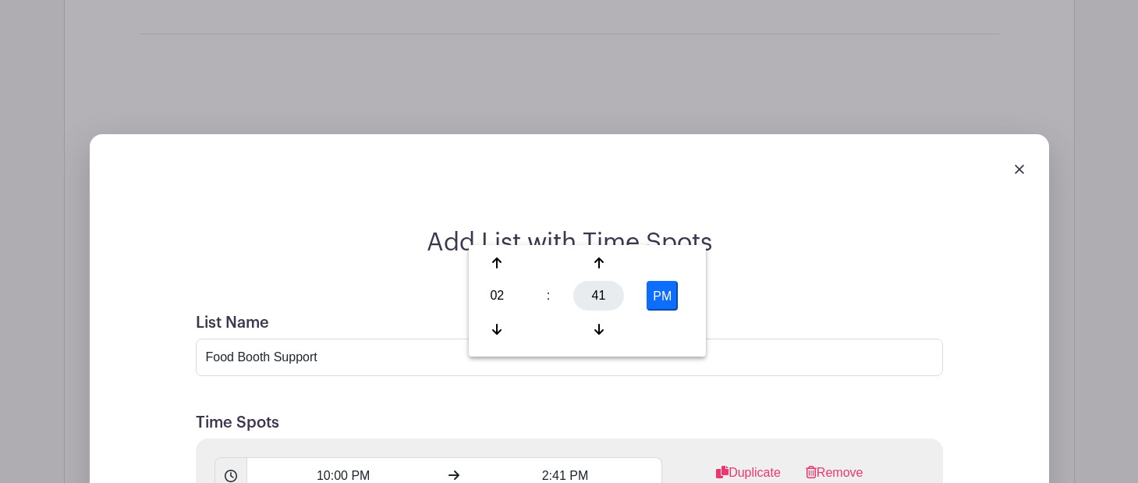
click at [595, 295] on div "41" at bounding box center [599, 296] width 51 height 30
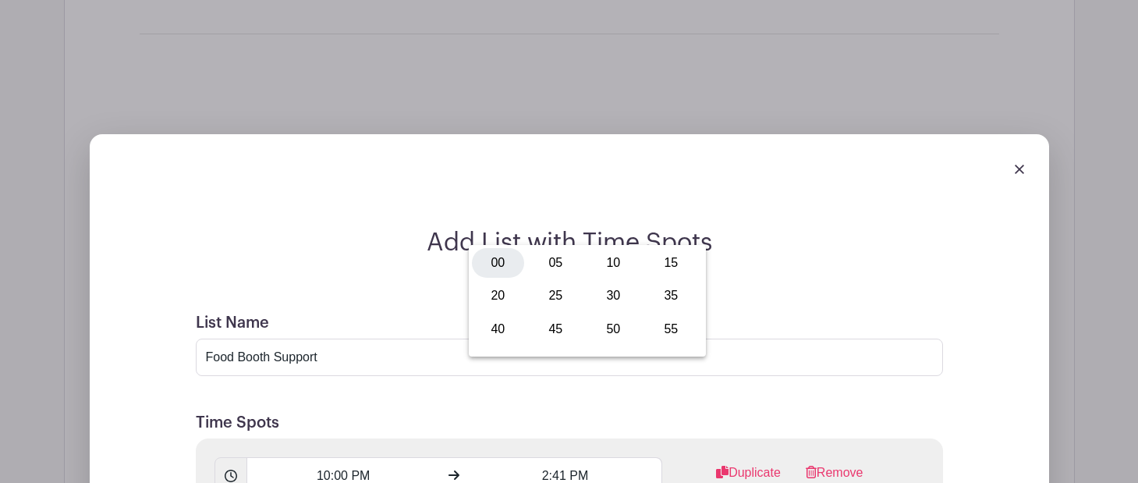
click at [490, 259] on div "00" at bounding box center [498, 263] width 52 height 30
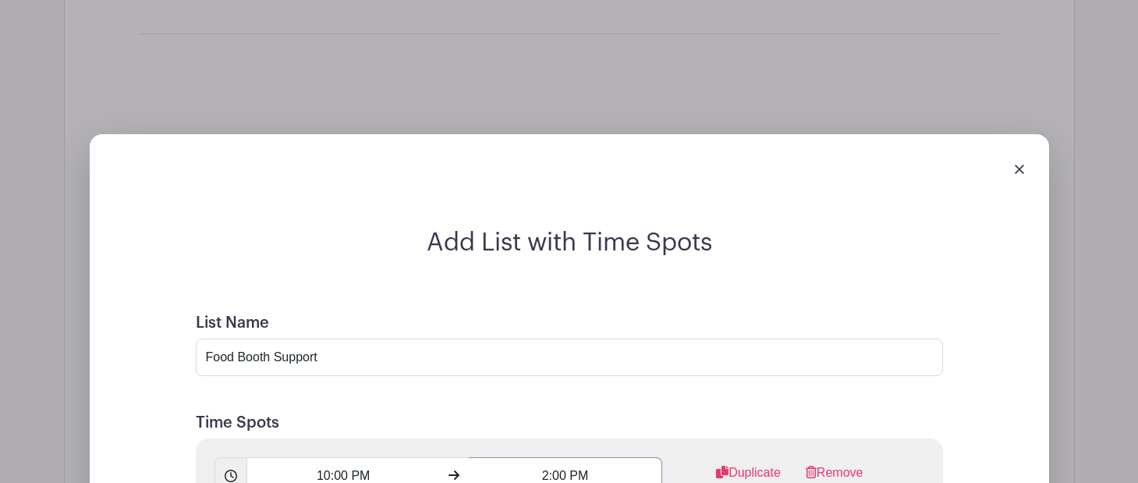
click at [549, 457] on input "2:00 PM" at bounding box center [566, 475] width 194 height 37
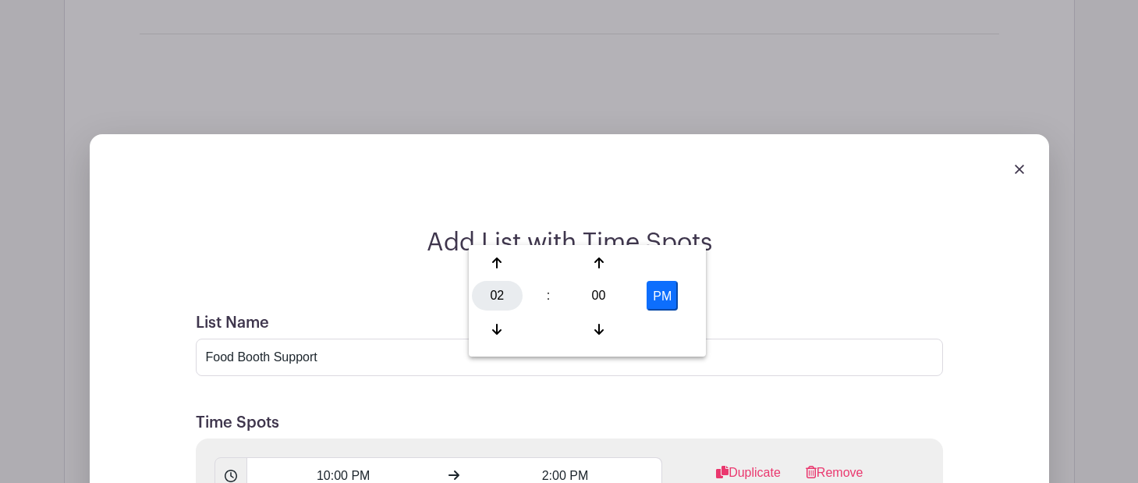
click at [503, 308] on div "02" at bounding box center [497, 296] width 51 height 30
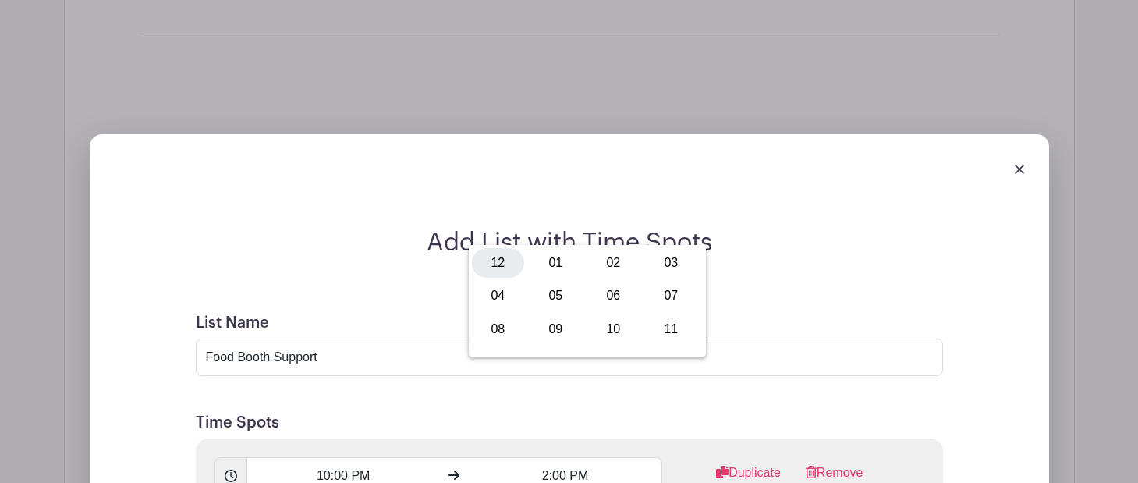
click at [497, 267] on div "12" at bounding box center [498, 263] width 52 height 30
type input "12:00 PM"
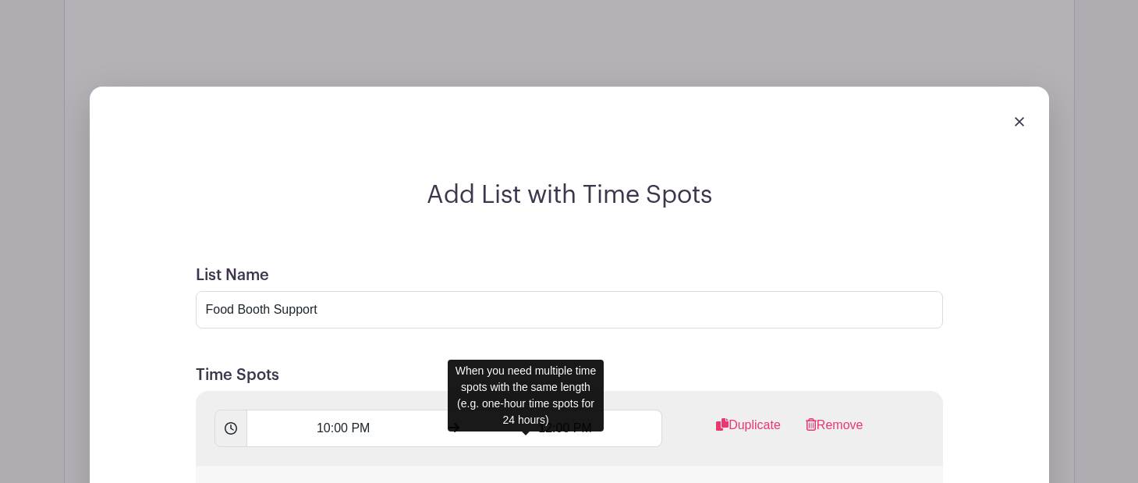
scroll to position [4065, 0]
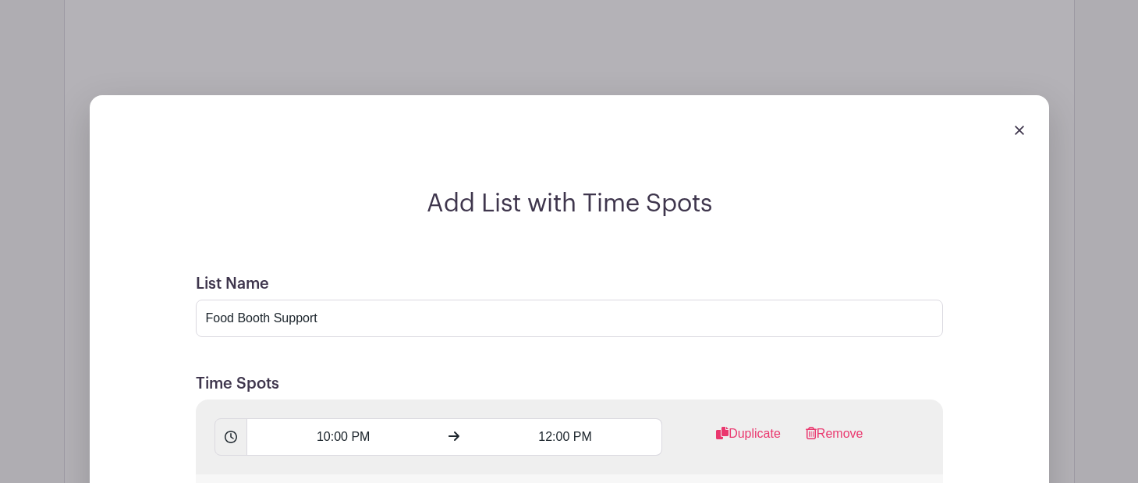
type input "Food Booth Support"
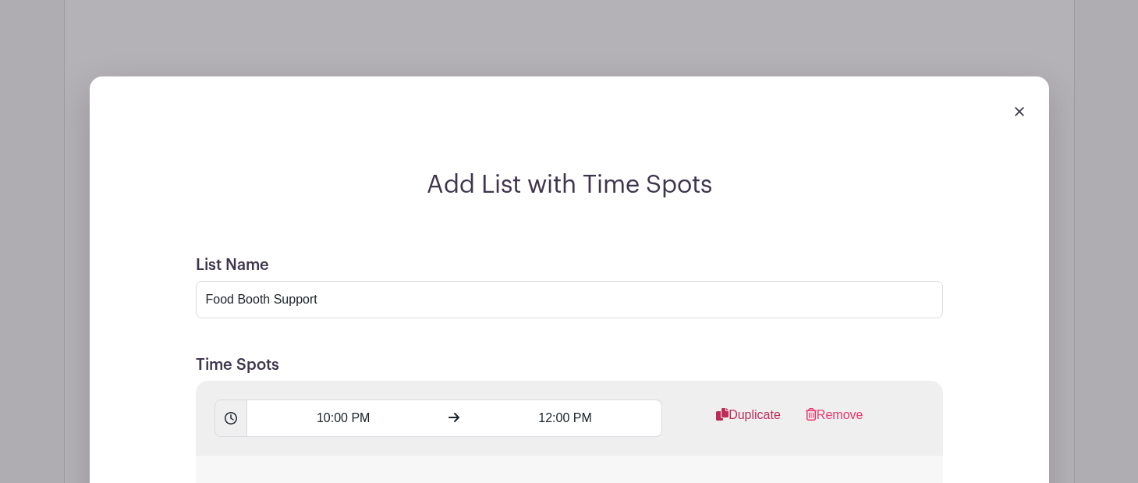
scroll to position [4081, 0]
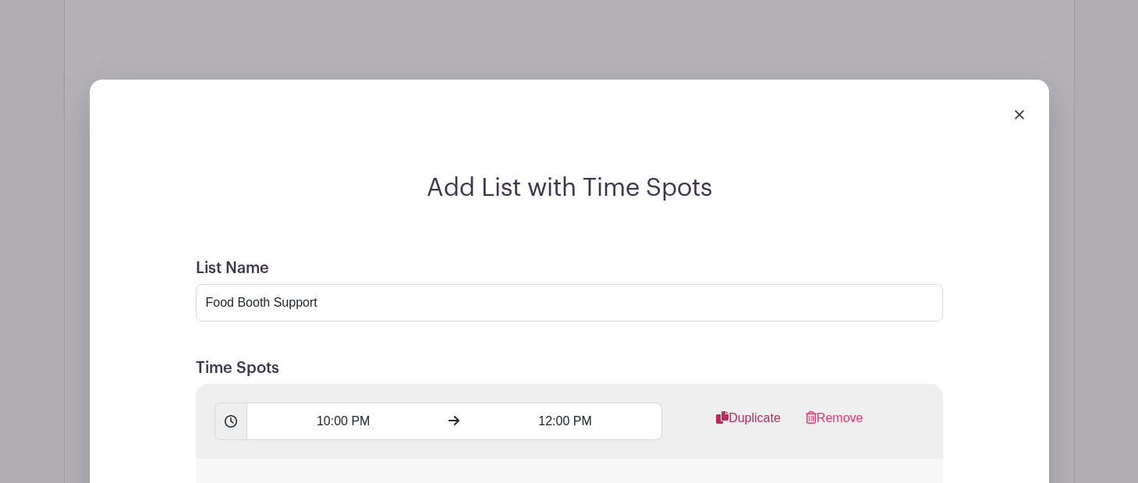
click at [754, 409] on link "Duplicate" at bounding box center [748, 424] width 65 height 31
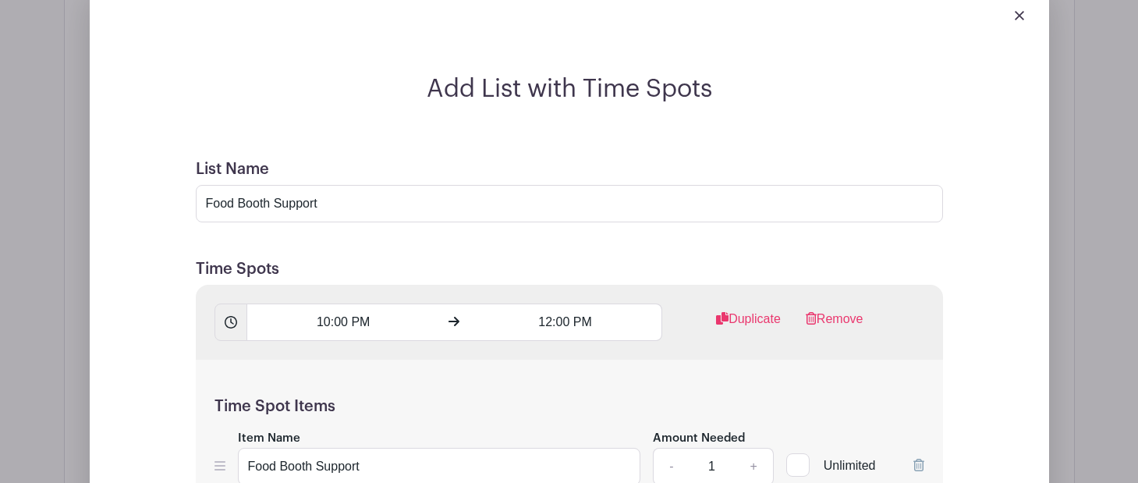
scroll to position [4192, 0]
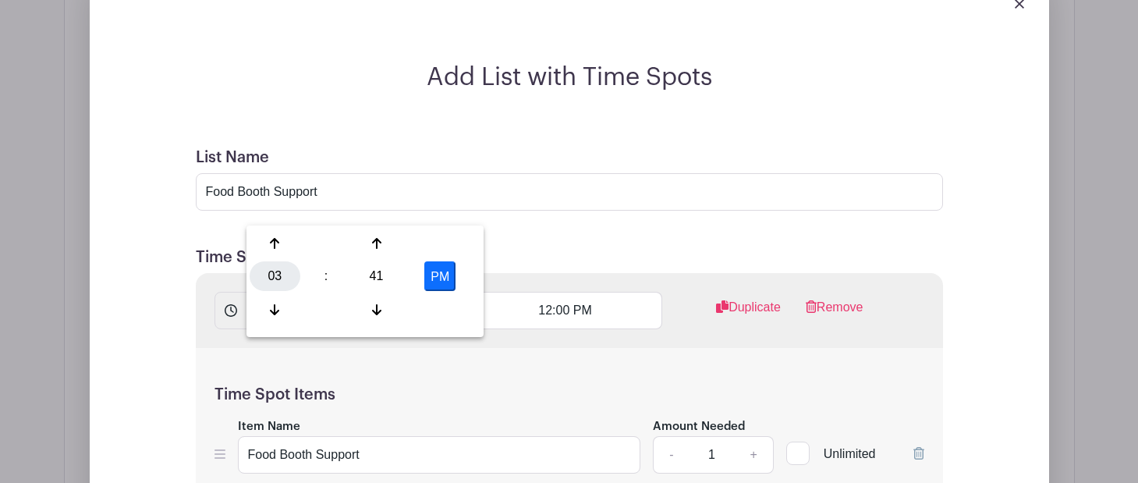
click at [275, 279] on div "03" at bounding box center [275, 276] width 51 height 30
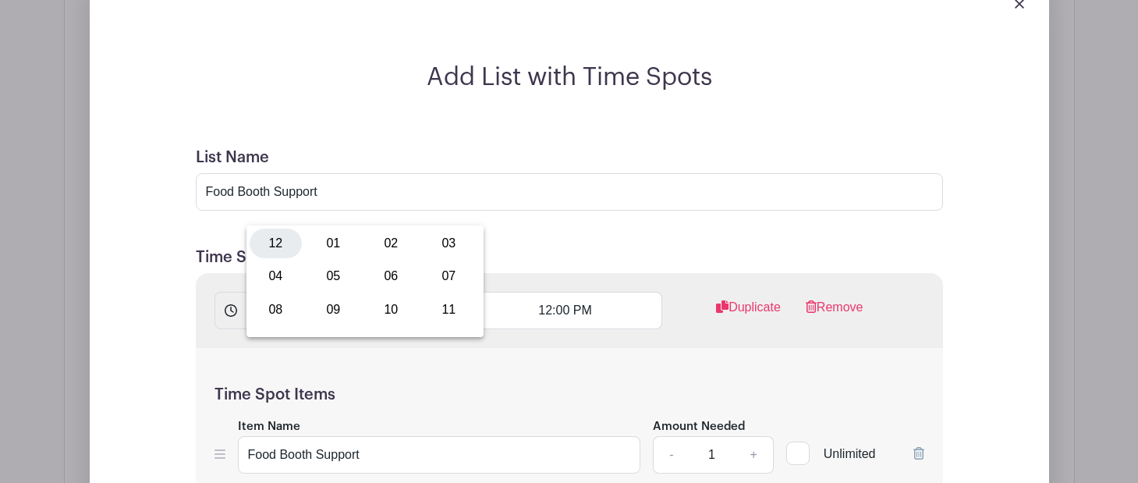
click at [270, 237] on div "12" at bounding box center [276, 244] width 52 height 30
click at [372, 273] on div "41" at bounding box center [376, 276] width 51 height 30
click at [275, 241] on div "00" at bounding box center [276, 244] width 52 height 30
type input "12:00 PM"
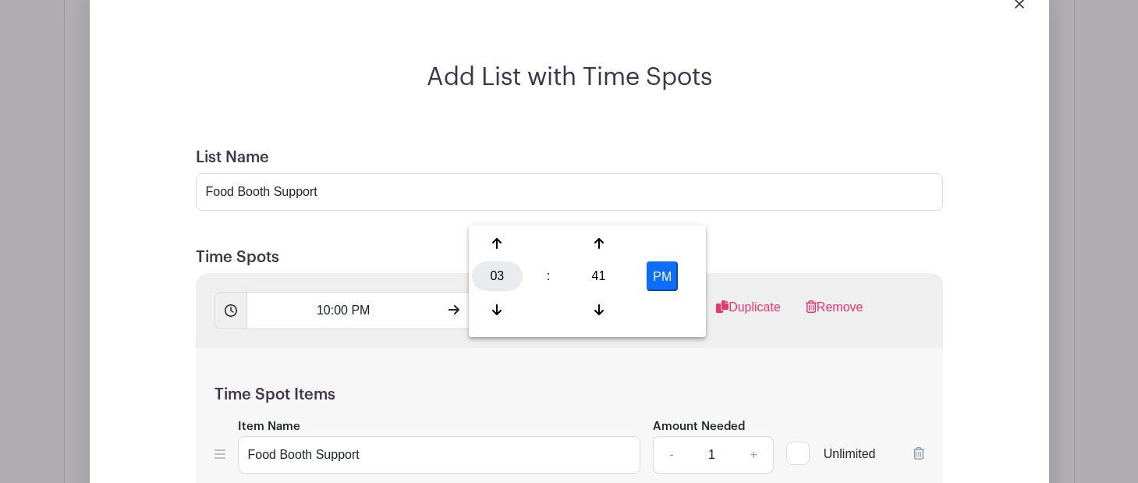
click at [501, 279] on div "03" at bounding box center [497, 276] width 51 height 30
click at [606, 243] on div "02" at bounding box center [614, 244] width 52 height 30
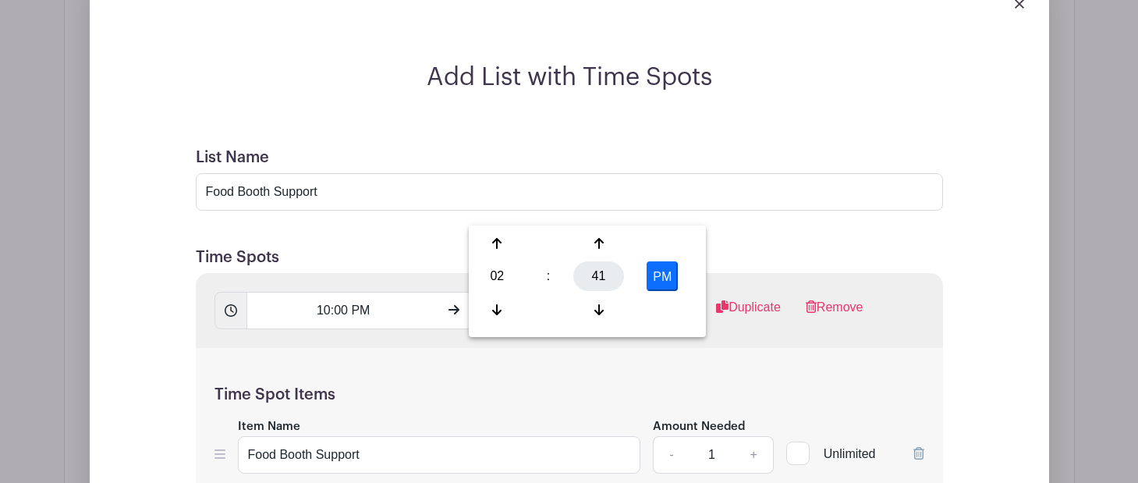
click at [595, 282] on div "41" at bounding box center [599, 276] width 51 height 30
click at [496, 247] on div "00" at bounding box center [498, 244] width 52 height 30
type input "2:00 PM"
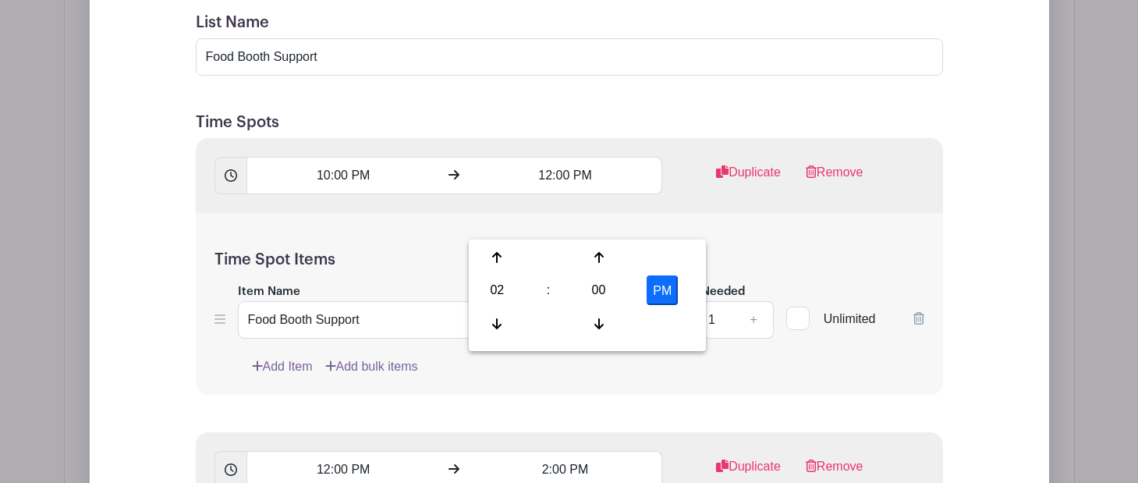
scroll to position [4328, 0]
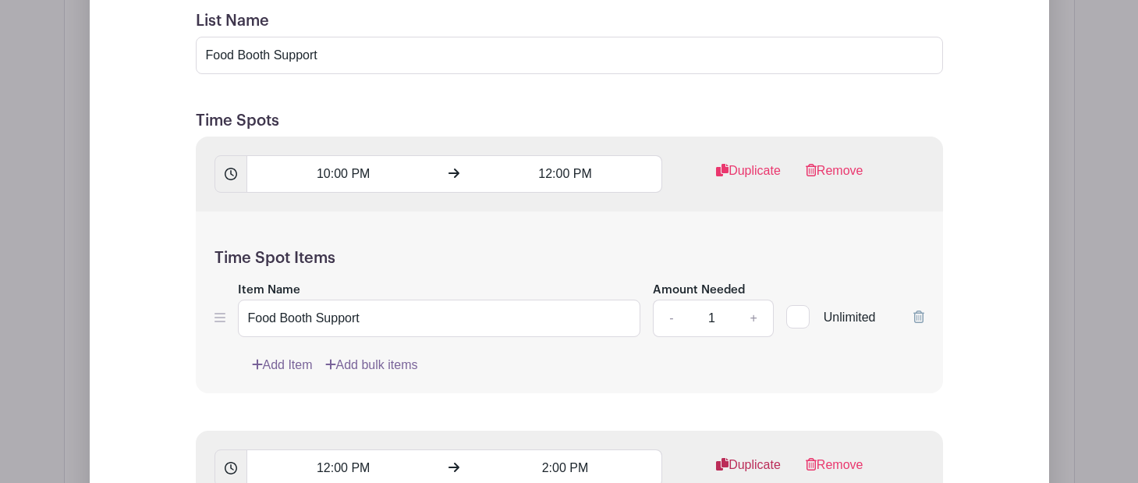
click at [733, 456] on link "Duplicate" at bounding box center [748, 471] width 65 height 31
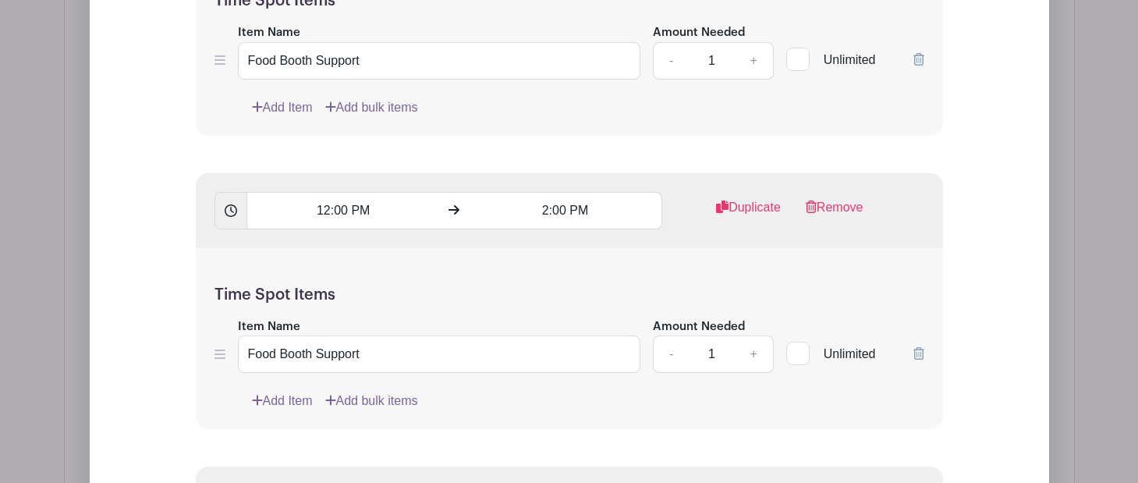
scroll to position [4594, 0]
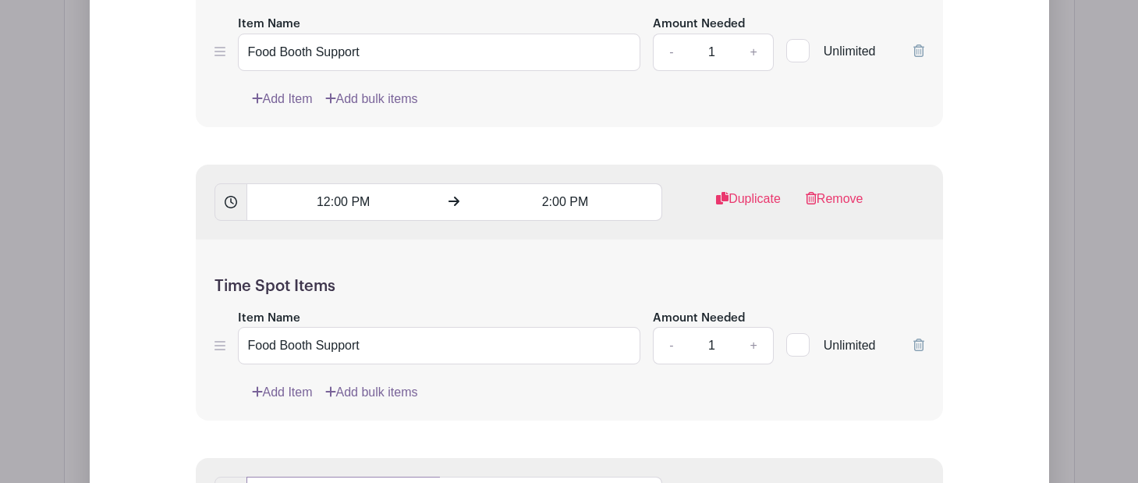
click at [326, 221] on input "3:41 PM" at bounding box center [344, 201] width 194 height 37
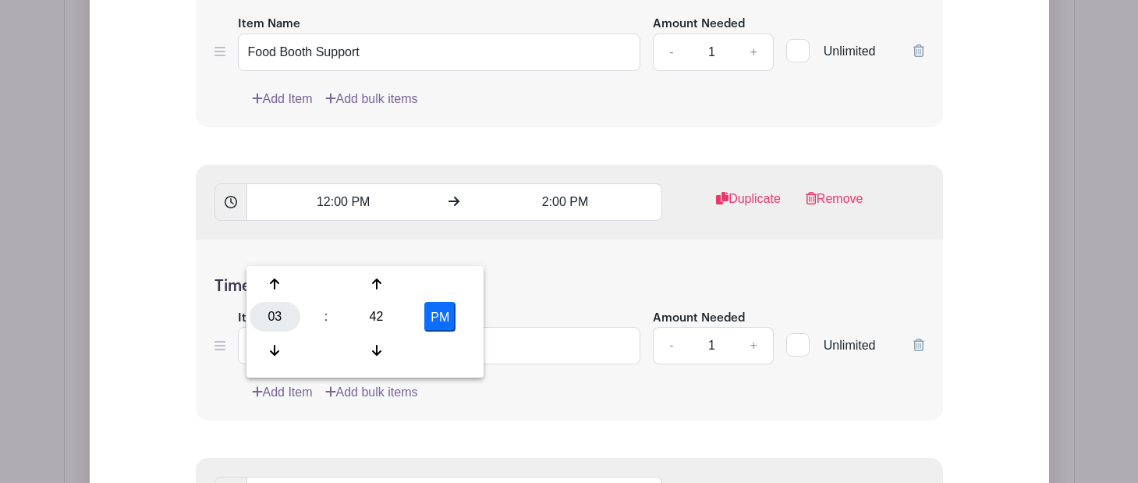
click at [282, 317] on div "03" at bounding box center [275, 317] width 51 height 30
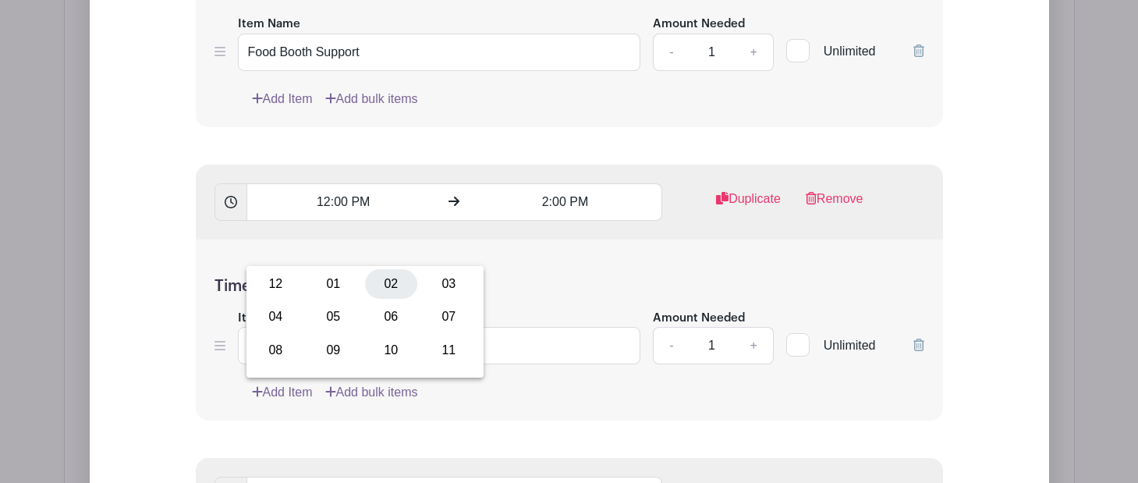
click at [401, 287] on div "02" at bounding box center [391, 284] width 52 height 30
click at [364, 318] on div "42" at bounding box center [376, 317] width 51 height 30
click at [277, 278] on div "00" at bounding box center [276, 284] width 52 height 30
click at [439, 317] on button "PM" at bounding box center [439, 317] width 31 height 30
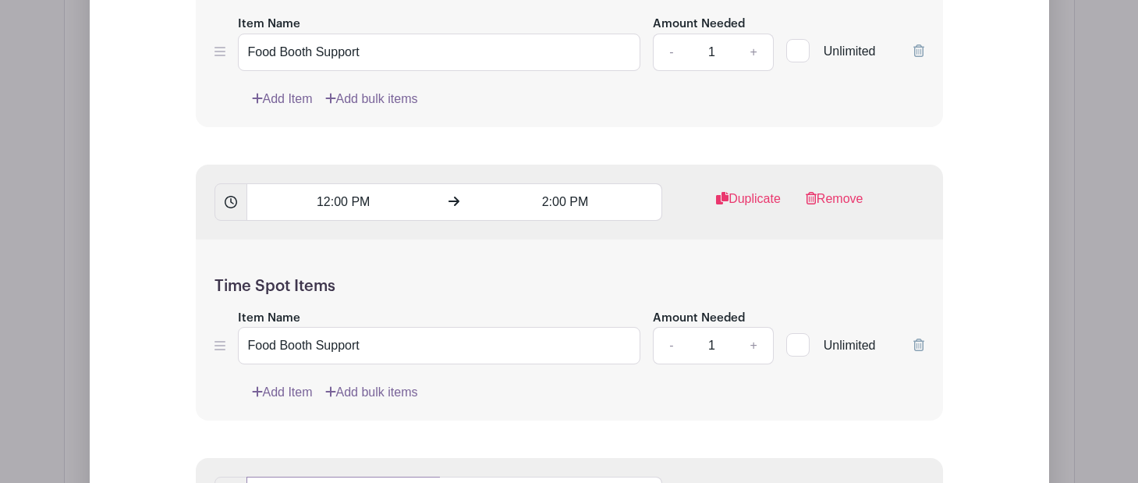
click at [361, 221] on input "2:00 AM" at bounding box center [344, 201] width 194 height 37
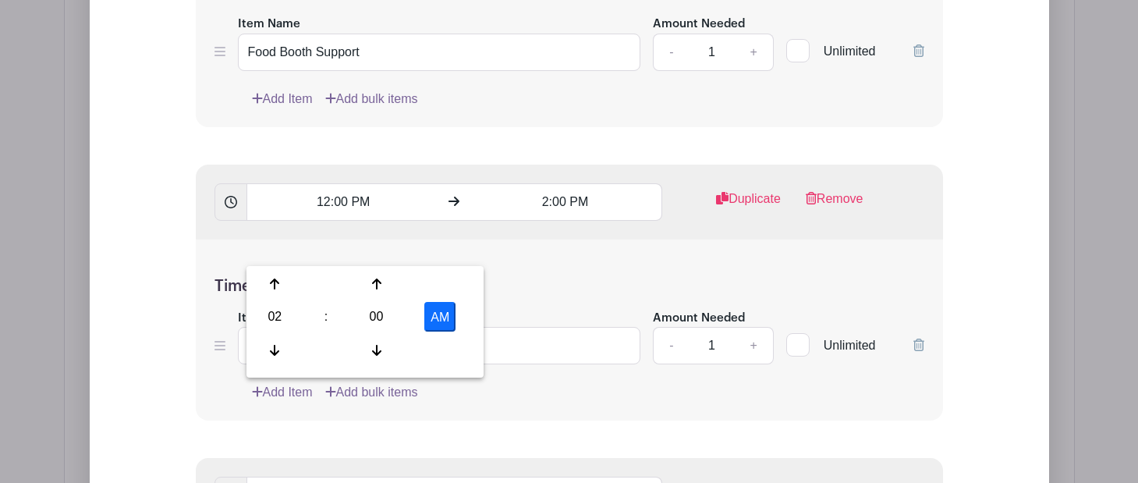
click at [441, 318] on button "AM" at bounding box center [439, 317] width 31 height 30
type input "2:00 PM"
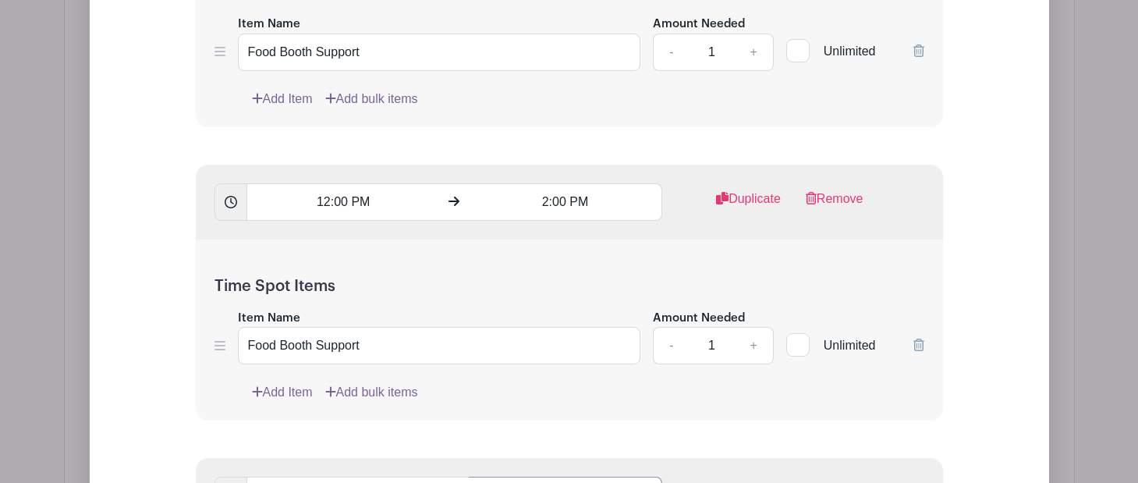
click at [572, 221] on input "2:41 PM" at bounding box center [566, 201] width 194 height 37
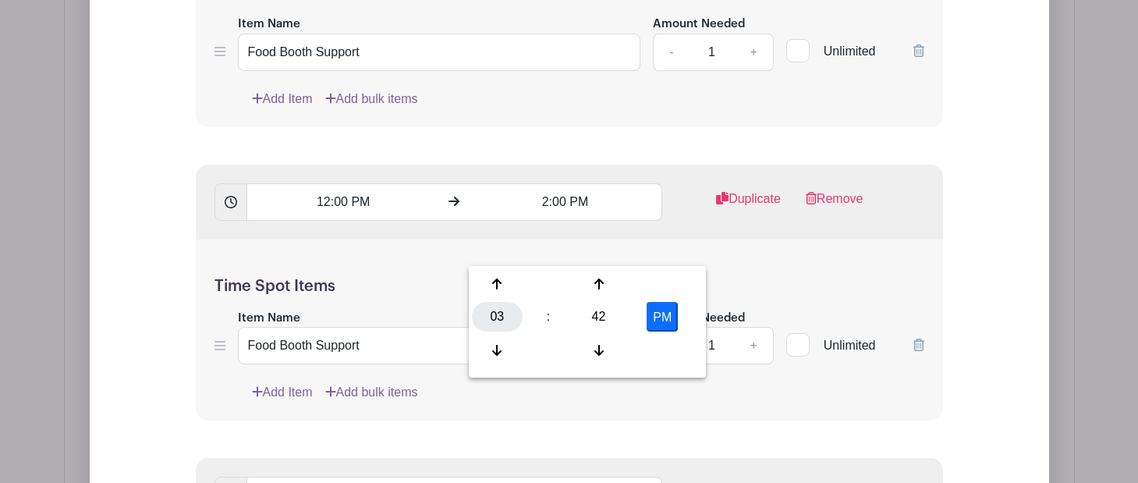
click at [503, 316] on div "03" at bounding box center [497, 317] width 51 height 30
click at [504, 319] on div "04" at bounding box center [498, 317] width 52 height 30
click at [601, 316] on div "42" at bounding box center [599, 317] width 51 height 30
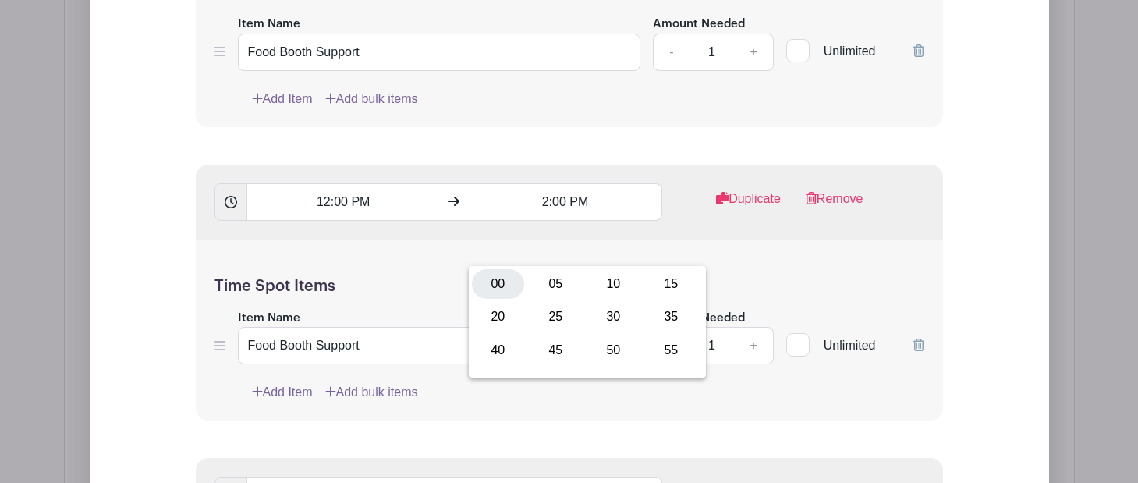
click at [493, 283] on div "00" at bounding box center [498, 284] width 52 height 30
type input "4:00 PM"
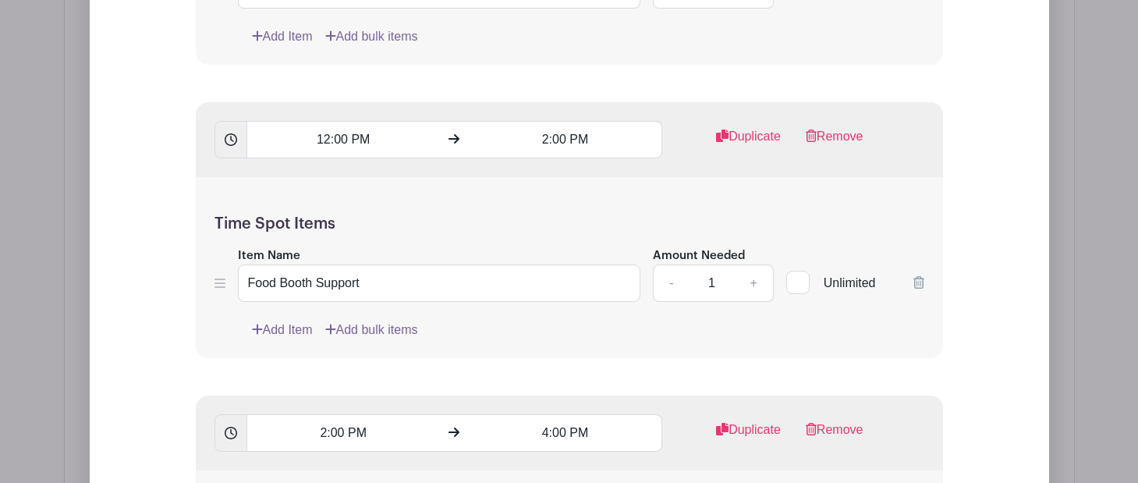
scroll to position [4665, 0]
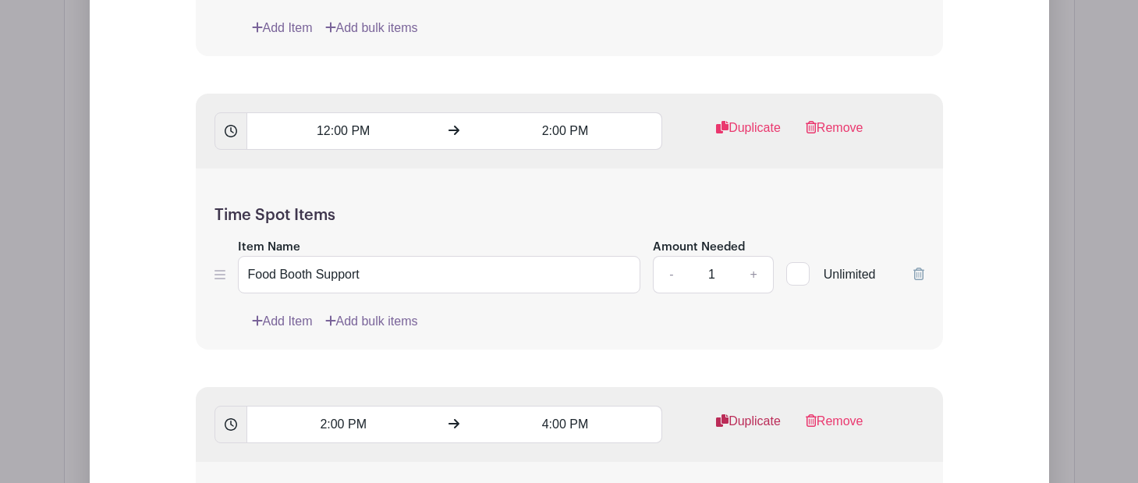
click at [751, 412] on link "Duplicate" at bounding box center [748, 427] width 65 height 31
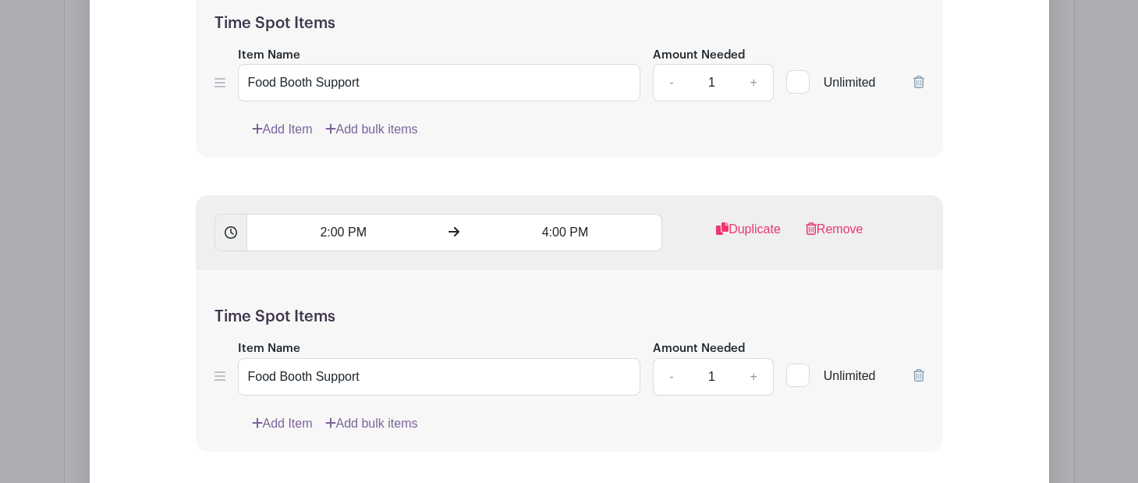
scroll to position [4912, 0]
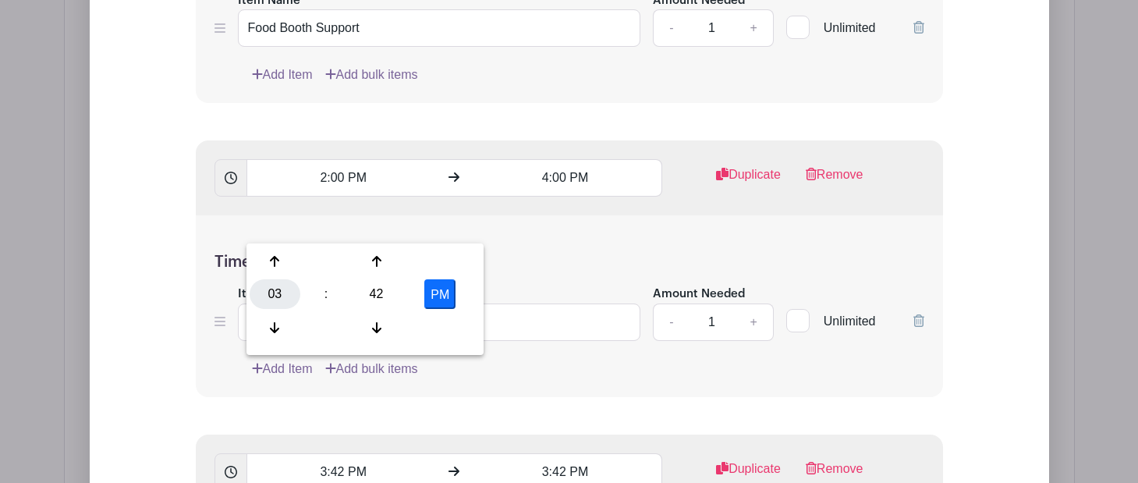
click at [282, 298] on div "03" at bounding box center [275, 294] width 51 height 30
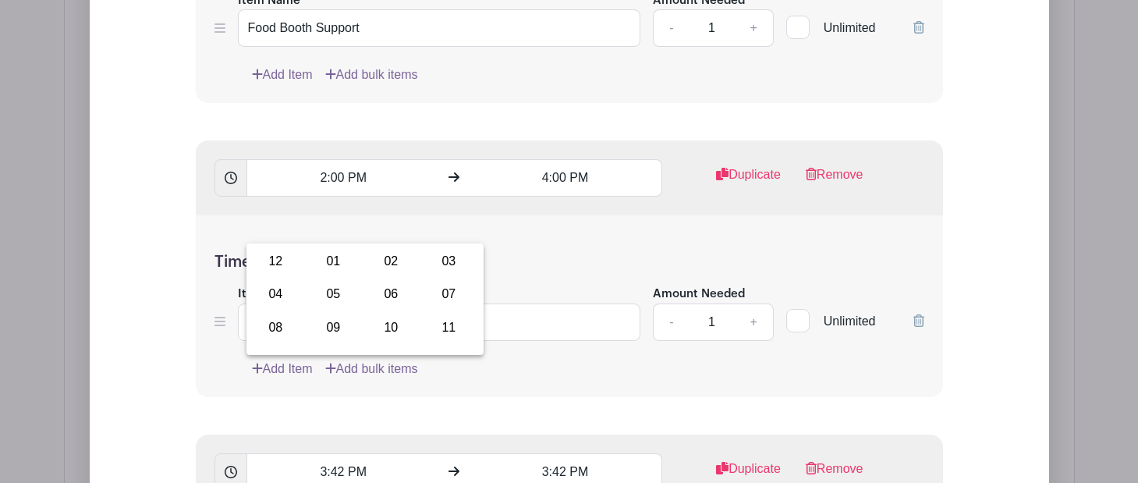
click at [286, 297] on div "04" at bounding box center [276, 294] width 52 height 30
click at [389, 293] on div "42" at bounding box center [376, 294] width 51 height 30
click at [275, 264] on div "00" at bounding box center [276, 262] width 52 height 30
type input "4:00 PM"
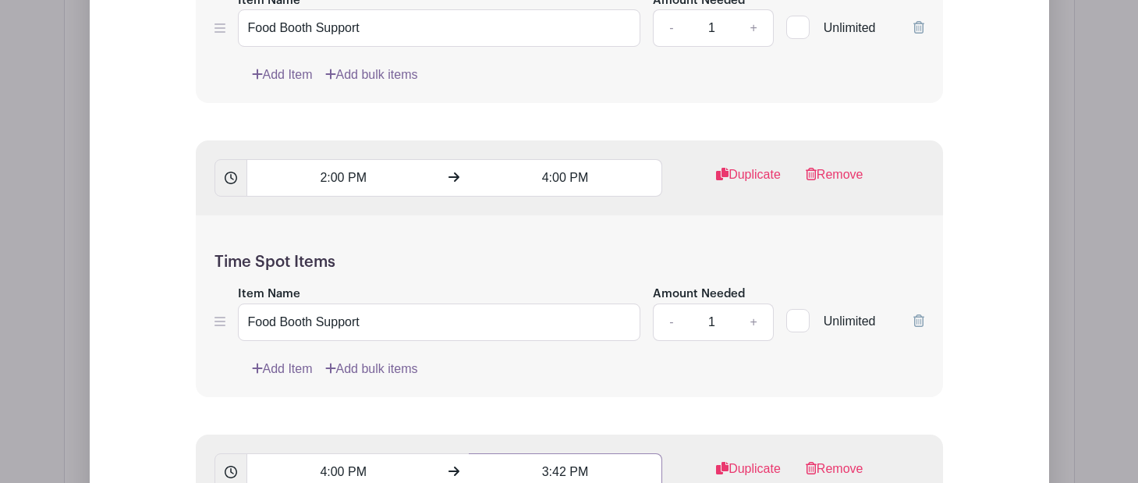
click at [578, 453] on input "3:42 PM" at bounding box center [566, 471] width 194 height 37
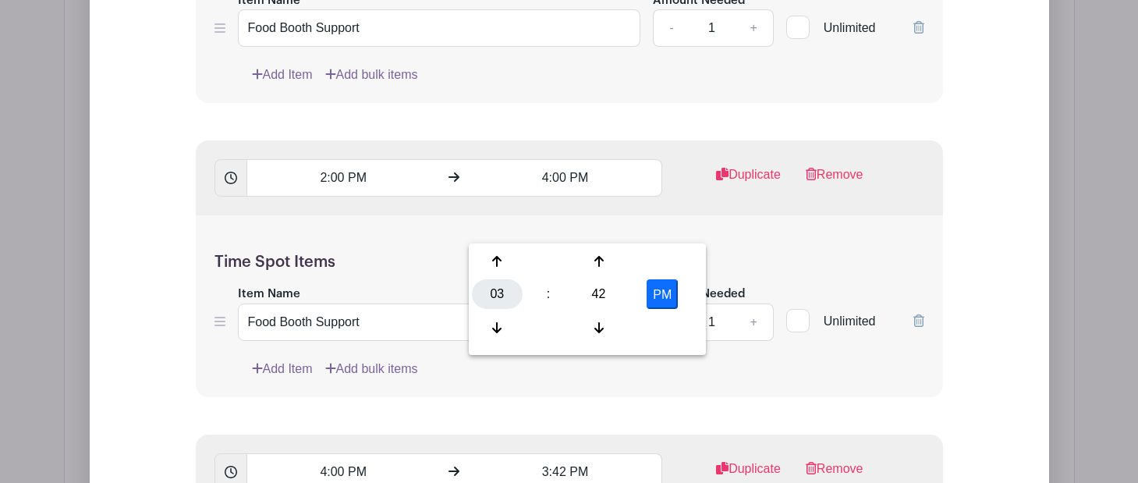
click at [513, 286] on div "03" at bounding box center [497, 294] width 51 height 30
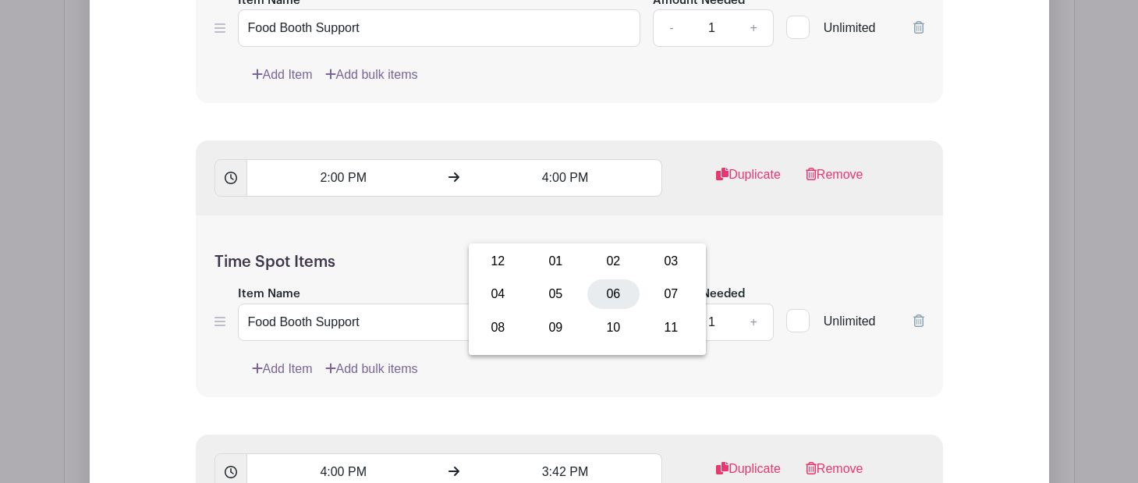
click at [605, 293] on div "06" at bounding box center [614, 294] width 52 height 30
click at [596, 293] on div "42" at bounding box center [599, 294] width 51 height 30
click at [505, 266] on div "00" at bounding box center [498, 262] width 52 height 30
type input "6:00 PM"
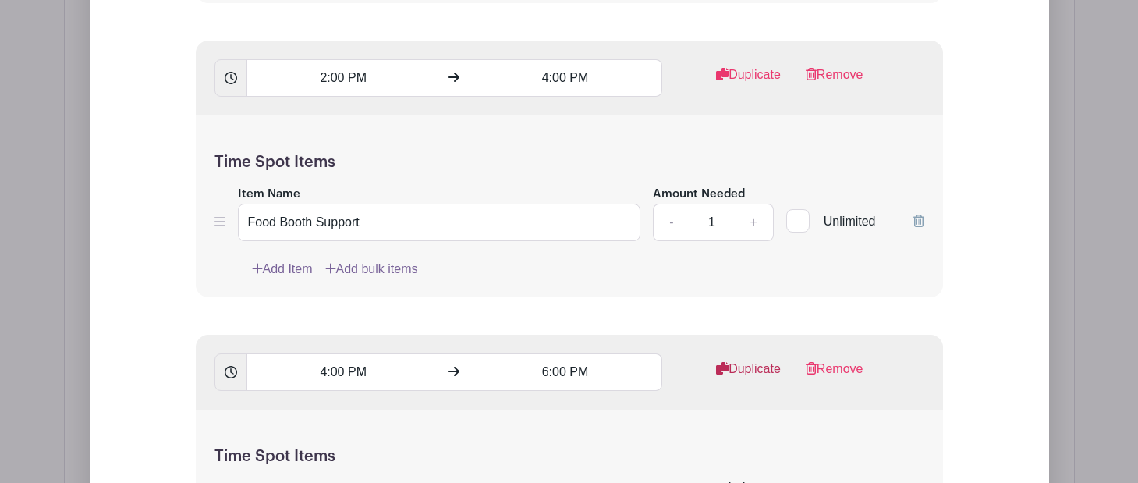
scroll to position [5013, 0]
click at [747, 358] on link "Duplicate" at bounding box center [748, 373] width 65 height 31
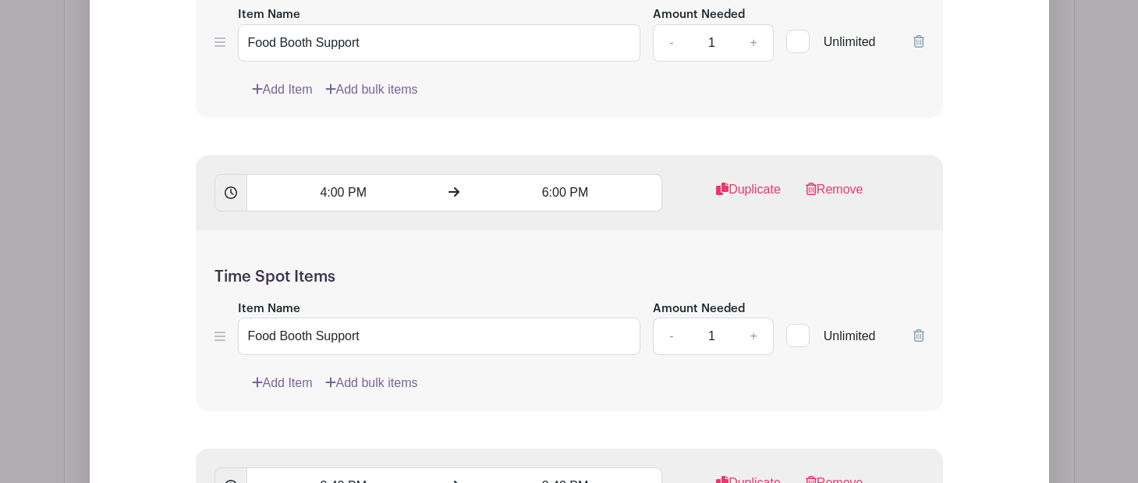
scroll to position [5219, 0]
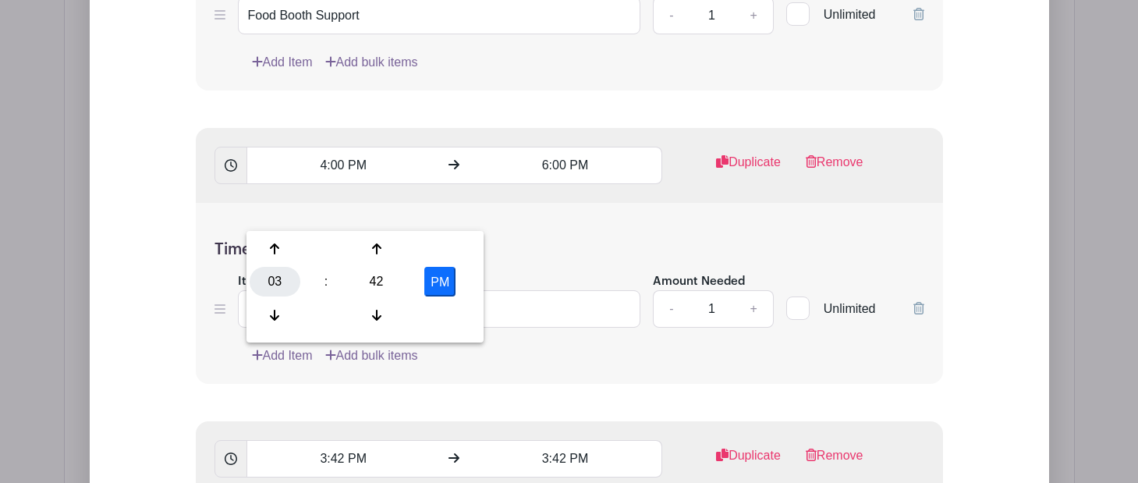
click at [283, 289] on div "03" at bounding box center [275, 282] width 51 height 30
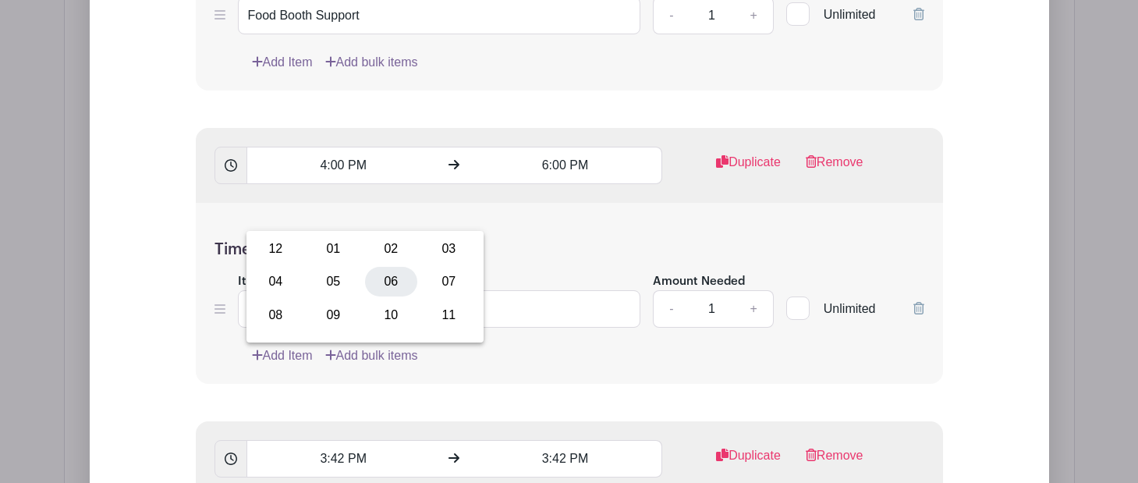
click at [385, 285] on div "06" at bounding box center [391, 282] width 52 height 30
click at [383, 282] on div "42" at bounding box center [376, 282] width 51 height 30
click at [268, 247] on div "00" at bounding box center [276, 249] width 52 height 30
type input "6:00 PM"
click at [558, 440] on input "3:42 PM" at bounding box center [566, 458] width 194 height 37
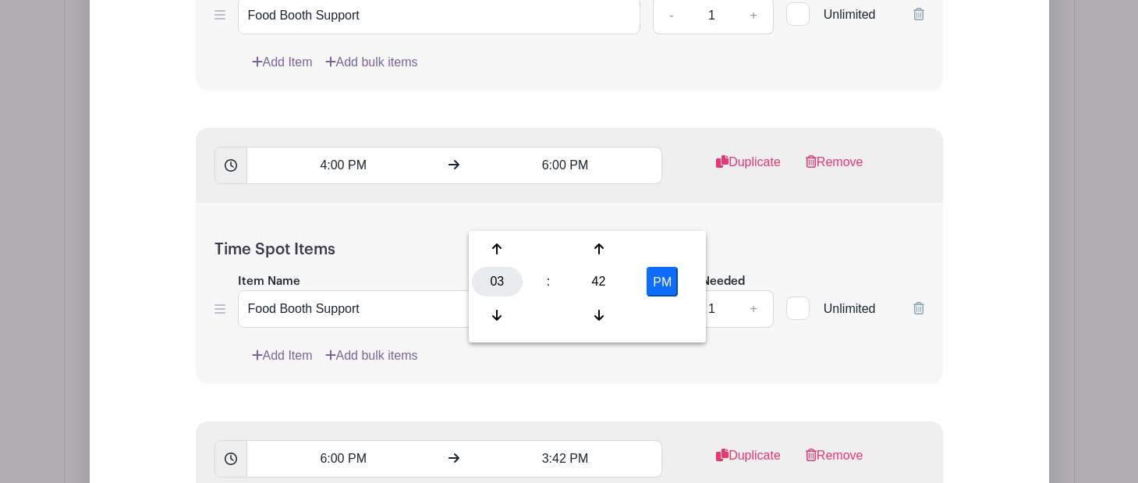
click at [499, 276] on div "03" at bounding box center [497, 282] width 51 height 30
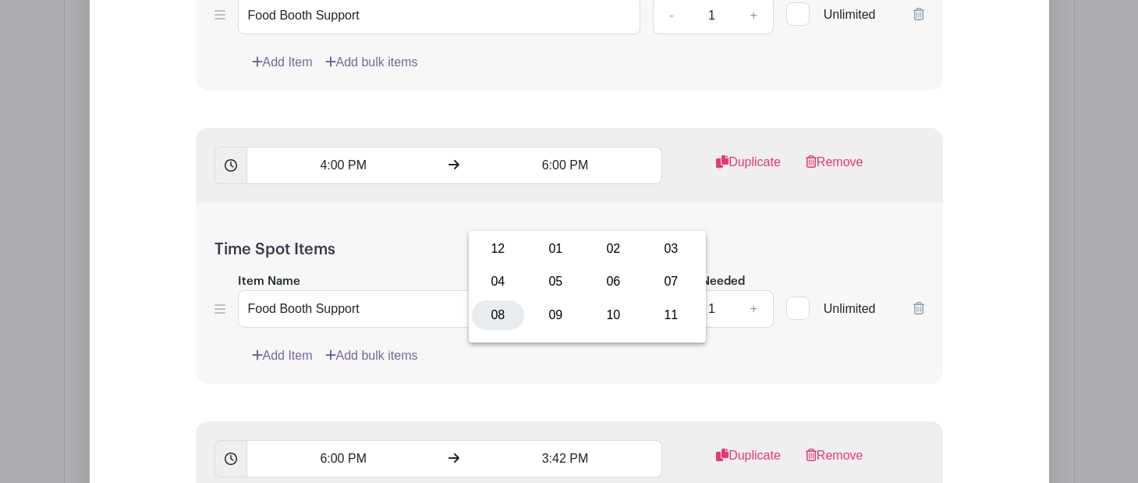
click at [509, 310] on div "08" at bounding box center [498, 315] width 52 height 30
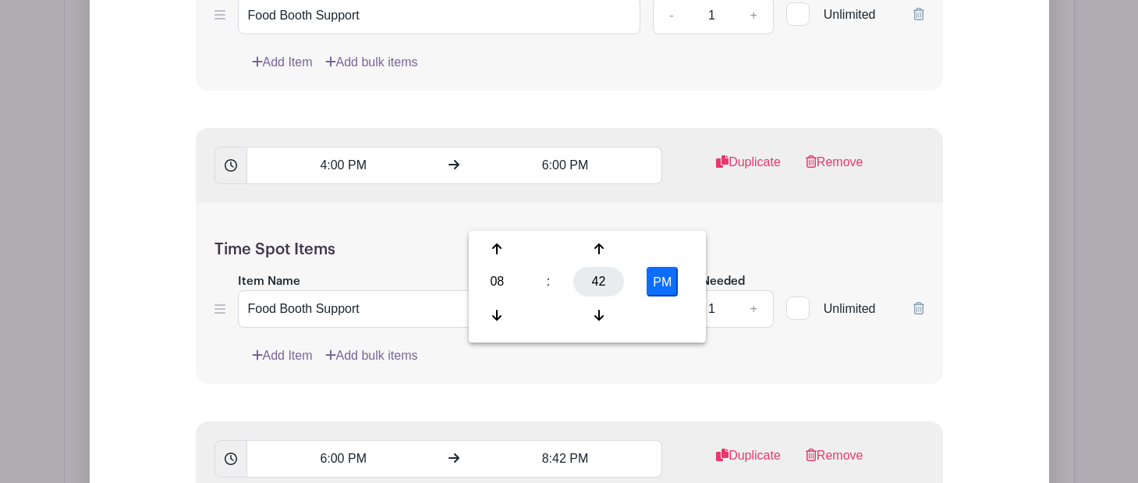
click at [596, 275] on div "42" at bounding box center [599, 282] width 51 height 30
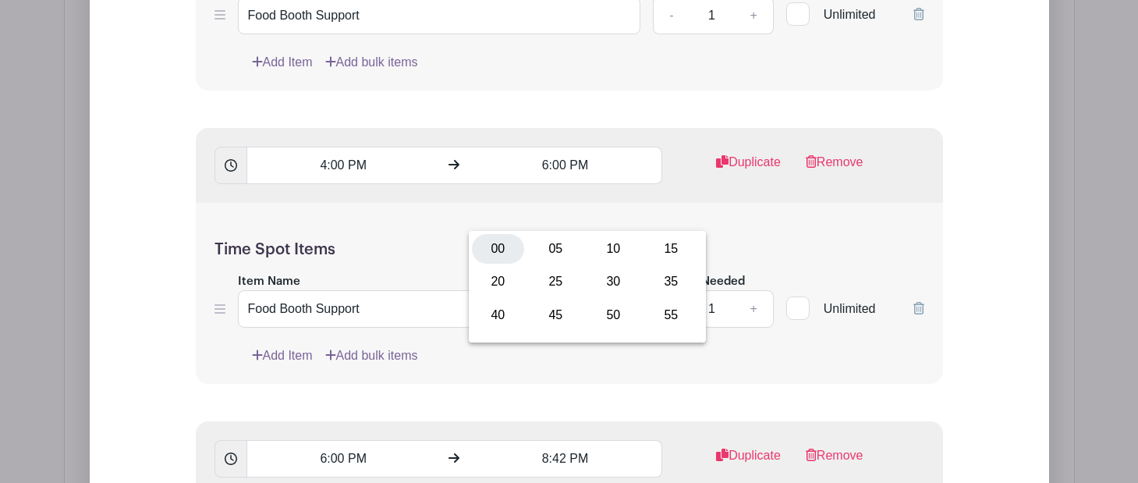
click at [500, 247] on div "00" at bounding box center [498, 249] width 52 height 30
type input "8:00 PM"
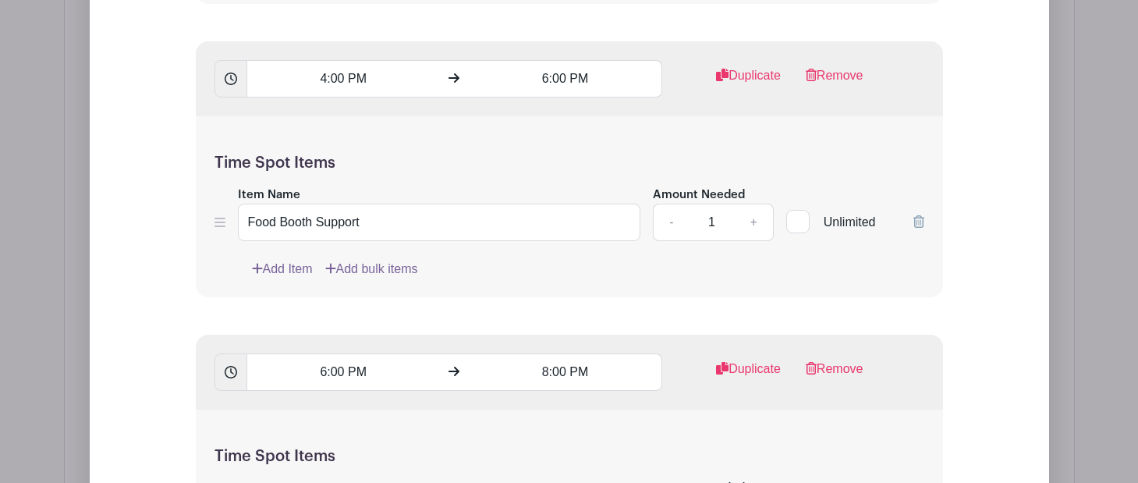
scroll to position [5275, 0]
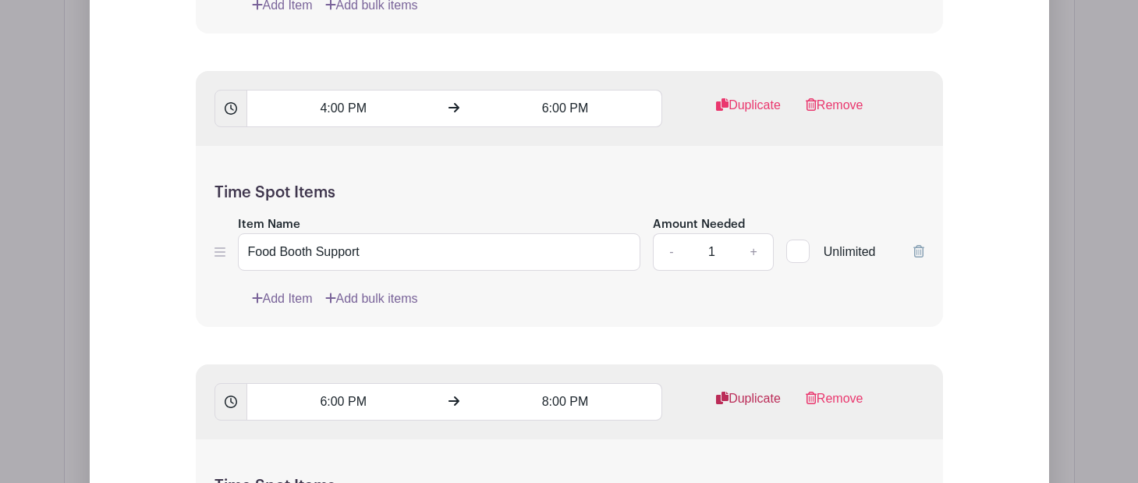
click at [769, 389] on link "Duplicate" at bounding box center [748, 404] width 65 height 31
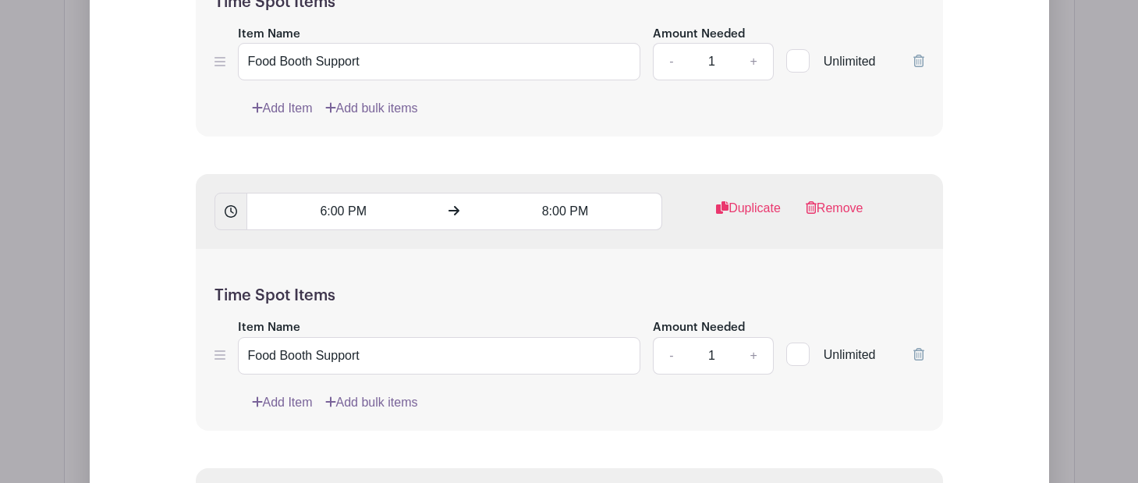
scroll to position [5467, 0]
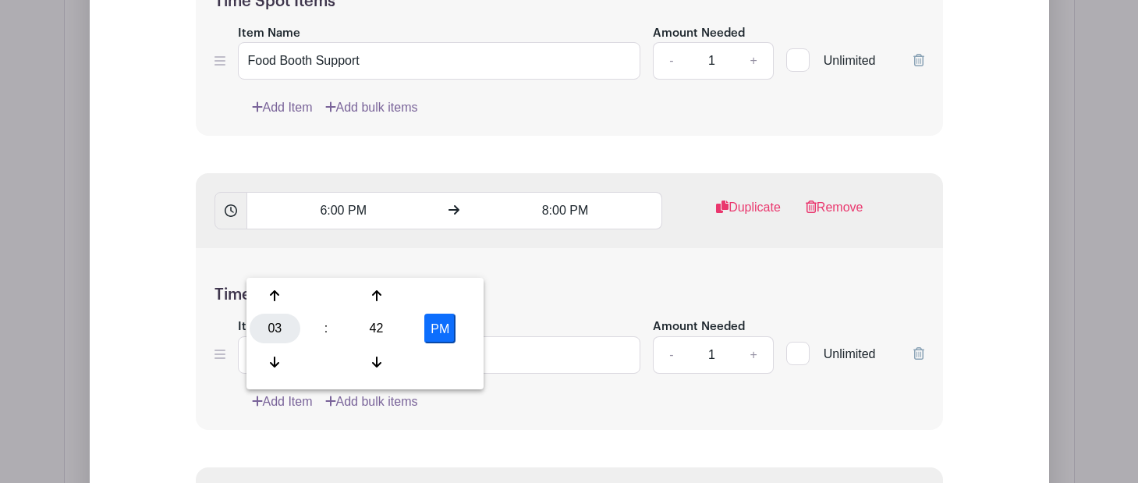
click at [280, 328] on div "03" at bounding box center [275, 329] width 51 height 30
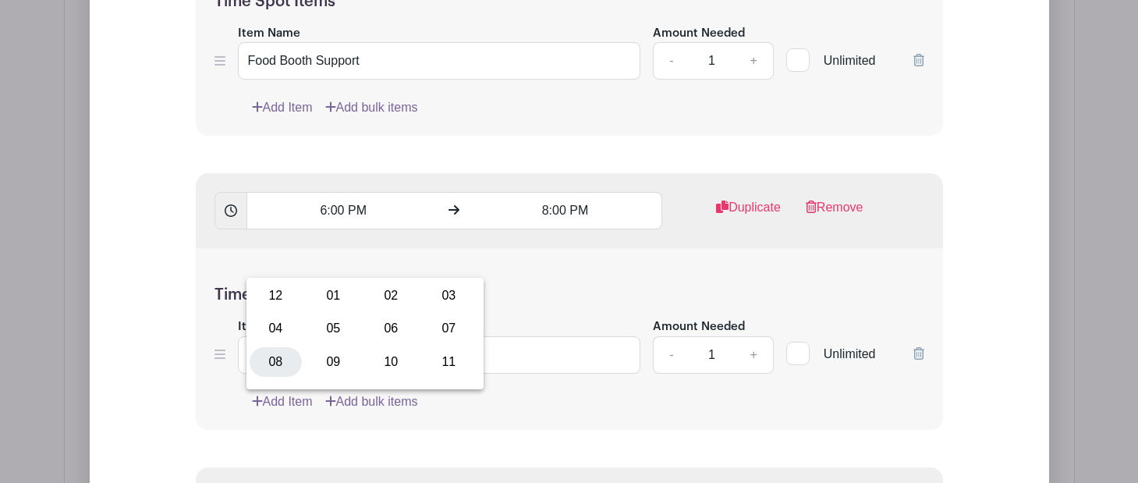
click at [271, 359] on div "08" at bounding box center [276, 362] width 52 height 30
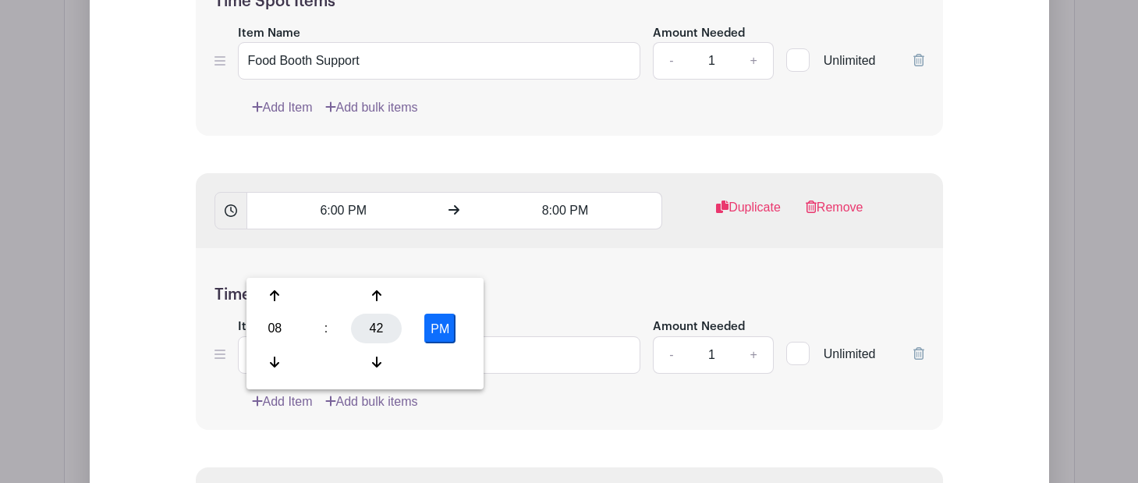
click at [372, 327] on div "42" at bounding box center [376, 329] width 51 height 30
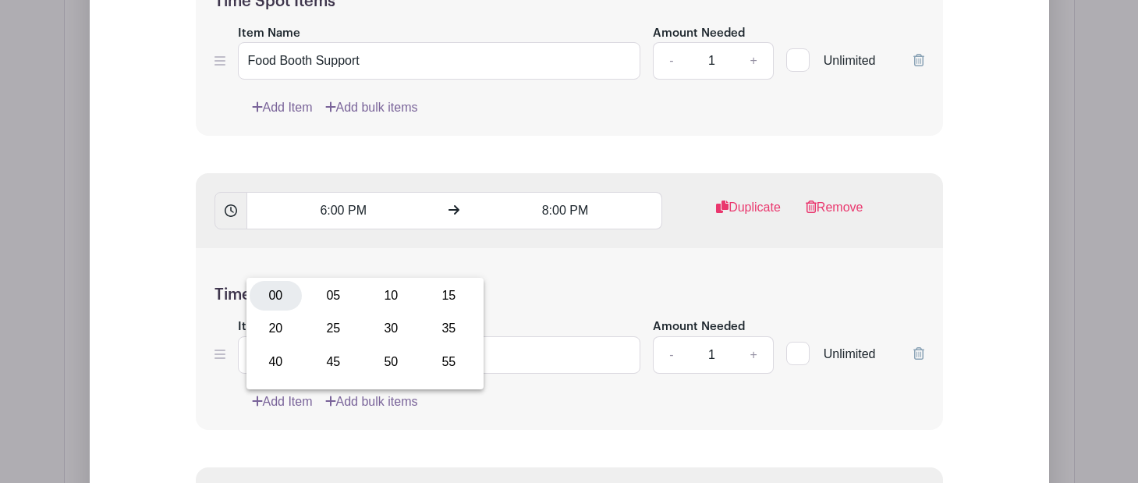
click at [283, 304] on div "00" at bounding box center [276, 296] width 52 height 30
type input "8:00 PM"
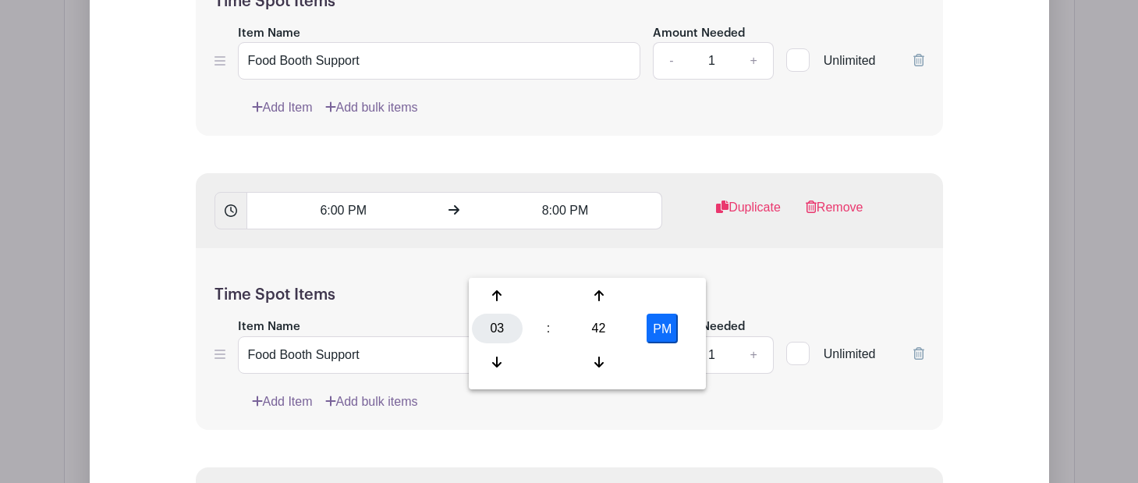
click at [509, 329] on div "03" at bounding box center [497, 329] width 51 height 30
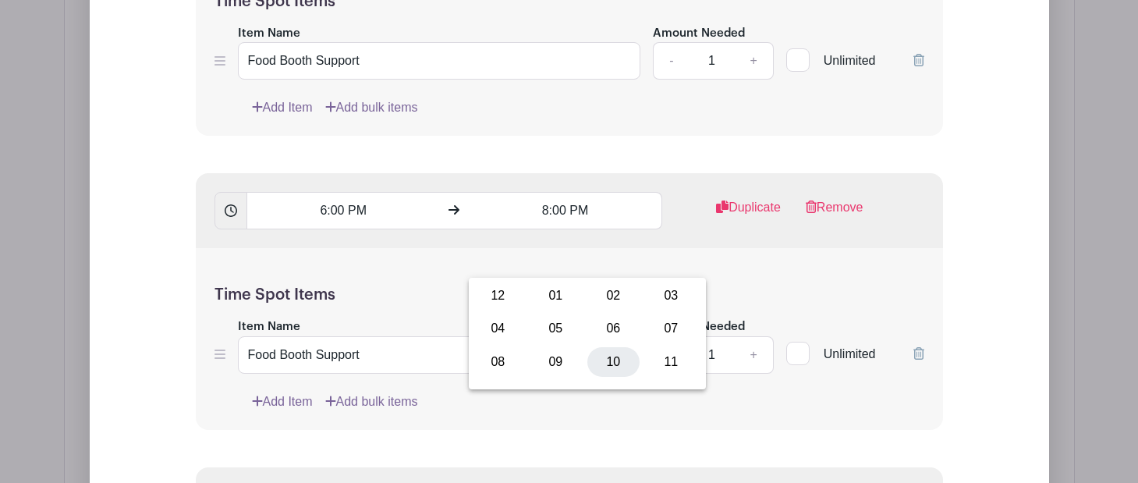
click at [613, 353] on div "10" at bounding box center [614, 362] width 52 height 30
click at [601, 322] on div "42" at bounding box center [599, 329] width 51 height 30
click at [508, 293] on div "00" at bounding box center [498, 296] width 52 height 30
type input "10:00 PM"
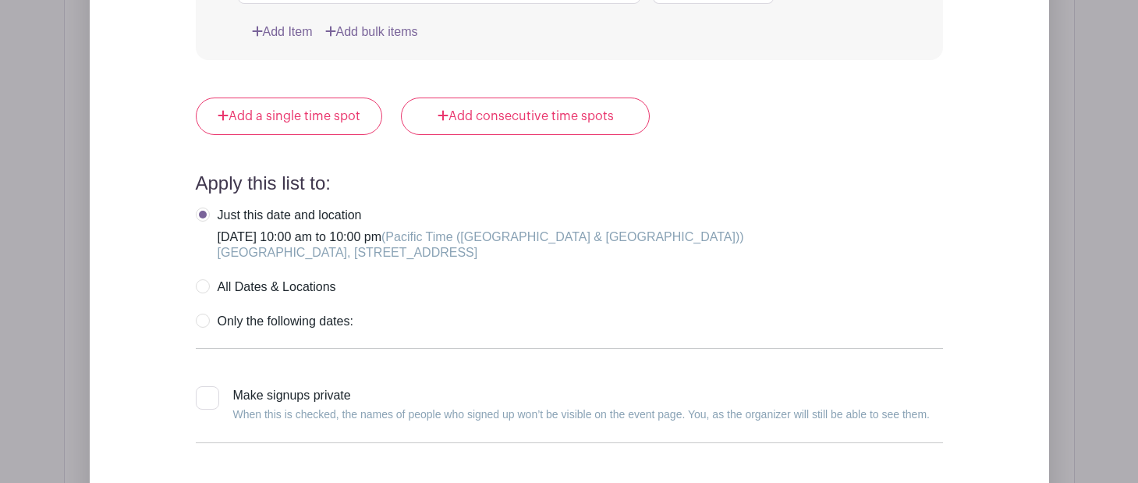
scroll to position [6160, 0]
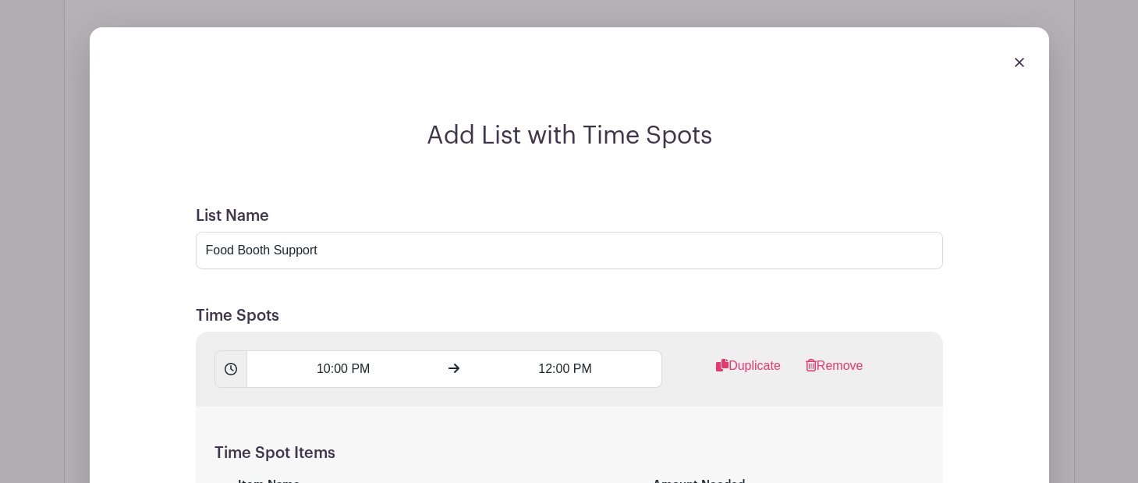
scroll to position [4131, 0]
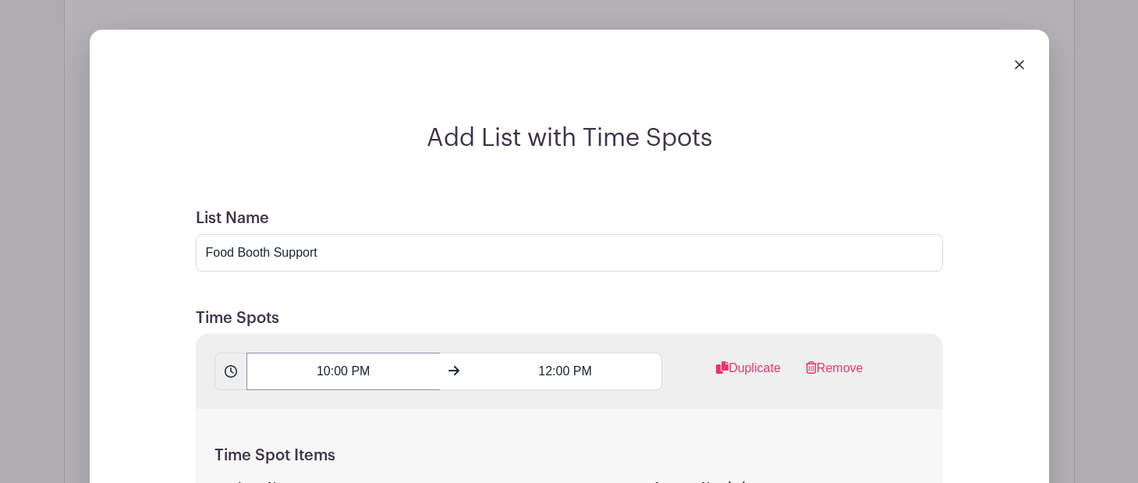
click at [363, 353] on input "10:00 PM" at bounding box center [344, 371] width 194 height 37
click at [443, 194] on button "PM" at bounding box center [439, 191] width 31 height 30
type input "10:00 AM"
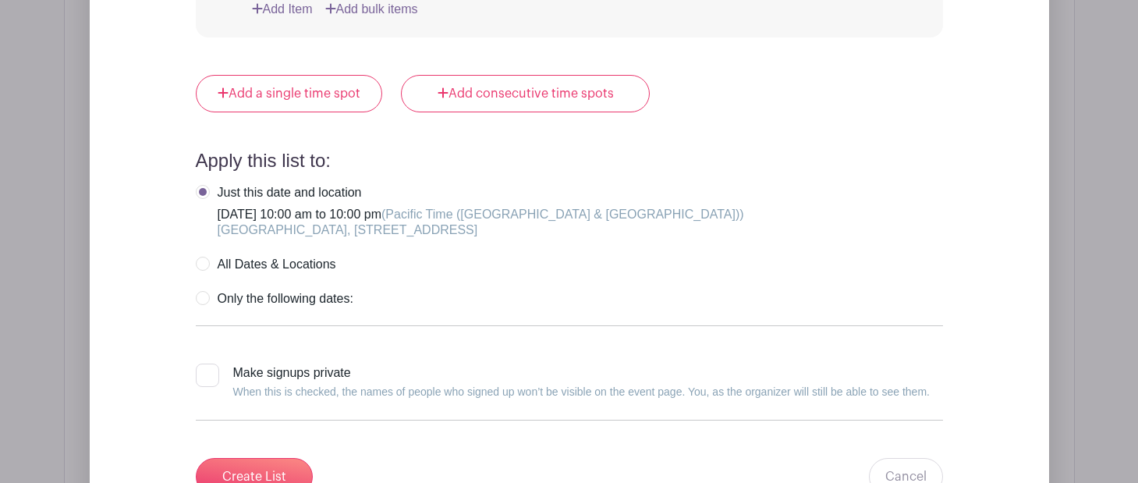
scroll to position [6160, 0]
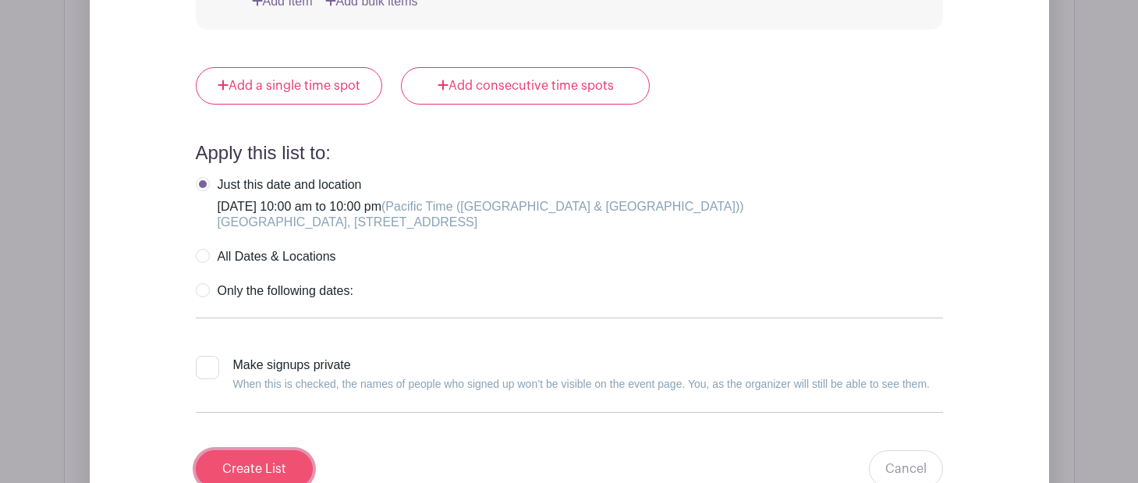
click at [293, 450] on input "Create List" at bounding box center [254, 468] width 117 height 37
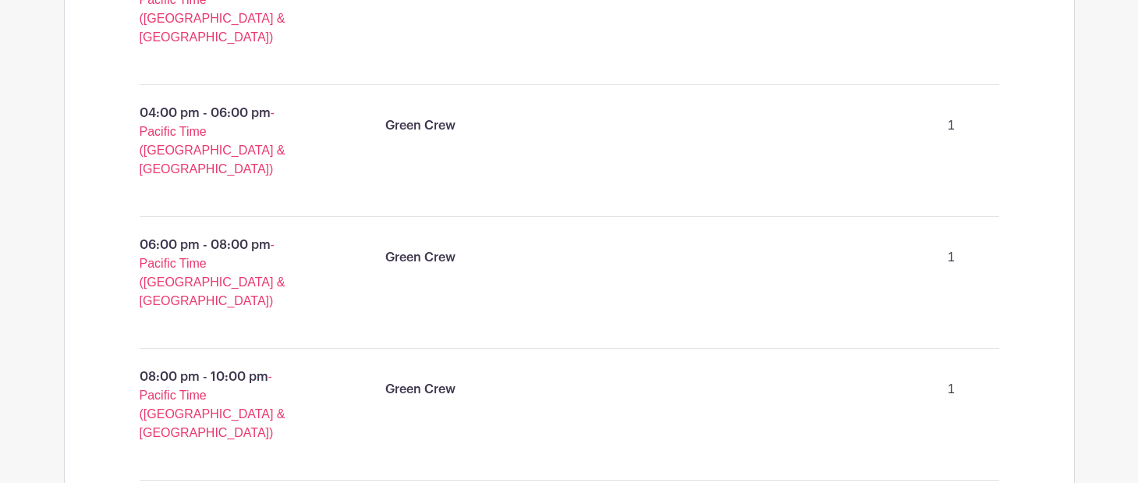
scroll to position [3100, 0]
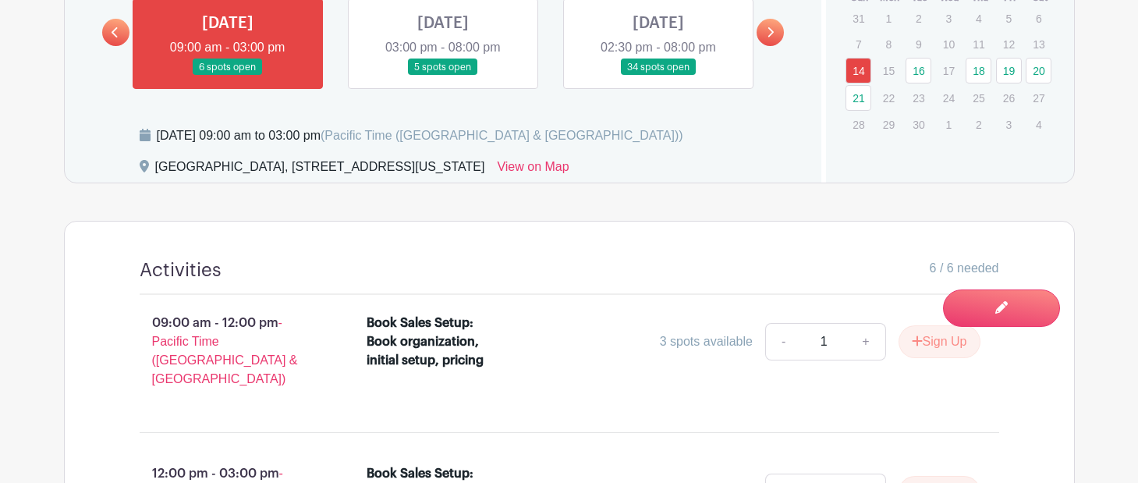
scroll to position [899, 0]
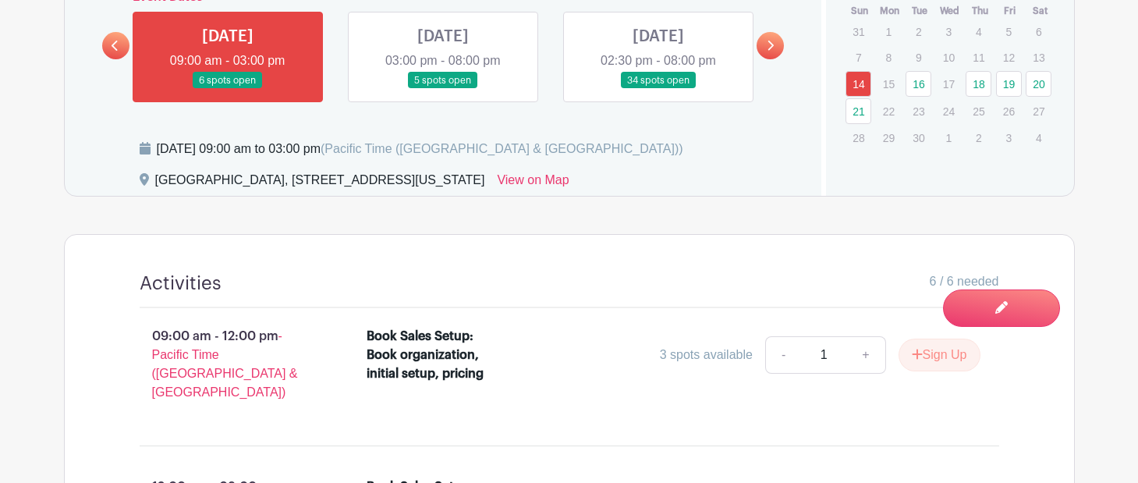
click at [771, 51] on icon at bounding box center [770, 46] width 7 height 12
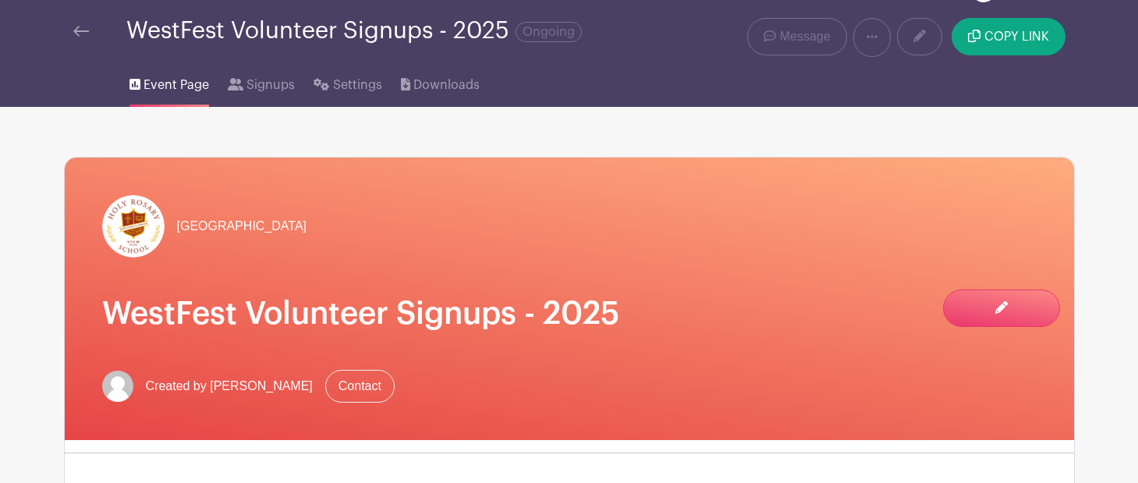
scroll to position [0, 0]
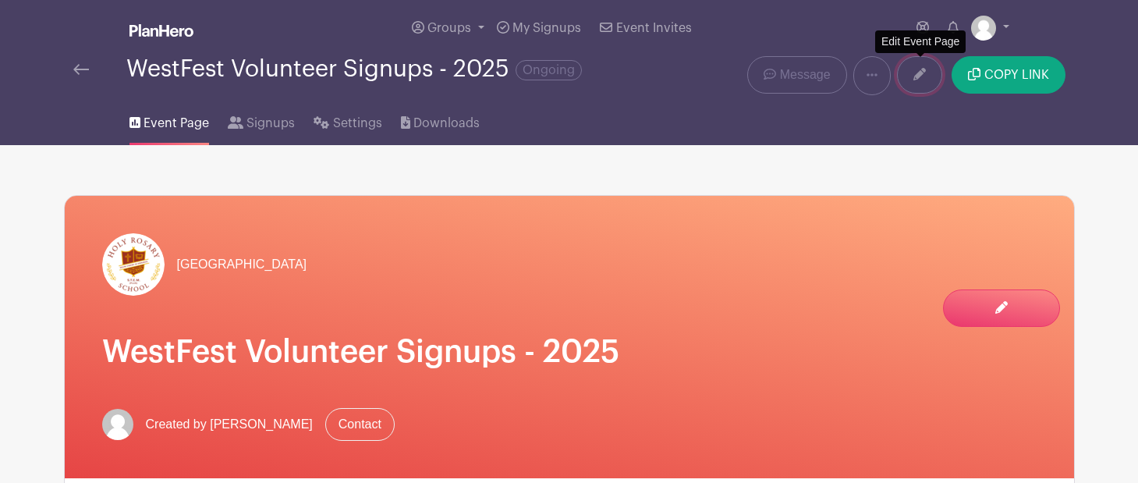
click at [910, 79] on link at bounding box center [919, 74] width 45 height 37
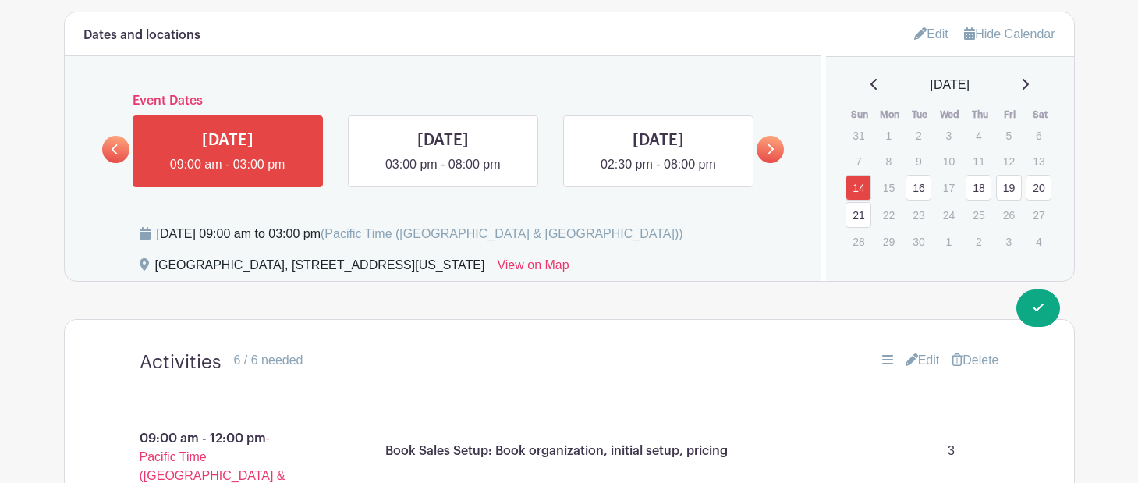
scroll to position [825, 0]
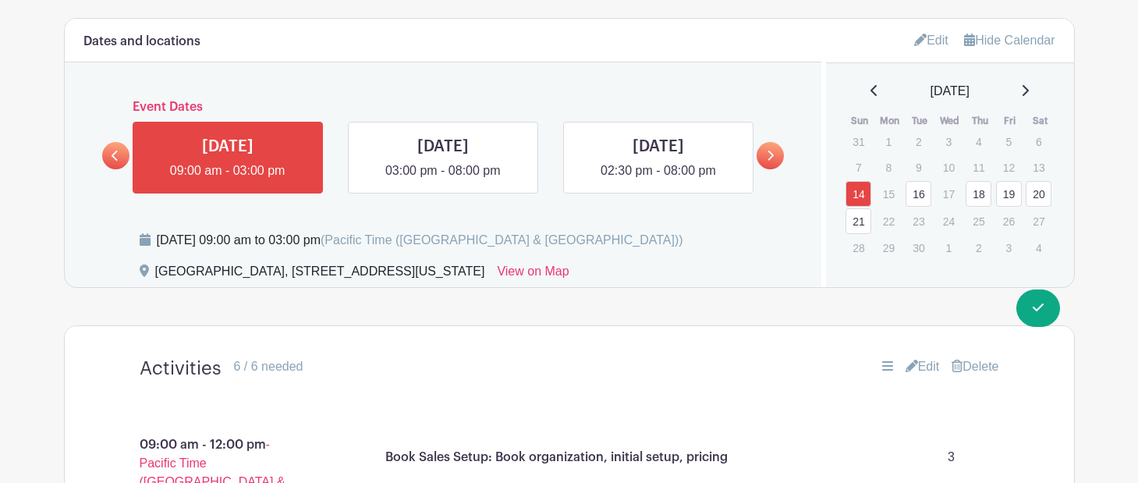
click at [776, 154] on link at bounding box center [770, 155] width 27 height 27
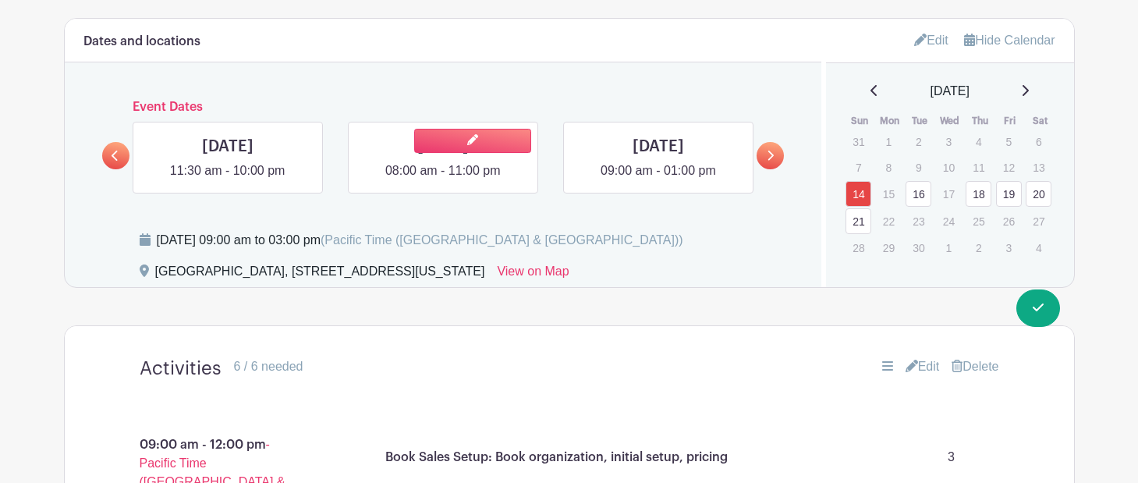
click at [443, 180] on link at bounding box center [443, 180] width 0 height 0
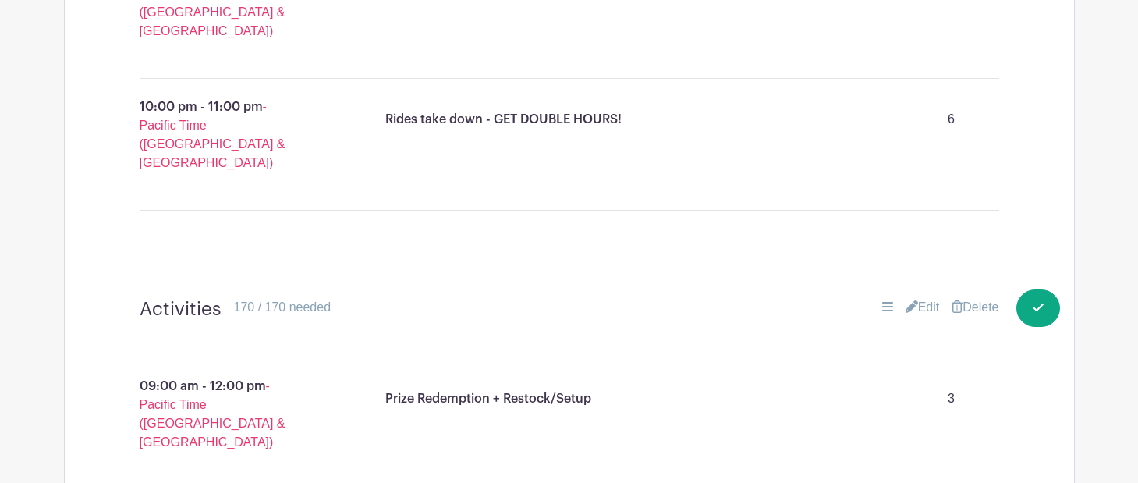
scroll to position [1955, 0]
click at [925, 297] on link "Edit" at bounding box center [923, 306] width 34 height 19
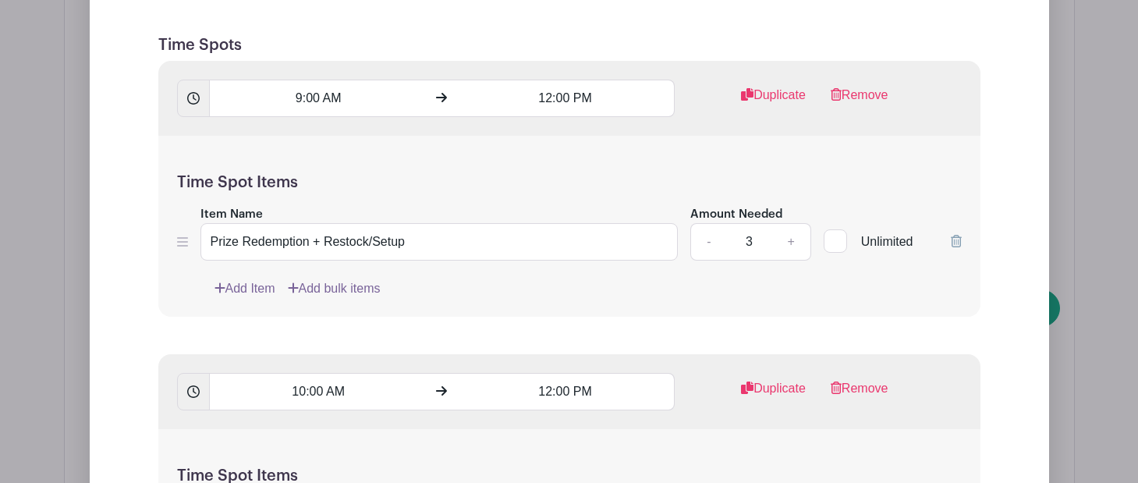
scroll to position [2510, 0]
type input "4"
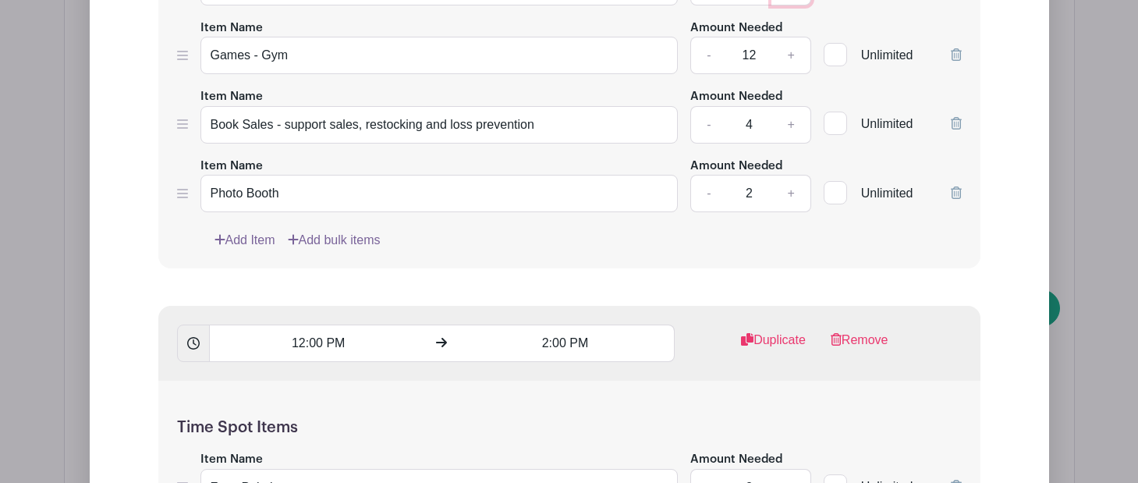
scroll to position [3067, 0]
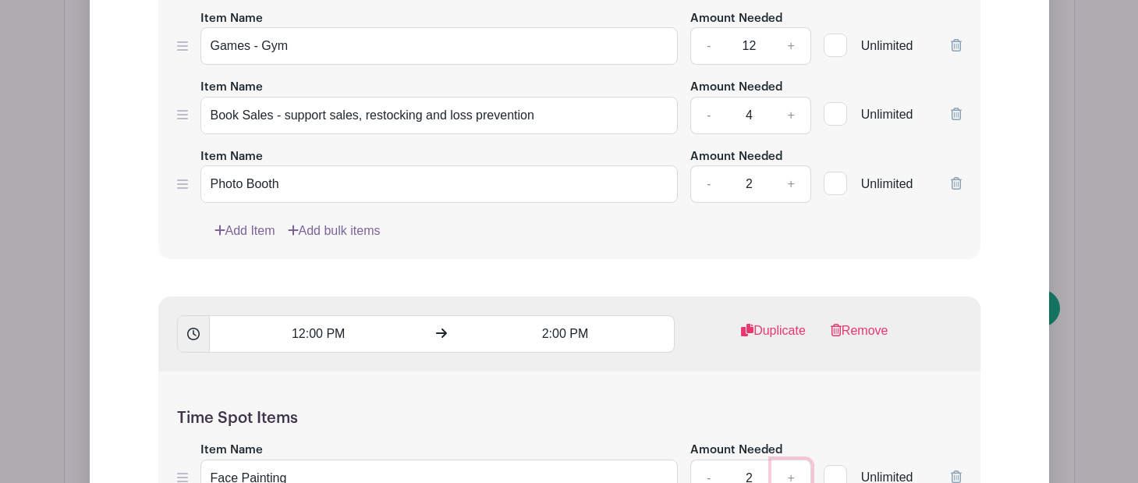
click at [790, 460] on link "+" at bounding box center [791, 478] width 39 height 37
type input "4"
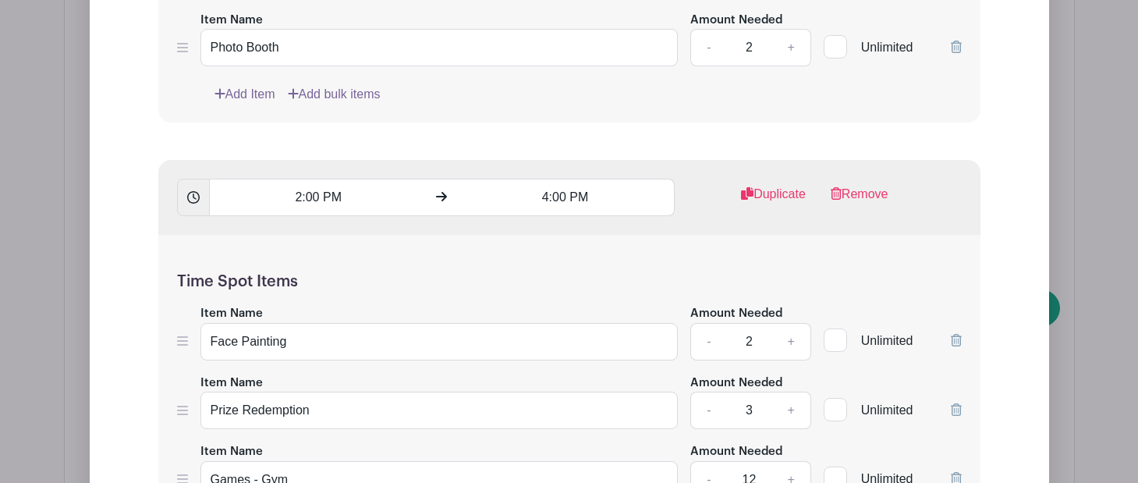
scroll to position [3983, 0]
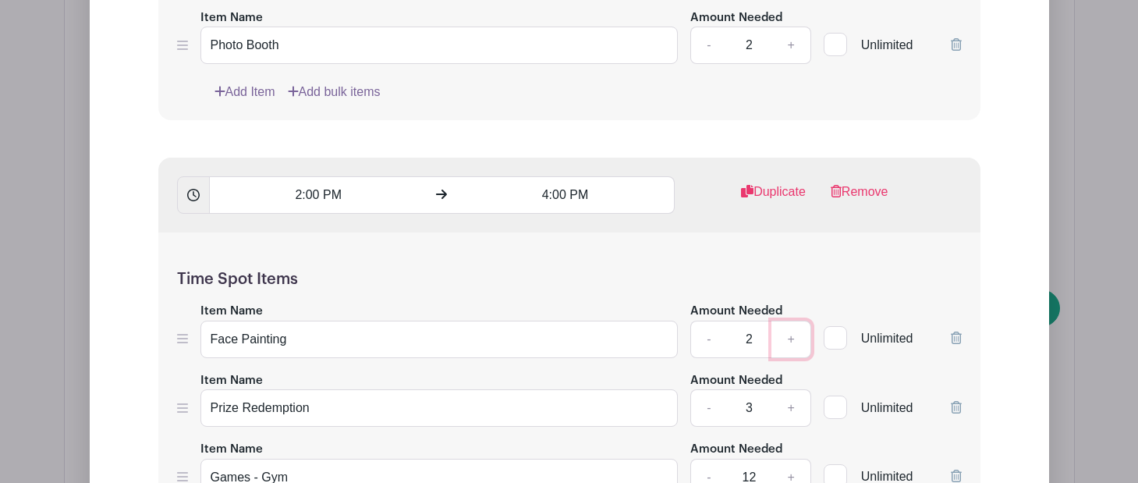
click at [790, 321] on link "+" at bounding box center [791, 339] width 39 height 37
type input "4"
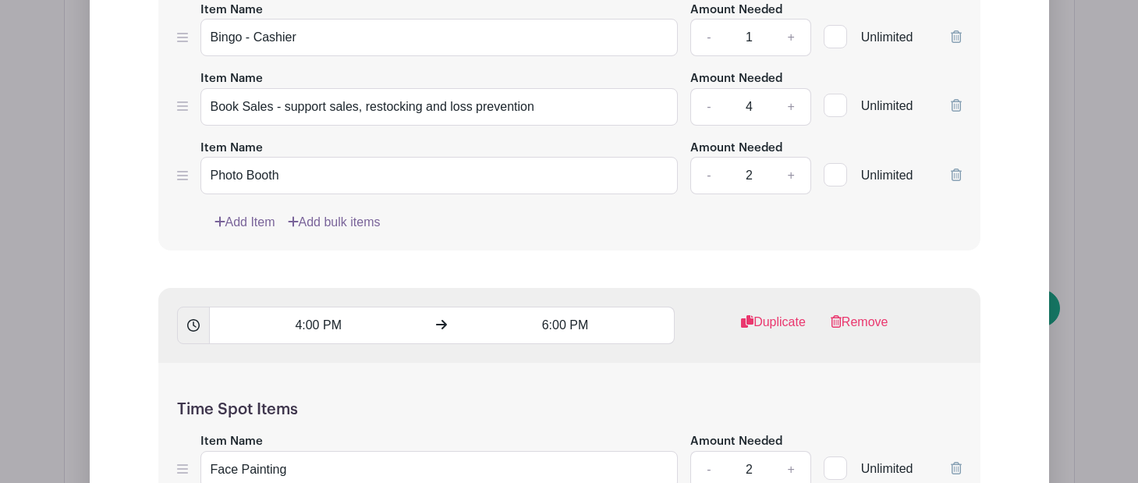
scroll to position [4644, 0]
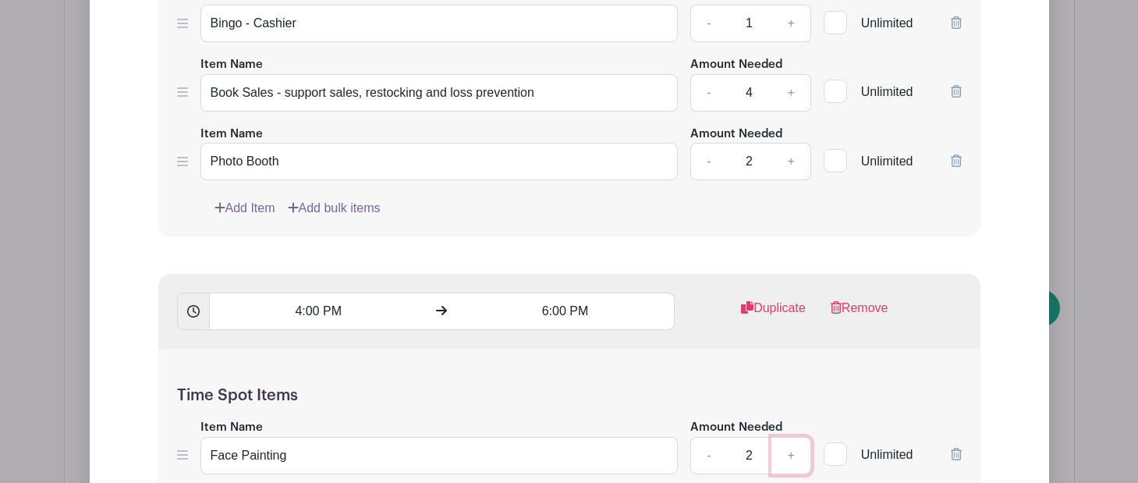
click at [794, 437] on link "+" at bounding box center [791, 455] width 39 height 37
type input "4"
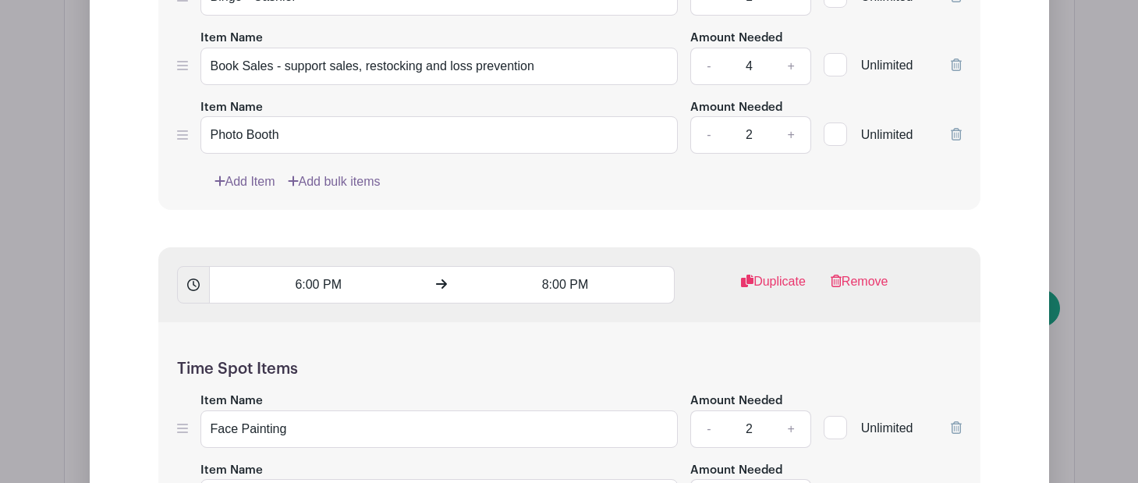
scroll to position [5528, 0]
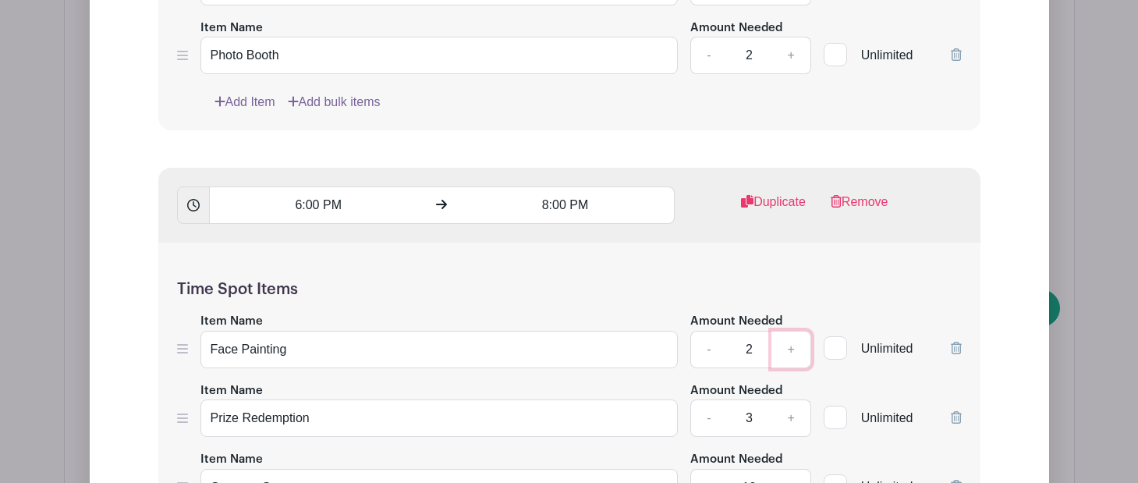
click at [794, 331] on link "+" at bounding box center [791, 349] width 39 height 37
type input "4"
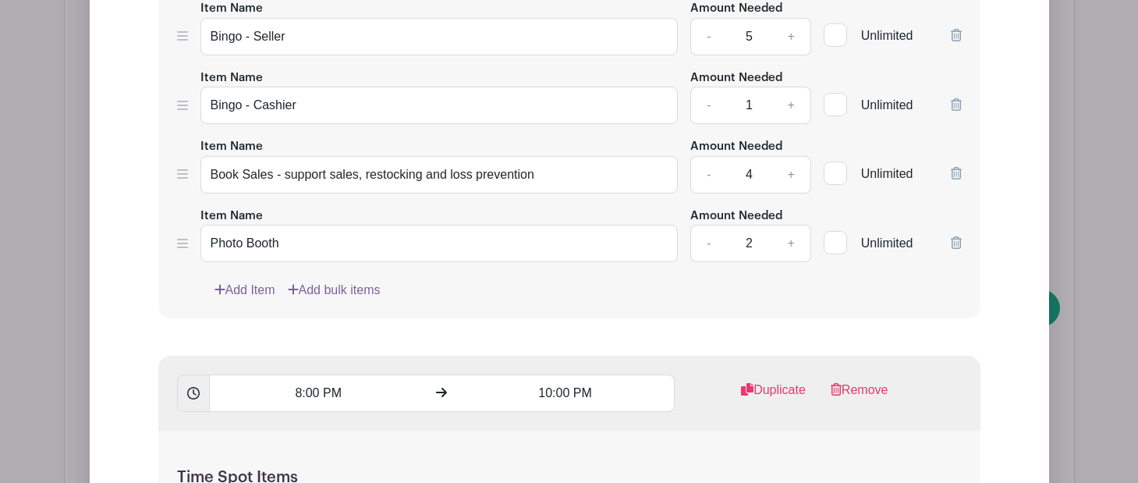
scroll to position [6082, 0]
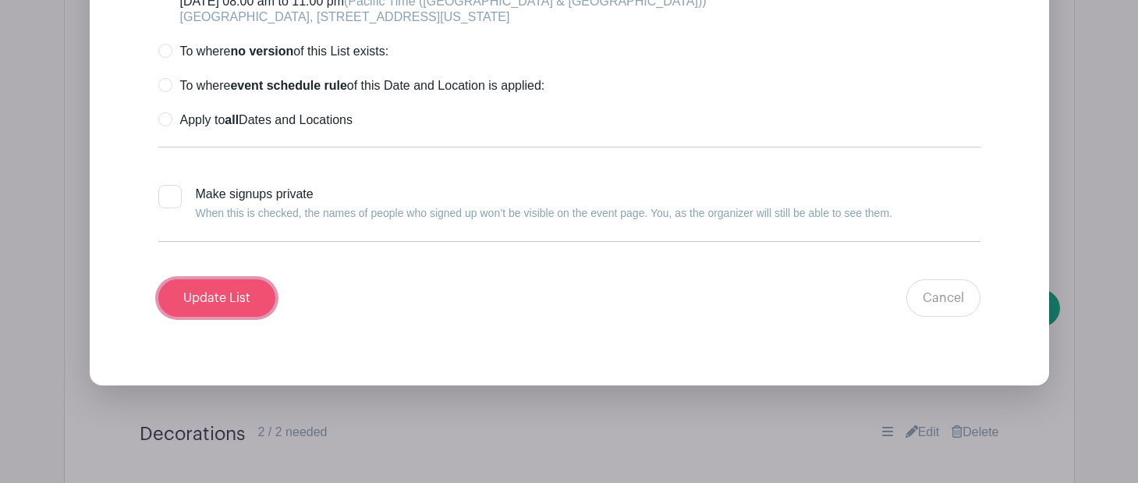
click at [233, 279] on input "Update List" at bounding box center [216, 297] width 117 height 37
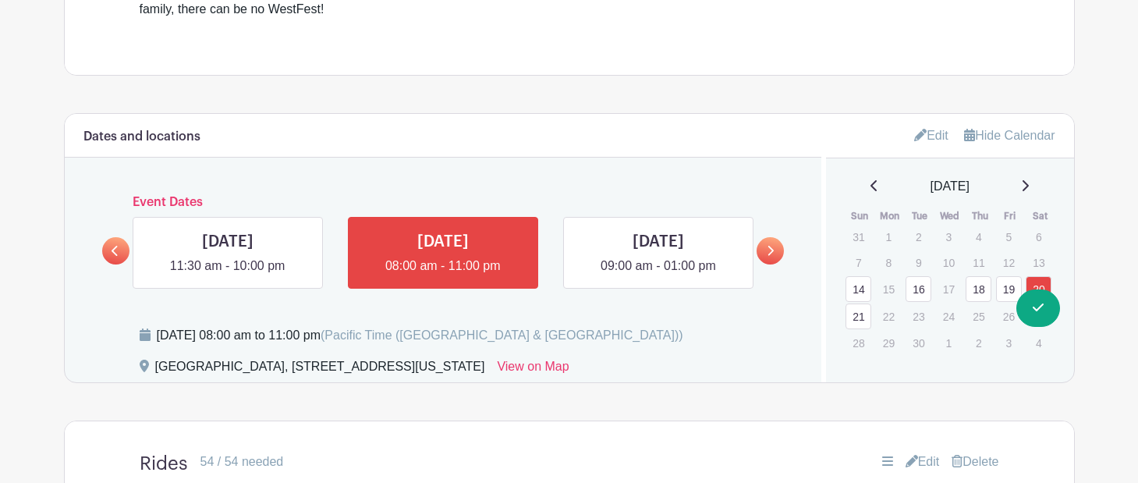
scroll to position [731, 0]
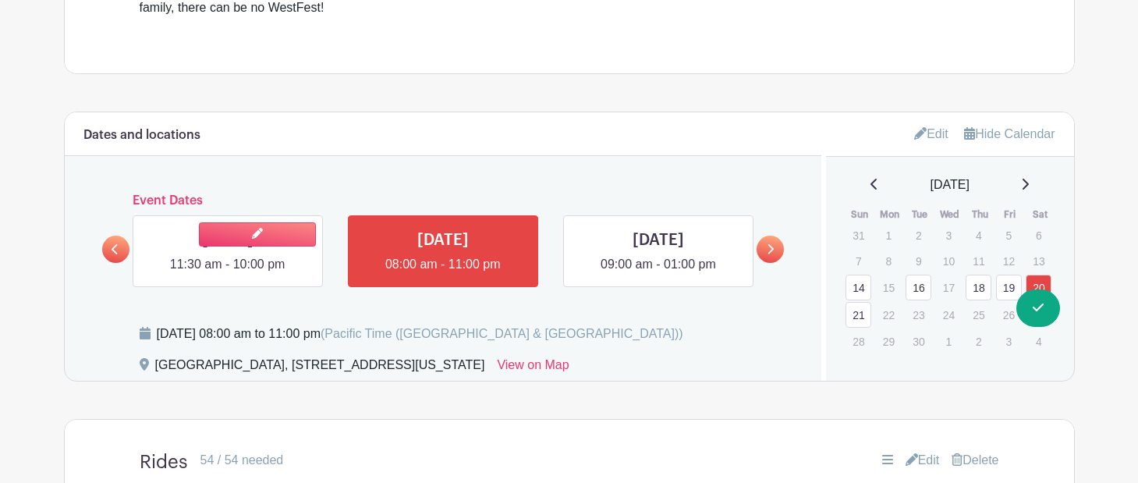
click at [228, 274] on link at bounding box center [228, 274] width 0 height 0
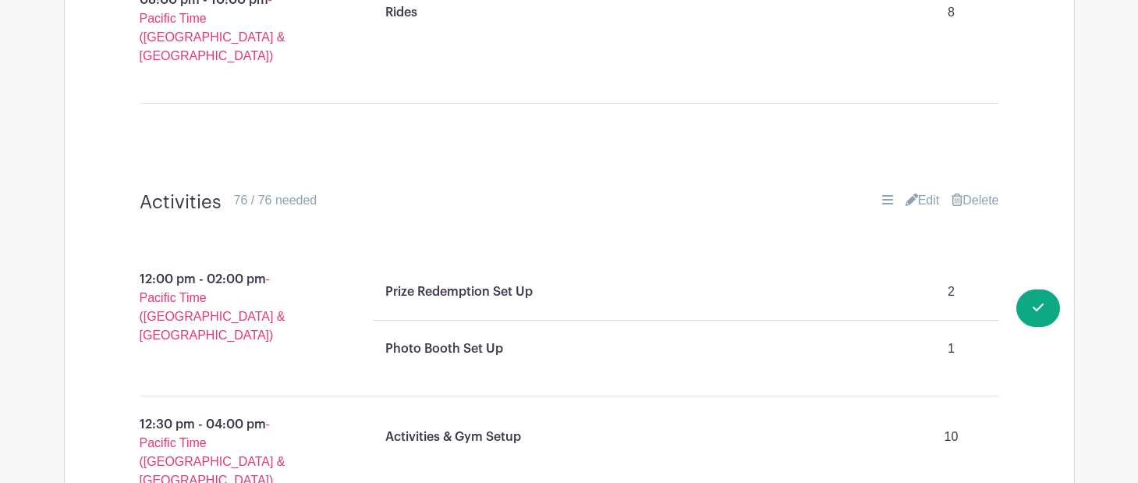
scroll to position [1780, 0]
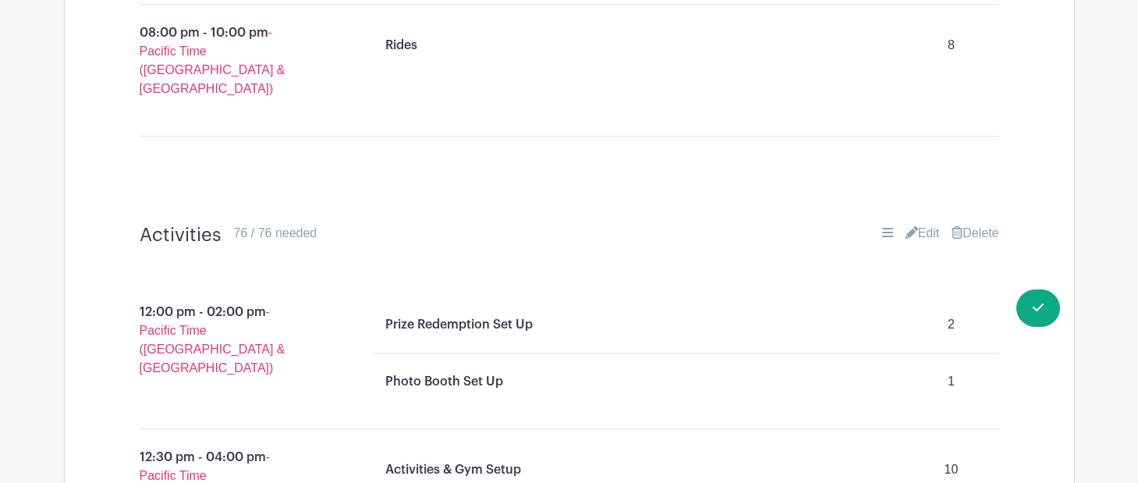
click at [918, 224] on link "Edit" at bounding box center [923, 233] width 34 height 19
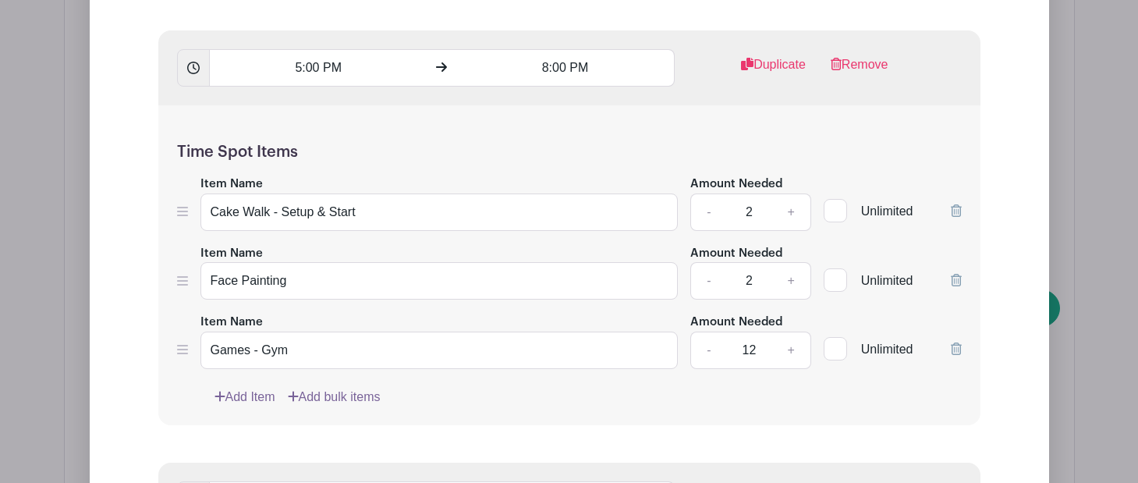
scroll to position [3546, 0]
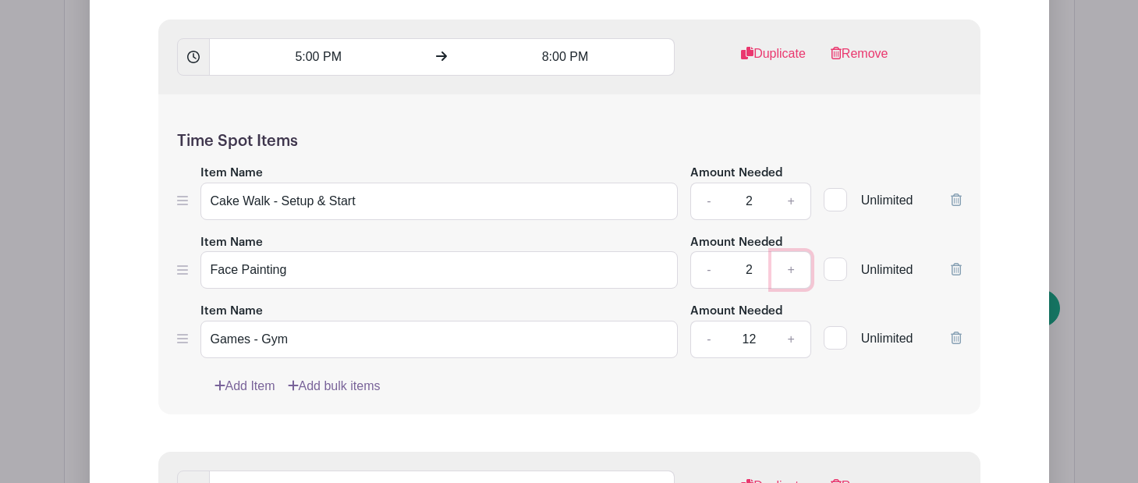
click at [790, 251] on link "+" at bounding box center [791, 269] width 39 height 37
type input "4"
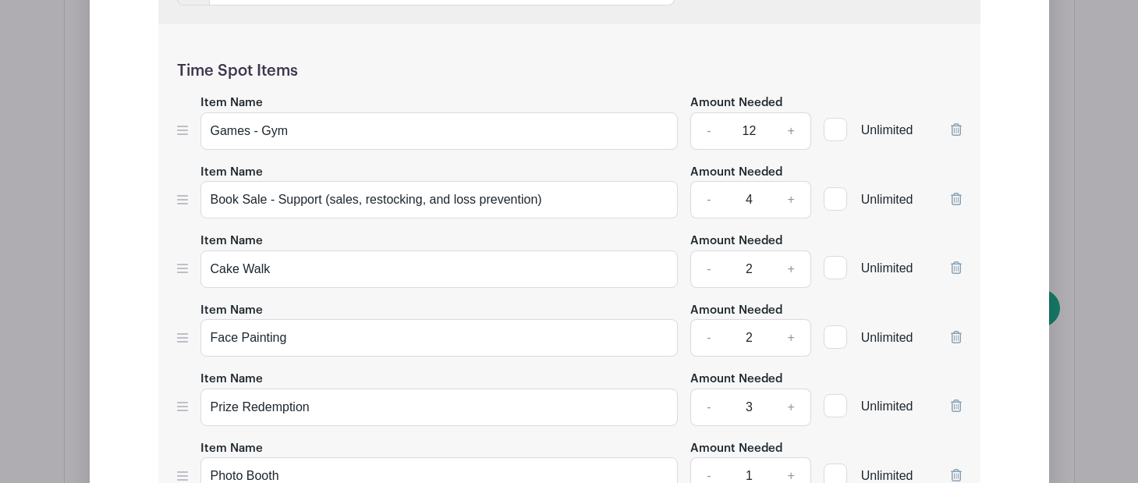
scroll to position [4846, 0]
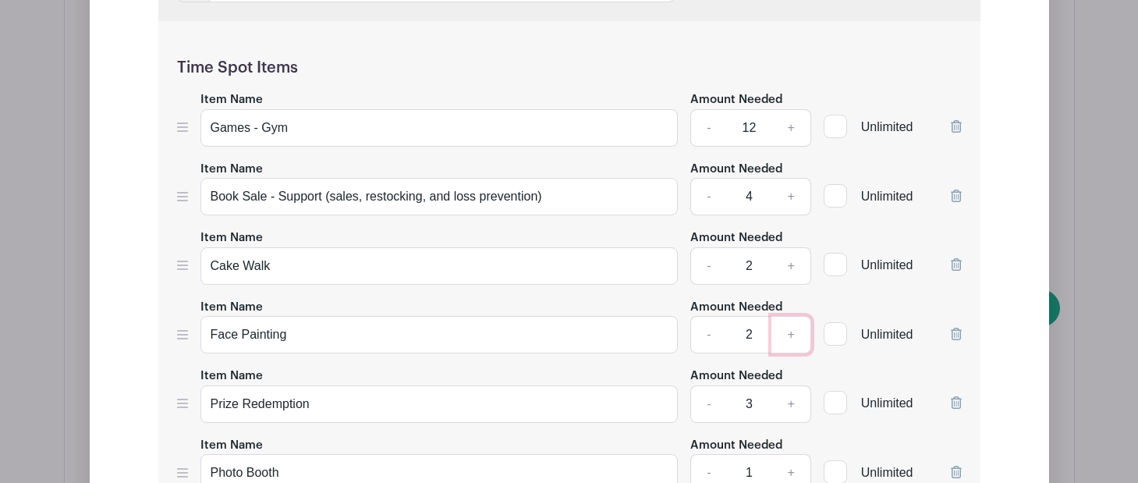
click at [781, 316] on link "+" at bounding box center [791, 334] width 39 height 37
type input "4"
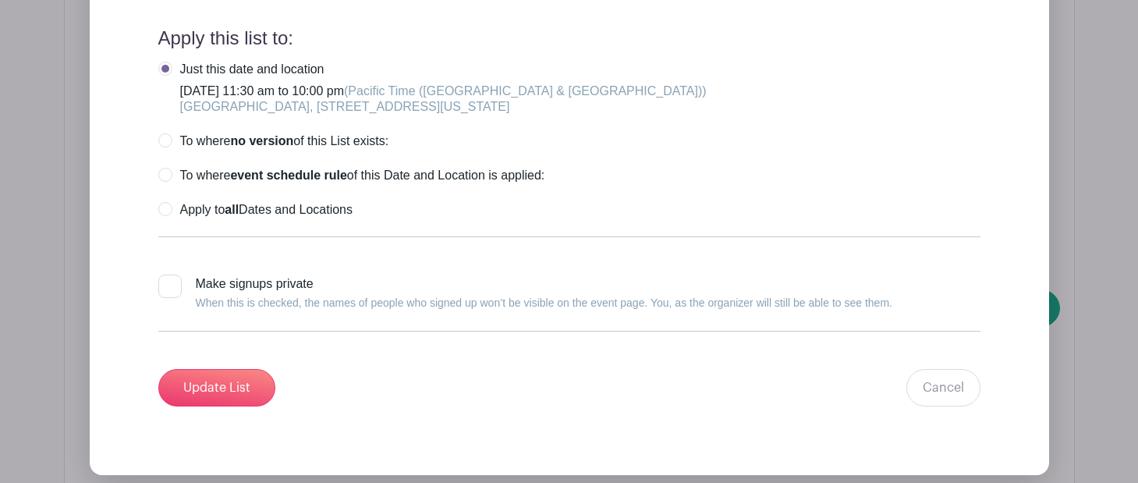
scroll to position [5780, 0]
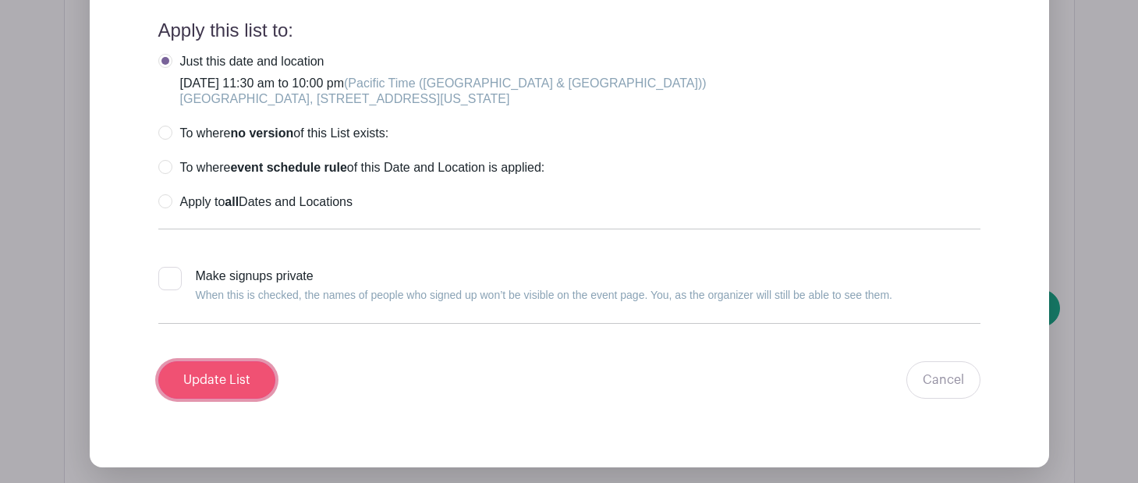
click at [229, 361] on input "Update List" at bounding box center [216, 379] width 117 height 37
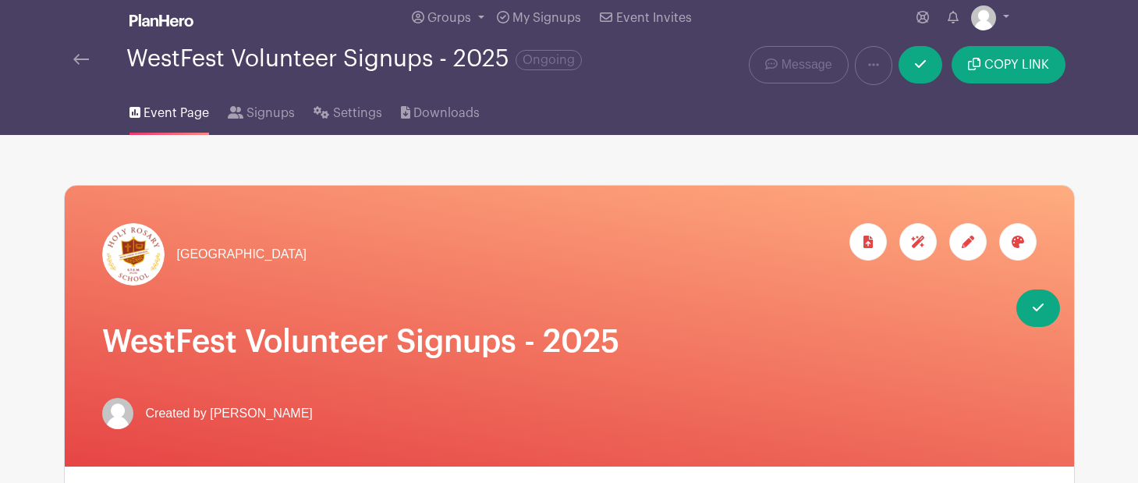
scroll to position [0, 0]
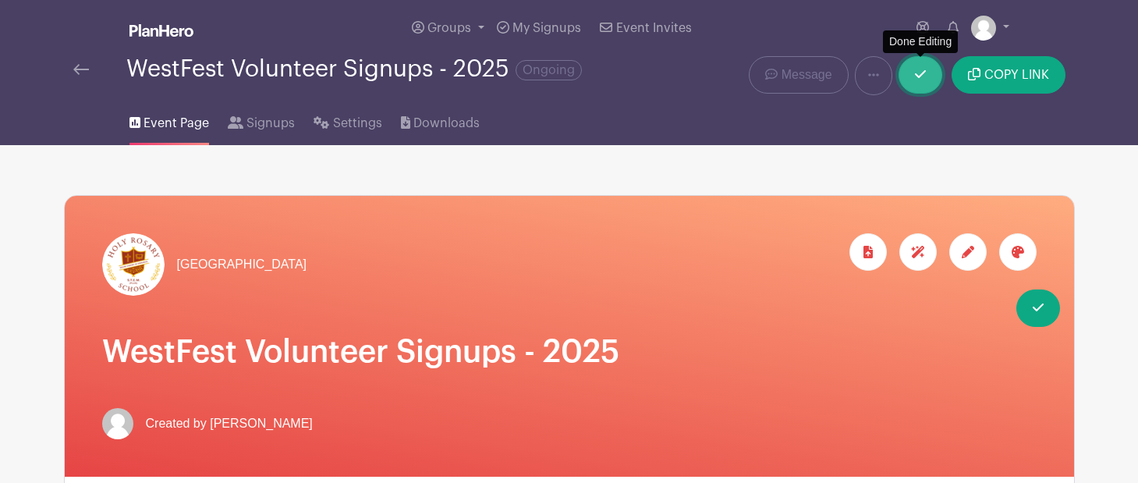
click at [922, 84] on link at bounding box center [921, 74] width 44 height 37
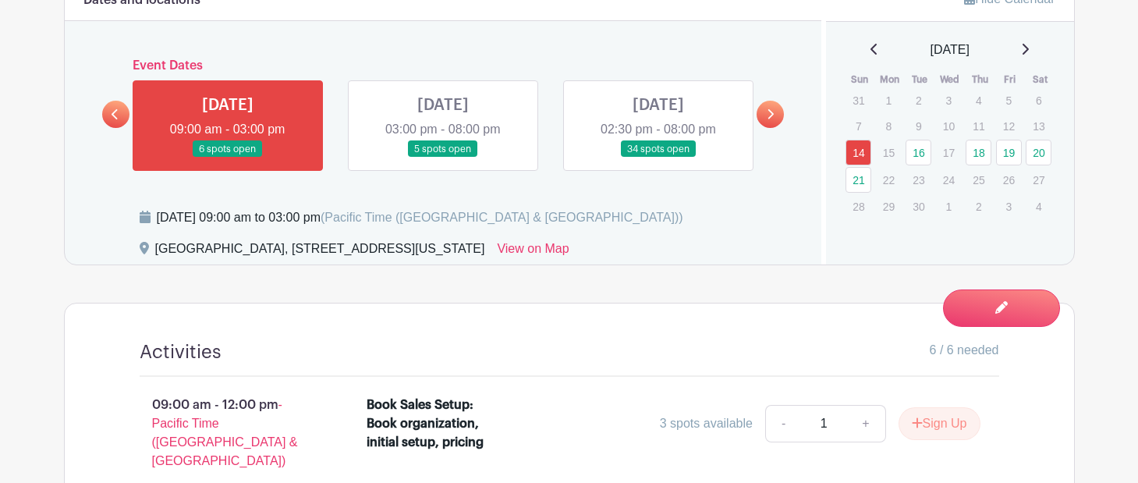
scroll to position [827, 0]
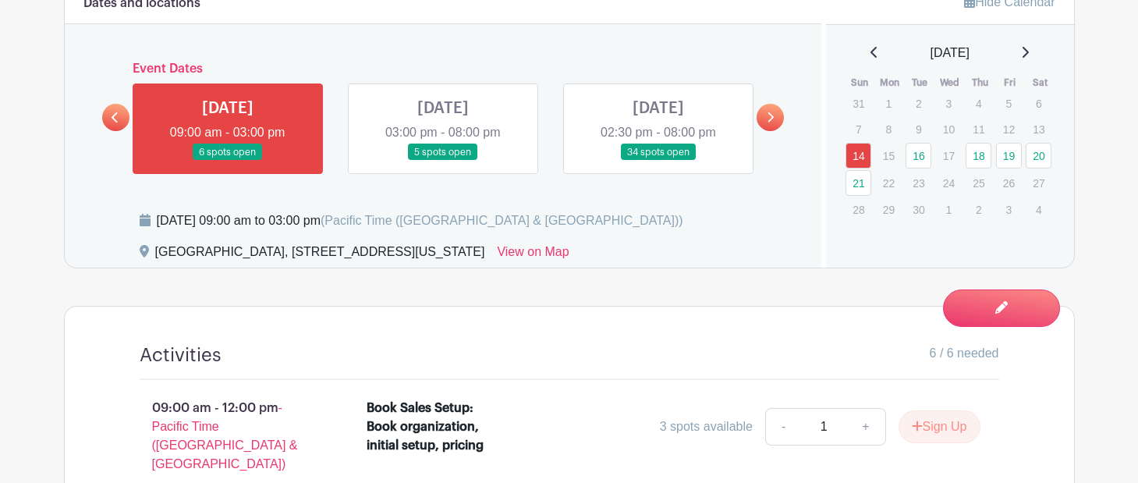
click at [769, 112] on link at bounding box center [770, 117] width 27 height 27
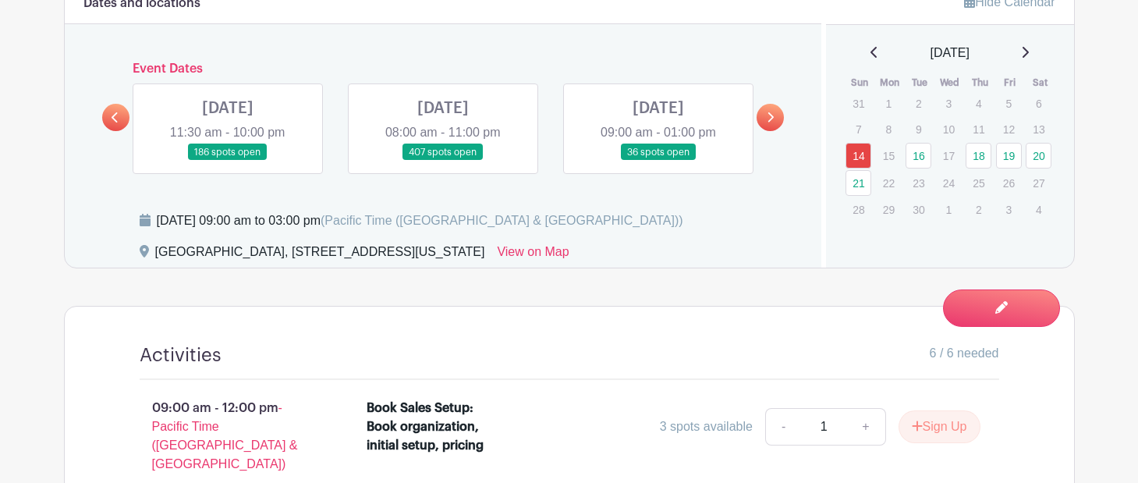
click at [228, 161] on link at bounding box center [228, 161] width 0 height 0
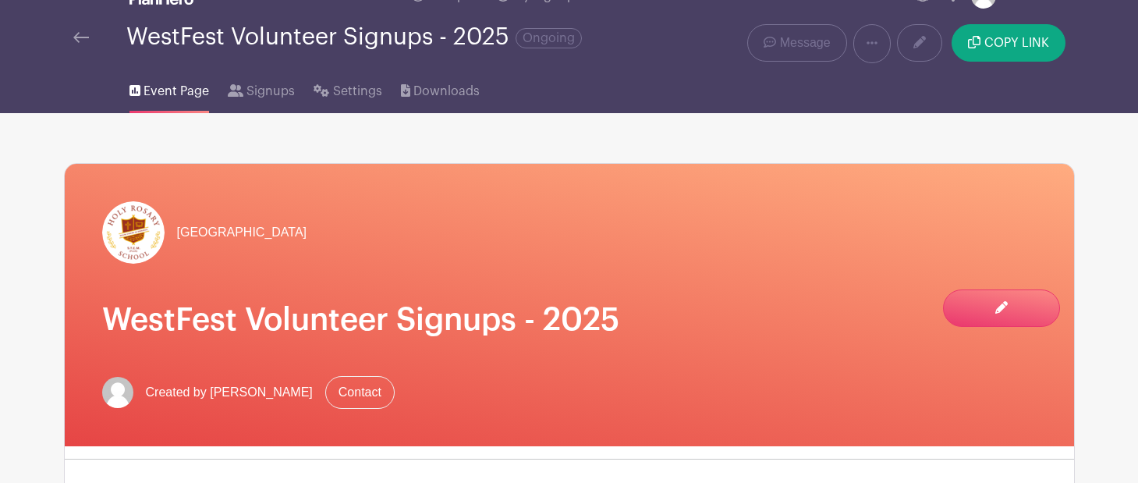
scroll to position [0, 0]
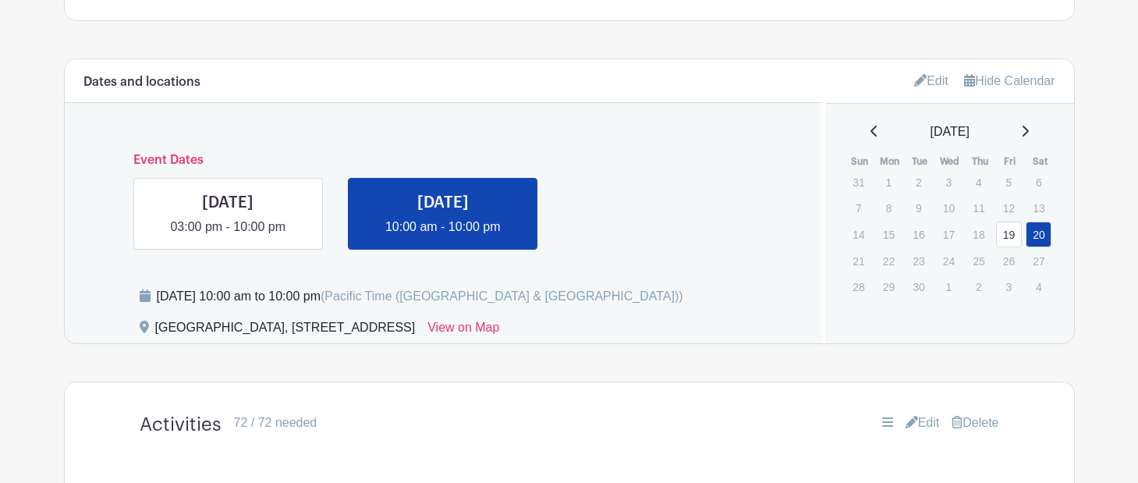
scroll to position [695, 0]
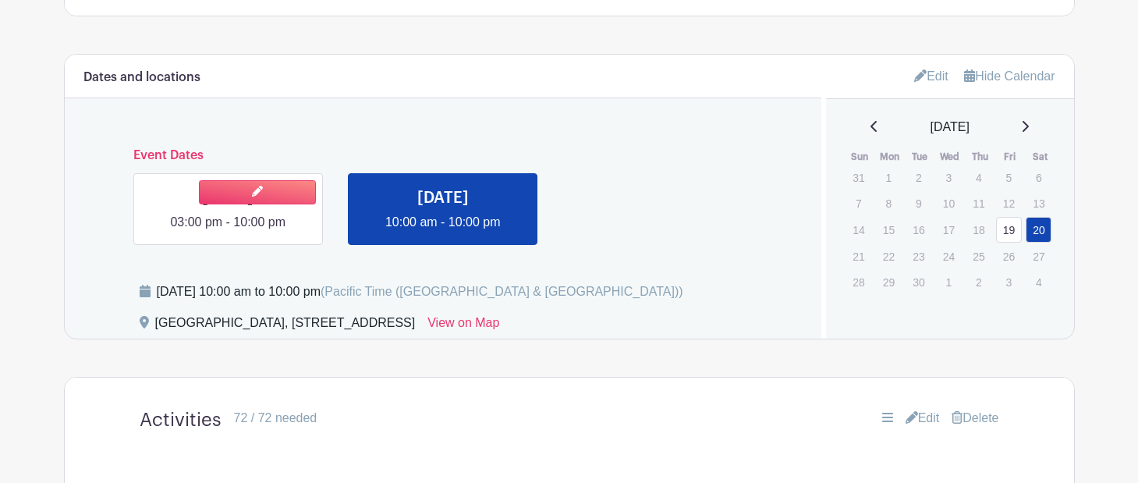
click at [228, 232] on link at bounding box center [228, 232] width 0 height 0
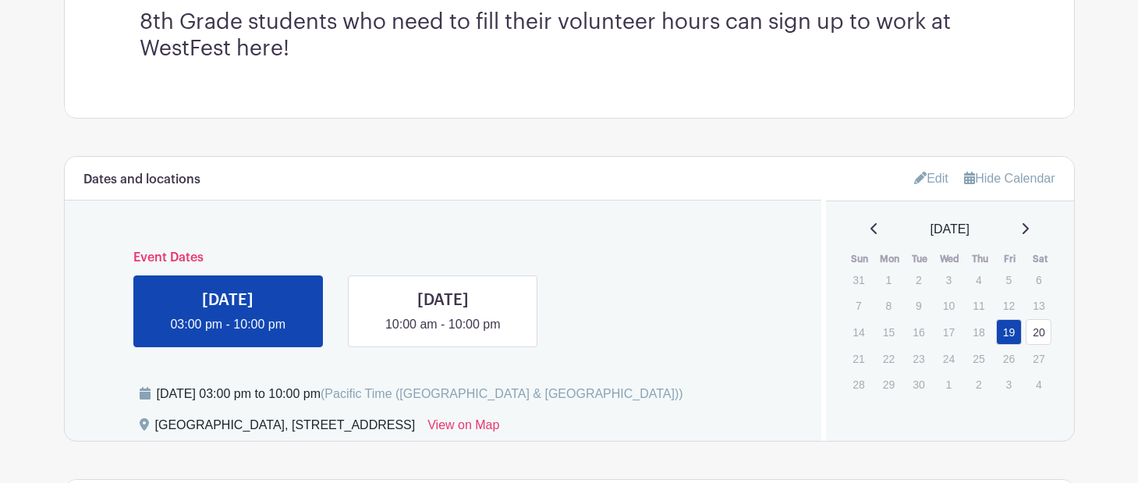
scroll to position [632, 0]
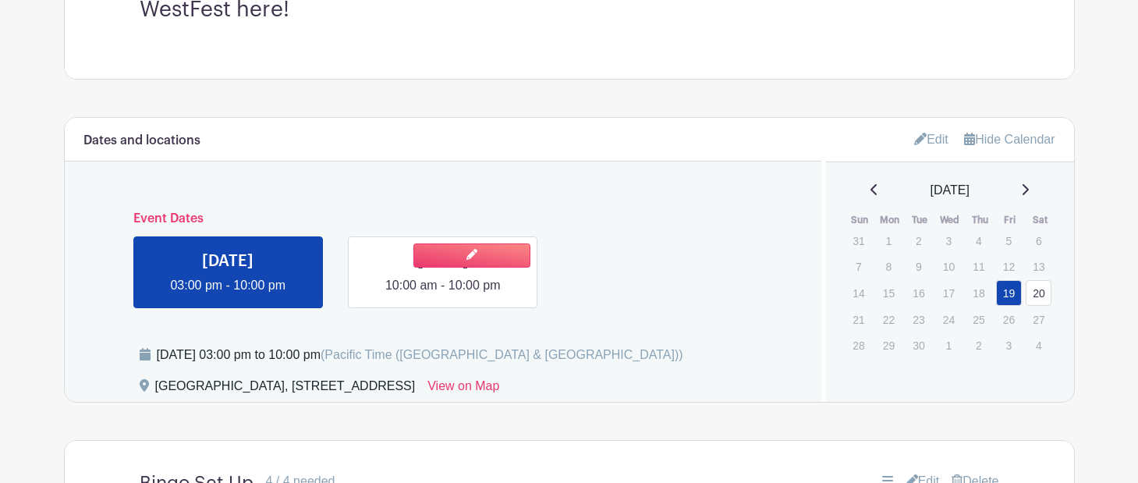
click at [494, 273] on div at bounding box center [513, 255] width 47 height 37
click at [1047, 297] on link "20" at bounding box center [1039, 293] width 26 height 26
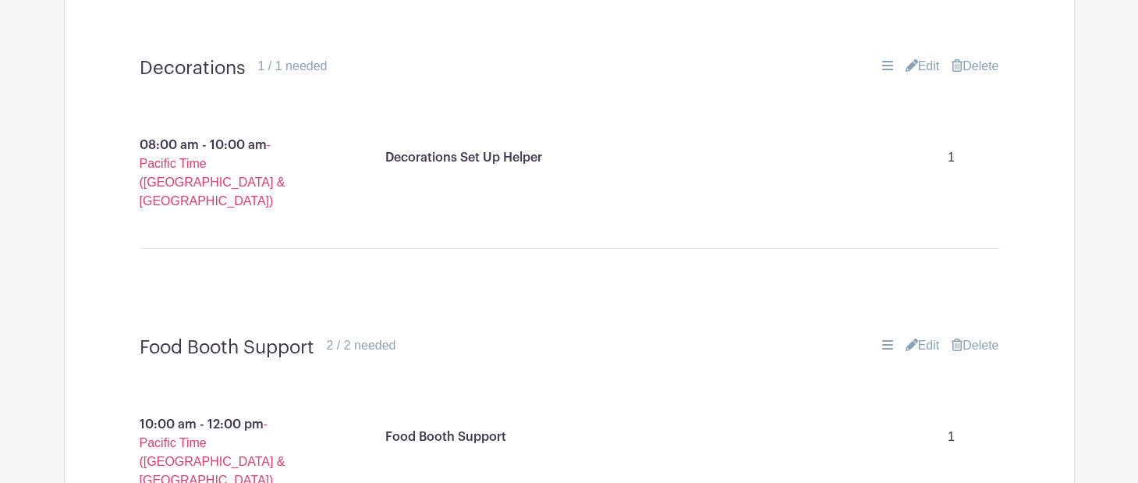
scroll to position [3688, 0]
click at [911, 335] on link "Edit" at bounding box center [923, 344] width 34 height 19
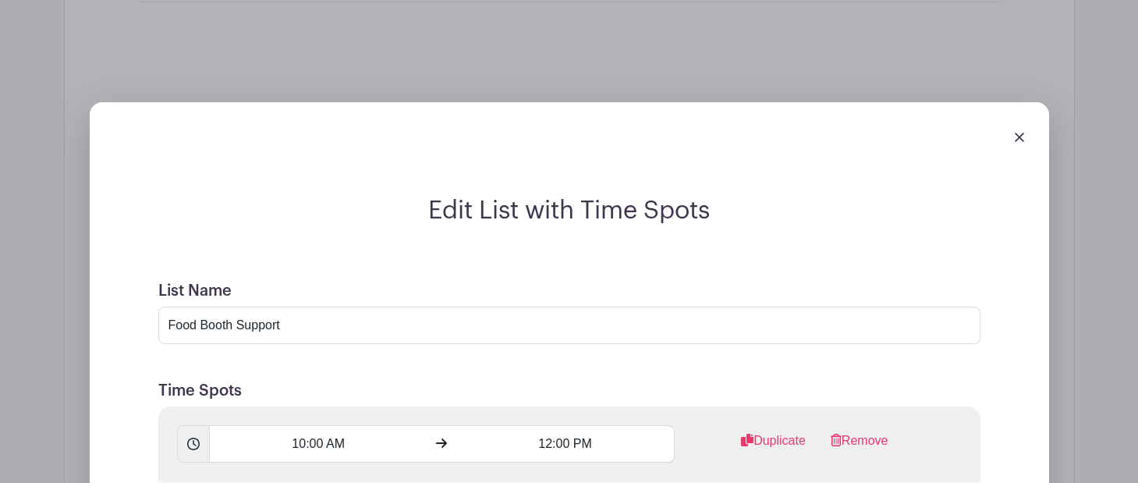
scroll to position [3849, 0]
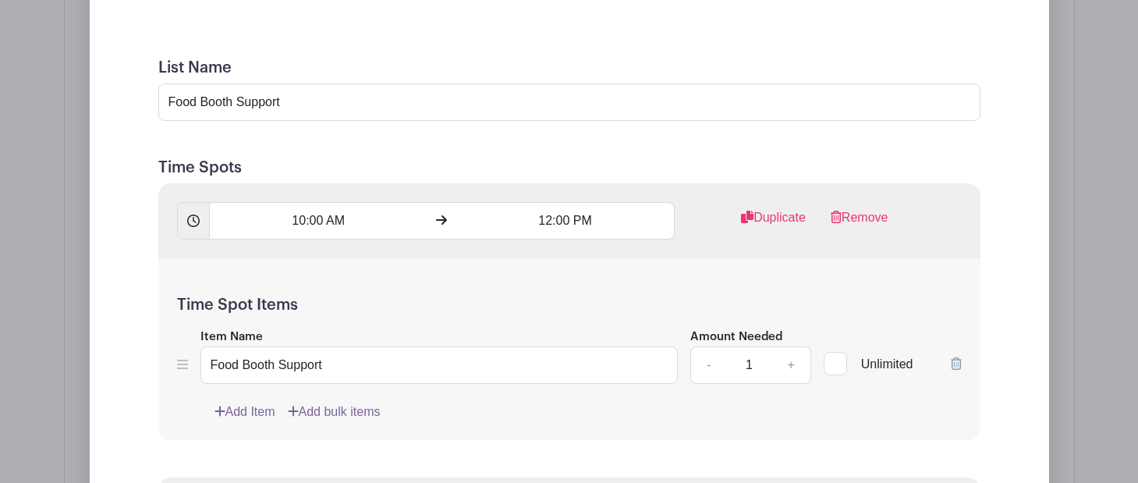
scroll to position [4175, 0]
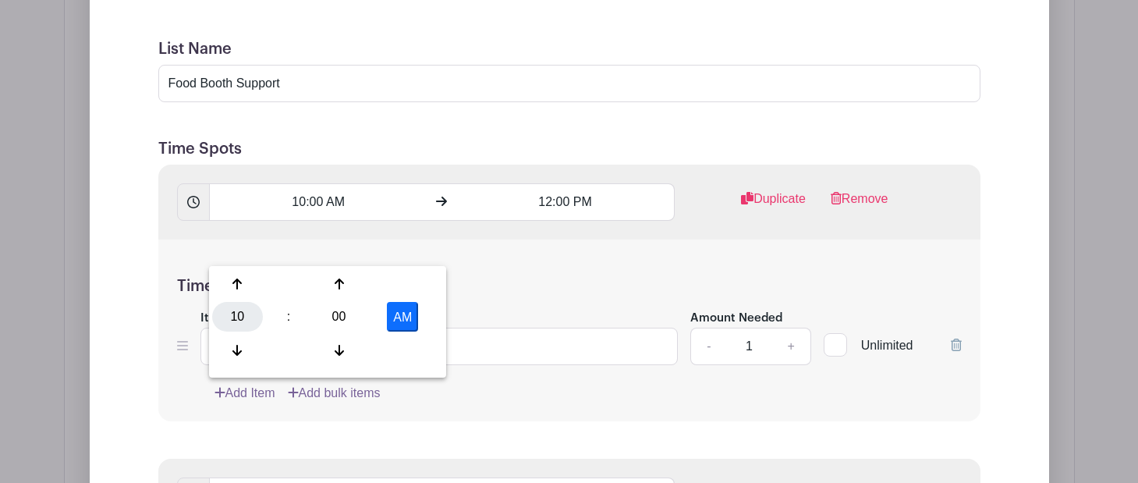
click at [233, 312] on div "10" at bounding box center [237, 317] width 51 height 30
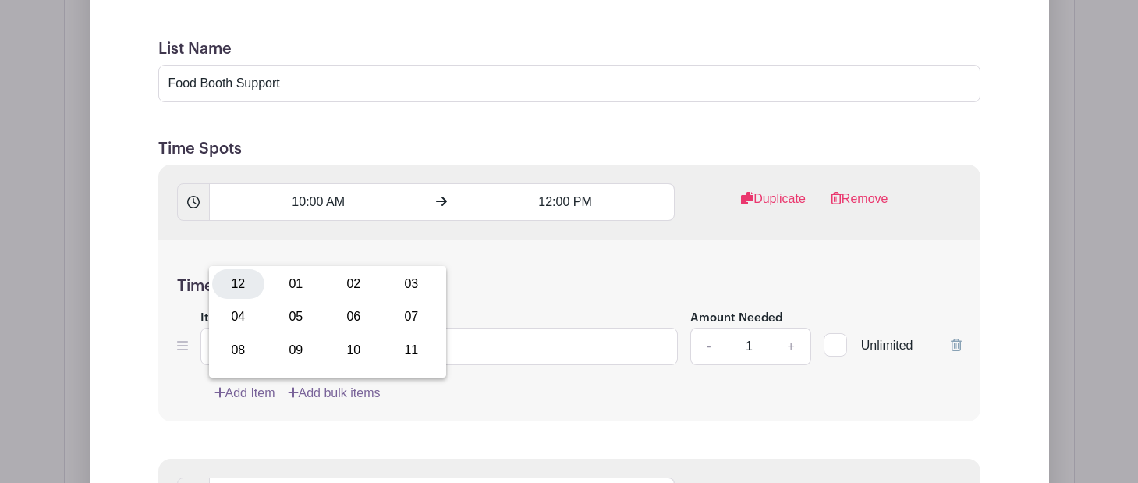
click at [236, 282] on div "12" at bounding box center [238, 284] width 52 height 30
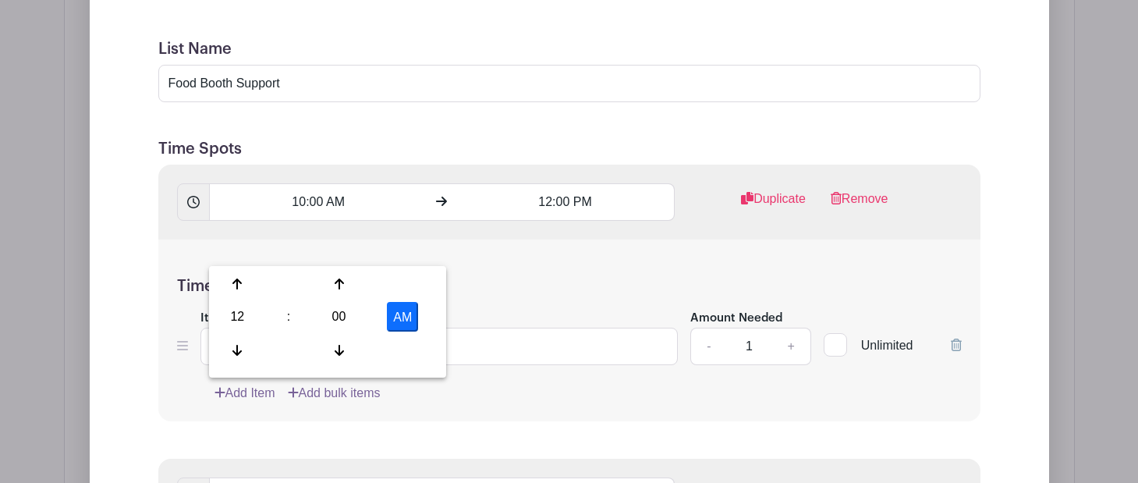
click at [403, 311] on button "AM" at bounding box center [402, 317] width 31 height 30
type input "12:00 PM"
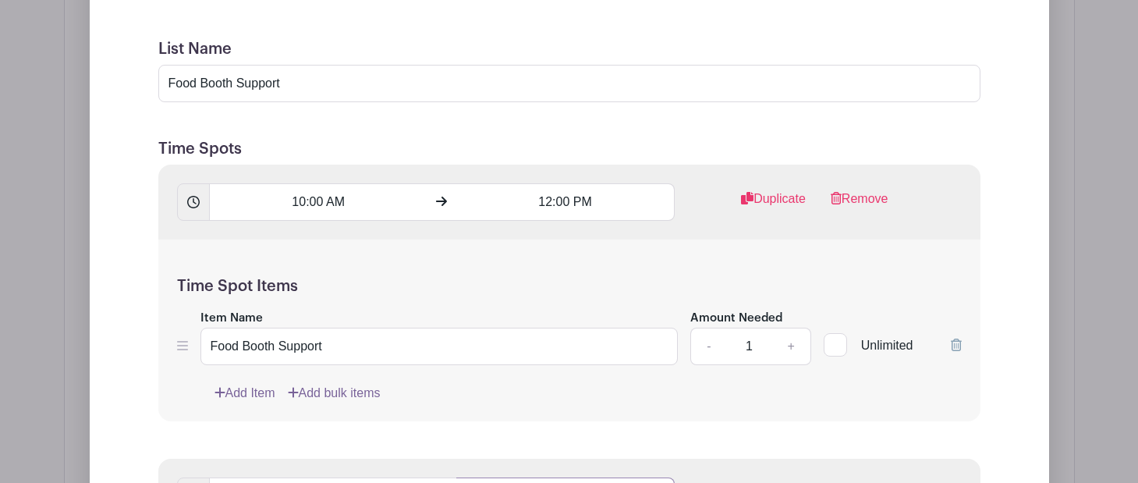
click at [481, 314] on div "12" at bounding box center [485, 317] width 51 height 30
click at [580, 280] on div "02" at bounding box center [601, 284] width 52 height 30
type input "2:00 PM"
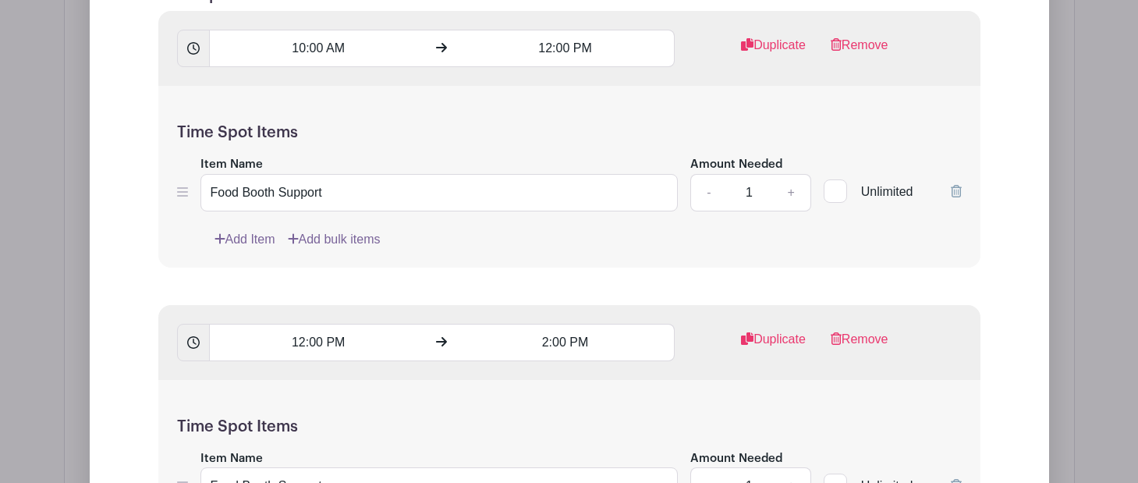
scroll to position [4256, 0]
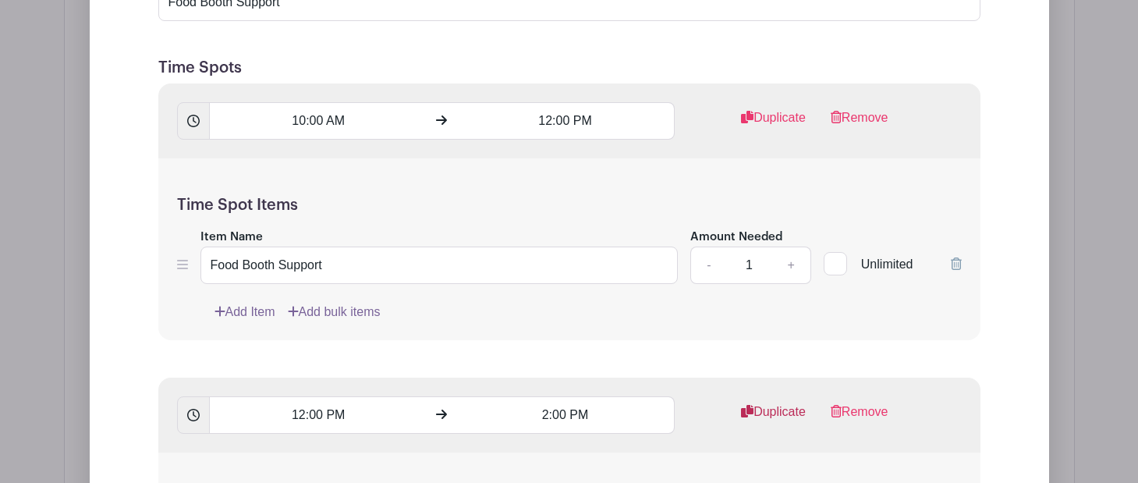
click at [781, 403] on link "Duplicate" at bounding box center [773, 418] width 65 height 31
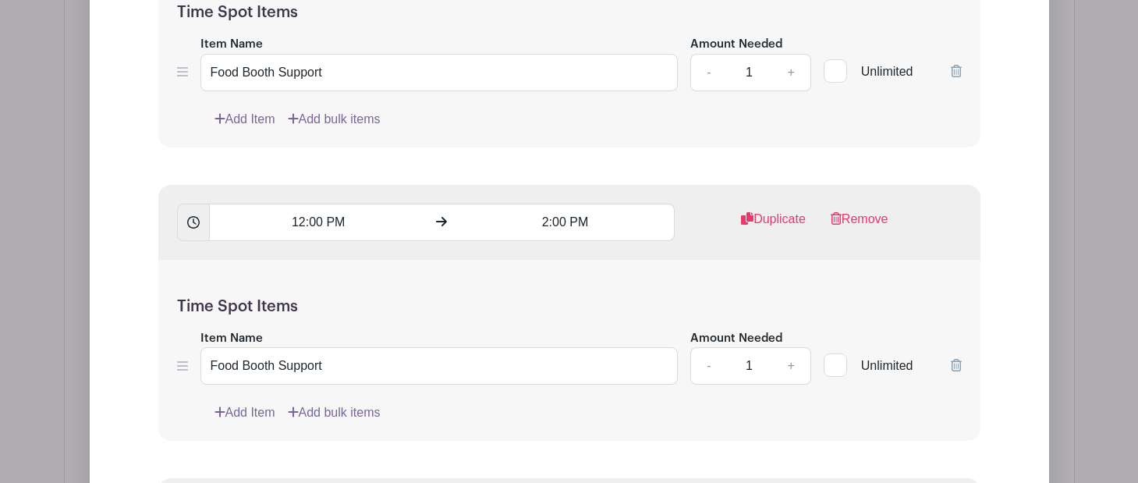
scroll to position [4457, 0]
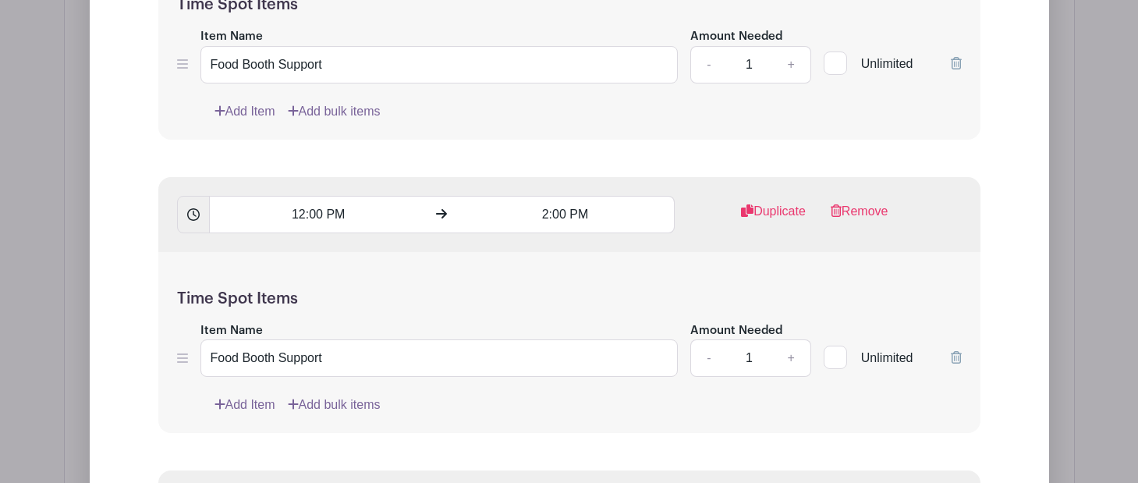
click at [300, 233] on input "10:00 AM" at bounding box center [318, 214] width 218 height 37
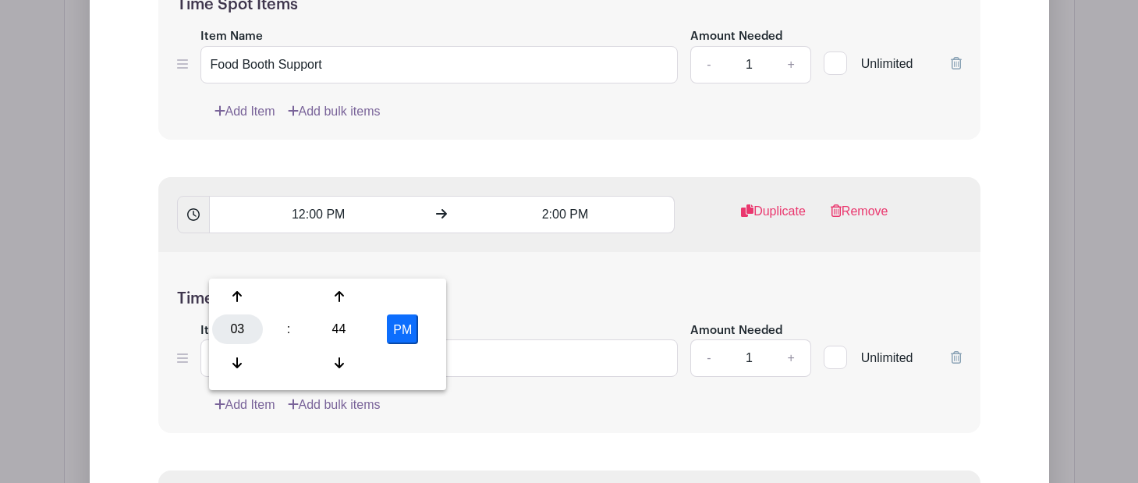
click at [243, 320] on div "03" at bounding box center [237, 329] width 51 height 30
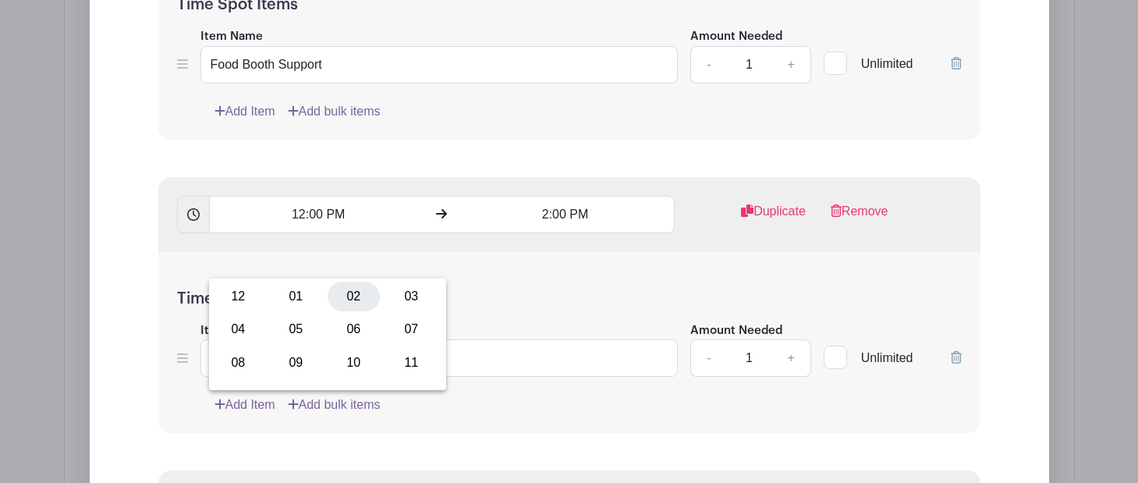
click at [350, 296] on div "02" at bounding box center [354, 297] width 52 height 30
click at [345, 321] on div "44" at bounding box center [339, 329] width 51 height 30
click at [239, 291] on div "00" at bounding box center [238, 297] width 52 height 30
type input "2:00 PM"
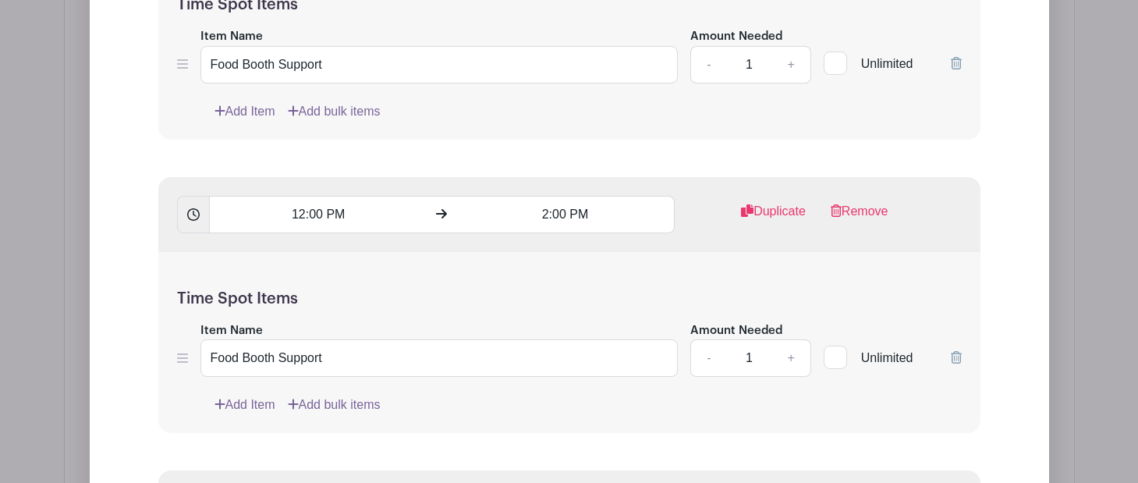
click at [495, 322] on div "03" at bounding box center [485, 329] width 51 height 30
click at [485, 331] on div "04" at bounding box center [486, 329] width 52 height 30
click at [566, 233] on input "4:44 PM" at bounding box center [565, 214] width 218 height 37
click at [564, 233] on input "4:44 PM" at bounding box center [565, 214] width 218 height 37
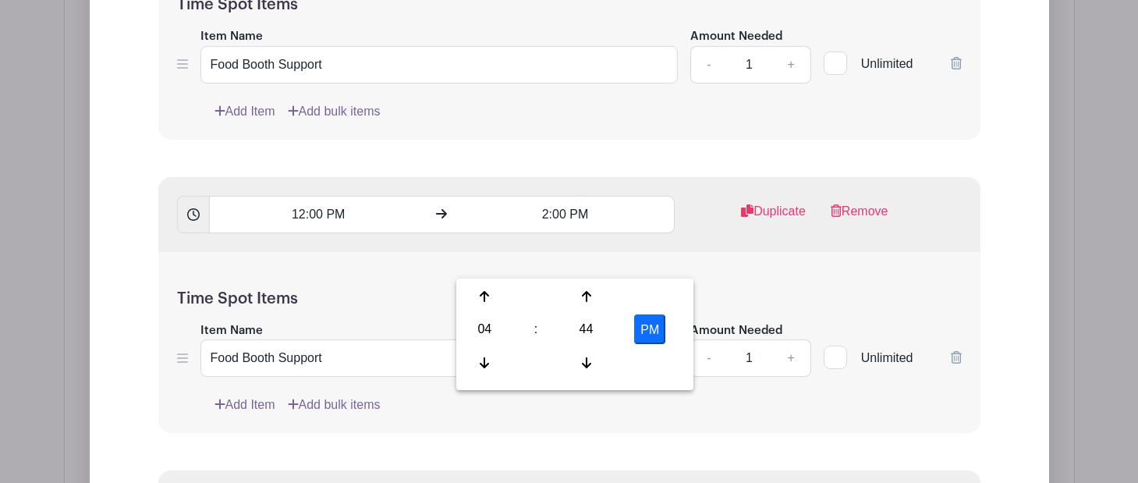
click at [564, 233] on input "4:44 PM" at bounding box center [565, 214] width 218 height 37
click at [588, 327] on div "44" at bounding box center [586, 329] width 51 height 30
click at [496, 296] on div "00" at bounding box center [486, 297] width 52 height 30
type input "4:00 PM"
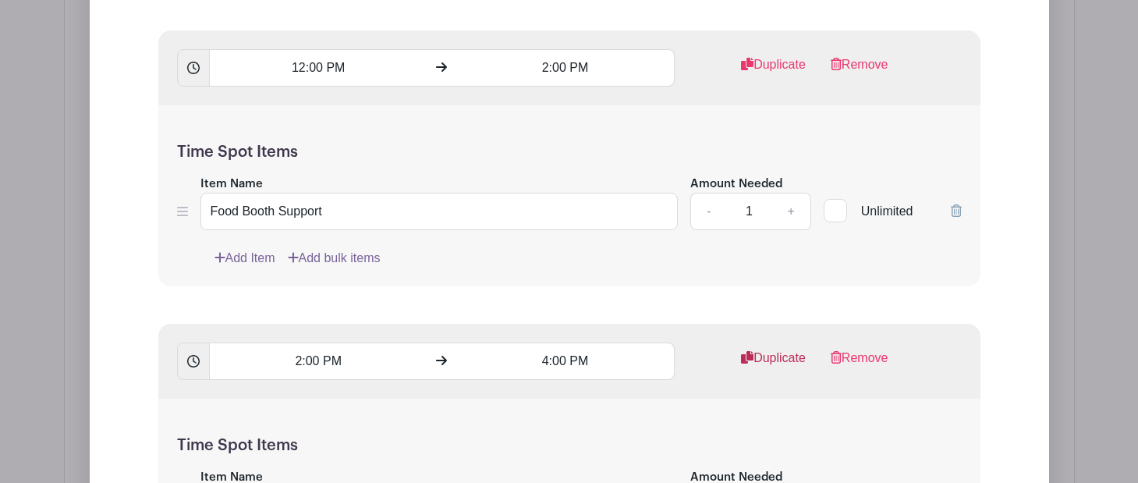
scroll to position [4602, 0]
click at [776, 350] on link "Duplicate" at bounding box center [773, 365] width 65 height 31
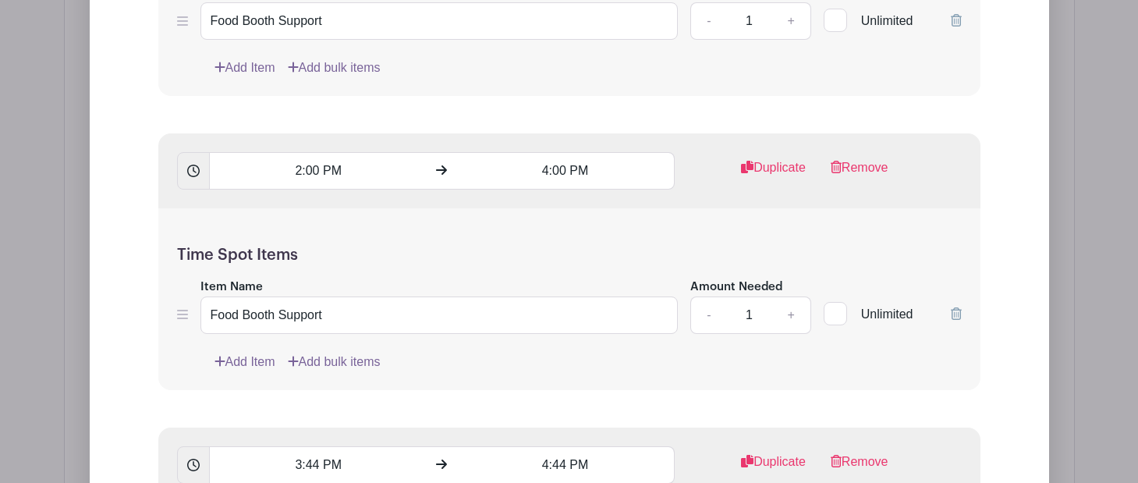
scroll to position [4819, 0]
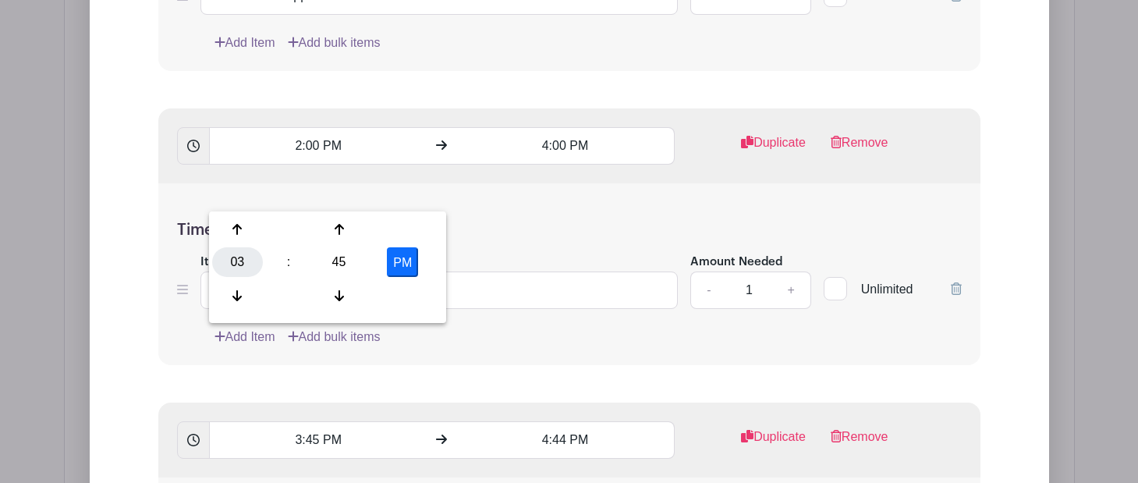
click at [226, 275] on div "03" at bounding box center [237, 262] width 51 height 30
click at [237, 262] on div "04" at bounding box center [238, 262] width 52 height 30
click at [335, 252] on div "45" at bounding box center [339, 262] width 51 height 30
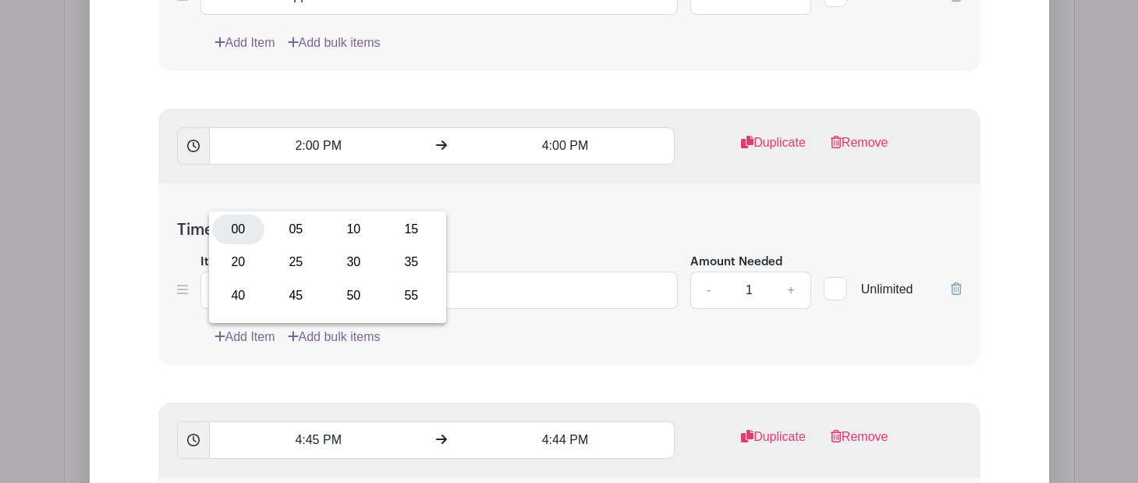
click at [248, 228] on div "00" at bounding box center [238, 230] width 52 height 30
type input "4:00 PM"
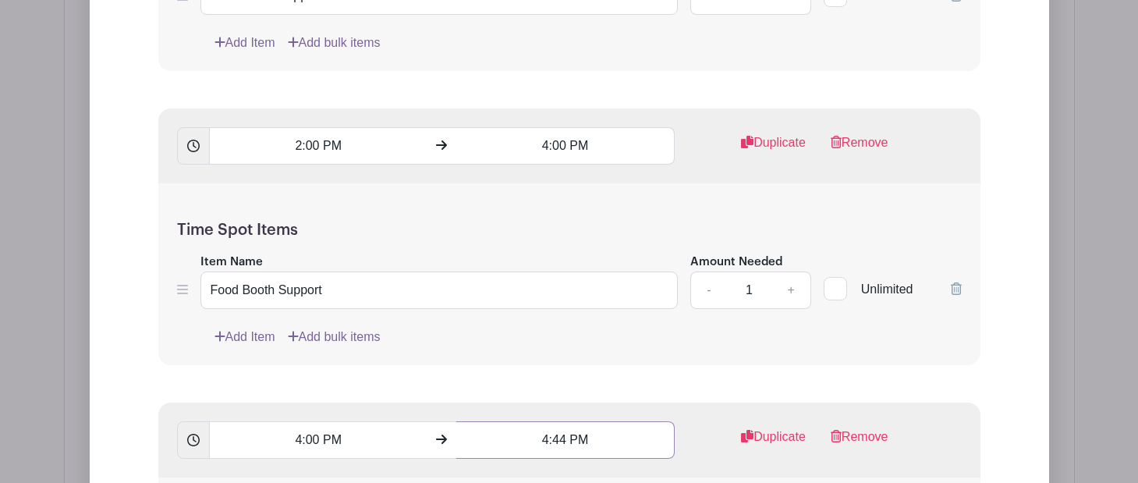
click at [495, 253] on div "03" at bounding box center [485, 262] width 51 height 30
click at [613, 260] on div "06" at bounding box center [601, 262] width 52 height 30
drag, startPoint x: 564, startPoint y: 194, endPoint x: 553, endPoint y: 194, distance: 11.0
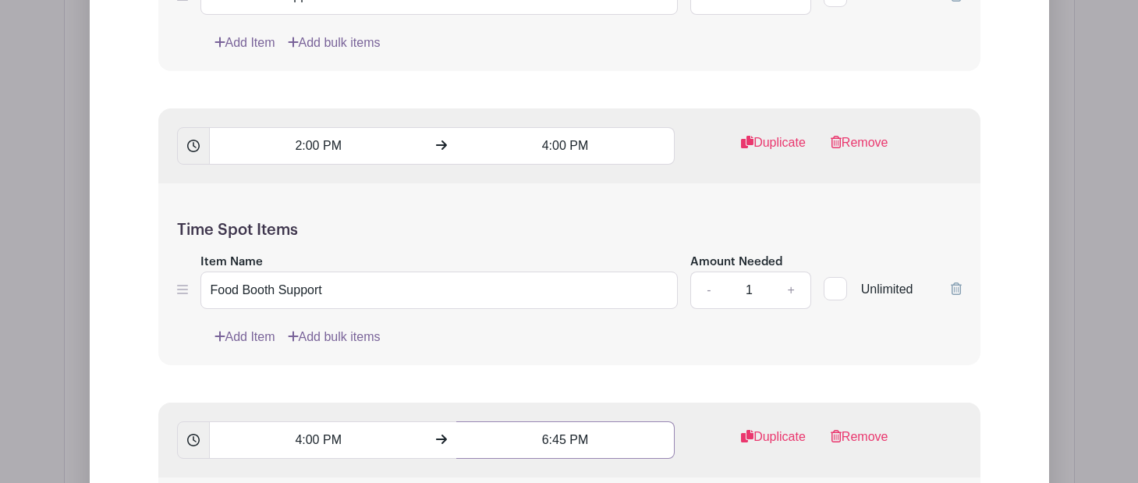
click at [577, 263] on div "45" at bounding box center [586, 262] width 51 height 30
click at [487, 222] on div "00" at bounding box center [486, 230] width 52 height 30
type input "6:00 PM"
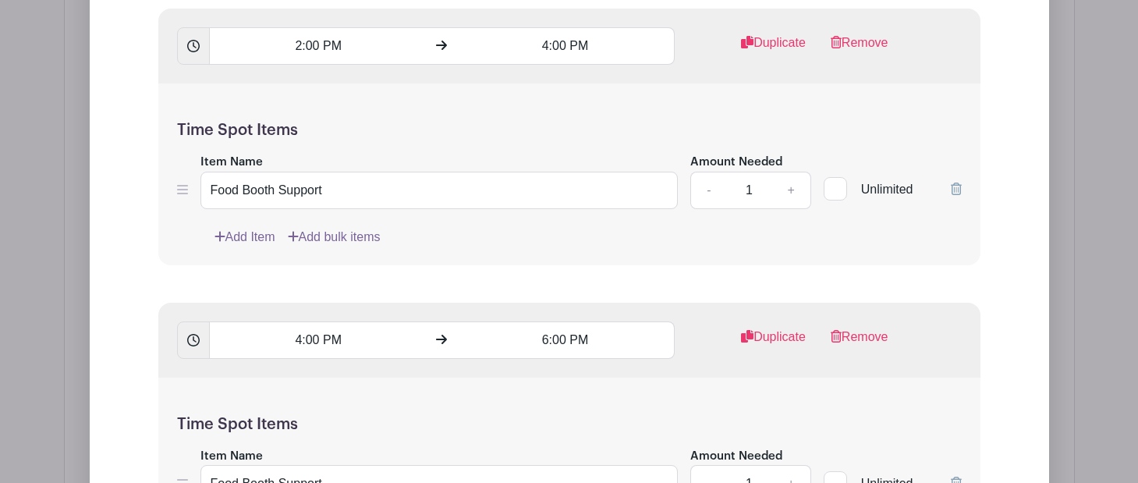
scroll to position [4894, 0]
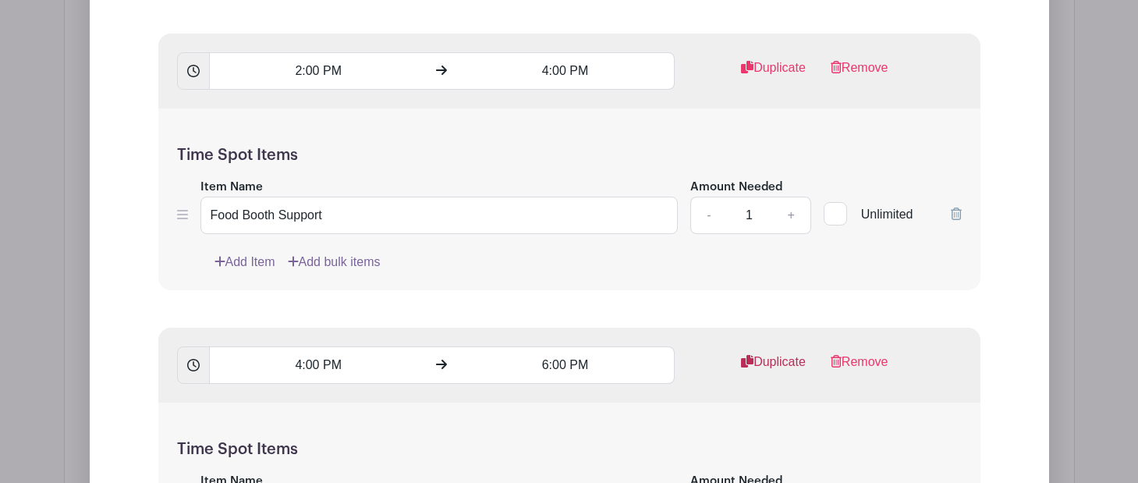
click at [768, 353] on link "Duplicate" at bounding box center [773, 368] width 65 height 31
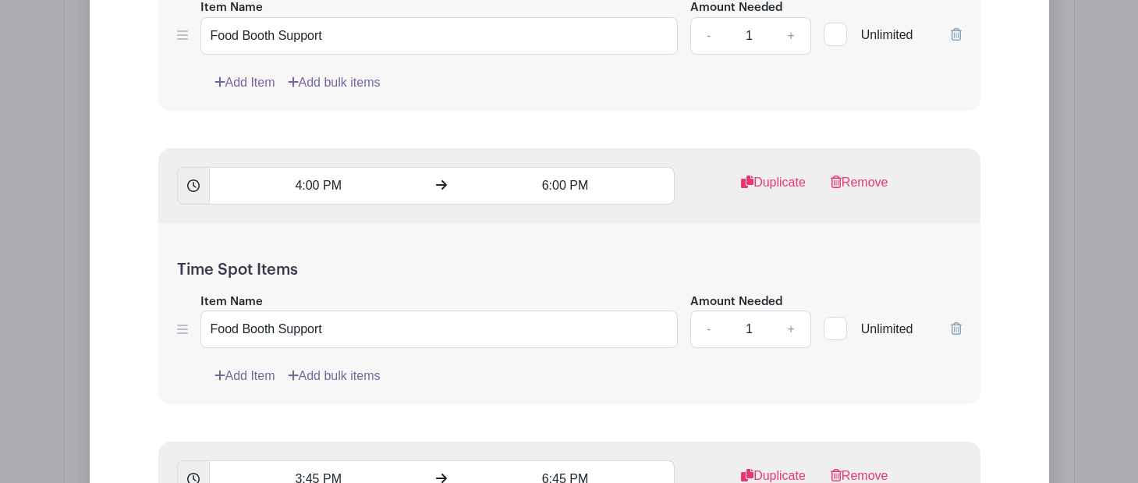
scroll to position [5082, 0]
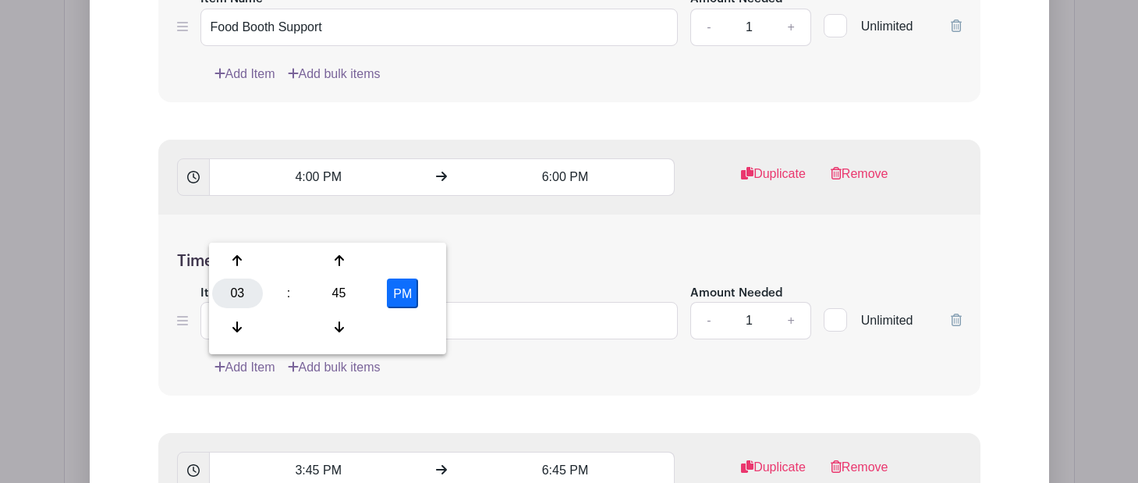
click at [251, 291] on div "03" at bounding box center [237, 294] width 51 height 30
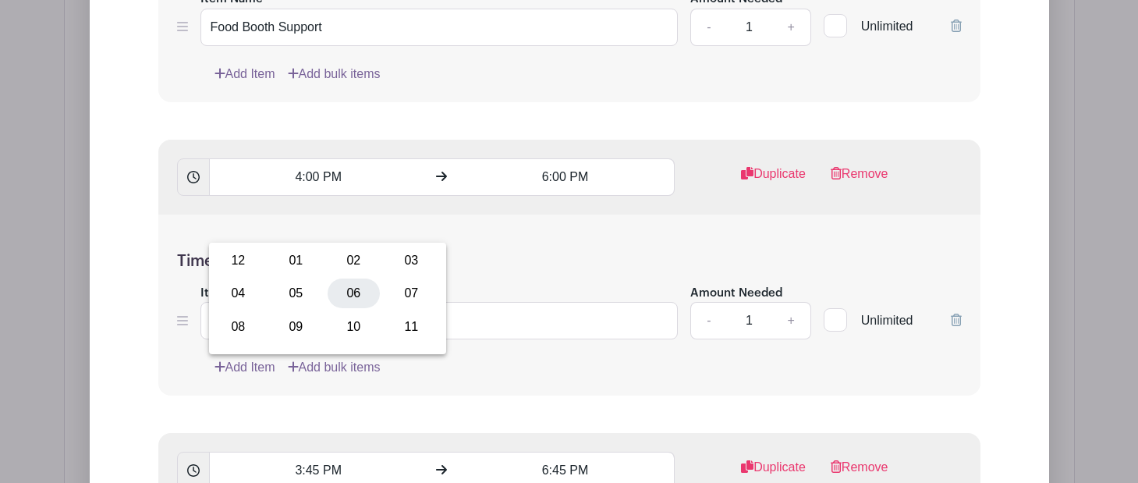
click at [341, 291] on div "06" at bounding box center [354, 294] width 52 height 30
click at [334, 294] on div "45" at bounding box center [339, 294] width 51 height 30
click at [236, 257] on div "00" at bounding box center [238, 261] width 52 height 30
type input "6:00 PM"
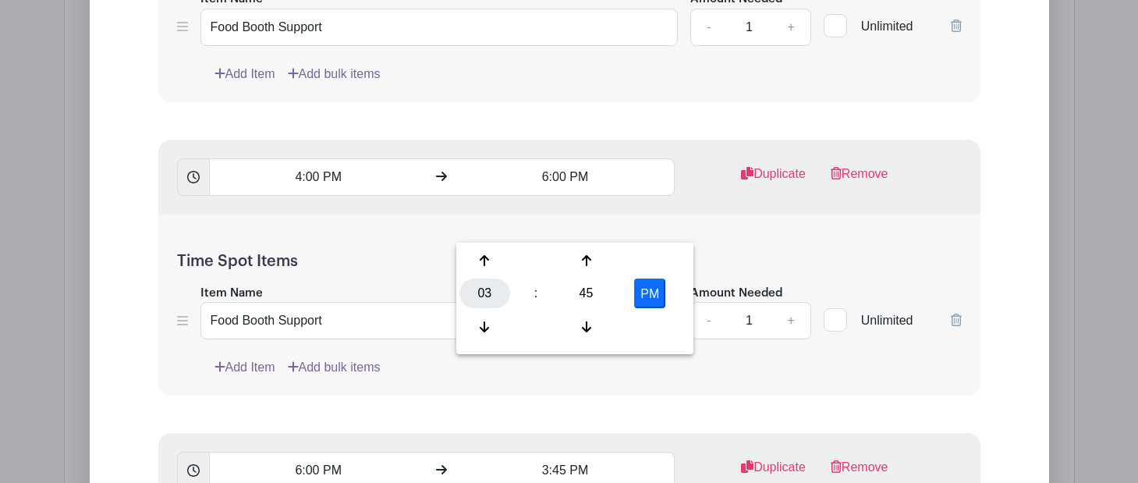
click at [489, 286] on div "03" at bounding box center [485, 294] width 51 height 30
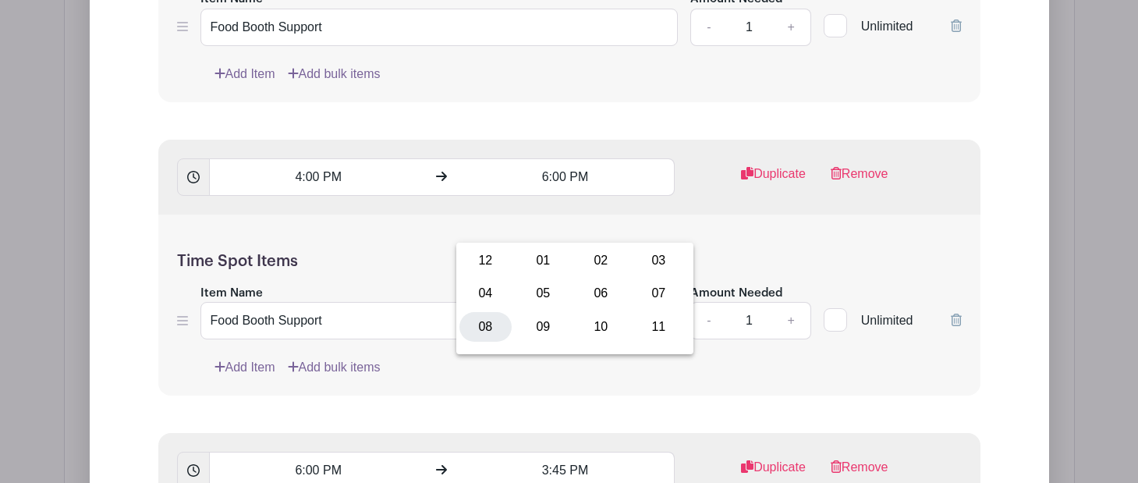
click at [481, 328] on div "08" at bounding box center [486, 327] width 52 height 30
click at [580, 289] on div "45" at bounding box center [586, 294] width 51 height 30
click at [484, 255] on div "00" at bounding box center [486, 261] width 52 height 30
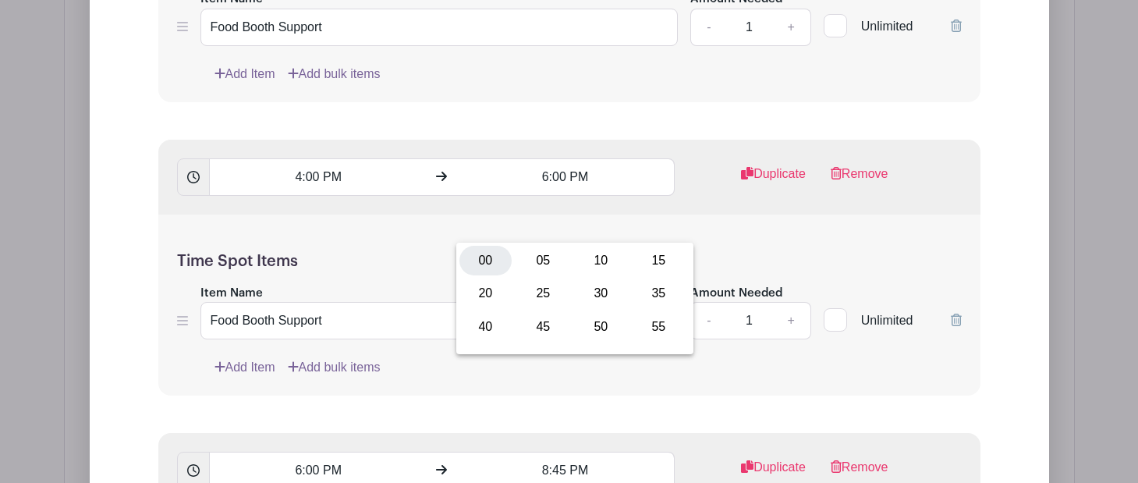
type input "8:00 PM"
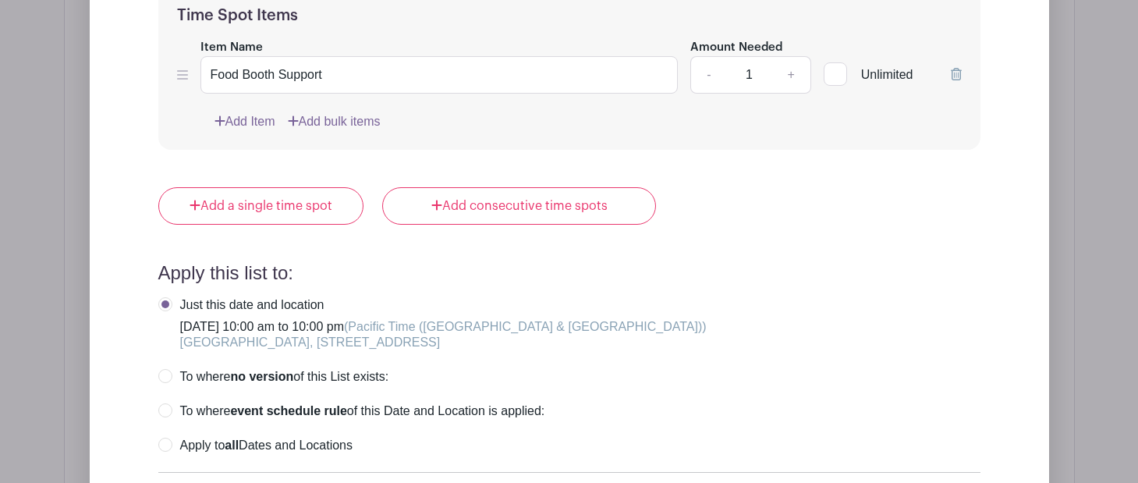
scroll to position [5979, 0]
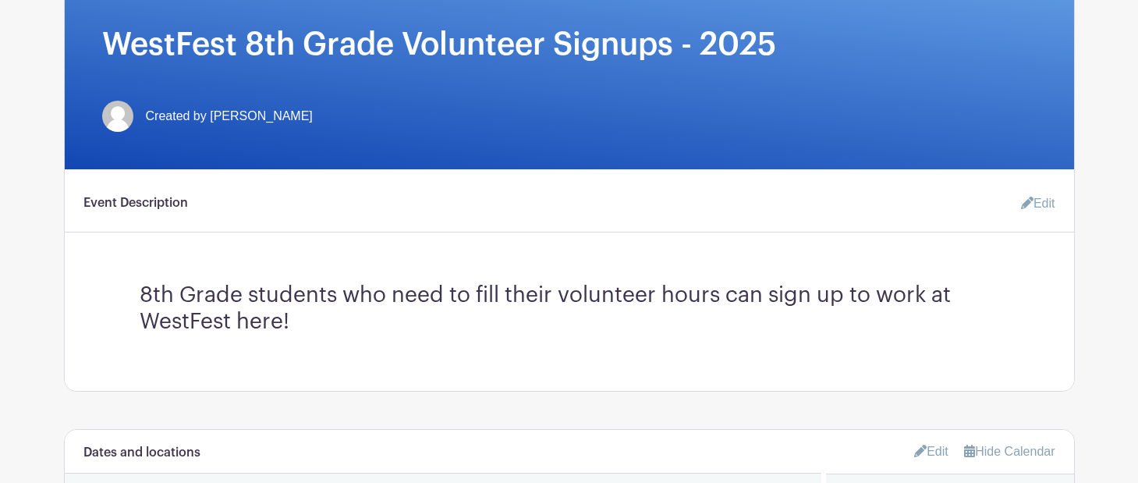
scroll to position [0, 0]
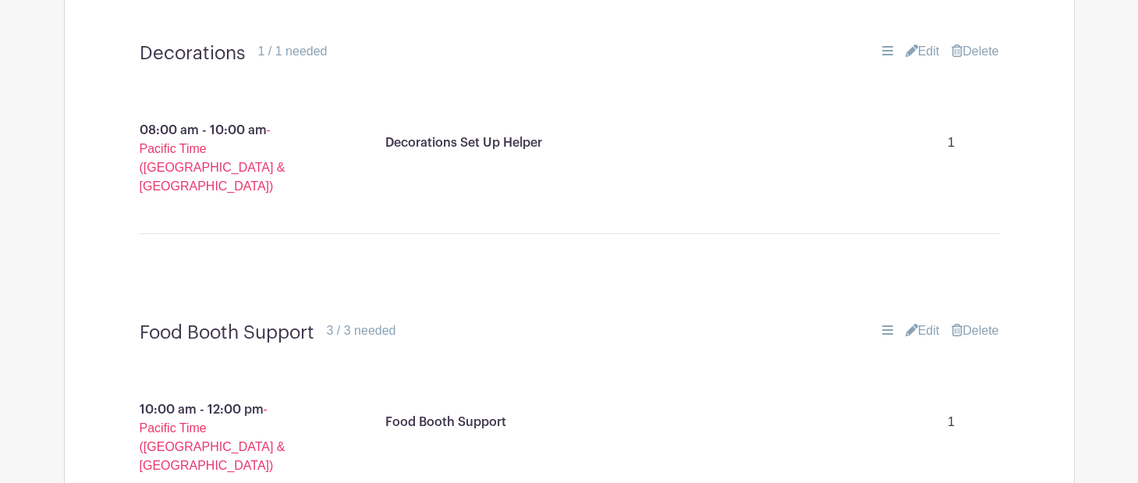
scroll to position [3690, 0]
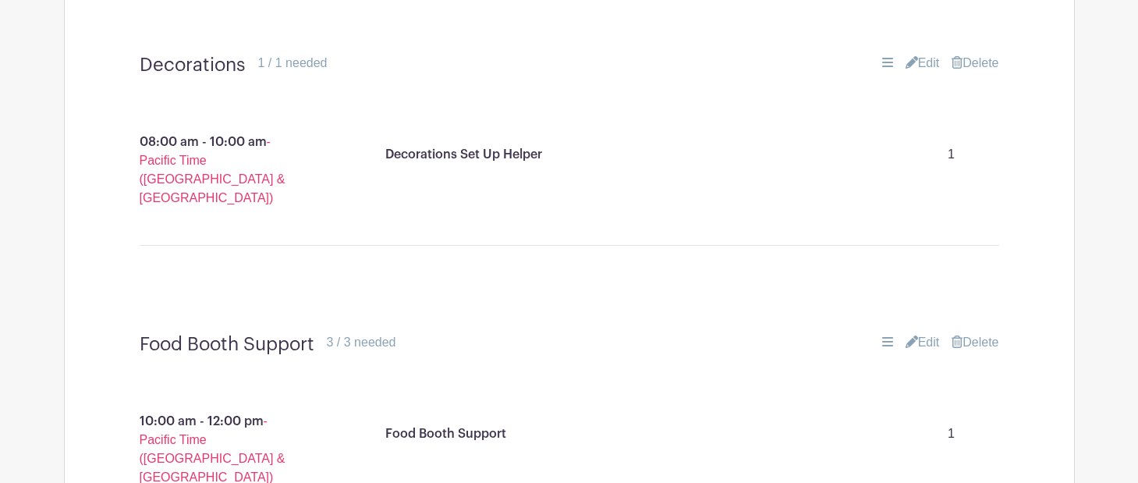
click at [925, 333] on link "Edit" at bounding box center [923, 342] width 34 height 19
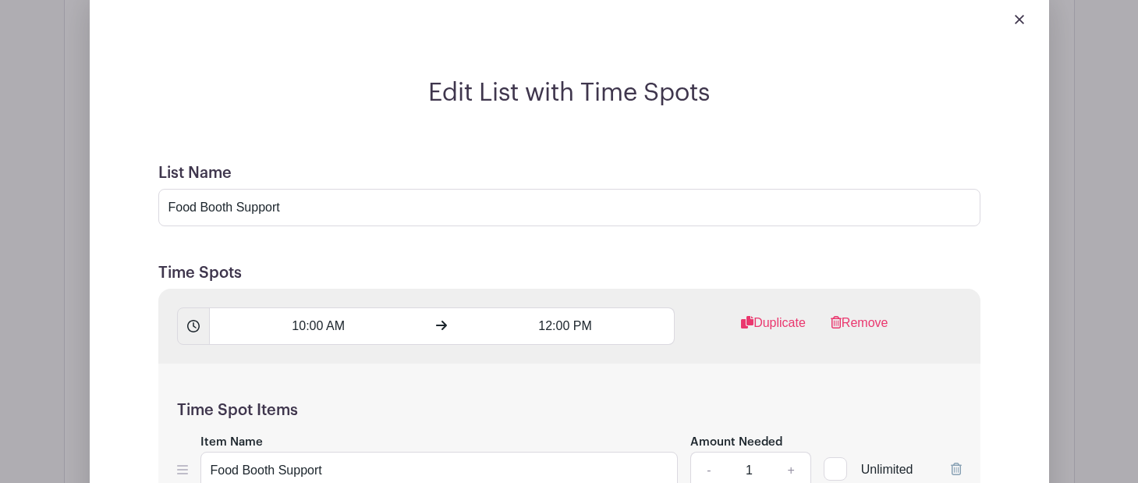
scroll to position [4064, 0]
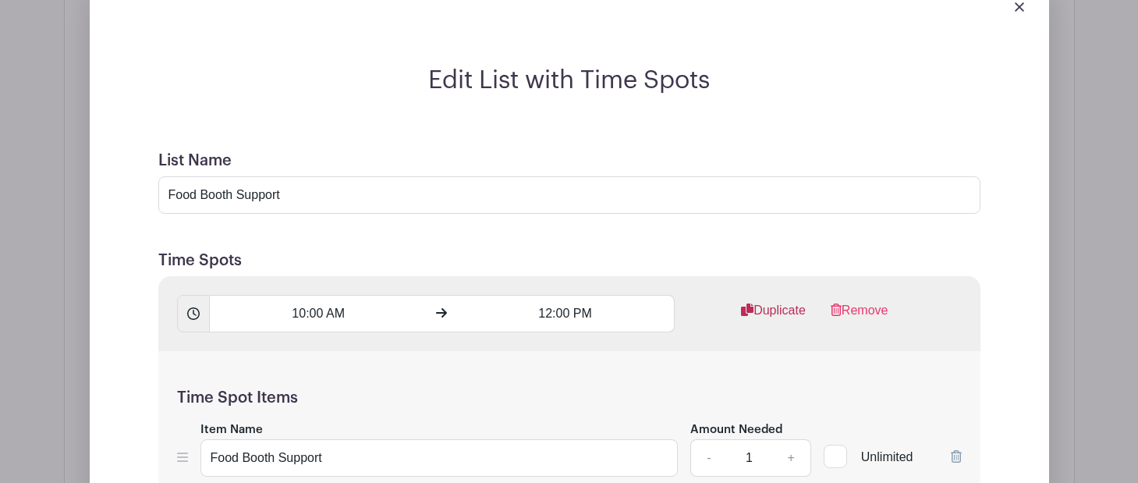
click at [788, 301] on link "Duplicate" at bounding box center [773, 316] width 65 height 31
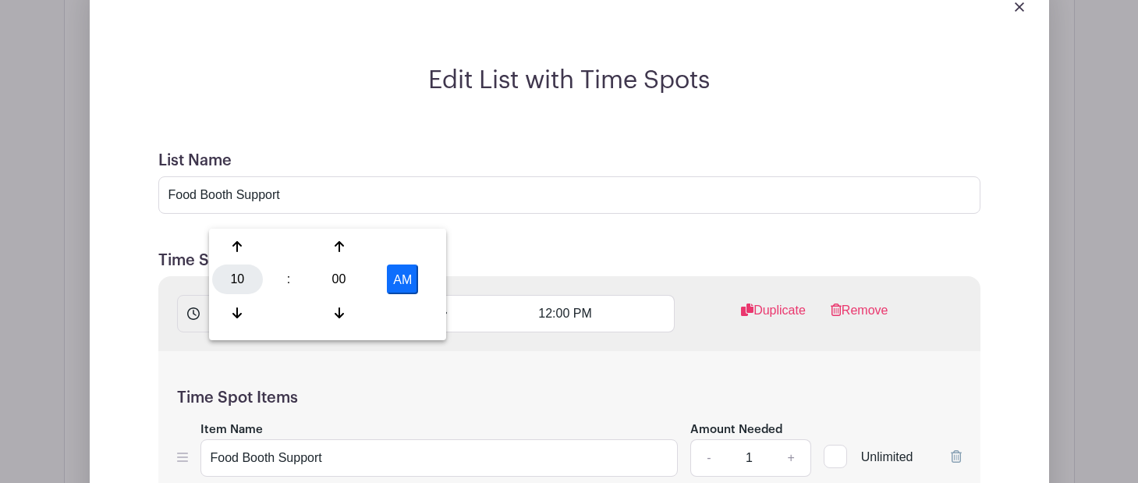
click at [236, 273] on div "10" at bounding box center [237, 280] width 51 height 30
click at [229, 243] on div "12" at bounding box center [238, 247] width 52 height 30
type input "12:00 AM"
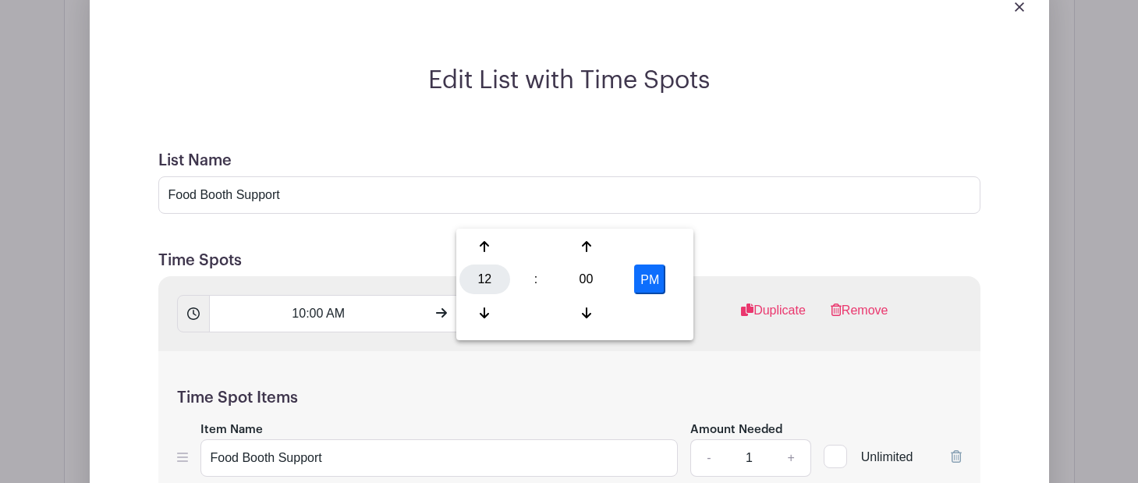
click at [473, 276] on div "12" at bounding box center [485, 280] width 51 height 30
click at [595, 244] on div "02" at bounding box center [601, 247] width 52 height 30
type input "2:00 PM"
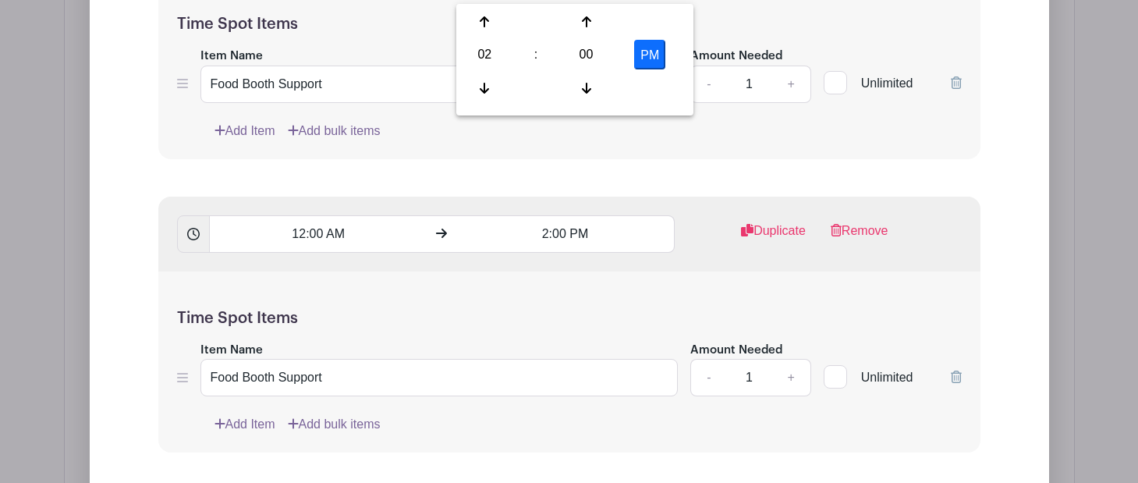
scroll to position [4439, 0]
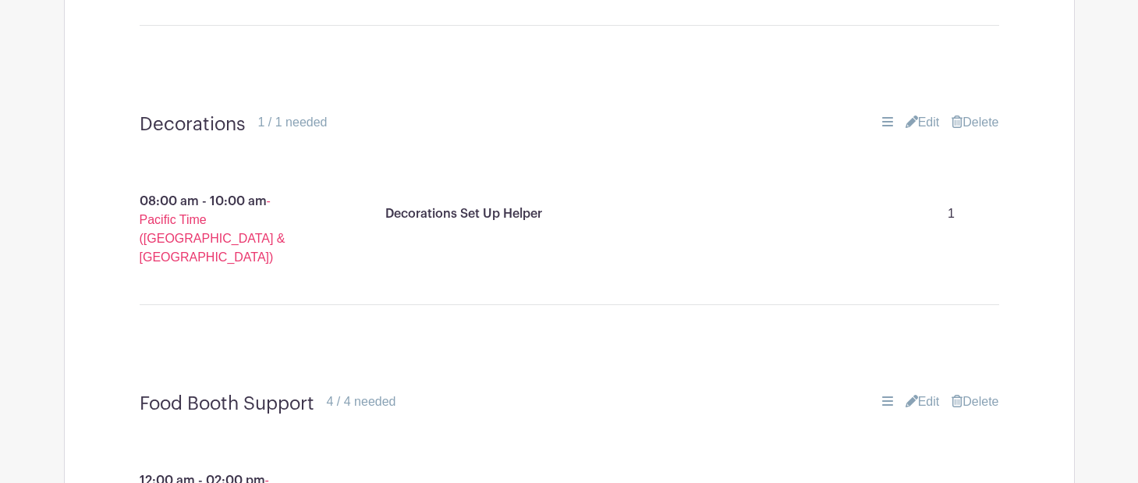
scroll to position [3628, 0]
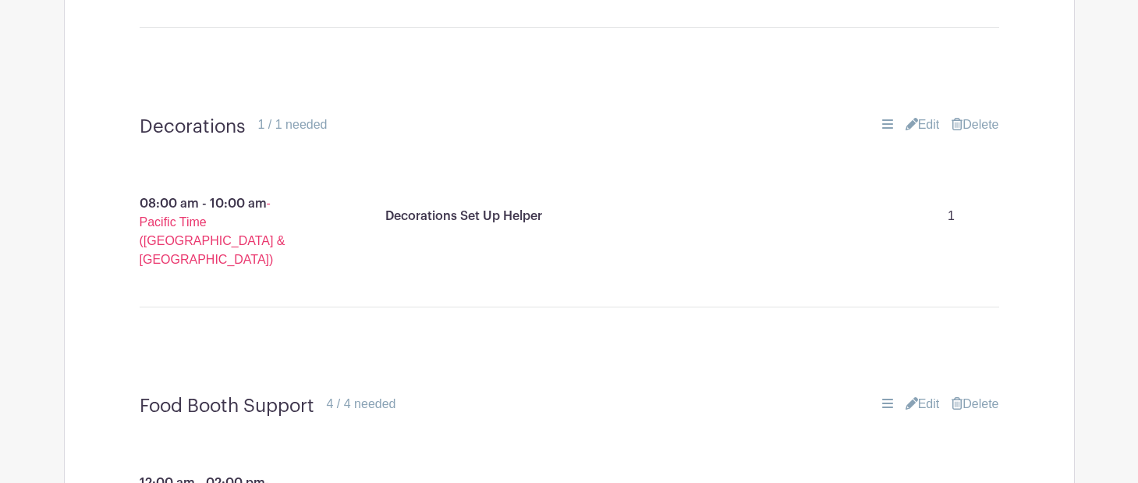
click at [930, 395] on link "Edit" at bounding box center [923, 404] width 34 height 19
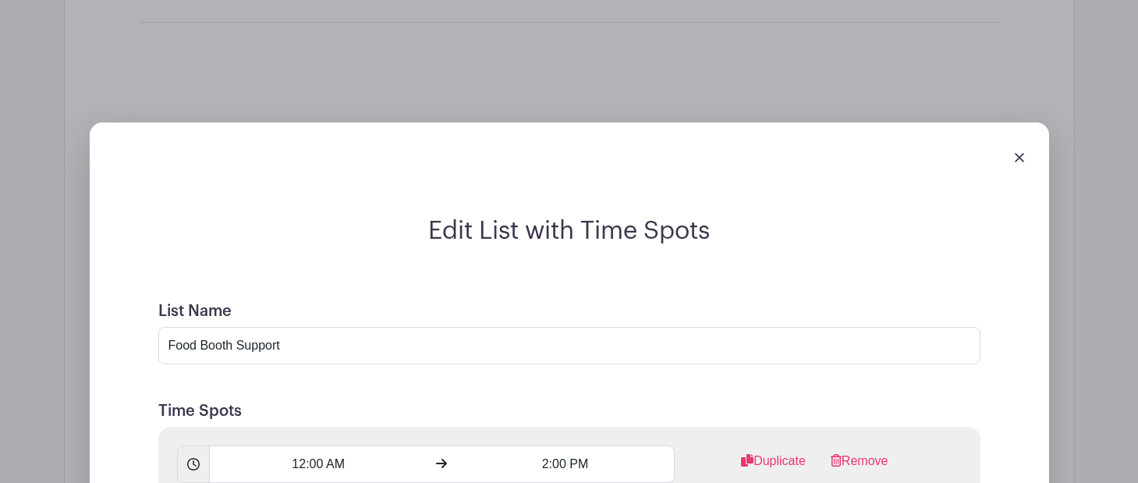
scroll to position [3918, 0]
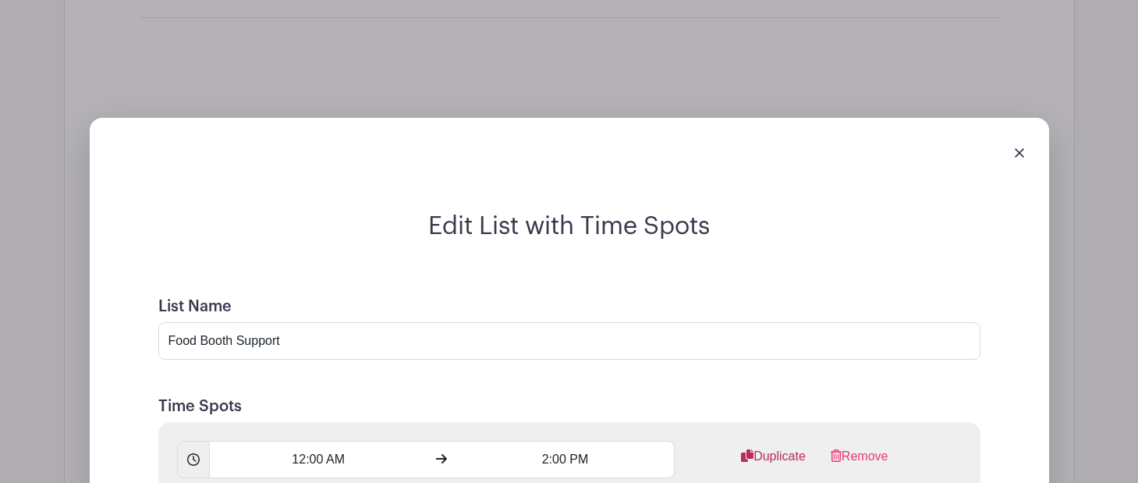
click at [777, 447] on link "Duplicate" at bounding box center [773, 462] width 65 height 31
click at [332, 441] on input "12:00 AM" at bounding box center [318, 459] width 218 height 37
click at [396, 277] on button "AM" at bounding box center [402, 280] width 31 height 30
type input "12:00 PM"
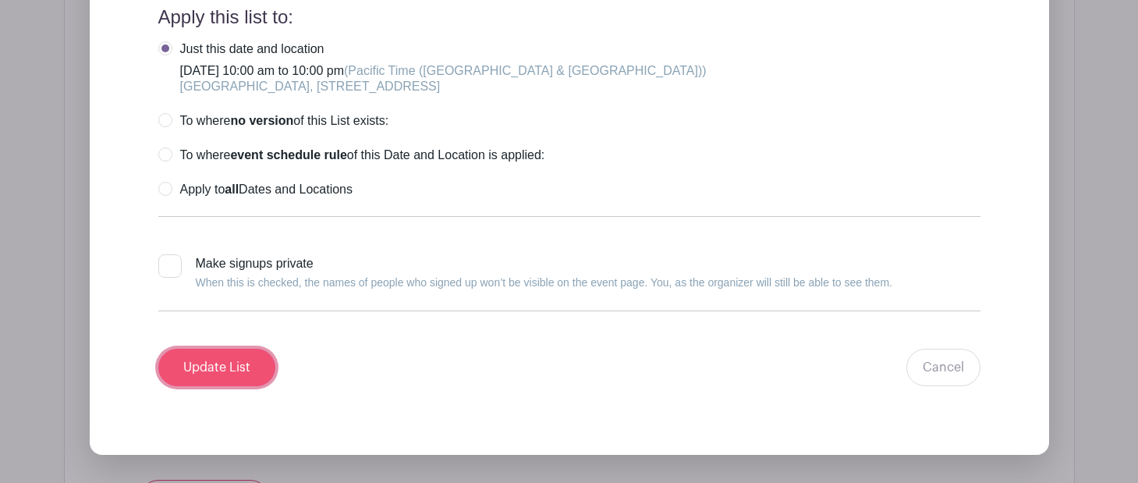
click at [187, 349] on input "Update List" at bounding box center [216, 367] width 117 height 37
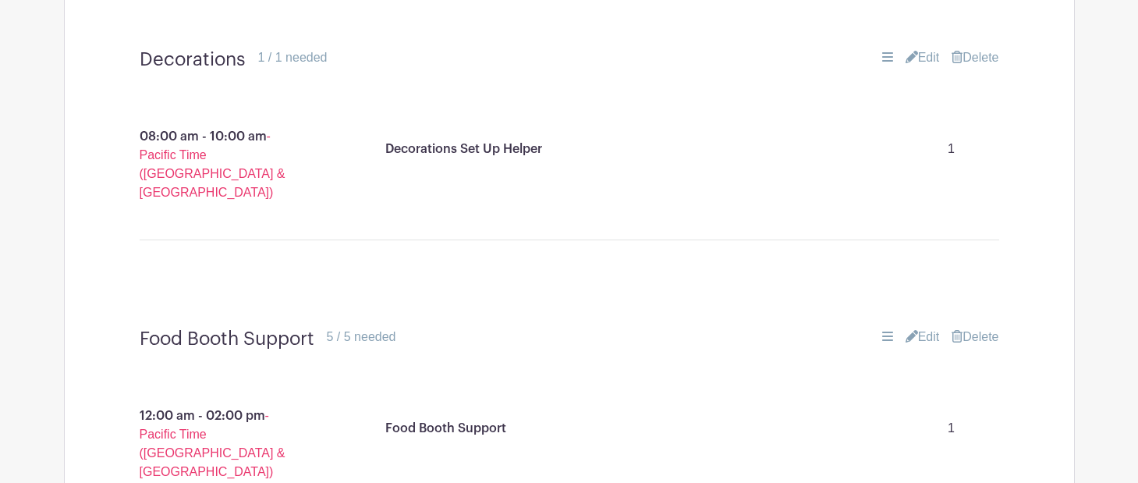
scroll to position [3695, 0]
click at [915, 328] on link "Edit" at bounding box center [923, 337] width 34 height 19
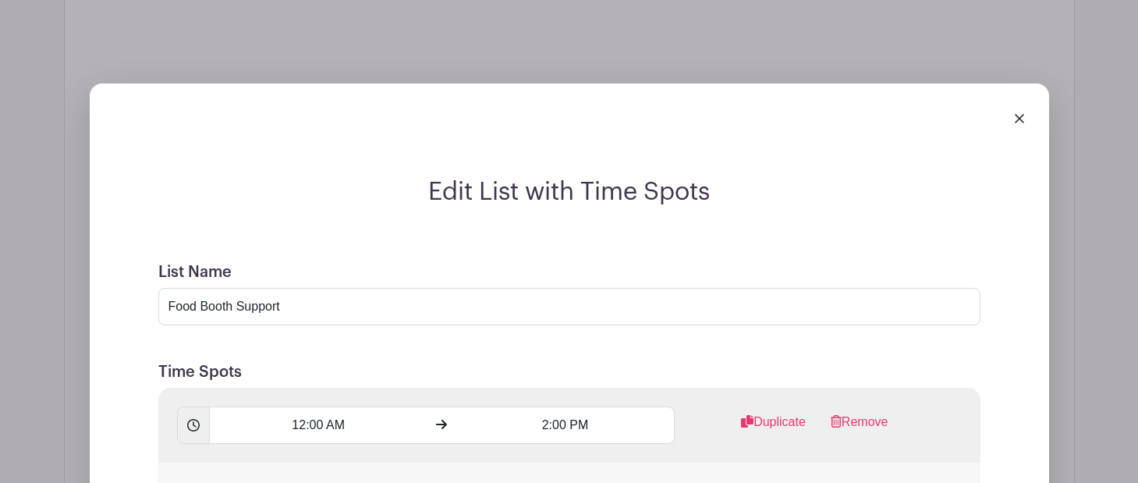
scroll to position [3969, 0]
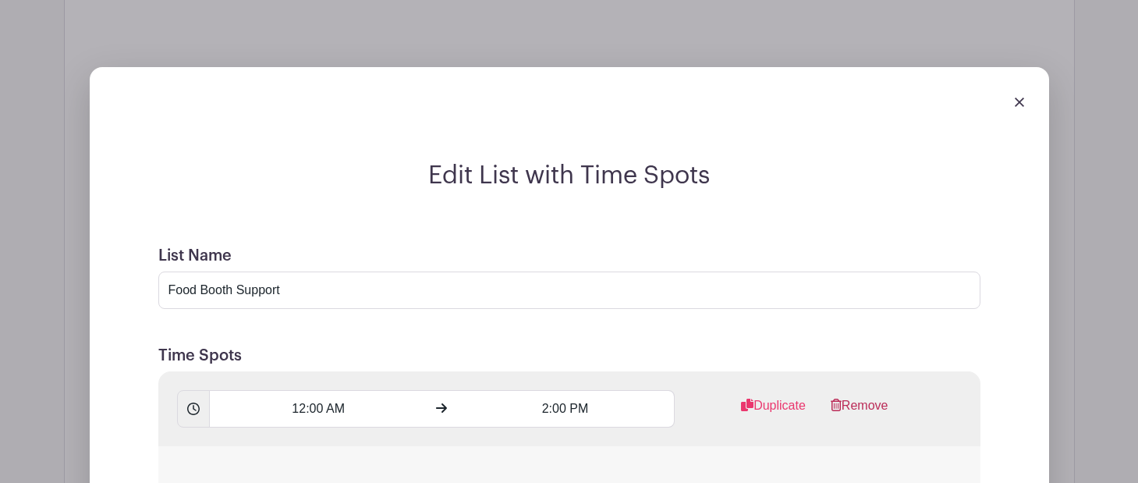
click at [861, 396] on link "Remove" at bounding box center [860, 411] width 58 height 31
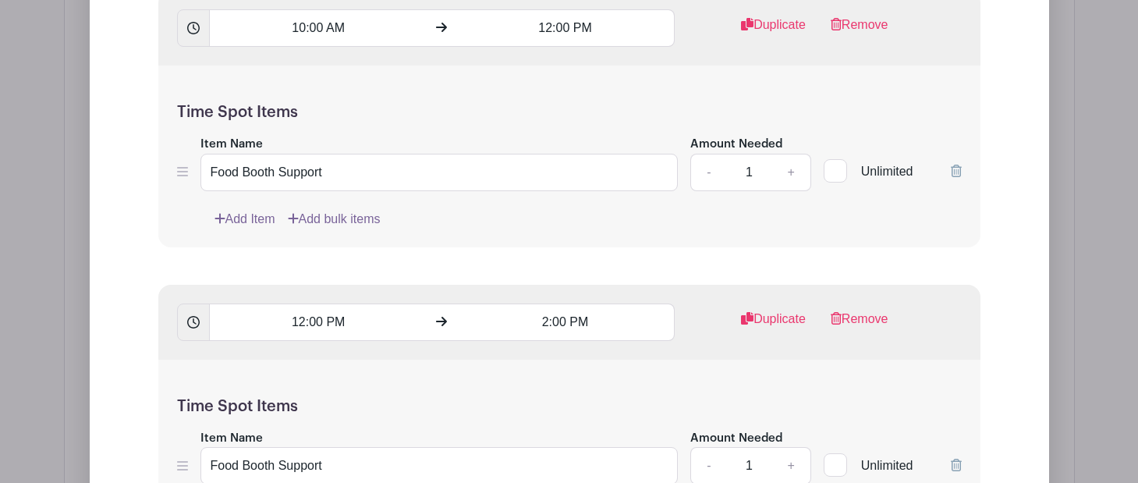
scroll to position [4338, 0]
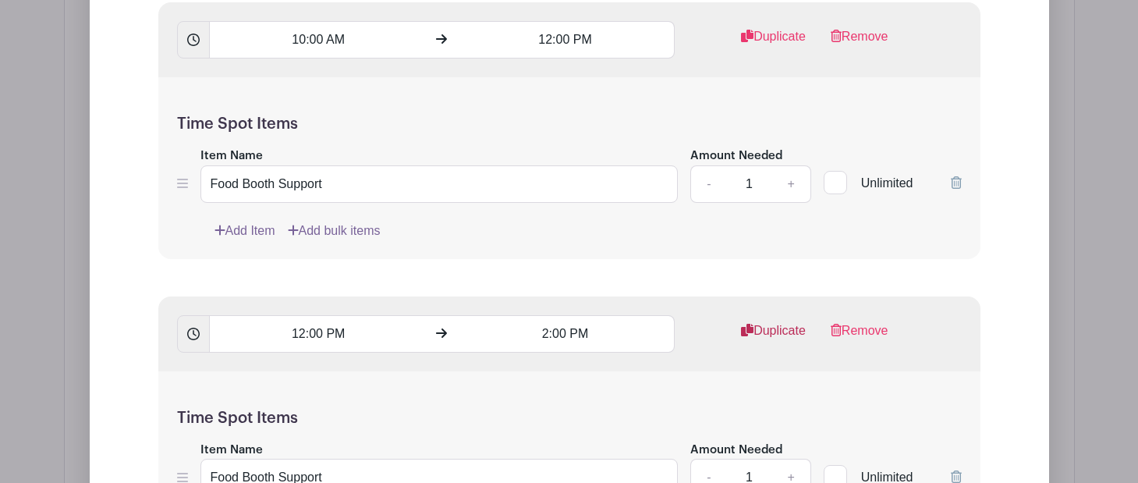
click at [803, 321] on link "Duplicate" at bounding box center [773, 336] width 65 height 31
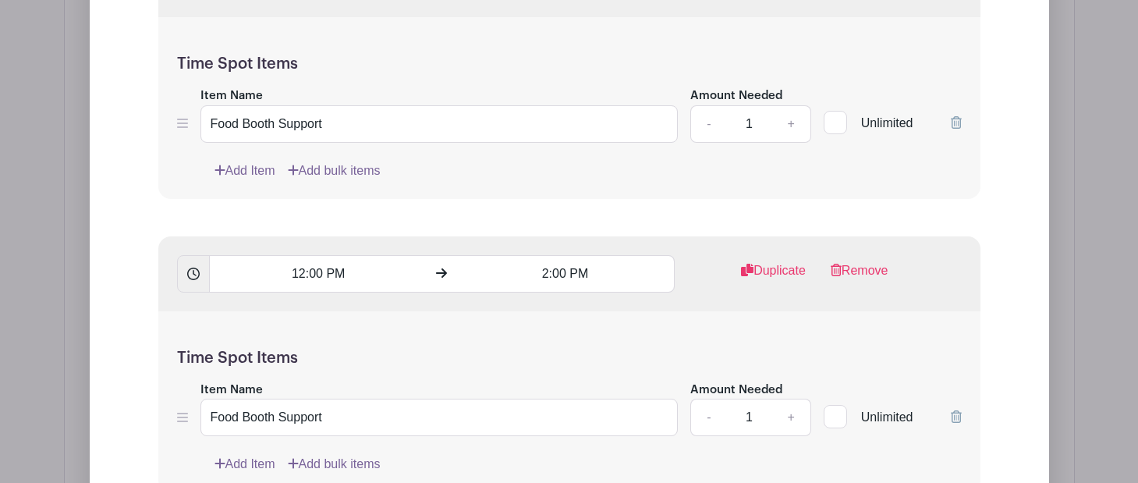
scroll to position [4430, 0]
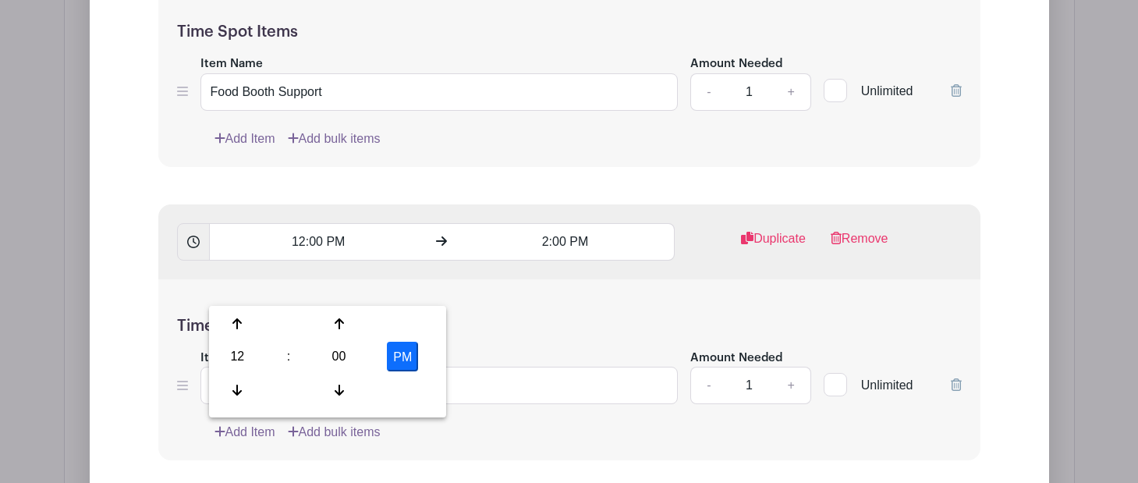
click at [242, 353] on div "12" at bounding box center [237, 357] width 51 height 30
click at [348, 321] on div "02" at bounding box center [354, 324] width 52 height 30
type input "2:00 PM"
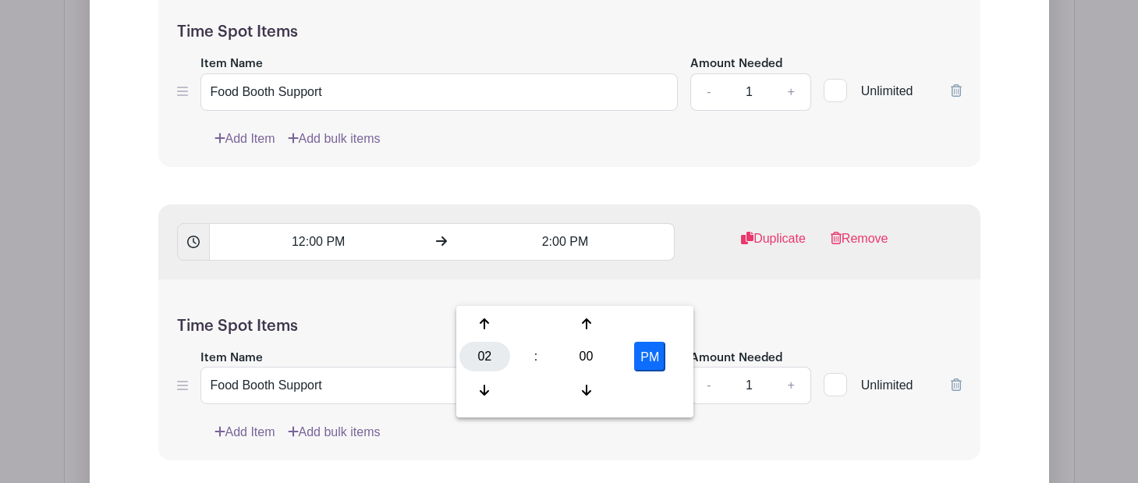
click at [492, 358] on div "02" at bounding box center [485, 357] width 51 height 30
click at [488, 350] on div "04" at bounding box center [486, 357] width 52 height 30
type input "4:00 PM"
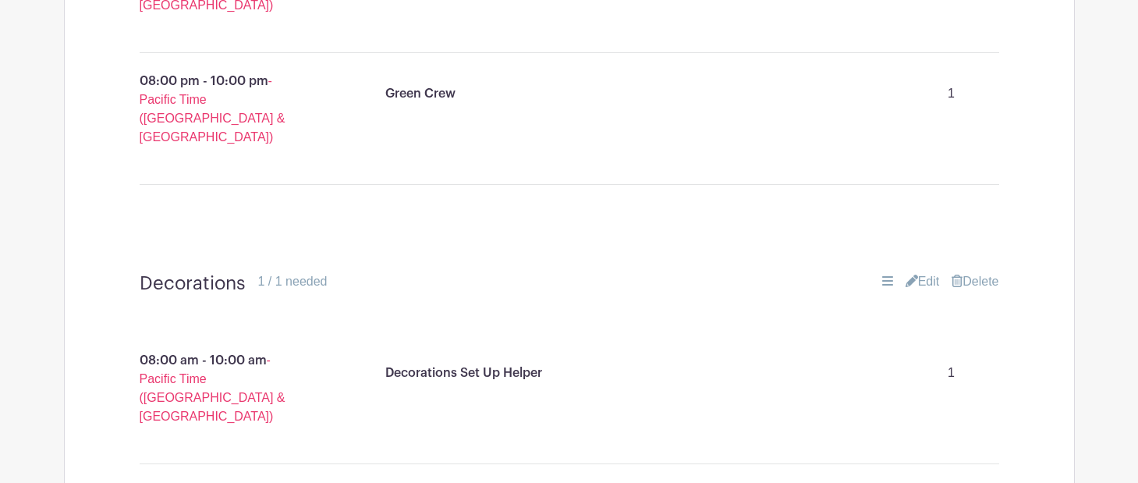
scroll to position [3468, 0]
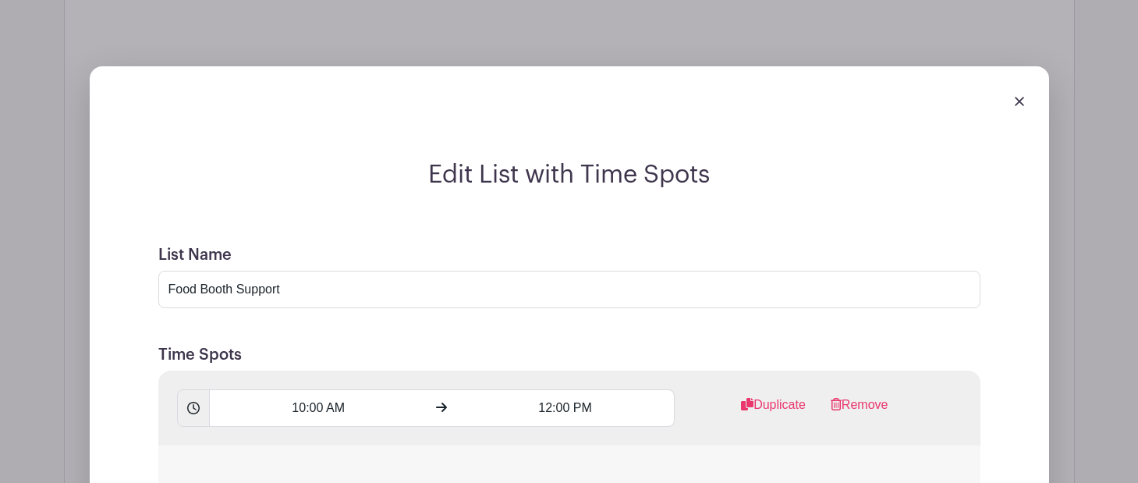
scroll to position [3976, 0]
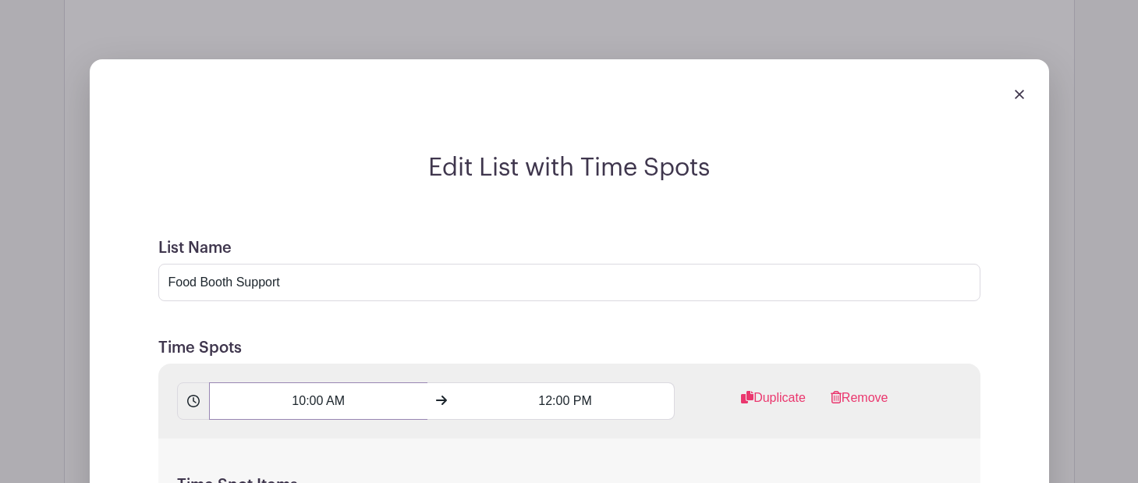
click at [303, 382] on input "10:00 AM" at bounding box center [318, 400] width 218 height 37
click at [299, 382] on input "10:00 AM" at bounding box center [318, 400] width 218 height 37
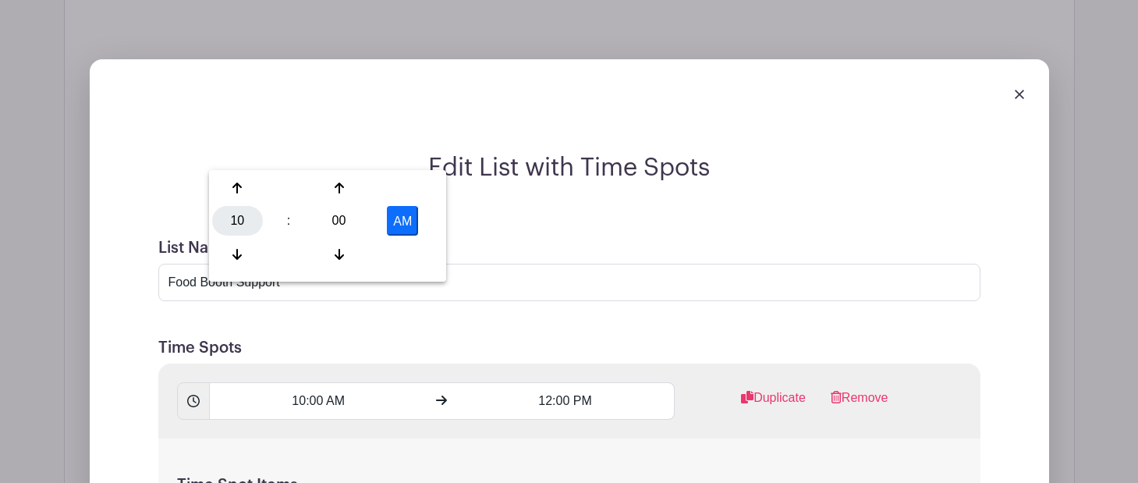
click at [236, 224] on div "10" at bounding box center [237, 221] width 51 height 30
click at [238, 222] on div "04" at bounding box center [238, 221] width 52 height 30
click at [336, 382] on input "4:00 AM" at bounding box center [318, 400] width 218 height 37
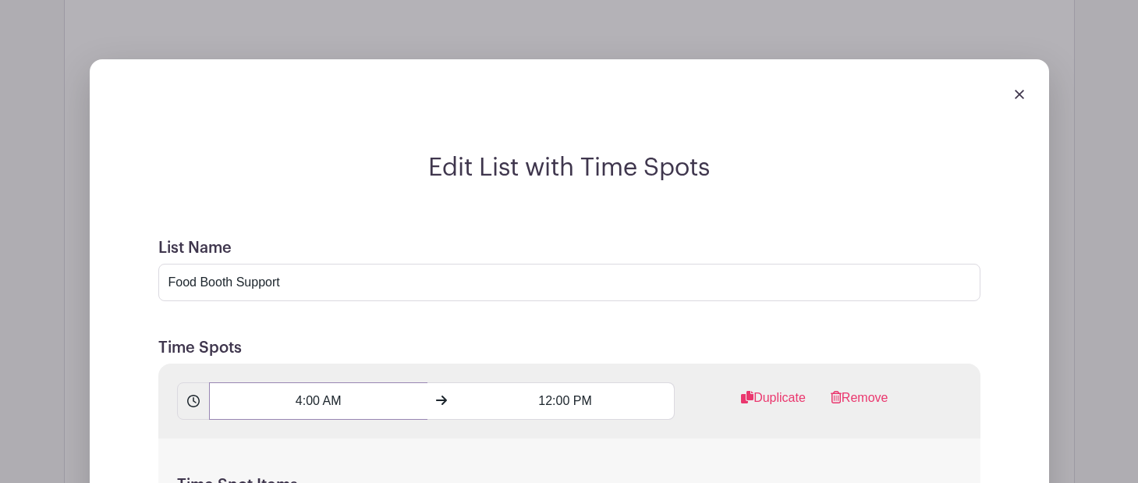
click at [334, 382] on input "4:00 AM" at bounding box center [318, 400] width 218 height 37
click at [392, 218] on button "AM" at bounding box center [402, 221] width 31 height 30
type input "4:00 PM"
click at [548, 382] on input "12:00 PM" at bounding box center [565, 400] width 218 height 37
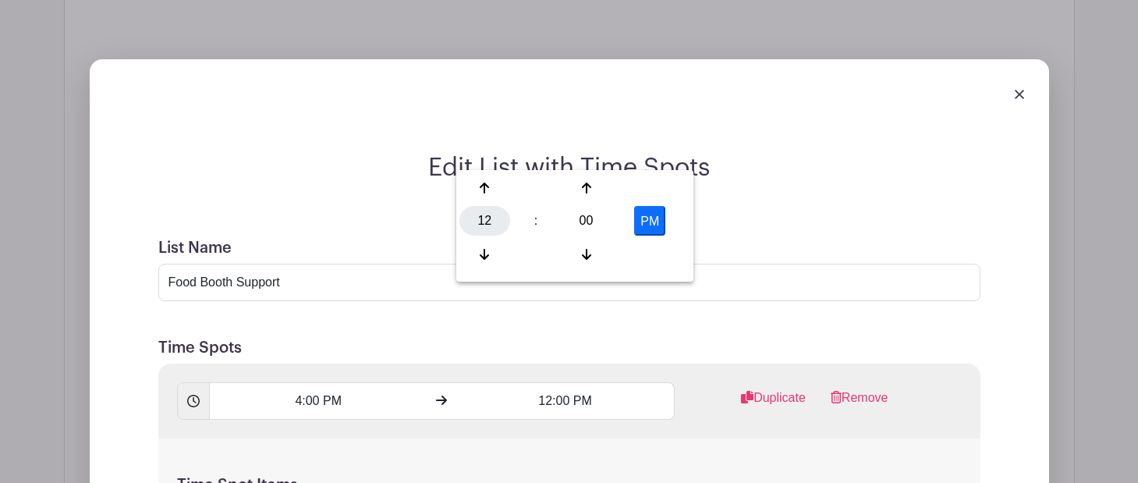
click at [494, 207] on div "12" at bounding box center [485, 221] width 51 height 30
click at [499, 219] on div "04" at bounding box center [486, 221] width 52 height 30
click at [481, 218] on div "04" at bounding box center [485, 221] width 51 height 30
click at [591, 222] on div "06" at bounding box center [601, 221] width 52 height 30
type input "6:00 PM"
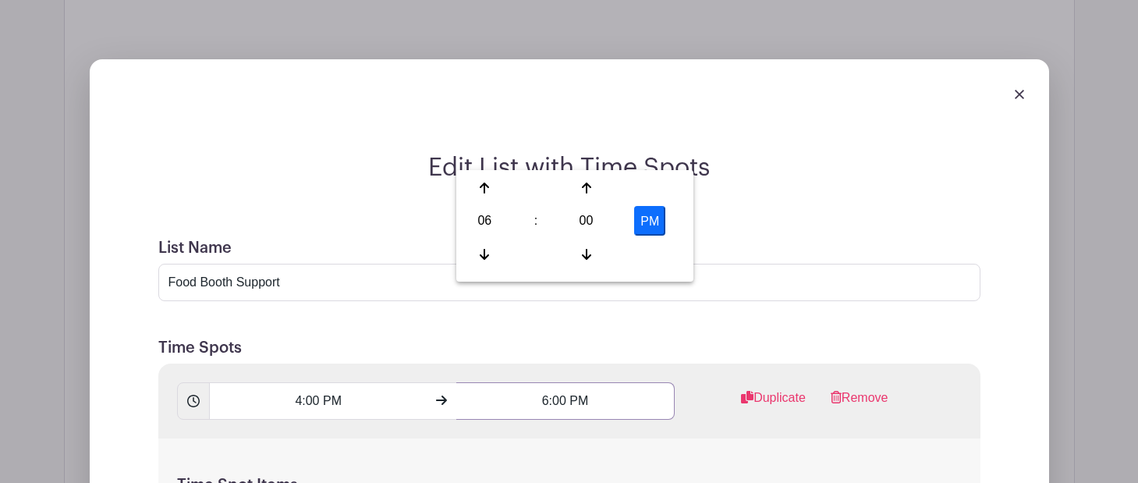
click at [667, 382] on input "6:00 PM" at bounding box center [565, 400] width 218 height 37
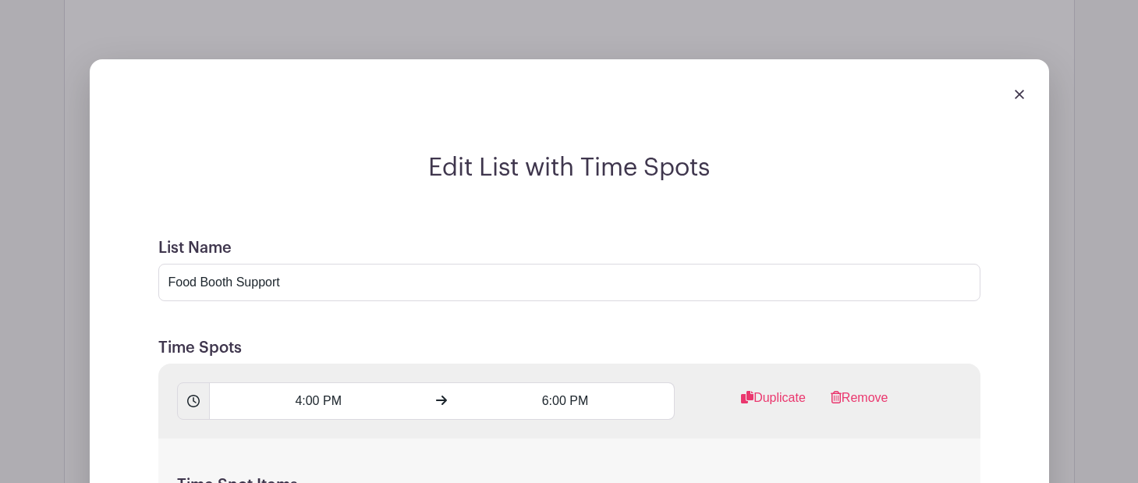
click at [620, 339] on h5 "Time Spots" at bounding box center [569, 348] width 822 height 19
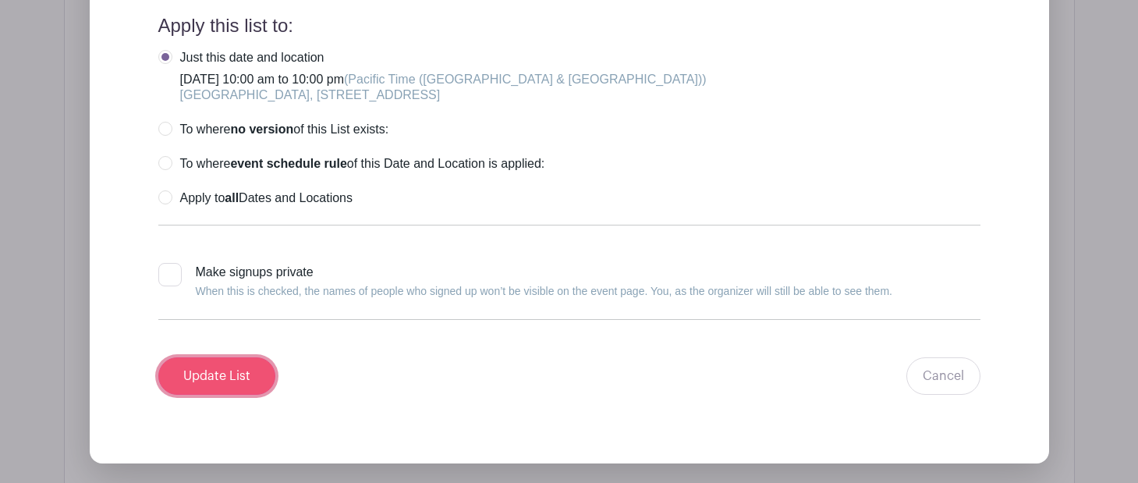
click at [226, 357] on input "Update List" at bounding box center [216, 375] width 117 height 37
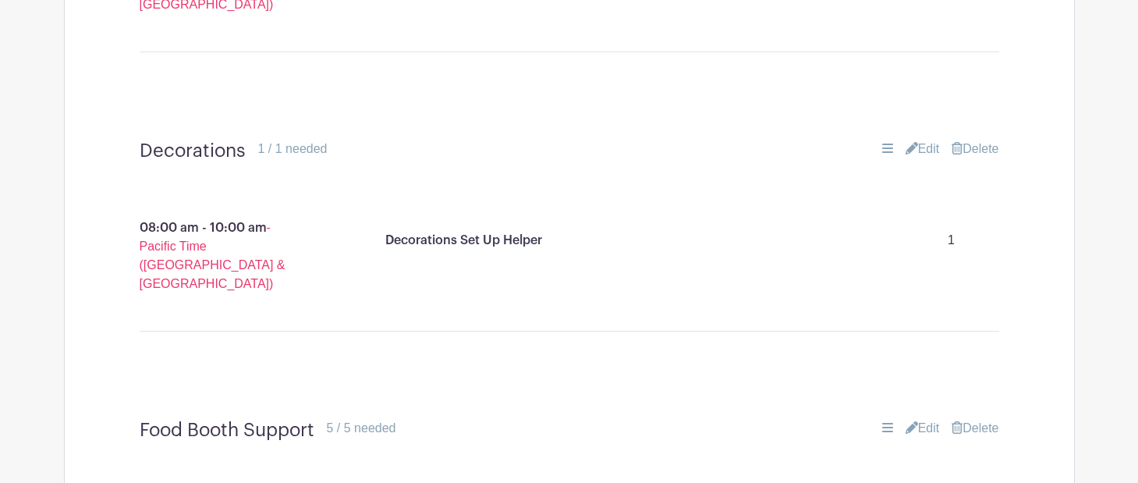
scroll to position [3567, 0]
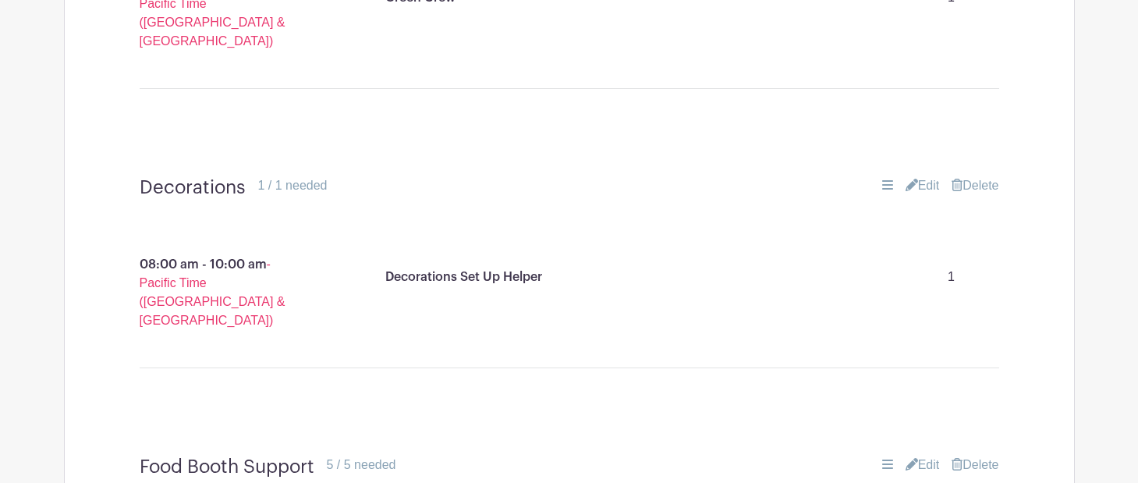
click at [916, 456] on link "Edit" at bounding box center [923, 465] width 34 height 19
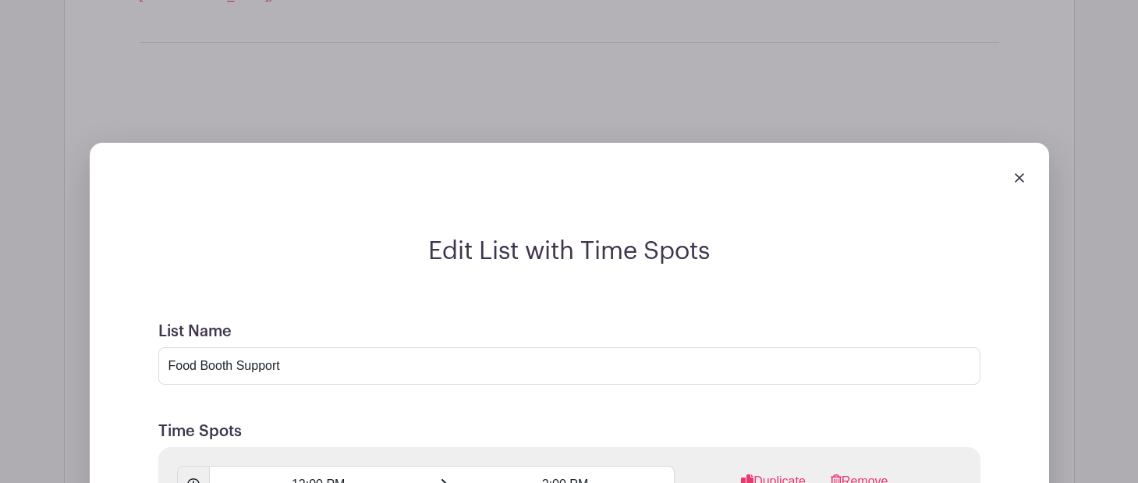
scroll to position [3895, 0]
click at [298, 463] on input "12:00 PM" at bounding box center [318, 481] width 218 height 37
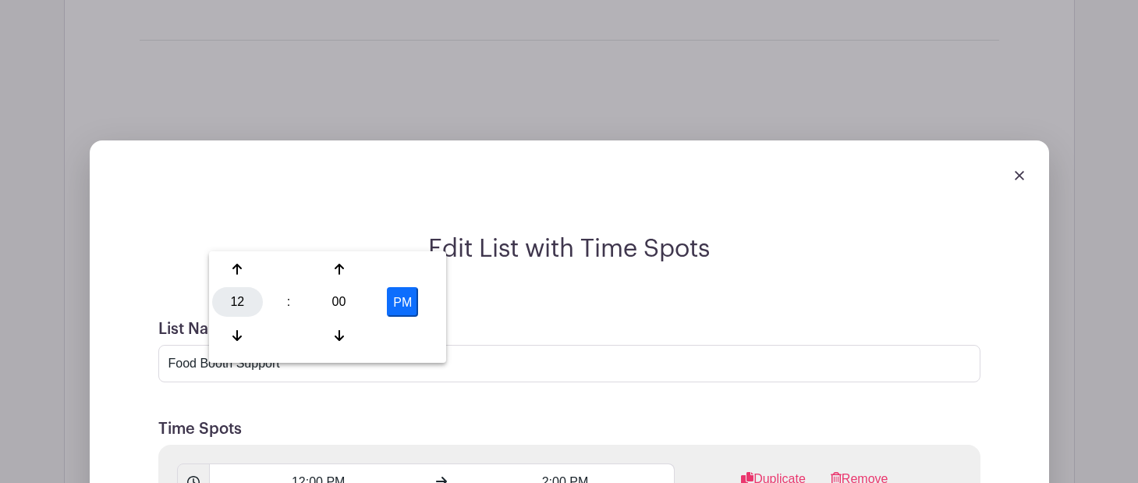
click at [245, 297] on div "12" at bounding box center [237, 302] width 51 height 30
click at [353, 342] on div "10" at bounding box center [354, 336] width 52 height 30
click at [339, 463] on input "10:00 PM" at bounding box center [318, 481] width 218 height 37
click at [340, 463] on input "10:00 PM" at bounding box center [318, 481] width 218 height 37
click at [402, 292] on button "PM" at bounding box center [402, 302] width 31 height 30
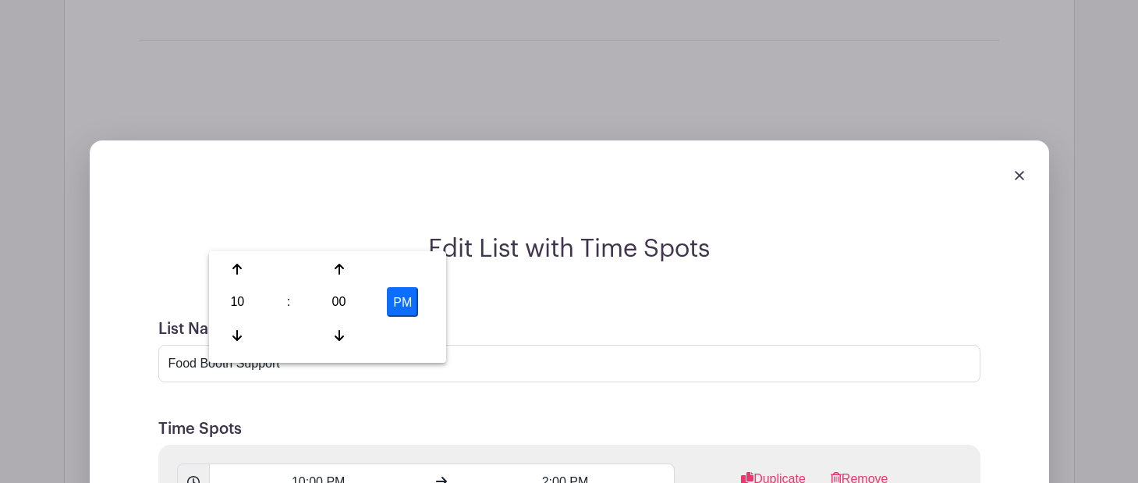
type input "10:00 AM"
click at [525, 463] on input "2:00 PM" at bounding box center [565, 481] width 218 height 37
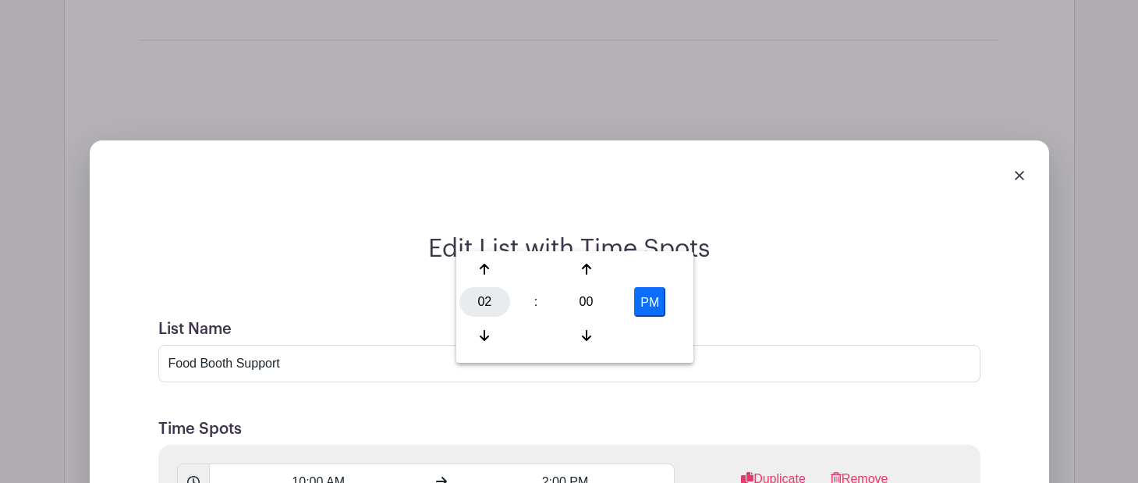
click at [481, 295] on div "02" at bounding box center [485, 302] width 51 height 30
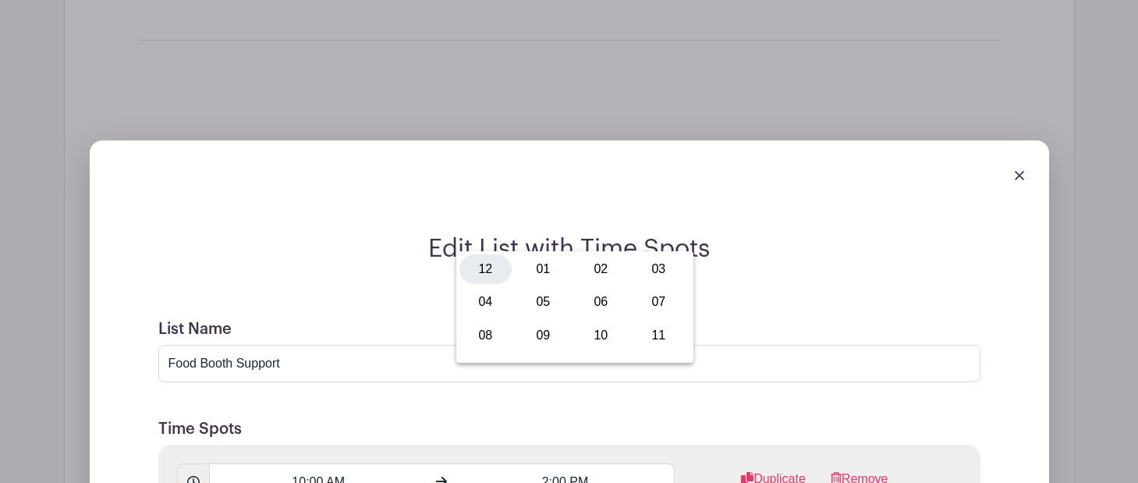
click at [481, 272] on div "12" at bounding box center [486, 269] width 52 height 30
type input "12:00 PM"
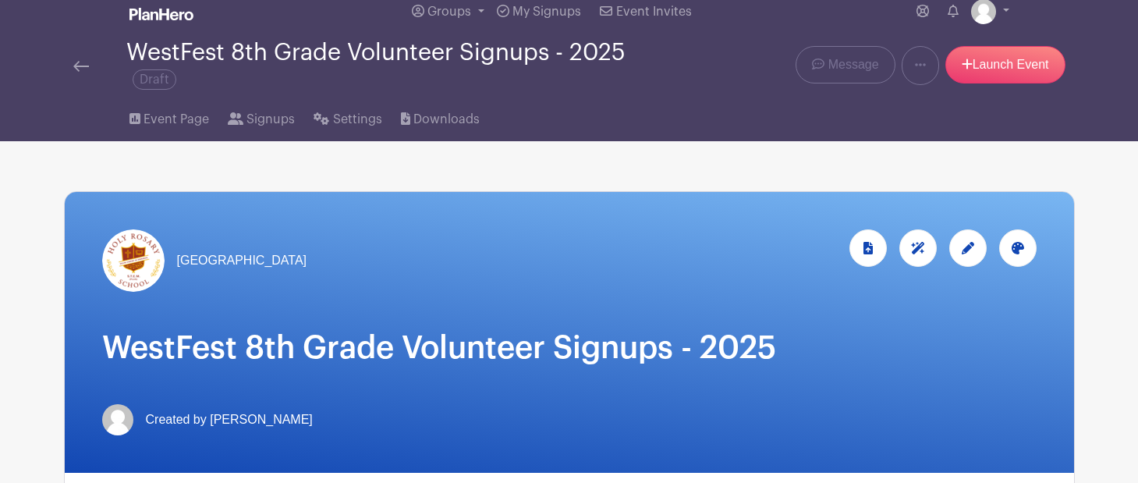
scroll to position [0, 0]
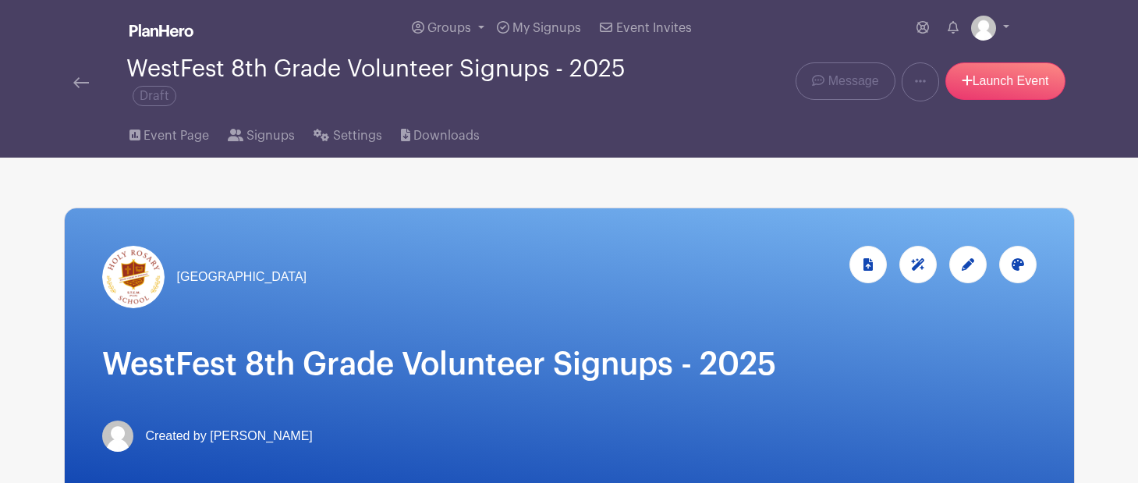
click at [79, 81] on img at bounding box center [81, 82] width 16 height 11
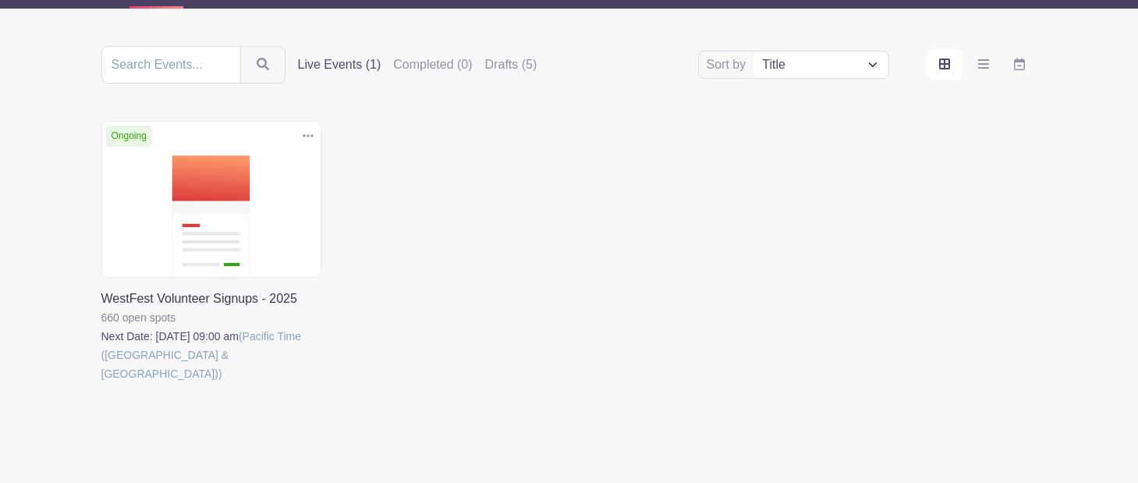
scroll to position [175, 0]
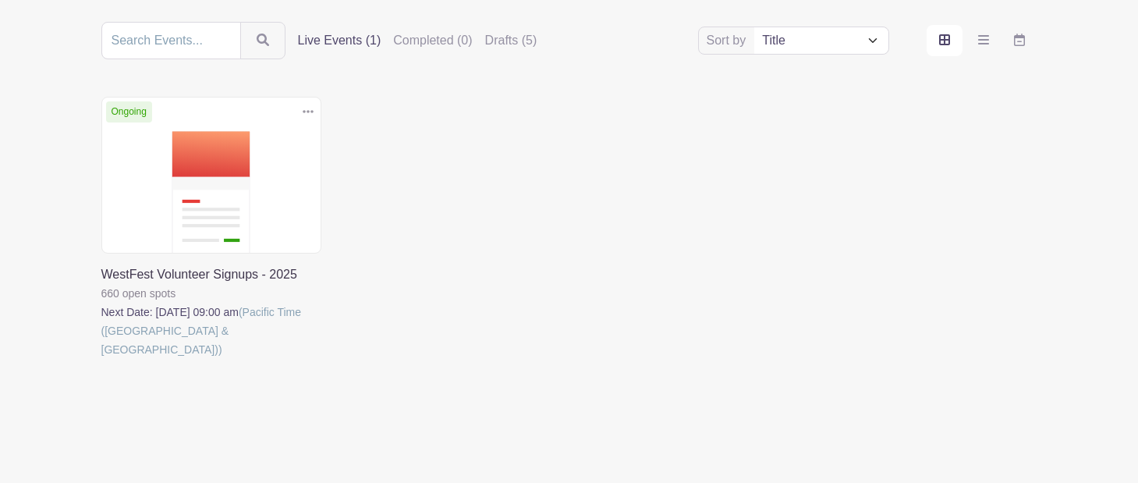
click at [101, 359] on link at bounding box center [101, 359] width 0 height 0
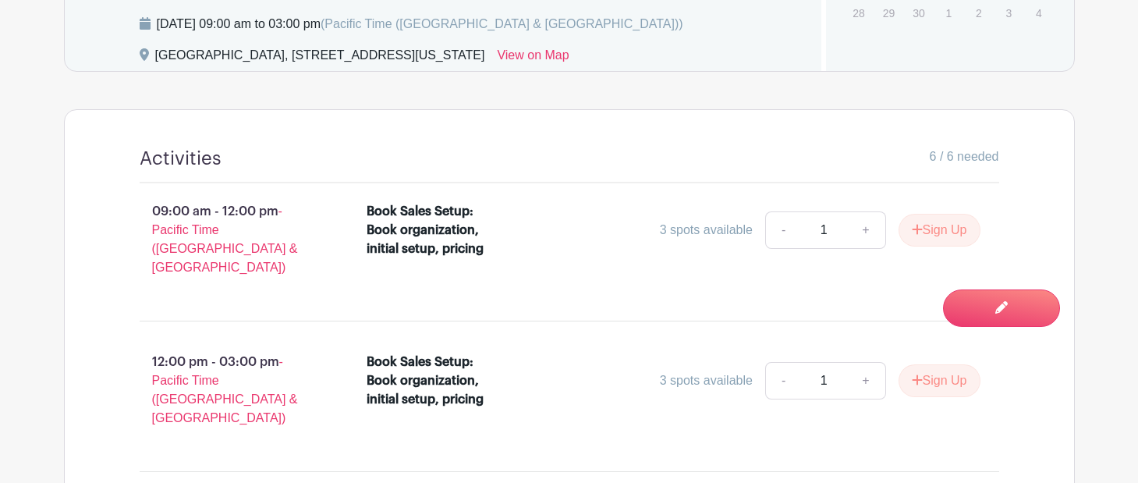
scroll to position [1014, 0]
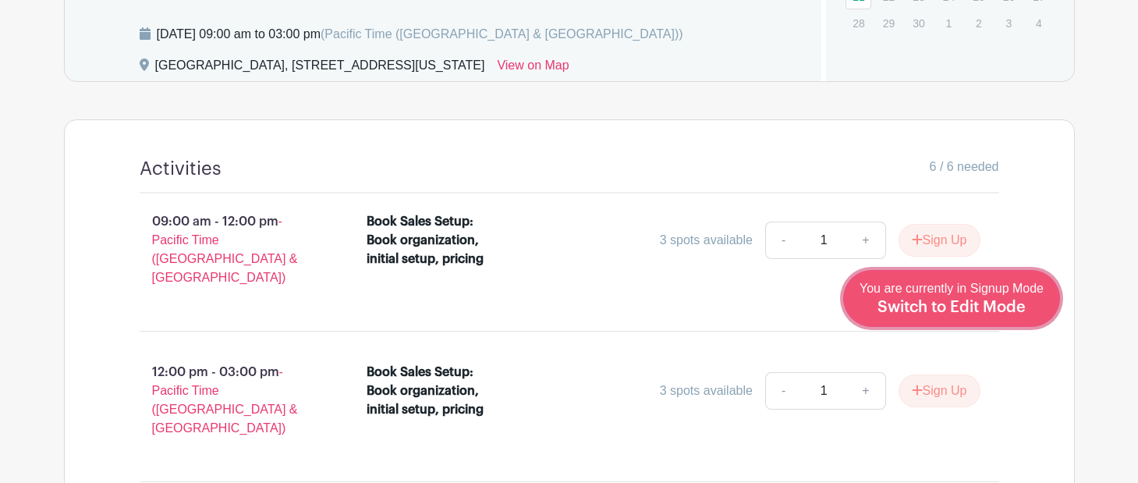
click at [997, 300] on span "Switch to Edit Mode" at bounding box center [952, 308] width 148 height 16
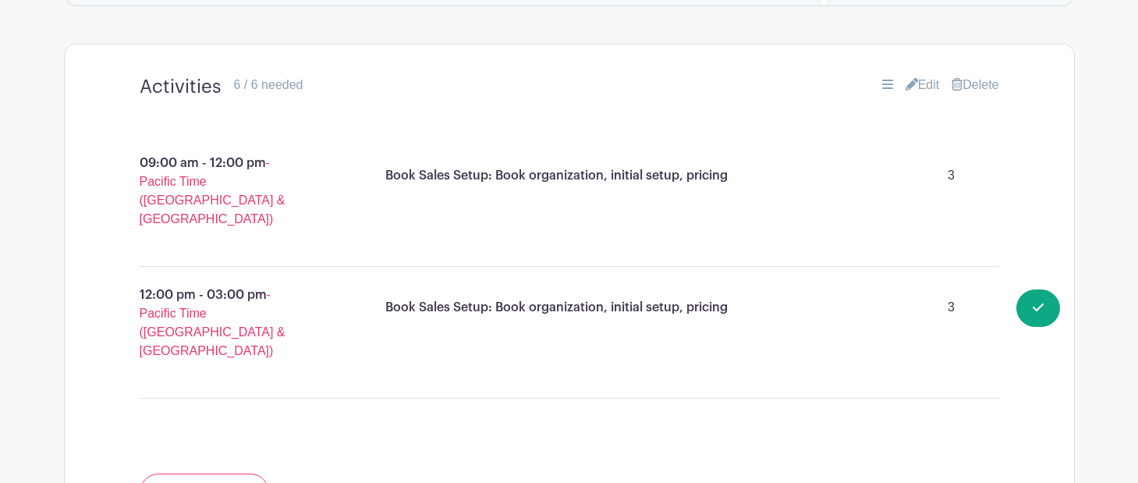
scroll to position [1109, 0]
click at [991, 81] on link "Delete" at bounding box center [975, 82] width 47 height 19
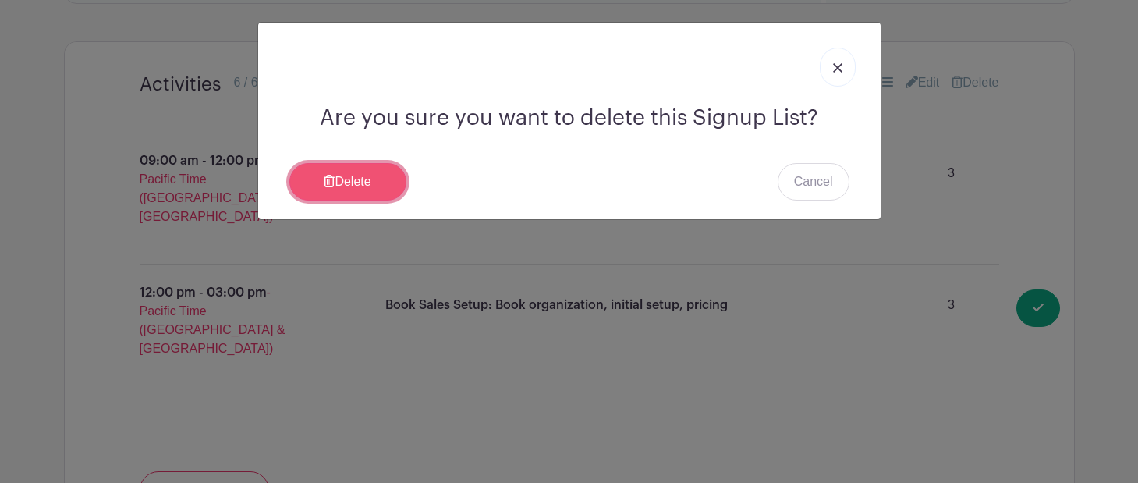
click at [395, 180] on link "Delete" at bounding box center [347, 181] width 117 height 37
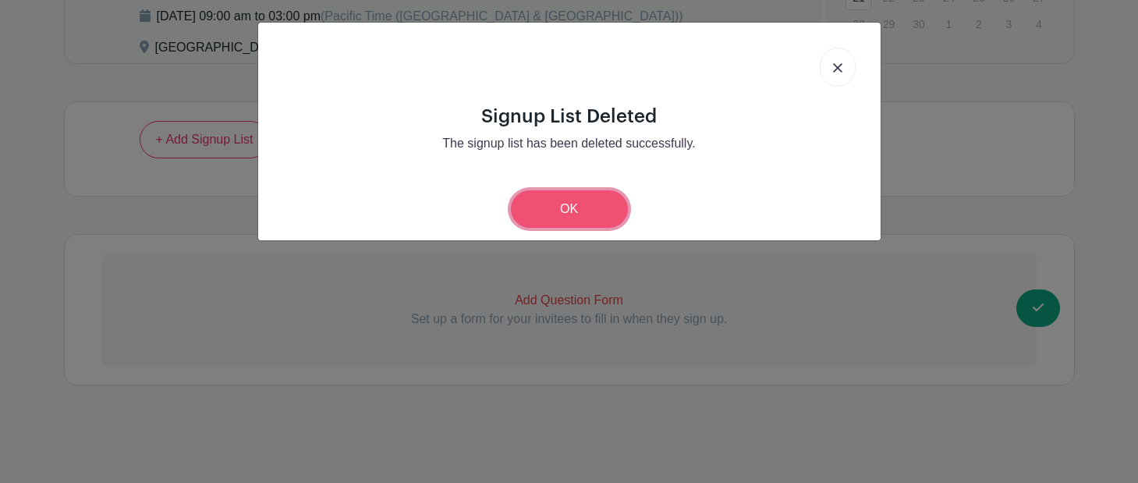
click at [591, 215] on link "OK" at bounding box center [569, 208] width 117 height 37
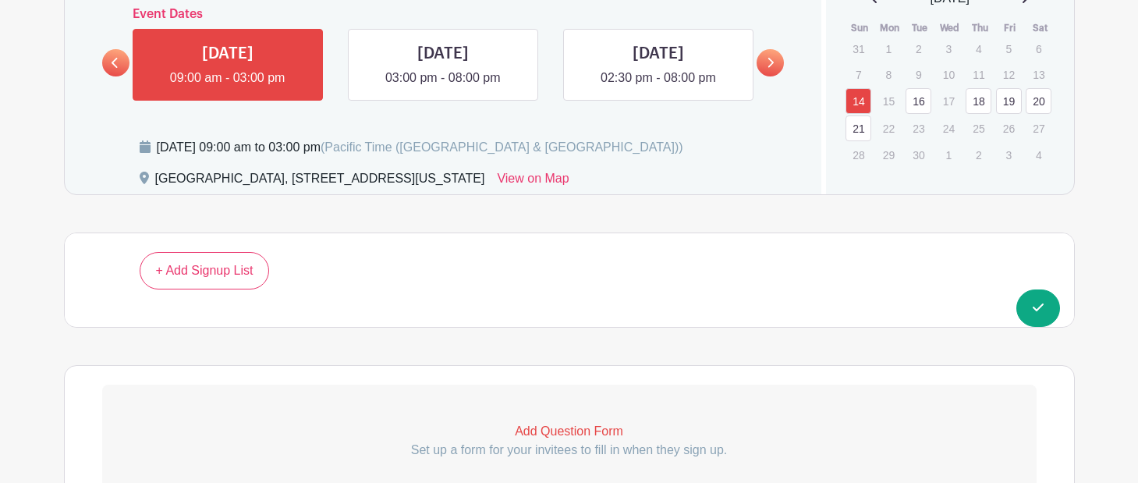
scroll to position [919, 0]
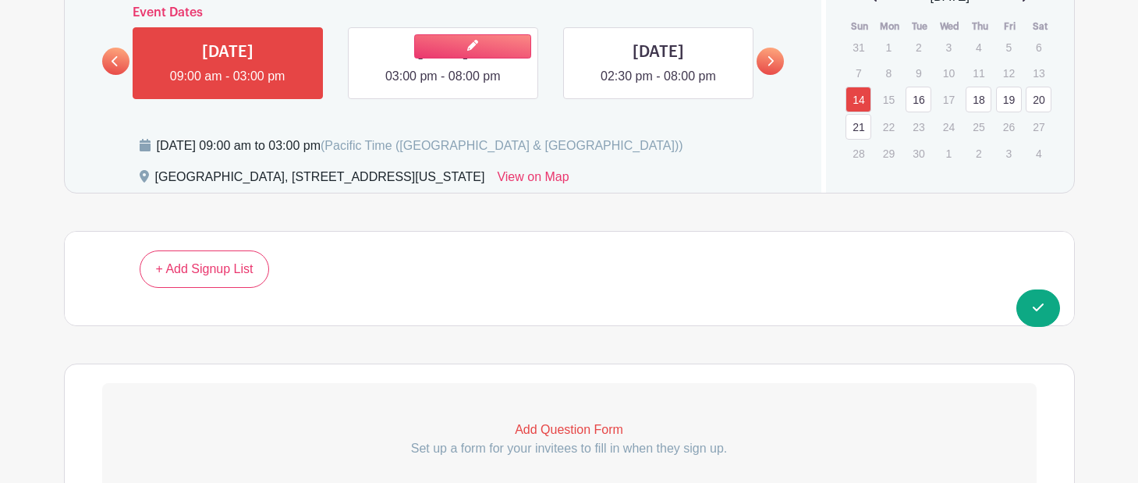
click at [443, 86] on link at bounding box center [443, 86] width 0 height 0
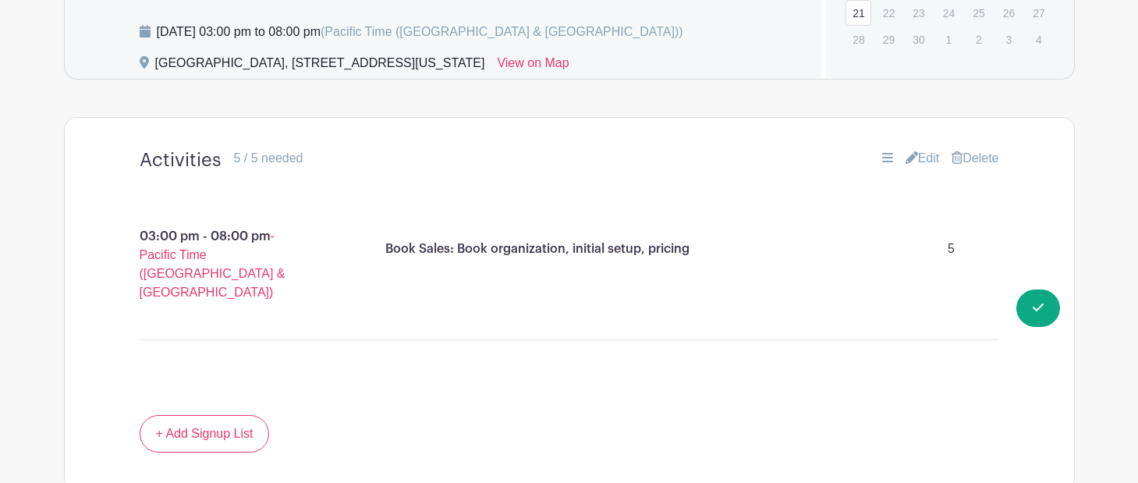
scroll to position [1027, 0]
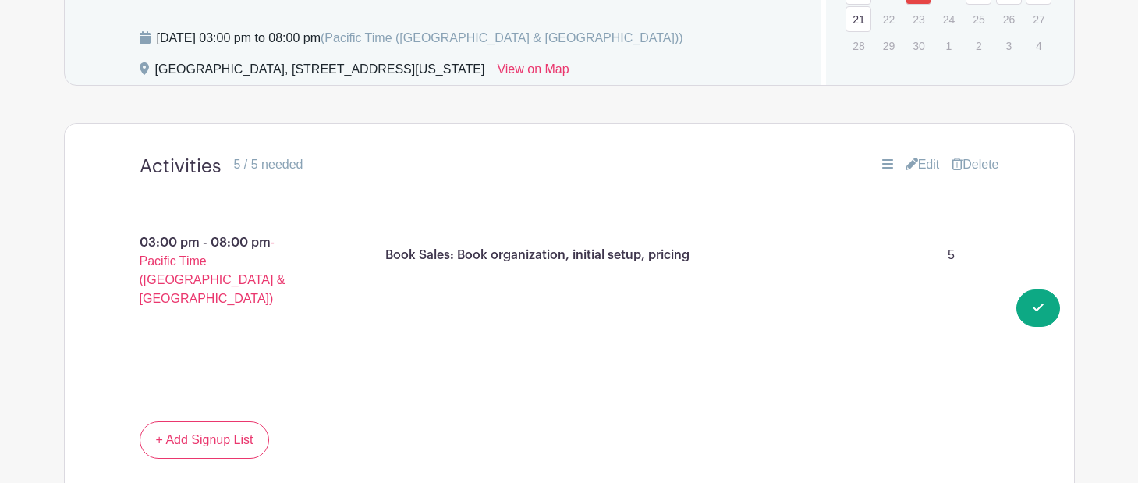
click at [976, 164] on link "Delete" at bounding box center [975, 164] width 47 height 19
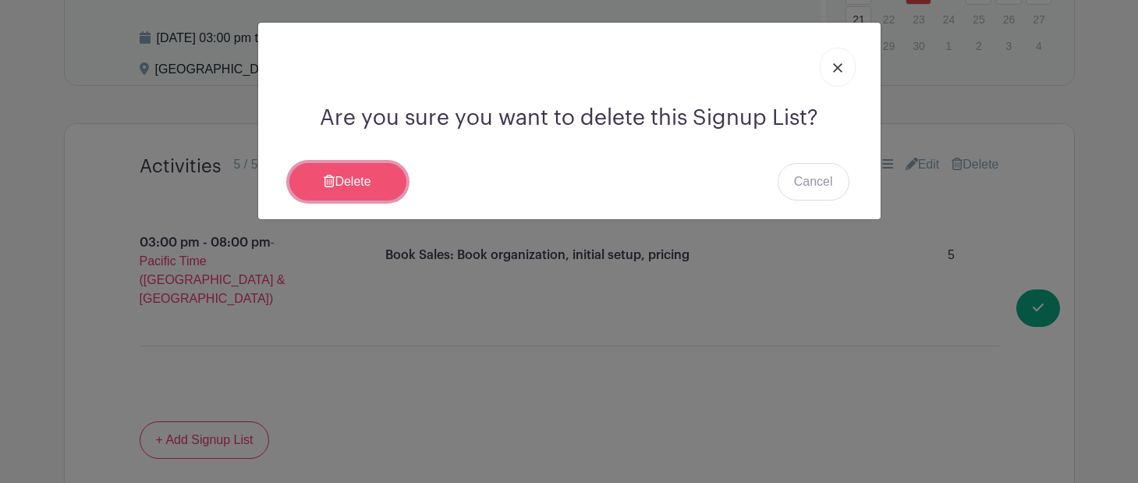
click at [368, 187] on link "Delete" at bounding box center [347, 181] width 117 height 37
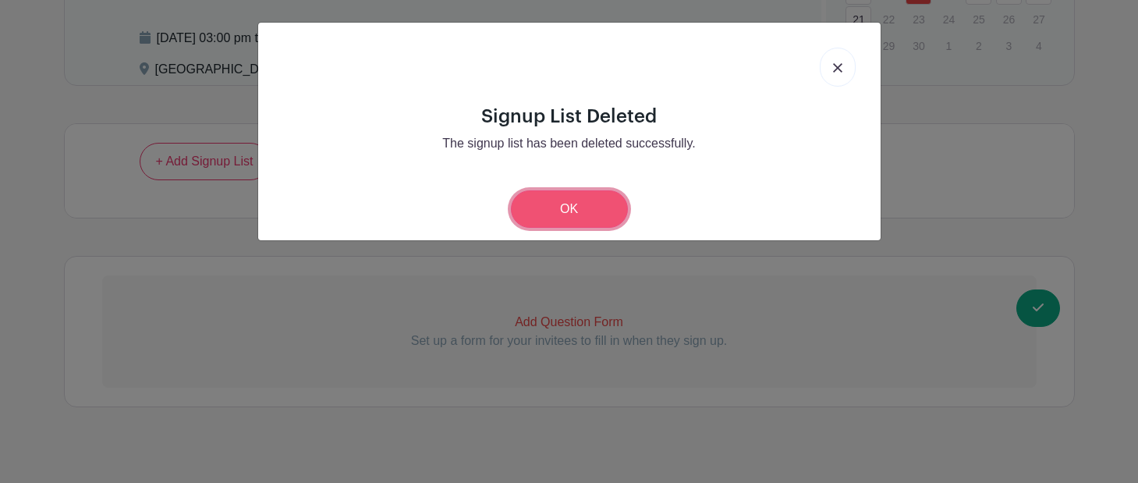
click at [575, 210] on link "OK" at bounding box center [569, 208] width 117 height 37
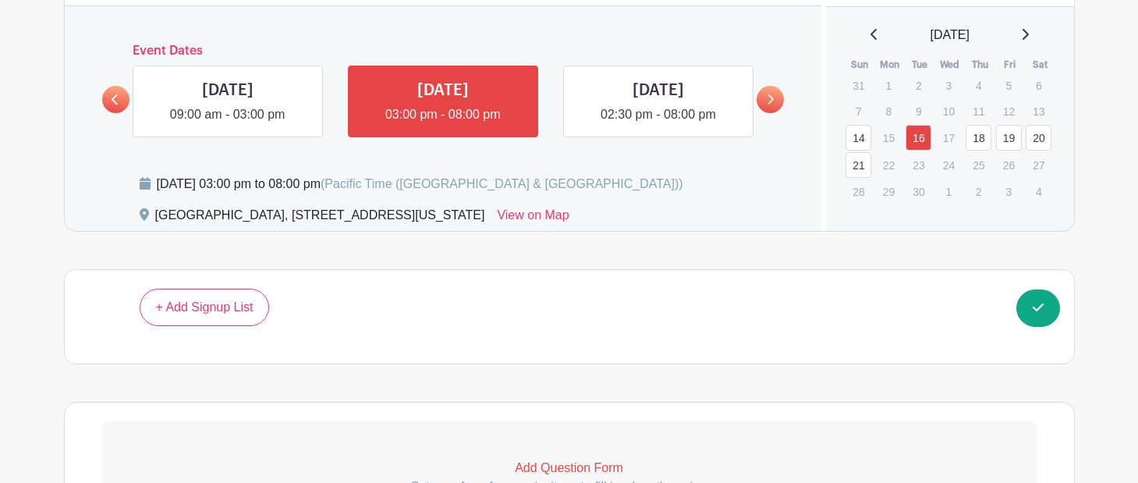
scroll to position [879, 0]
click at [775, 101] on link at bounding box center [770, 100] width 27 height 27
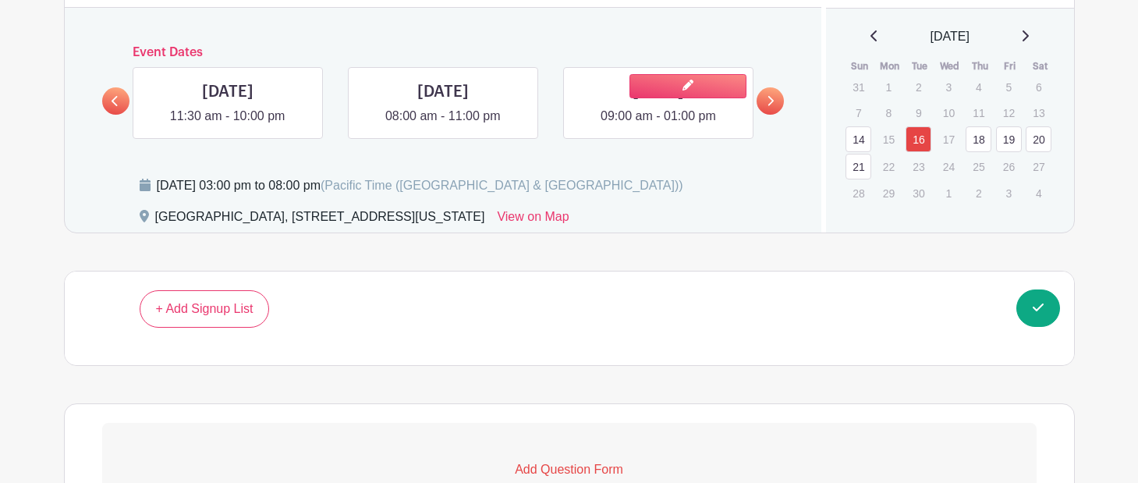
click at [659, 126] on link at bounding box center [659, 126] width 0 height 0
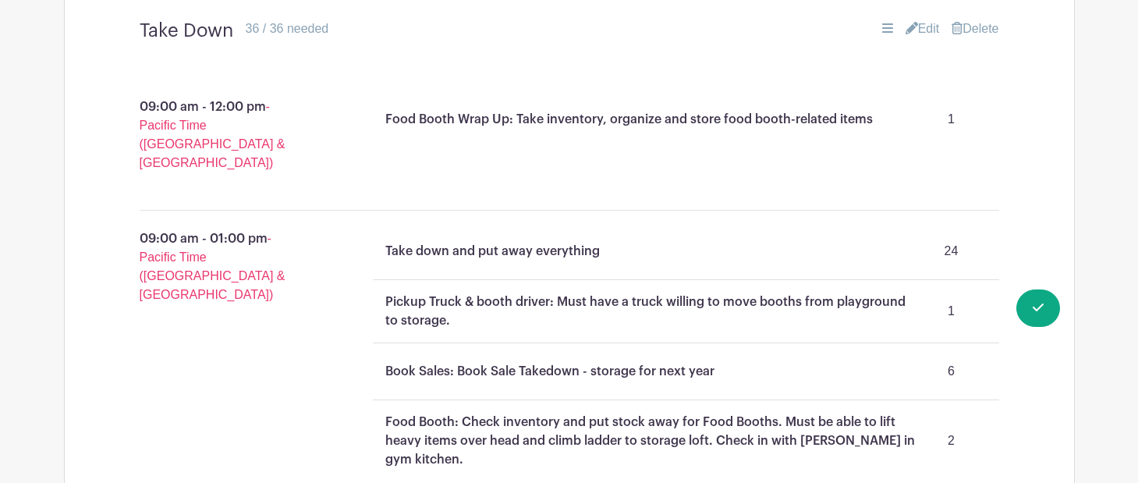
scroll to position [1159, 0]
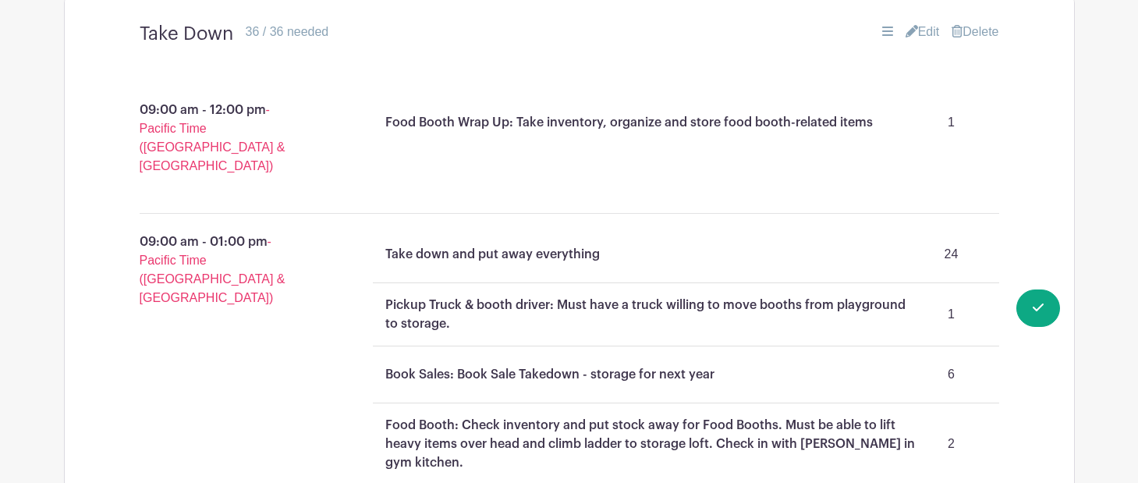
click at [916, 32] on link "Edit" at bounding box center [923, 32] width 34 height 19
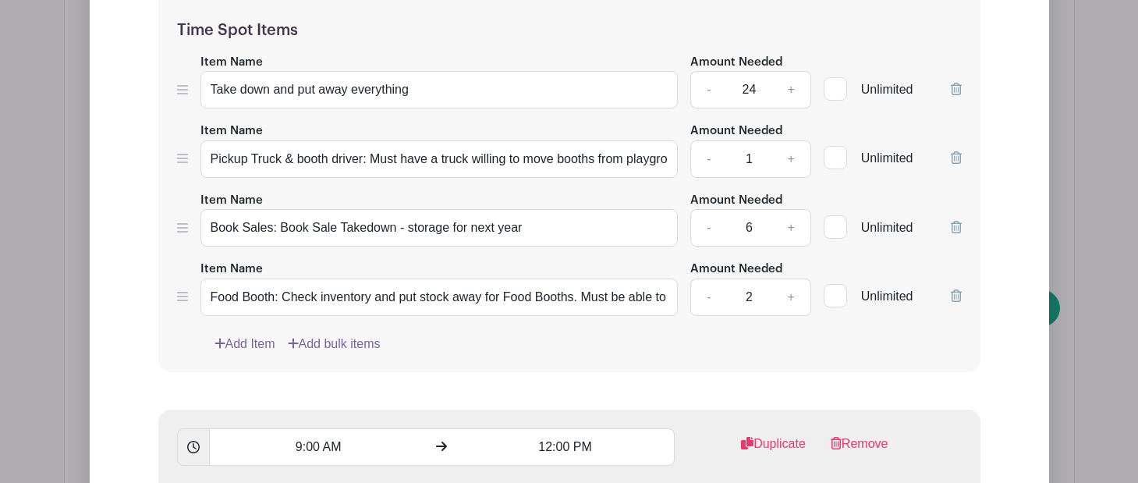
scroll to position [1589, 0]
click at [955, 231] on icon at bounding box center [956, 228] width 11 height 12
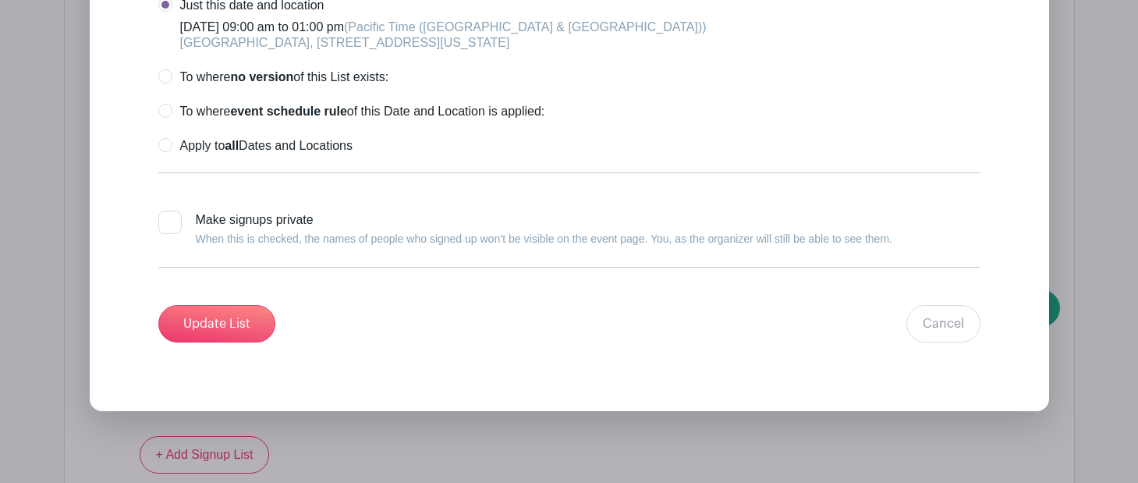
scroll to position [2745, 0]
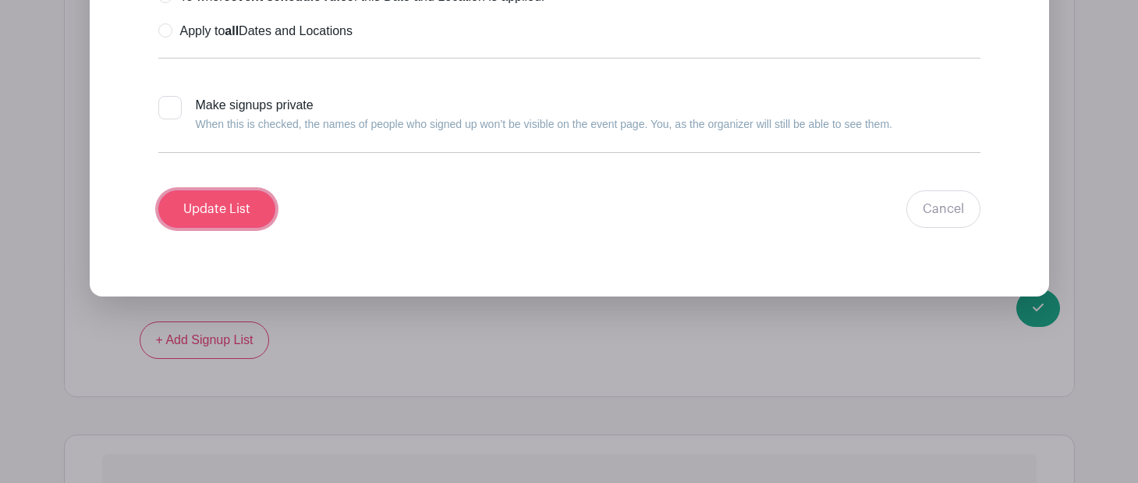
click at [224, 215] on input "Update List" at bounding box center [216, 208] width 117 height 37
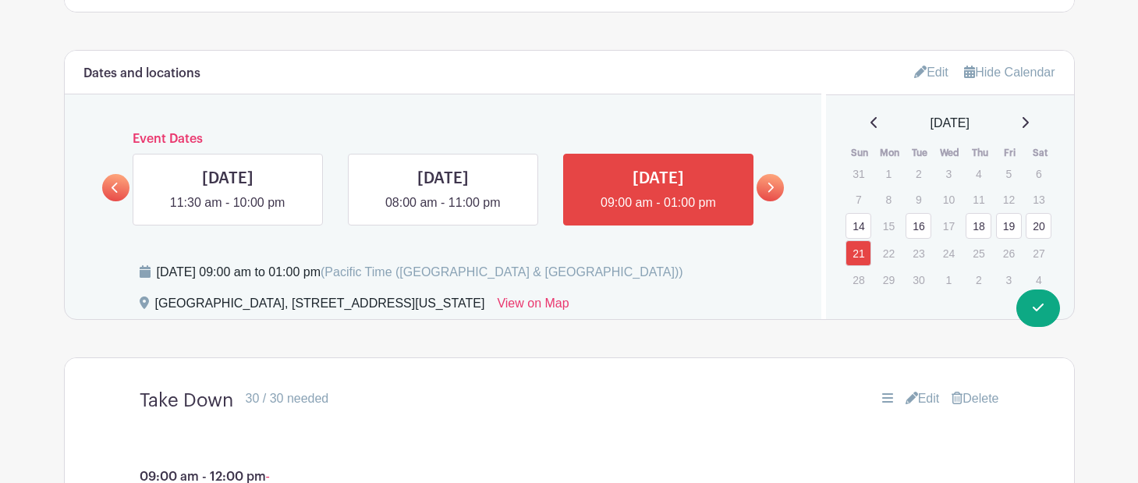
scroll to position [809, 0]
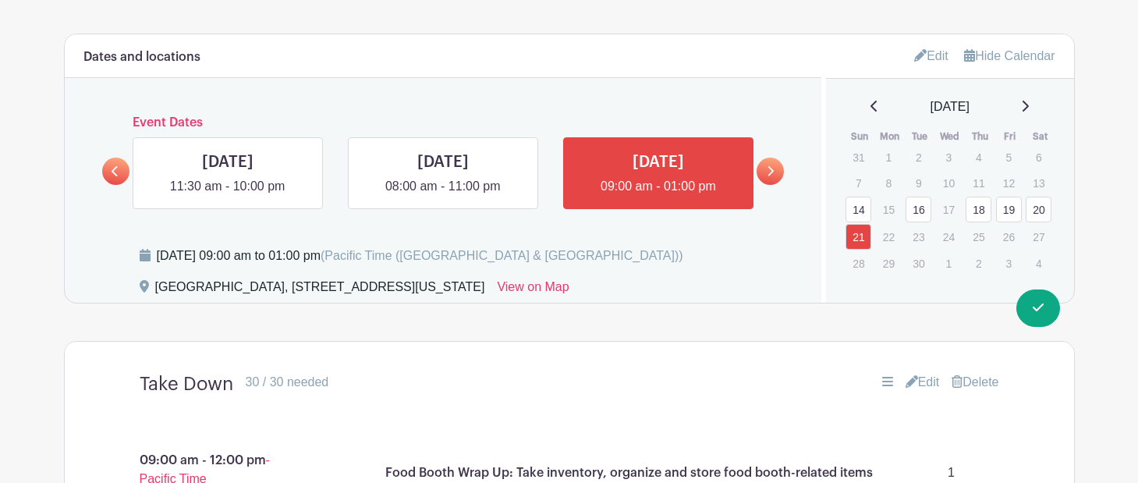
click at [932, 59] on link "Edit" at bounding box center [931, 56] width 34 height 26
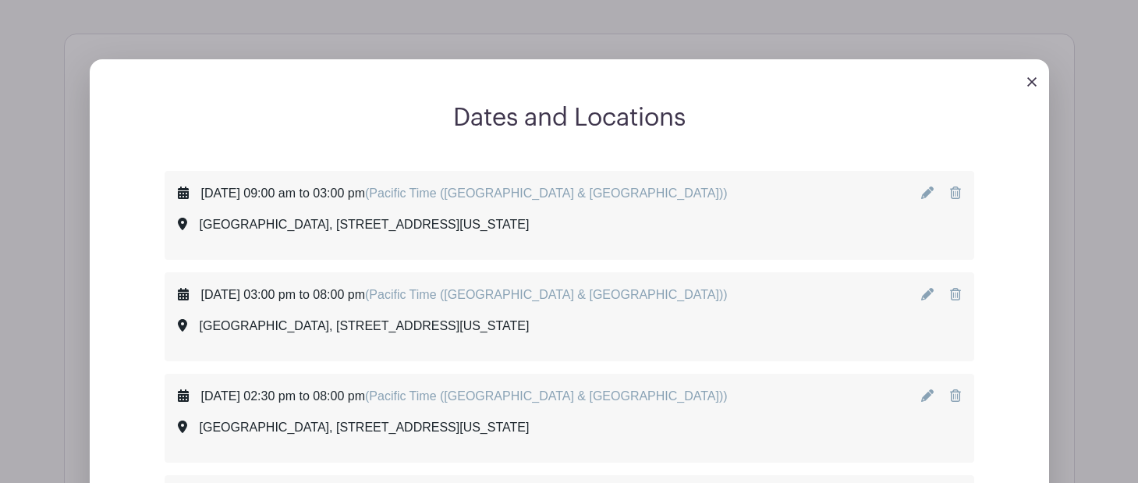
click at [955, 194] on icon at bounding box center [955, 192] width 11 height 12
click at [954, 193] on icon at bounding box center [955, 192] width 11 height 12
click at [1032, 80] on img at bounding box center [1032, 81] width 9 height 9
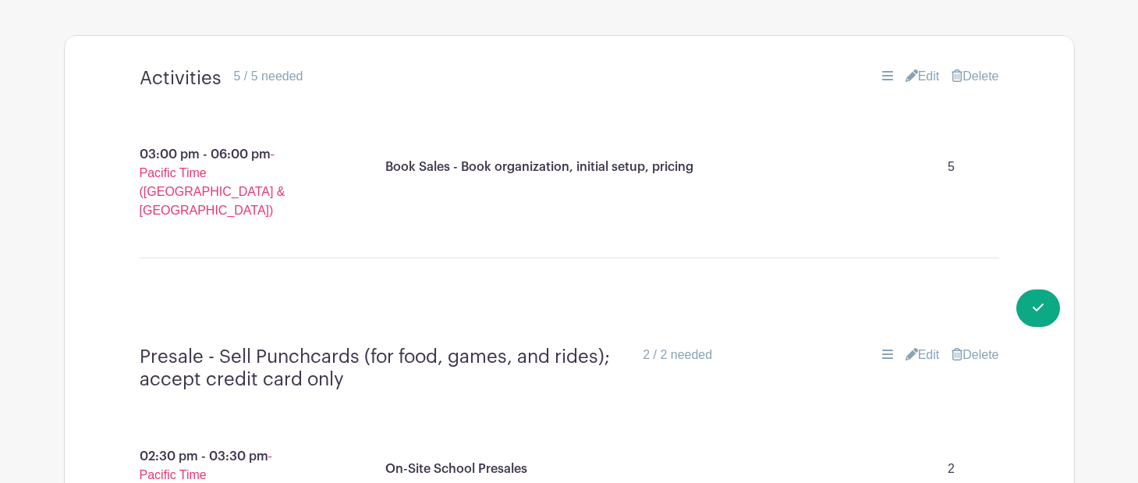
scroll to position [1111, 0]
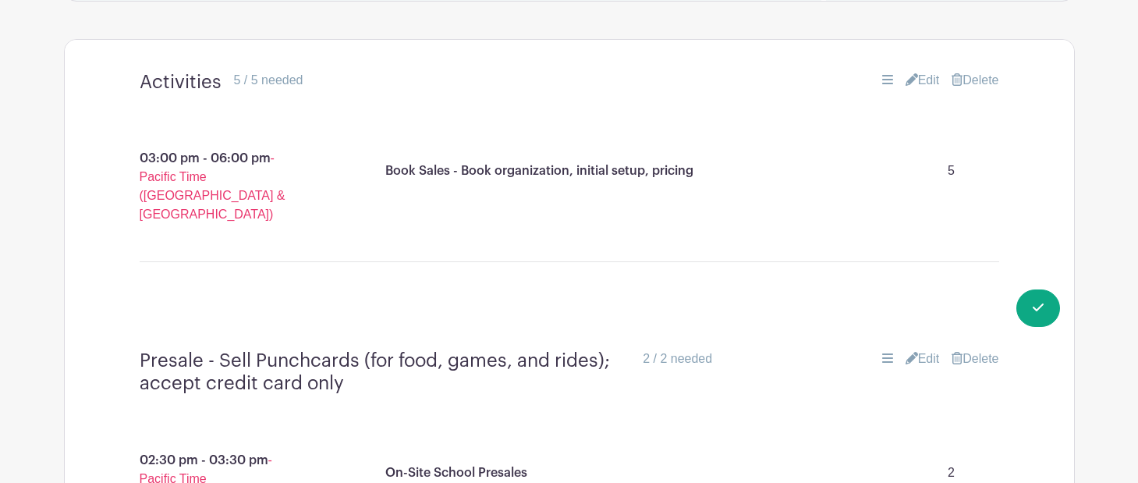
click at [919, 79] on link "Edit" at bounding box center [923, 80] width 34 height 19
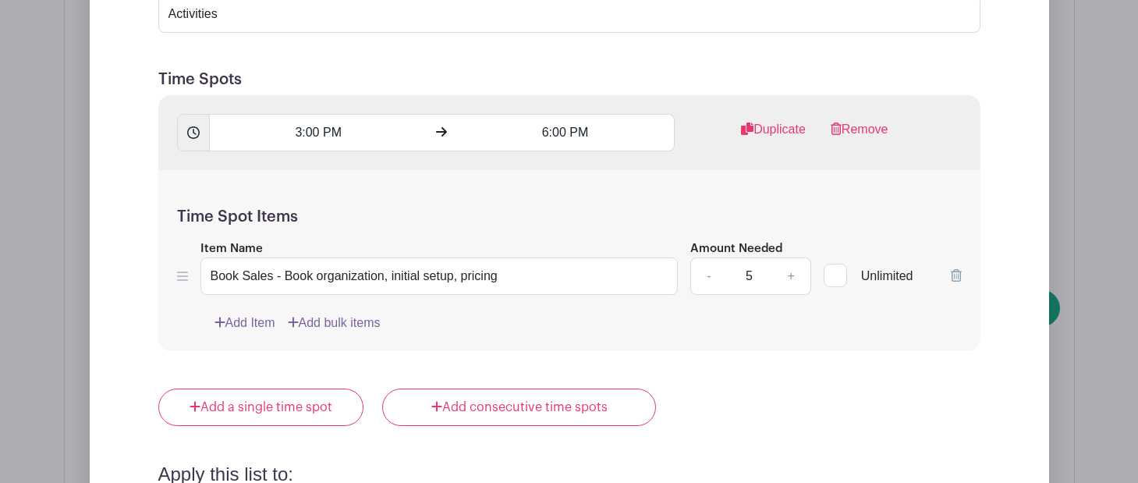
scroll to position [1408, 0]
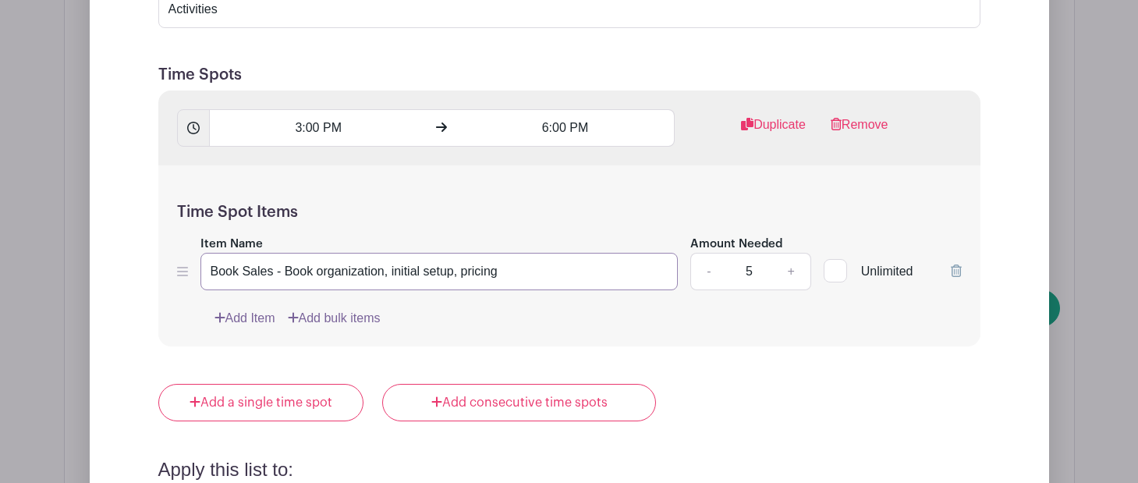
drag, startPoint x: 517, startPoint y: 270, endPoint x: 320, endPoint y: 268, distance: 197.4
click at [398, 269] on input "Book Sales - Book organization, initial setup, pricing" at bounding box center [440, 271] width 478 height 37
drag, startPoint x: 288, startPoint y: 269, endPoint x: 311, endPoint y: 270, distance: 23.4
click at [288, 269] on input "Book Sales - Book organization, initial setup, pricing" at bounding box center [440, 271] width 478 height 37
drag, startPoint x: 436, startPoint y: 272, endPoint x: 659, endPoint y: 272, distance: 222.4
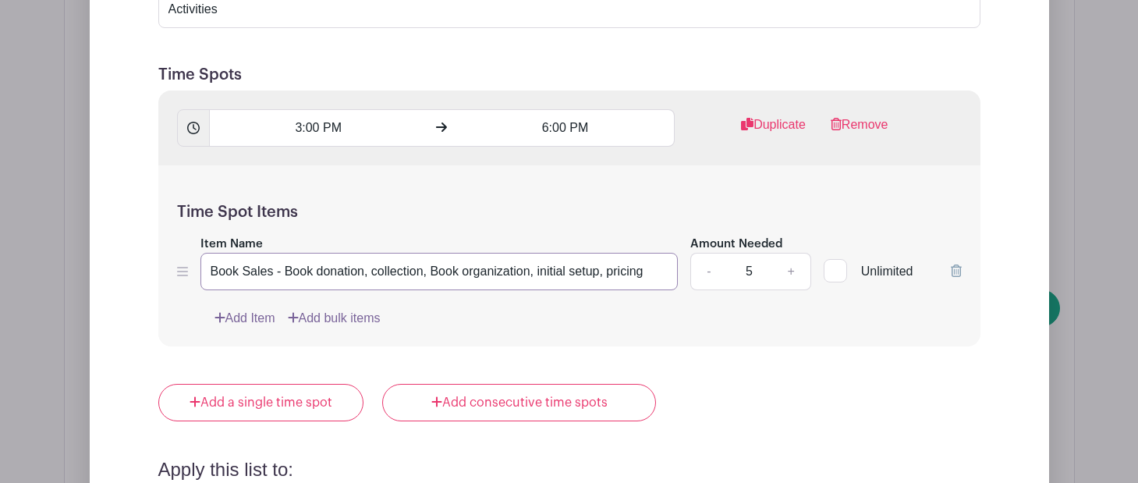
click at [659, 272] on input "Book Sales - Book donation, collection, Book organization, initial setup, prici…" at bounding box center [440, 271] width 478 height 37
type input "Book Sales - Book donation, collection, organization"
click at [710, 279] on link "-" at bounding box center [709, 271] width 36 height 37
click at [709, 275] on link "-" at bounding box center [709, 271] width 36 height 37
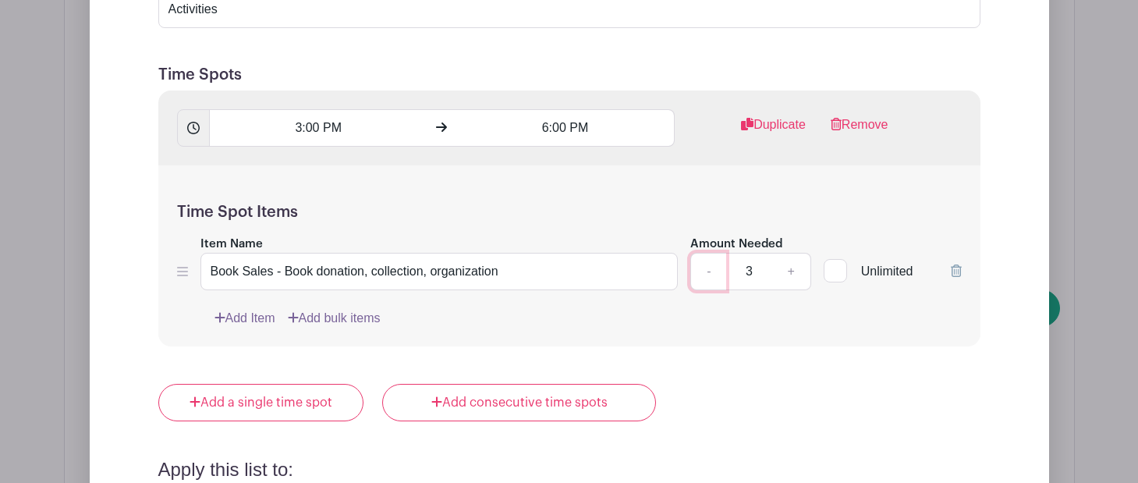
type input "2"
click at [735, 360] on form "List Name Activities Time Spots 3:00 PM 6:00 PM Duplicate Remove Time Spot Item…" at bounding box center [570, 402] width 860 height 911
click at [297, 129] on input "3:00 PM" at bounding box center [318, 127] width 218 height 37
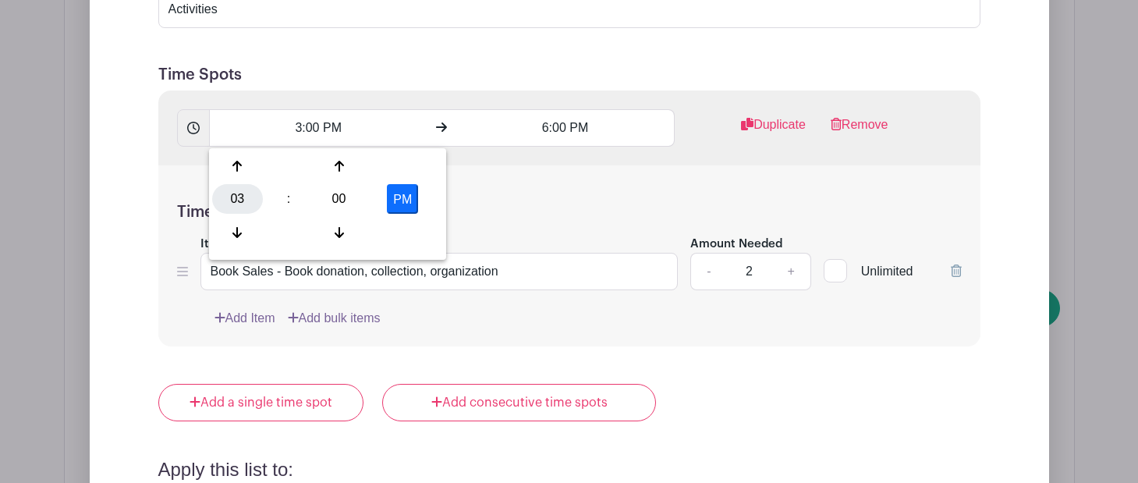
click at [244, 197] on div "03" at bounding box center [237, 199] width 51 height 30
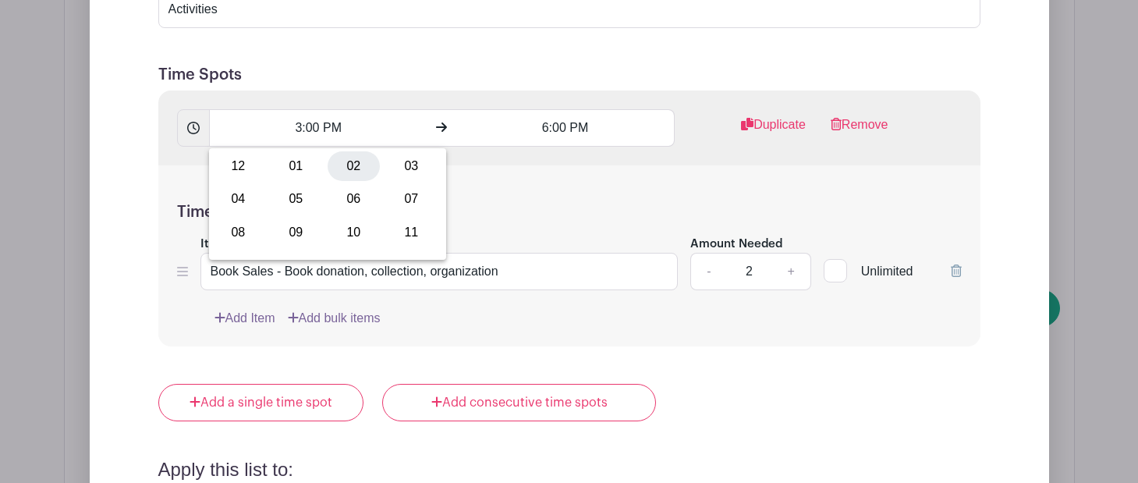
click at [342, 162] on div "02" at bounding box center [354, 166] width 52 height 30
click at [313, 130] on input "2:00 PM" at bounding box center [318, 127] width 218 height 37
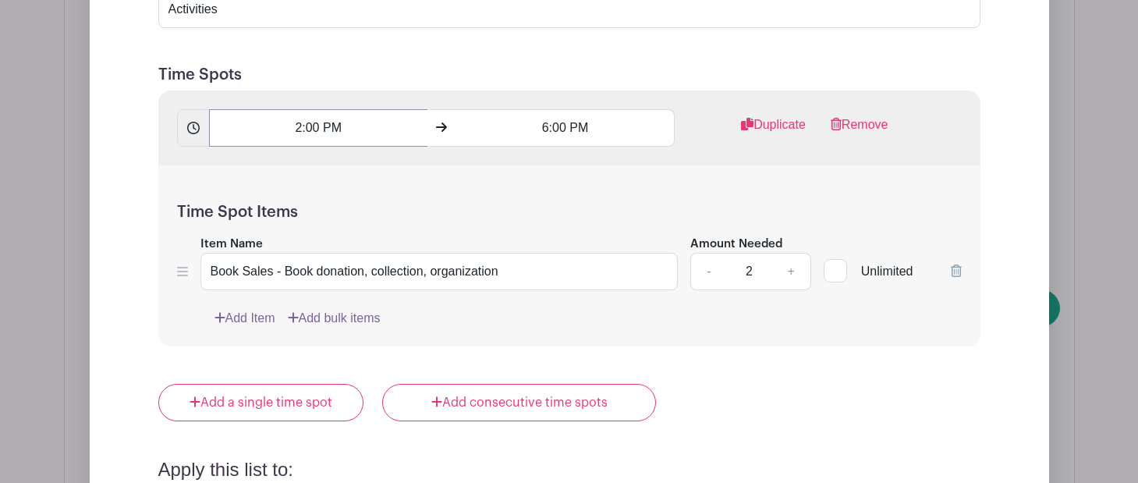
click at [313, 130] on input "2:00 PM" at bounding box center [318, 127] width 218 height 37
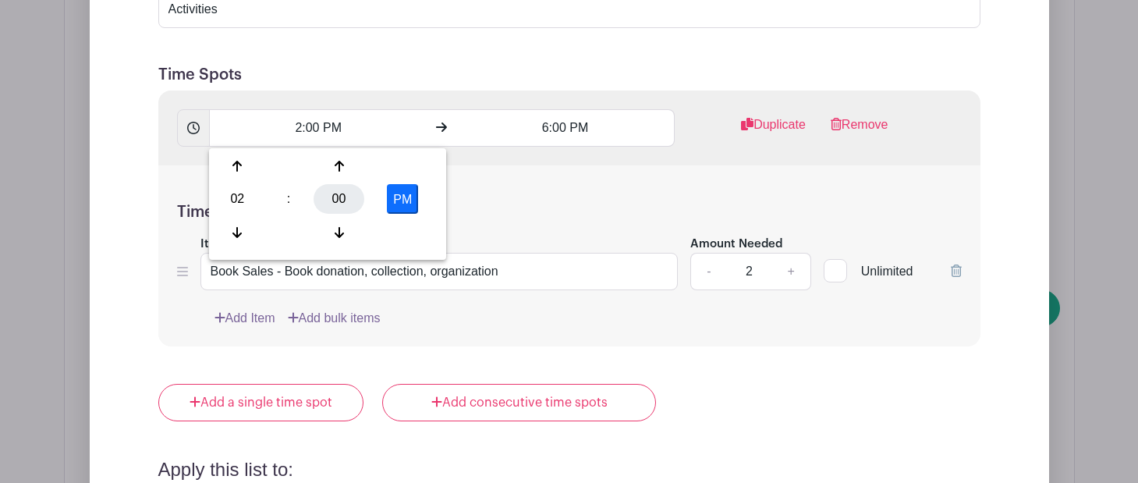
click at [343, 203] on div "00" at bounding box center [339, 199] width 51 height 30
click at [355, 194] on div "30" at bounding box center [354, 199] width 52 height 30
type input "2:30 PM"
click at [523, 193] on div "Time Spot Items Item Name Book Sales - Book donation, collection, organization …" at bounding box center [569, 256] width 822 height 182
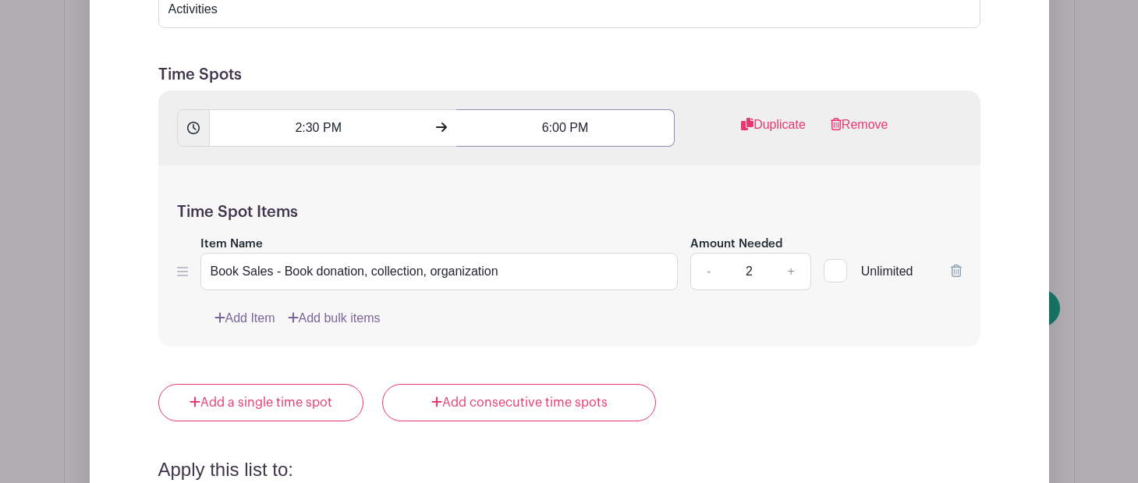
click at [543, 131] on input "6:00 PM" at bounding box center [565, 127] width 218 height 37
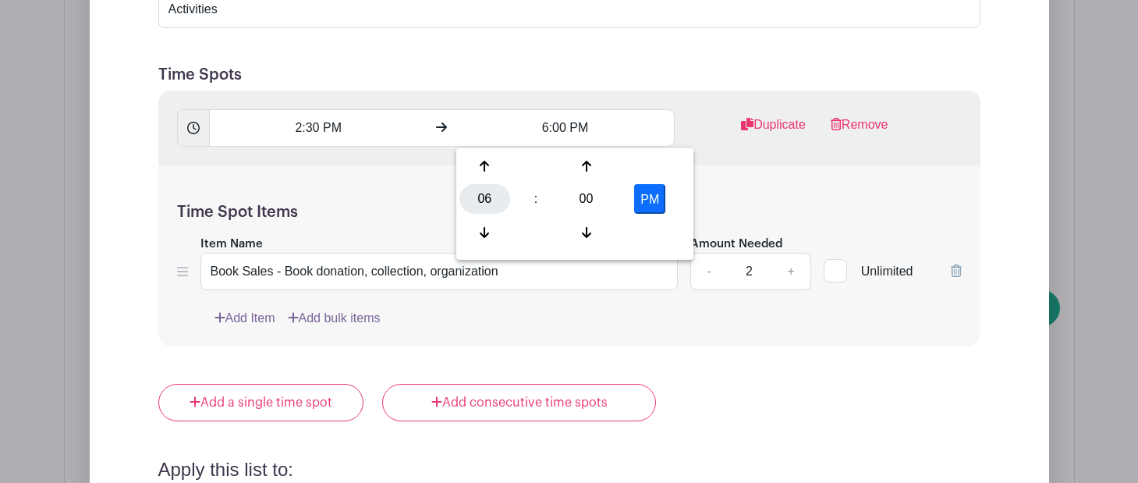
click at [490, 197] on div "06" at bounding box center [485, 199] width 51 height 30
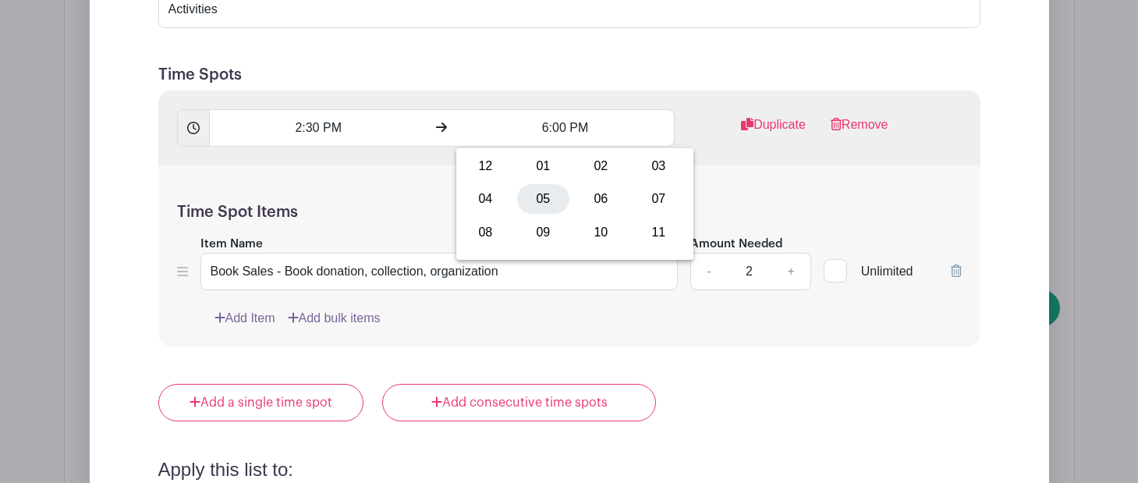
click at [534, 200] on div "05" at bounding box center [543, 199] width 52 height 30
click at [560, 121] on input "5:00 PM" at bounding box center [565, 127] width 218 height 37
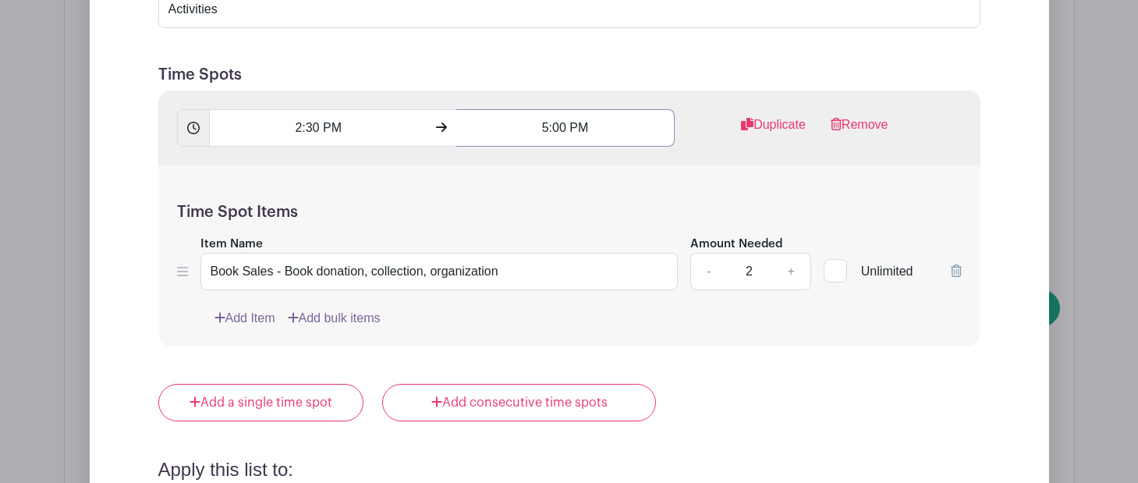
click at [563, 134] on input "5:00 PM" at bounding box center [565, 127] width 218 height 37
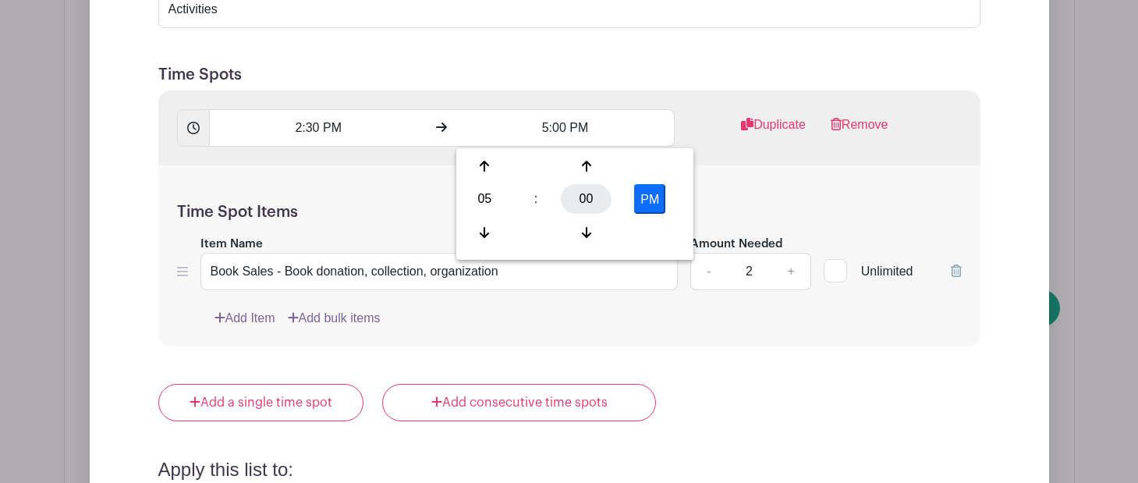
click at [579, 189] on div "00" at bounding box center [586, 199] width 51 height 30
click at [593, 198] on div "30" at bounding box center [601, 199] width 52 height 30
type input "5:30 PM"
click at [723, 176] on div "Time Spot Items Item Name Book Sales - Book donation, collection, organization …" at bounding box center [569, 256] width 822 height 182
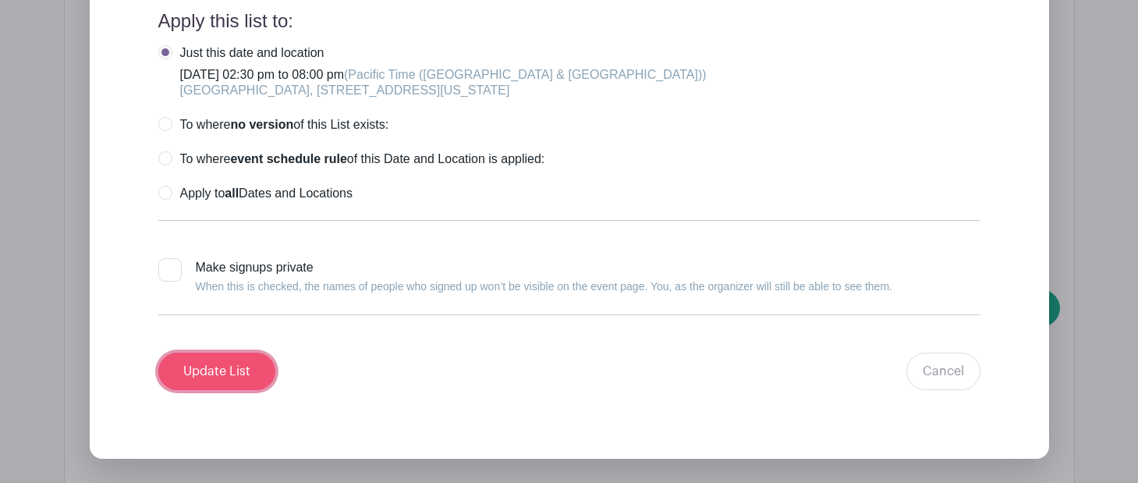
click at [247, 371] on input "Update List" at bounding box center [216, 371] width 117 height 37
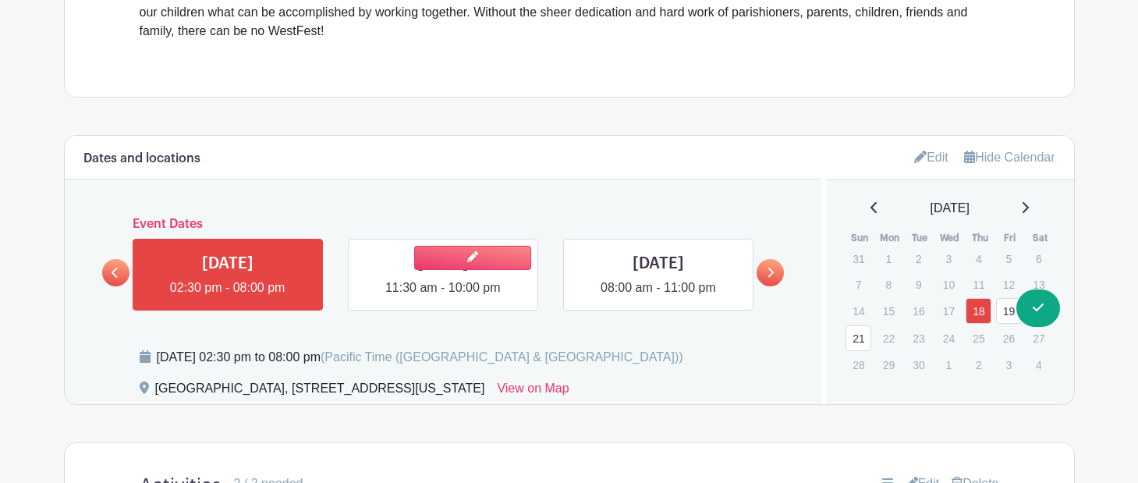
scroll to position [708, 0]
click at [443, 297] on link at bounding box center [443, 297] width 0 height 0
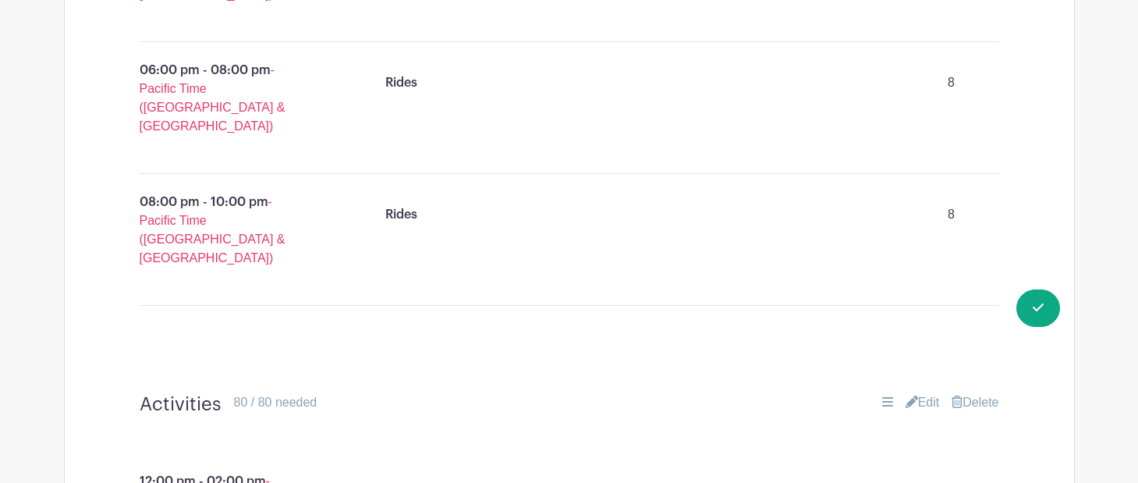
scroll to position [1605, 0]
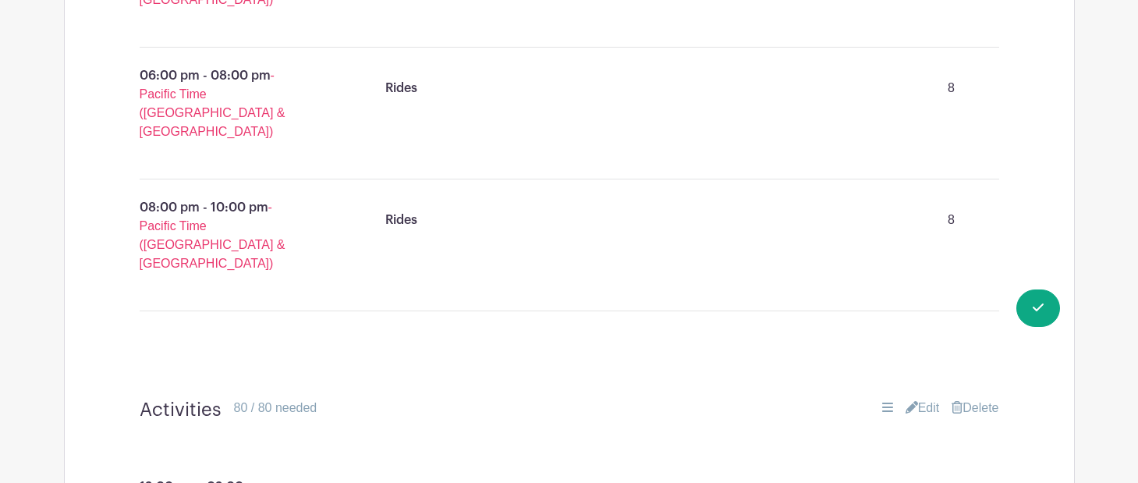
click at [922, 399] on link "Edit" at bounding box center [923, 408] width 34 height 19
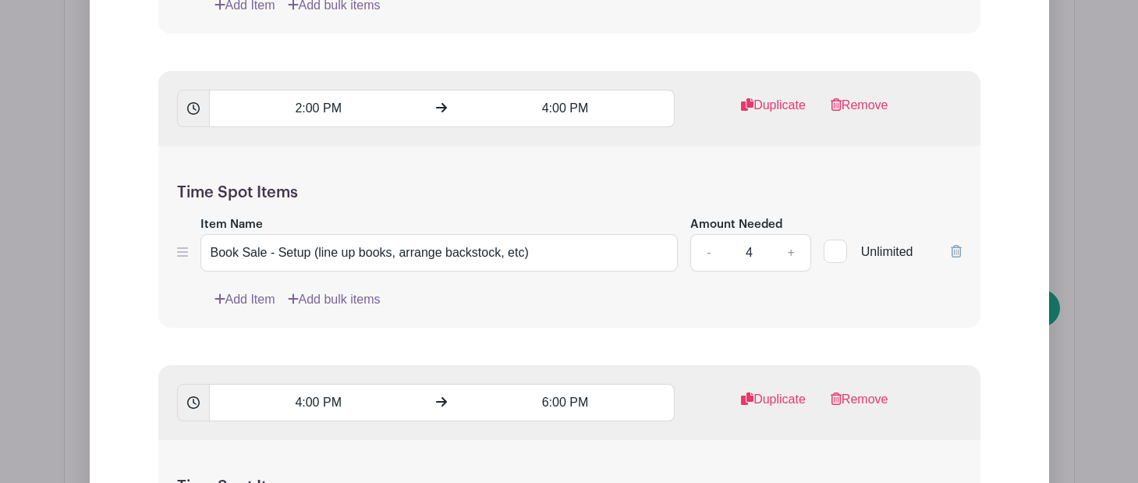
scroll to position [2916, 0]
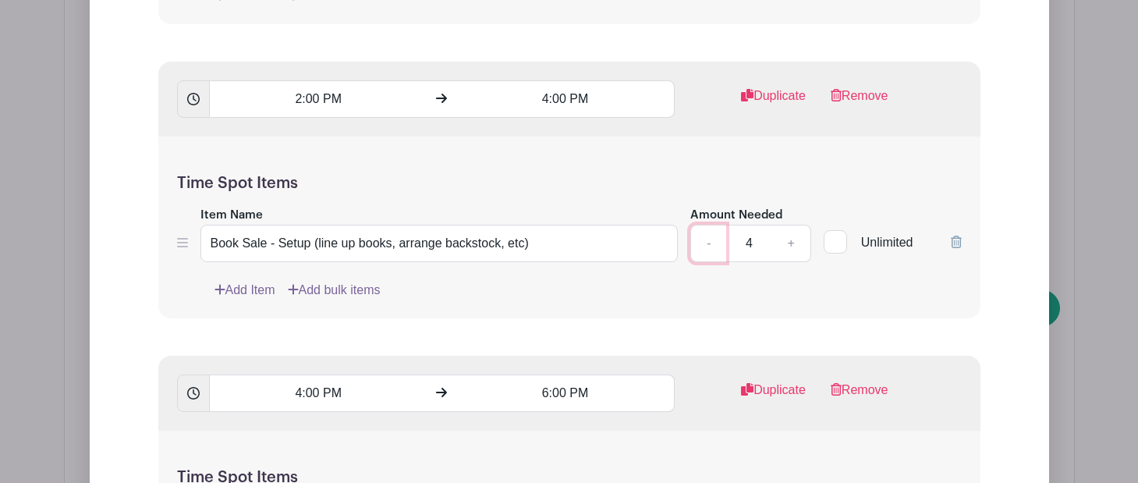
click at [712, 225] on link "-" at bounding box center [709, 243] width 36 height 37
type input "3"
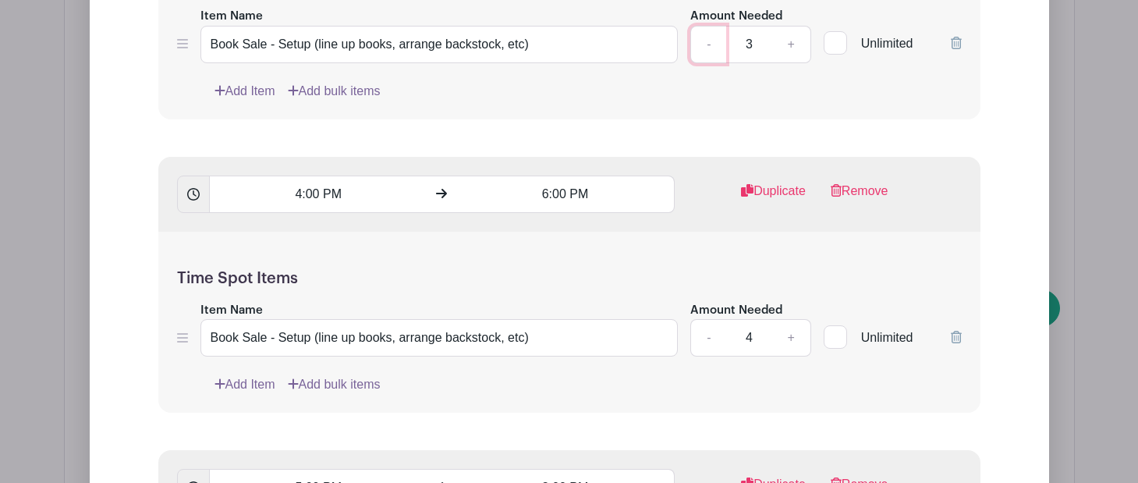
scroll to position [3122, 0]
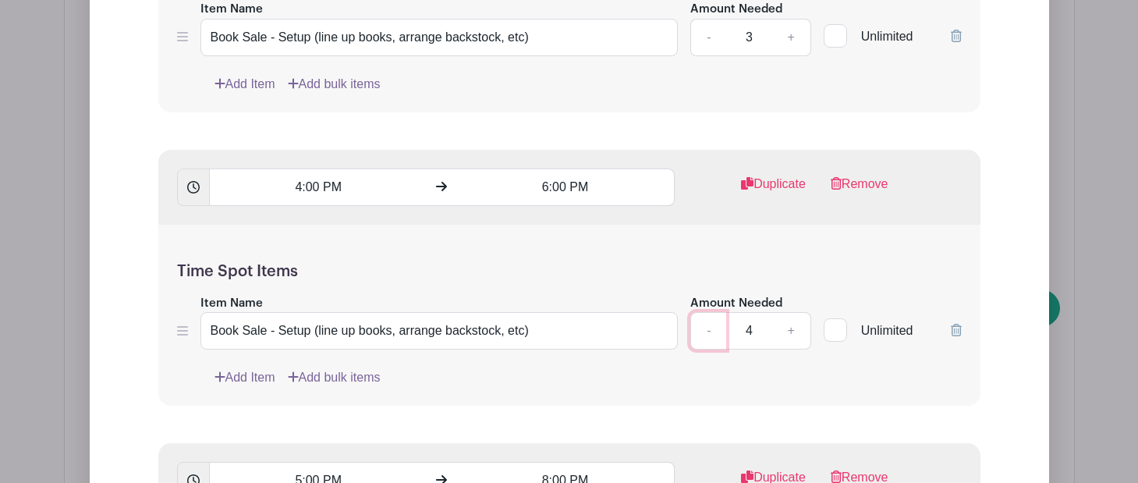
click at [709, 312] on link "-" at bounding box center [709, 330] width 36 height 37
type input "3"
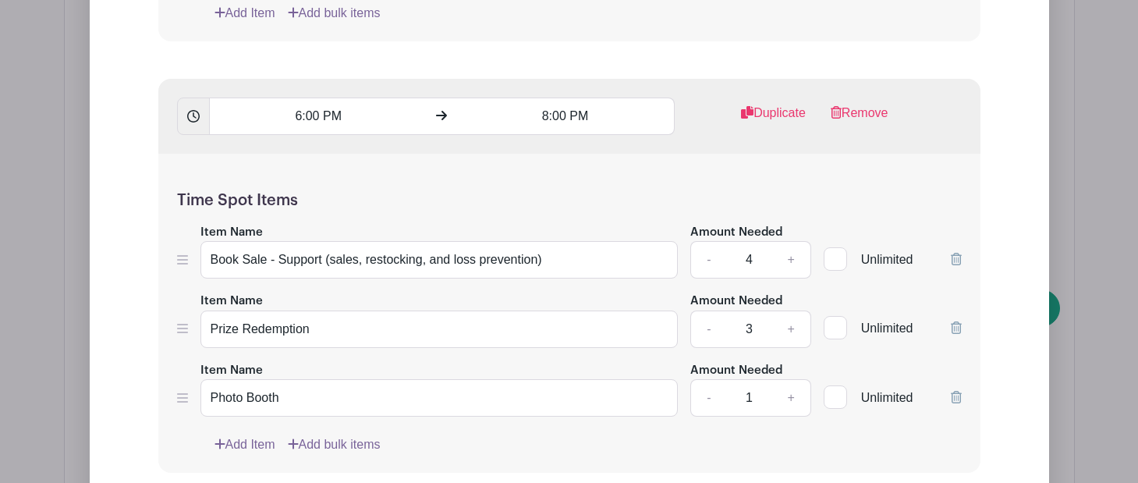
scroll to position [3908, 0]
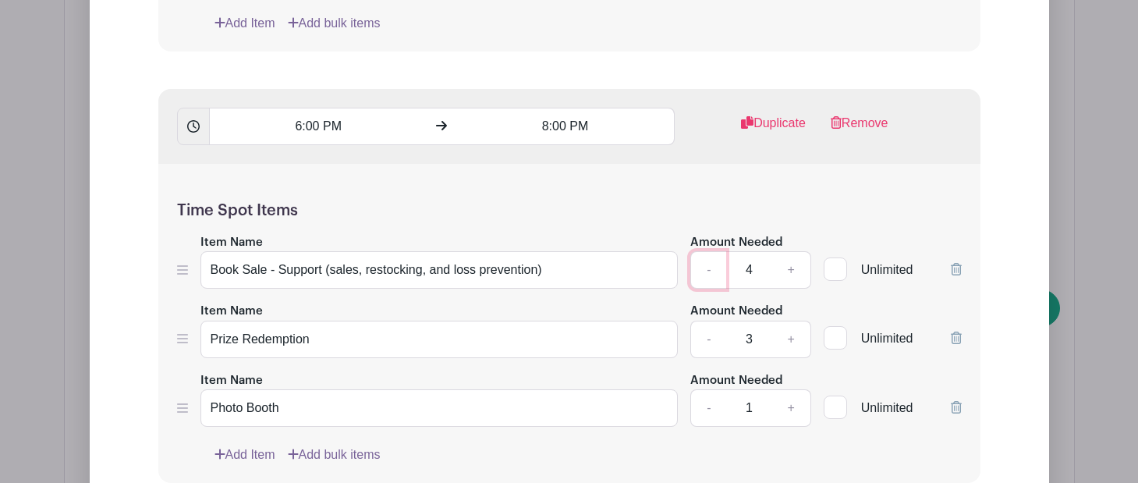
click at [709, 251] on link "-" at bounding box center [709, 269] width 36 height 37
type input "3"
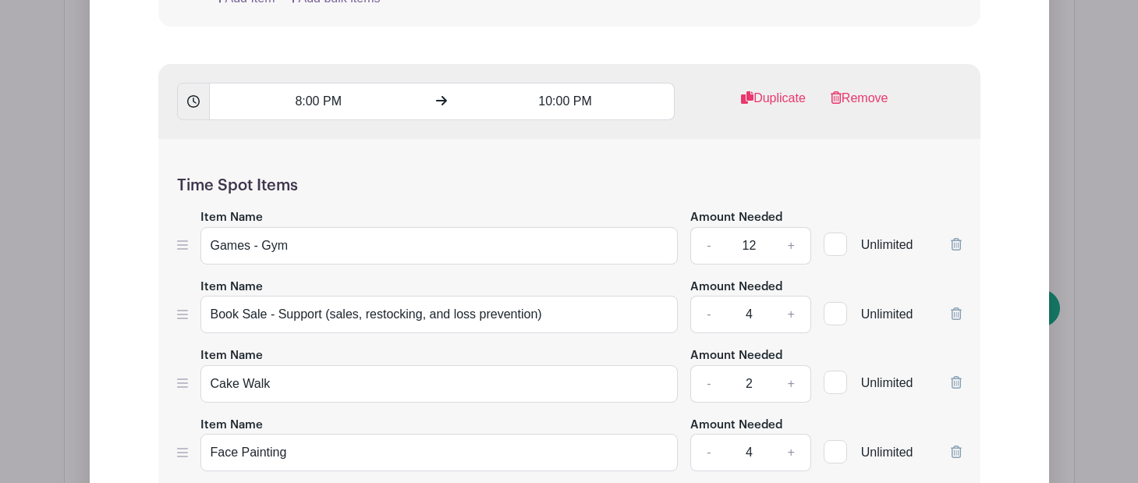
scroll to position [4724, 0]
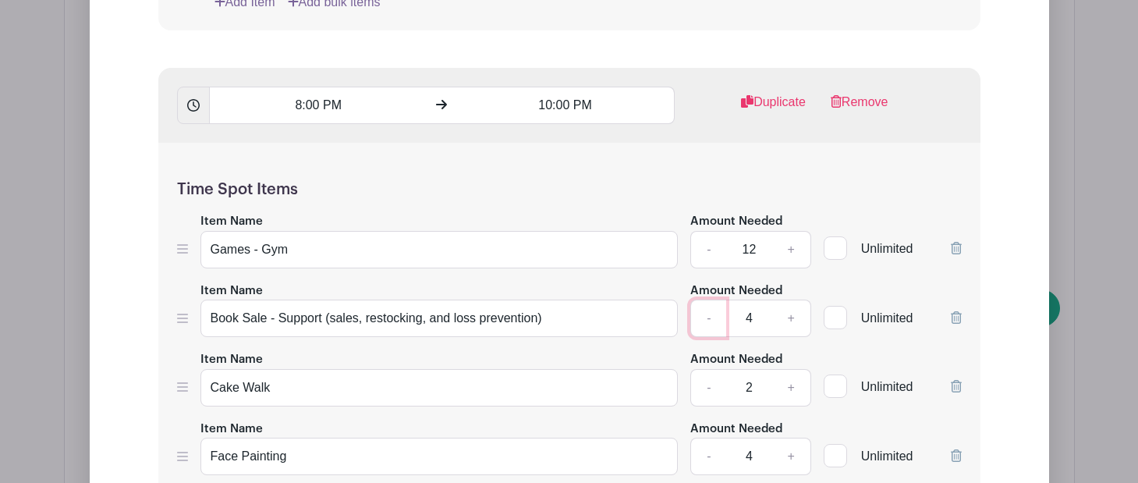
click at [714, 300] on link "-" at bounding box center [709, 318] width 36 height 37
type input "3"
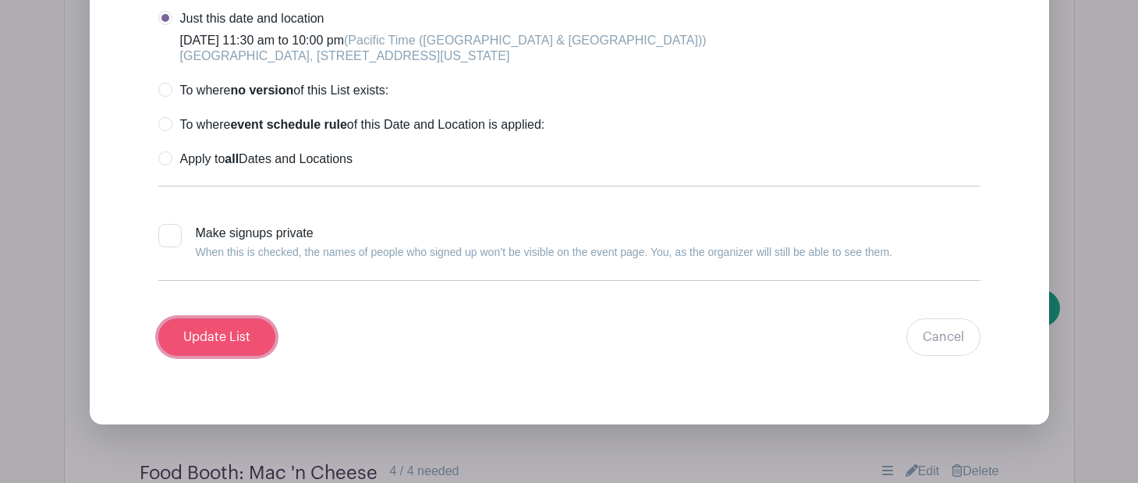
click at [179, 318] on input "Update List" at bounding box center [216, 336] width 117 height 37
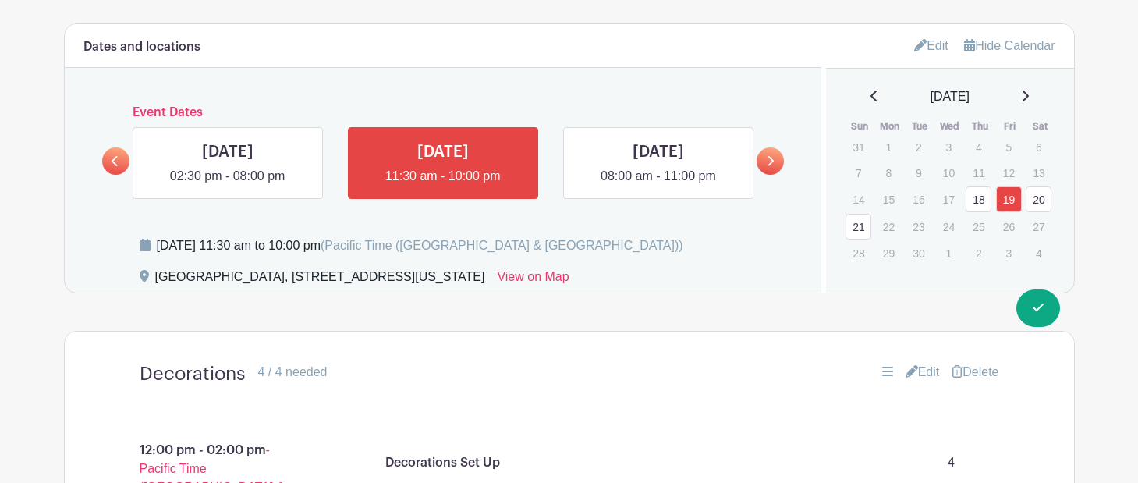
scroll to position [780, 0]
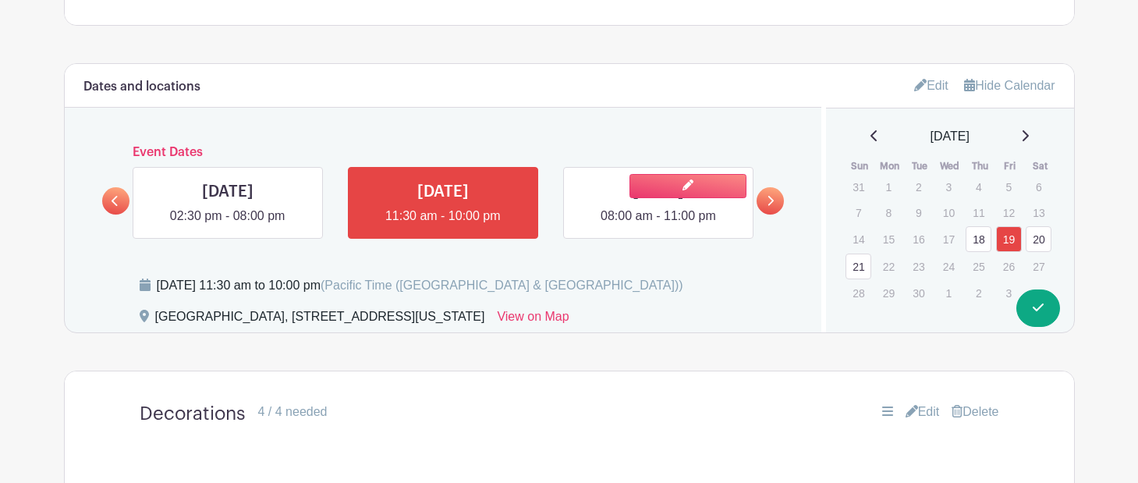
click at [659, 226] on link at bounding box center [659, 226] width 0 height 0
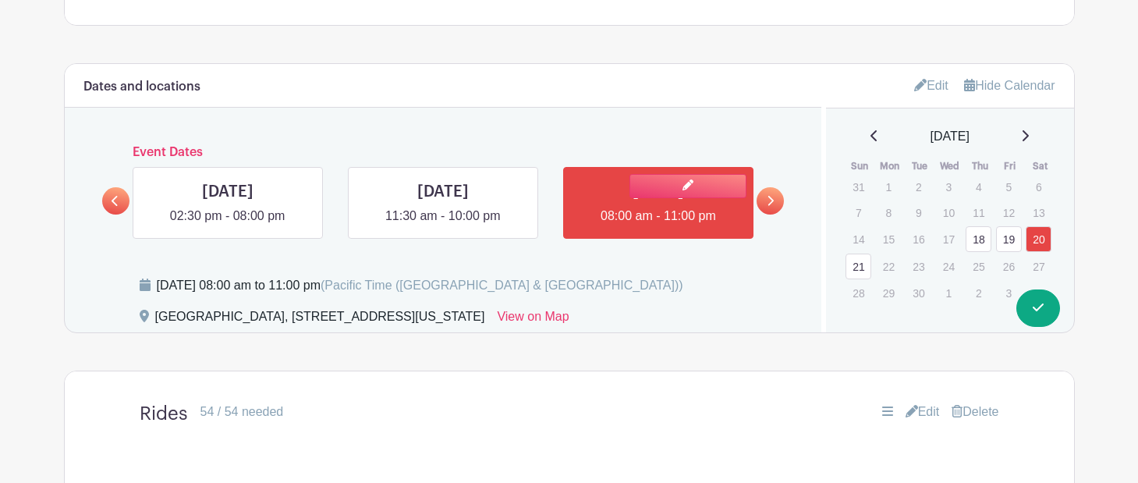
click at [659, 226] on link at bounding box center [659, 226] width 0 height 0
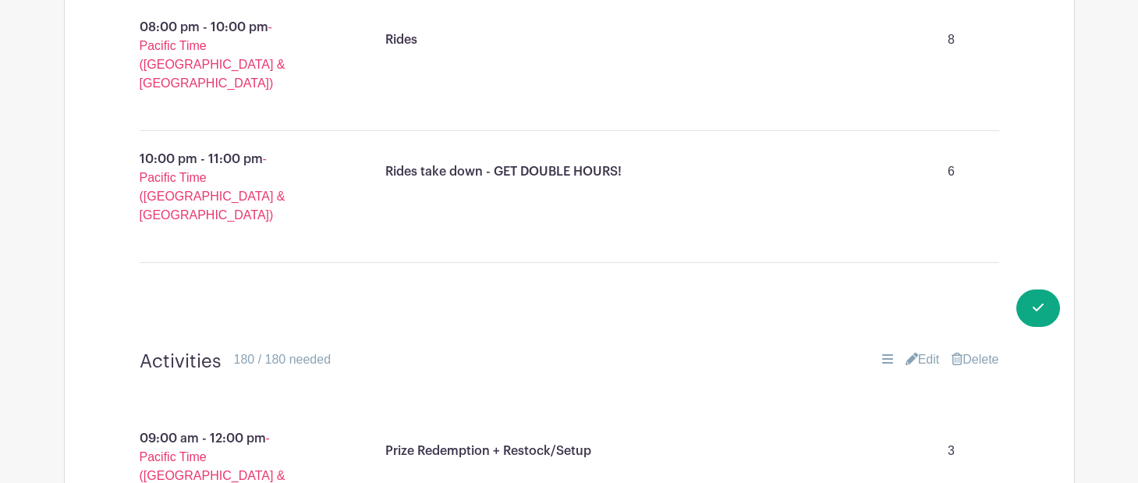
scroll to position [1897, 0]
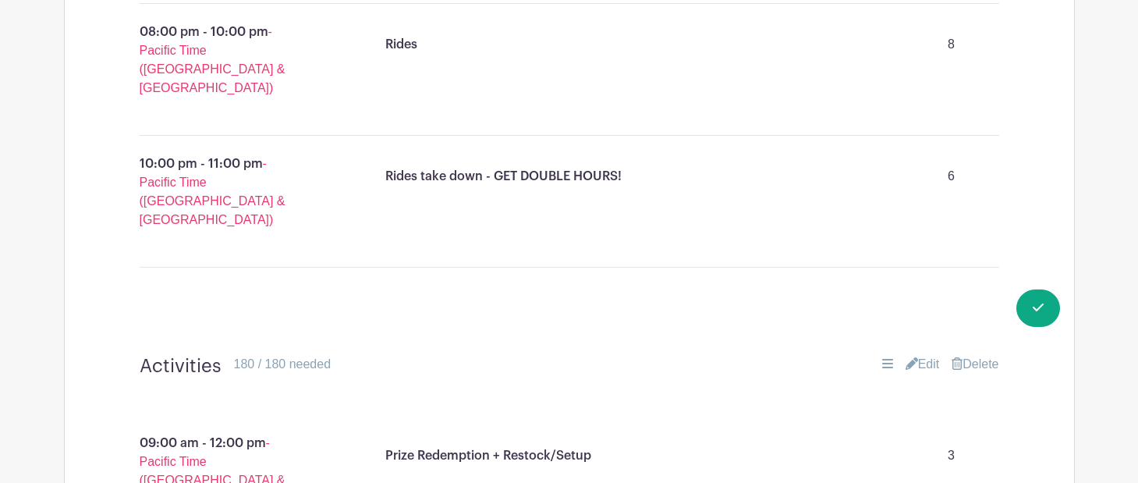
click at [933, 355] on link "Edit" at bounding box center [923, 364] width 34 height 19
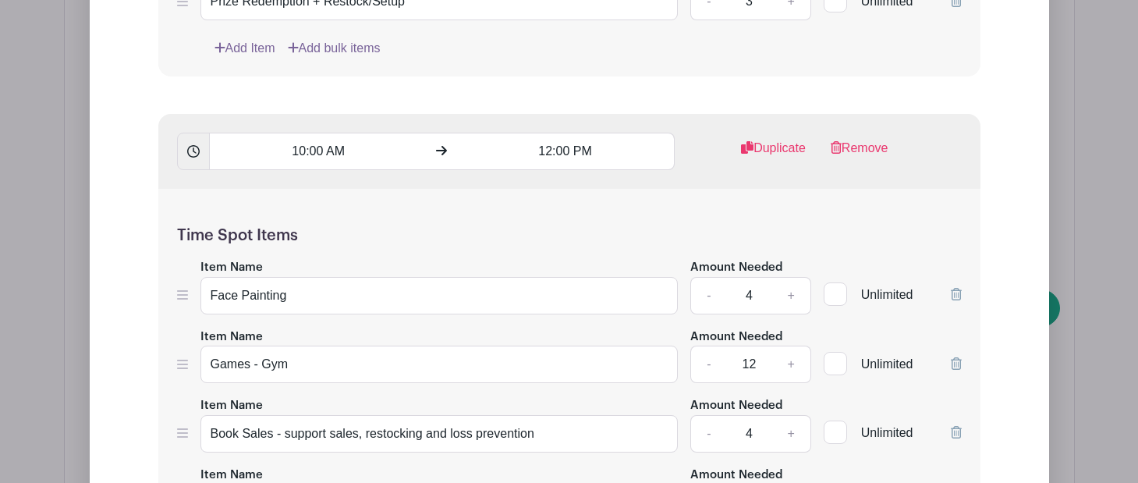
scroll to position [2750, 0]
click at [712, 414] on link "-" at bounding box center [709, 432] width 36 height 37
type input "3"
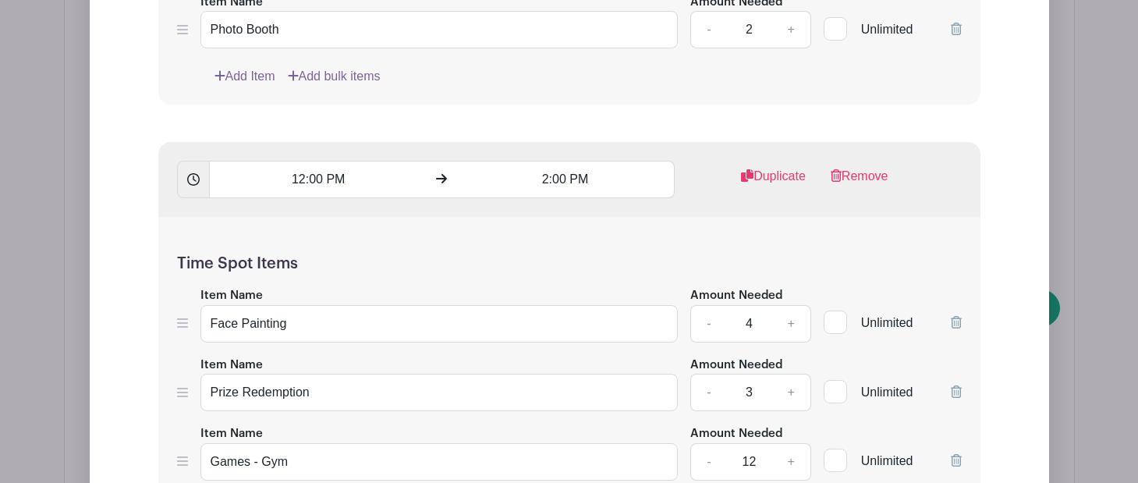
scroll to position [3257, 0]
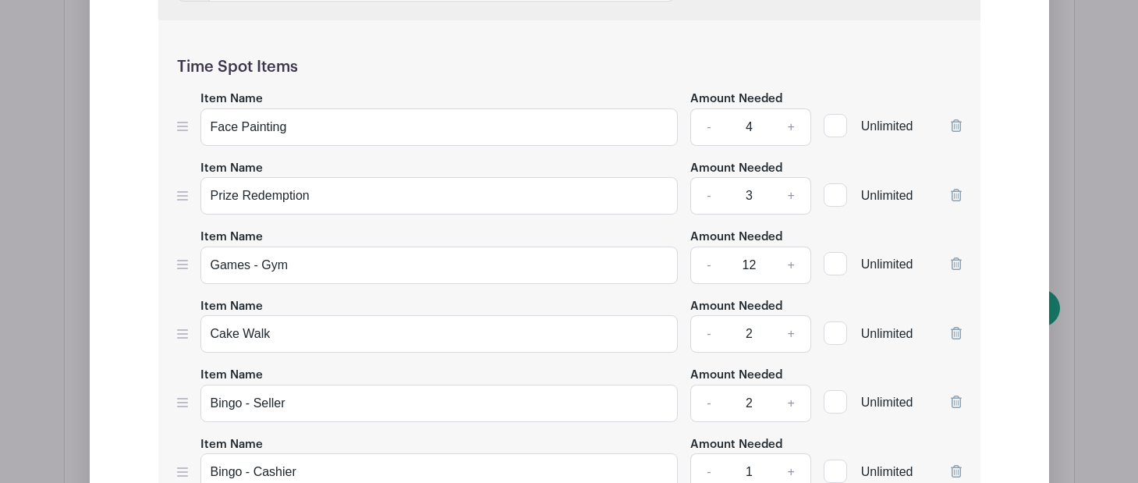
type input "3"
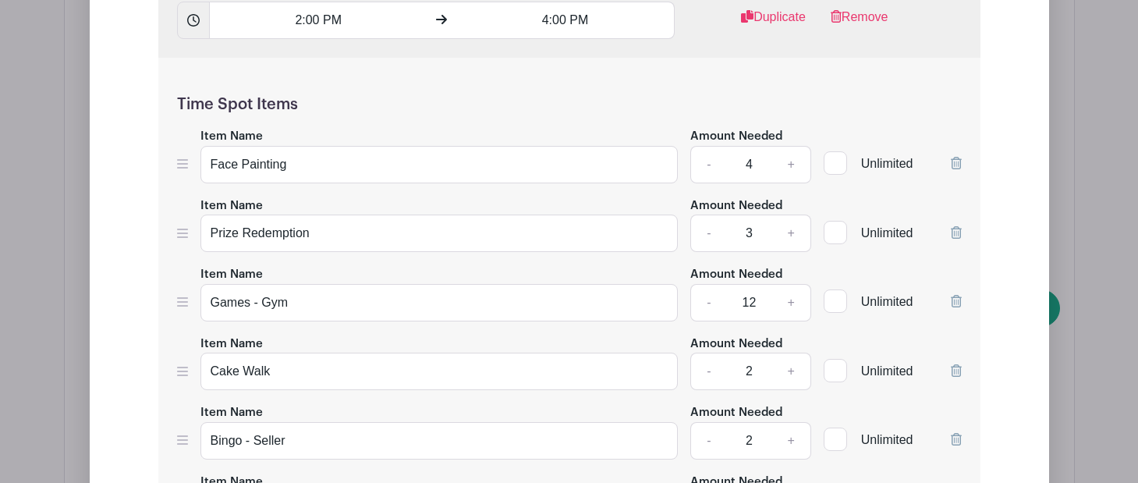
scroll to position [4160, 0]
type input "3"
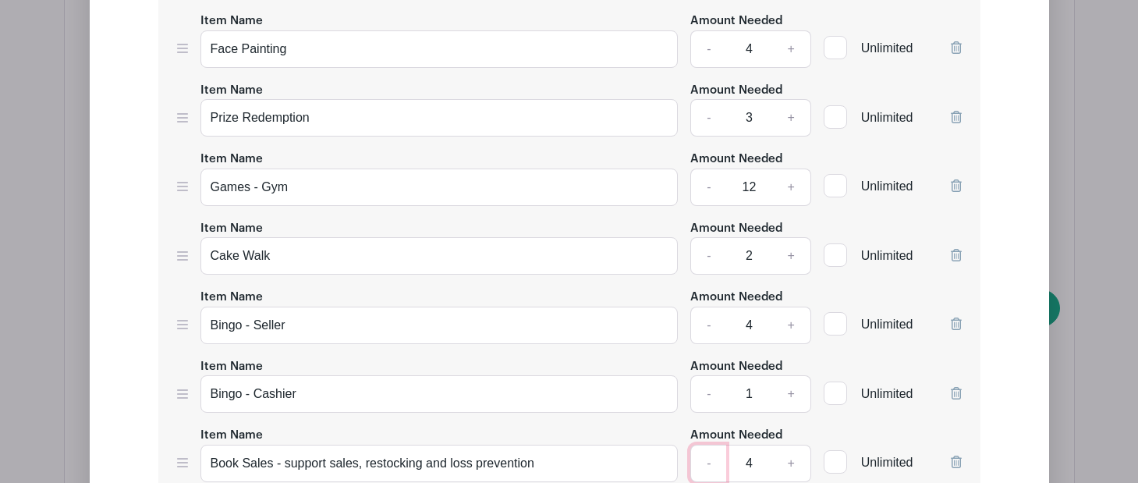
click at [702, 445] on link "-" at bounding box center [709, 463] width 36 height 37
type input "3"
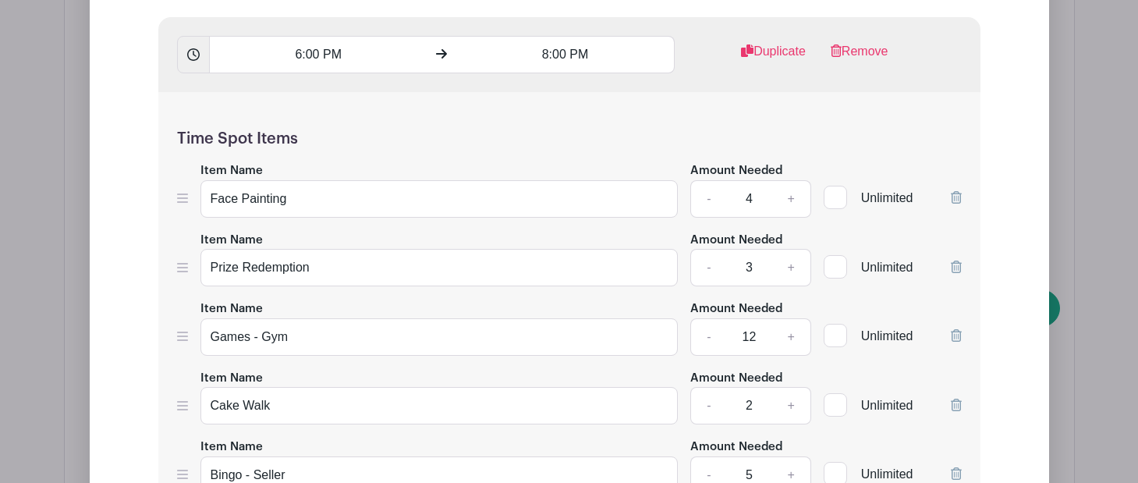
scroll to position [5713, 0]
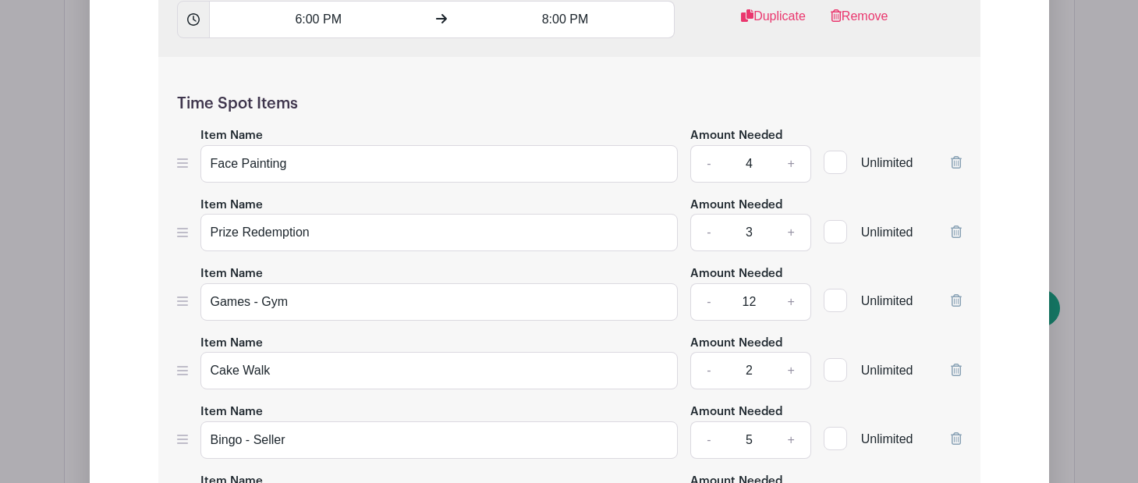
type input "3"
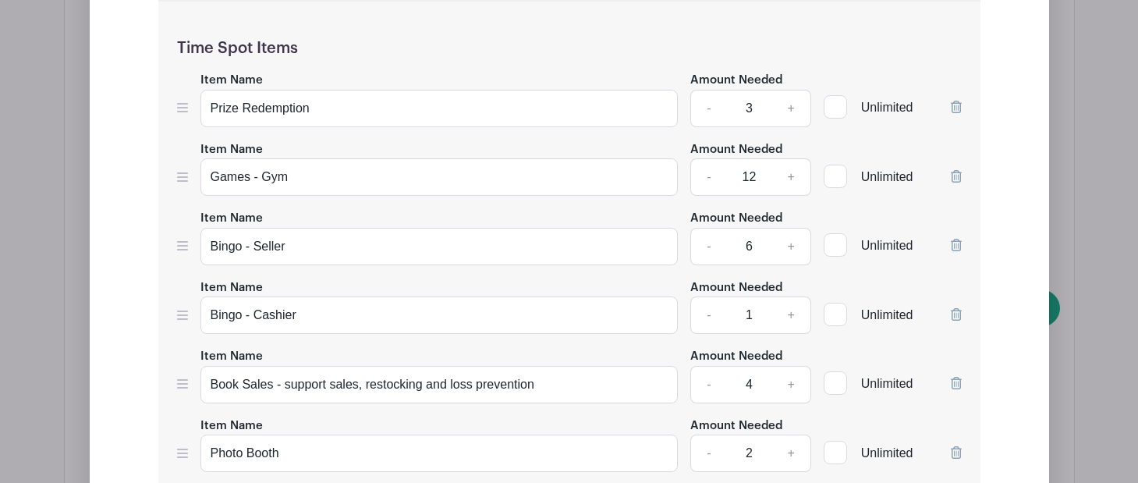
scroll to position [6547, 0]
click at [709, 364] on link "-" at bounding box center [709, 382] width 36 height 37
type input "3"
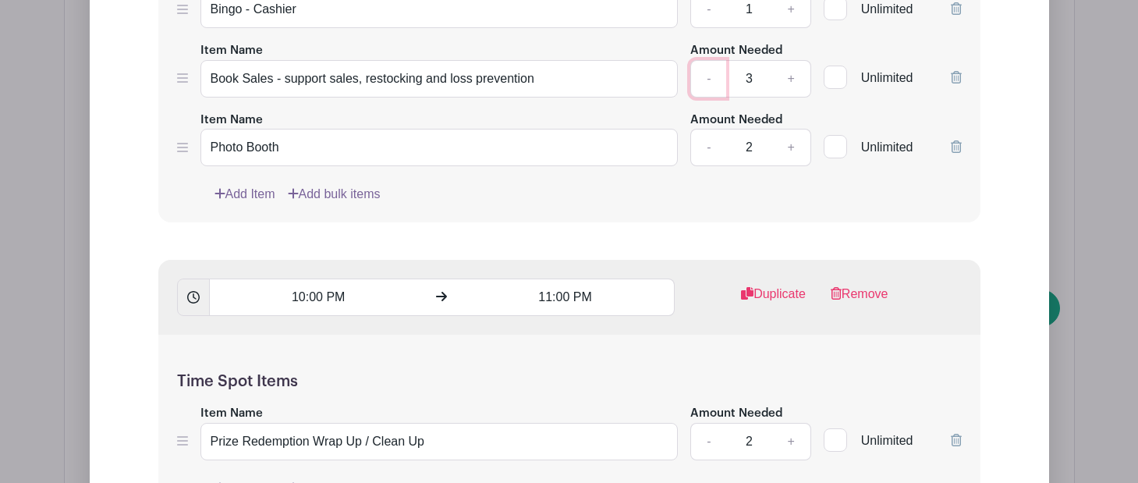
scroll to position [6885, 0]
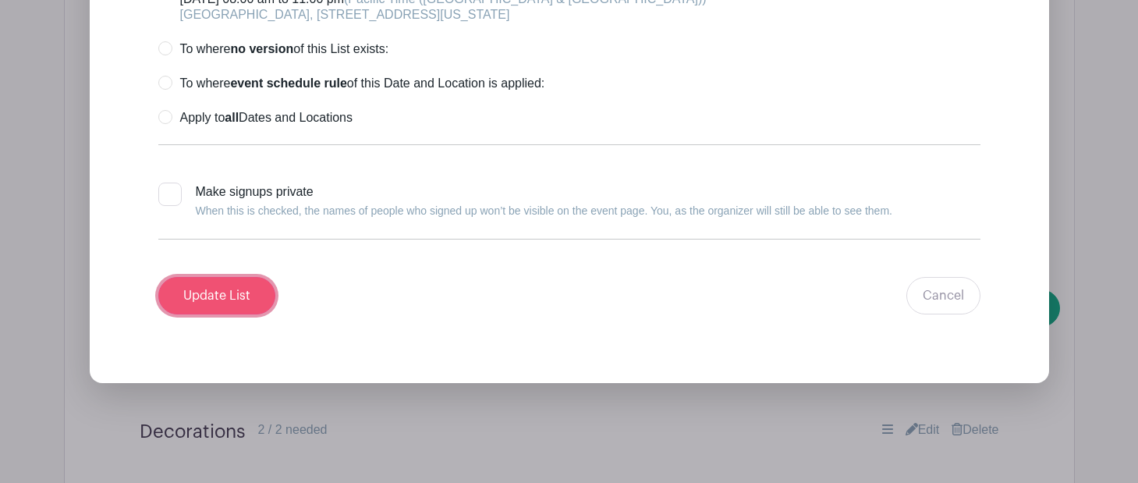
click at [251, 277] on input "Update List" at bounding box center [216, 295] width 117 height 37
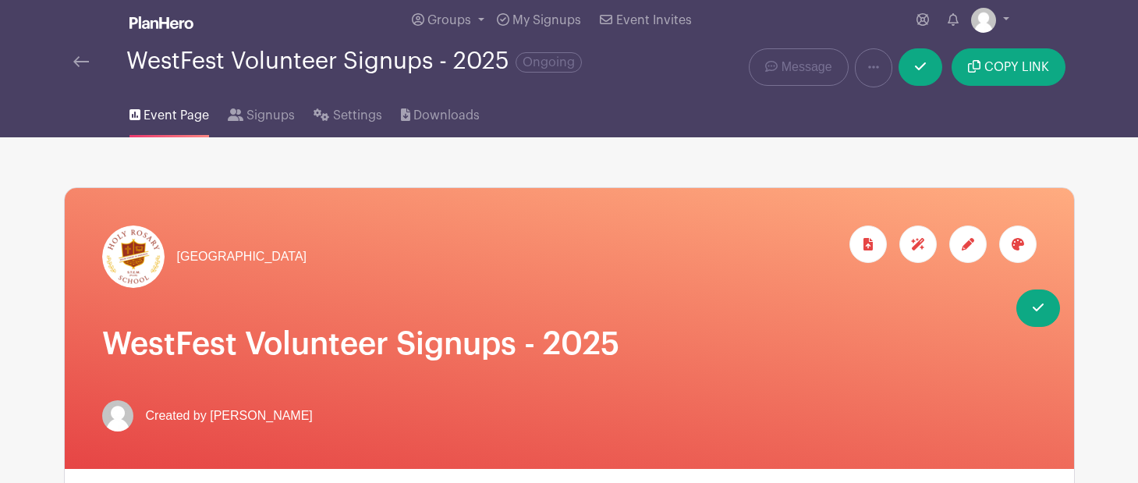
scroll to position [0, 0]
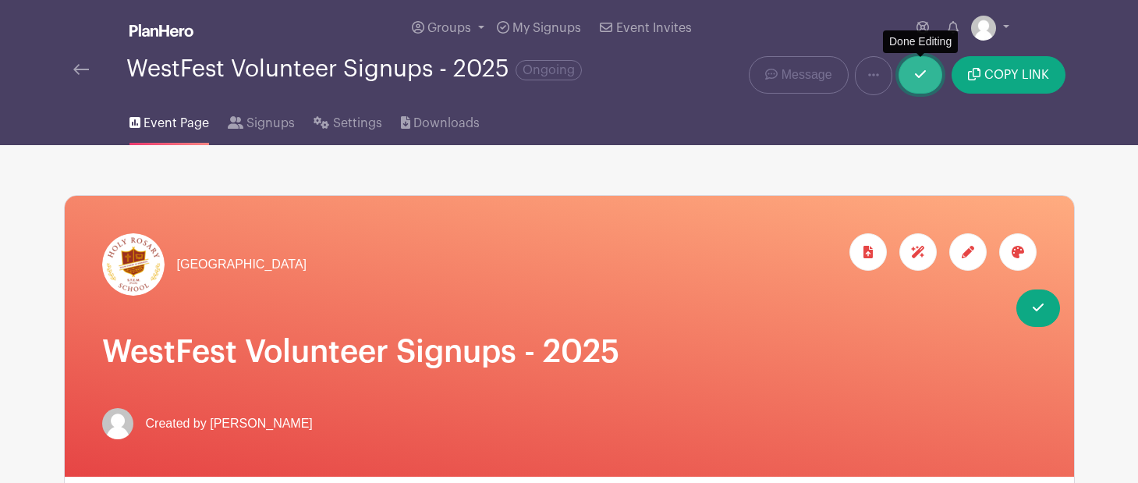
click at [921, 74] on icon at bounding box center [920, 74] width 11 height 12
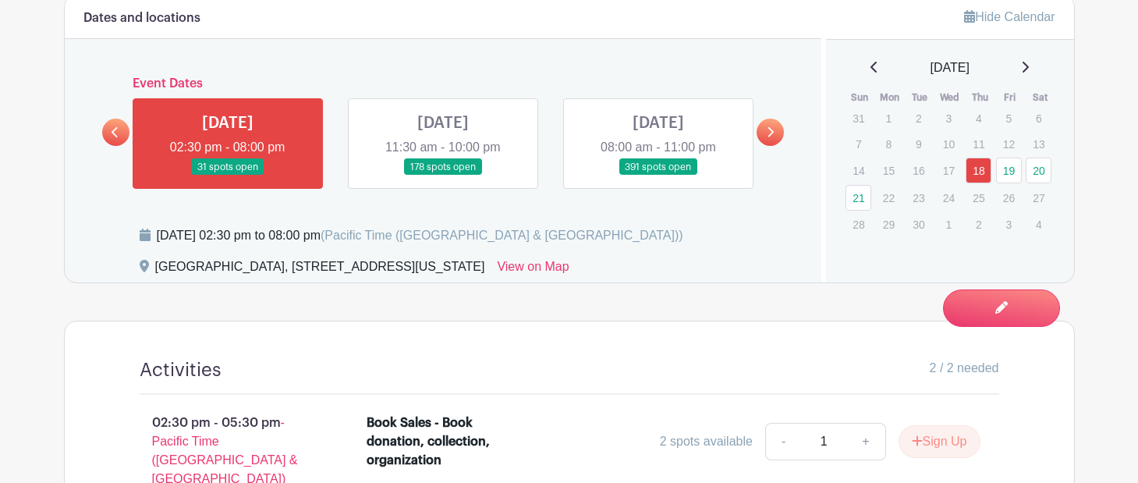
scroll to position [797, 0]
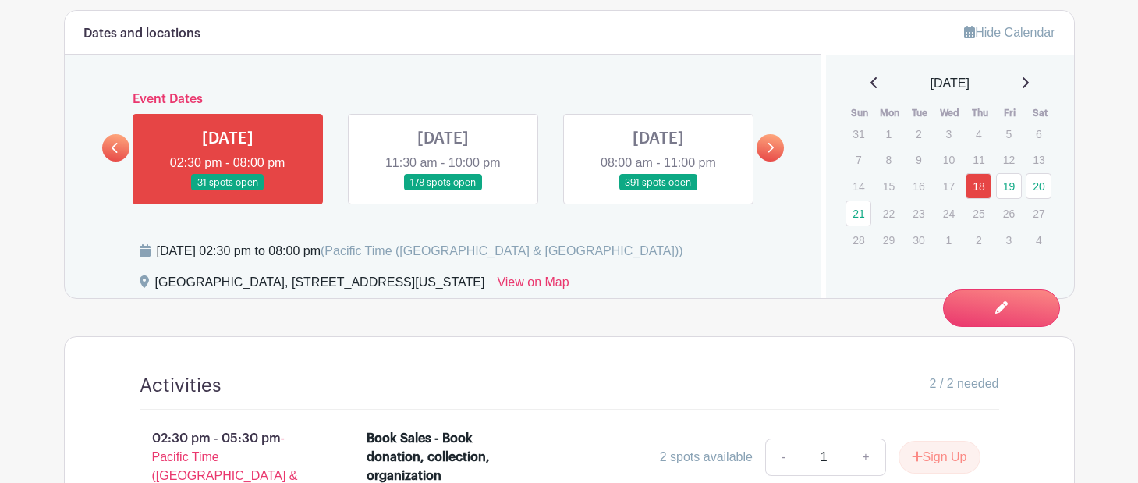
click at [732, 289] on div "[GEOGRAPHIC_DATA], [STREET_ADDRESS][US_STATE] View on Map" at bounding box center [472, 285] width 664 height 25
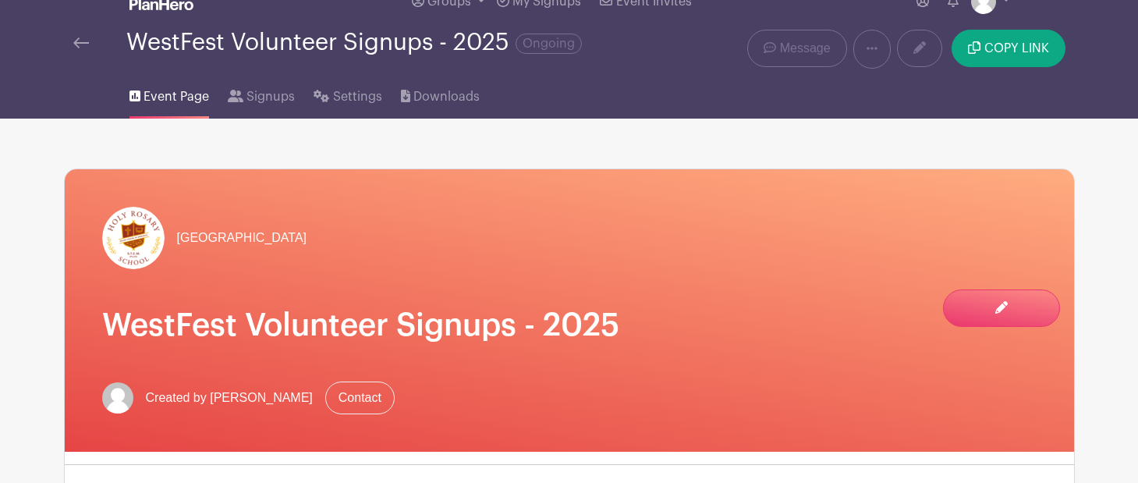
scroll to position [0, 0]
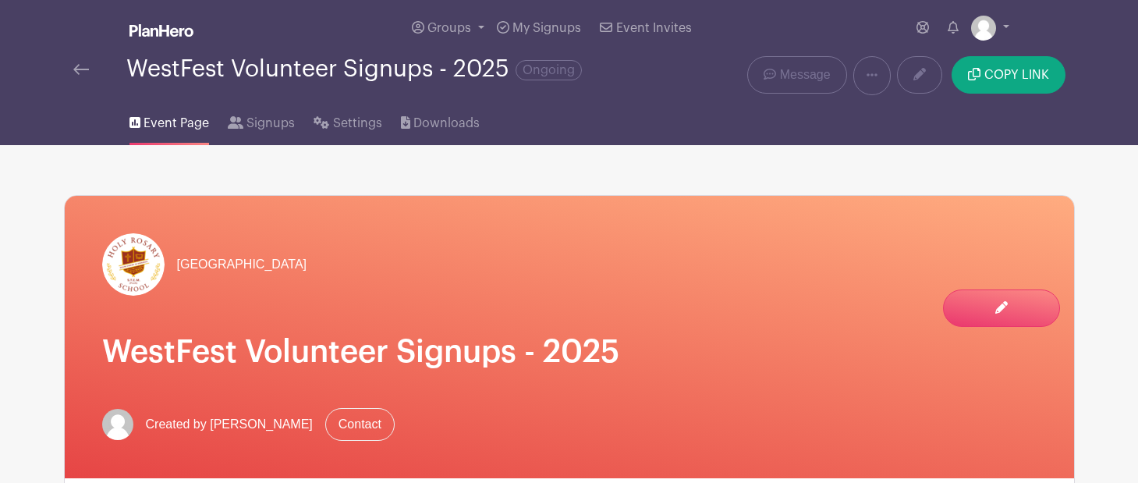
click at [86, 73] on img at bounding box center [81, 69] width 16 height 11
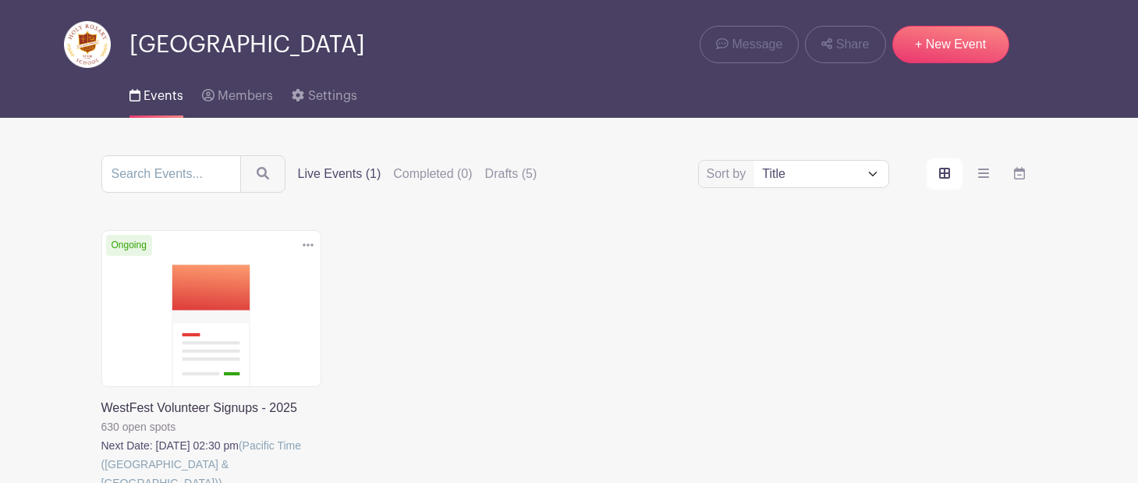
scroll to position [50, 0]
